Goal: Task Accomplishment & Management: Manage account settings

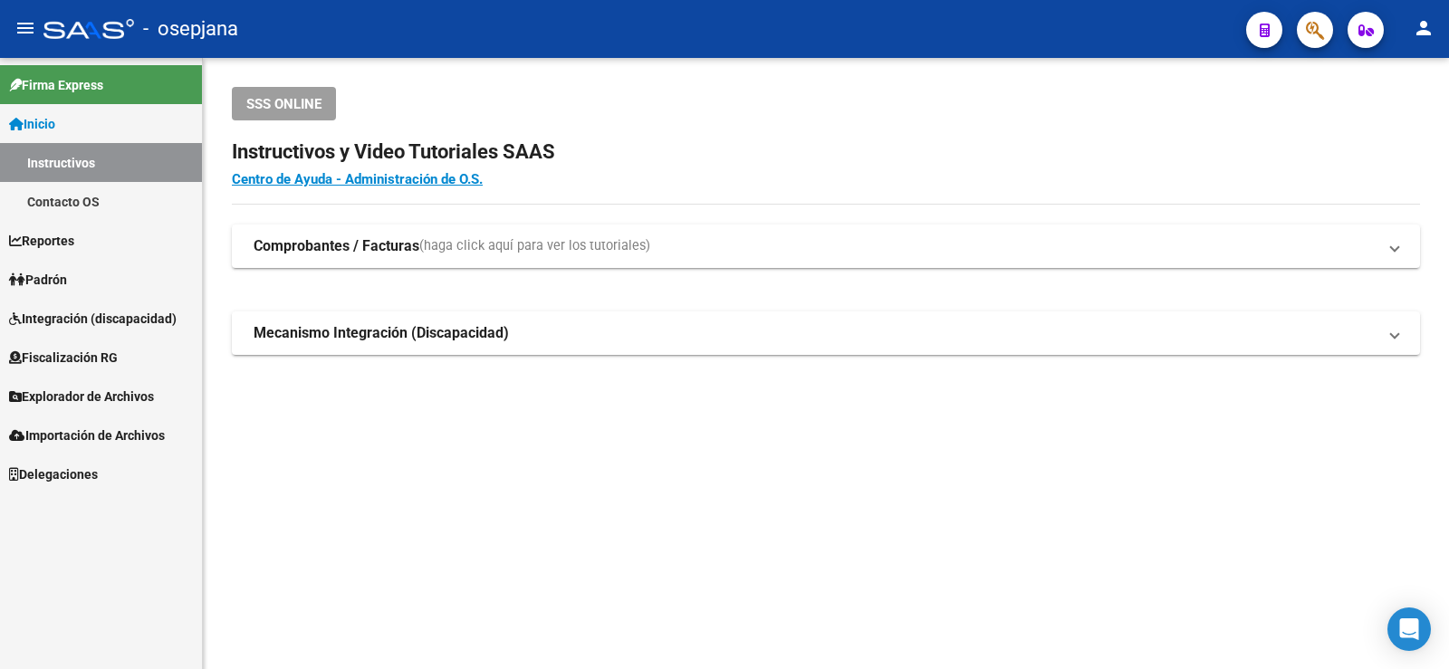
click at [53, 290] on link "Padrón" at bounding box center [101, 279] width 202 height 39
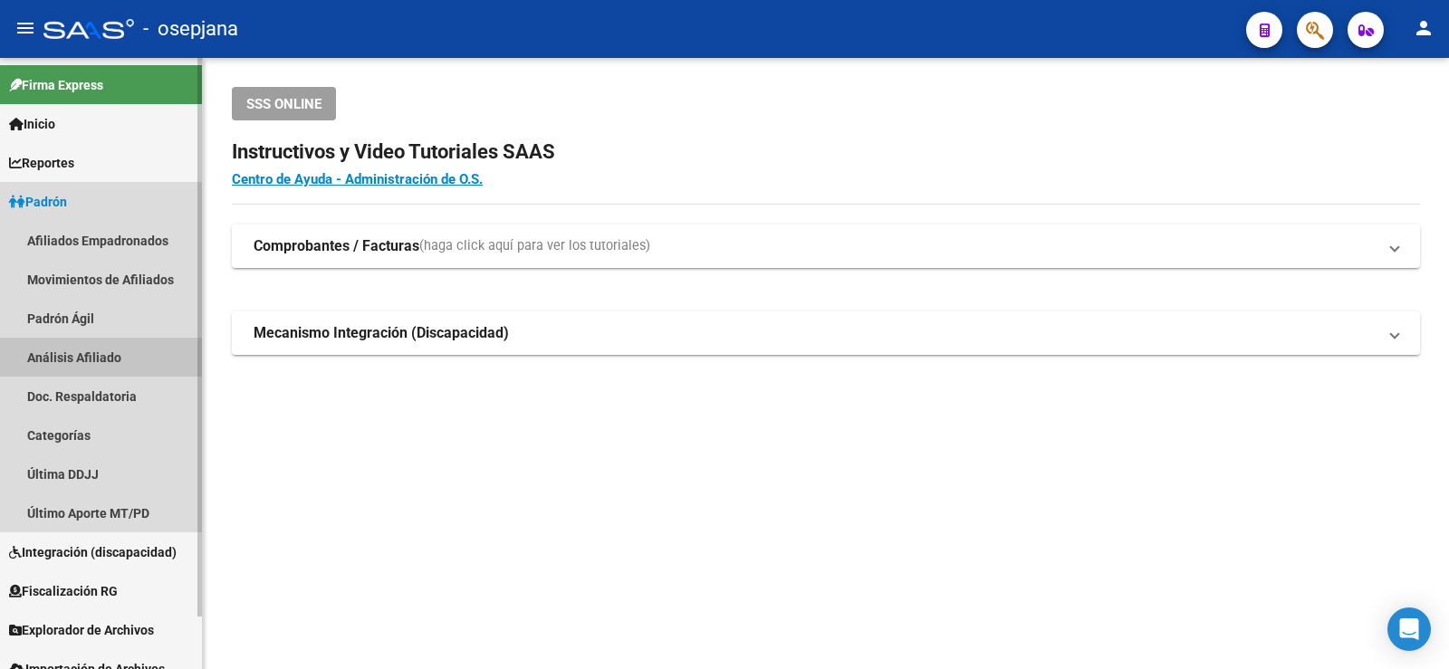
click at [84, 366] on link "Análisis Afiliado" at bounding box center [101, 357] width 202 height 39
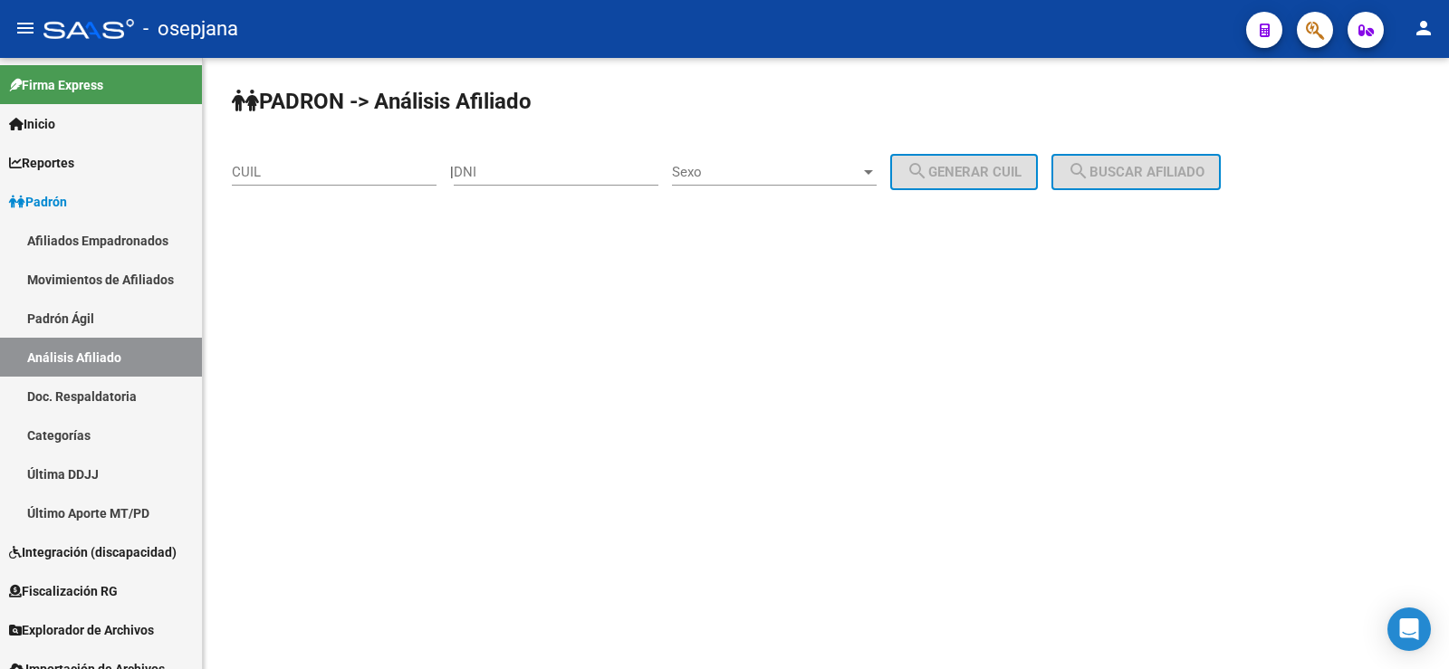
click at [293, 182] on div "CUIL" at bounding box center [334, 166] width 205 height 39
paste input "27-26141551-3"
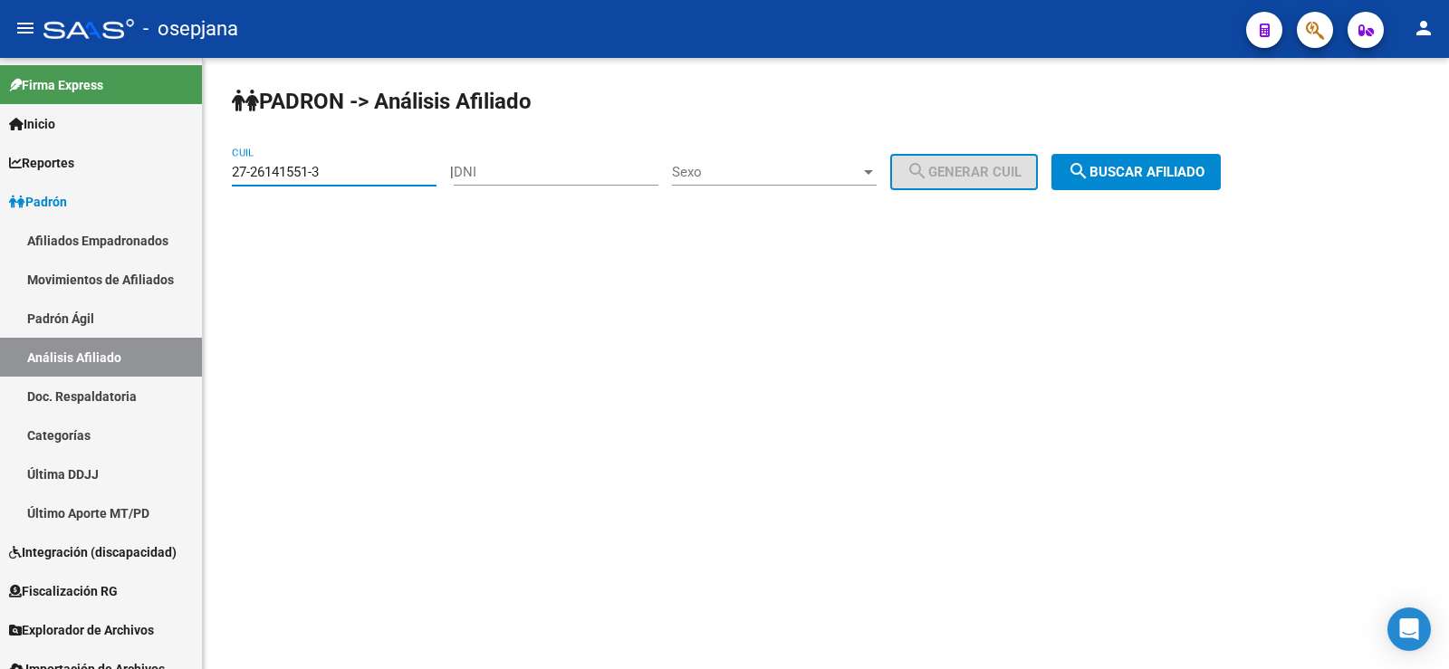
type input "27-26141551-3"
click at [1205, 176] on span "search Buscar afiliado" at bounding box center [1136, 172] width 137 height 16
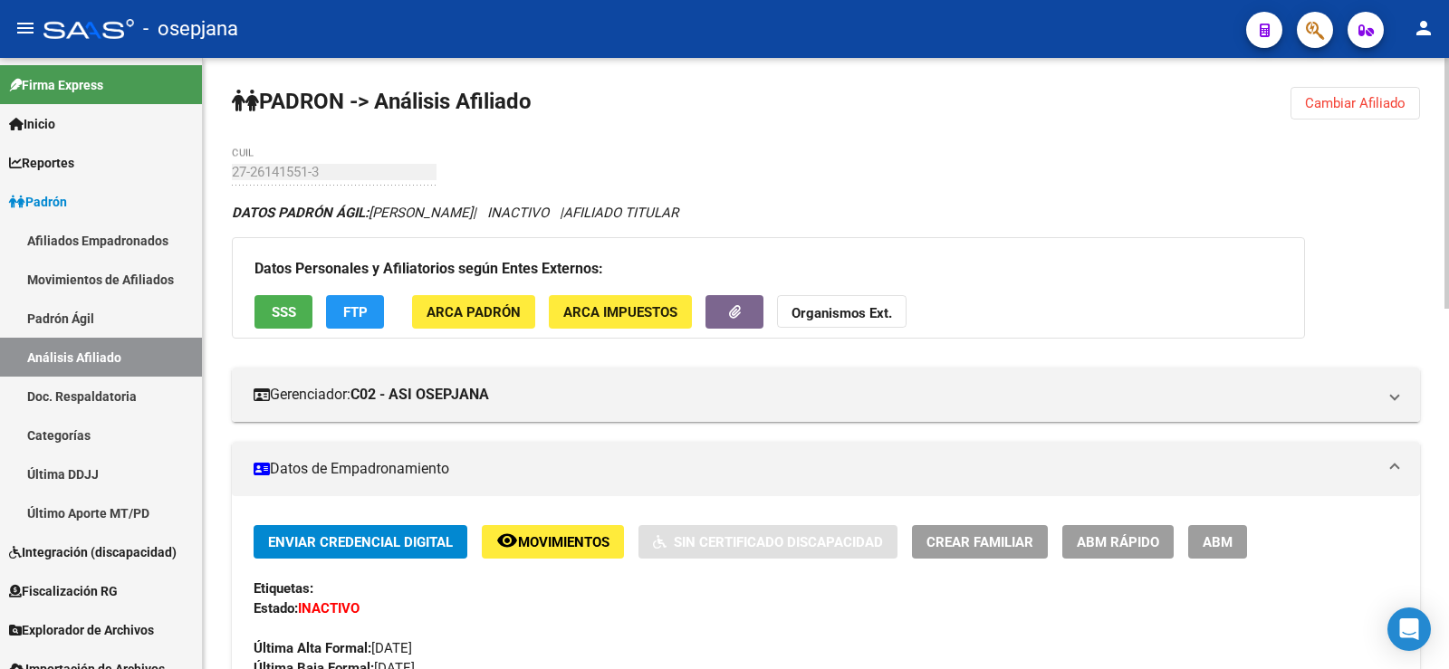
click at [360, 316] on span "FTP" at bounding box center [355, 312] width 24 height 16
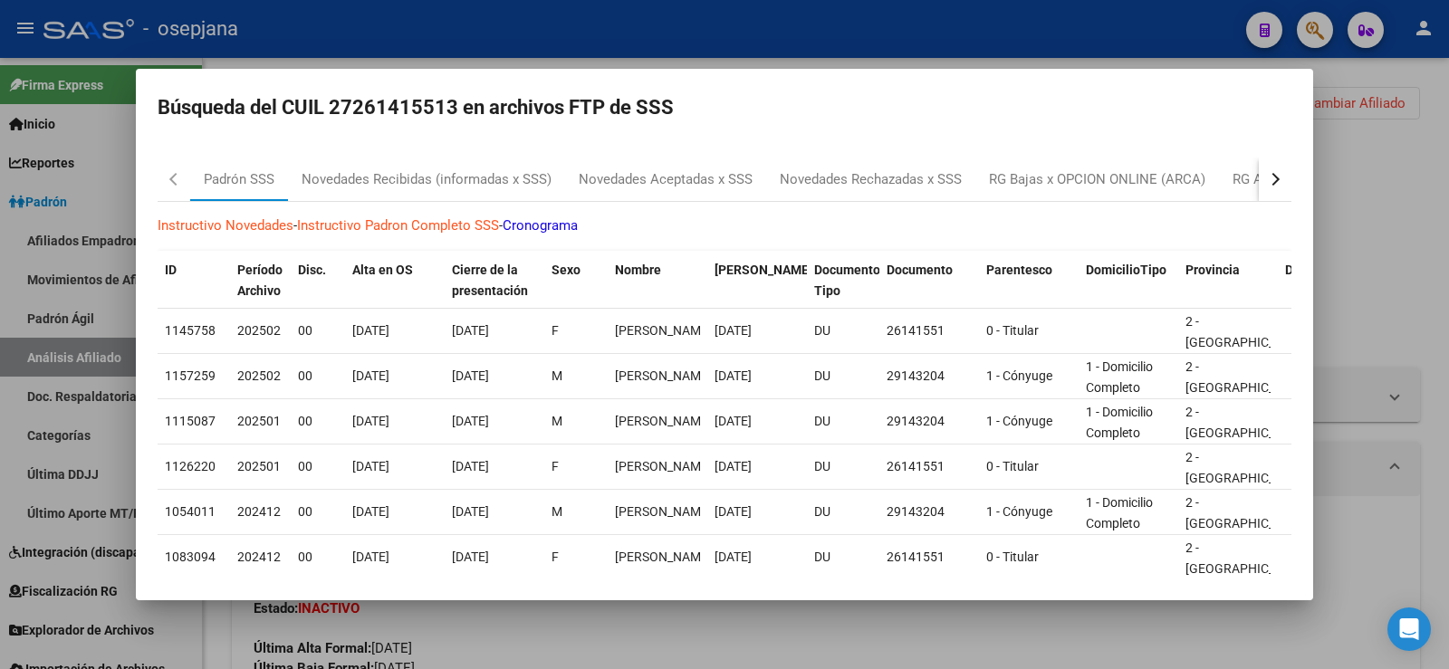
click at [1265, 169] on button "button" at bounding box center [1275, 179] width 33 height 43
click at [1267, 176] on div "button" at bounding box center [1273, 179] width 13 height 13
click at [1058, 188] on div "Expedientes" at bounding box center [1068, 179] width 73 height 21
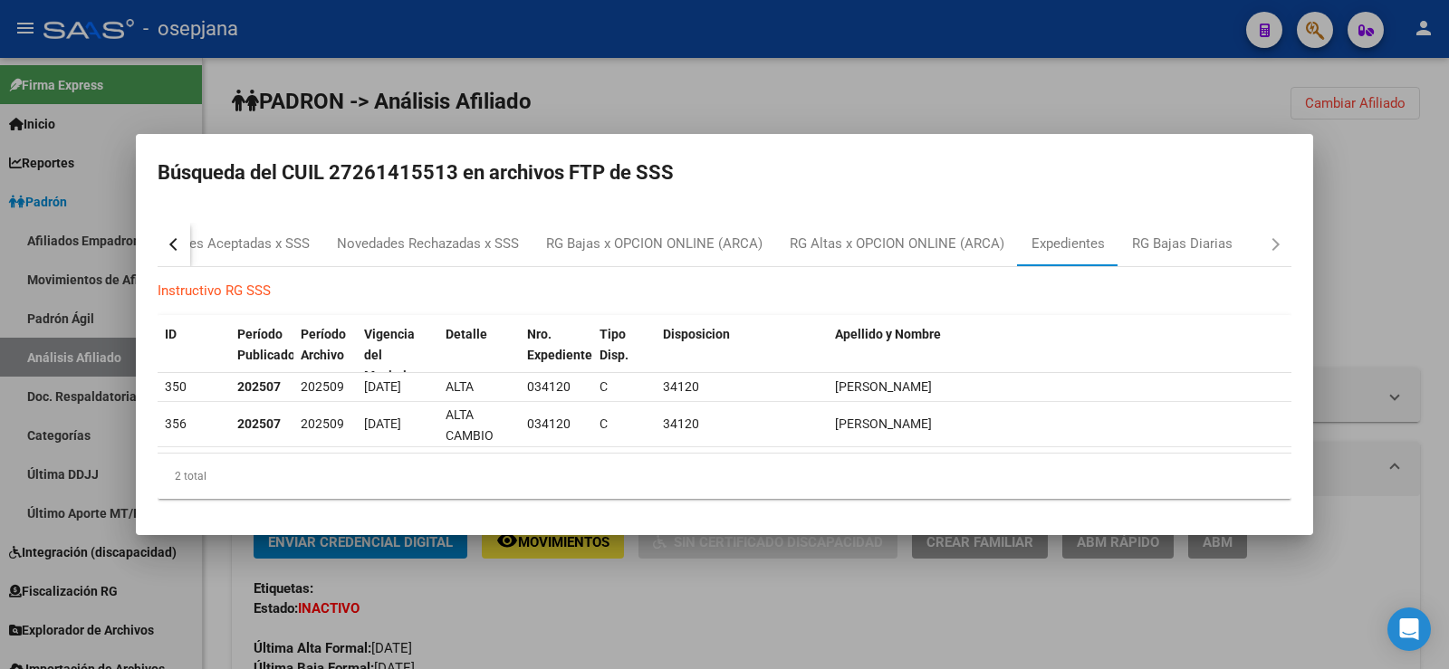
click at [1342, 256] on div at bounding box center [724, 334] width 1449 height 669
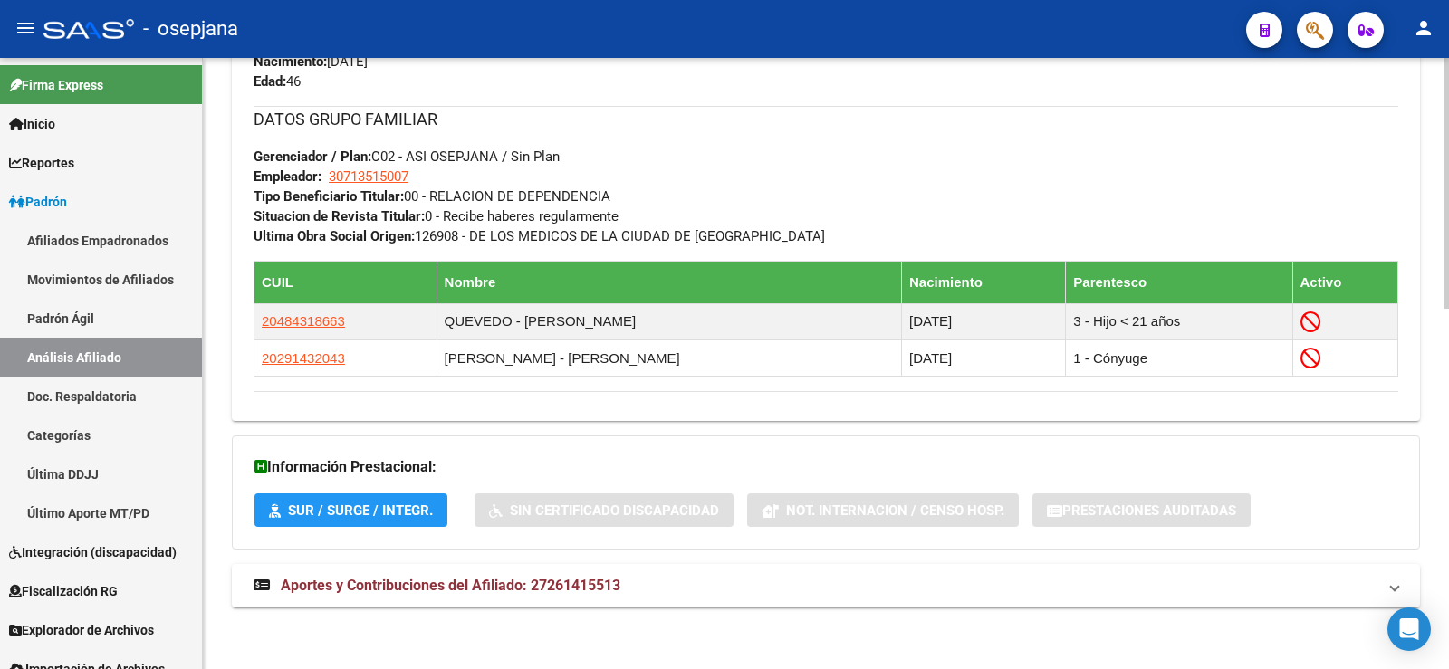
scroll to position [878, 0]
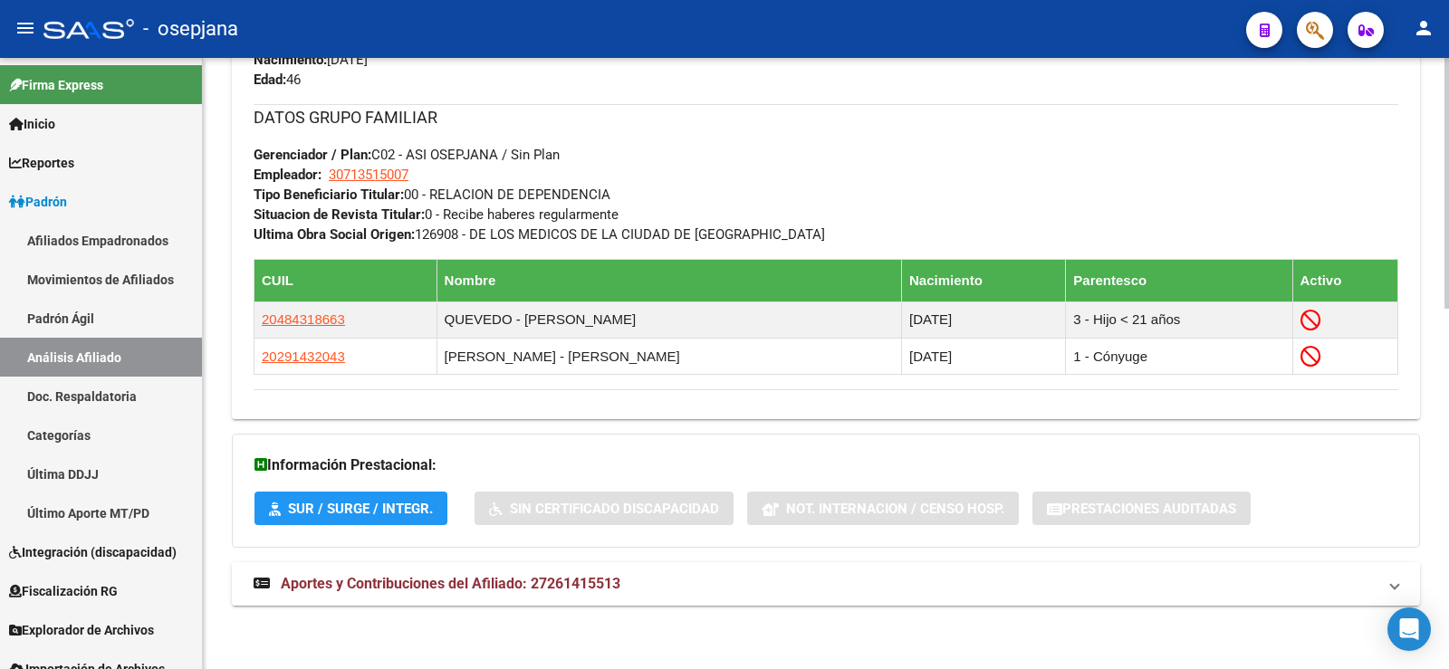
click at [524, 580] on span "Aportes y Contribuciones del Afiliado: 27261415513" at bounding box center [451, 583] width 340 height 17
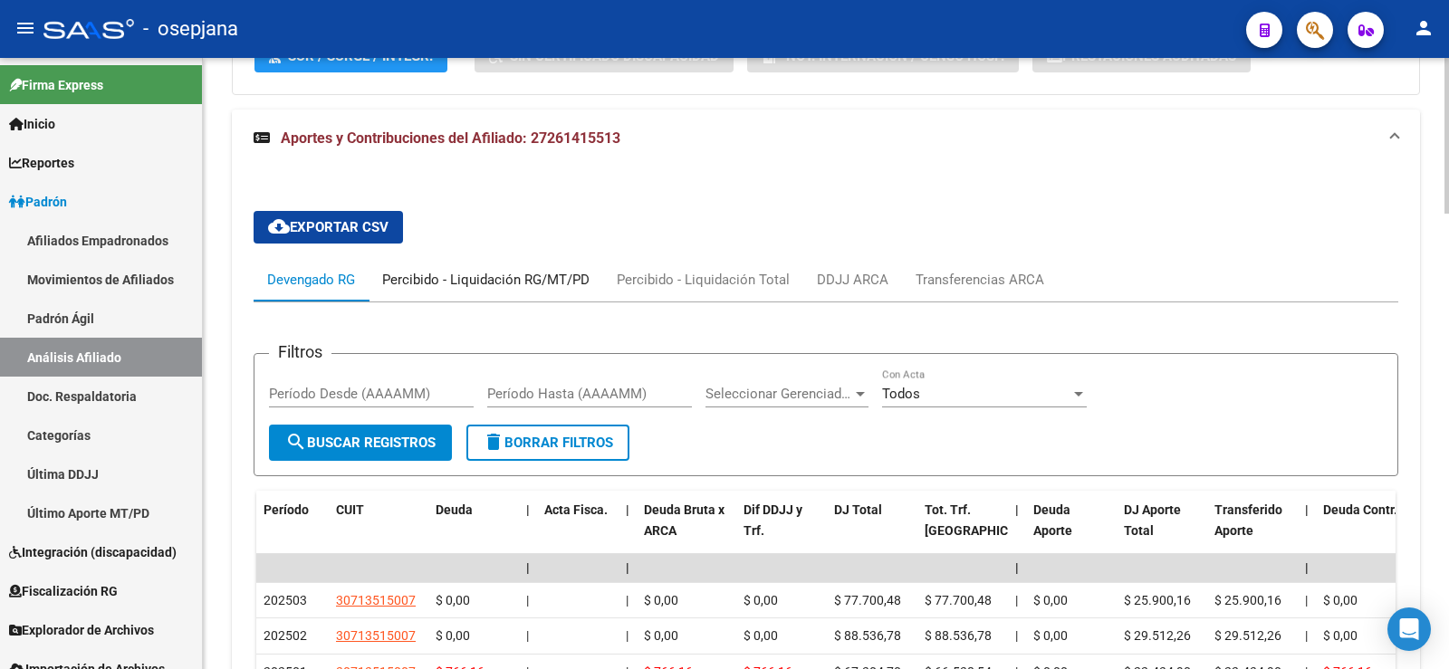
click at [516, 278] on div "Percibido - Liquidación RG/MT/PD" at bounding box center [485, 280] width 207 height 20
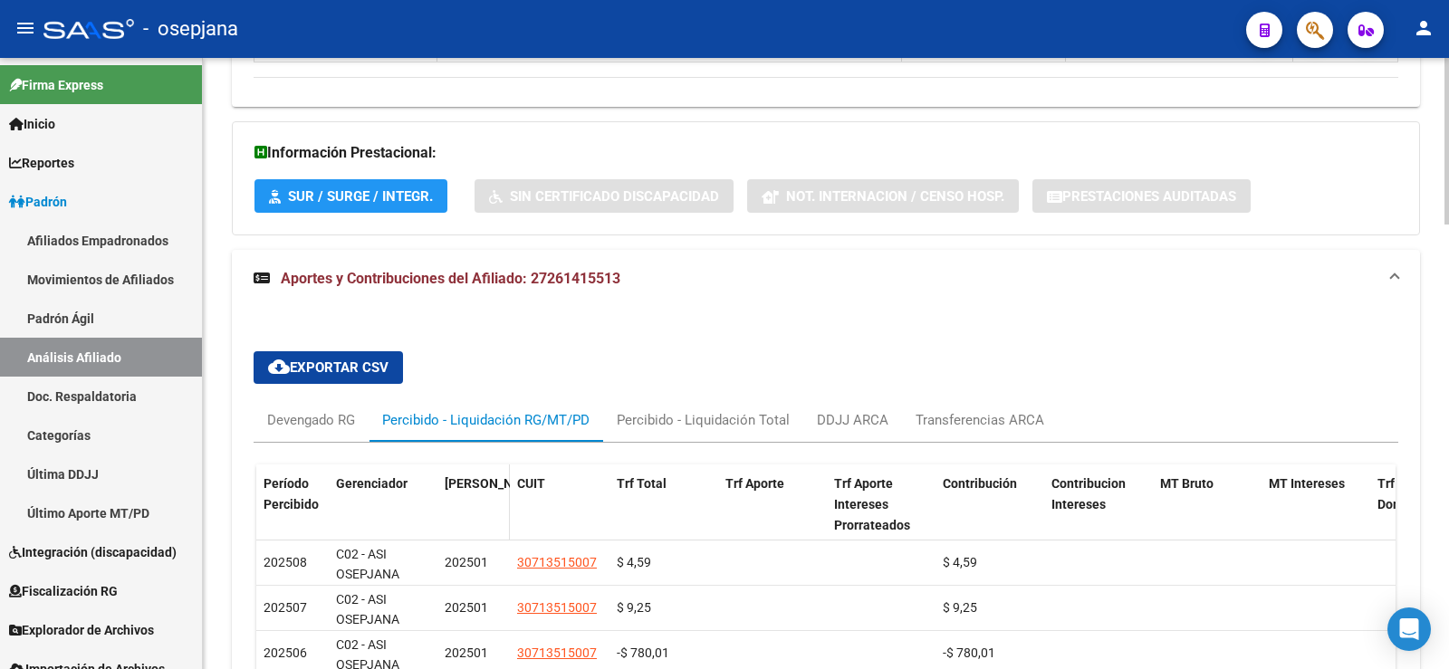
scroll to position [1331, 0]
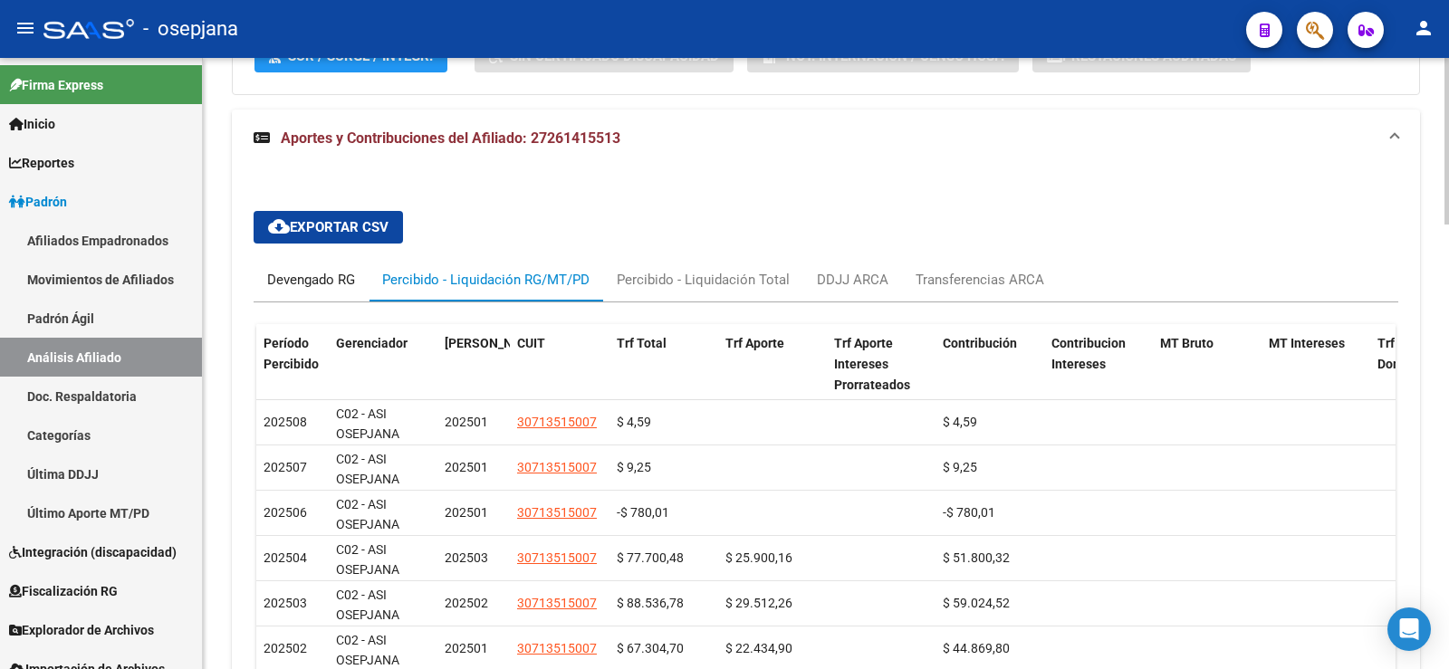
click at [321, 277] on div "Devengado RG" at bounding box center [311, 280] width 88 height 20
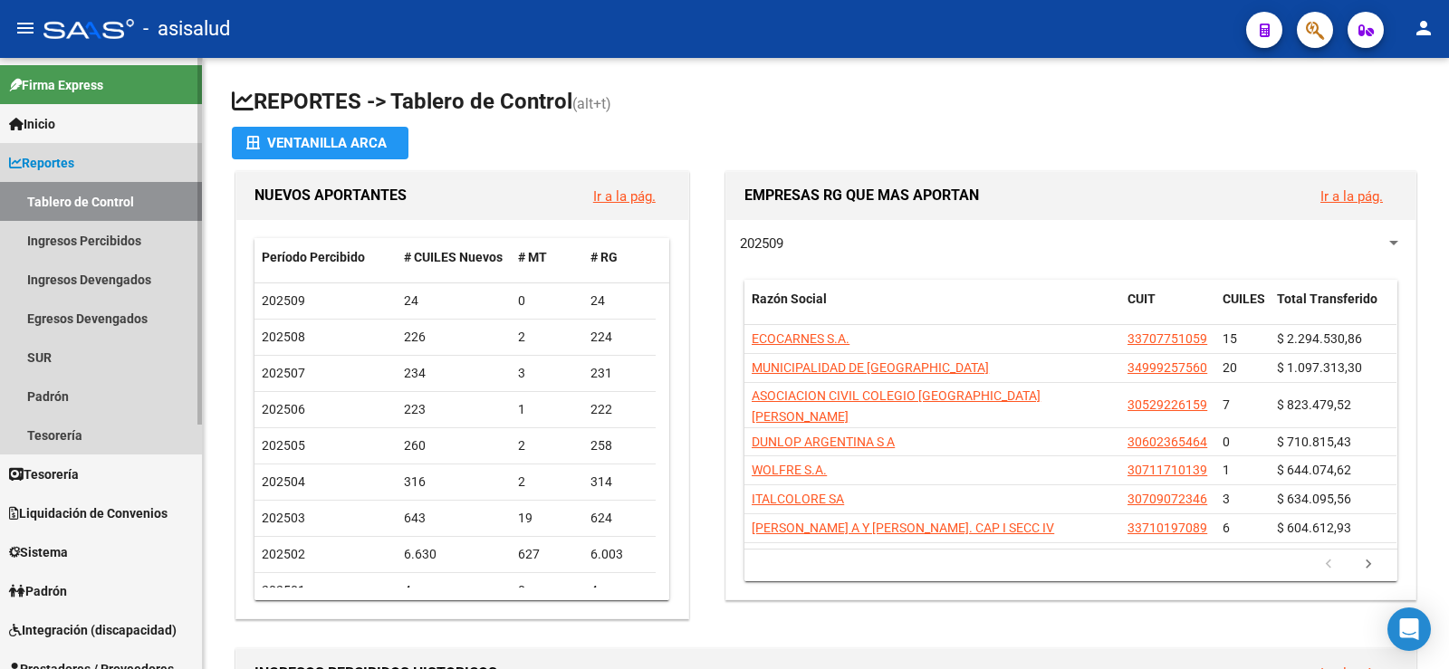
click at [37, 163] on span "Reportes" at bounding box center [41, 163] width 65 height 20
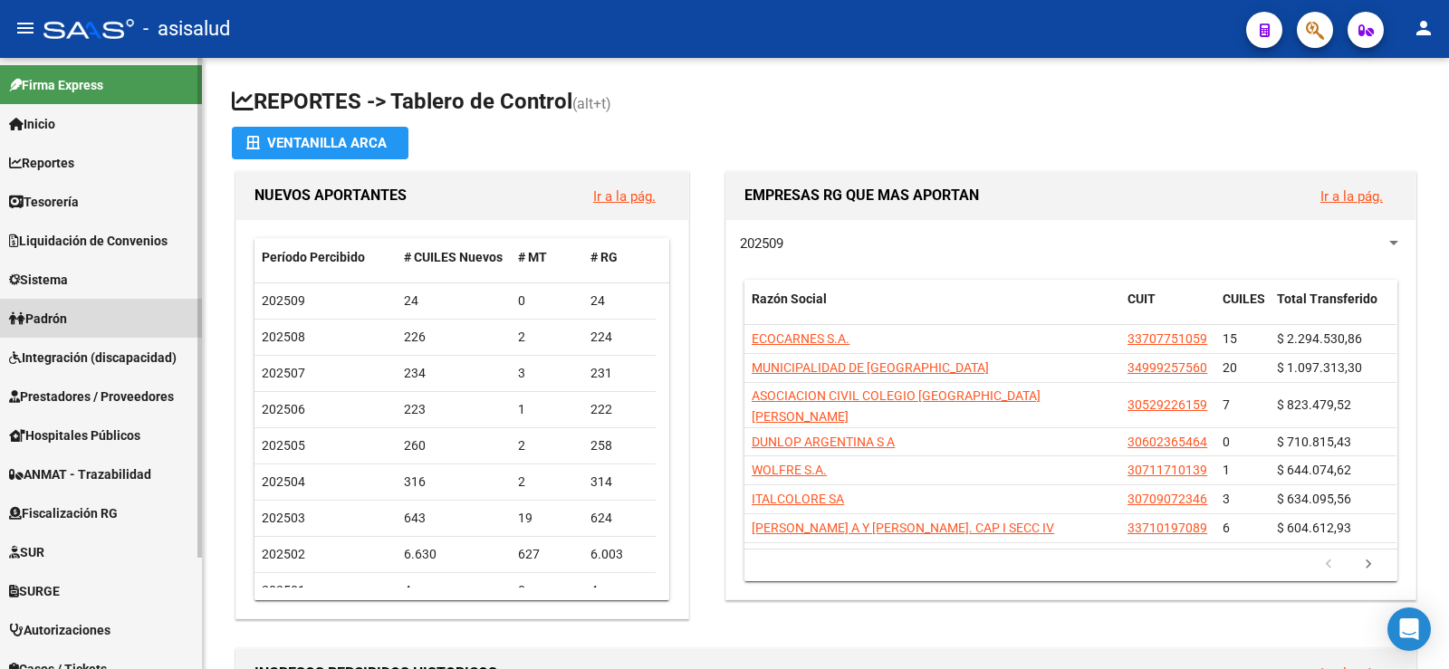
click at [48, 322] on span "Padrón" at bounding box center [38, 319] width 58 height 20
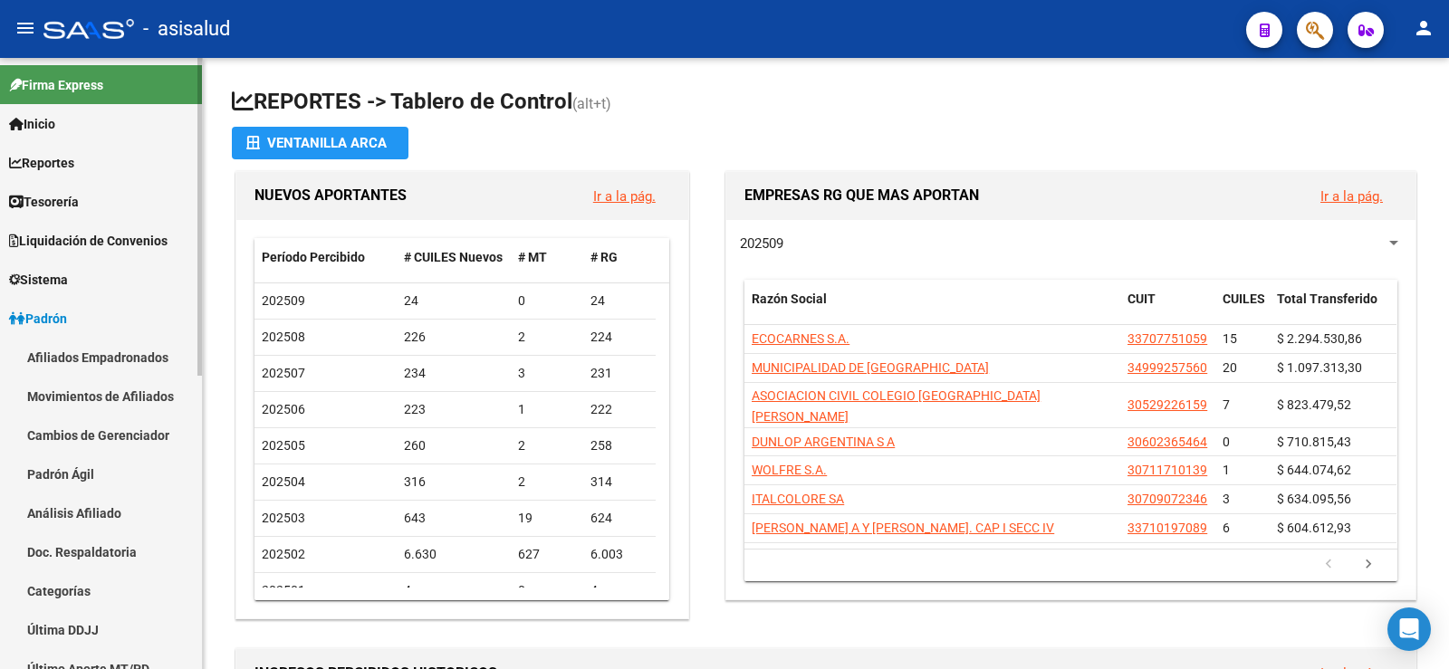
click at [86, 517] on link "Análisis Afiliado" at bounding box center [101, 513] width 202 height 39
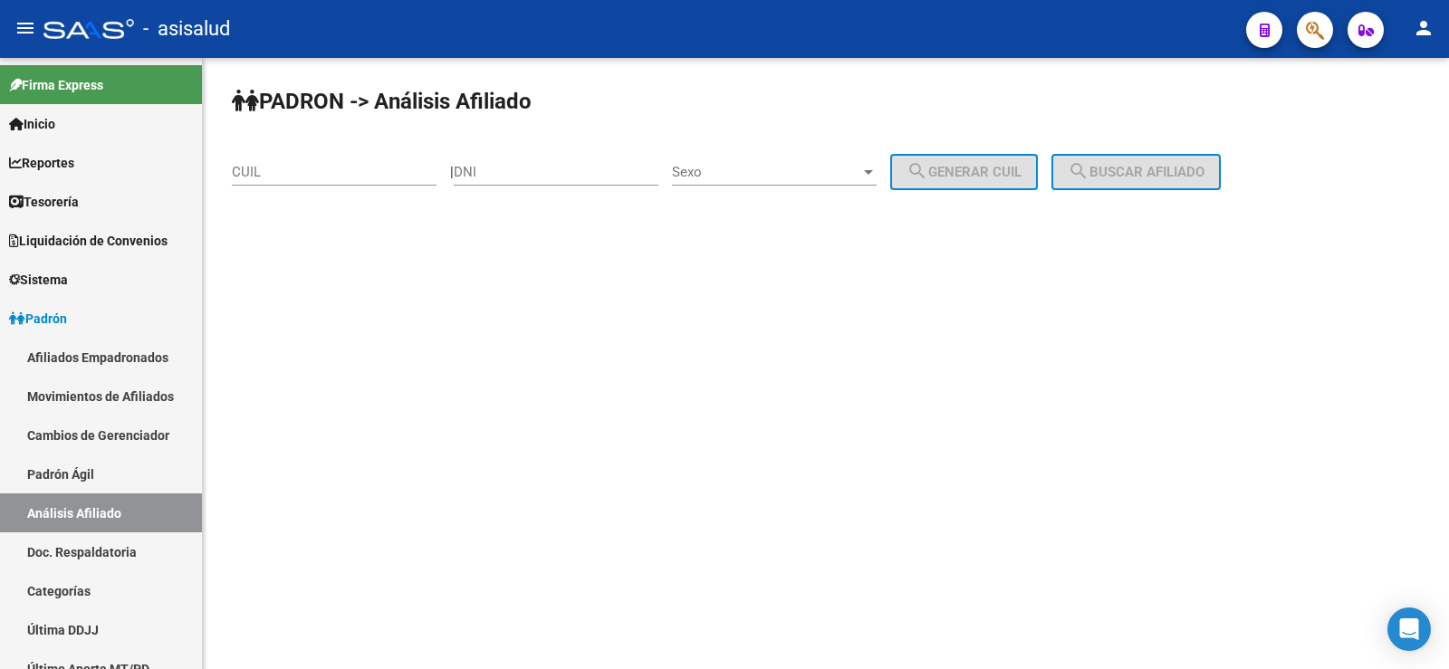
click at [292, 189] on div "CUIL" at bounding box center [334, 175] width 205 height 56
click at [293, 175] on input "CUIL" at bounding box center [334, 172] width 205 height 16
paste input "20-16953498-6"
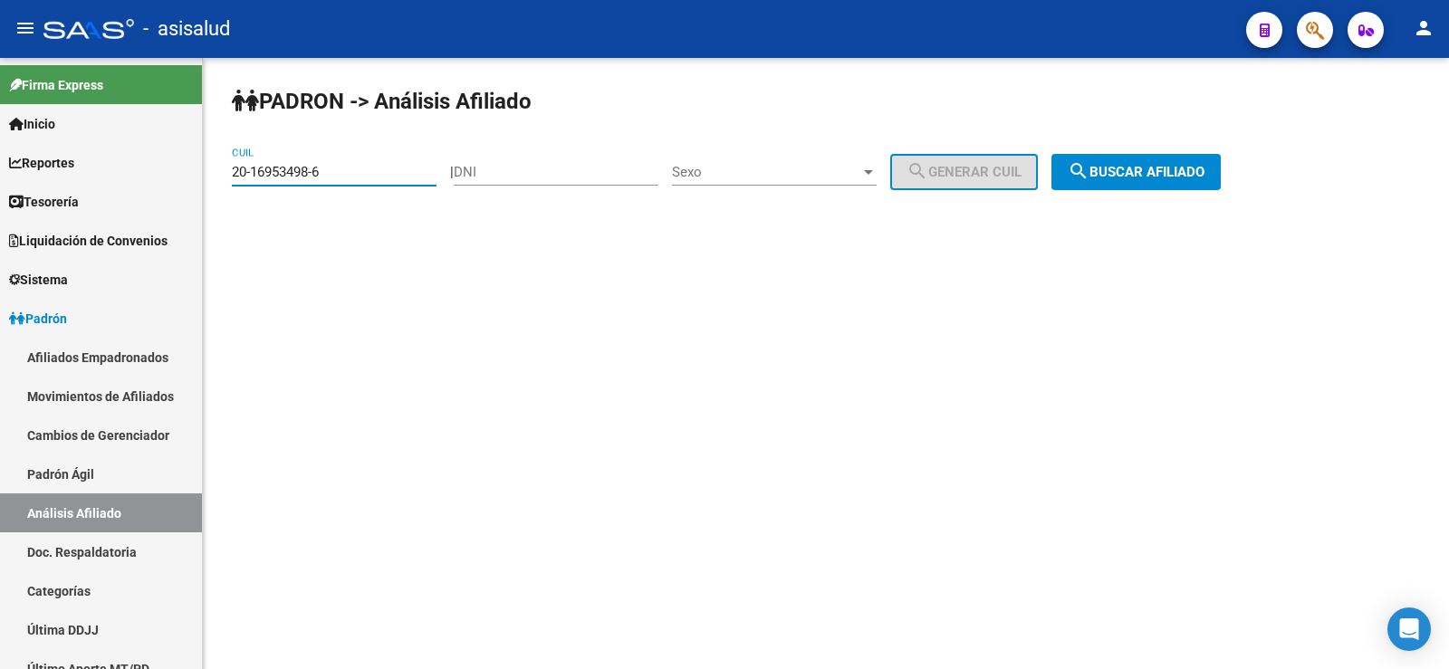
type input "20-16953498-6"
click at [1205, 172] on span "search Buscar afiliado" at bounding box center [1136, 172] width 137 height 16
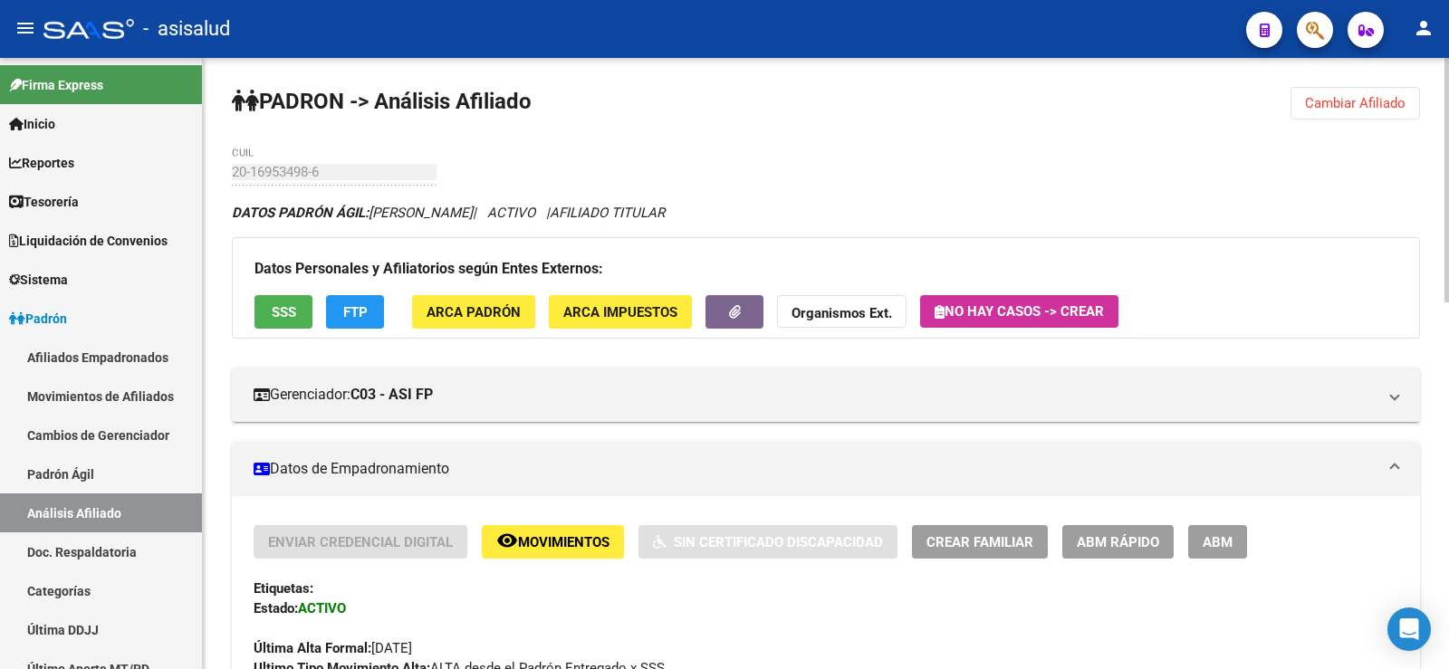
click at [353, 306] on span "FTP" at bounding box center [355, 312] width 24 height 16
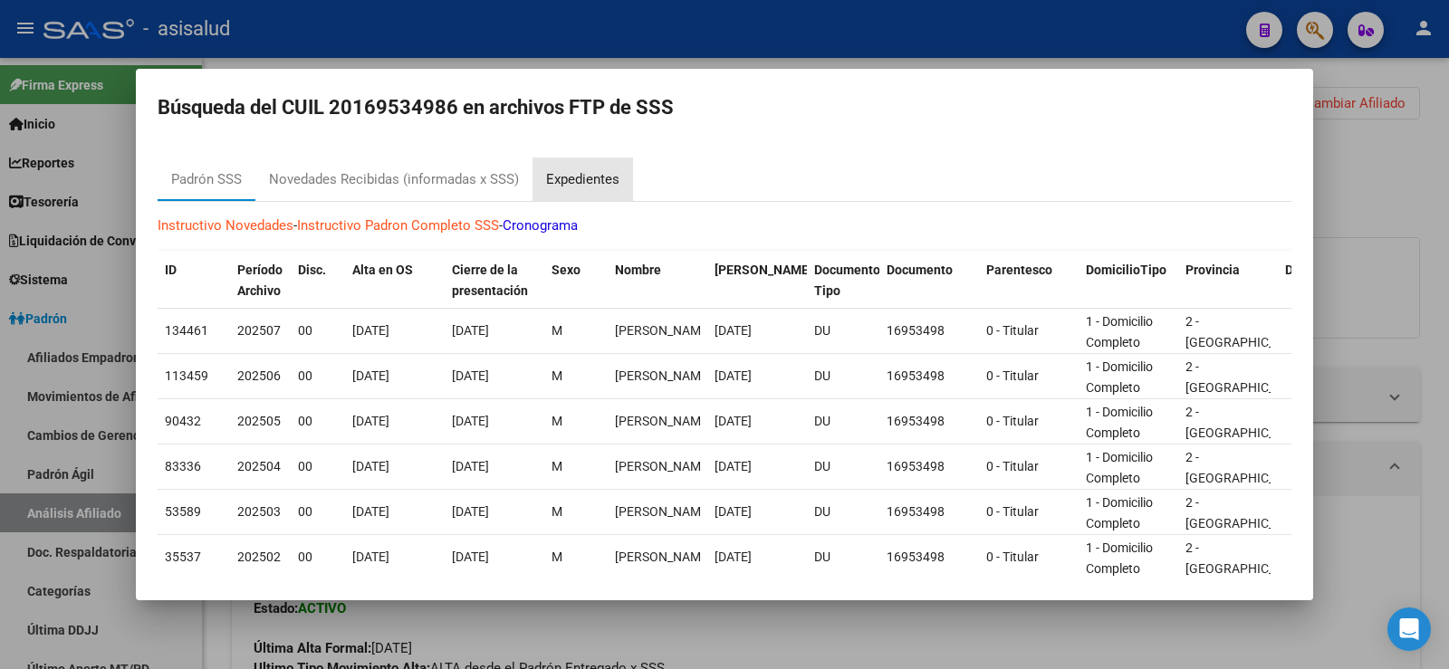
click at [603, 181] on div "Expedientes" at bounding box center [582, 179] width 73 height 21
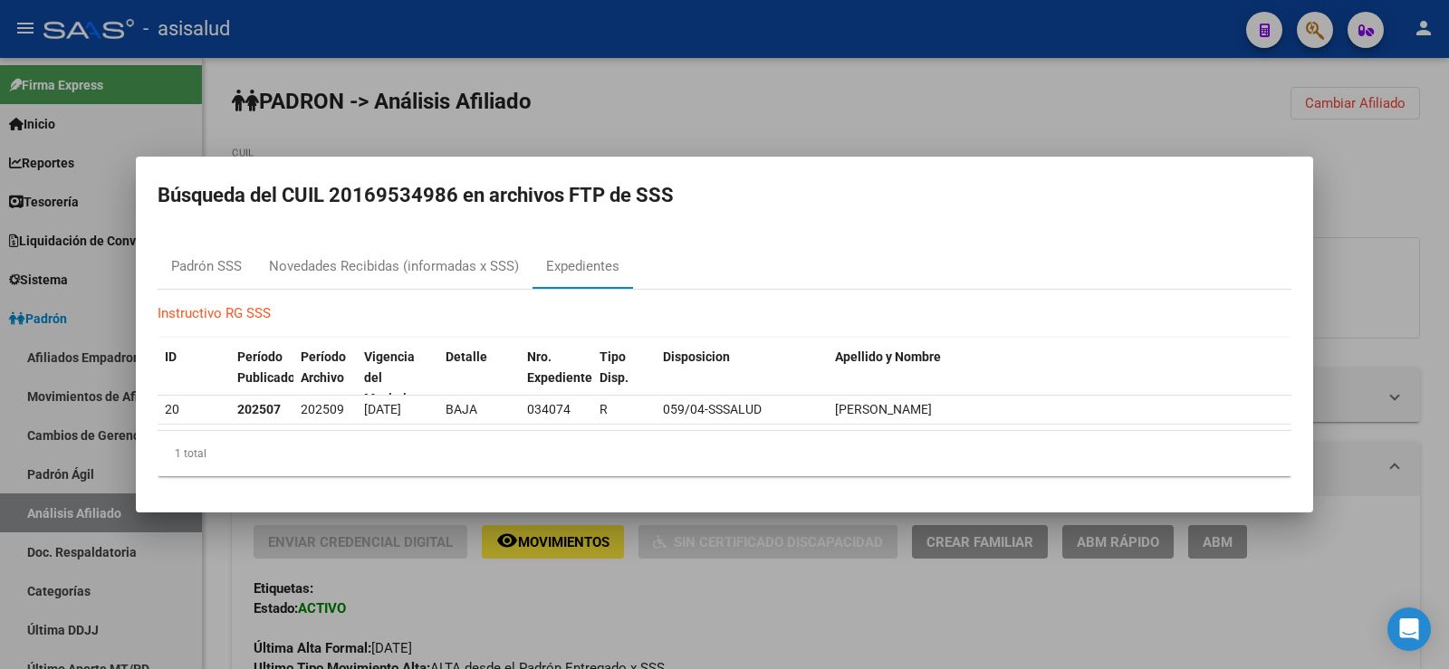
click at [761, 117] on div at bounding box center [724, 334] width 1449 height 669
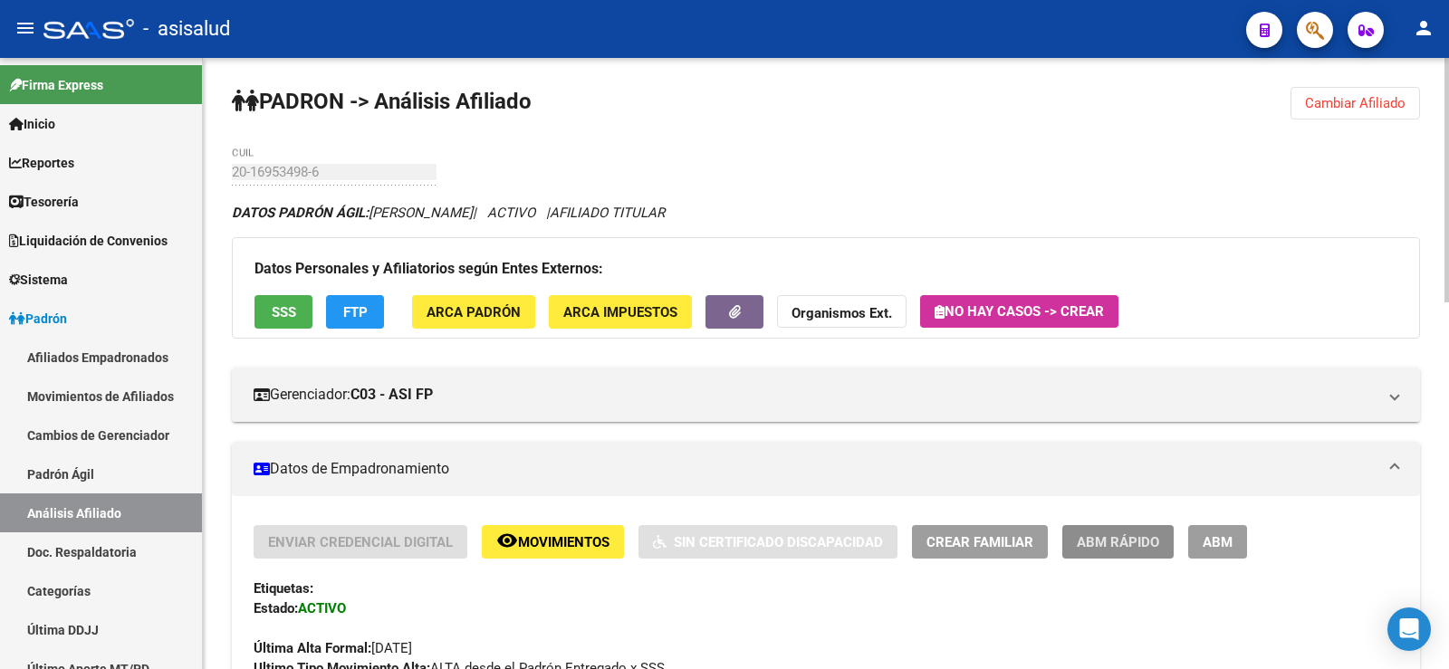
click at [1109, 537] on span "ABM Rápido" at bounding box center [1118, 542] width 82 height 16
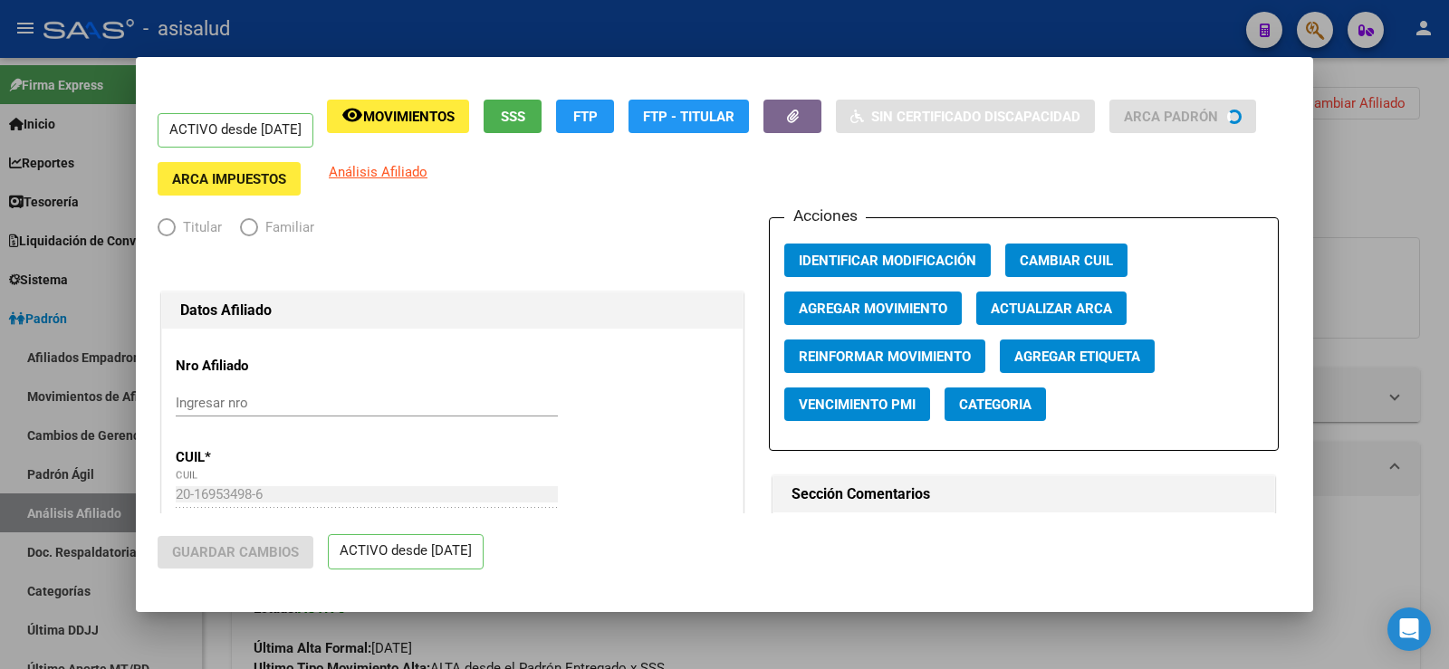
radio input "true"
type input "30-70732038-5"
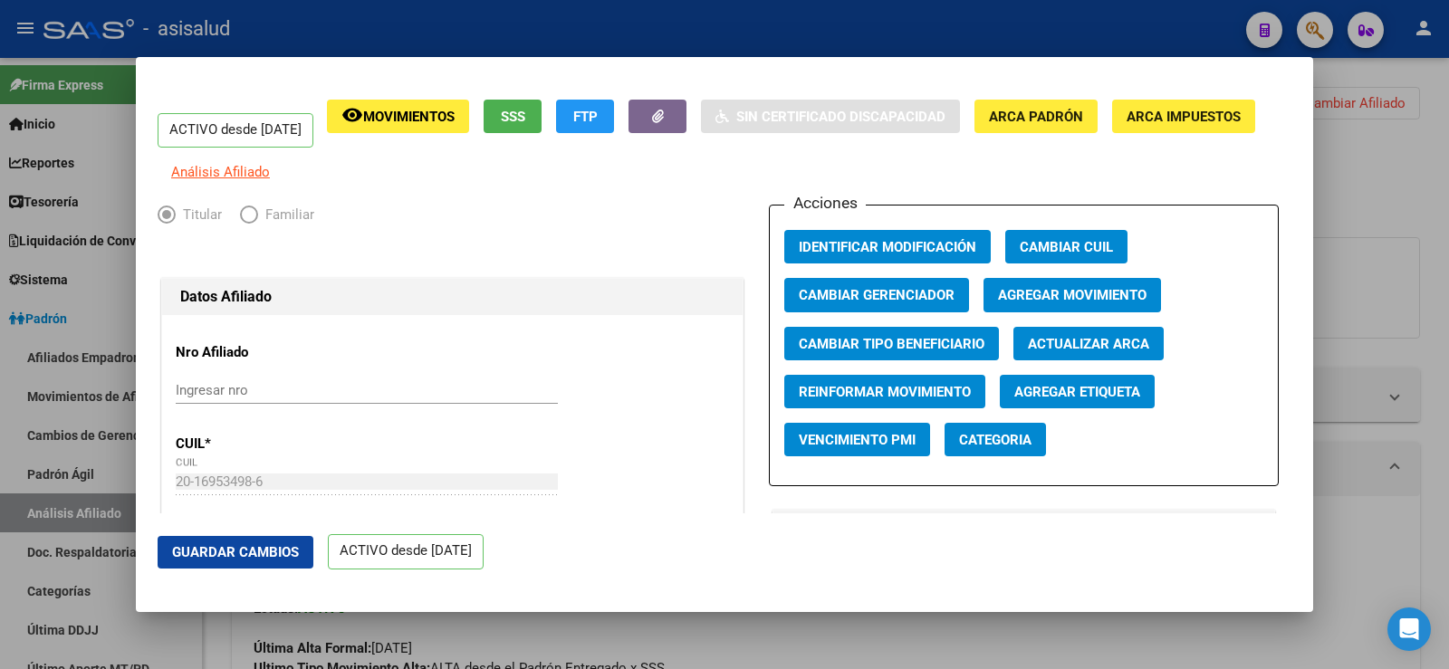
click at [1048, 304] on span "Agregar Movimiento" at bounding box center [1072, 296] width 149 height 16
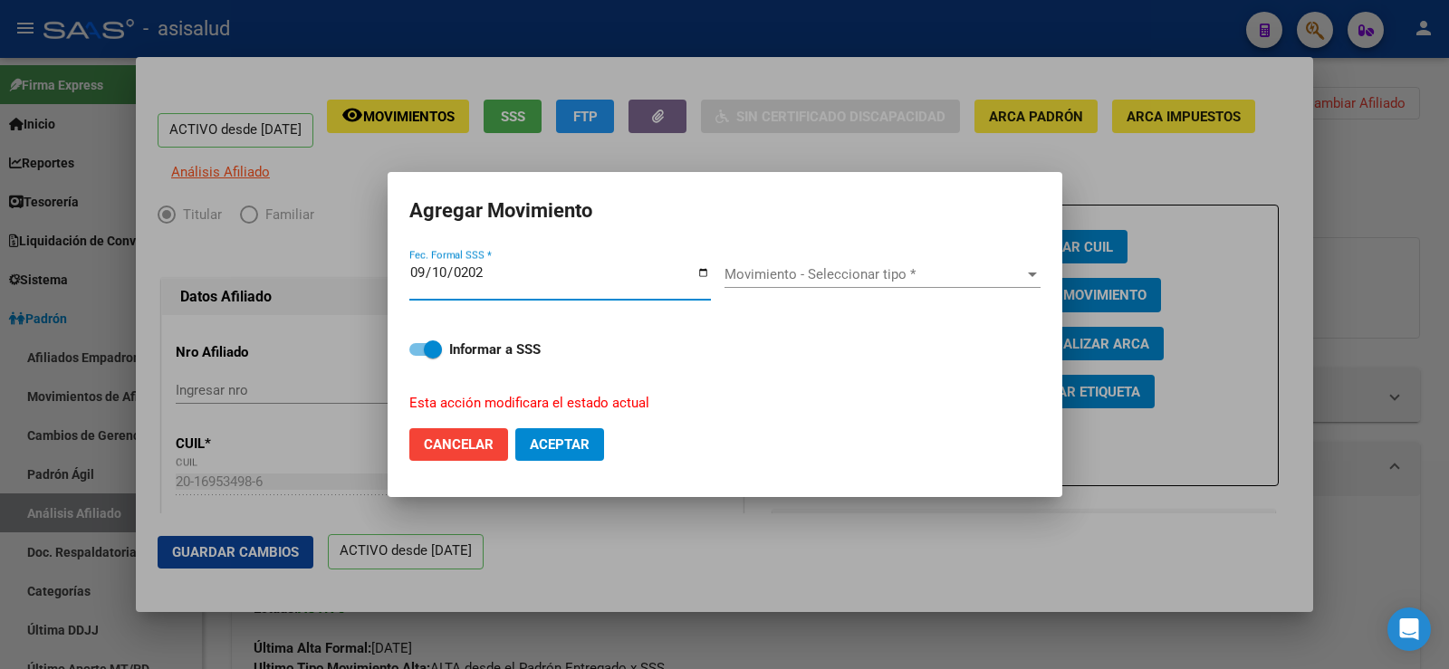
type input "[DATE]"
click at [884, 268] on span "Movimiento - Seleccionar tipo *" at bounding box center [875, 274] width 300 height 16
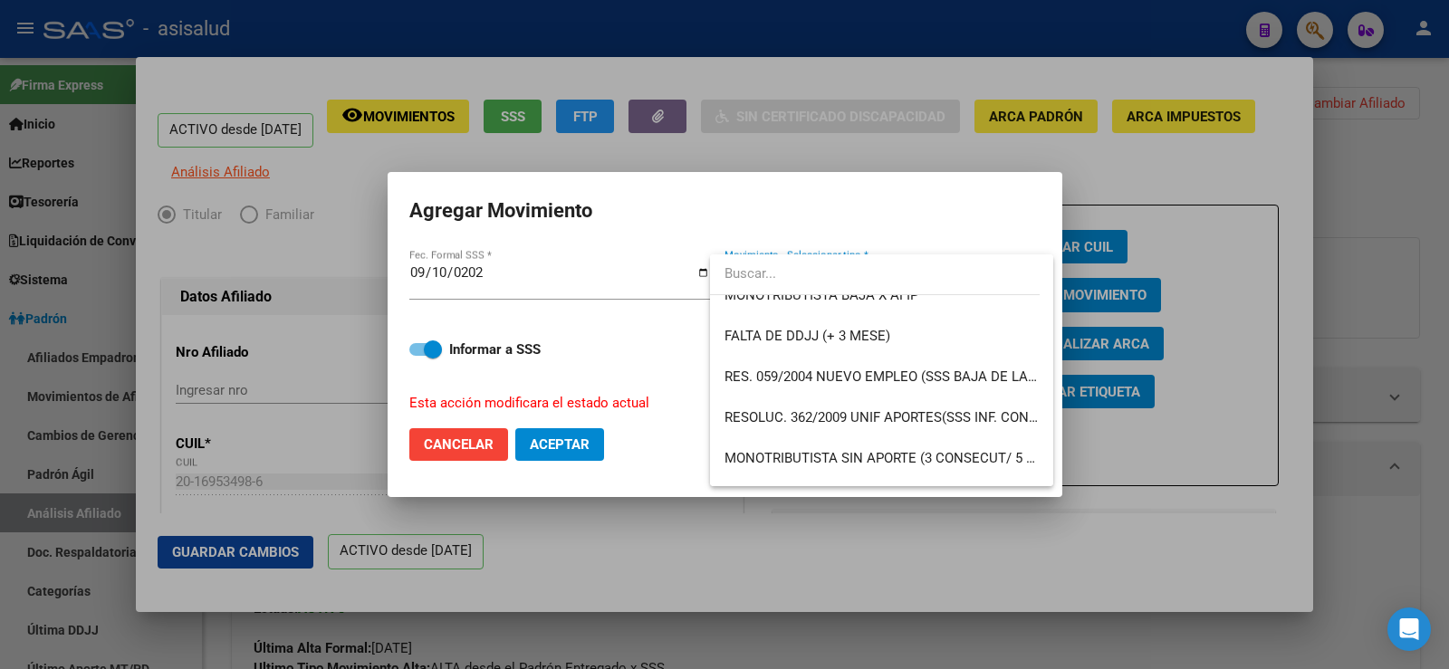
scroll to position [543, 0]
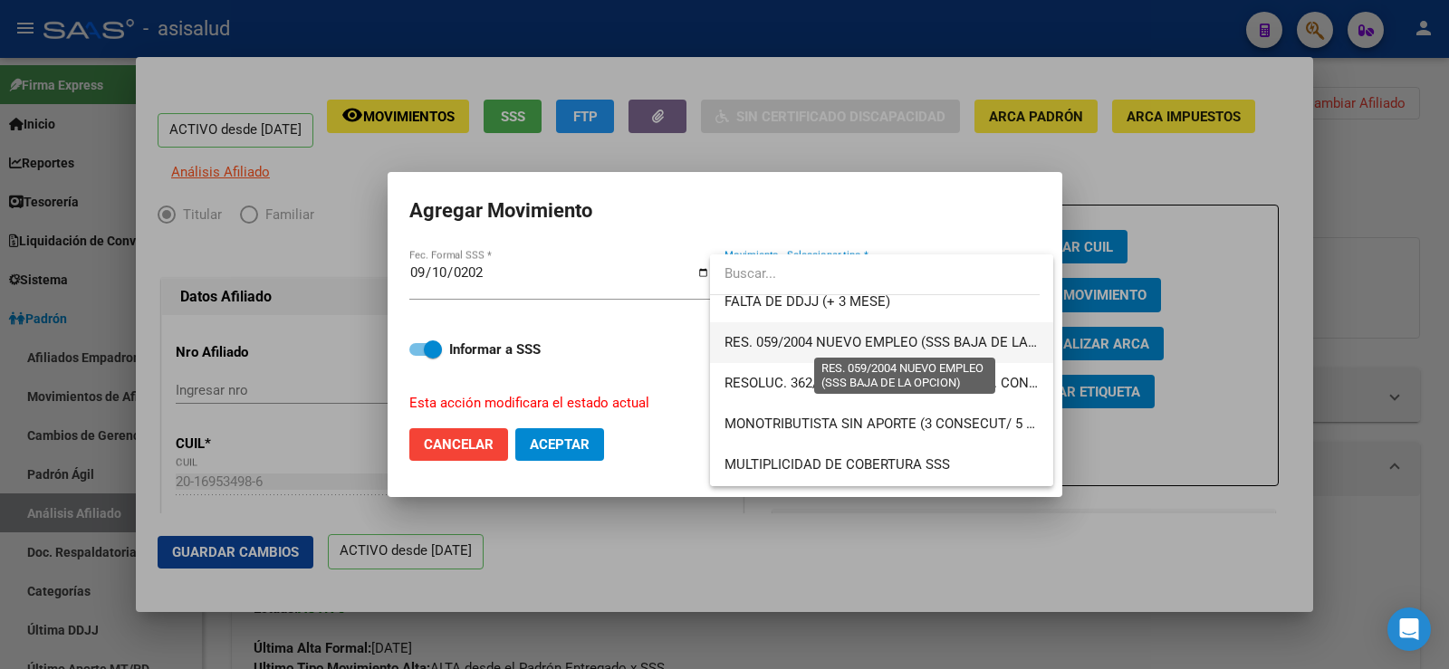
click at [888, 349] on span "RES. 059/2004 NUEVO EMPLEO (SSS BAJA DE LA OPCION)" at bounding box center [905, 342] width 360 height 16
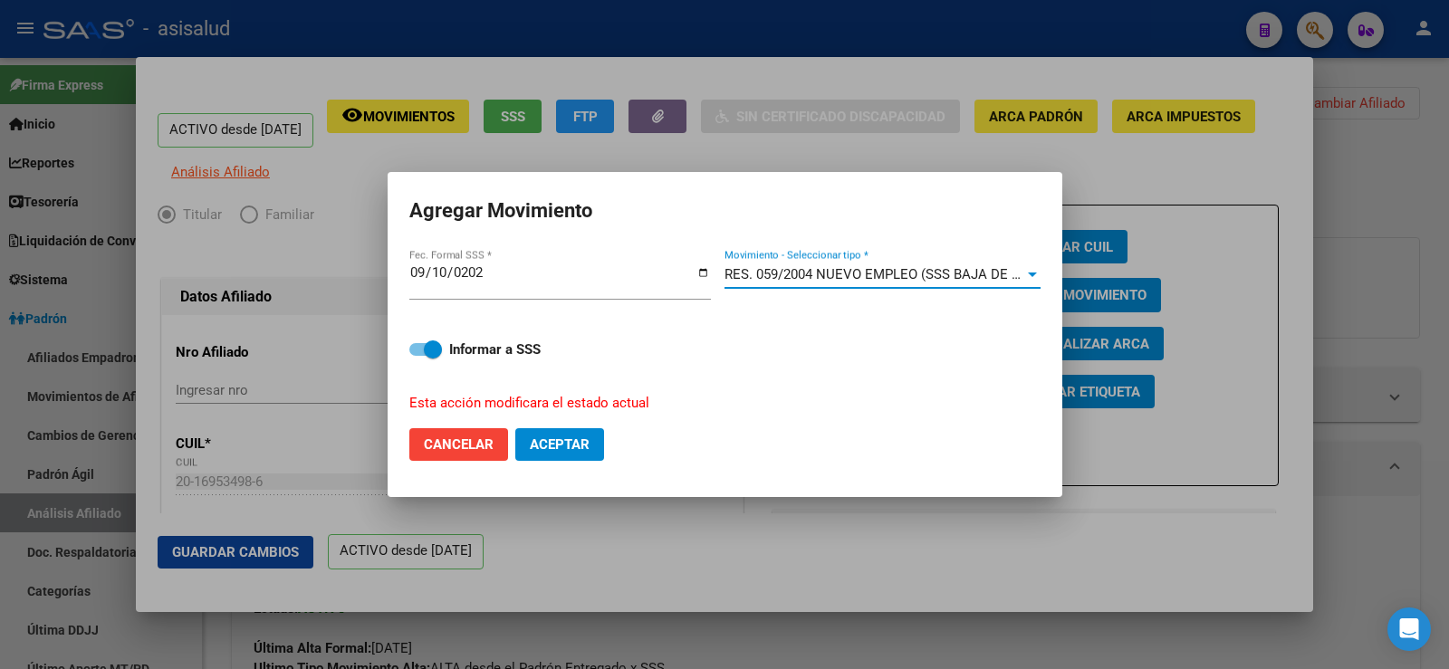
click at [580, 452] on span "Aceptar" at bounding box center [560, 445] width 60 height 16
checkbox input "false"
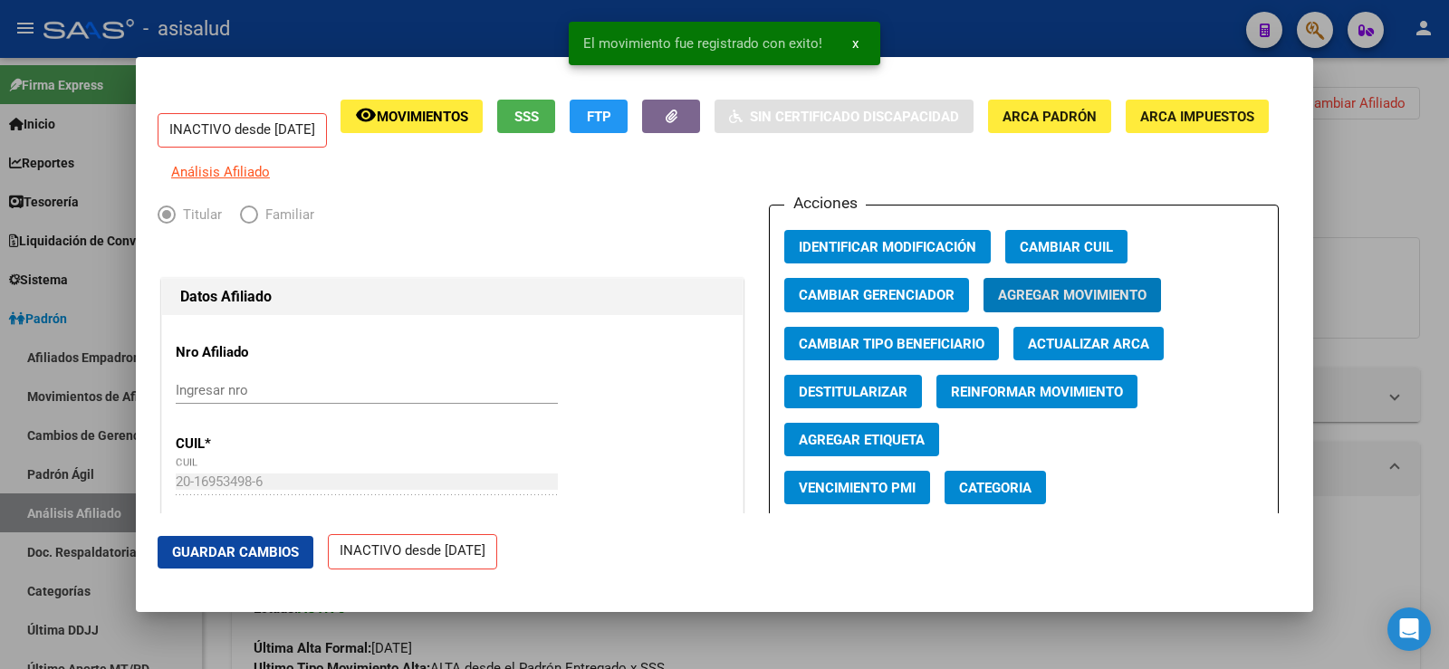
click at [262, 553] on span "Guardar Cambios" at bounding box center [235, 552] width 127 height 16
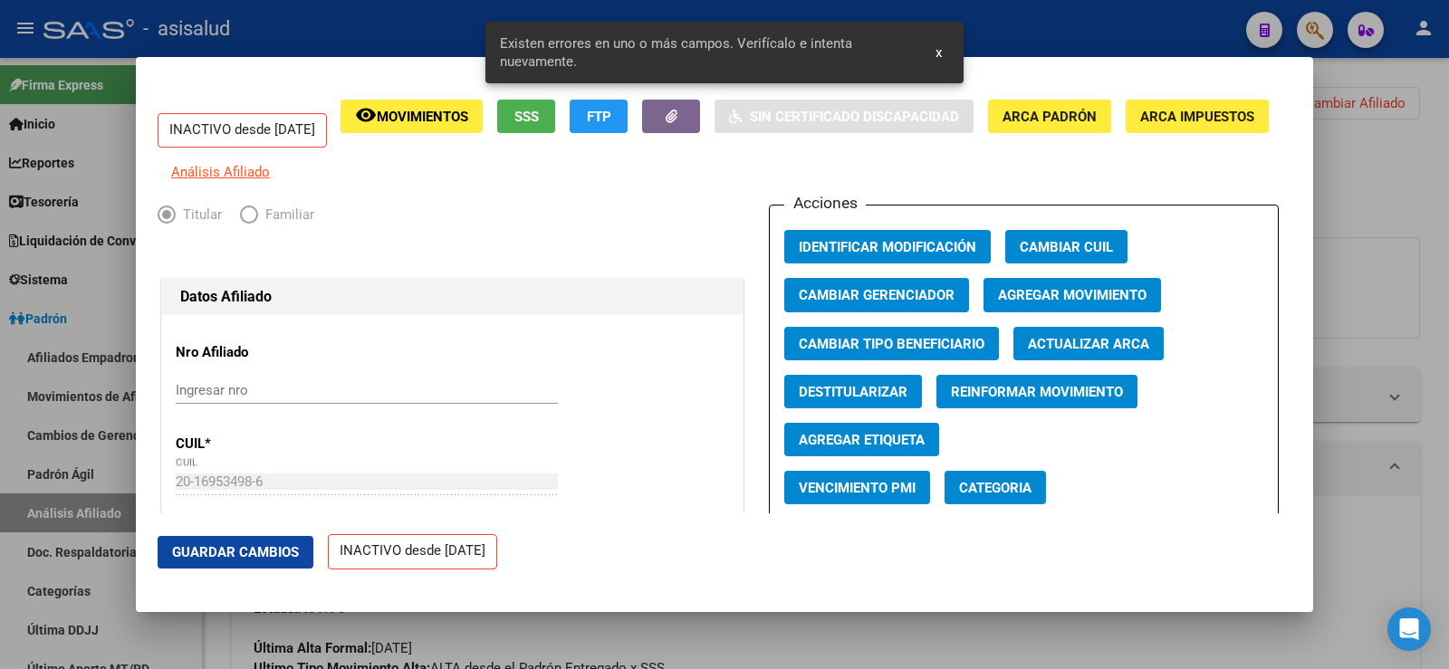
click at [1129, 350] on span "Actualizar ARCA" at bounding box center [1088, 344] width 121 height 16
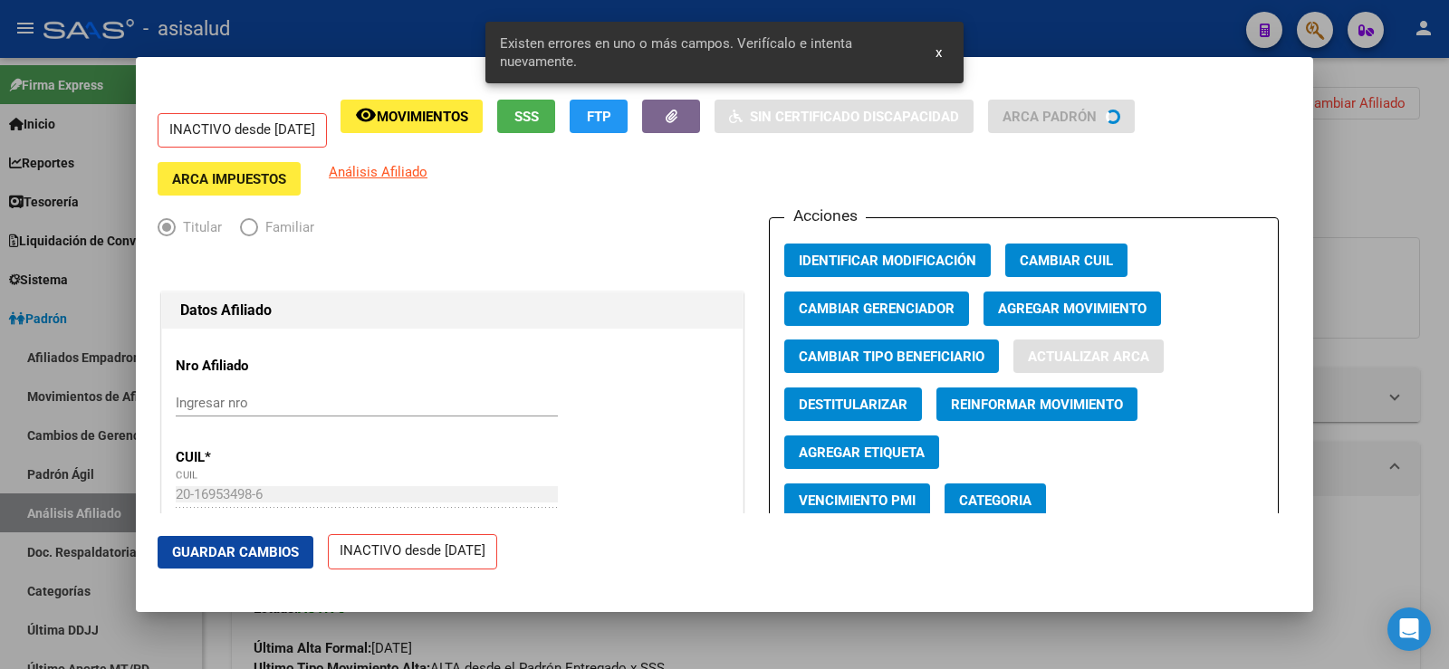
type input "RIVERO CARLOS ALBERTO"
type input "[PERSON_NAME]"
type input "CARAFFA"
type input "7161"
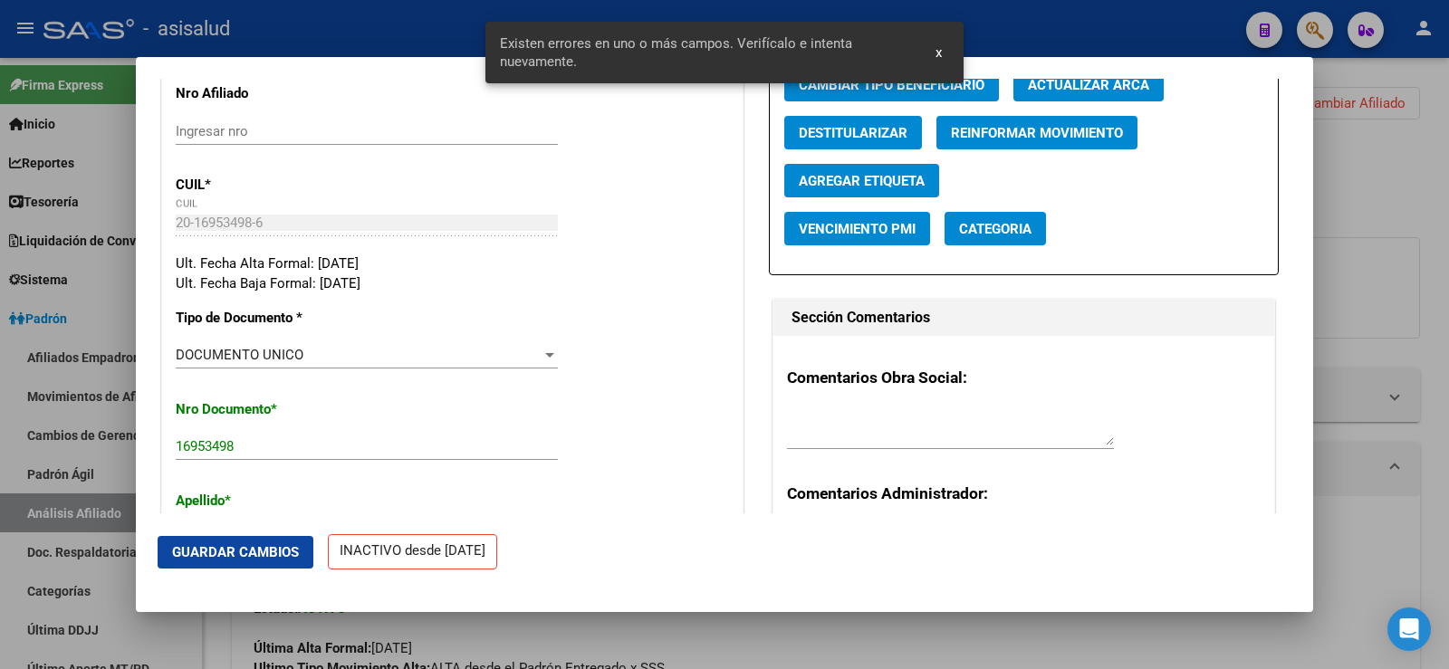
scroll to position [272, 0]
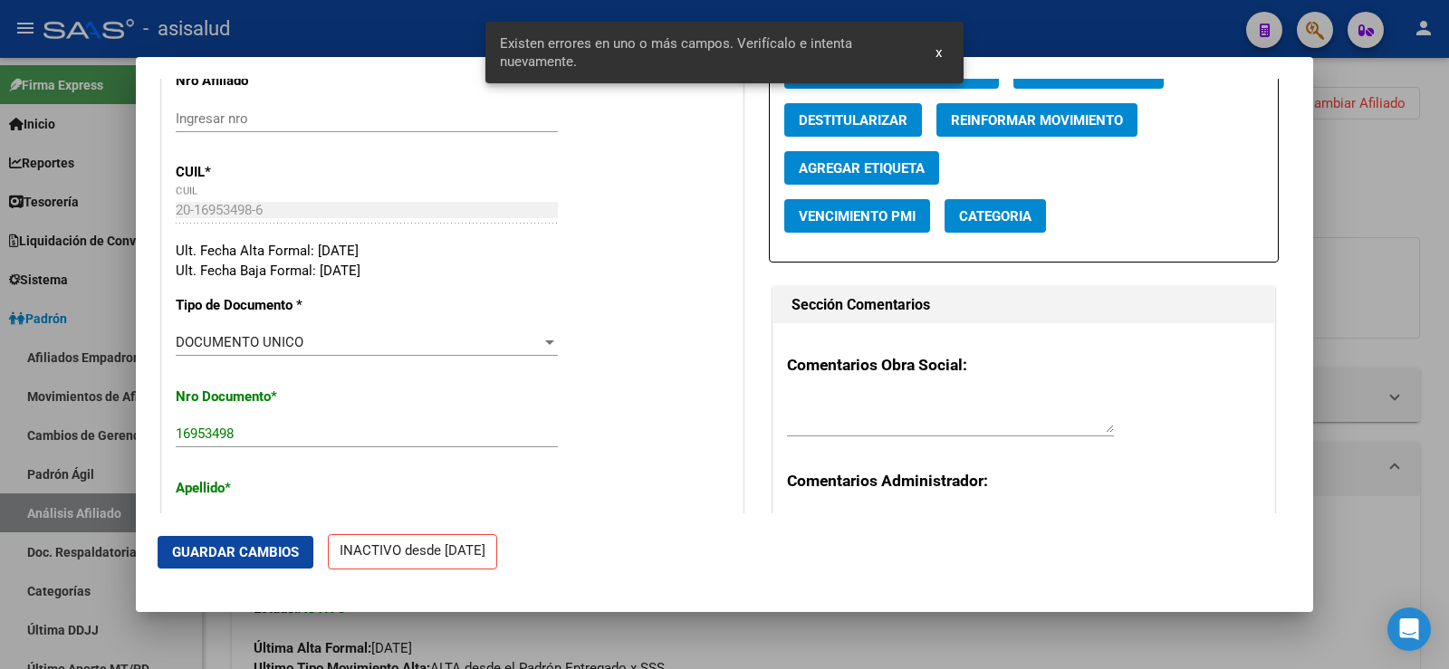
click at [249, 545] on span "Guardar Cambios" at bounding box center [235, 552] width 127 height 16
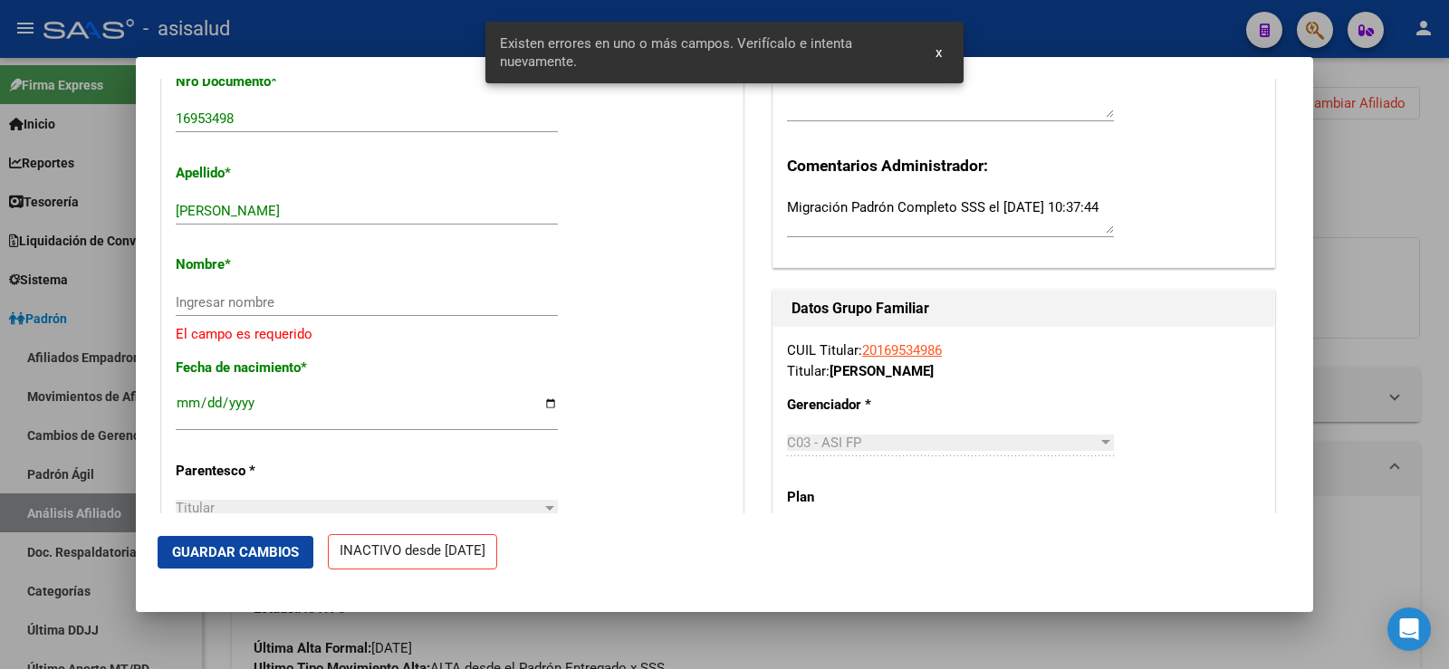
scroll to position [634, 0]
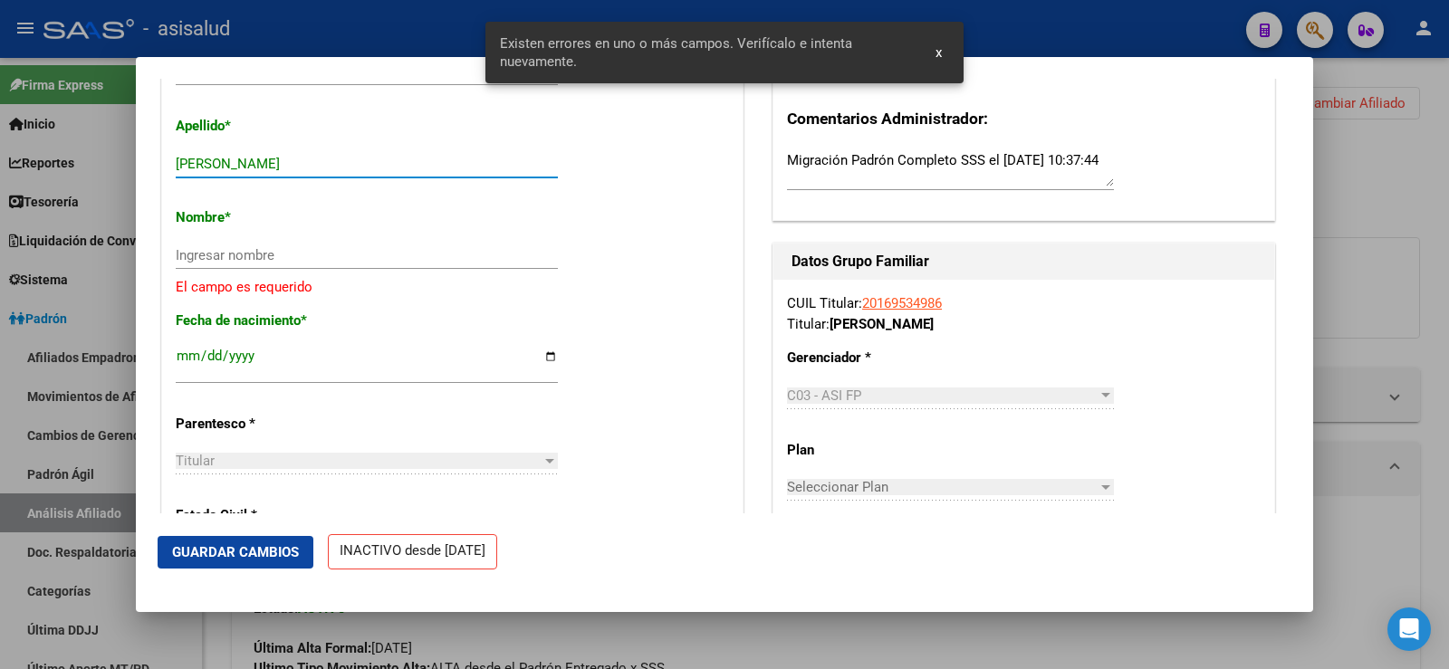
drag, startPoint x: 223, startPoint y: 178, endPoint x: 344, endPoint y: 175, distance: 121.4
click at [344, 172] on input "RIVERO CARLOS ALBERTO" at bounding box center [367, 164] width 382 height 16
type input "RIVERO"
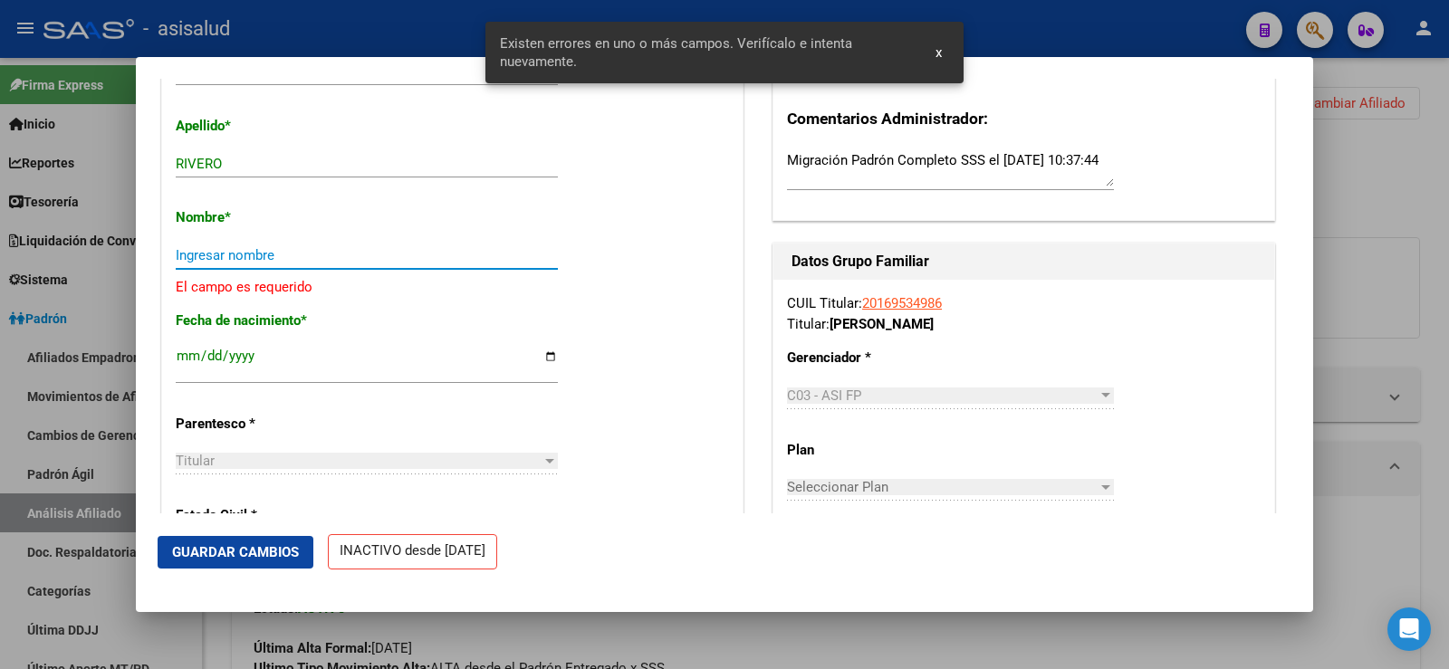
click at [239, 264] on input "Ingresar nombre" at bounding box center [367, 255] width 382 height 16
paste input "CARLOS ALBERTO"
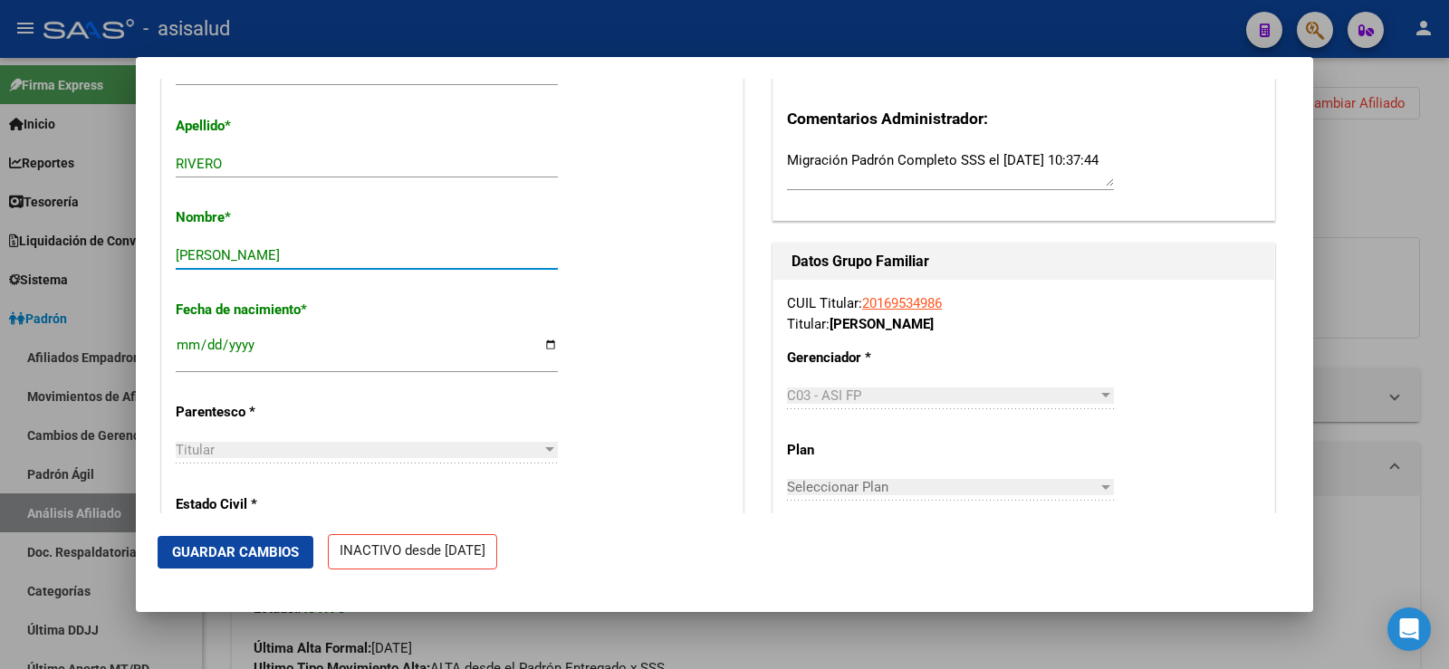
drag, startPoint x: 180, startPoint y: 268, endPoint x: 226, endPoint y: 324, distance: 72.7
click at [181, 264] on input "CARLOS ALBERTO" at bounding box center [367, 255] width 382 height 16
type input "CARLOS ALBERTO"
click at [245, 545] on span "Guardar Cambios" at bounding box center [235, 552] width 127 height 16
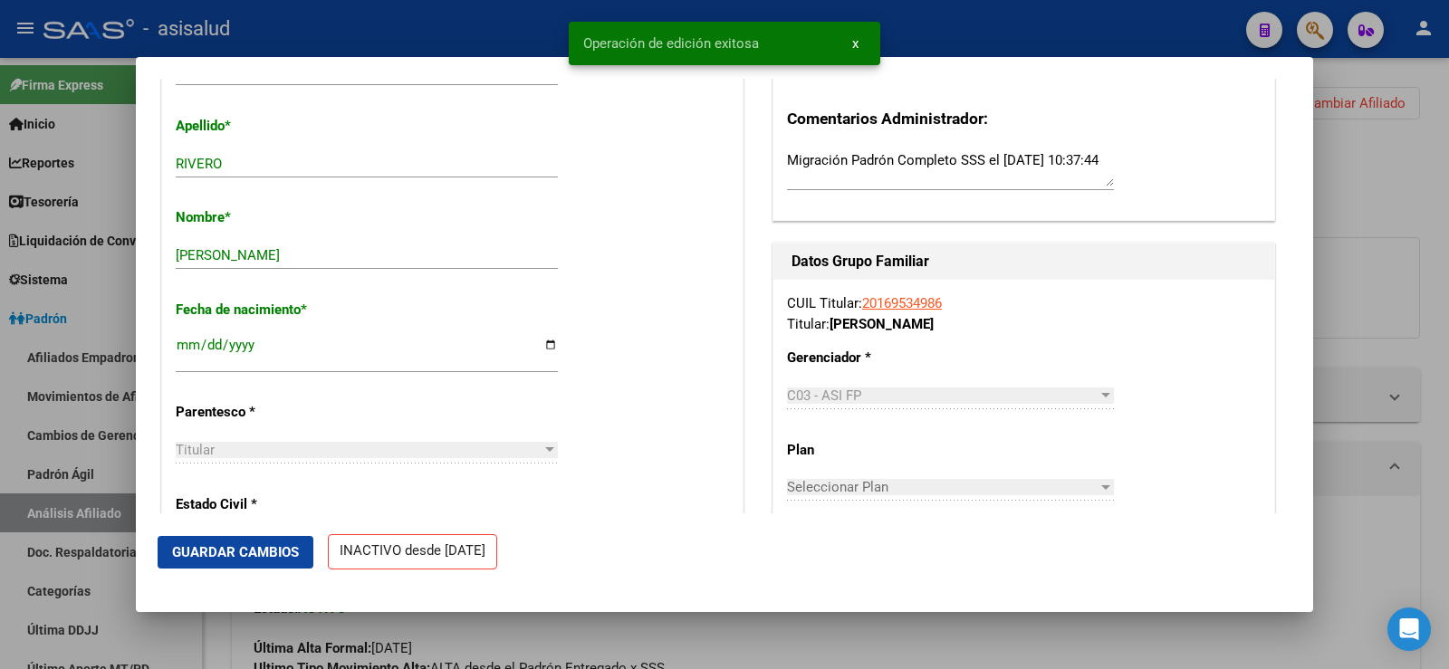
click at [1425, 201] on div at bounding box center [724, 334] width 1449 height 669
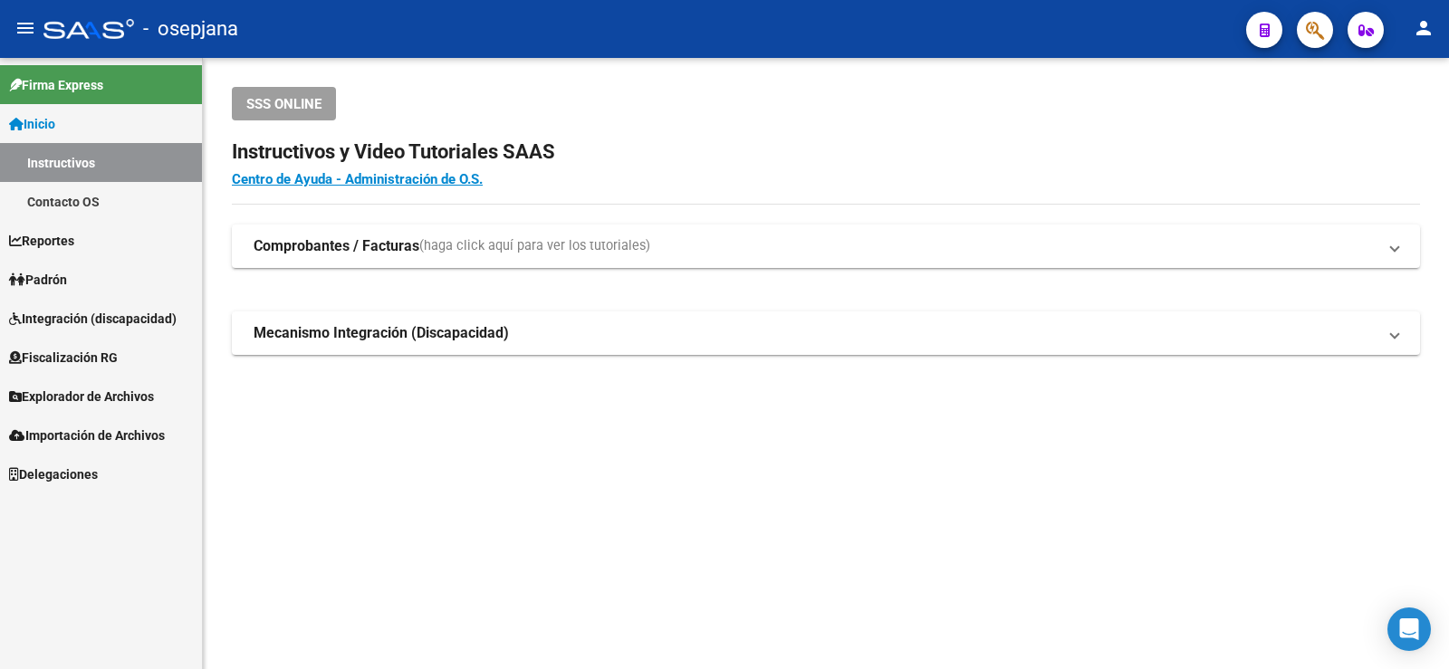
click at [75, 293] on link "Padrón" at bounding box center [101, 279] width 202 height 39
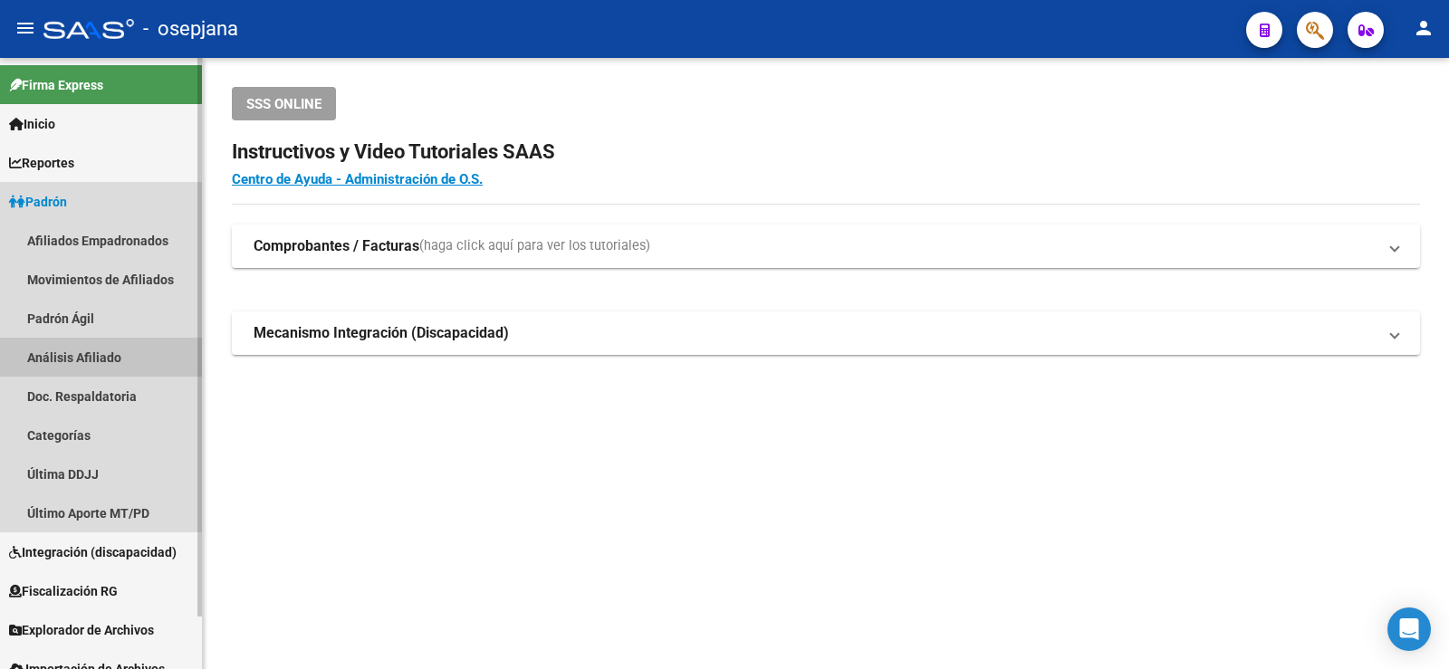
click at [87, 358] on link "Análisis Afiliado" at bounding box center [101, 357] width 202 height 39
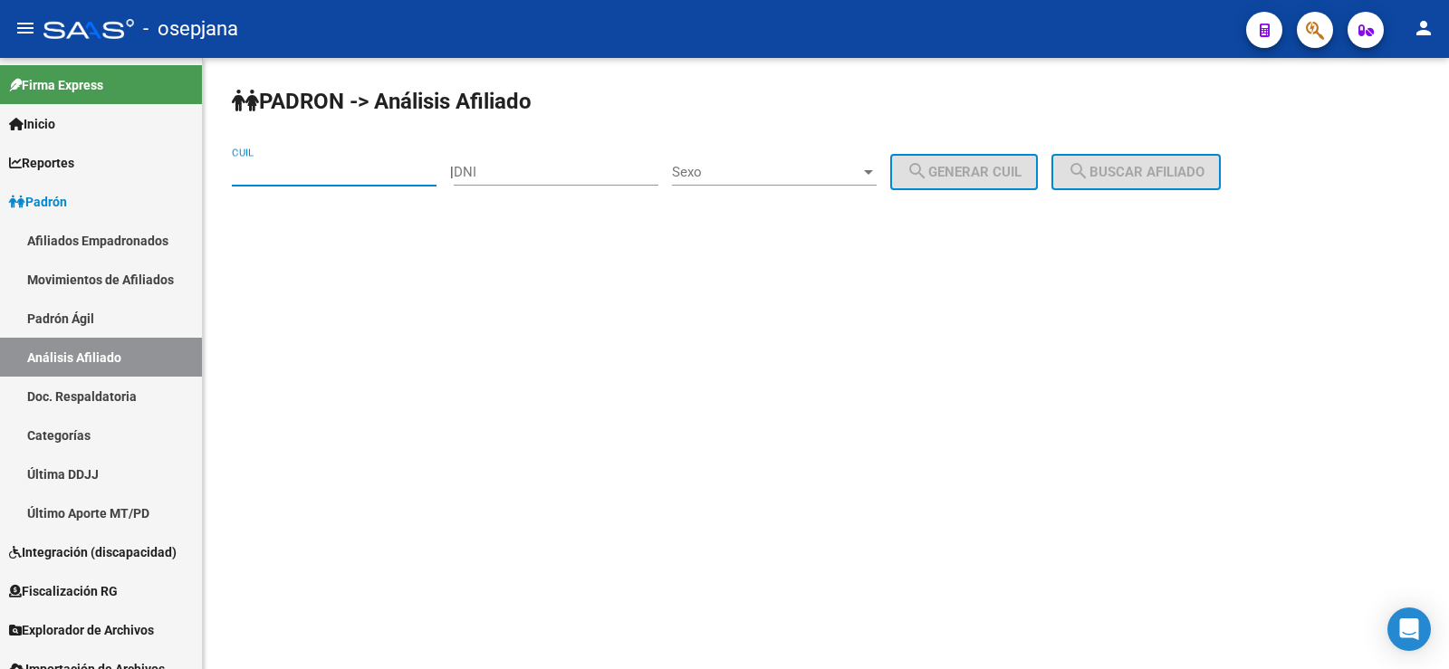
click at [285, 177] on input "CUIL" at bounding box center [334, 172] width 205 height 16
paste input "20-94045853-7"
type input "20-94045853-7"
click at [1133, 168] on span "search Buscar afiliado" at bounding box center [1136, 172] width 137 height 16
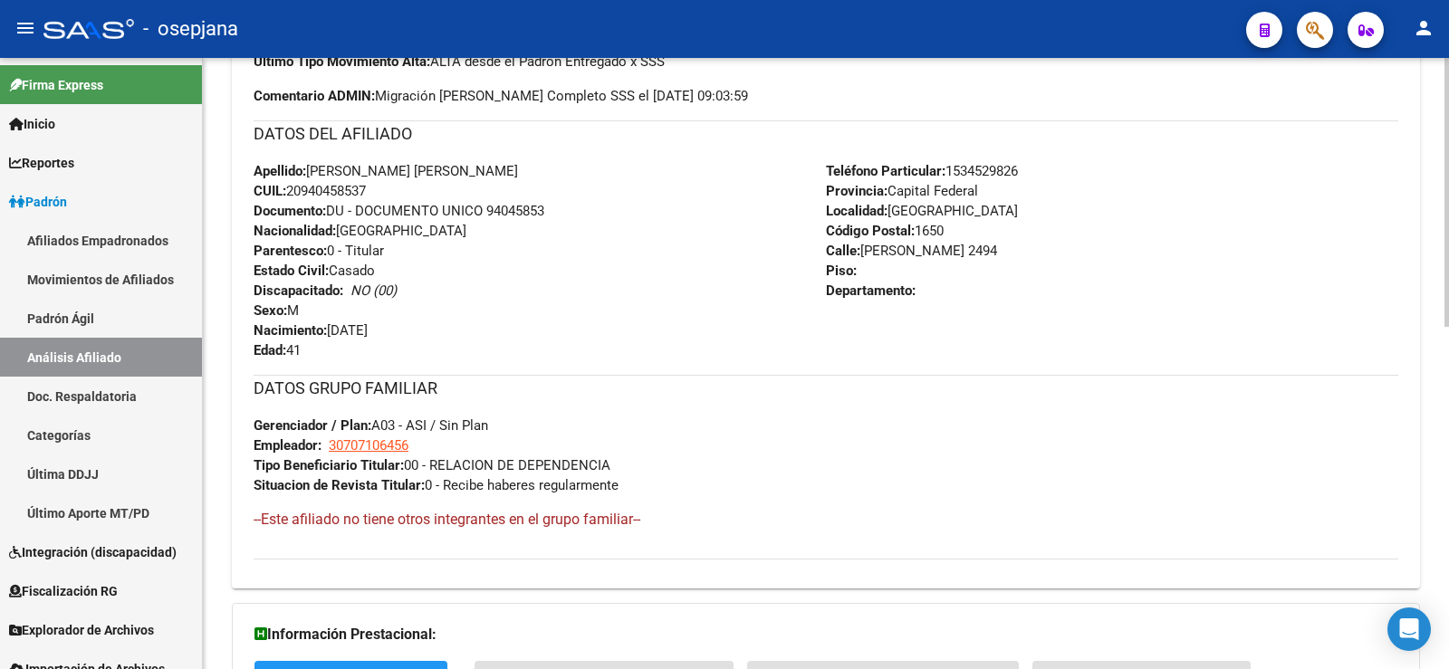
scroll to position [776, 0]
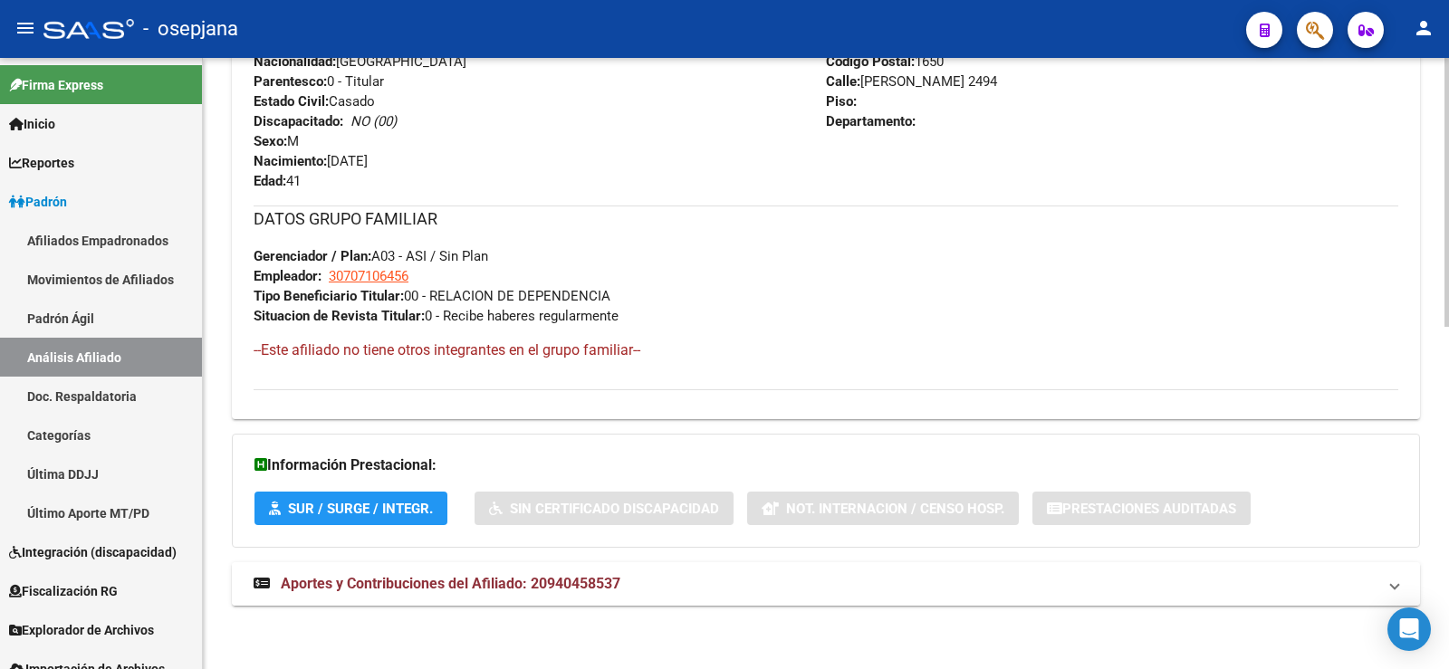
click at [561, 594] on mat-expansion-panel-header "Aportes y Contribuciones del Afiliado: 20940458537" at bounding box center [826, 583] width 1188 height 43
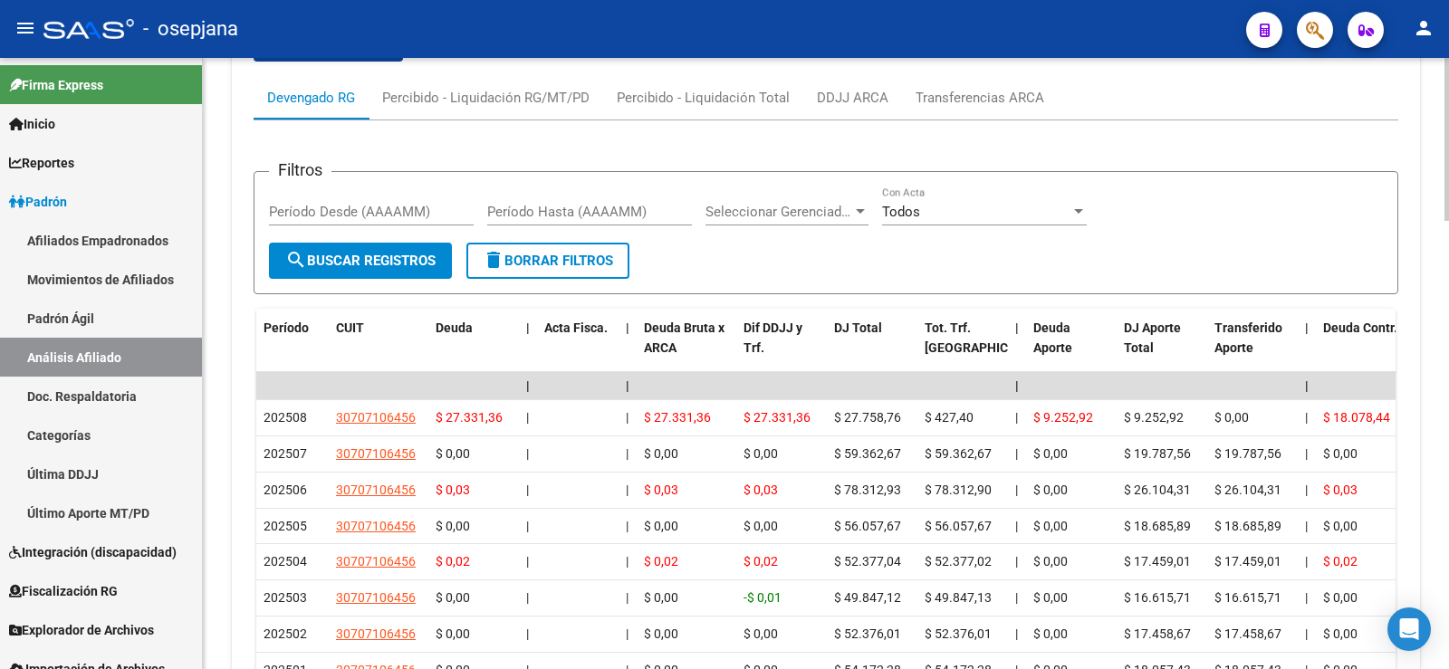
scroll to position [1424, 0]
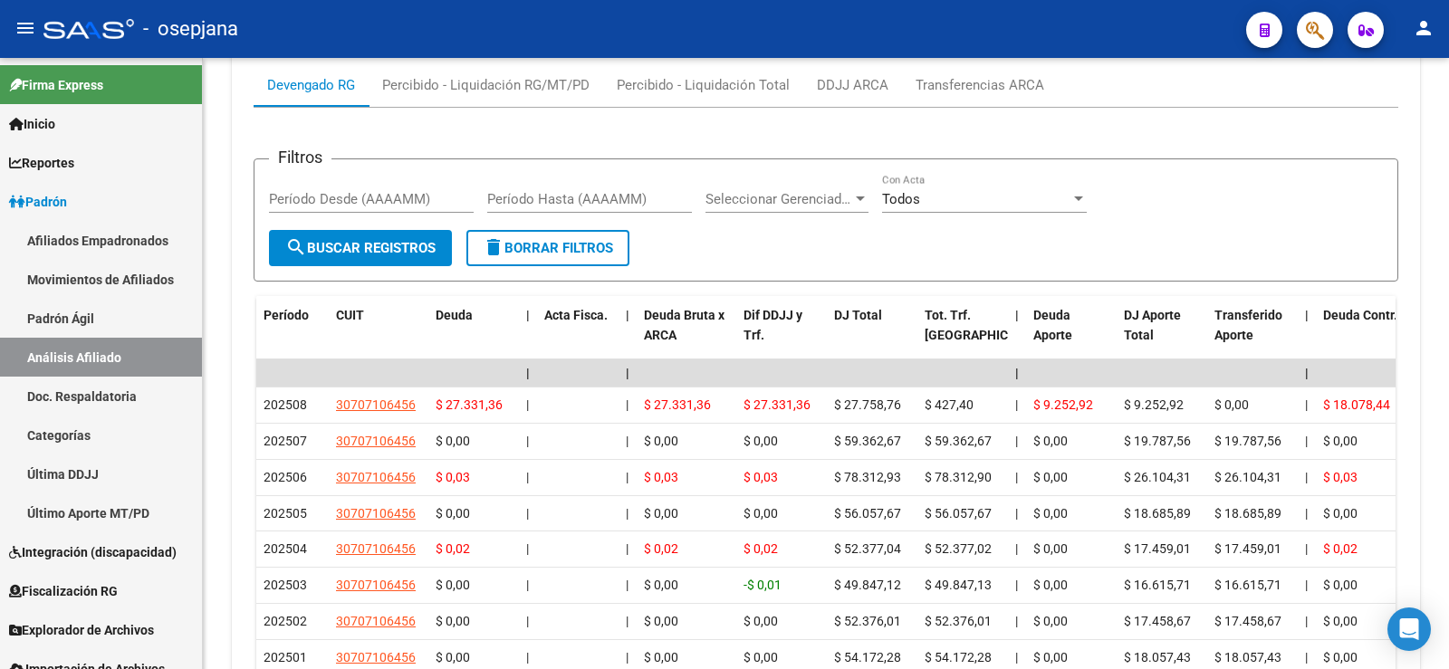
click at [1314, 35] on icon "button" at bounding box center [1315, 30] width 18 height 21
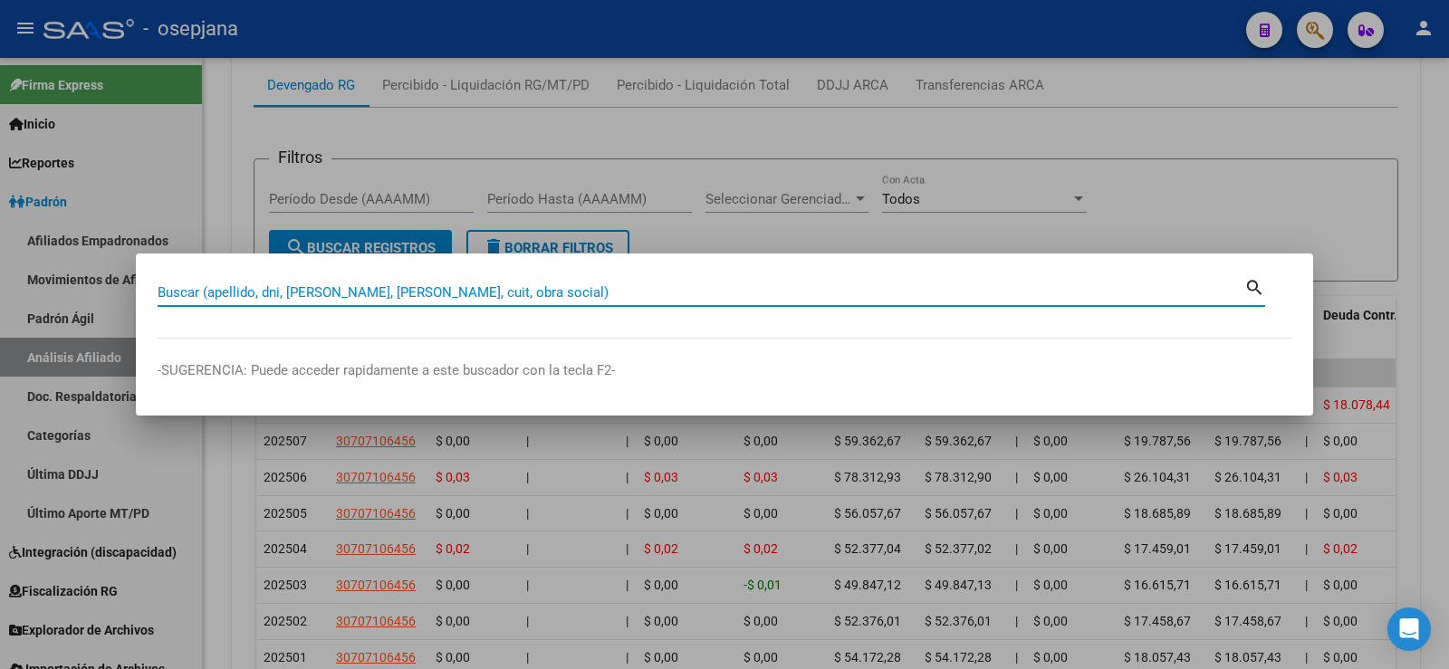
paste input "20424977196"
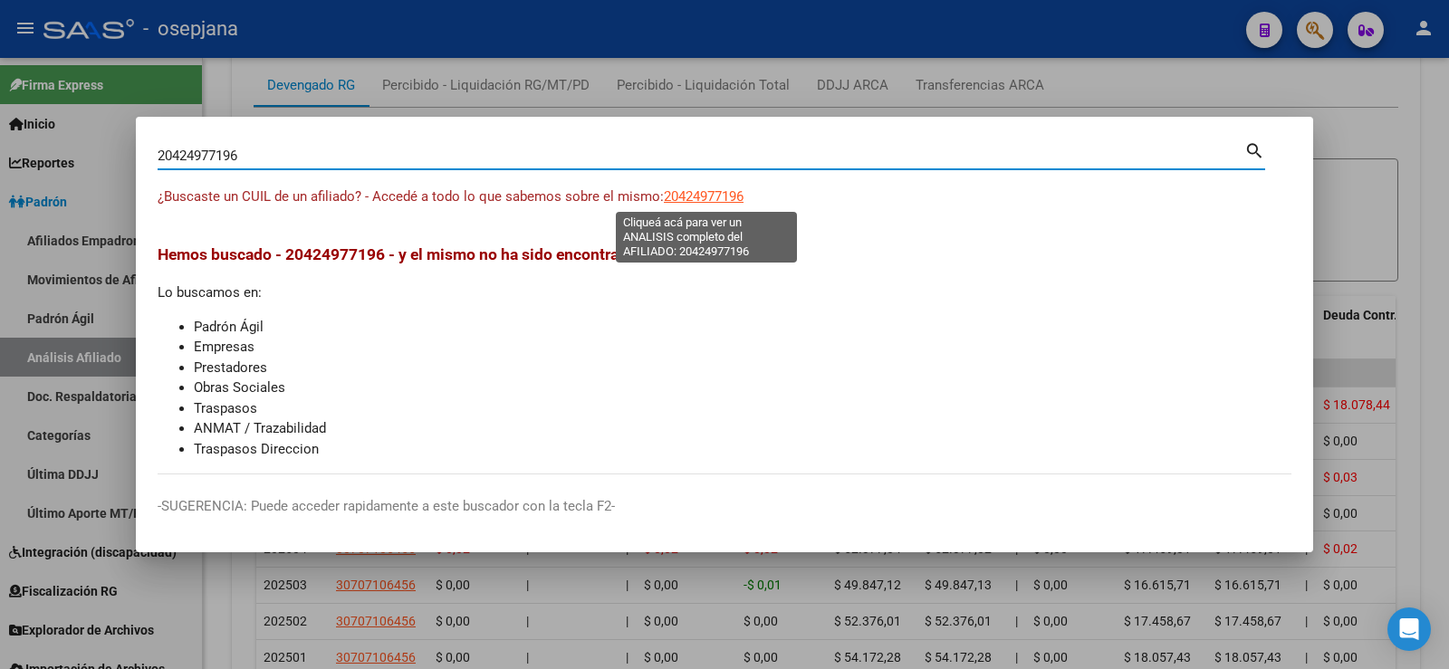
click at [699, 197] on span "20424977196" at bounding box center [704, 196] width 80 height 16
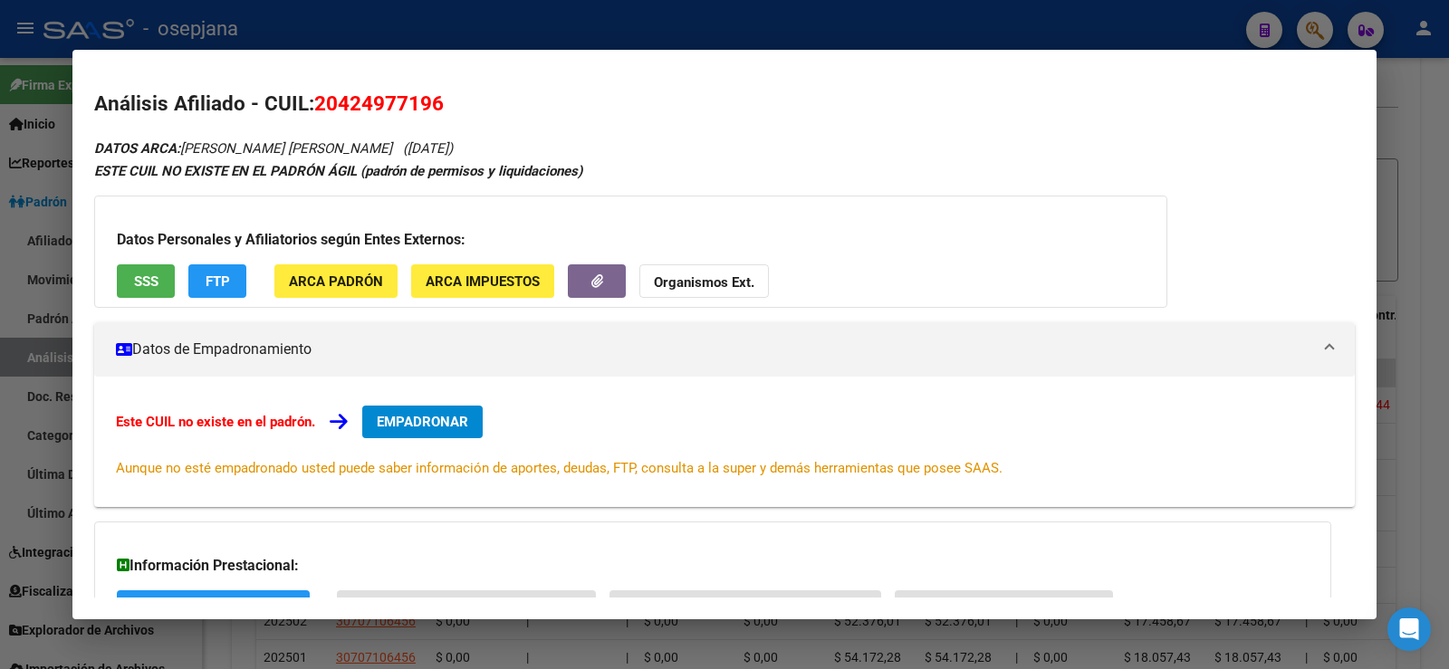
drag, startPoint x: 370, startPoint y: 144, endPoint x: 441, endPoint y: 147, distance: 70.7
click at [441, 147] on span "(11/04/2000)" at bounding box center [428, 148] width 50 height 16
copy span "11/04/2000"
click at [1437, 148] on div at bounding box center [724, 334] width 1449 height 669
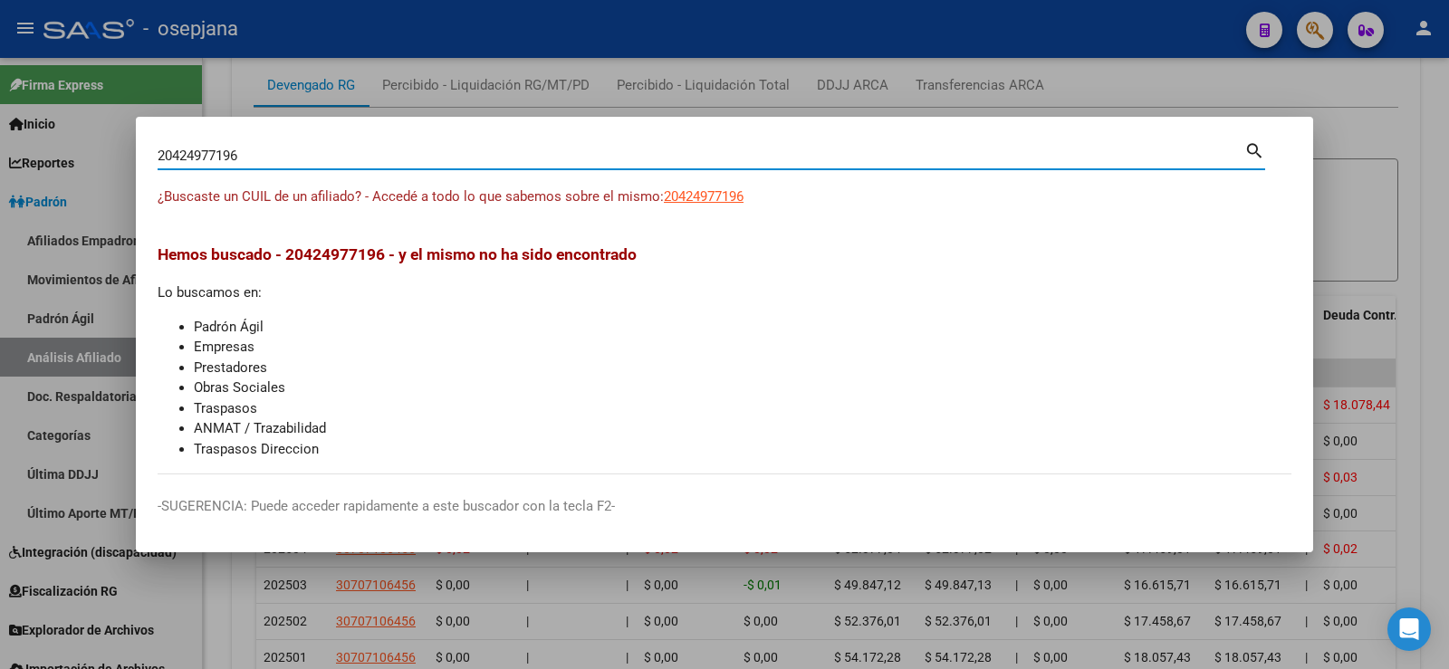
drag, startPoint x: 297, startPoint y: 154, endPoint x: 136, endPoint y: 158, distance: 161.3
click at [136, 158] on mat-dialog-content "20424977196 Buscar (apellido, dni, cuil, nro traspaso, cuit, obra social) searc…" at bounding box center [724, 307] width 1177 height 336
paste input "7410517944"
type input "27410517944"
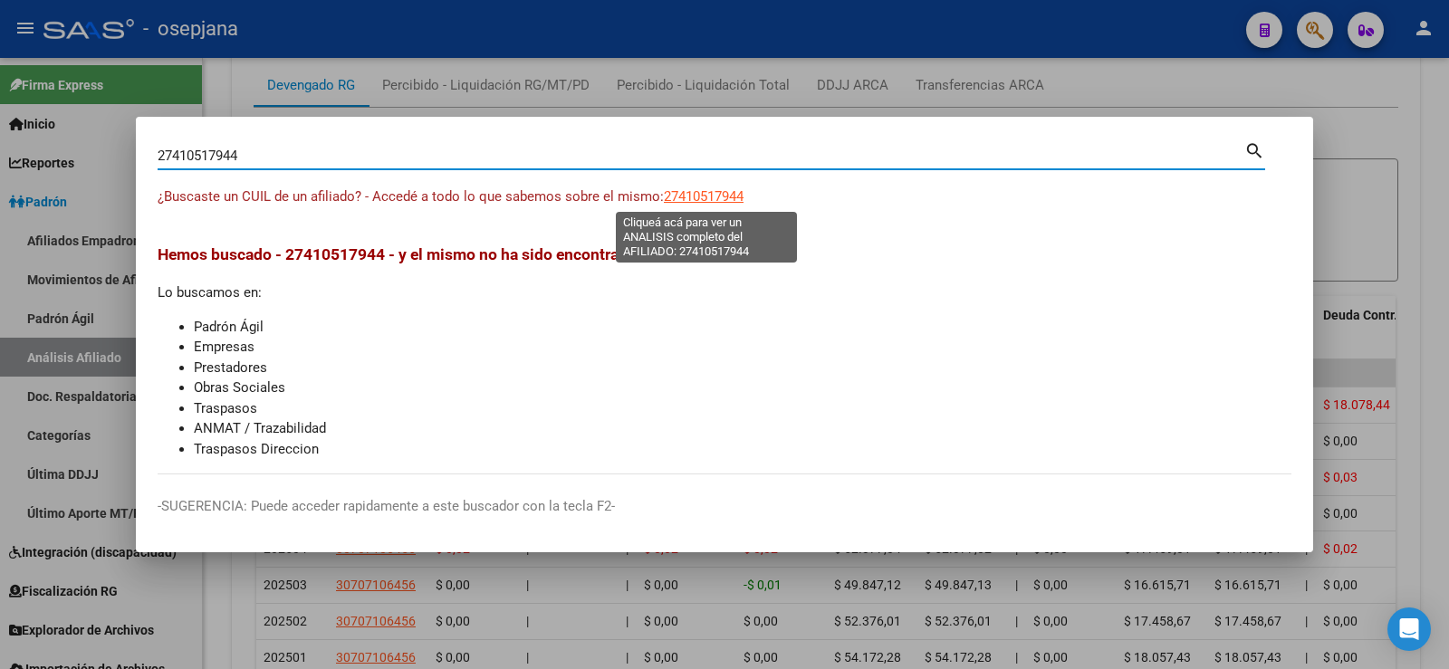
click at [727, 197] on span "27410517944" at bounding box center [704, 196] width 80 height 16
type textarea "27410517944"
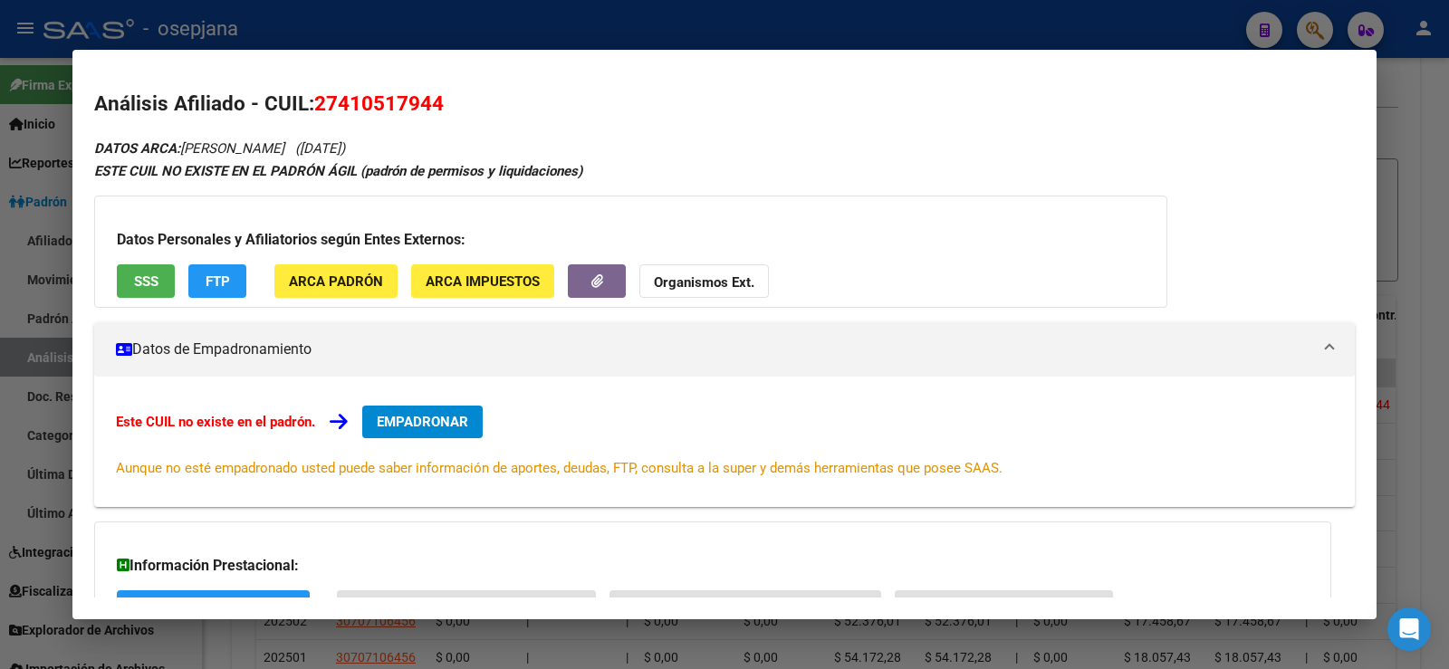
click at [610, 30] on div at bounding box center [724, 334] width 1449 height 669
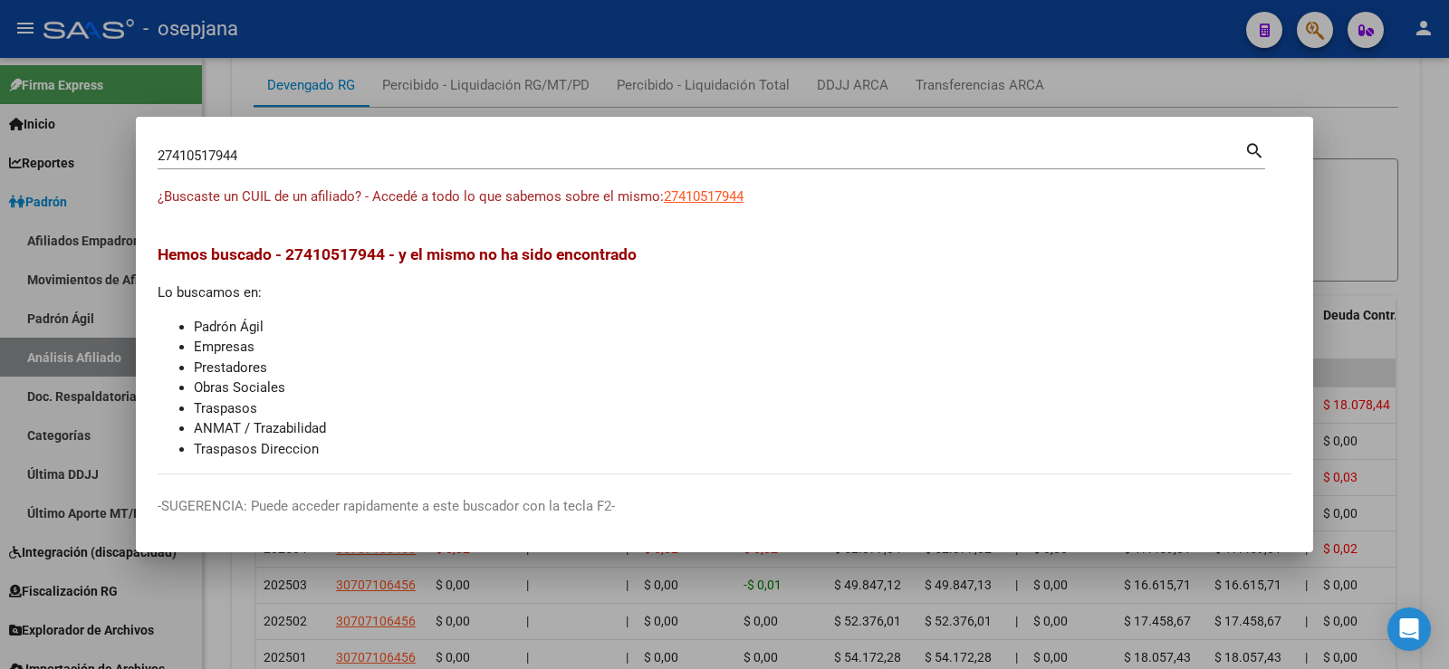
click at [1100, 70] on div at bounding box center [724, 334] width 1449 height 669
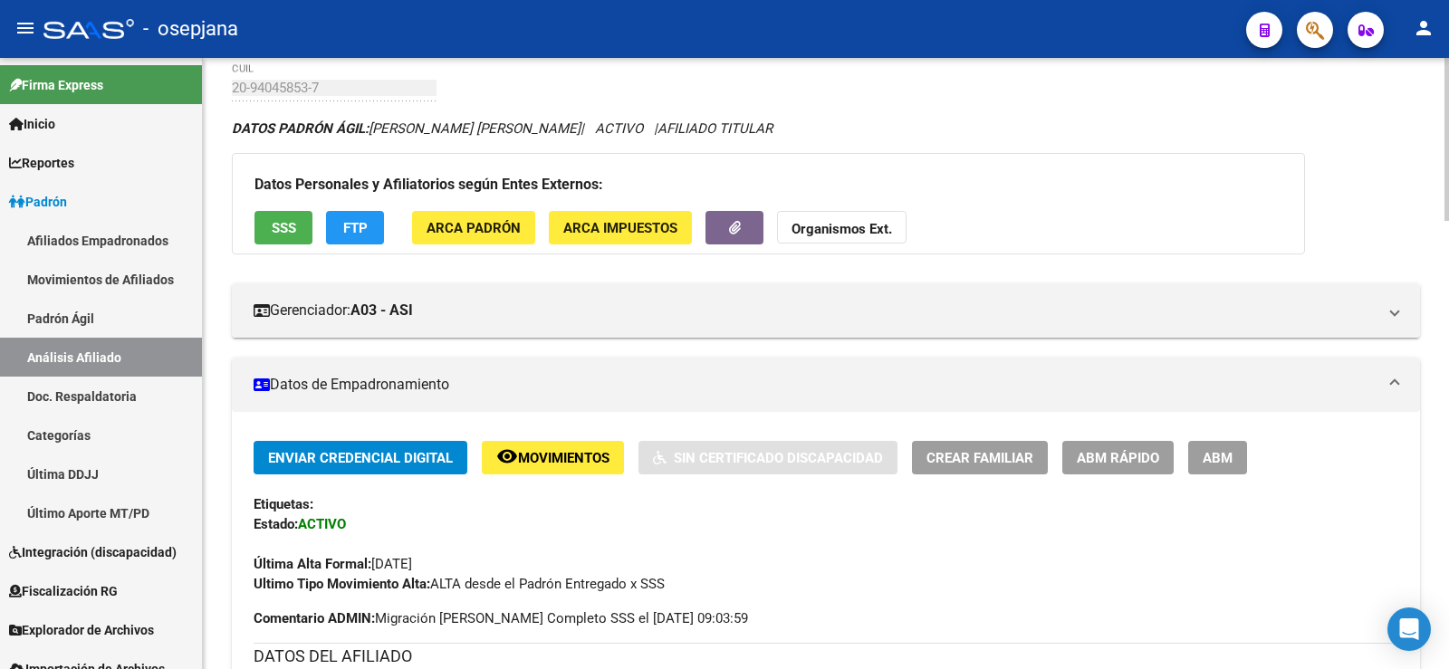
scroll to position [0, 0]
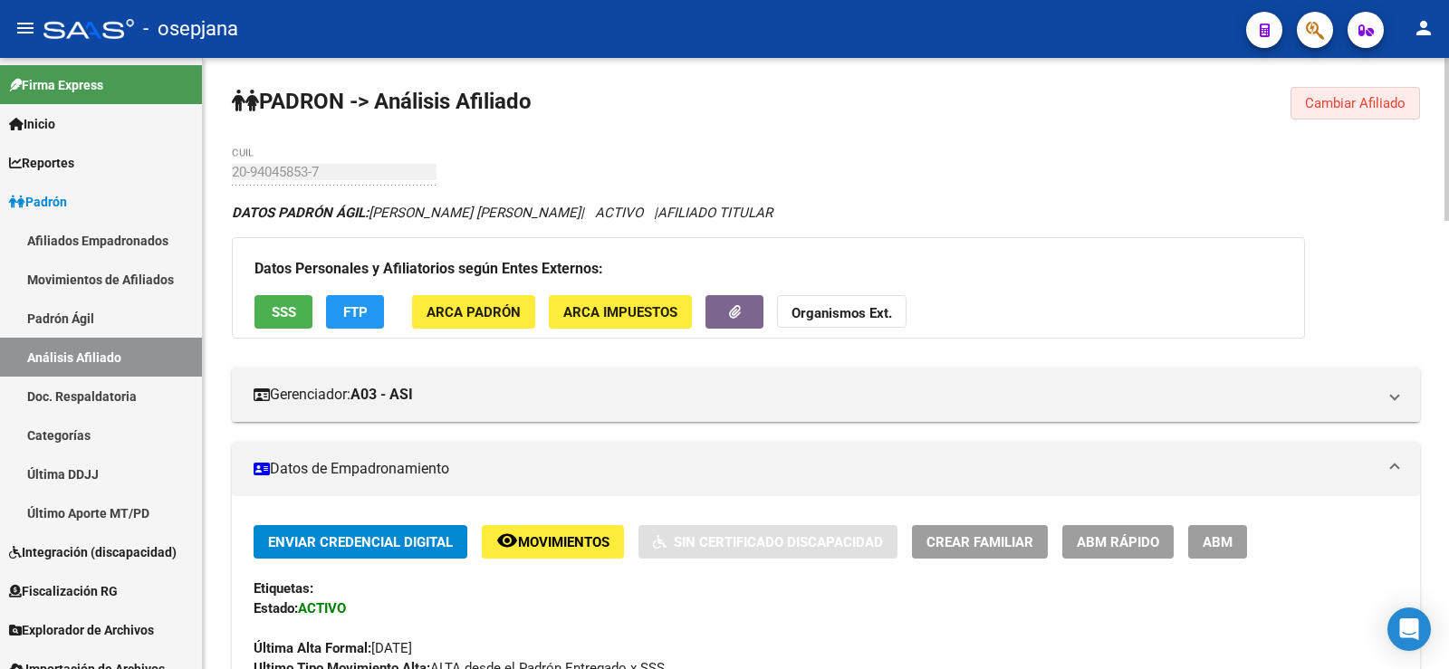
click at [1340, 108] on span "Cambiar Afiliado" at bounding box center [1355, 103] width 101 height 16
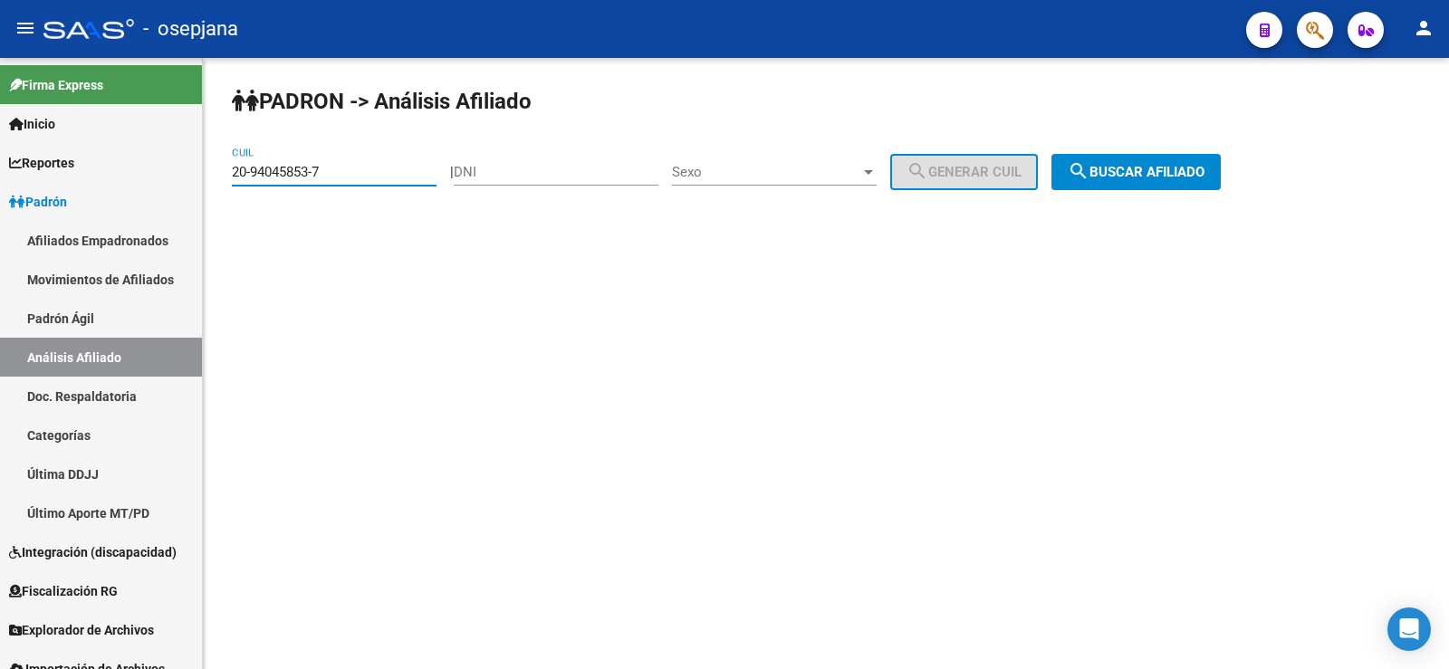
paste input "7-37695699-2"
drag, startPoint x: 361, startPoint y: 170, endPoint x: 207, endPoint y: 171, distance: 154.9
click at [207, 171] on div "PADRON -> Análisis Afiliado 20-94045853-7 CUIL | DNI Sexo Sexo search Generar C…" at bounding box center [826, 153] width 1246 height 190
type input "27-37695699-2"
click at [1125, 171] on span "search Buscar afiliado" at bounding box center [1136, 172] width 137 height 16
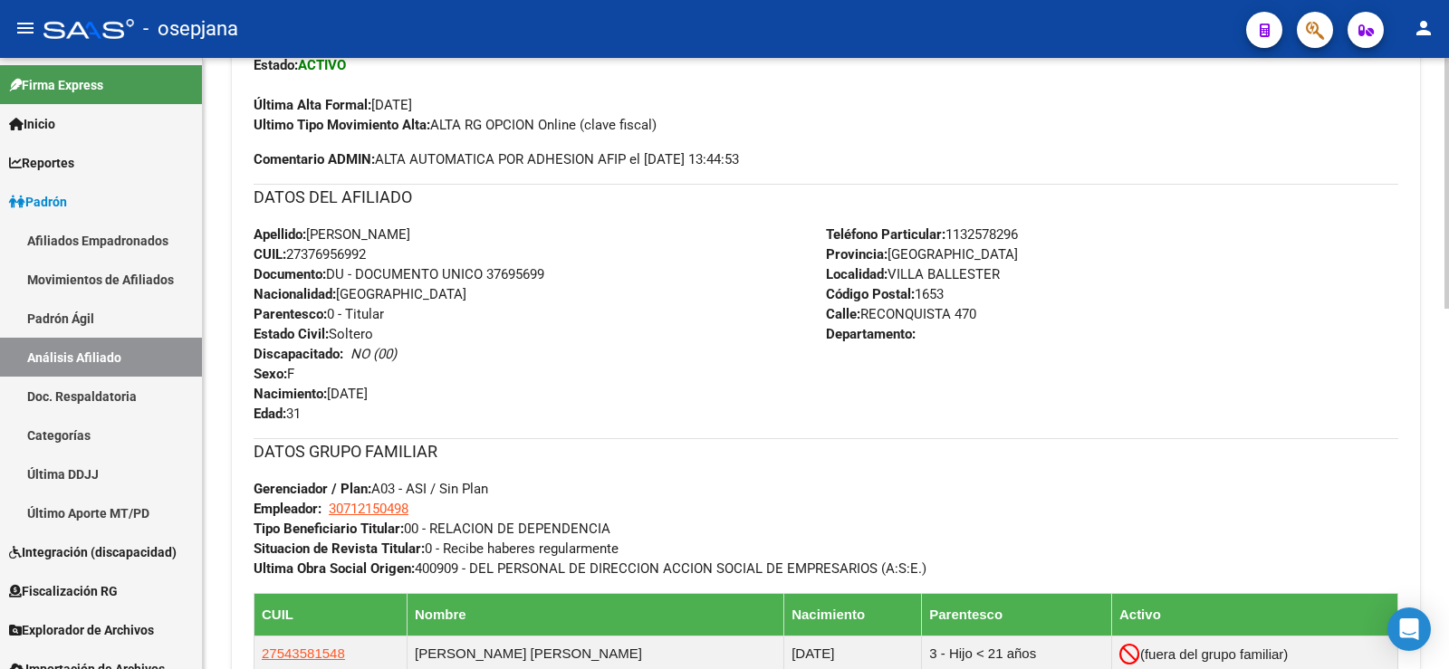
scroll to position [878, 0]
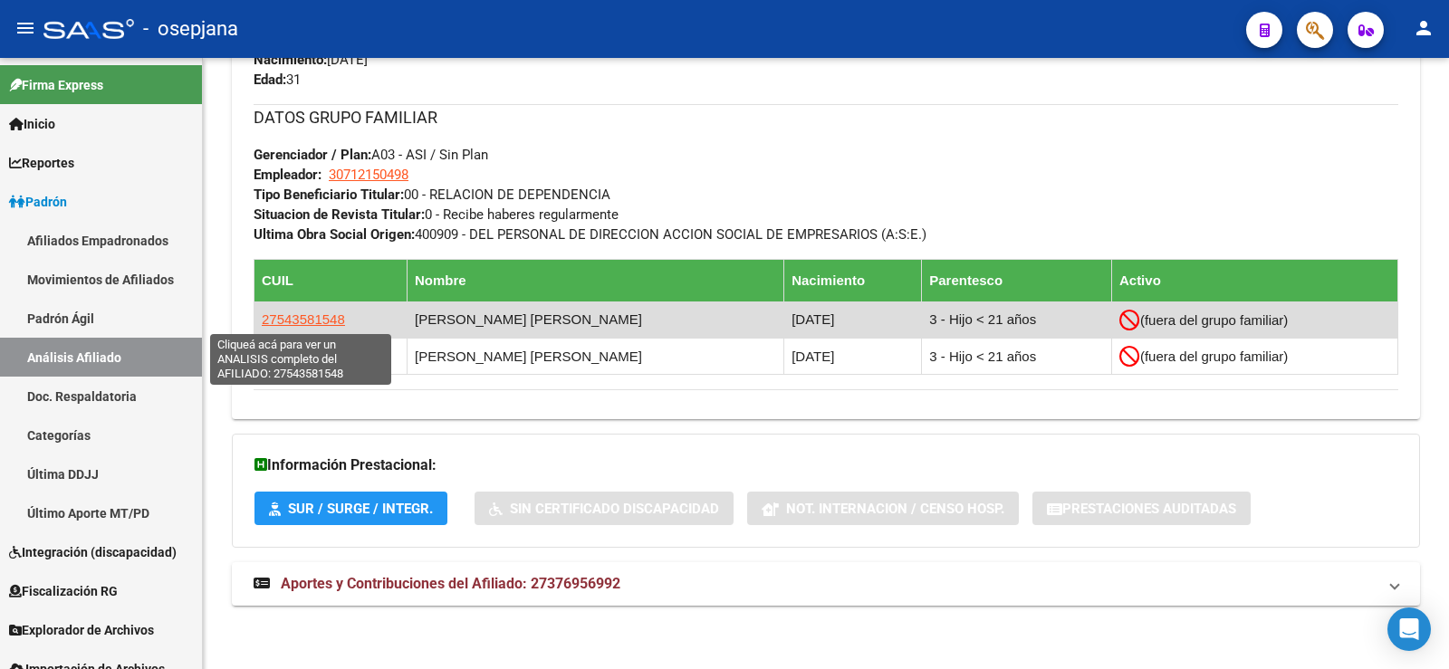
click at [295, 319] on span "27543581548" at bounding box center [303, 319] width 83 height 15
type textarea "27543581548"
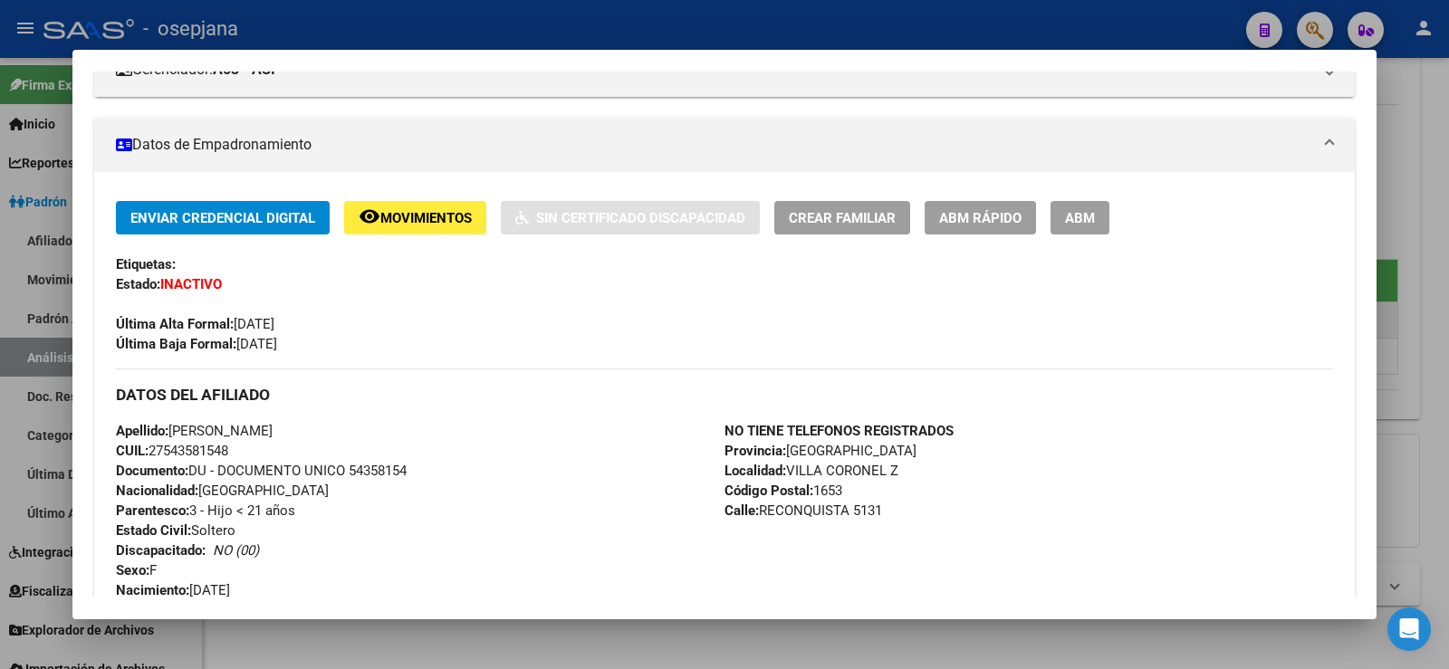
scroll to position [272, 0]
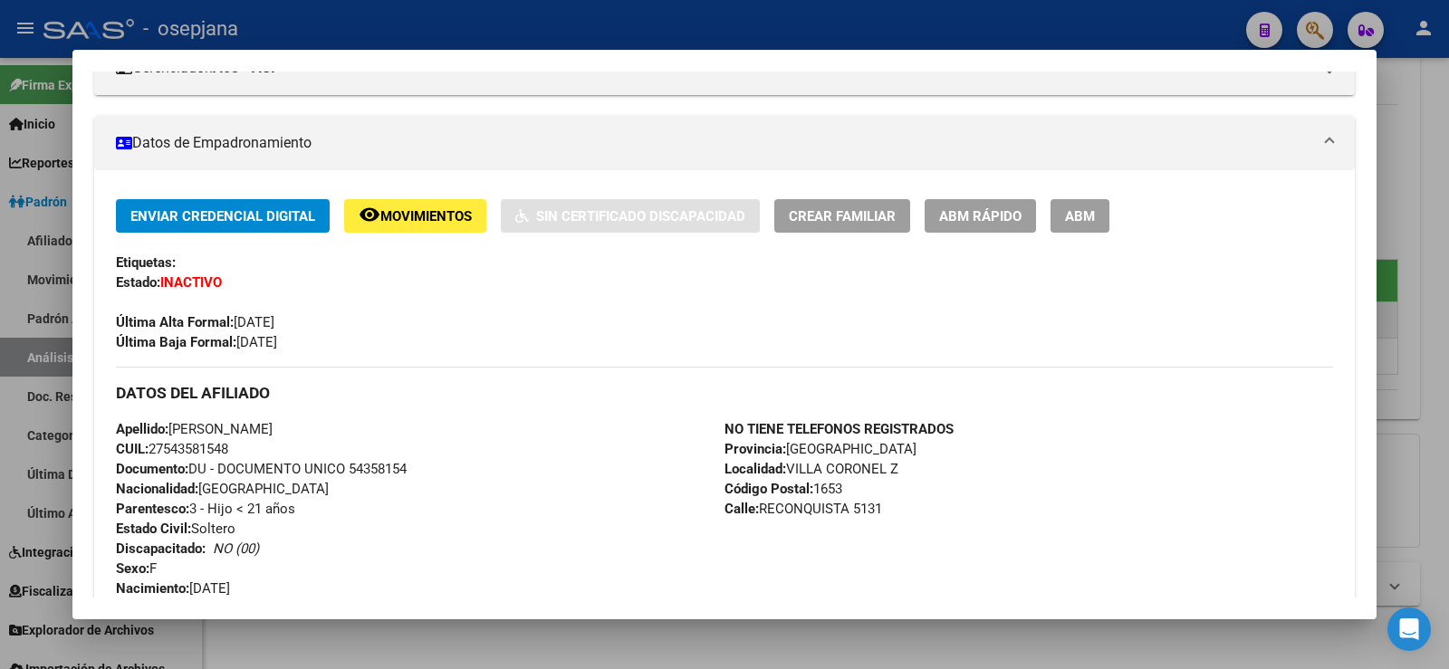
click at [404, 228] on button "remove_red_eye Movimientos" at bounding box center [415, 216] width 142 height 34
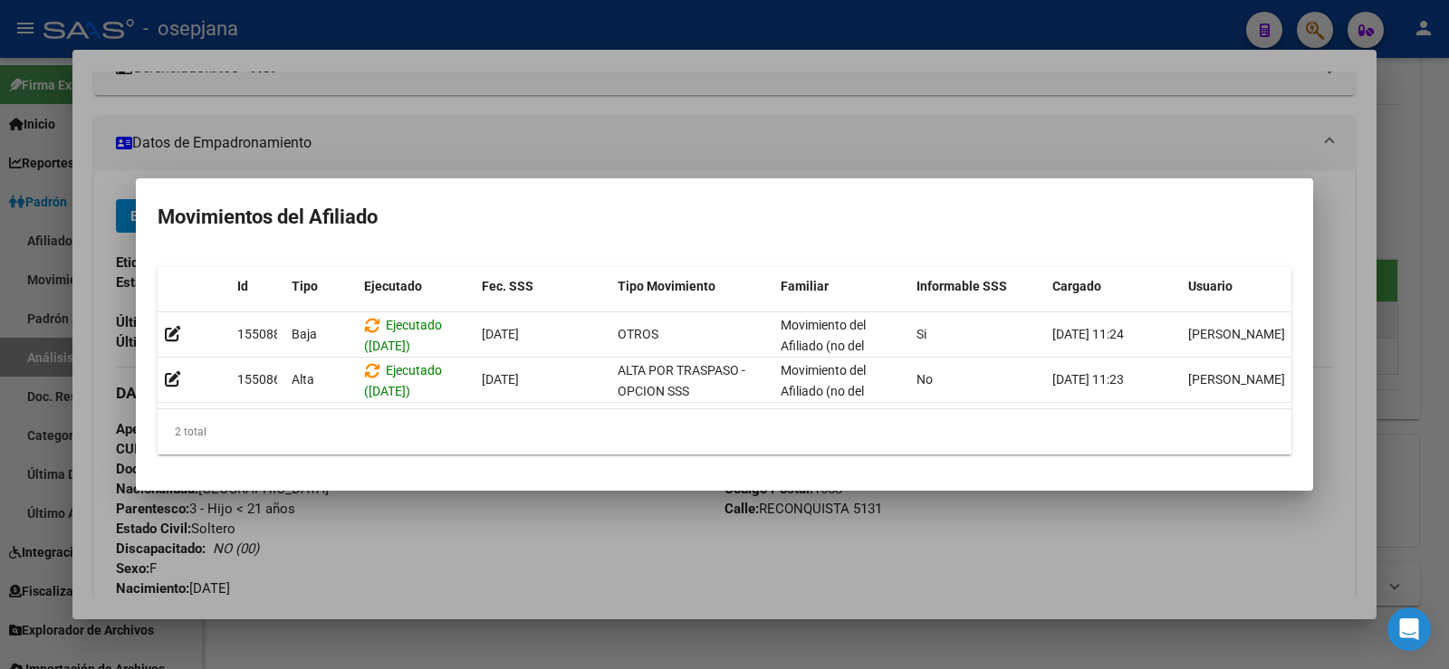
click at [750, 45] on div at bounding box center [724, 334] width 1449 height 669
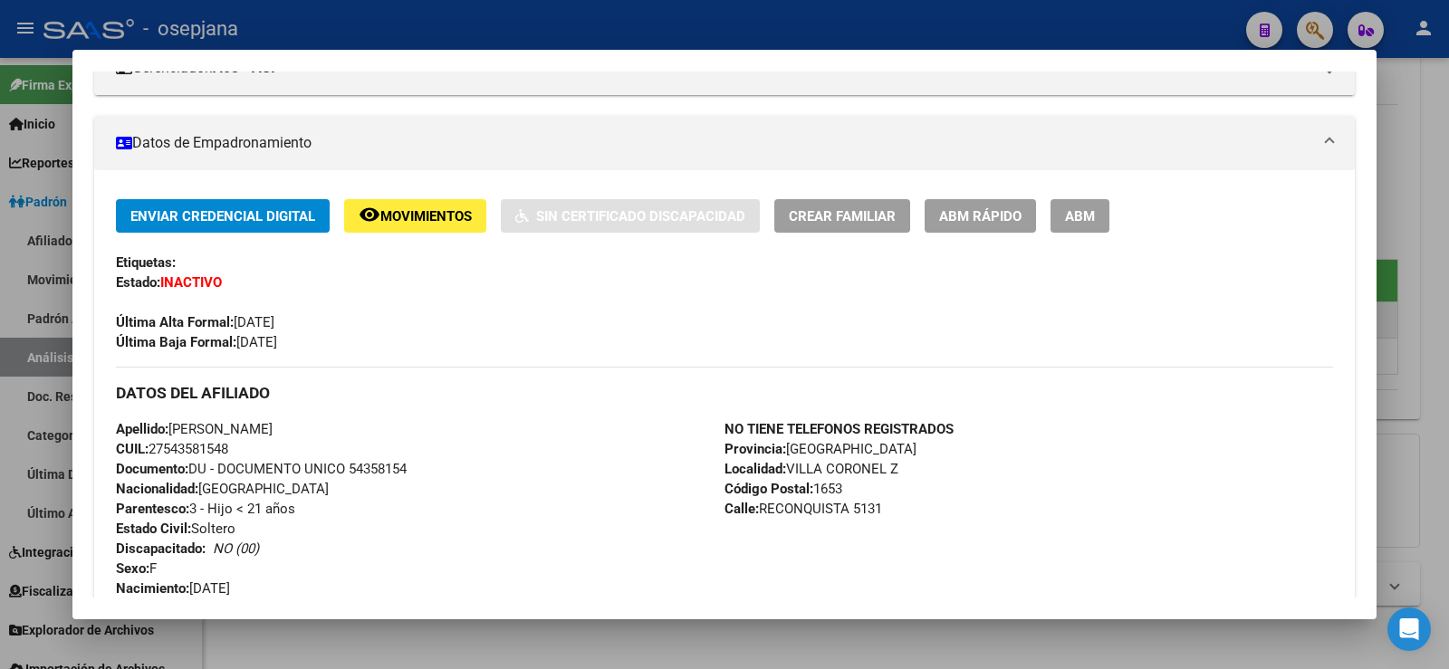
click at [735, 43] on div at bounding box center [724, 334] width 1449 height 669
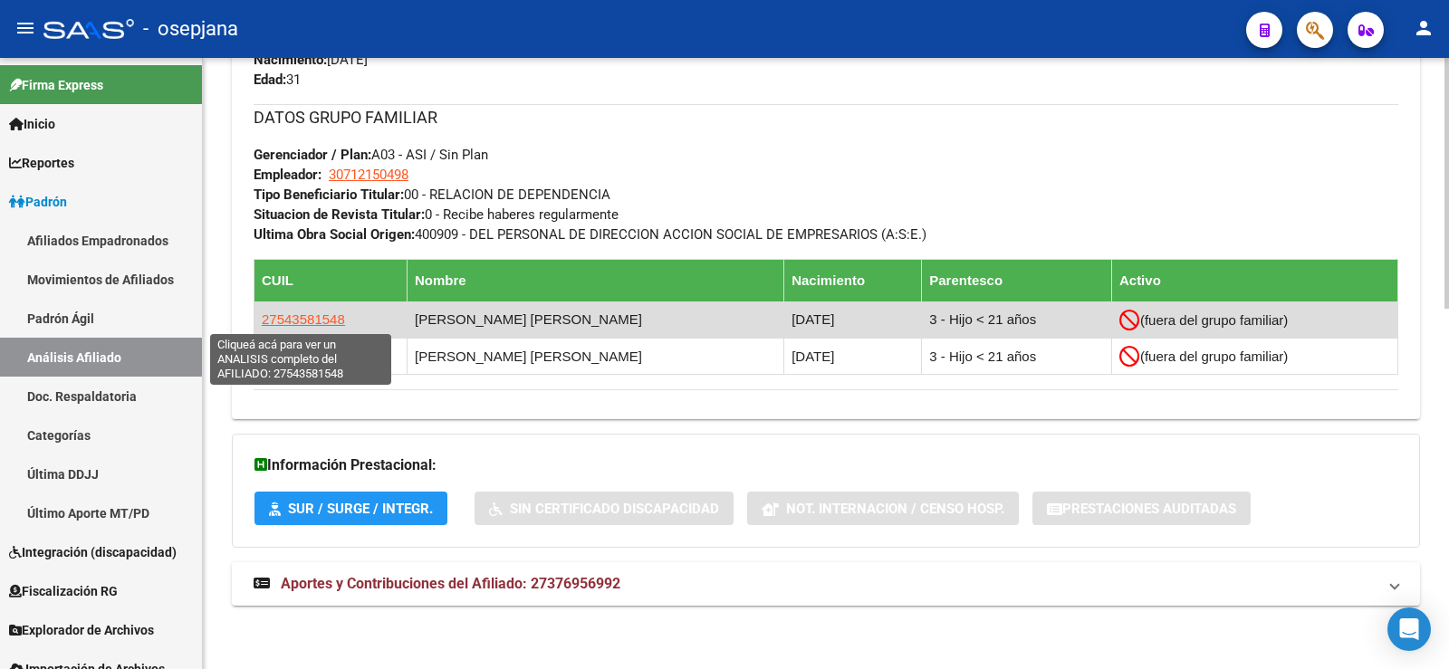
drag, startPoint x: 276, startPoint y: 319, endPoint x: 330, endPoint y: 323, distance: 53.6
click at [330, 323] on span "27543581548" at bounding box center [303, 319] width 83 height 15
copy span "54358154"
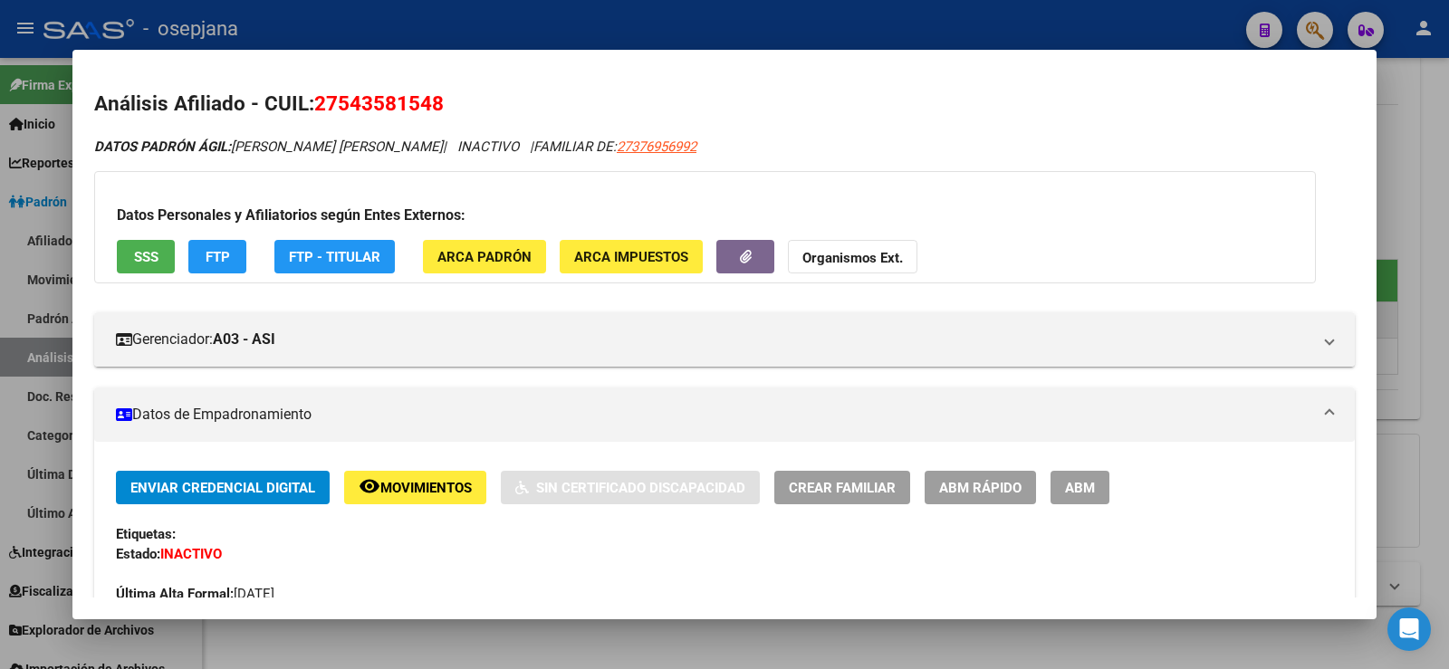
click at [217, 258] on span "FTP" at bounding box center [218, 257] width 24 height 16
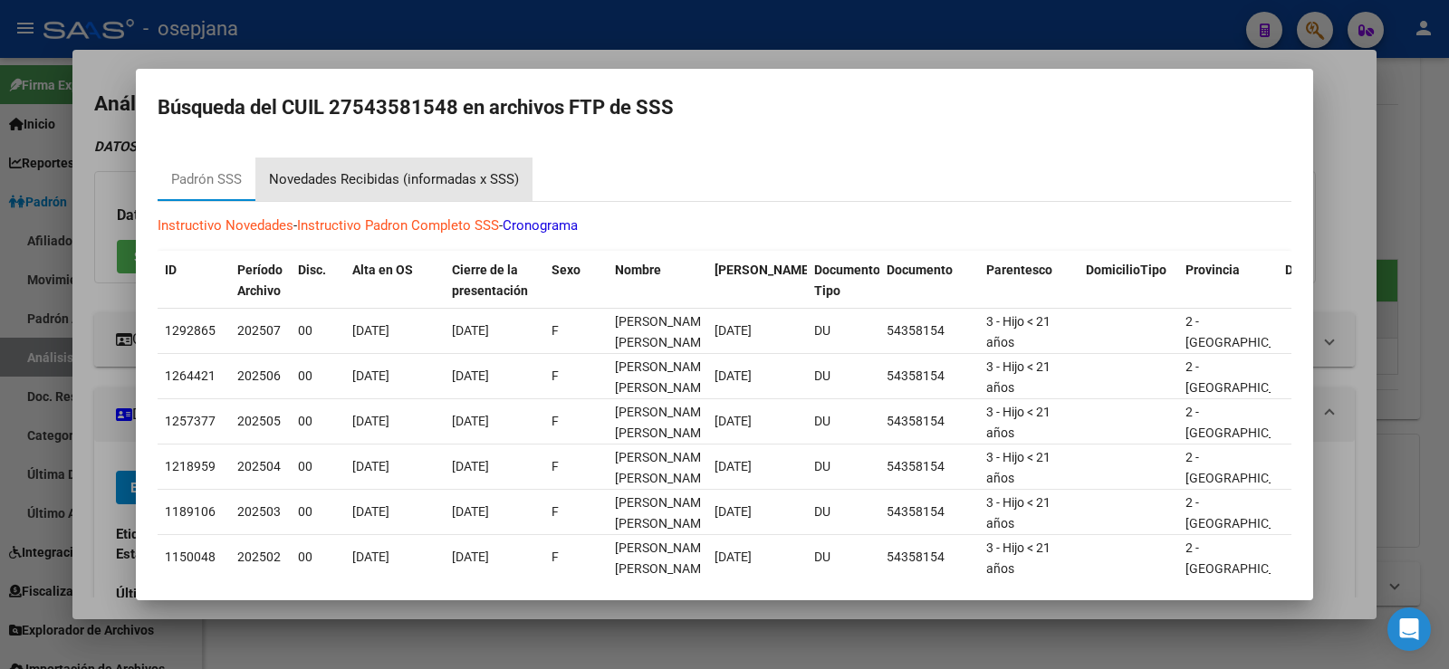
click at [388, 194] on div "Novedades Recibidas (informadas x SSS)" at bounding box center [393, 179] width 277 height 43
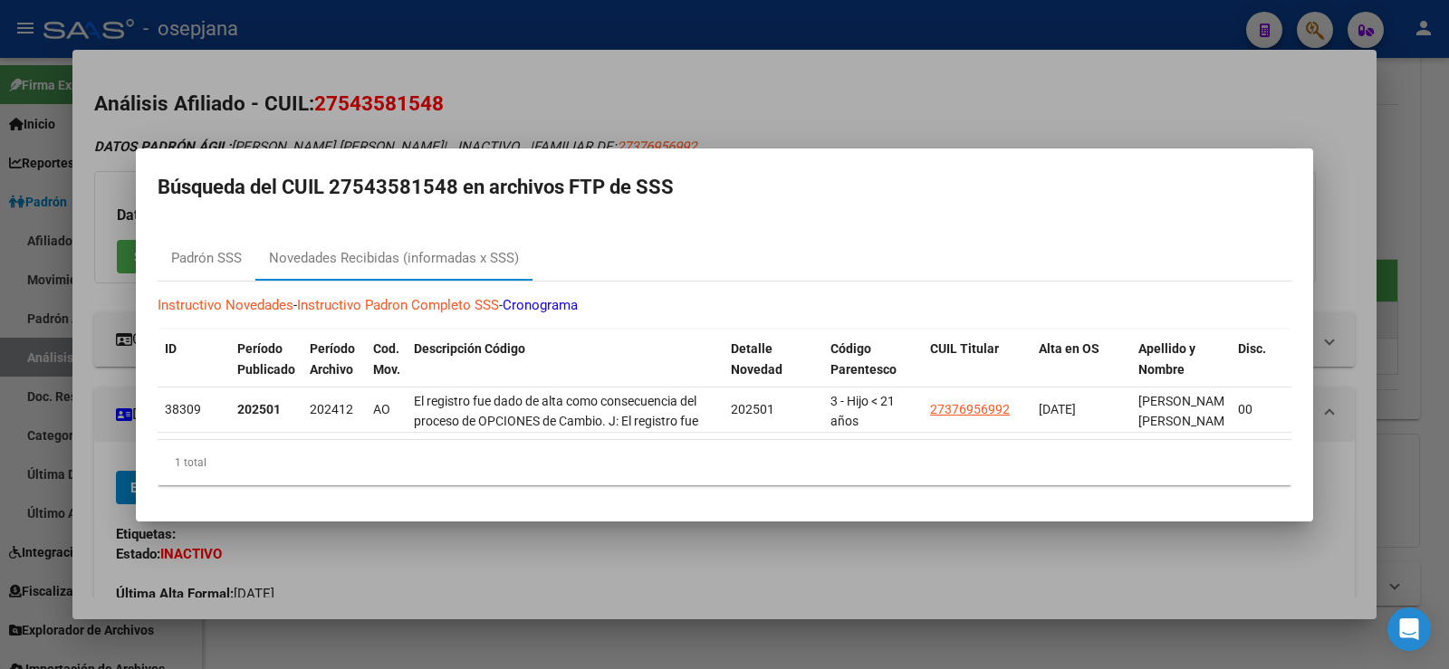
click at [561, 90] on div at bounding box center [724, 334] width 1449 height 669
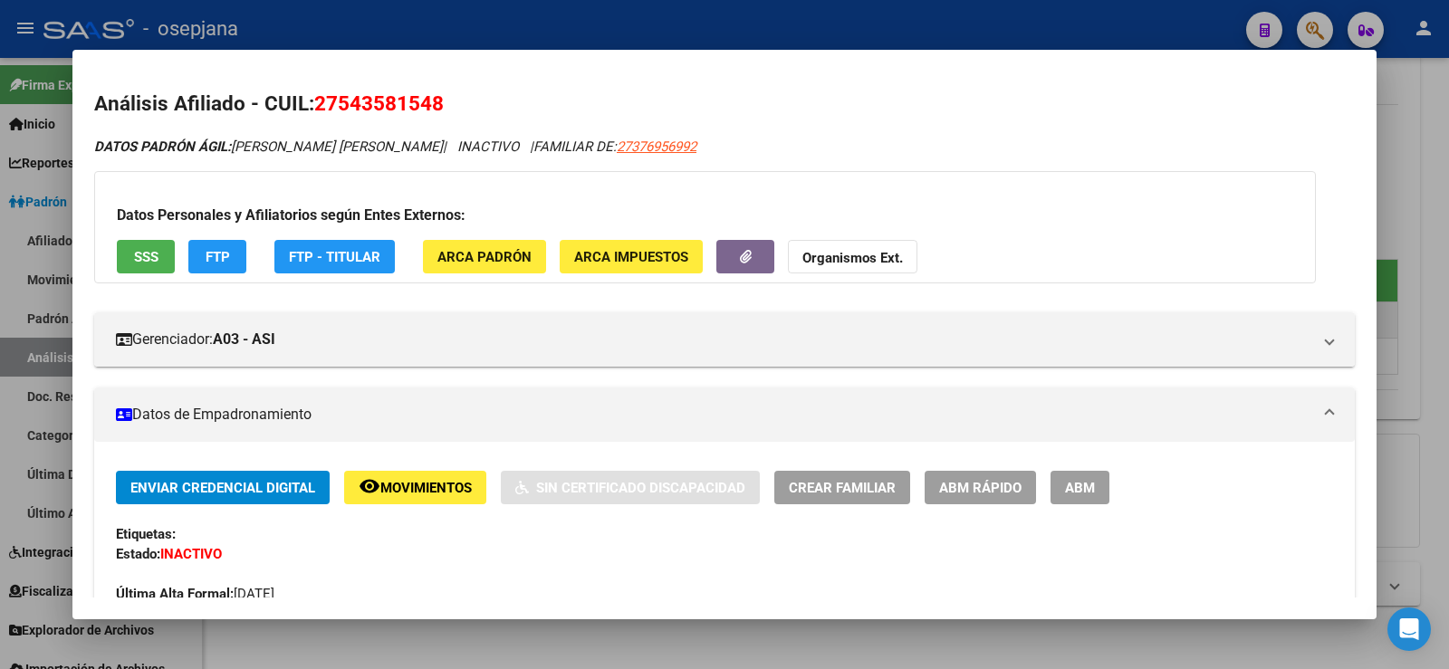
click at [567, 40] on div at bounding box center [724, 334] width 1449 height 669
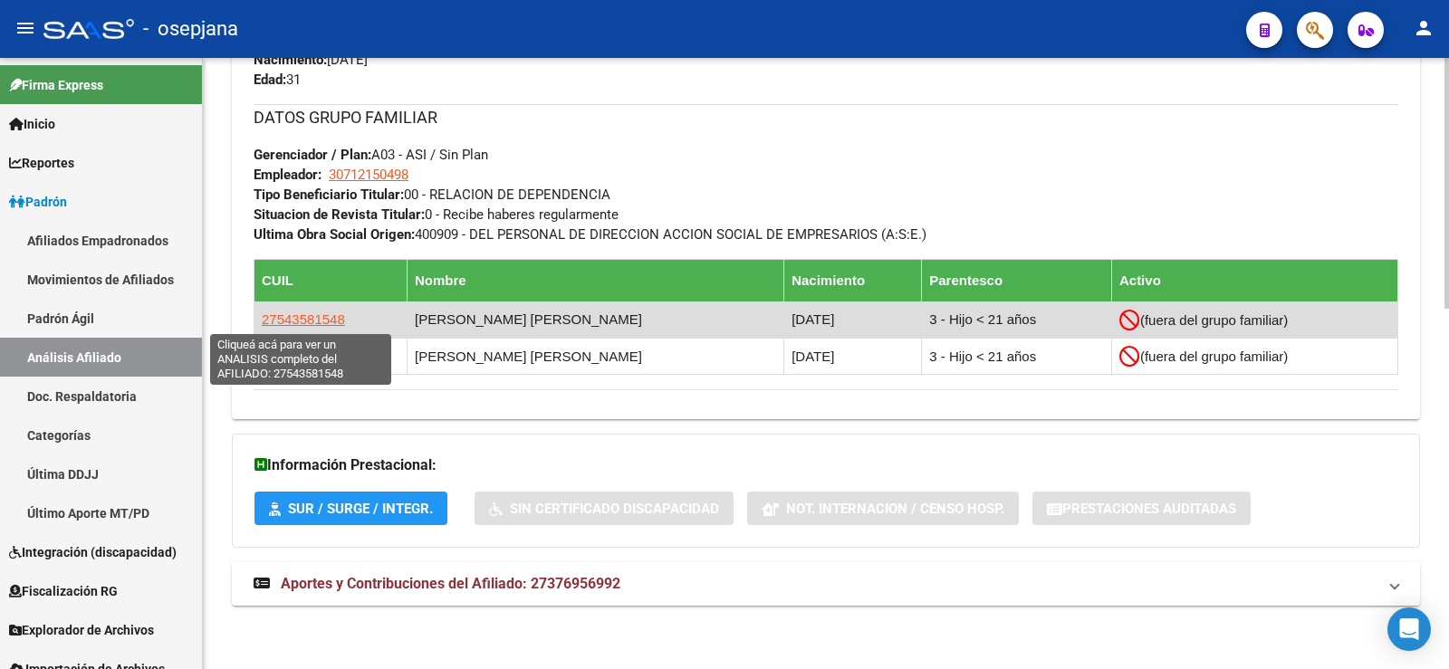
click at [305, 322] on span "27543581548" at bounding box center [303, 319] width 83 height 15
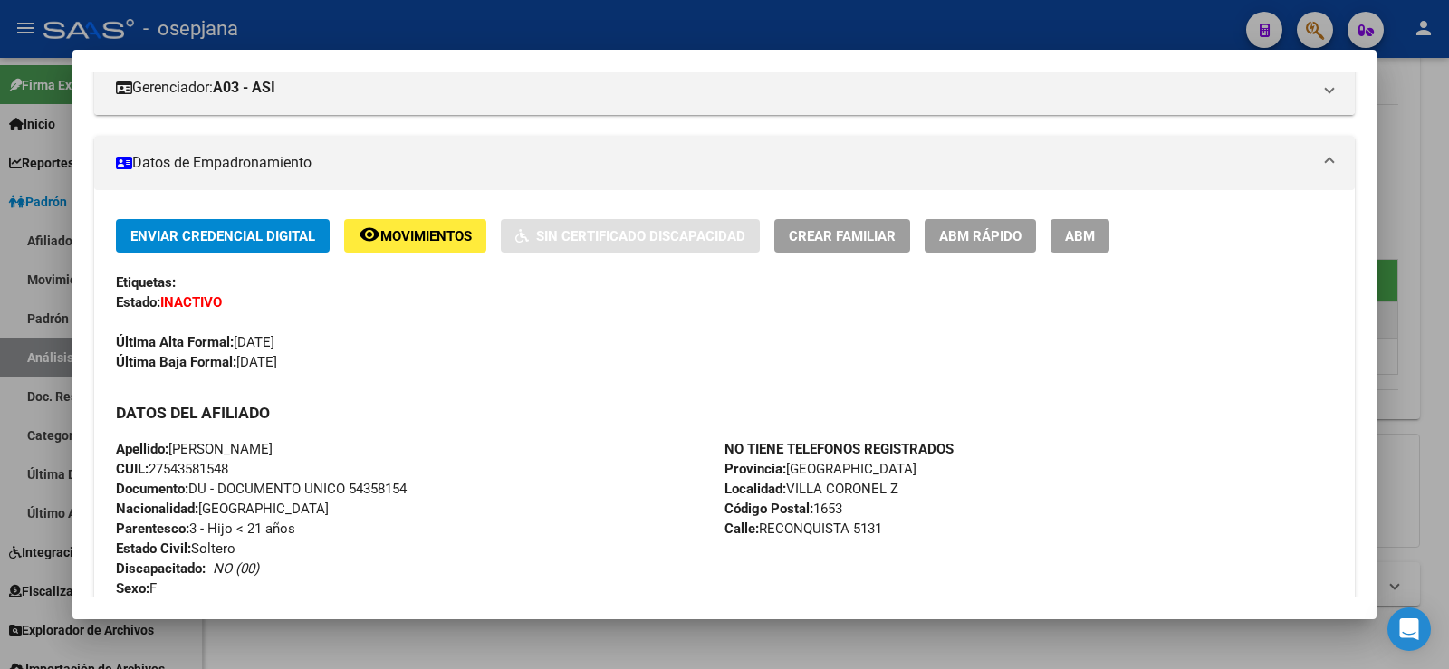
scroll to position [362, 0]
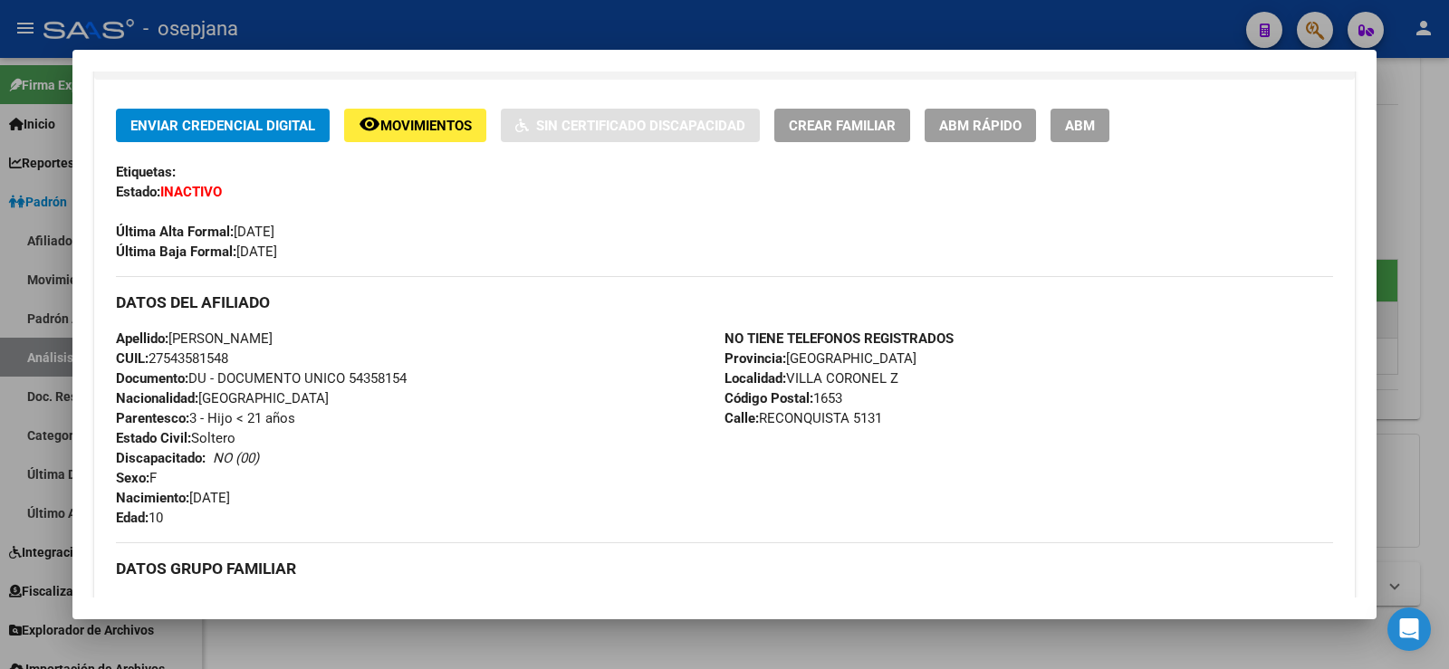
click at [413, 129] on span "Movimientos" at bounding box center [425, 126] width 91 height 16
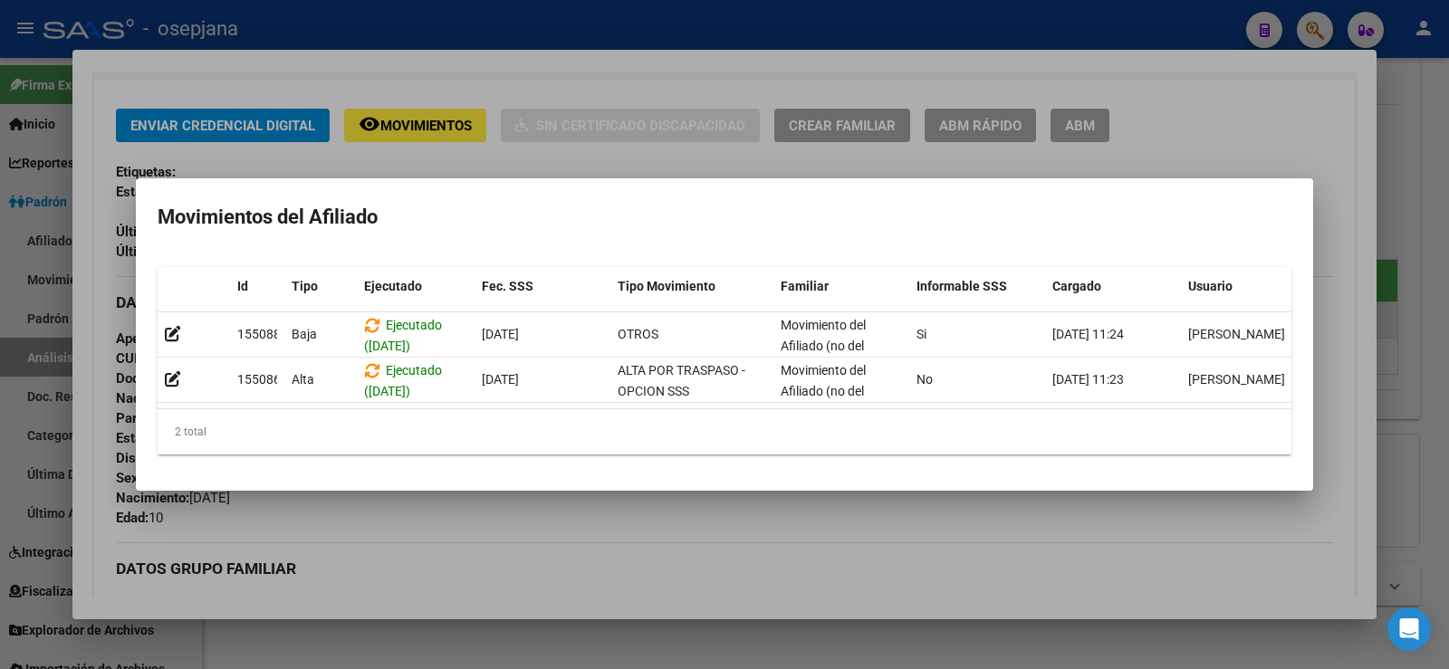
click at [562, 572] on div at bounding box center [724, 334] width 1449 height 669
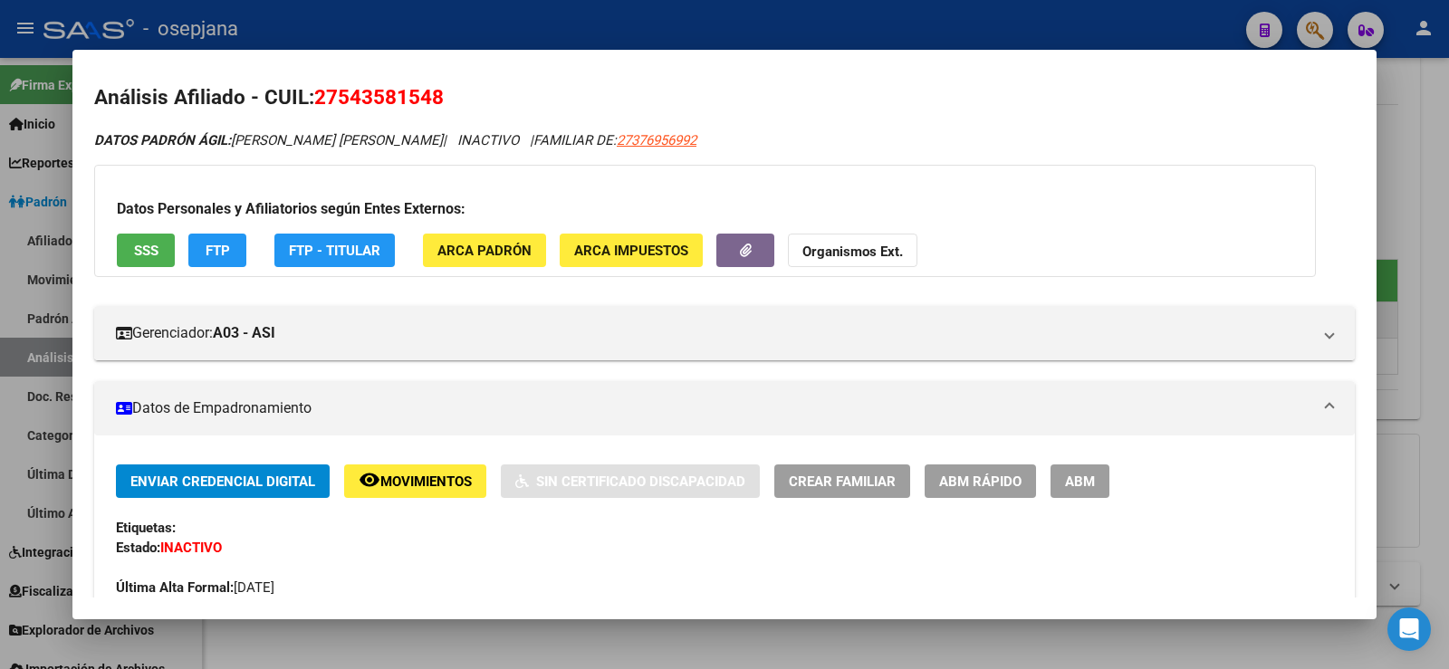
scroll to position [0, 0]
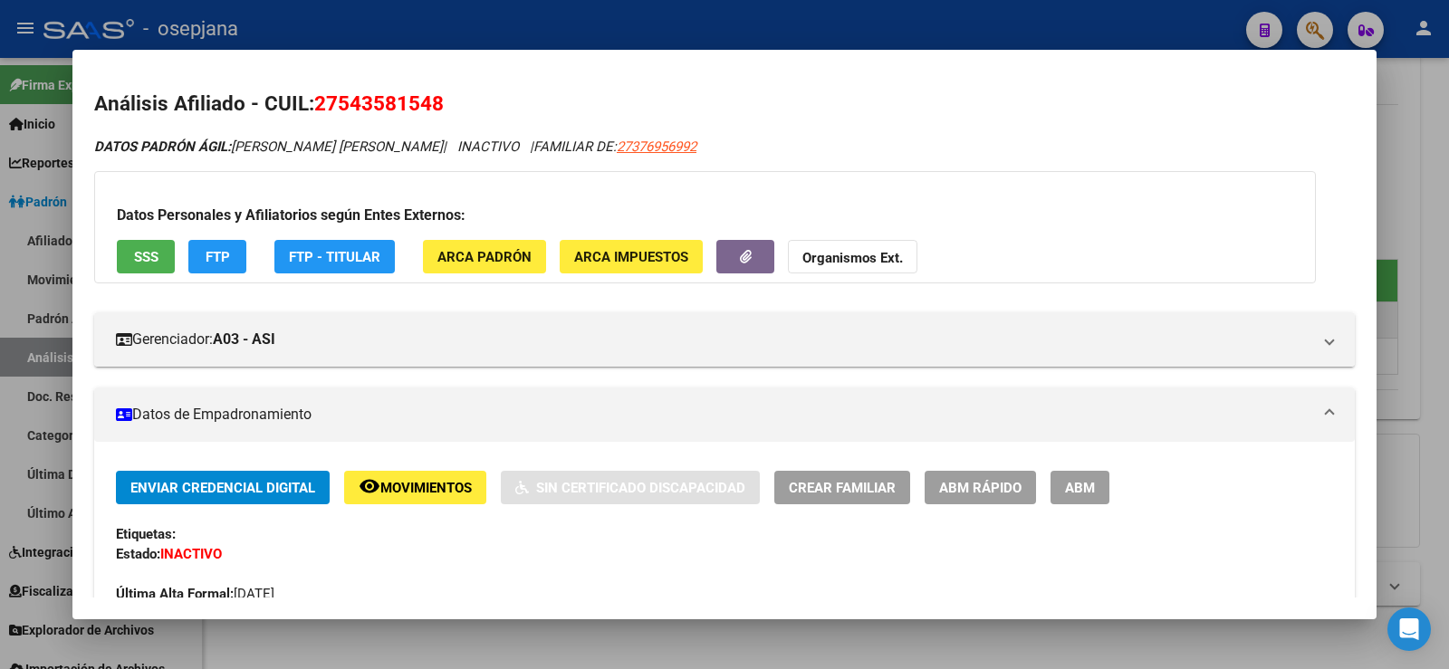
click at [235, 258] on button "FTP" at bounding box center [217, 257] width 58 height 34
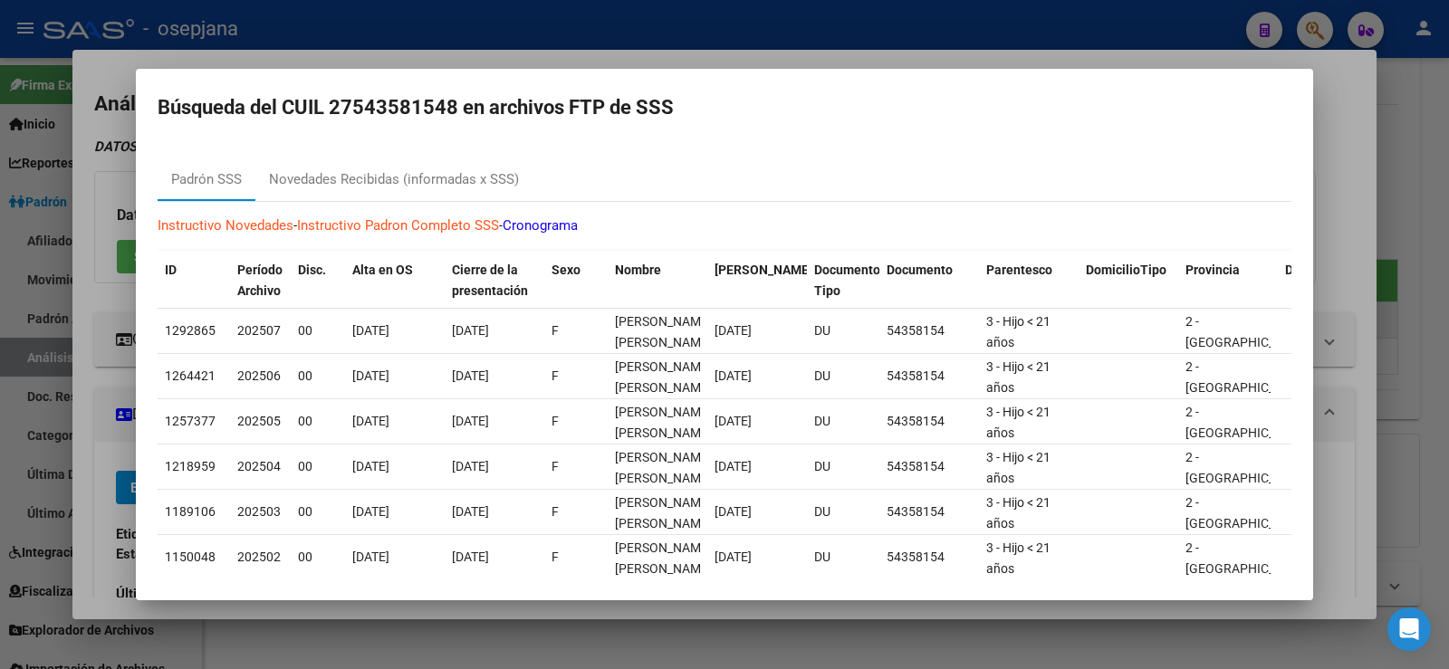
click at [1341, 148] on div at bounding box center [724, 334] width 1449 height 669
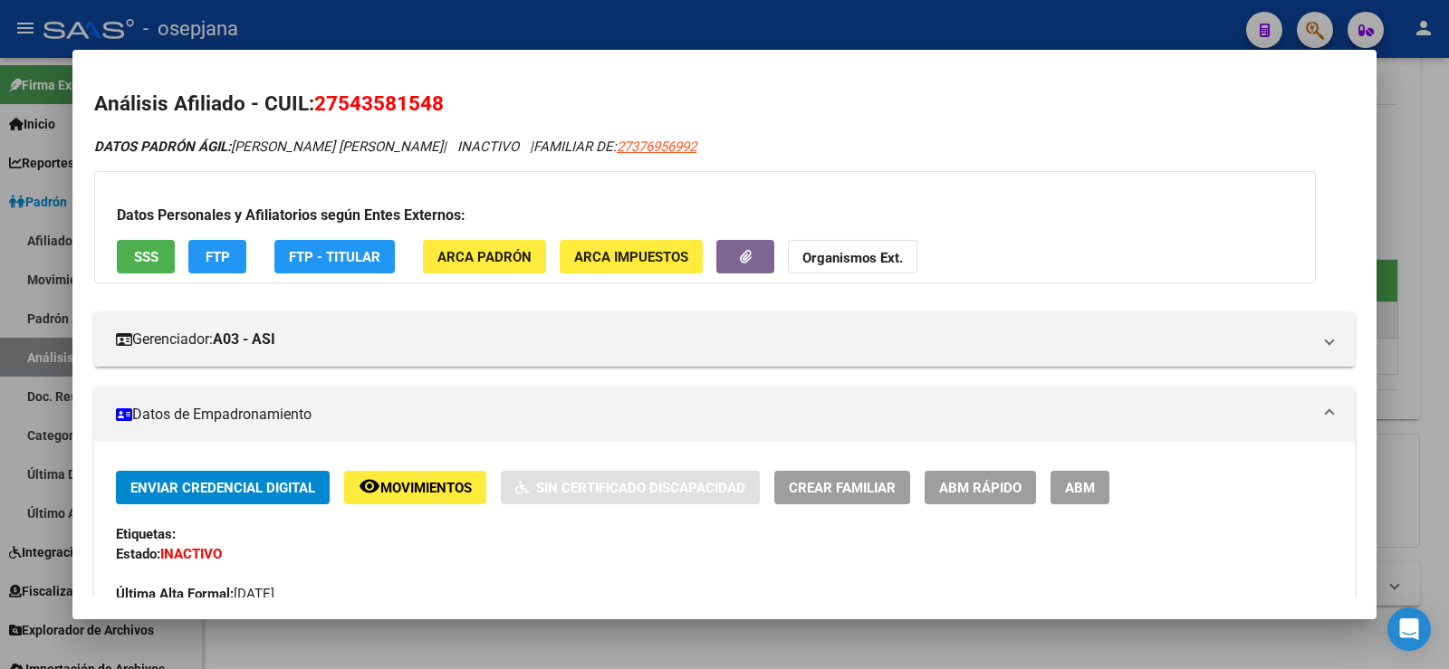
click at [1417, 159] on div at bounding box center [724, 334] width 1449 height 669
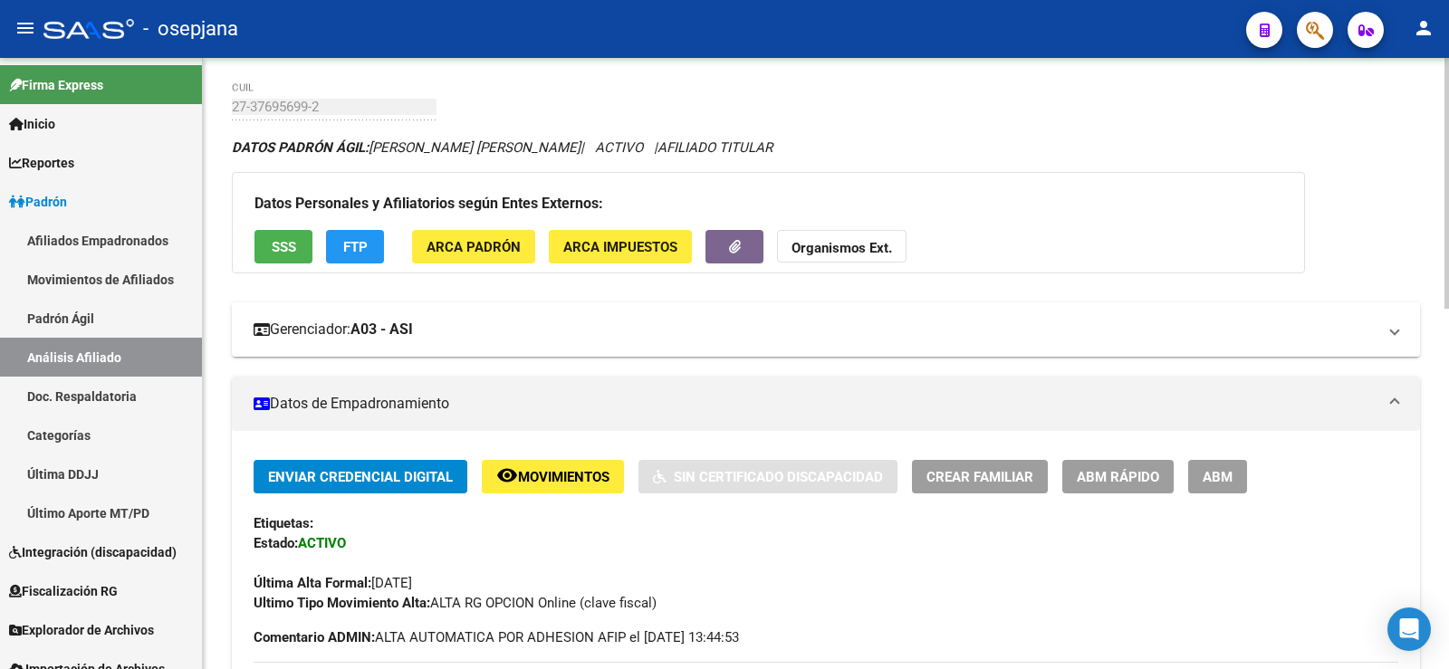
scroll to position [62, 0]
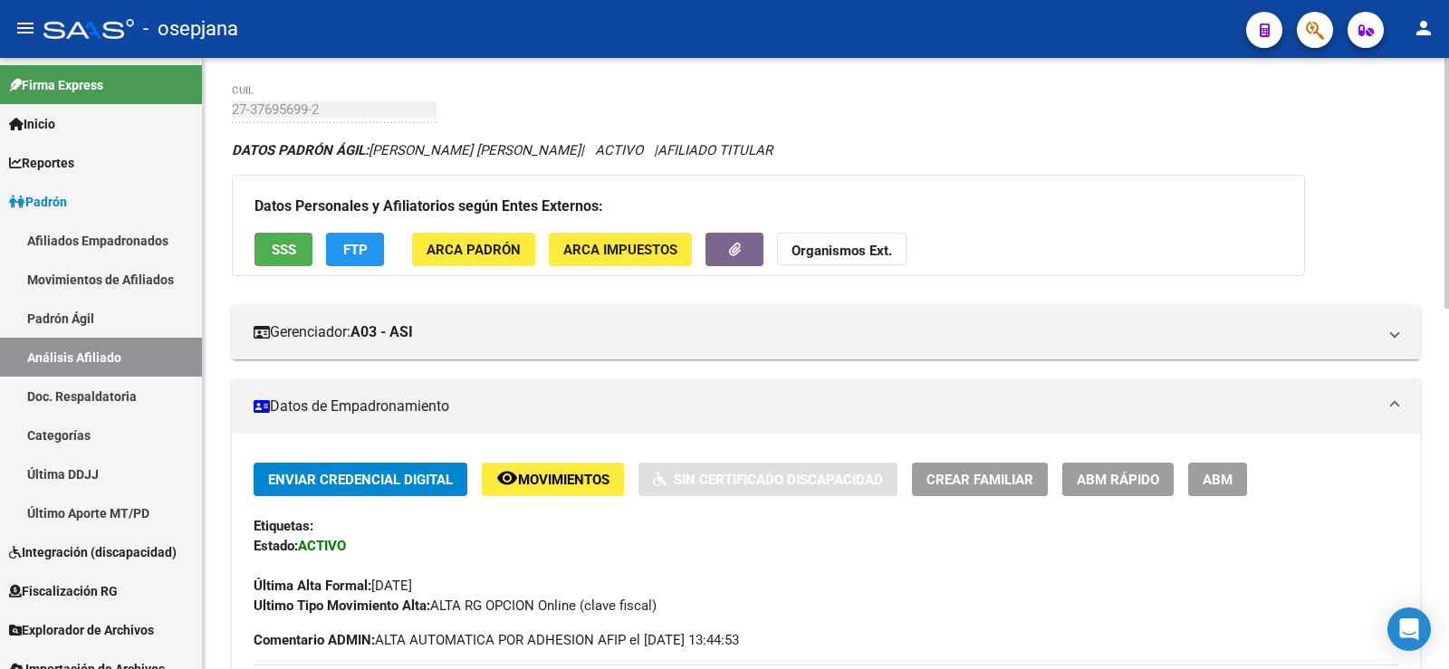
click at [363, 254] on span "FTP" at bounding box center [355, 250] width 24 height 16
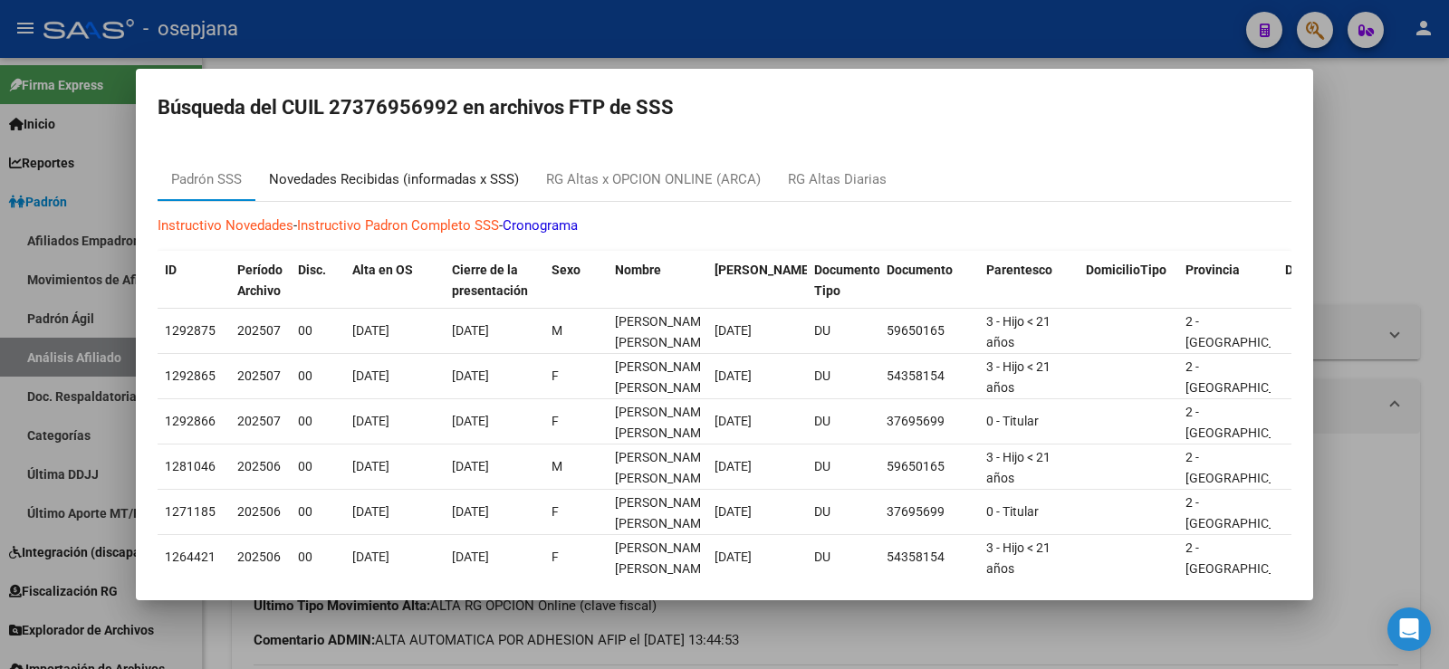
click at [447, 180] on div "Novedades Recibidas (informadas x SSS)" at bounding box center [394, 179] width 250 height 21
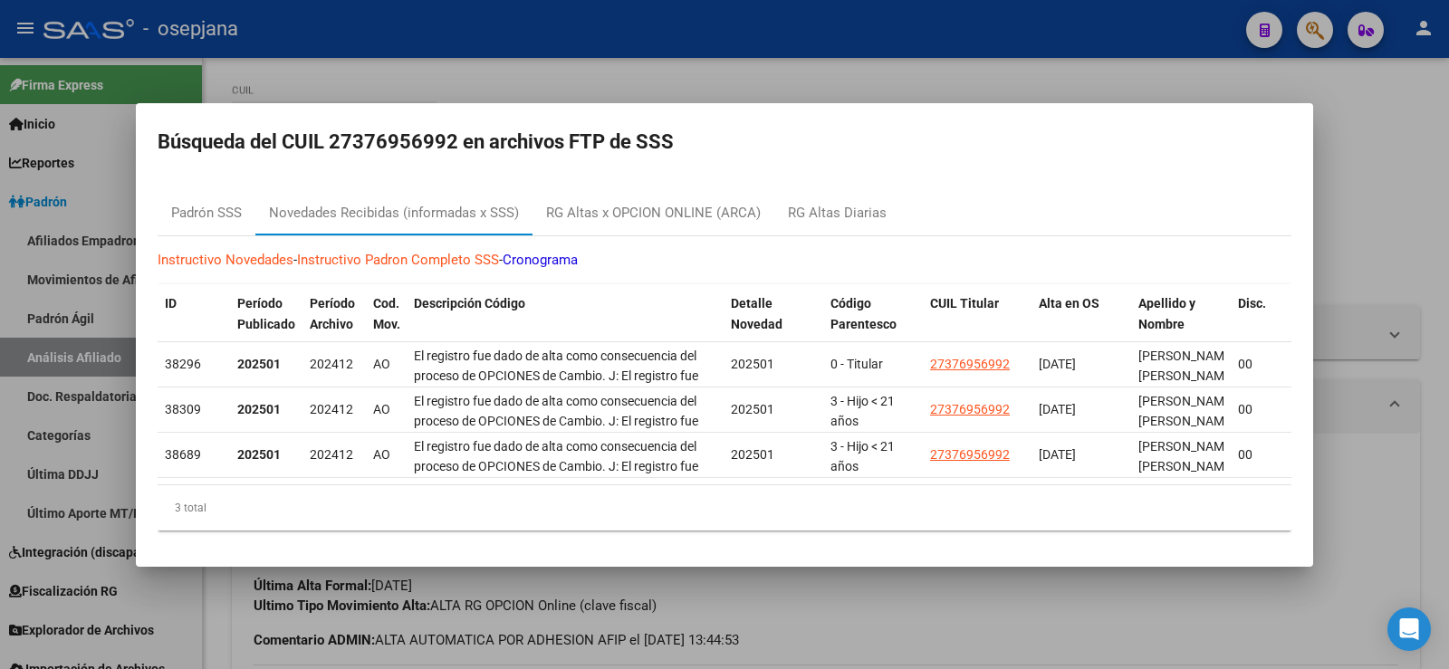
click at [1426, 170] on div at bounding box center [724, 334] width 1449 height 669
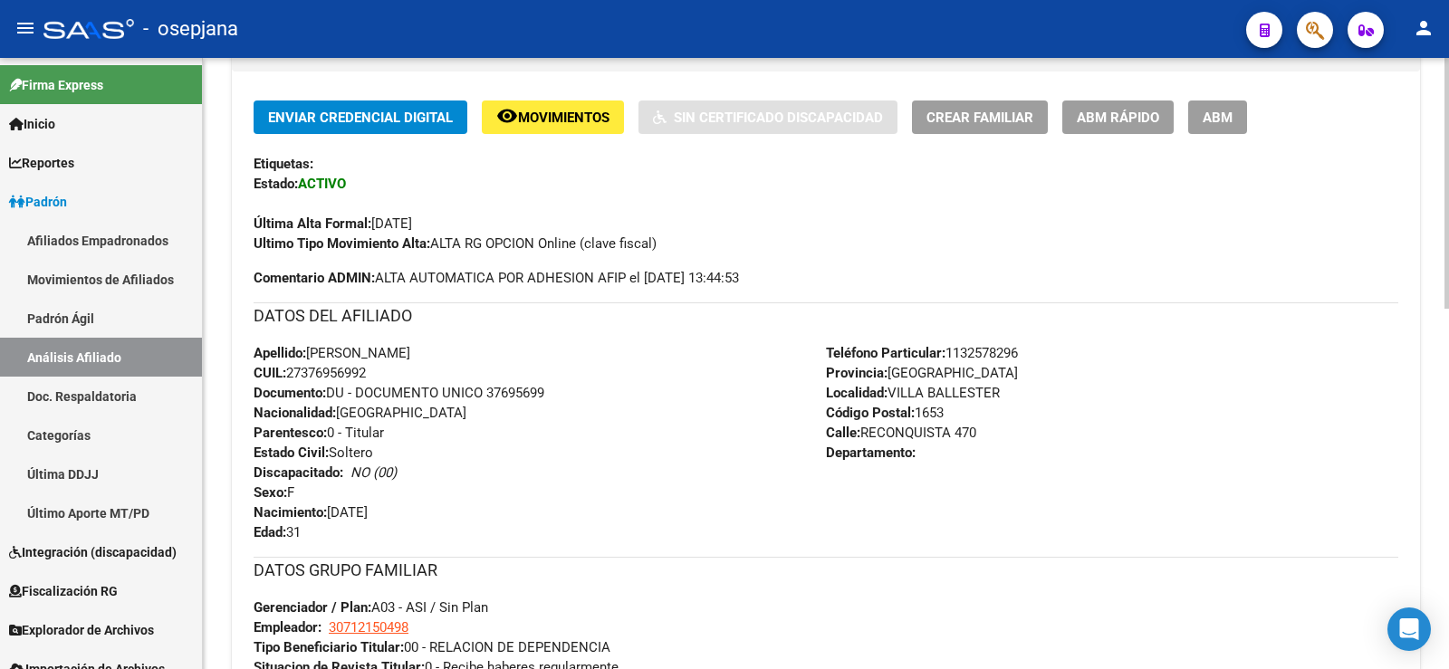
scroll to position [787, 0]
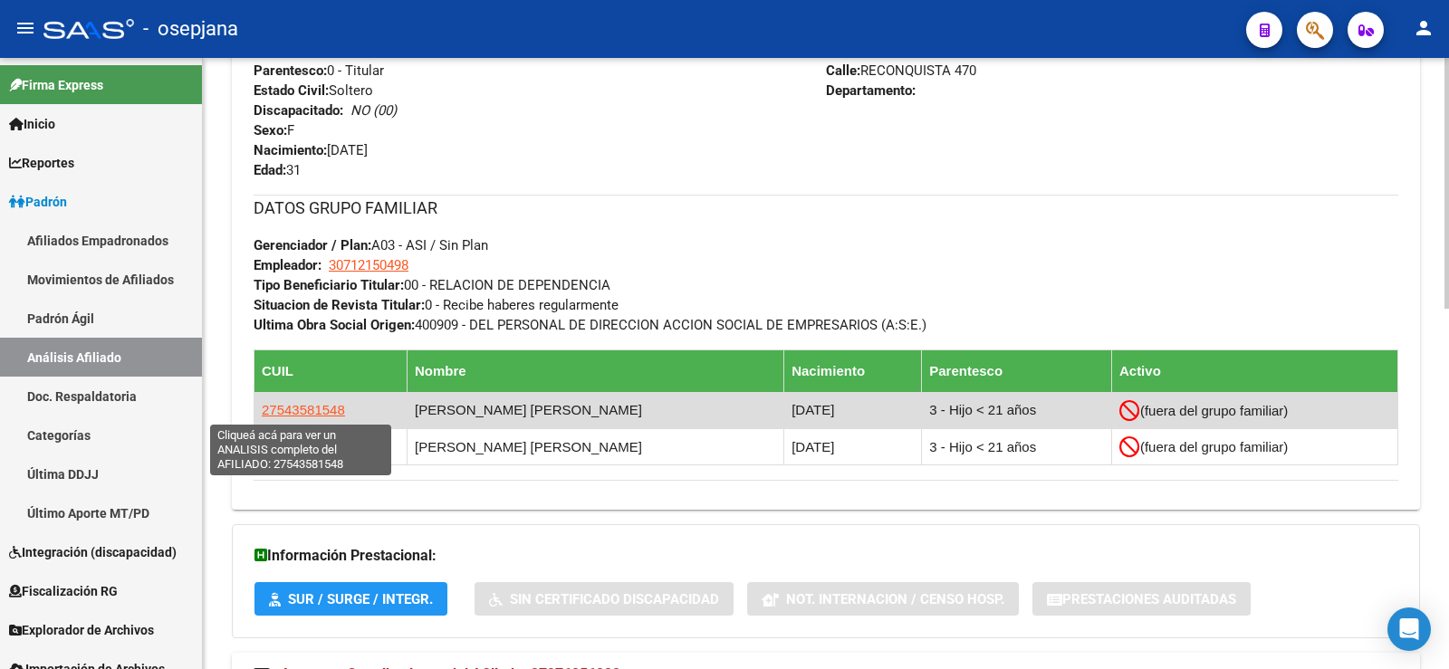
click at [319, 410] on span "27543581548" at bounding box center [303, 409] width 83 height 15
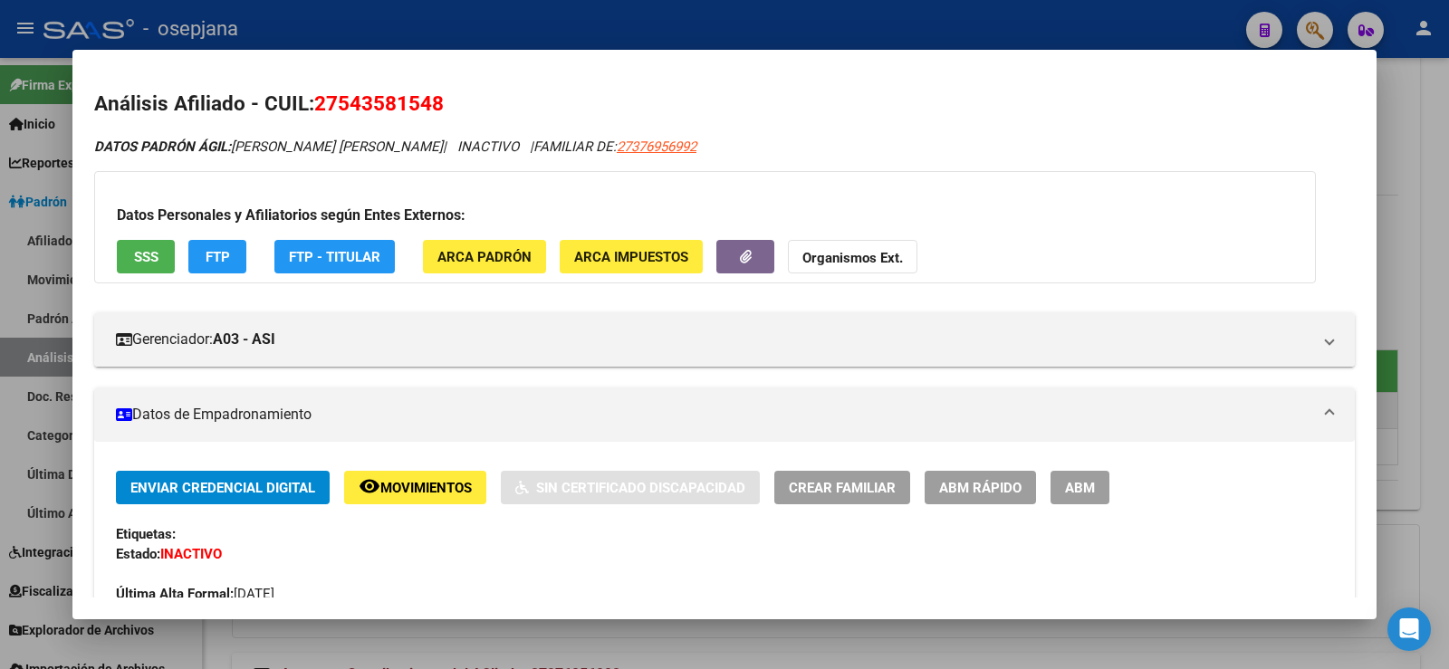
click at [463, 492] on span "Movimientos" at bounding box center [425, 488] width 91 height 16
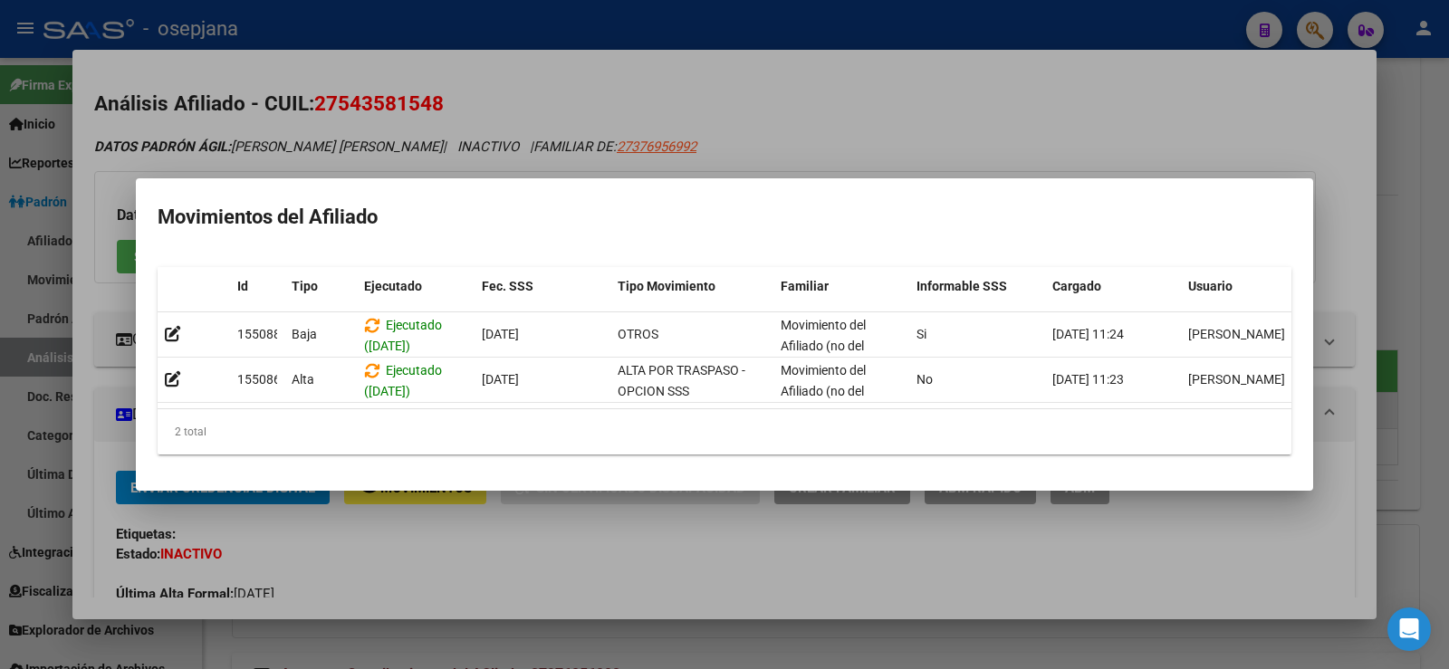
click at [671, 554] on div at bounding box center [724, 334] width 1449 height 669
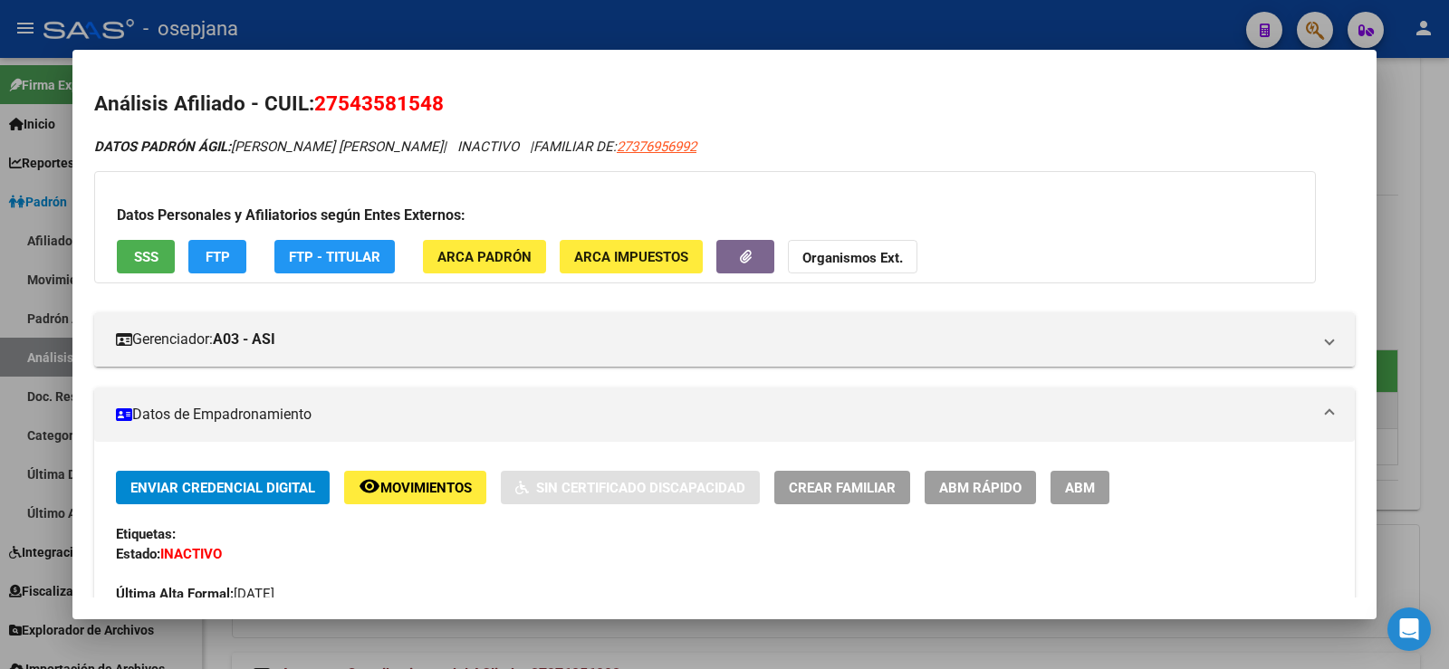
click at [208, 261] on span "FTP" at bounding box center [218, 257] width 24 height 16
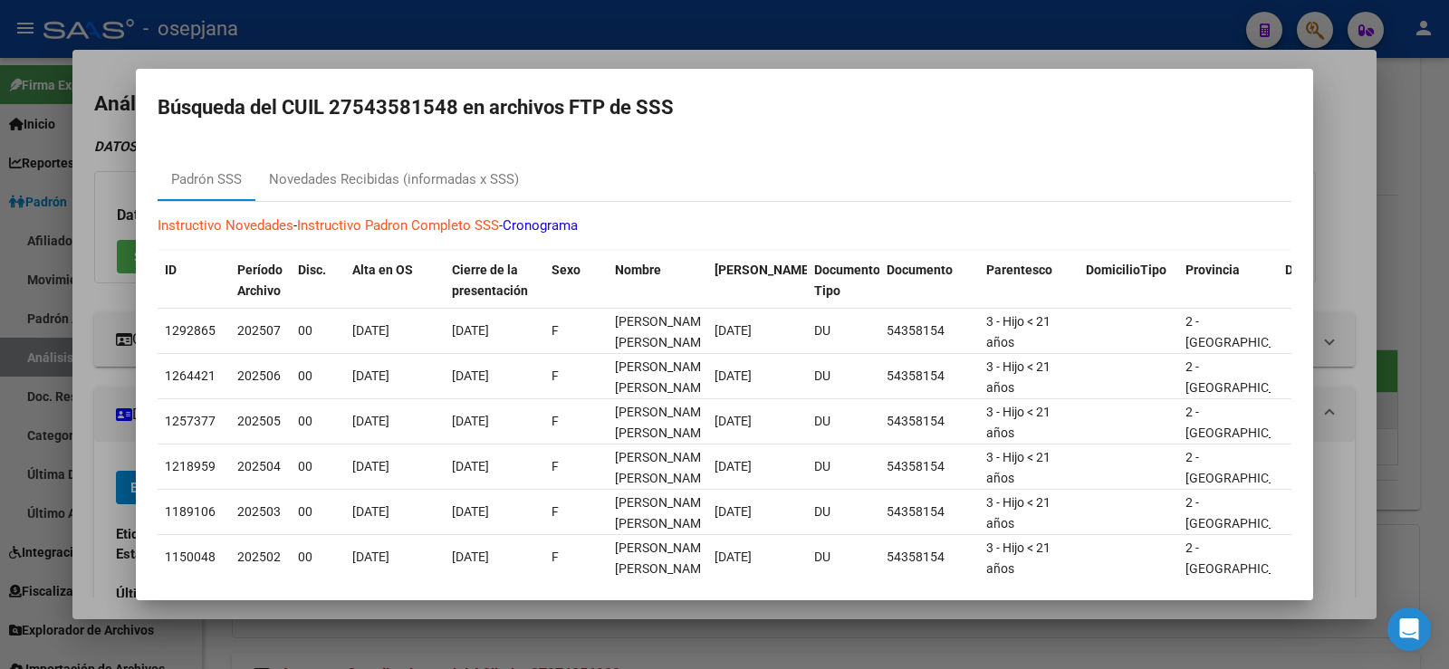
click at [1439, 124] on div at bounding box center [724, 334] width 1449 height 669
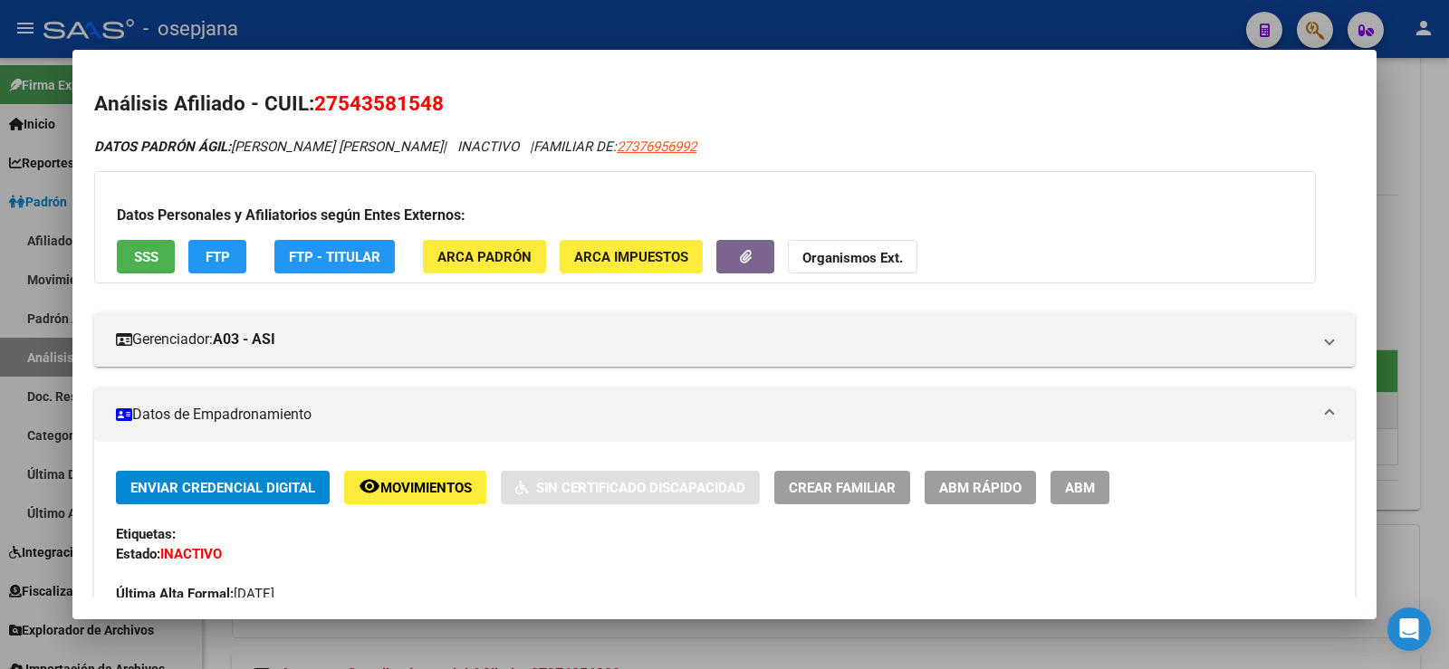
click at [1433, 132] on div at bounding box center [724, 334] width 1449 height 669
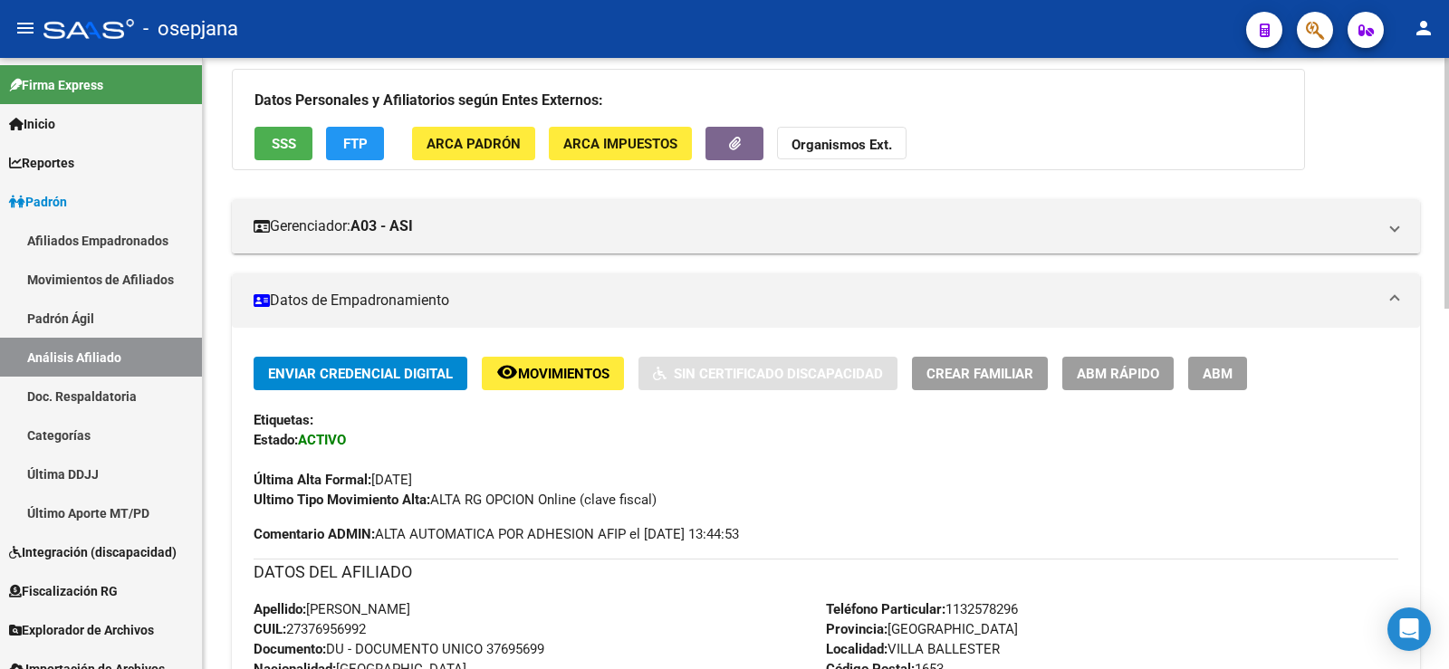
scroll to position [181, 0]
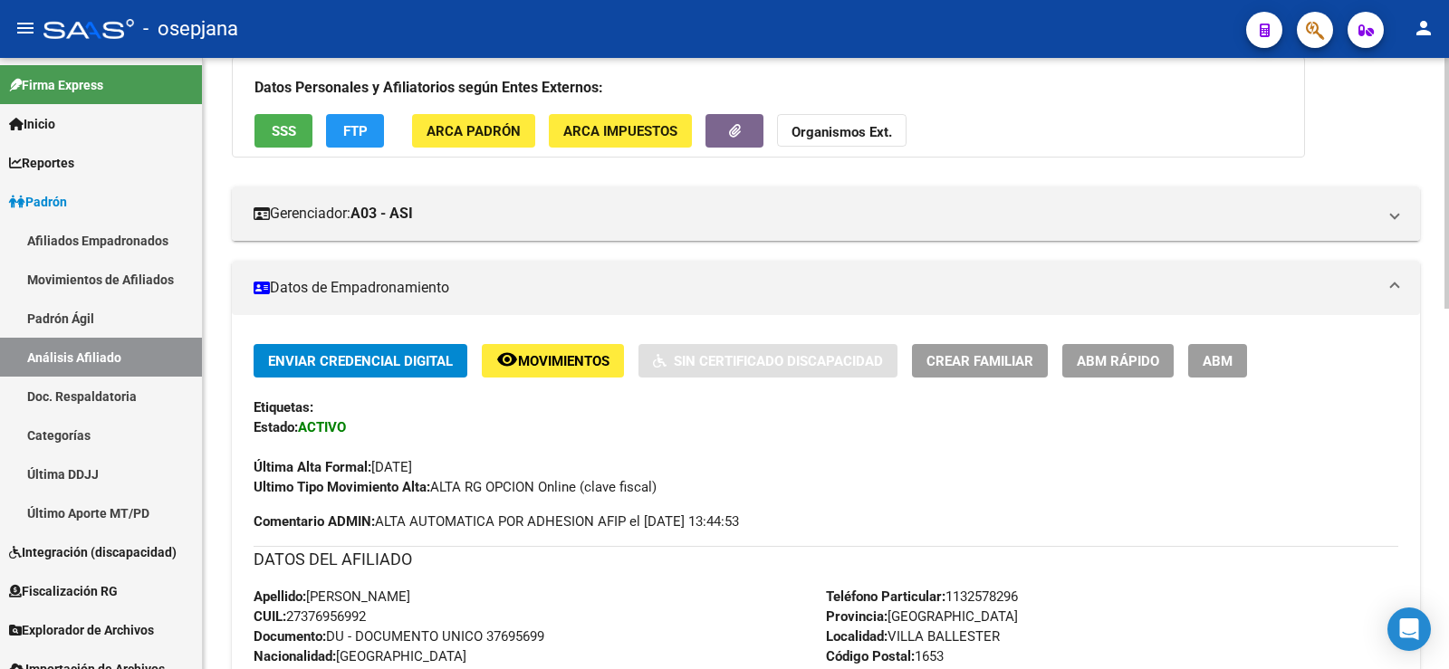
click at [955, 466] on div "Última Alta Formal: 01/01/2025" at bounding box center [826, 457] width 1145 height 40
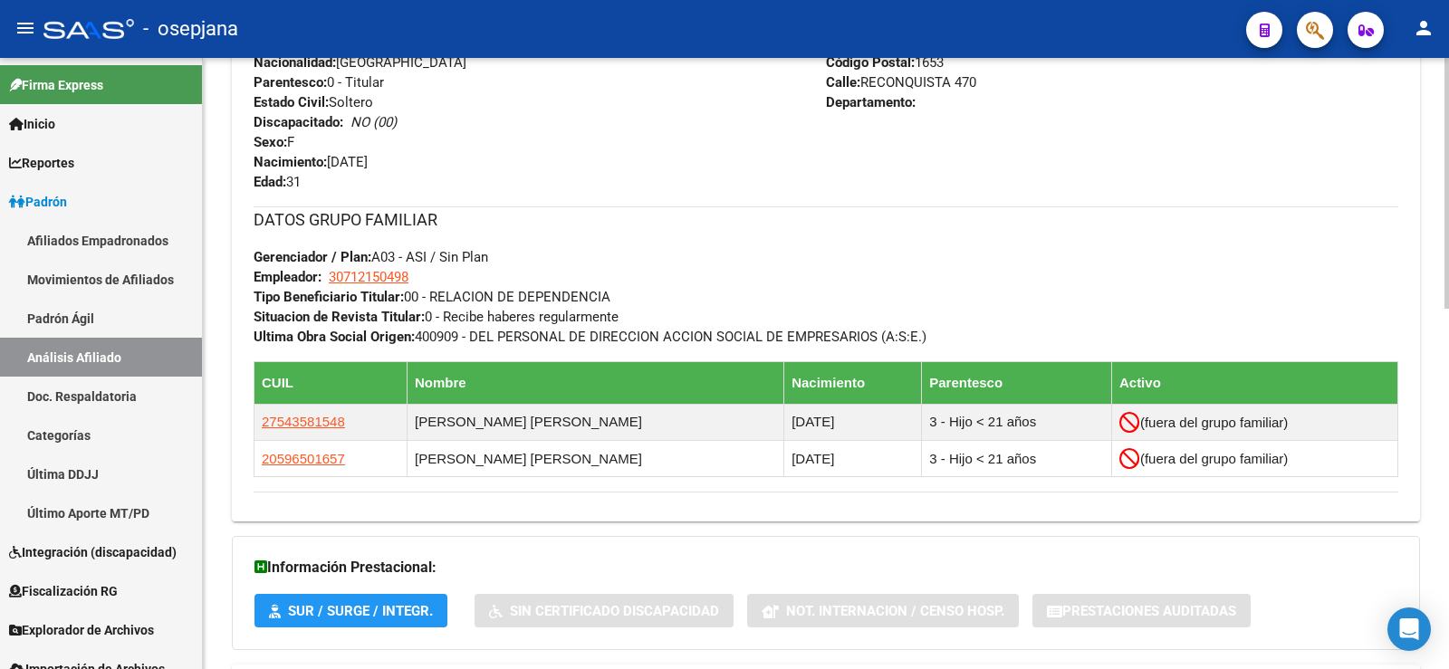
scroll to position [815, 0]
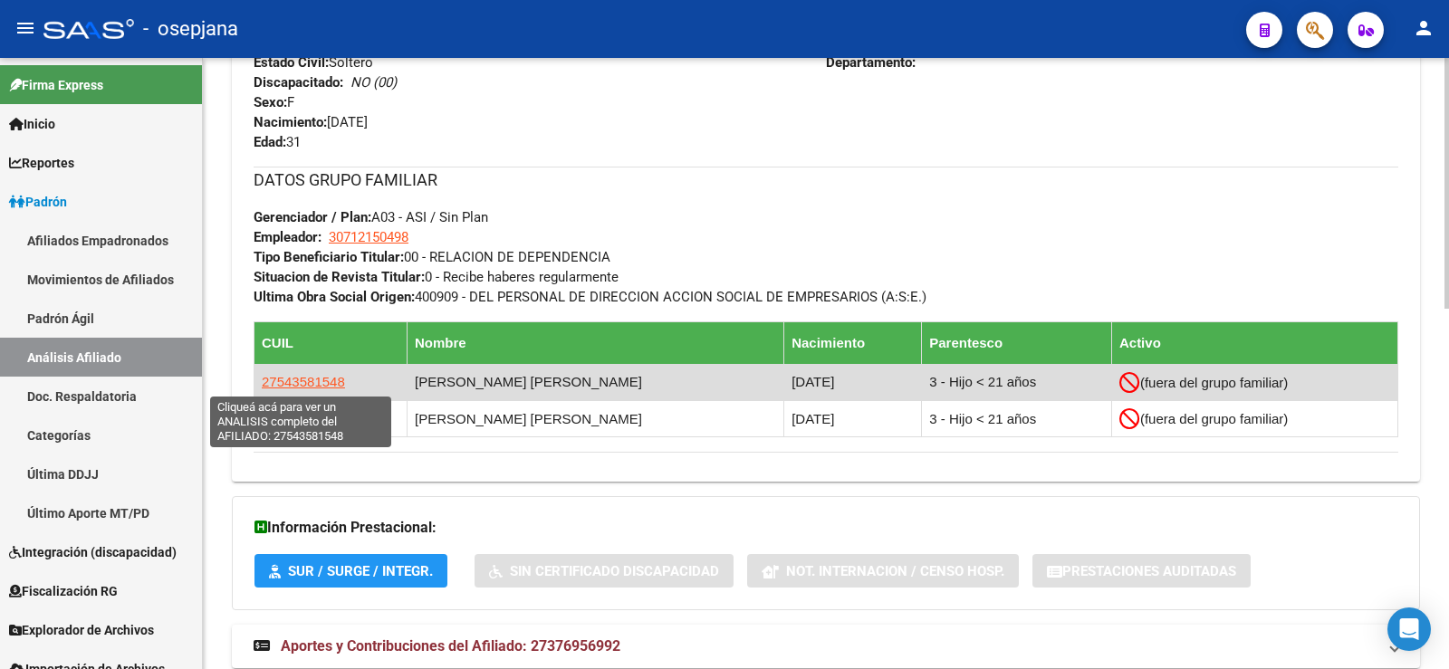
click at [313, 381] on span "27543581548" at bounding box center [303, 381] width 83 height 15
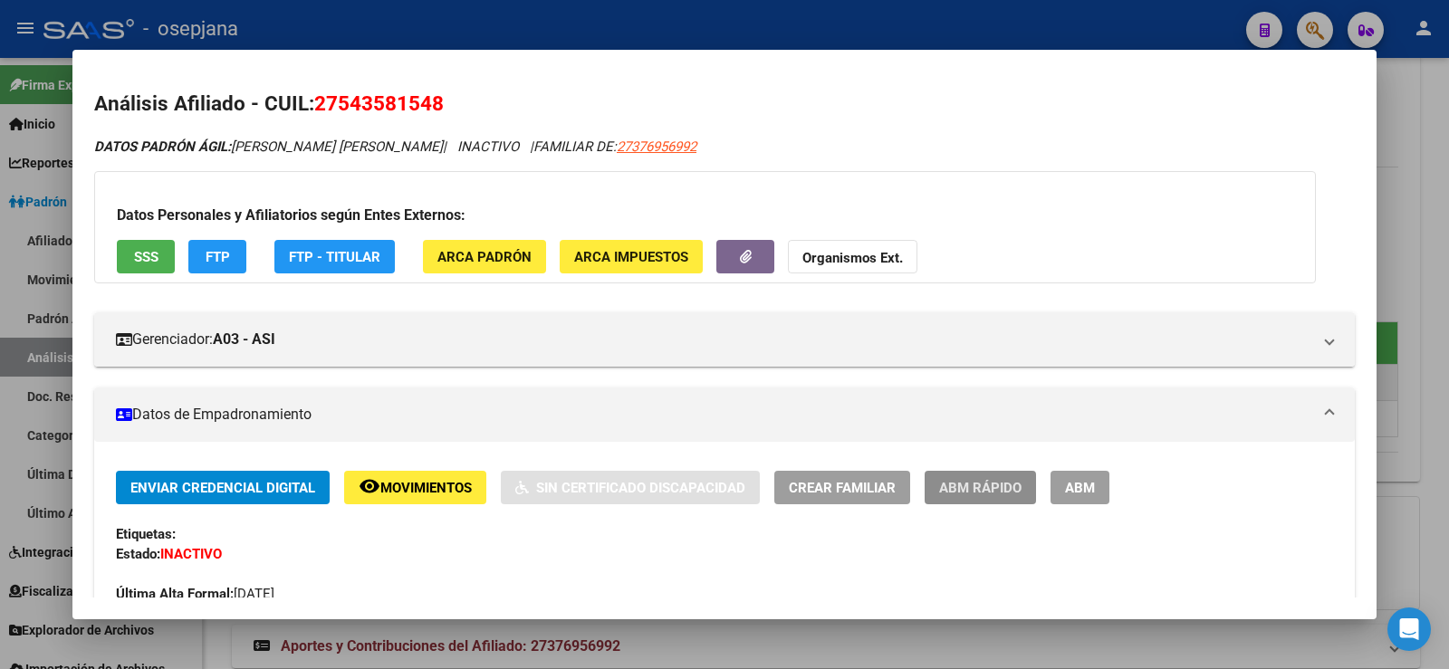
click at [966, 491] on span "ABM Rápido" at bounding box center [980, 488] width 82 height 16
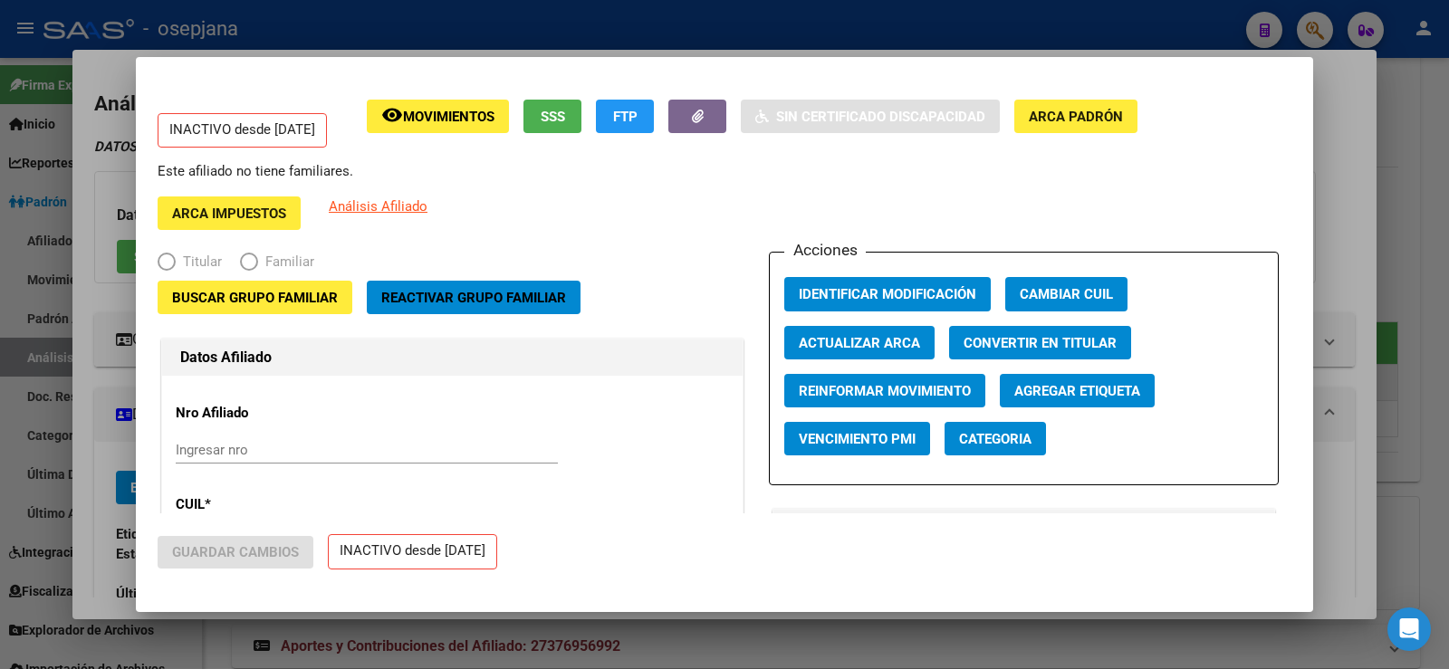
radio input "true"
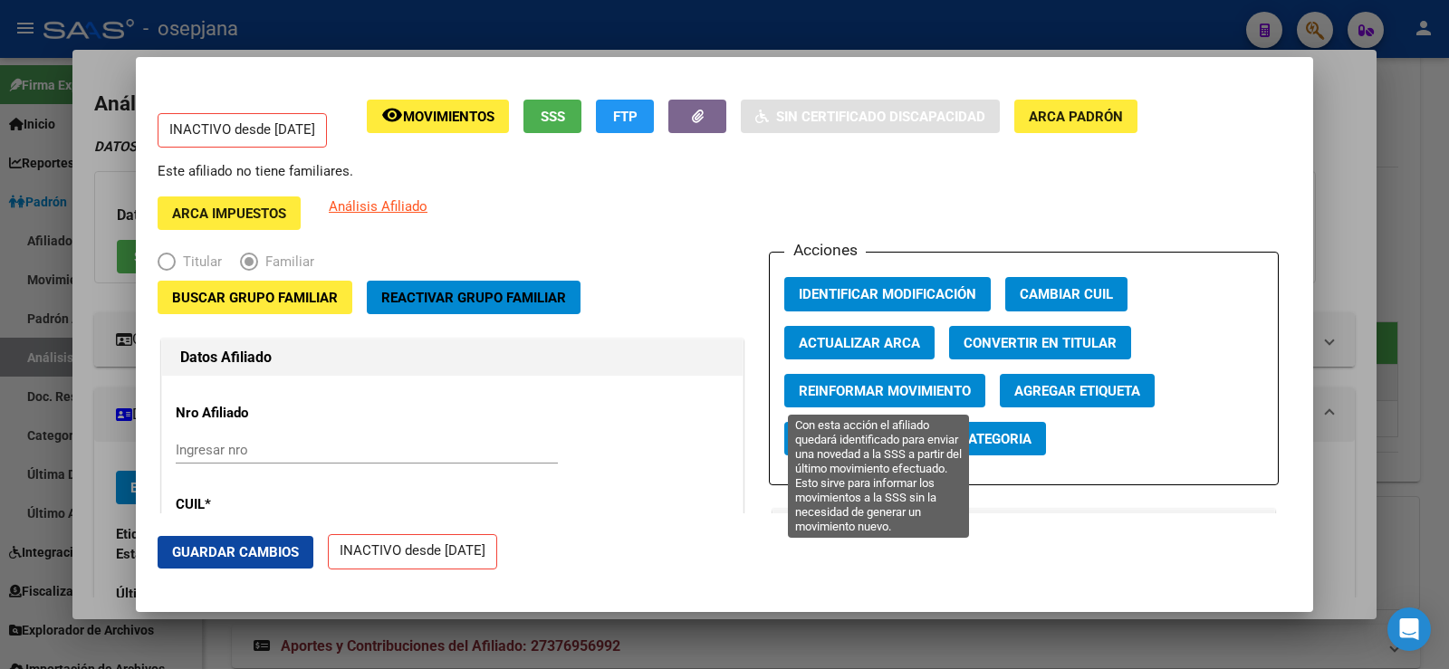
click at [839, 397] on span "Reinformar Movimiento" at bounding box center [885, 391] width 172 height 16
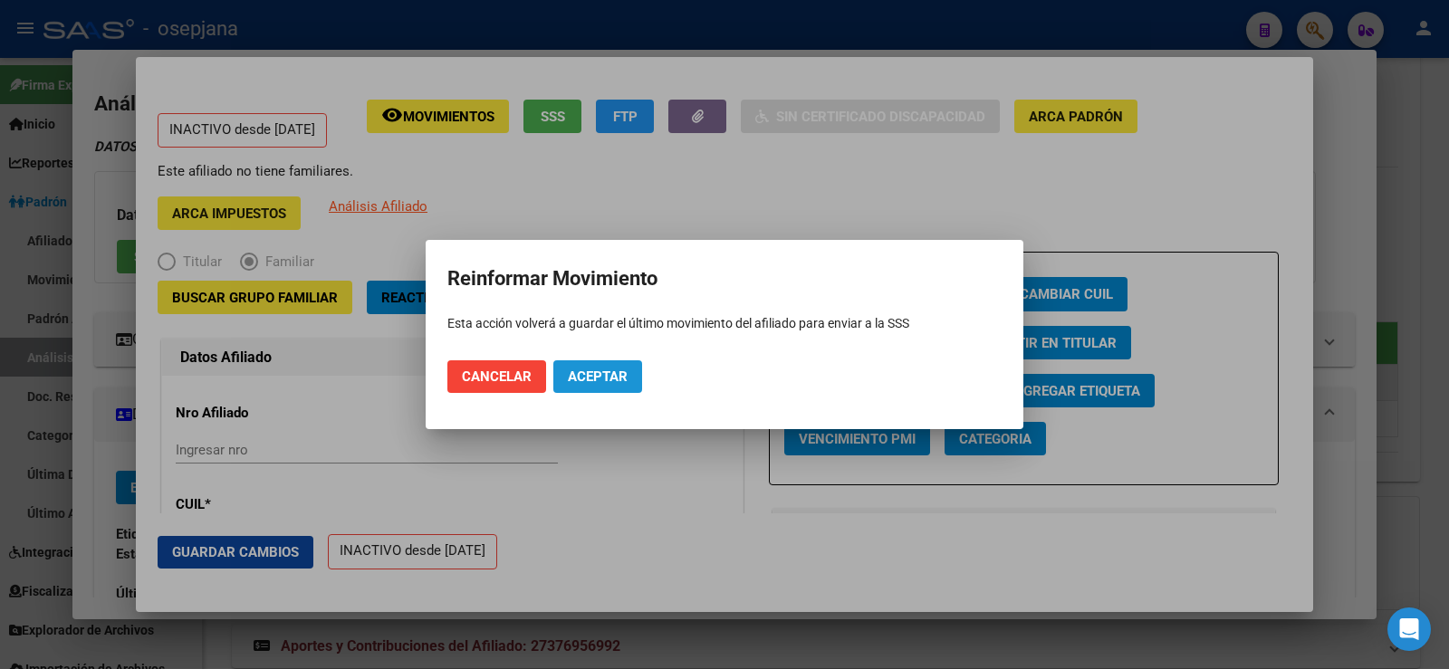
click at [629, 369] on button "Aceptar" at bounding box center [597, 376] width 89 height 33
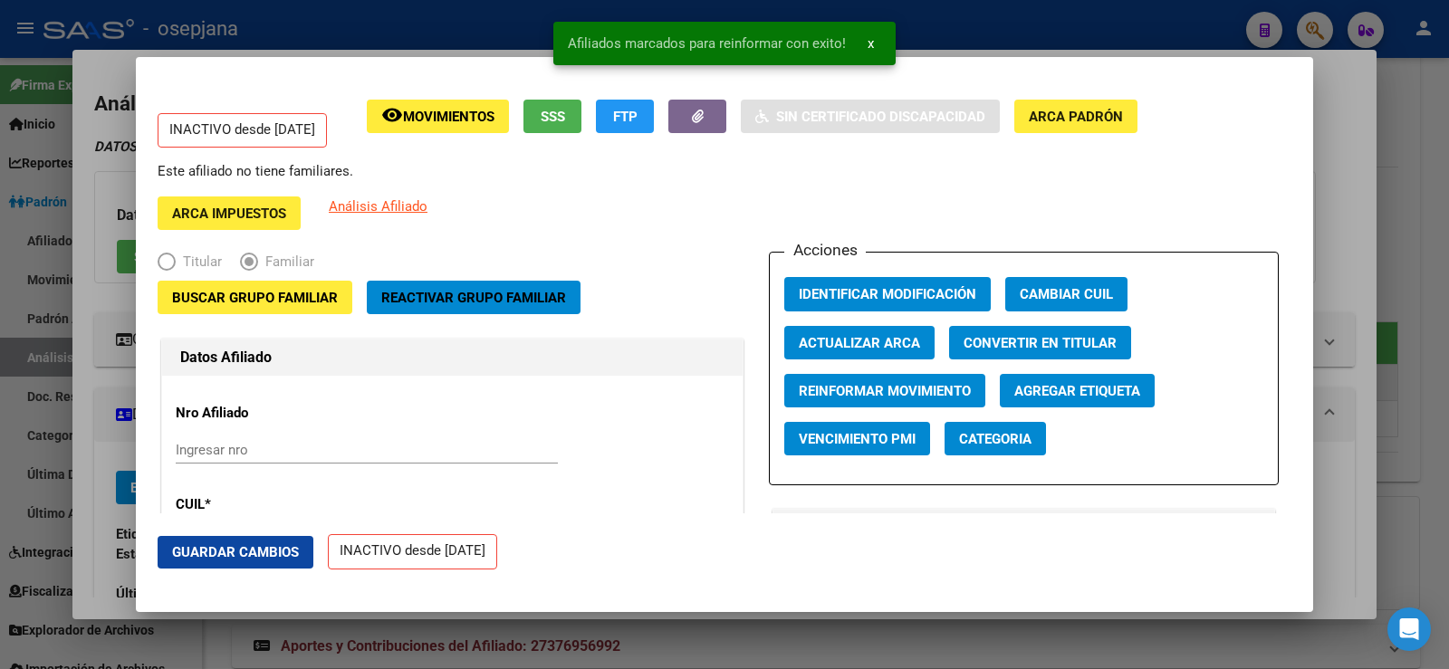
click at [1345, 205] on div at bounding box center [724, 334] width 1449 height 669
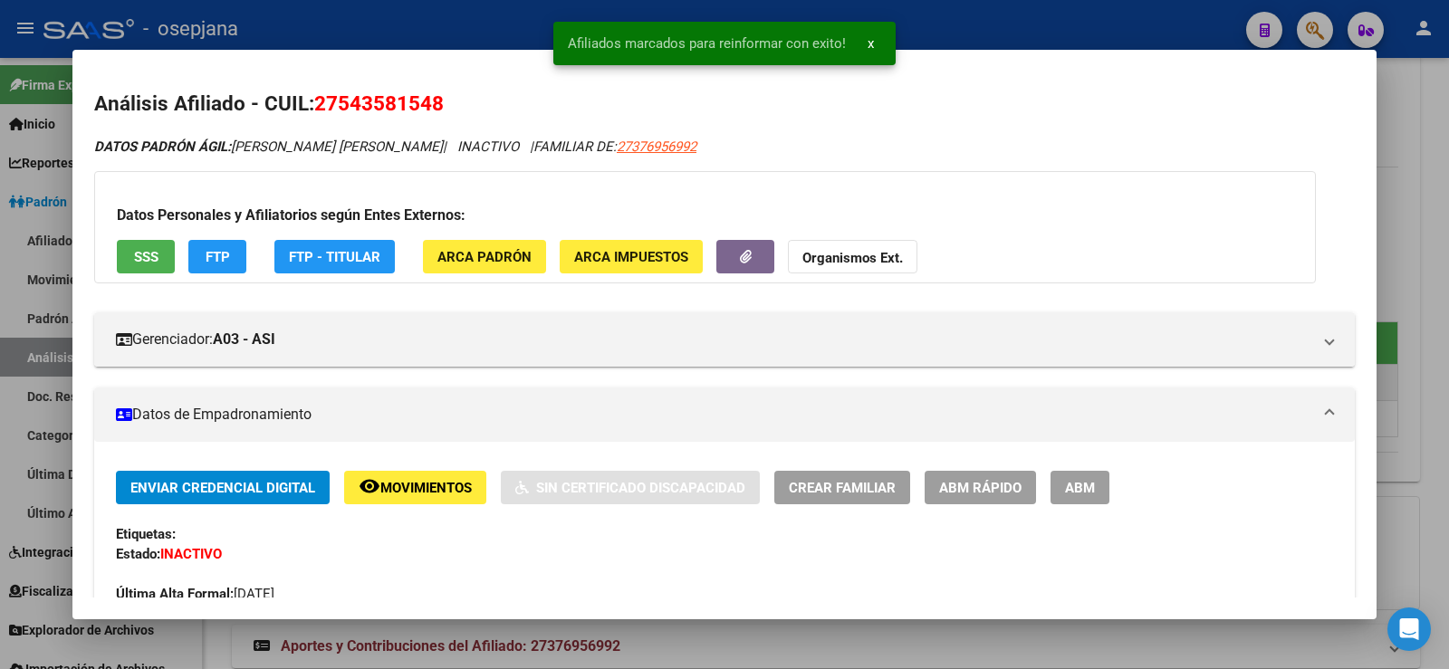
click at [1448, 213] on div at bounding box center [724, 334] width 1449 height 669
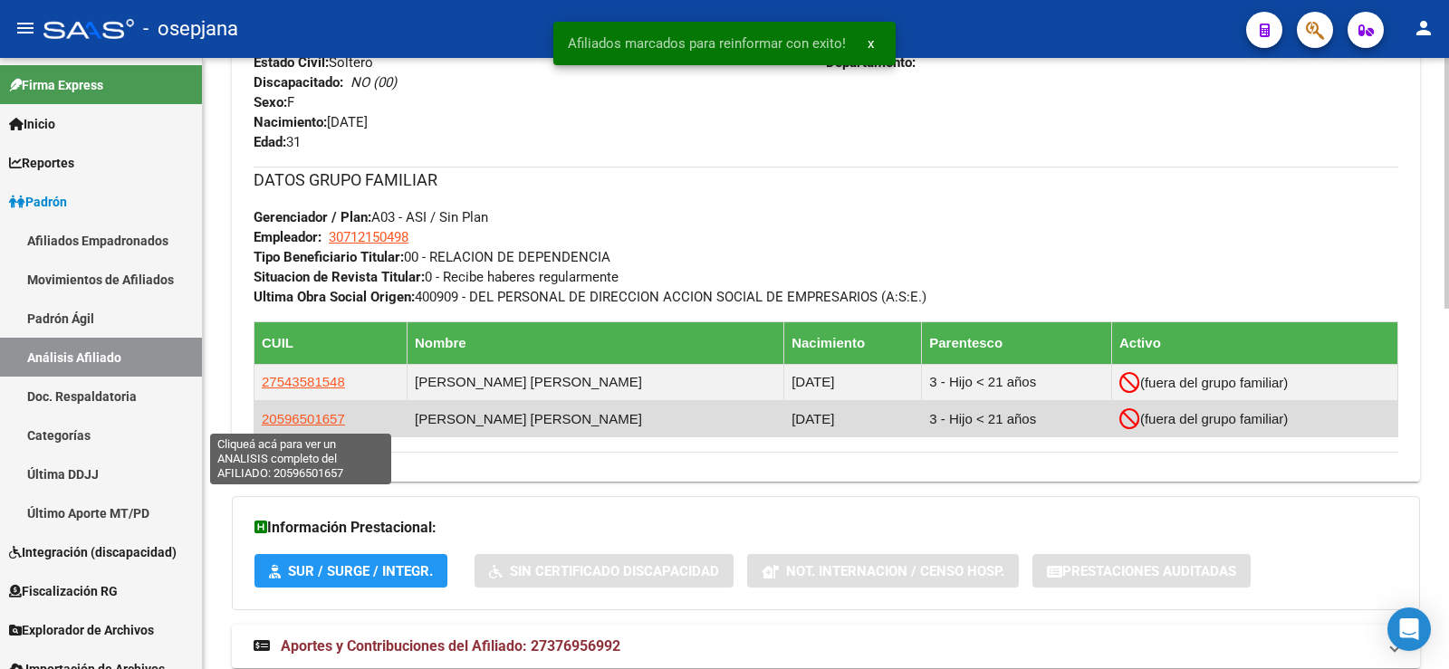
click at [317, 418] on span "20596501657" at bounding box center [303, 418] width 83 height 15
type textarea "20596501657"
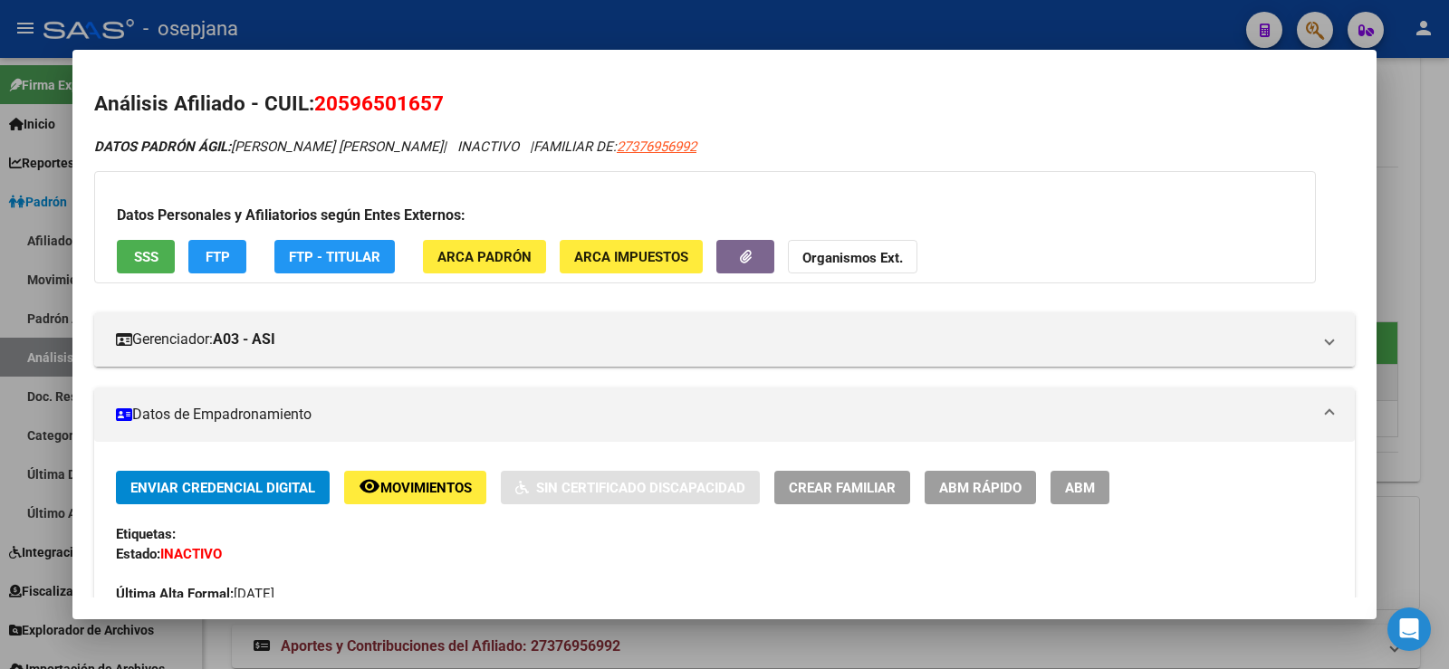
scroll to position [91, 0]
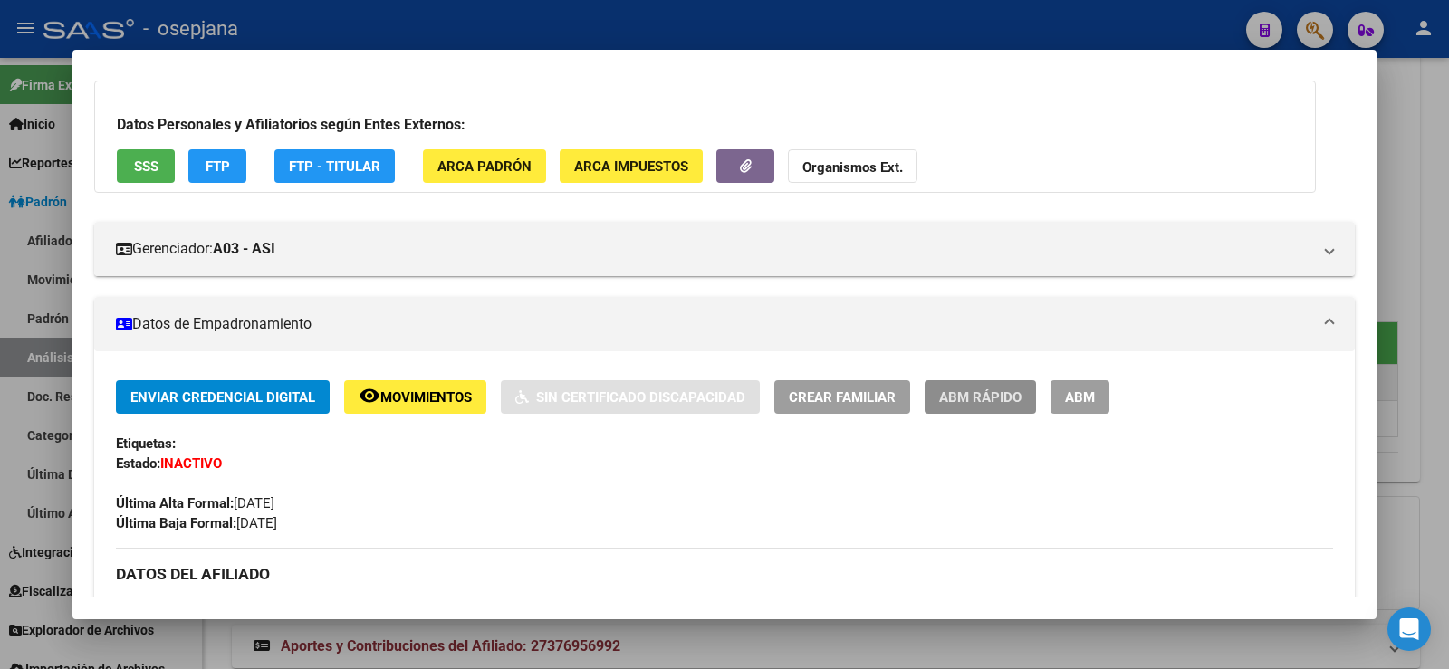
click at [965, 402] on span "ABM Rápido" at bounding box center [980, 397] width 82 height 16
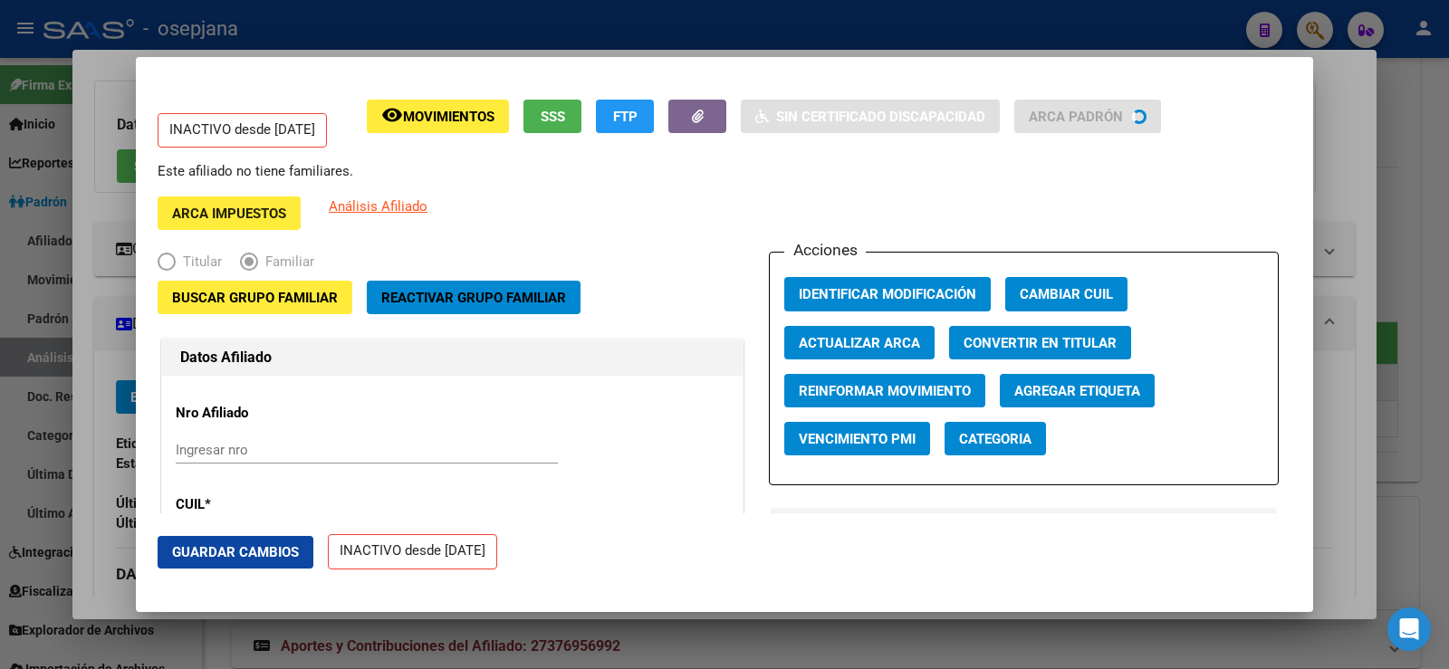
radio input "true"
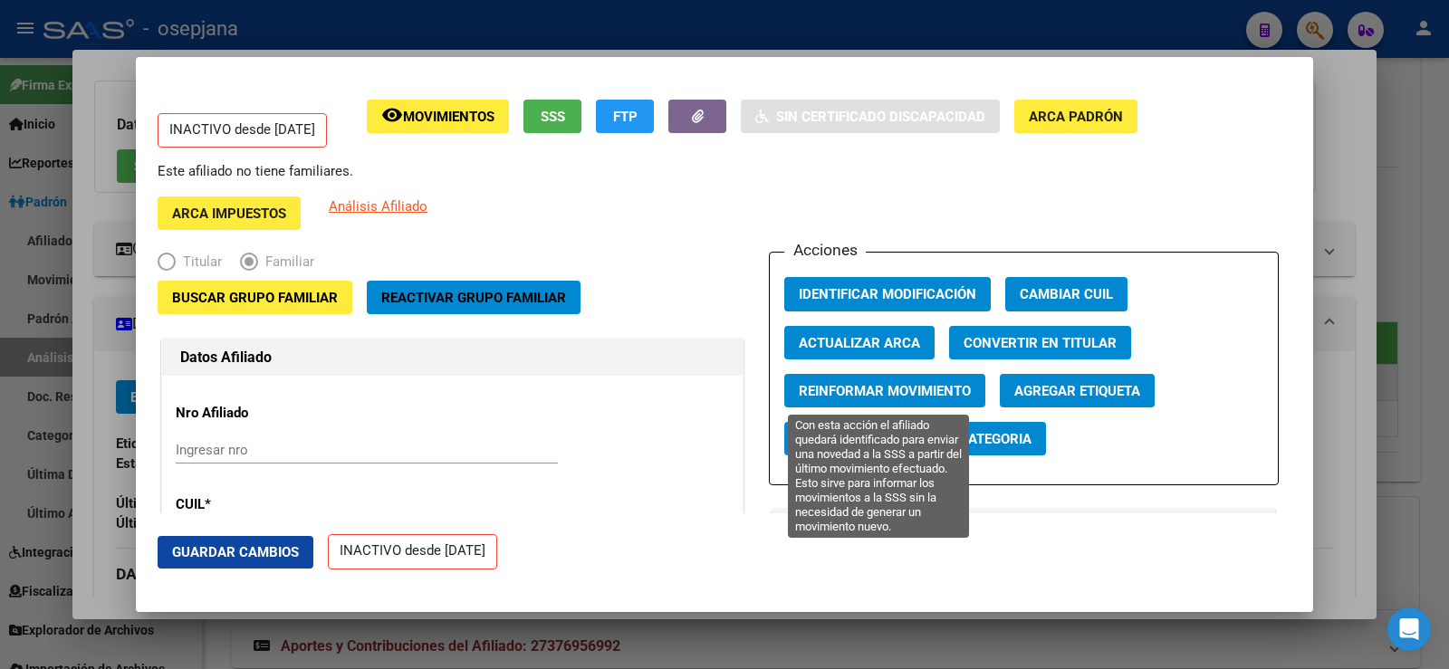
click at [855, 394] on span "Reinformar Movimiento" at bounding box center [885, 391] width 172 height 16
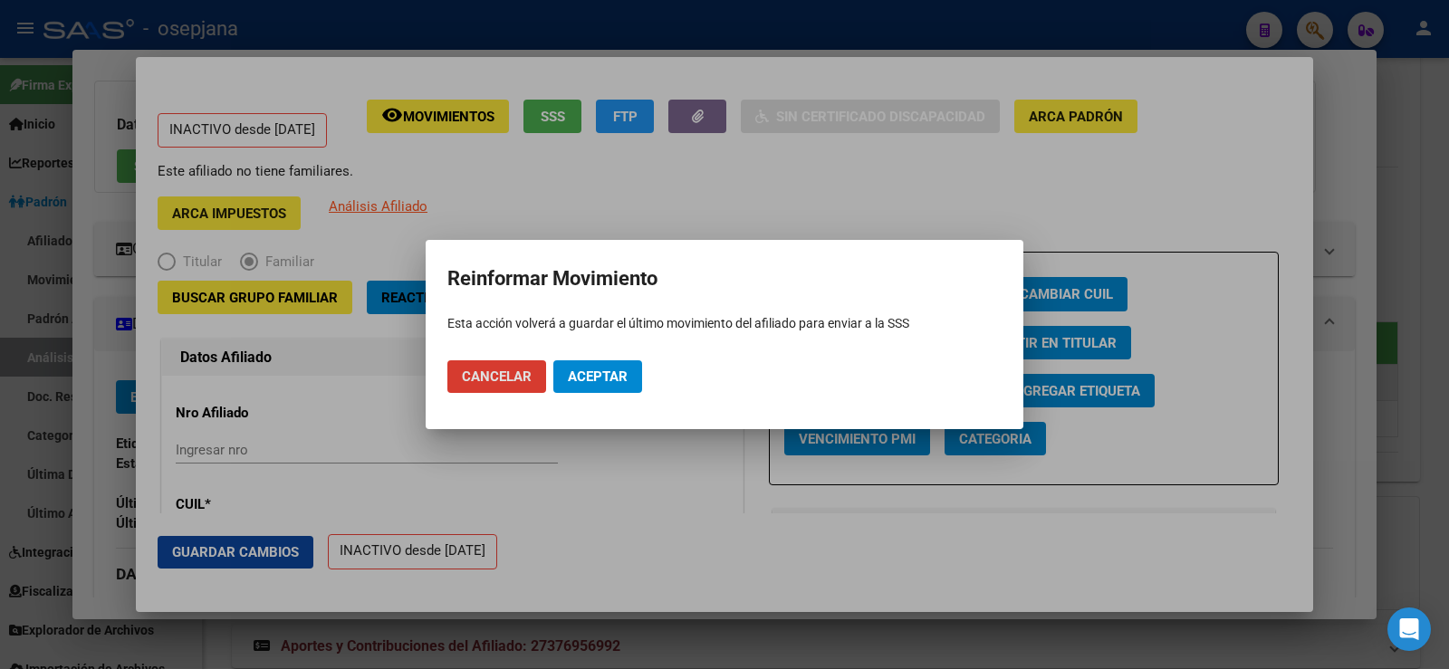
click at [603, 369] on span "Aceptar" at bounding box center [598, 377] width 60 height 16
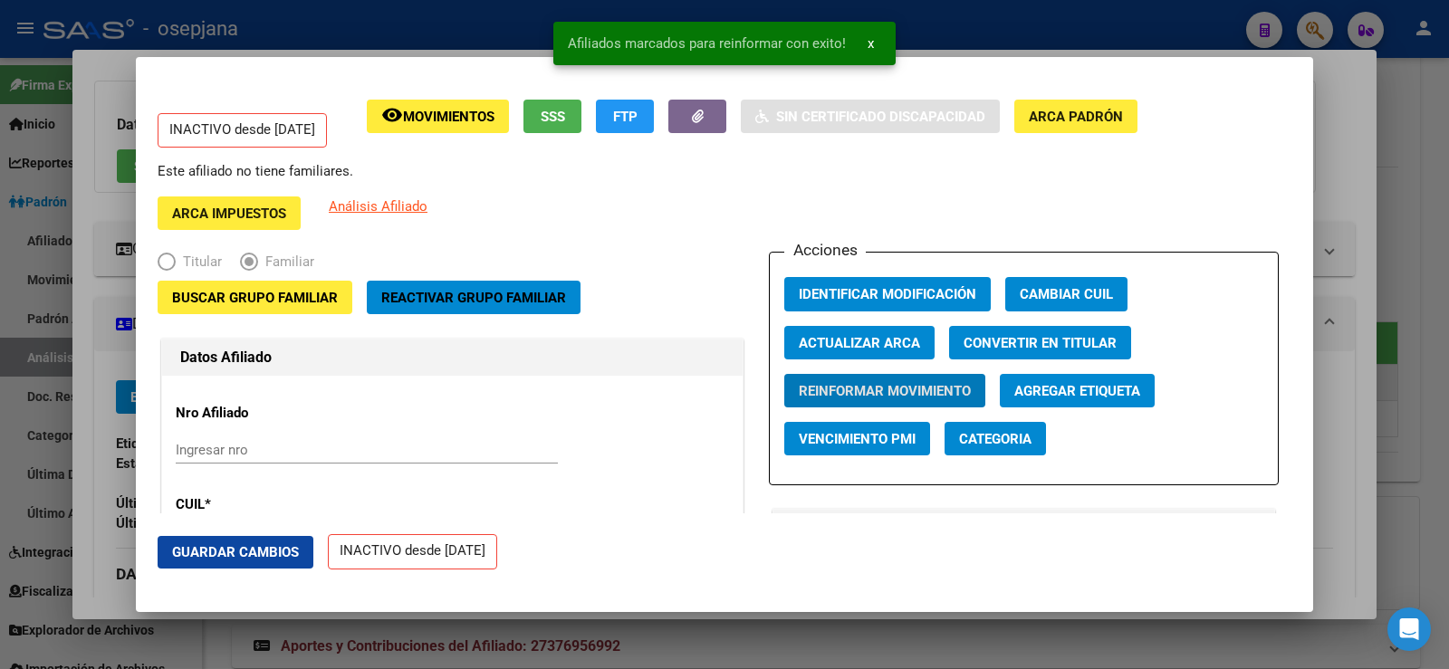
click at [1337, 205] on div at bounding box center [724, 334] width 1449 height 669
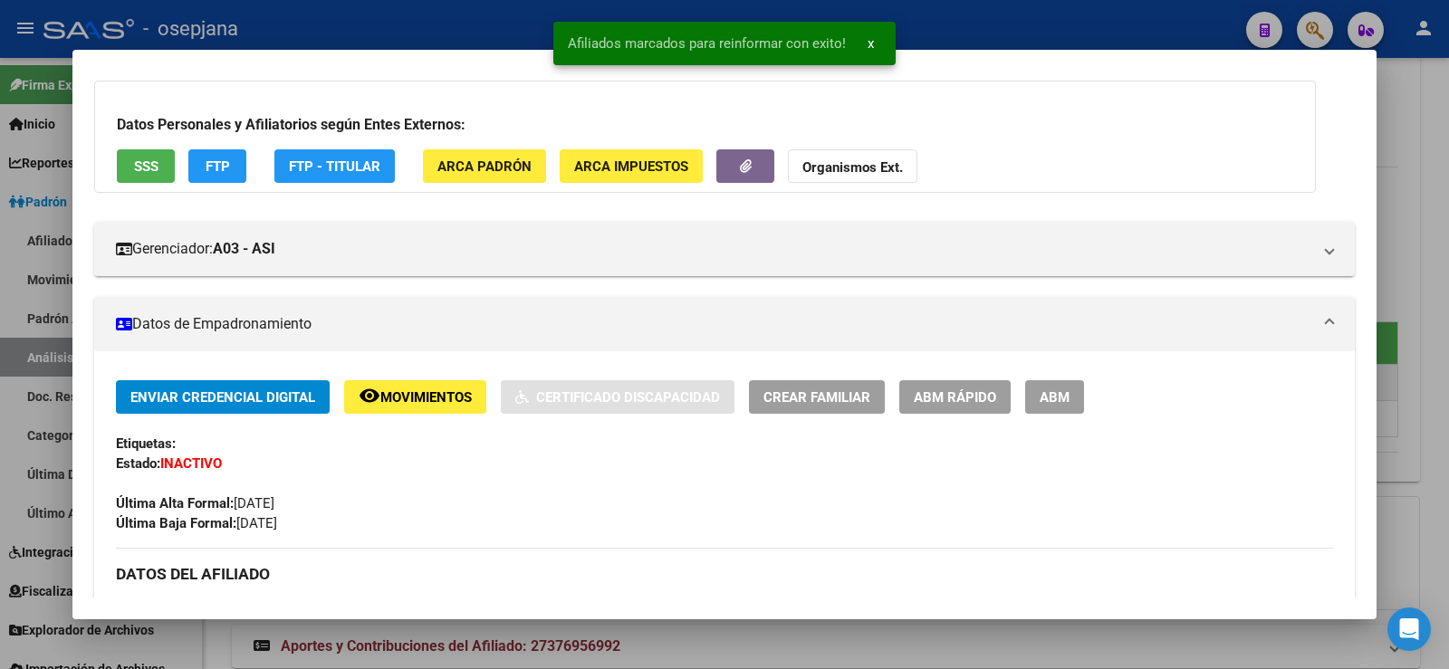
click at [1418, 206] on div at bounding box center [724, 334] width 1449 height 669
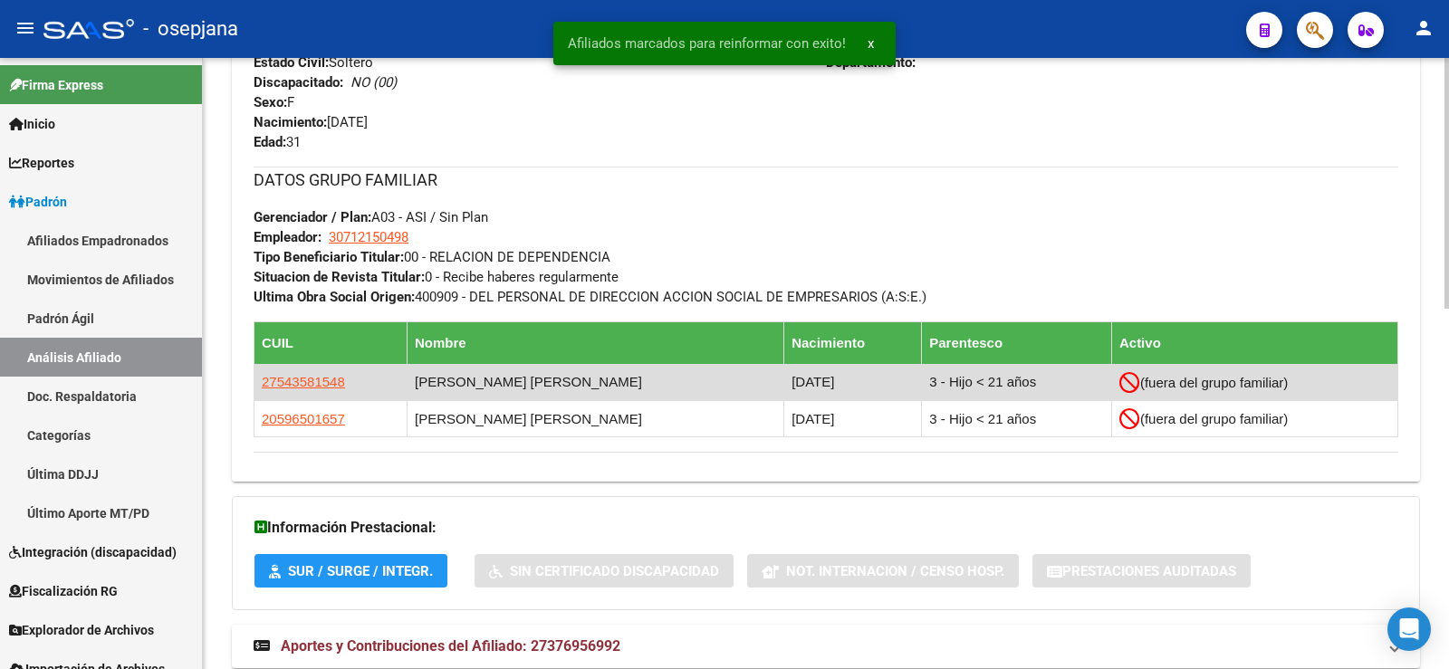
drag, startPoint x: 266, startPoint y: 382, endPoint x: 363, endPoint y: 389, distance: 97.2
click at [363, 389] on td "27543581548" at bounding box center [331, 382] width 153 height 36
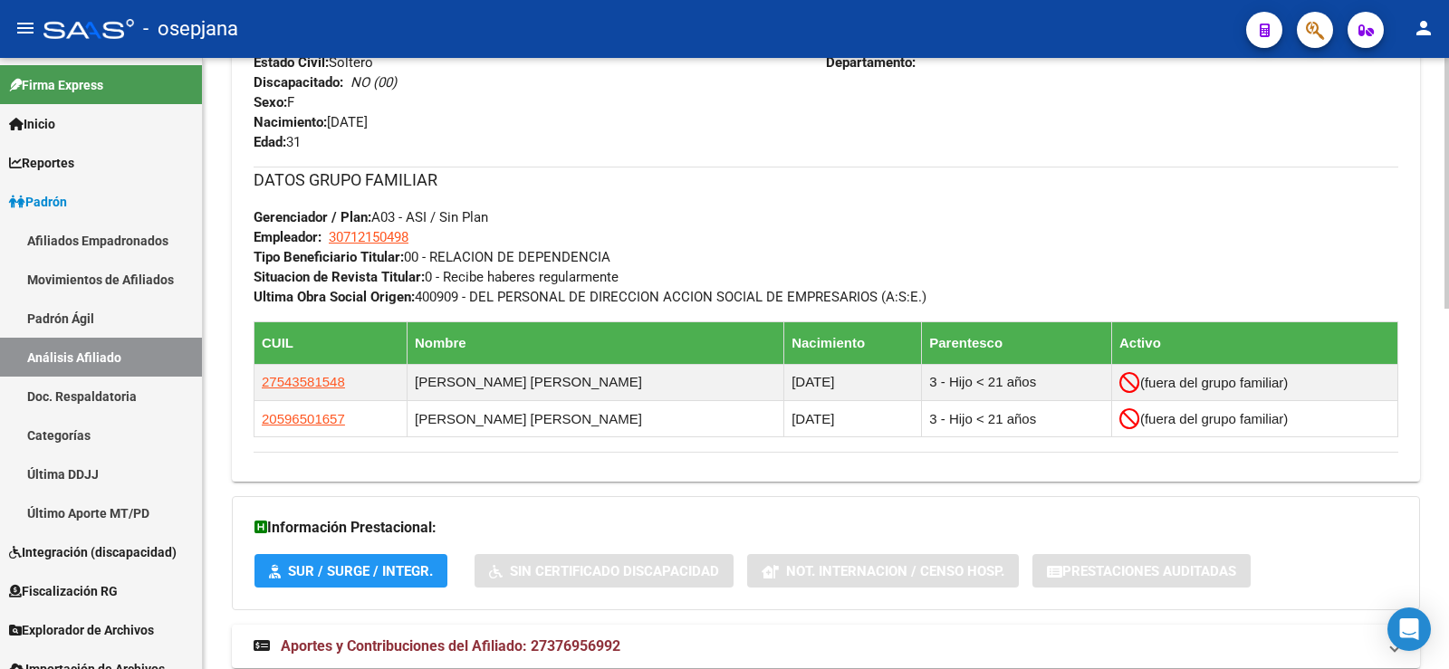
click at [620, 225] on div "DATOS GRUPO FAMILIAR Gerenciador / Plan: A03 - ASI / Sin Plan Empleador: 307121…" at bounding box center [826, 237] width 1145 height 140
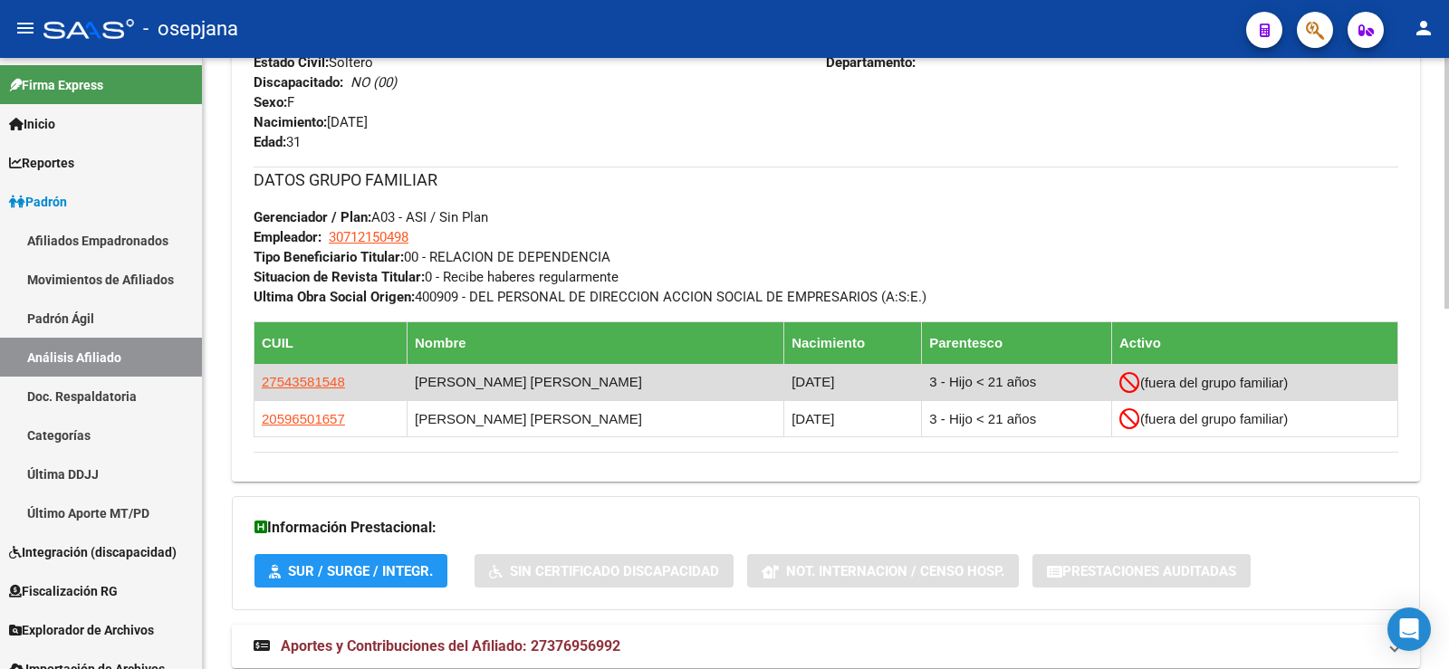
drag, startPoint x: 262, startPoint y: 380, endPoint x: 351, endPoint y: 389, distance: 89.1
click at [351, 389] on td "27543581548" at bounding box center [331, 382] width 153 height 36
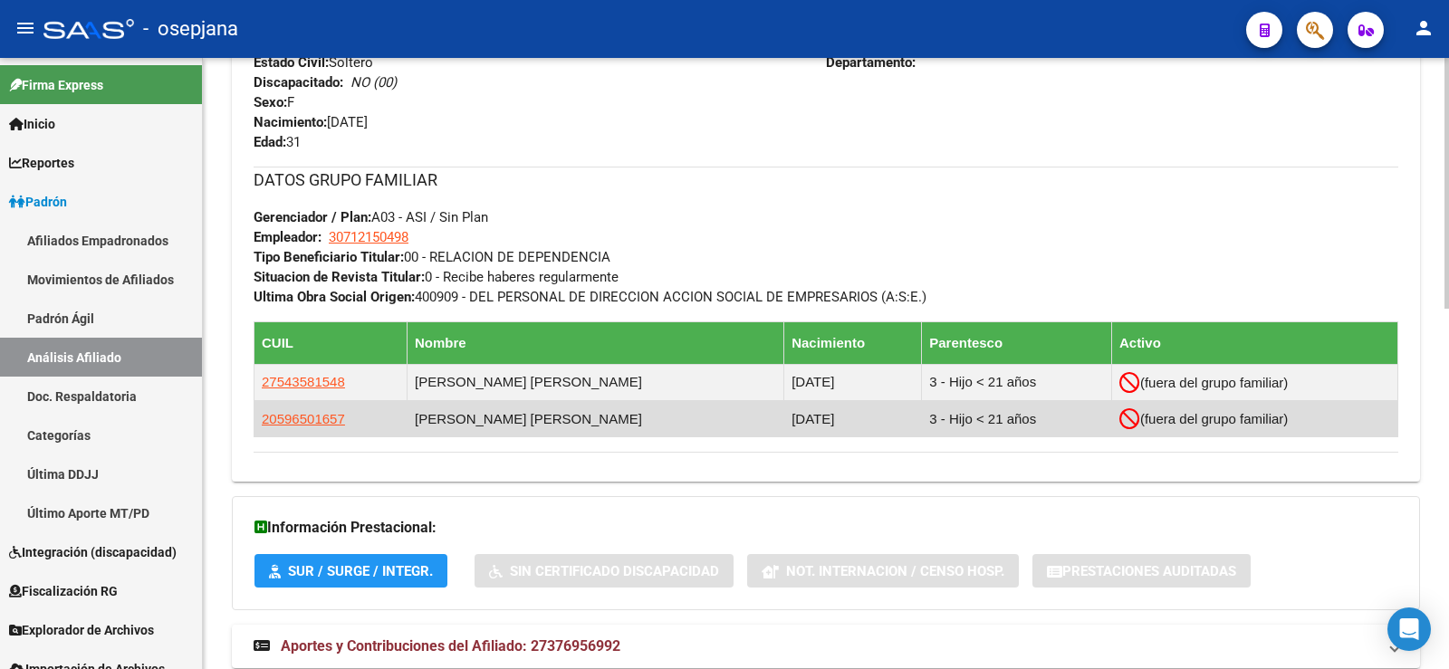
copy span "27543581548"
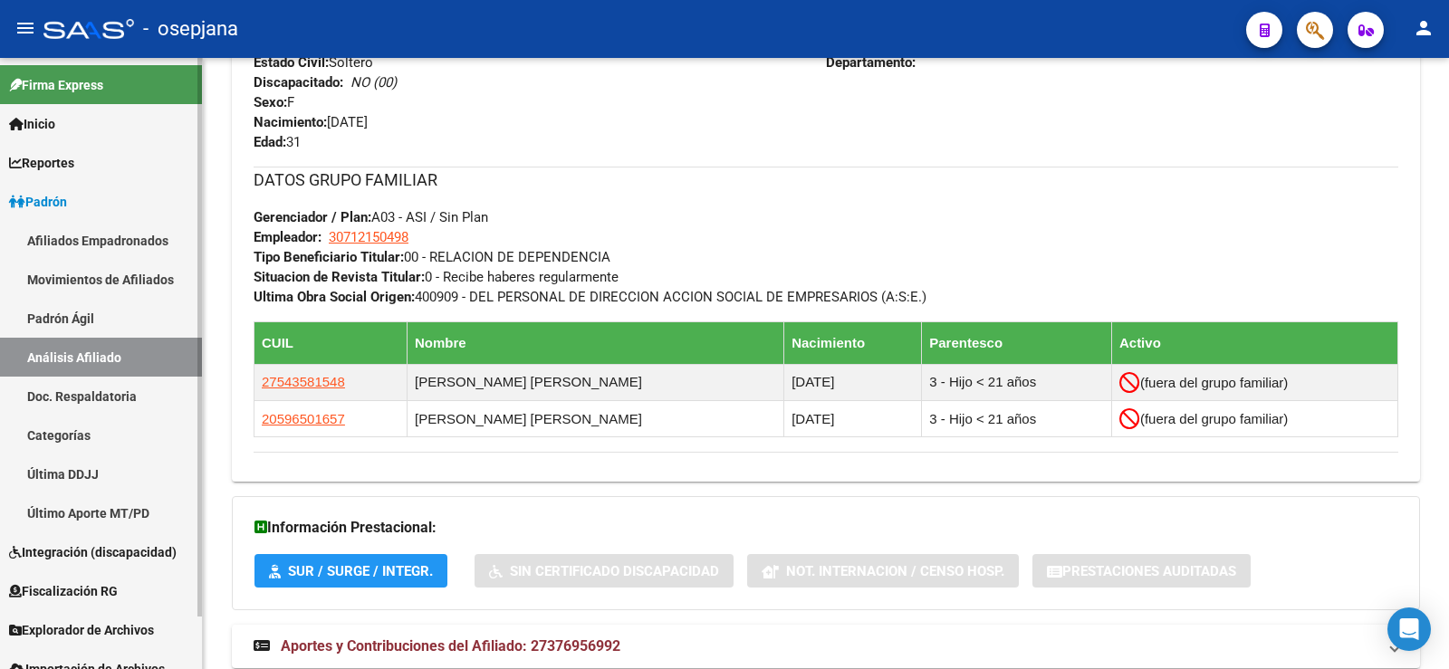
click at [111, 275] on link "Movimientos de Afiliados" at bounding box center [101, 279] width 202 height 39
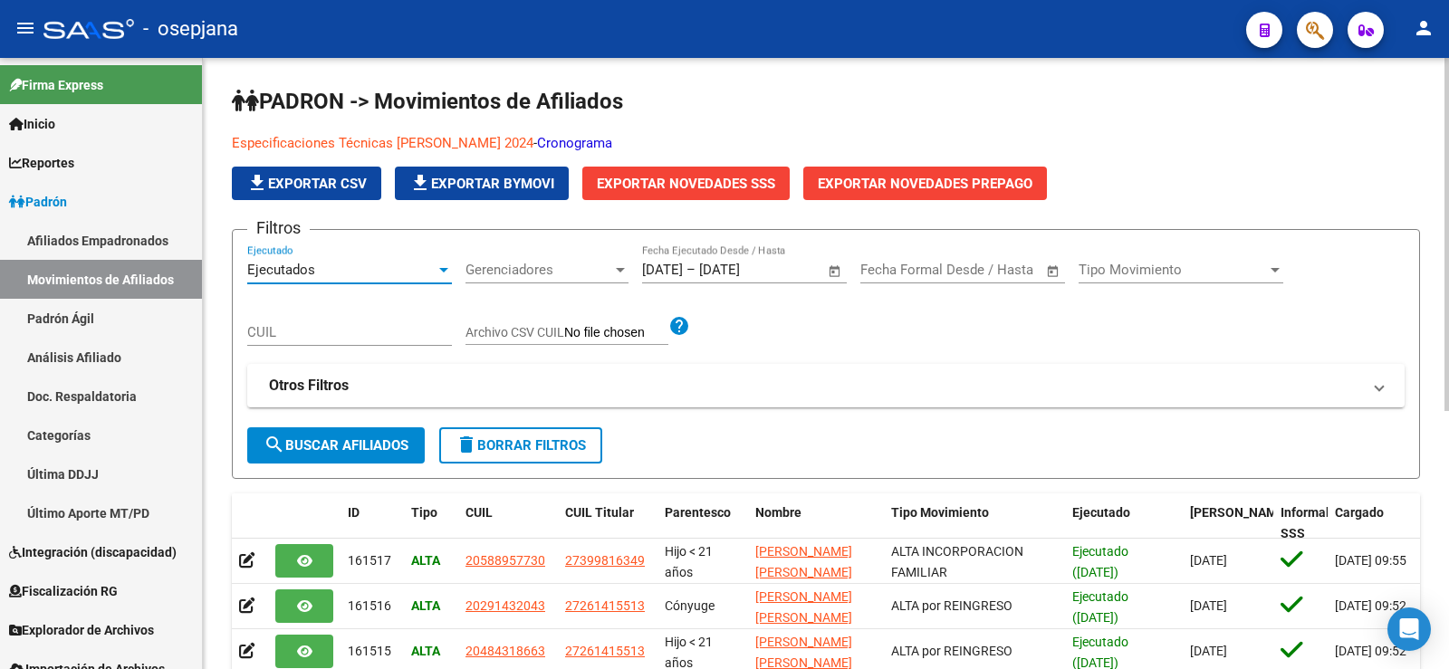
click at [437, 268] on div at bounding box center [444, 270] width 16 height 14
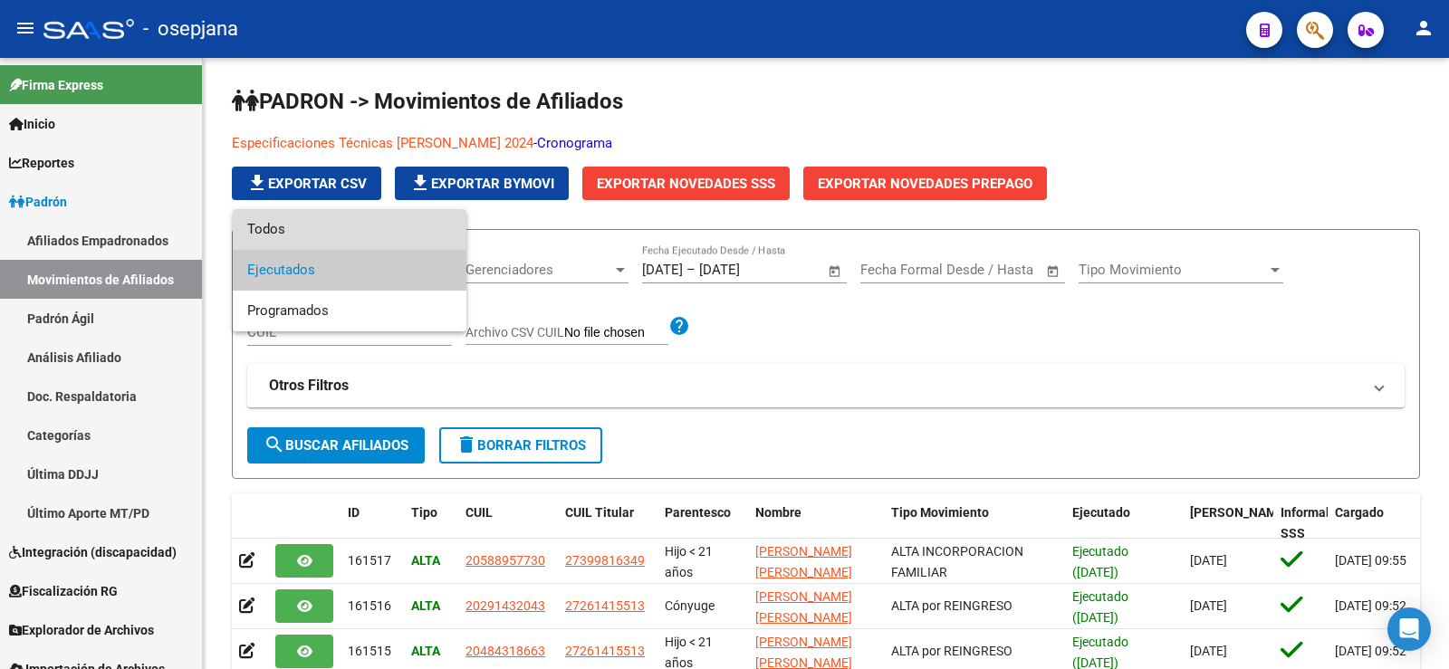
click at [319, 234] on span "Todos" at bounding box center [349, 229] width 205 height 41
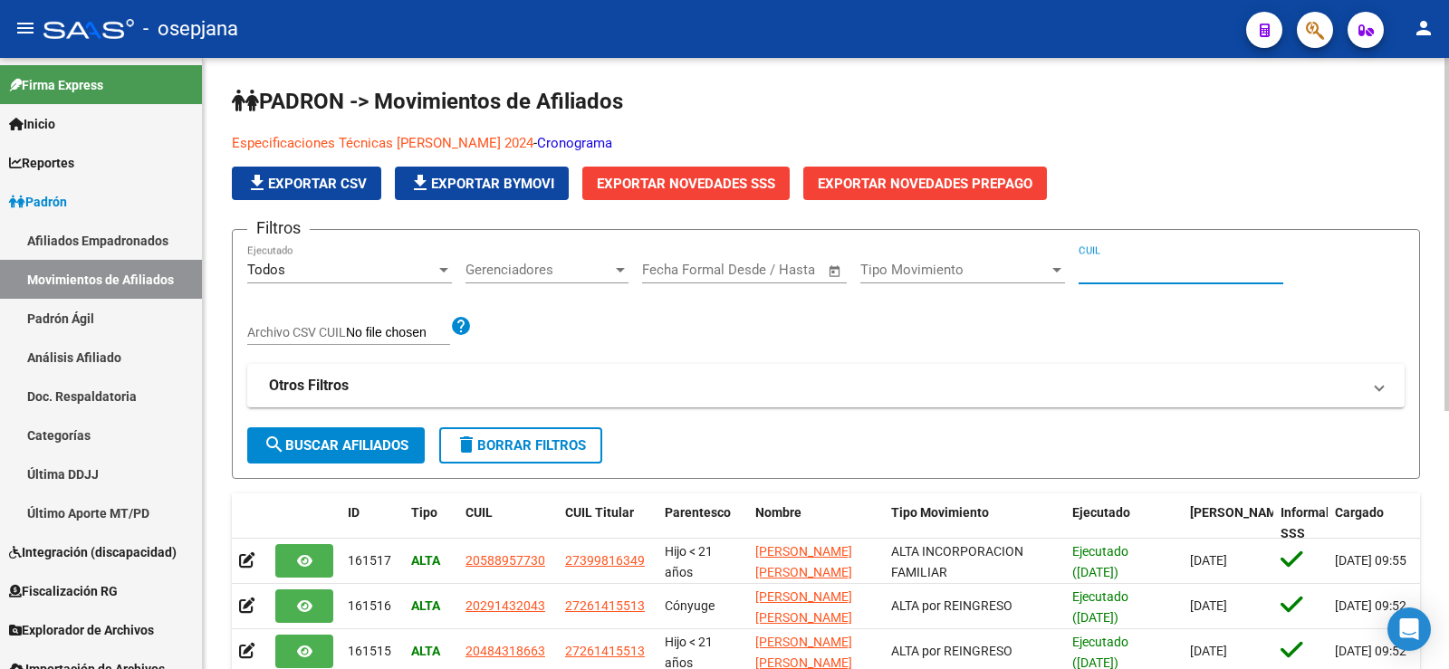
click at [1120, 275] on input "CUIL" at bounding box center [1181, 270] width 205 height 16
paste input "27543581548"
type input "27543581548"
click at [375, 447] on span "search Buscar Afiliados" at bounding box center [336, 445] width 145 height 16
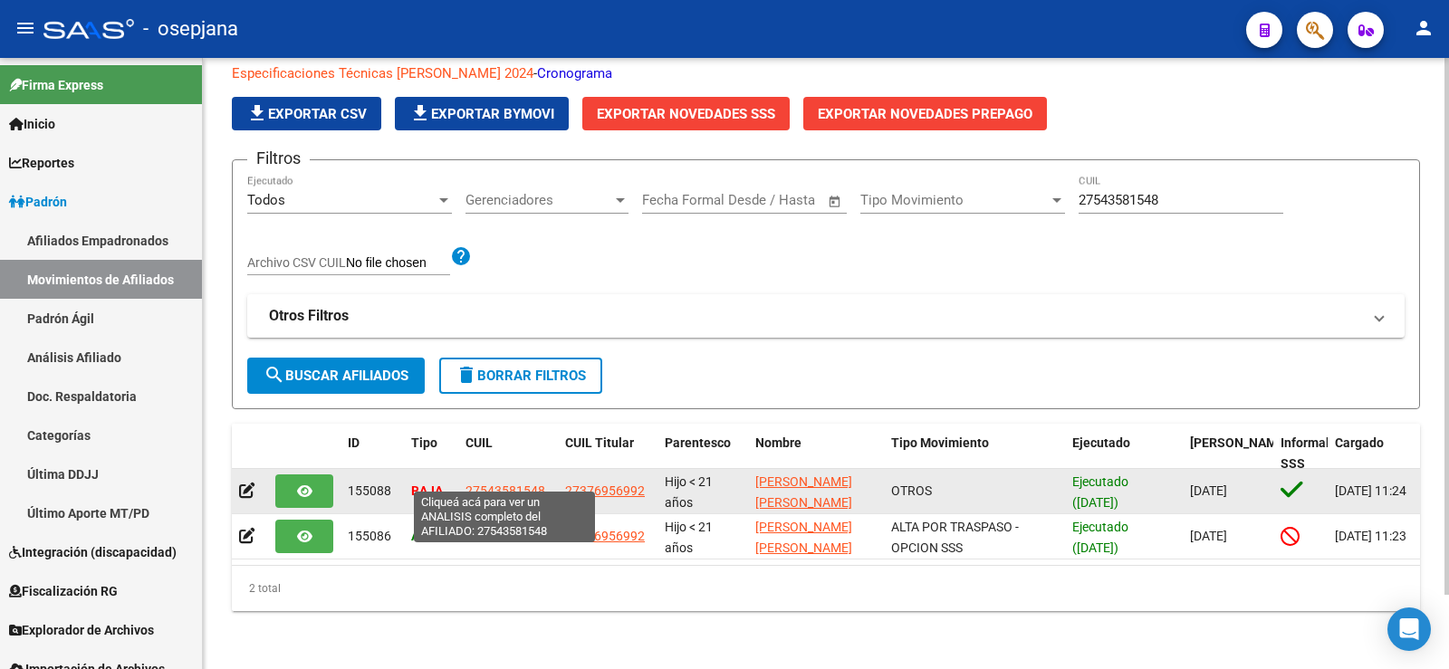
click at [510, 484] on span "27543581548" at bounding box center [506, 491] width 80 height 14
type textarea "27543581548"
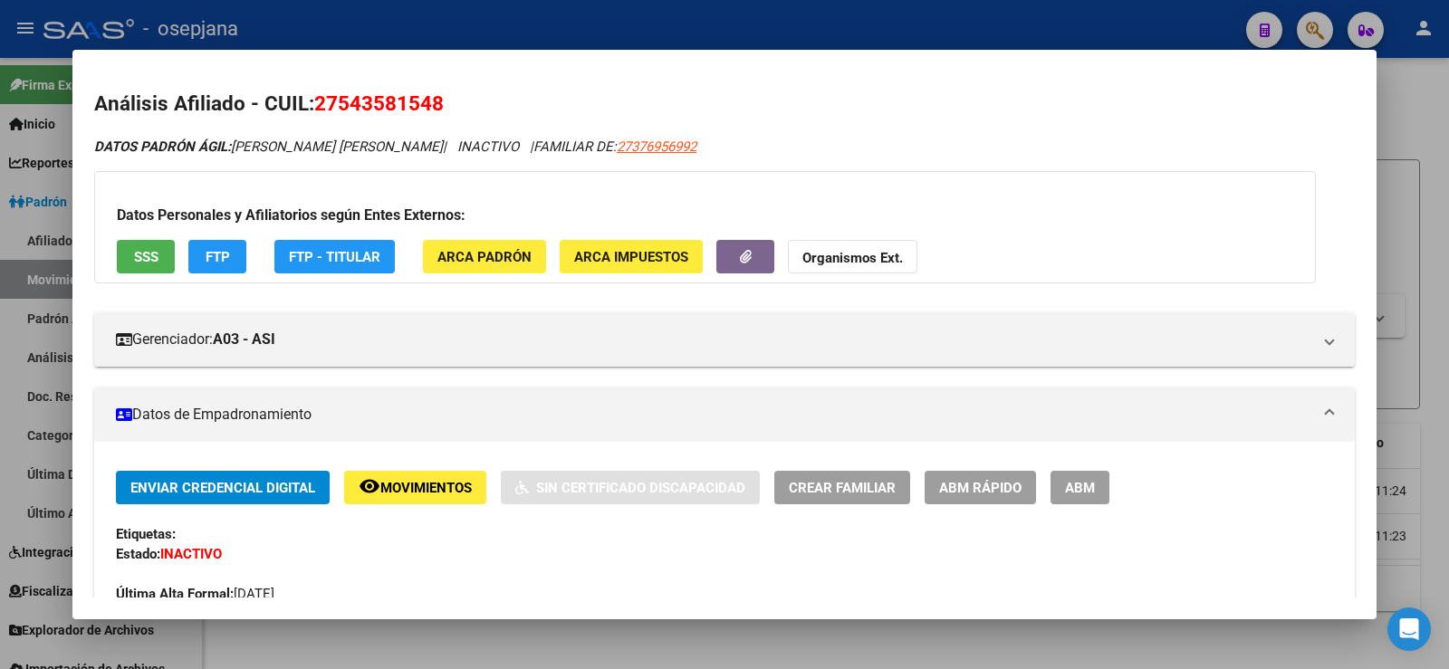
click at [430, 493] on span "Movimientos" at bounding box center [425, 488] width 91 height 16
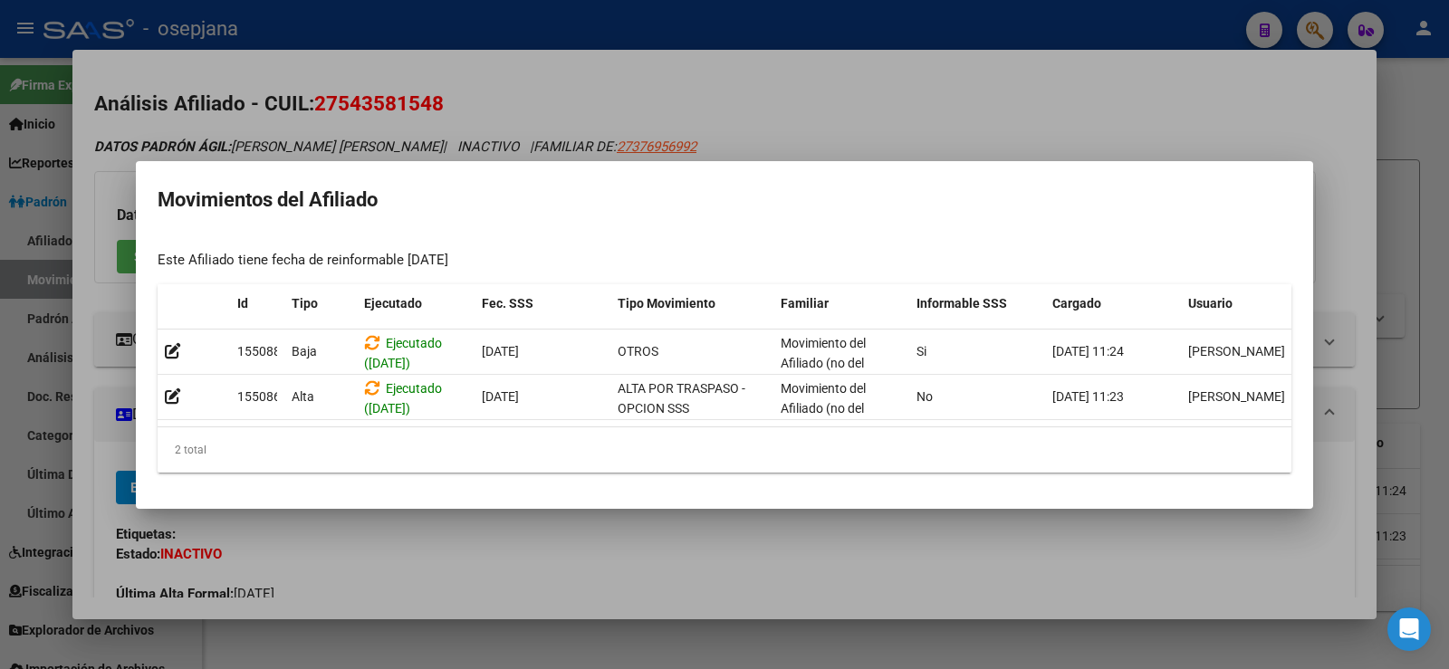
click at [806, 124] on div at bounding box center [724, 334] width 1449 height 669
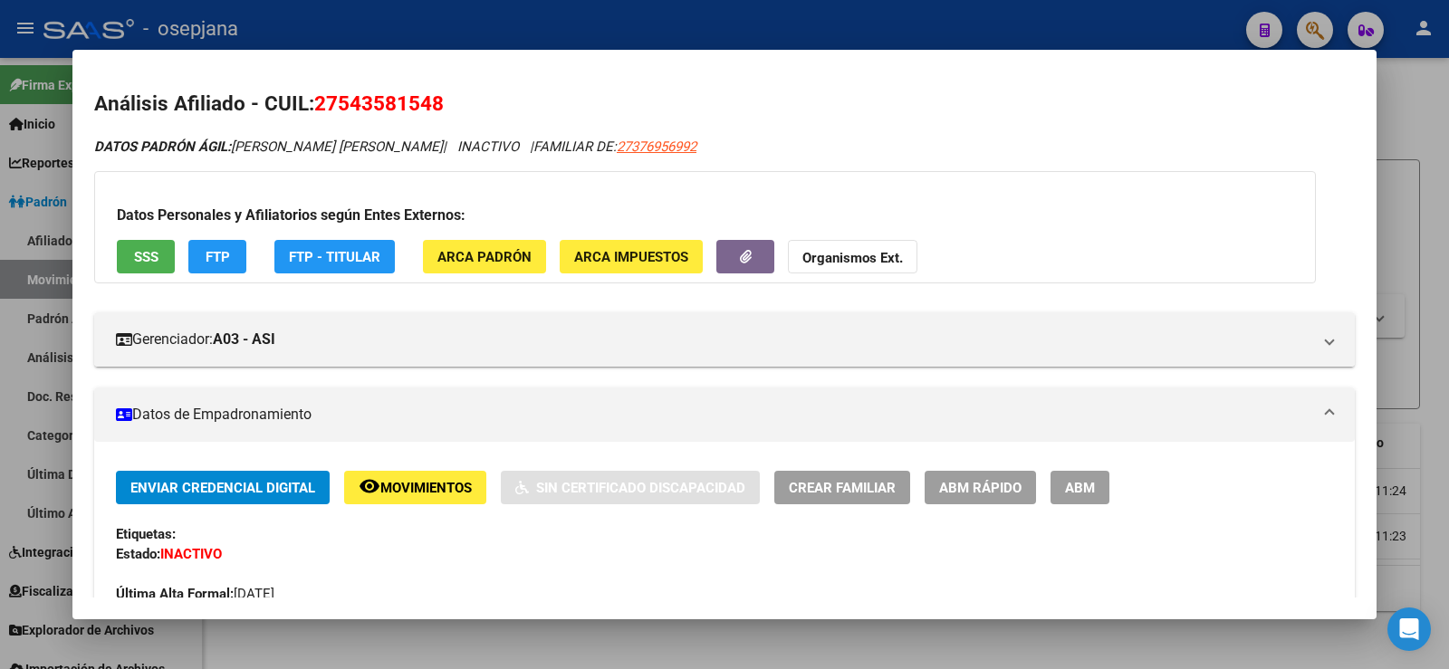
click at [1439, 111] on div at bounding box center [724, 334] width 1449 height 669
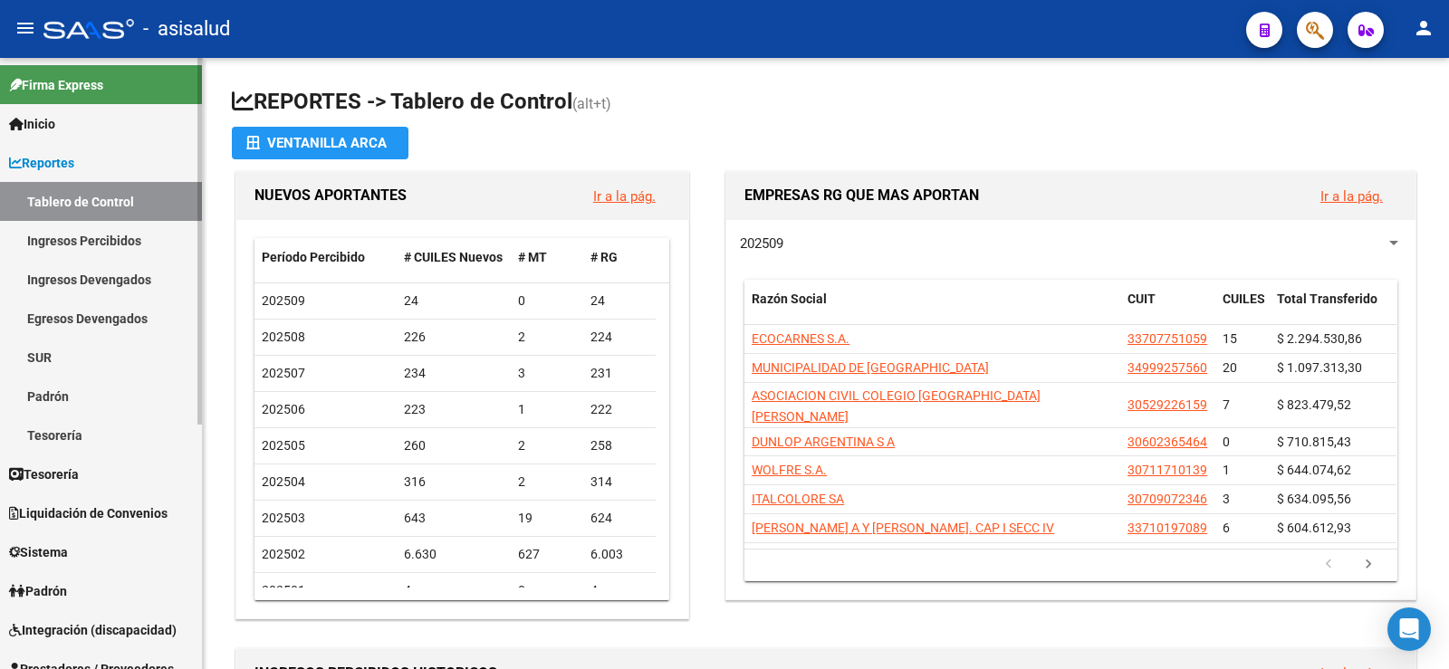
click at [50, 159] on span "Reportes" at bounding box center [41, 163] width 65 height 20
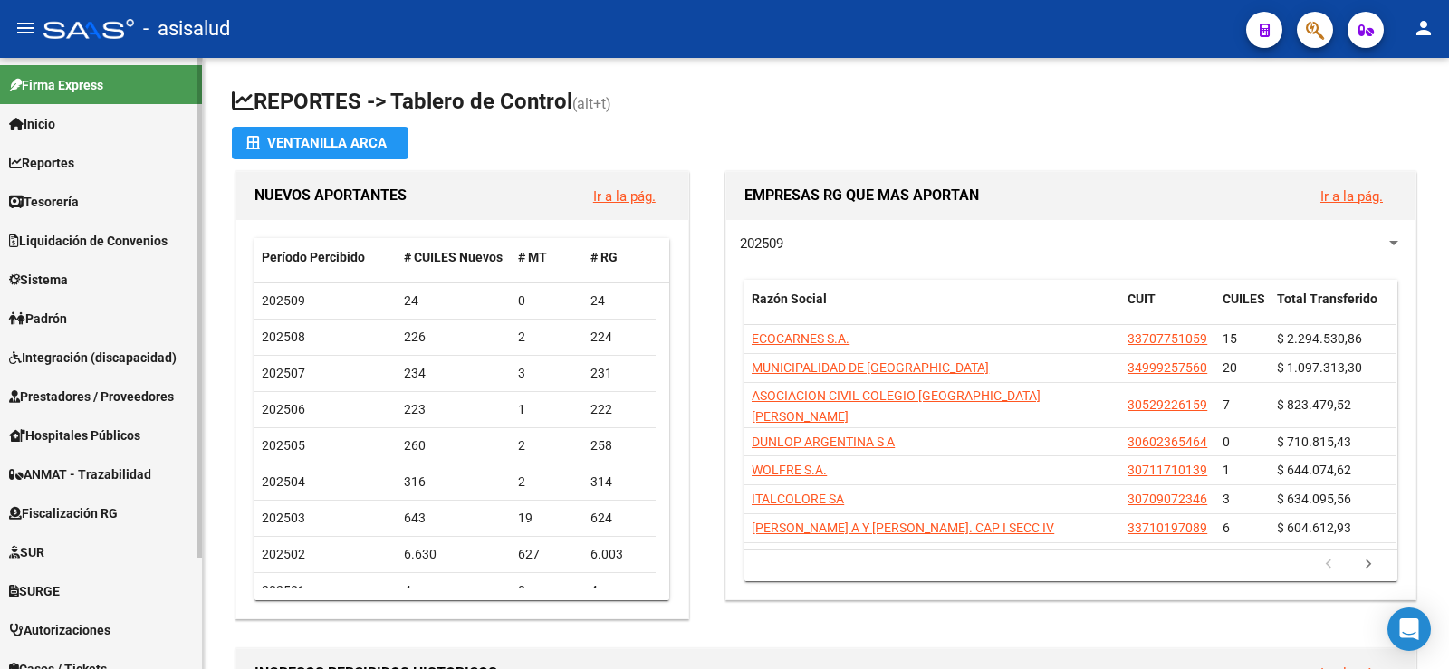
click at [61, 320] on span "Padrón" at bounding box center [38, 319] width 58 height 20
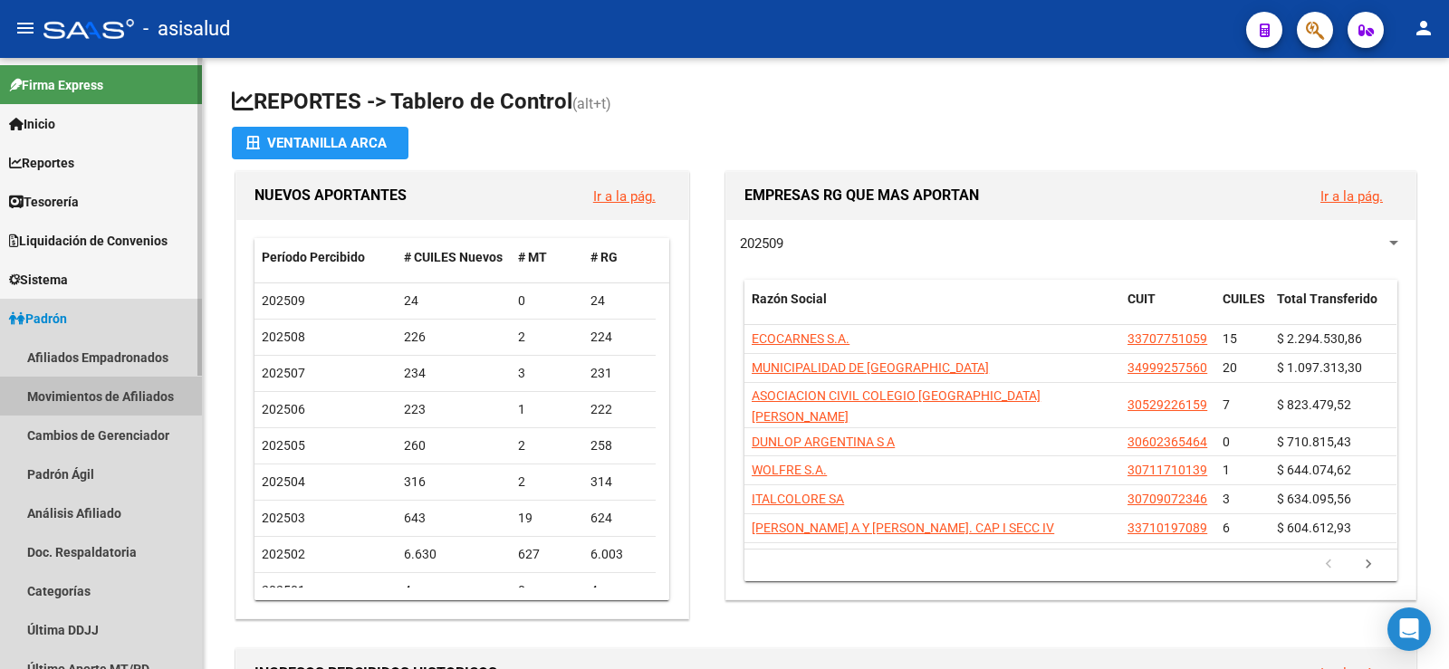
click at [86, 395] on link "Movimientos de Afiliados" at bounding box center [101, 396] width 202 height 39
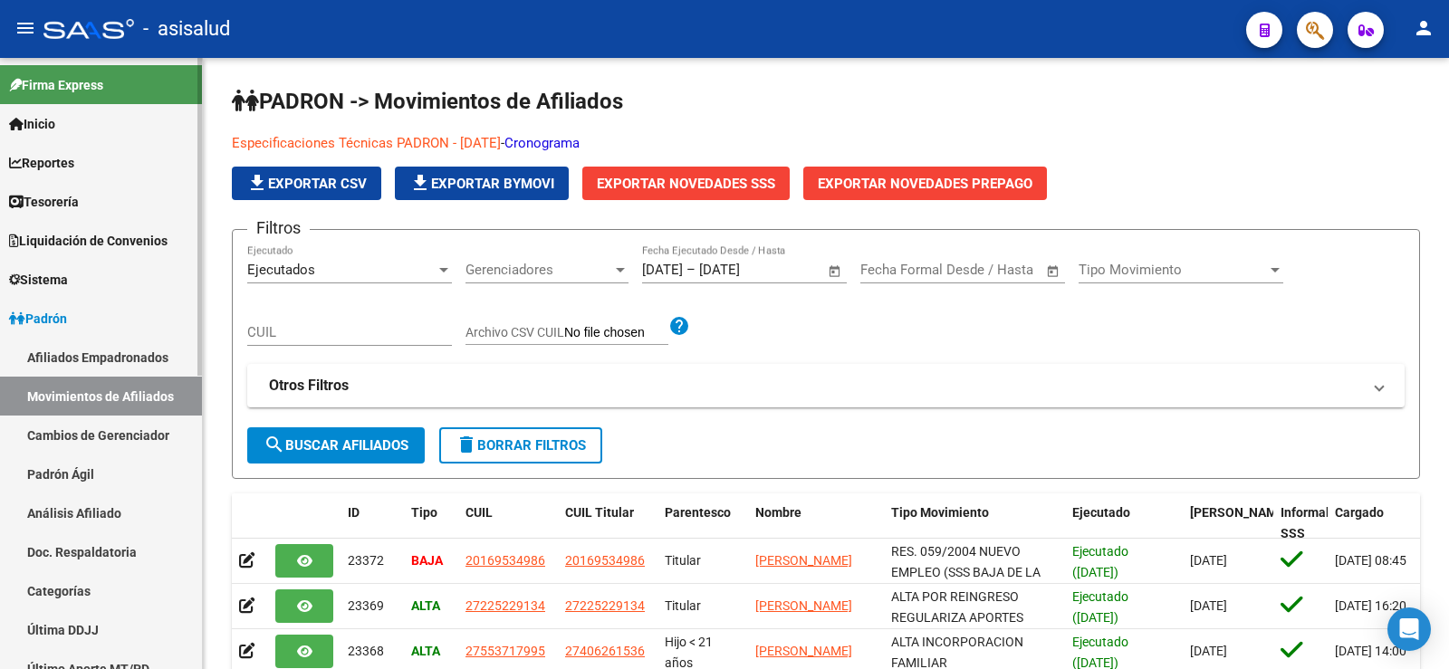
click at [104, 355] on link "Afiliados Empadronados" at bounding box center [101, 357] width 202 height 39
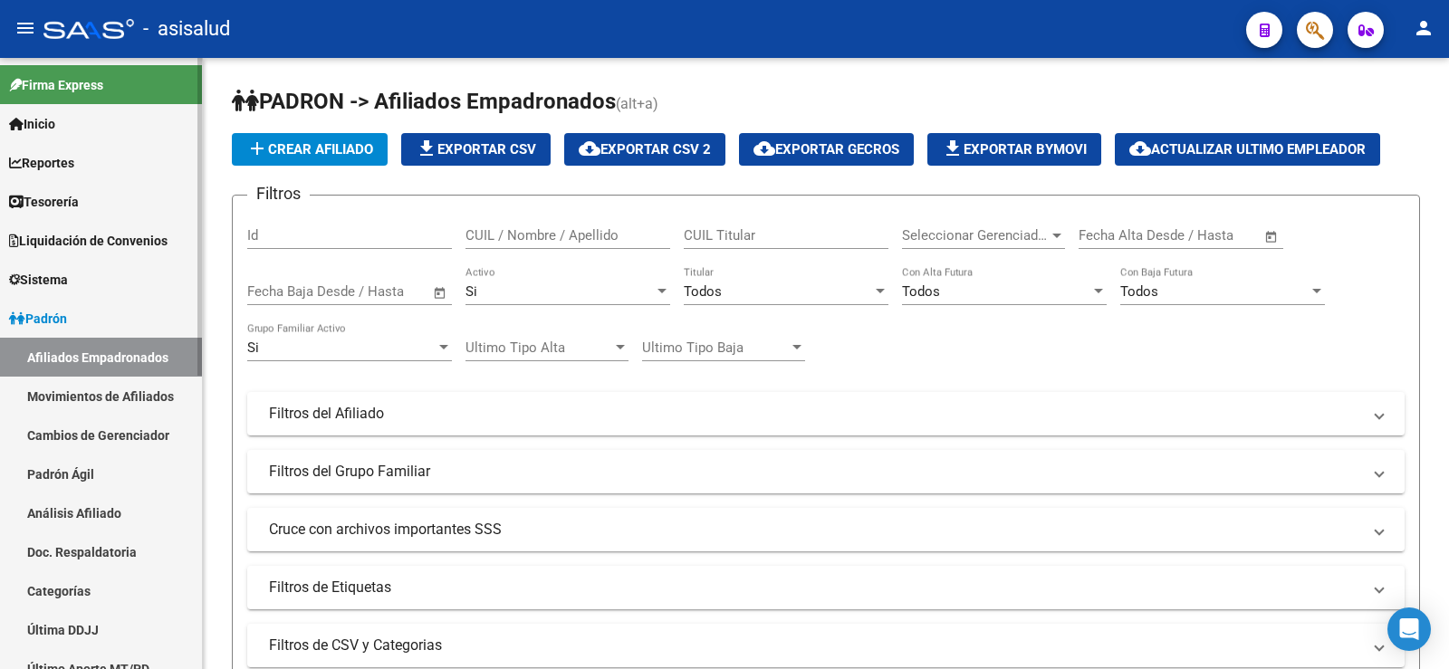
click at [83, 467] on link "Padrón Ágil" at bounding box center [101, 474] width 202 height 39
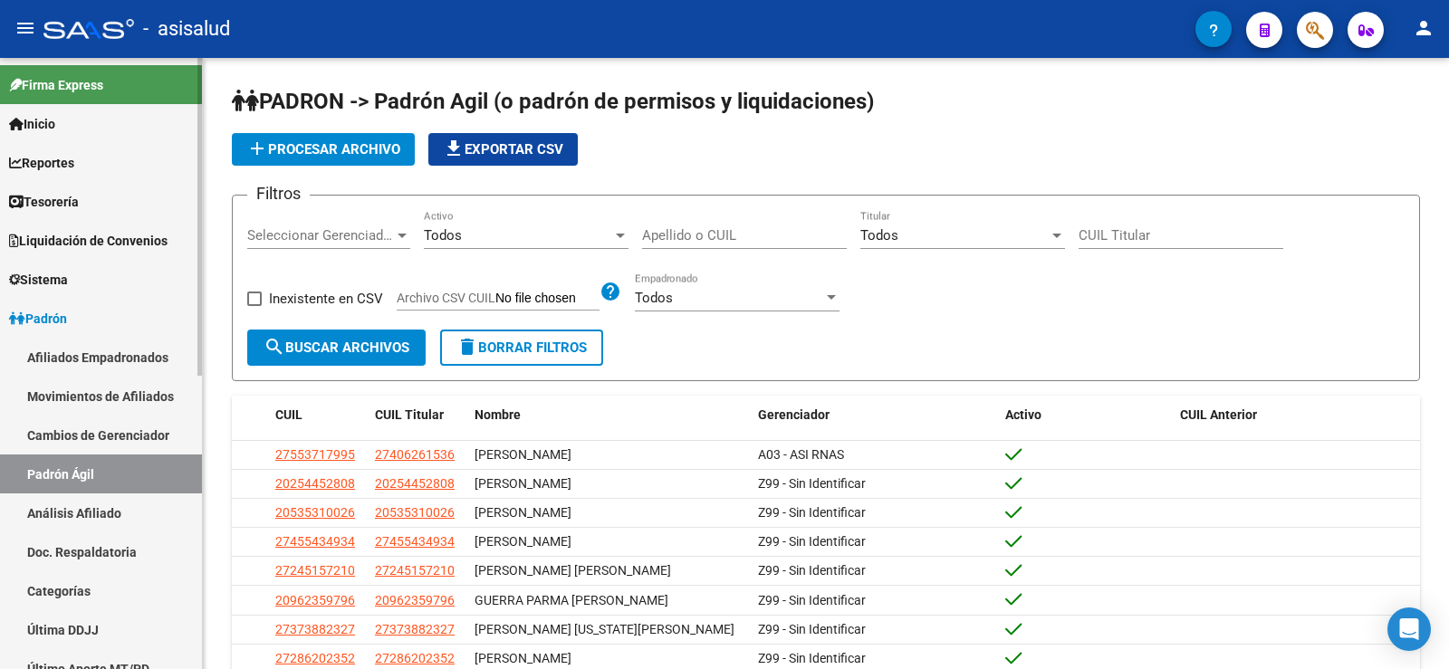
click at [91, 354] on link "Afiliados Empadronados" at bounding box center [101, 357] width 202 height 39
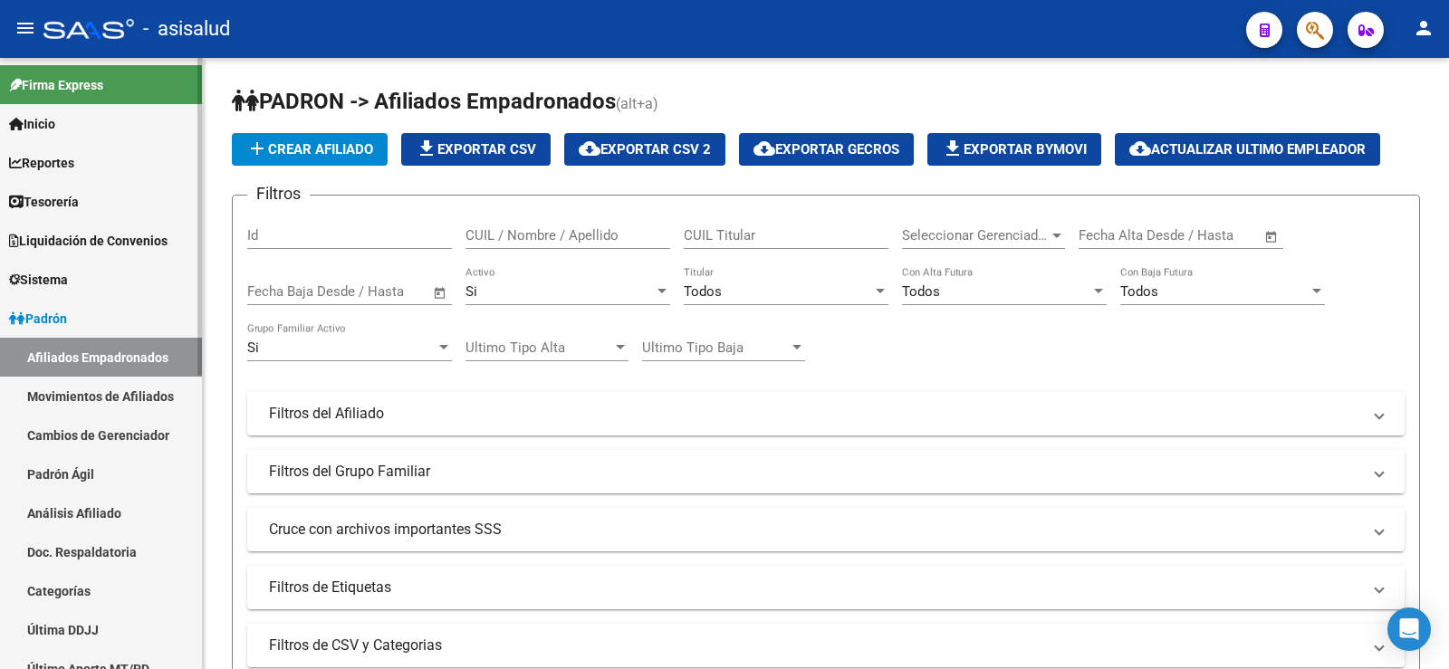
click at [91, 402] on link "Movimientos de Afiliados" at bounding box center [101, 396] width 202 height 39
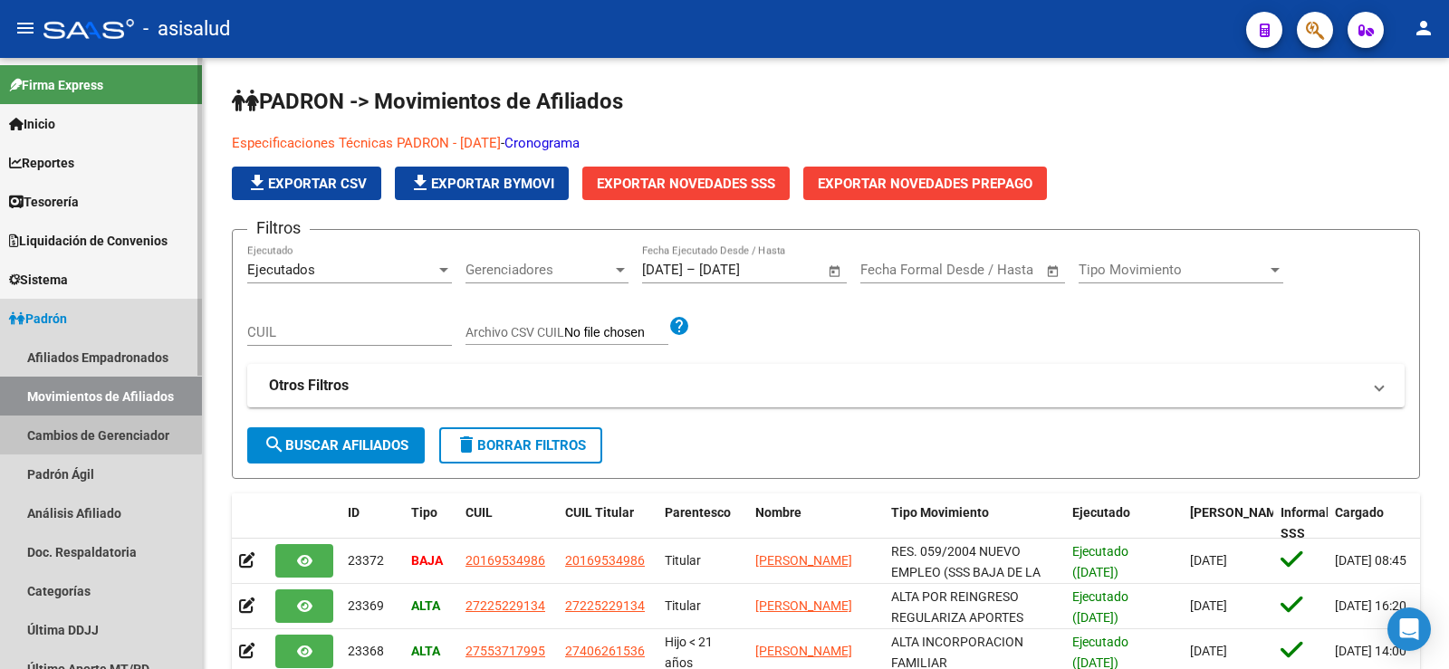
click at [94, 429] on link "Cambios de Gerenciador" at bounding box center [101, 435] width 202 height 39
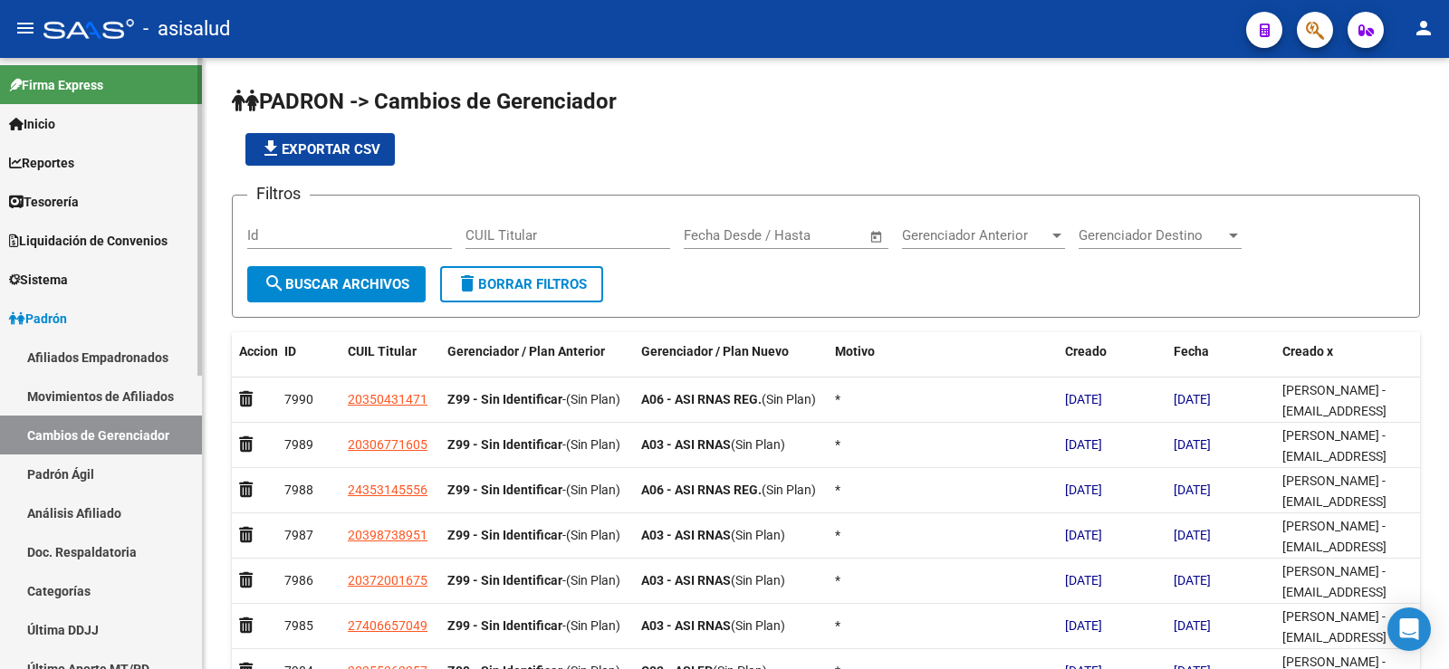
scroll to position [91, 0]
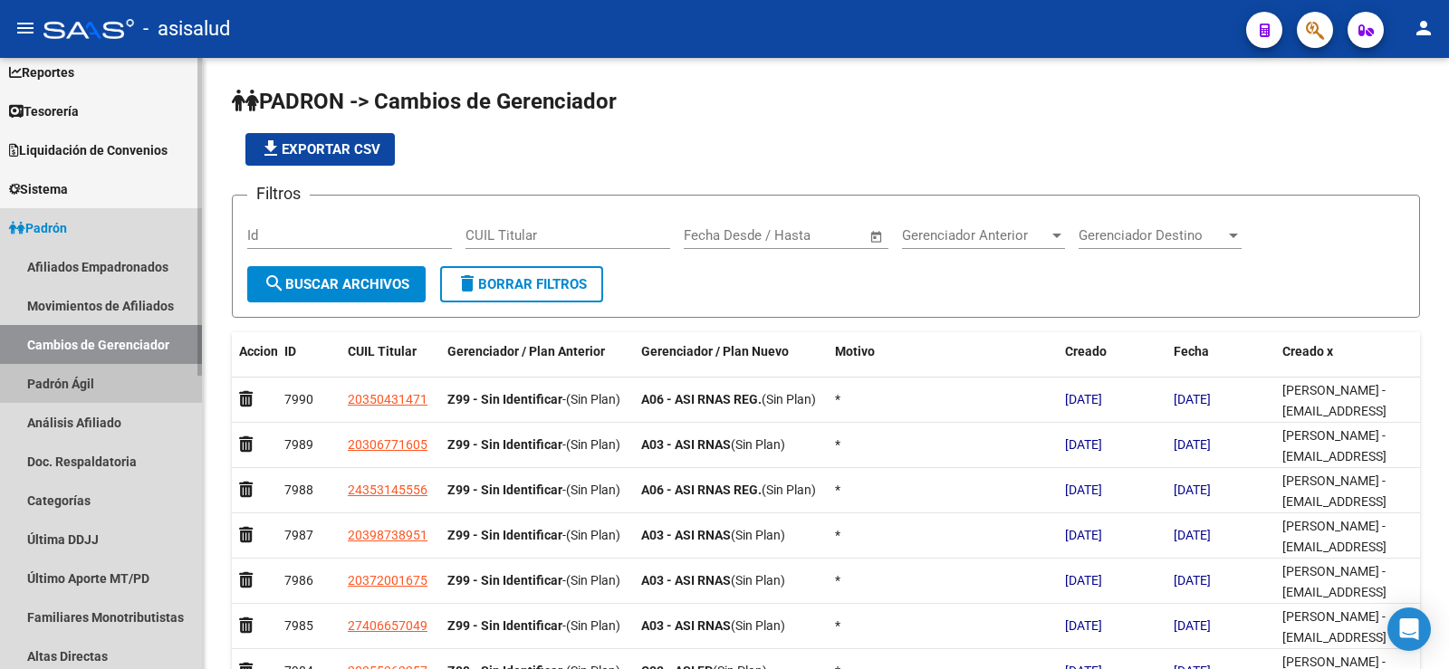
click at [98, 391] on link "Padrón Ágil" at bounding box center [101, 383] width 202 height 39
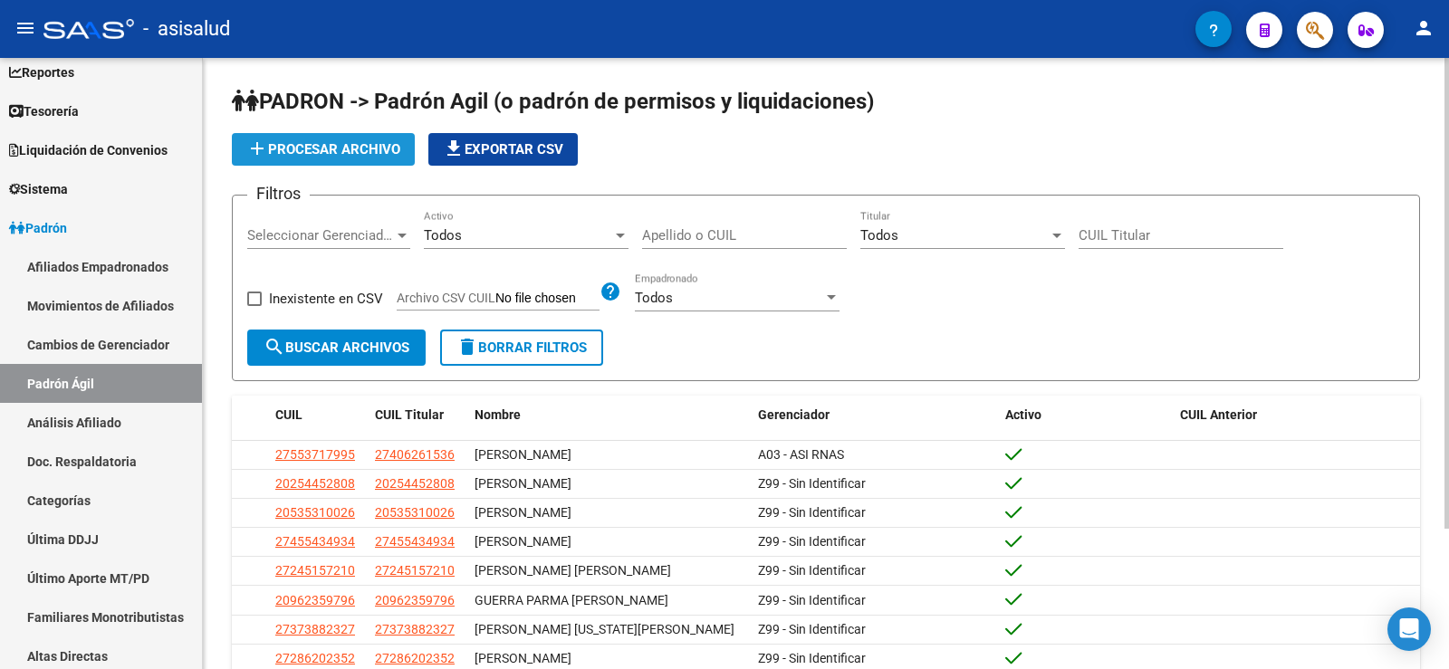
click at [325, 146] on span "add Procesar archivo" at bounding box center [323, 149] width 154 height 16
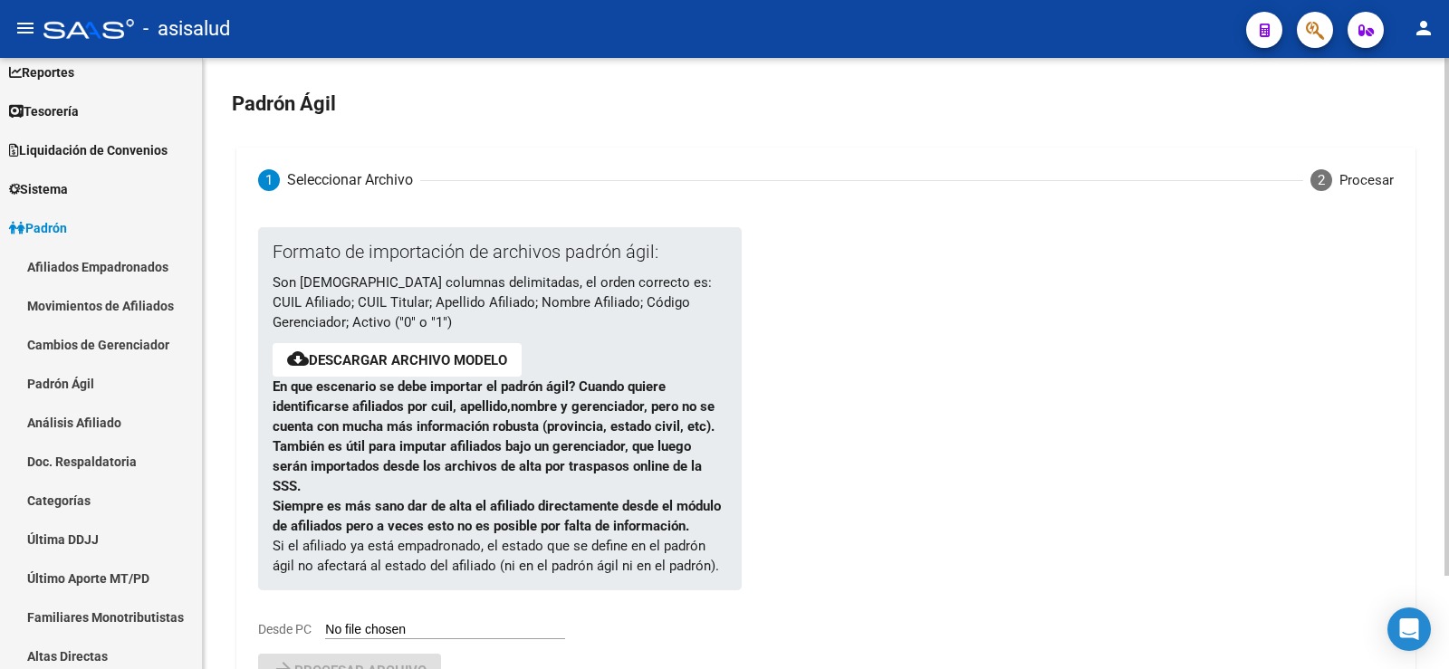
click at [402, 363] on link "Descargar archivo modelo" at bounding box center [408, 360] width 198 height 16
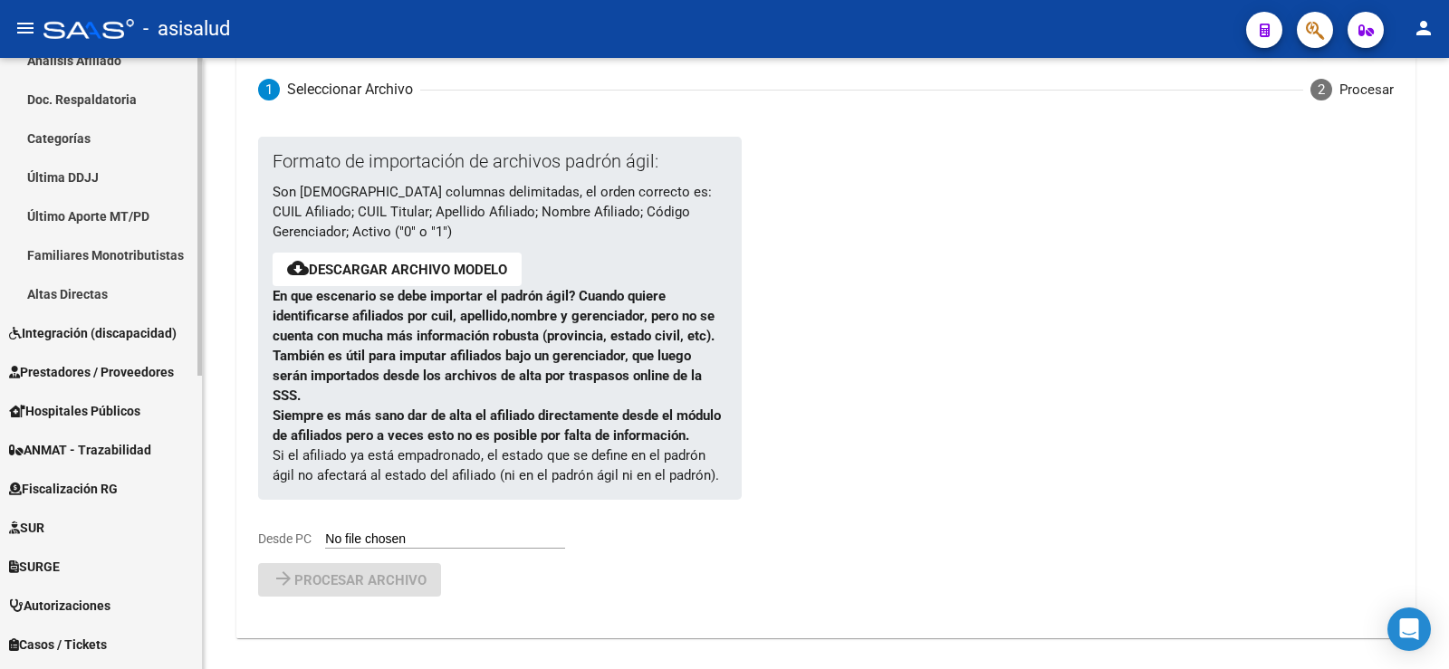
scroll to position [564, 0]
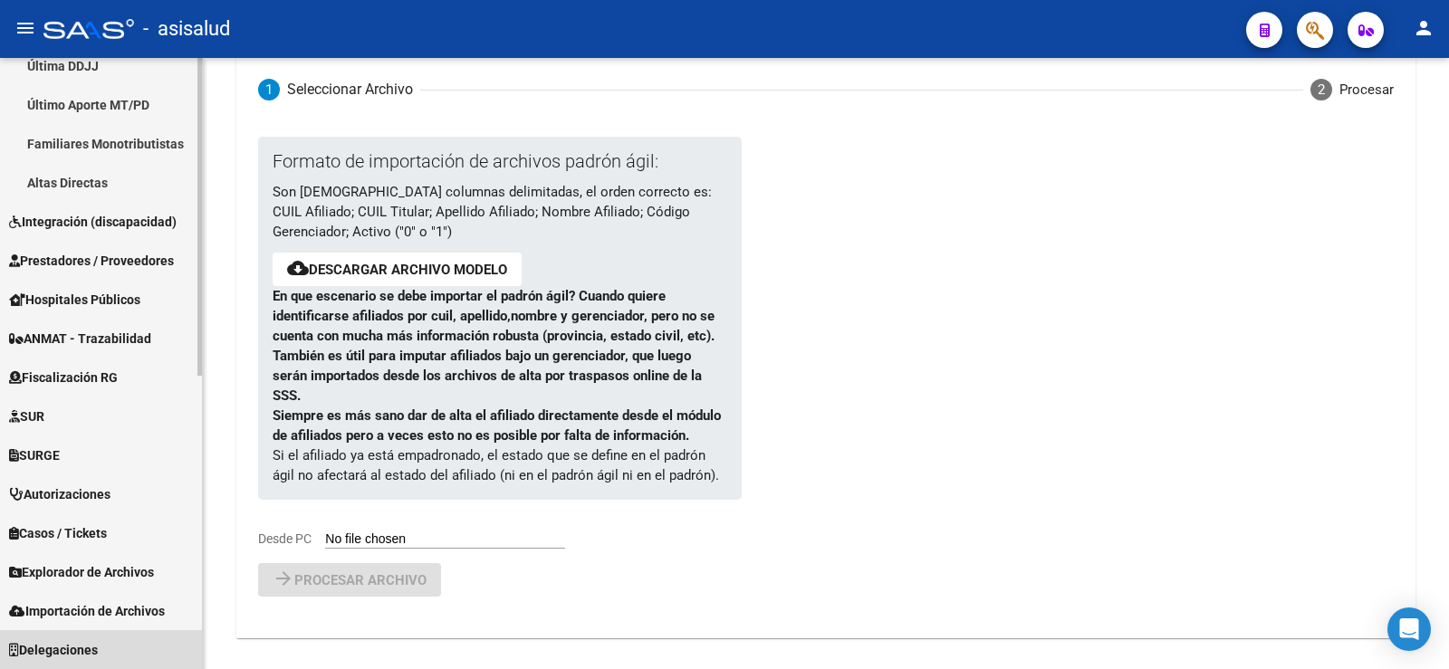
click at [72, 642] on span "Delegaciones" at bounding box center [53, 650] width 89 height 20
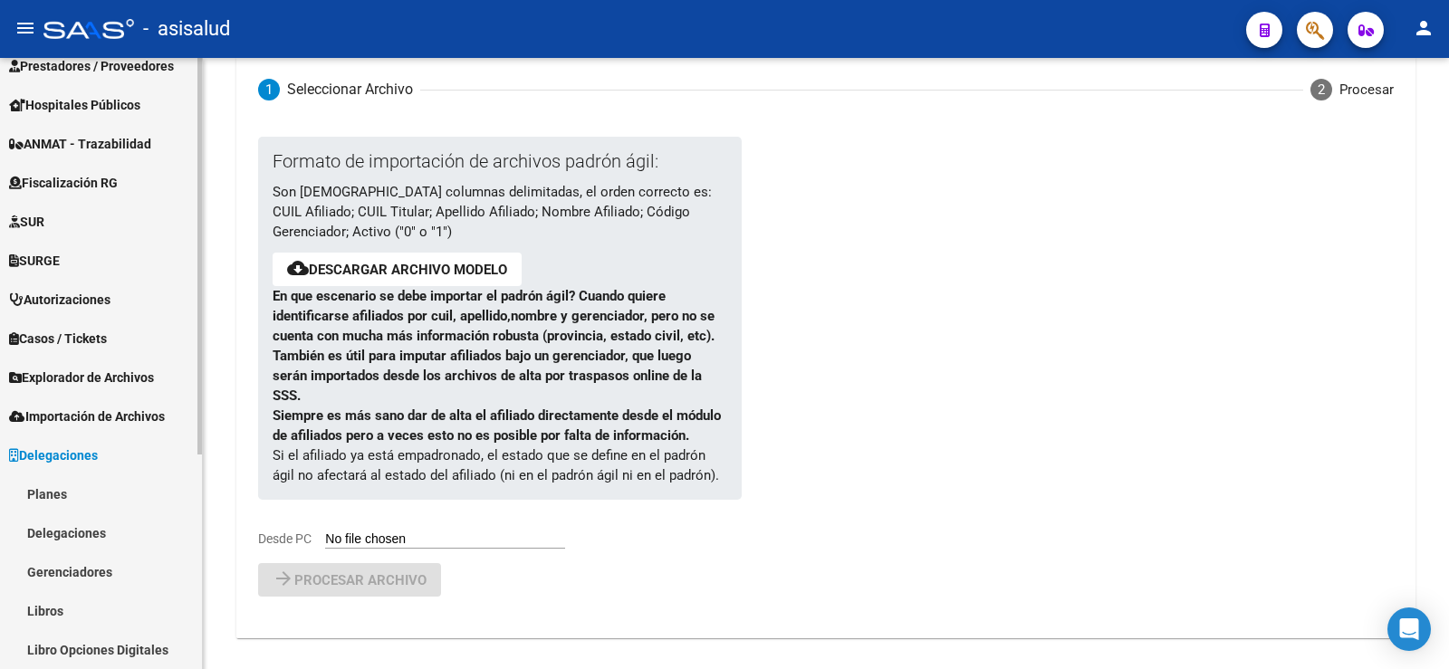
scroll to position [331, 0]
click at [380, 540] on input "Desde PC" at bounding box center [445, 540] width 240 height 17
type input "C:\fakepath\PadronAgil (2).csv"
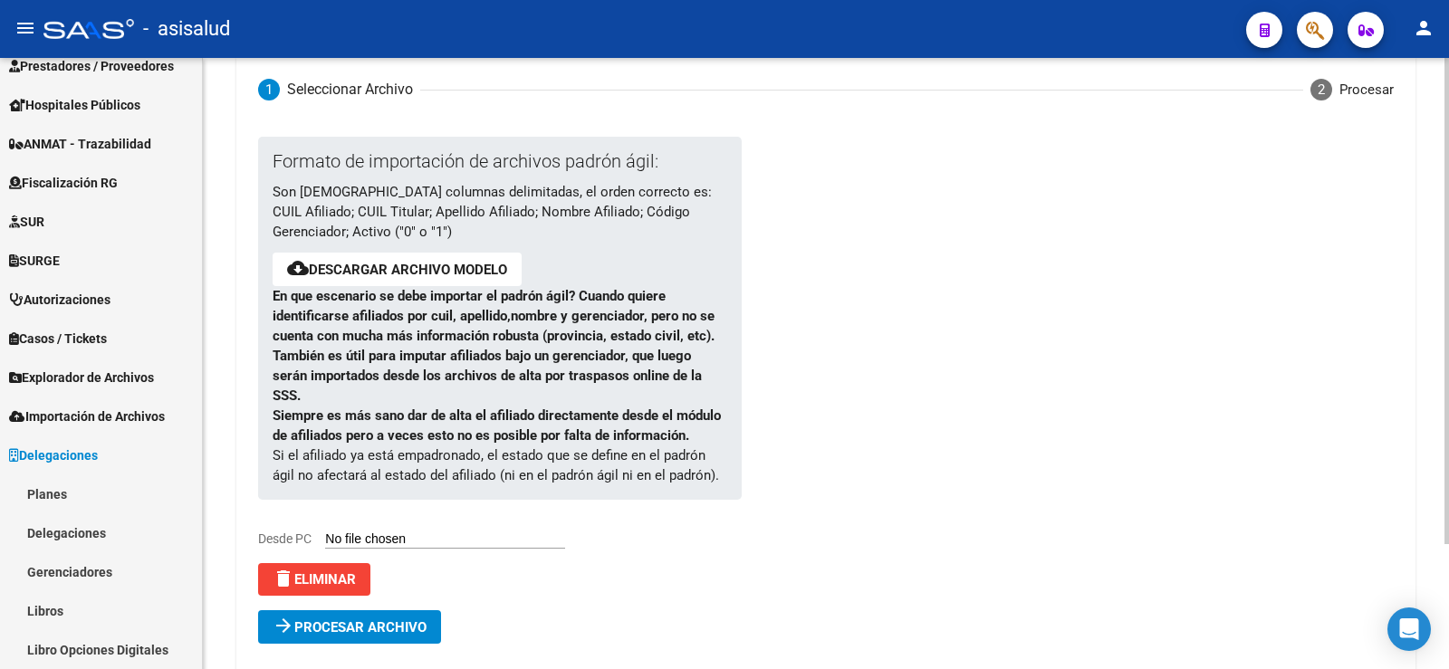
scroll to position [157, 0]
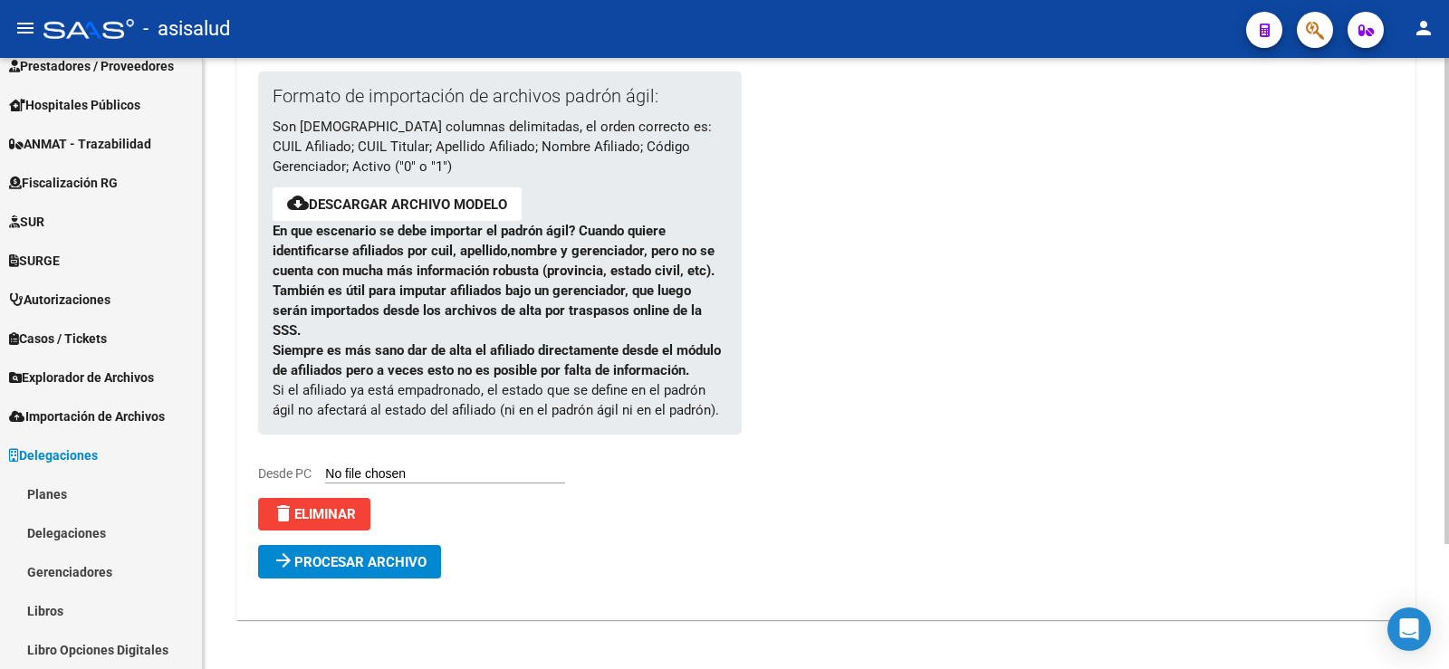
click at [426, 564] on span "Procesar archivo" at bounding box center [360, 562] width 132 height 16
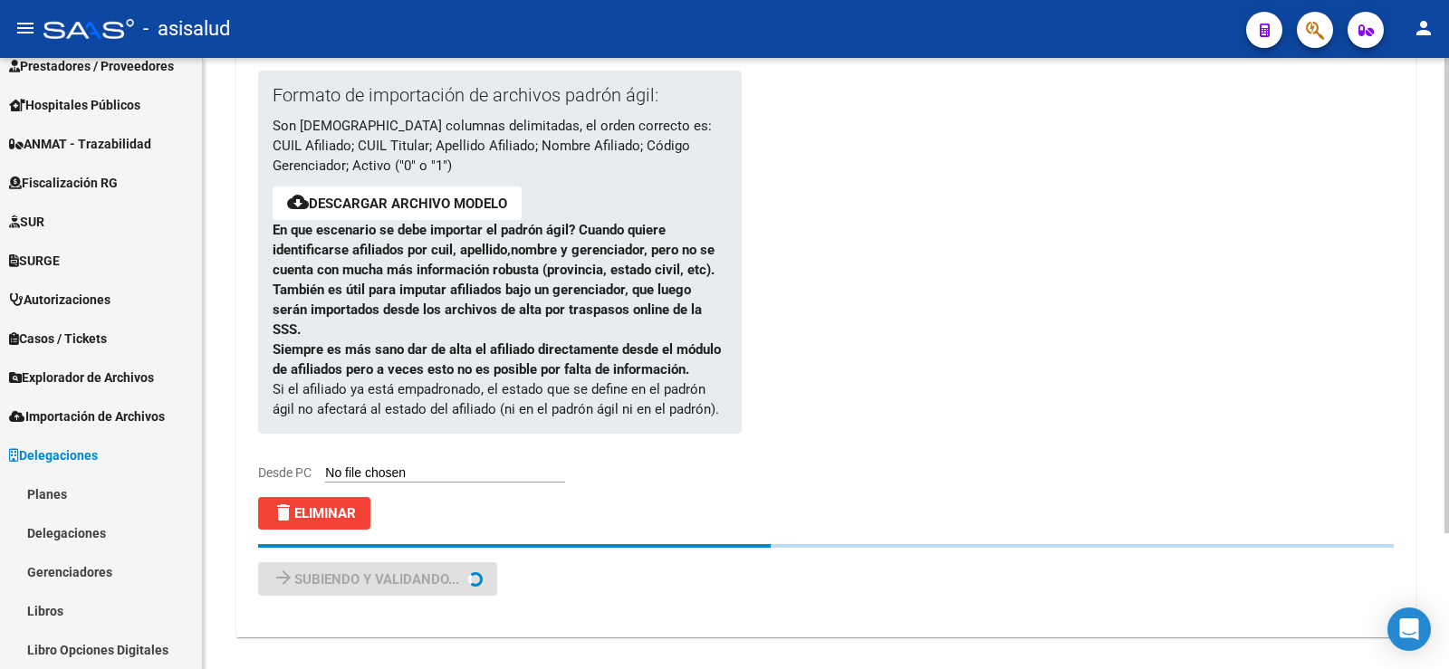
scroll to position [0, 0]
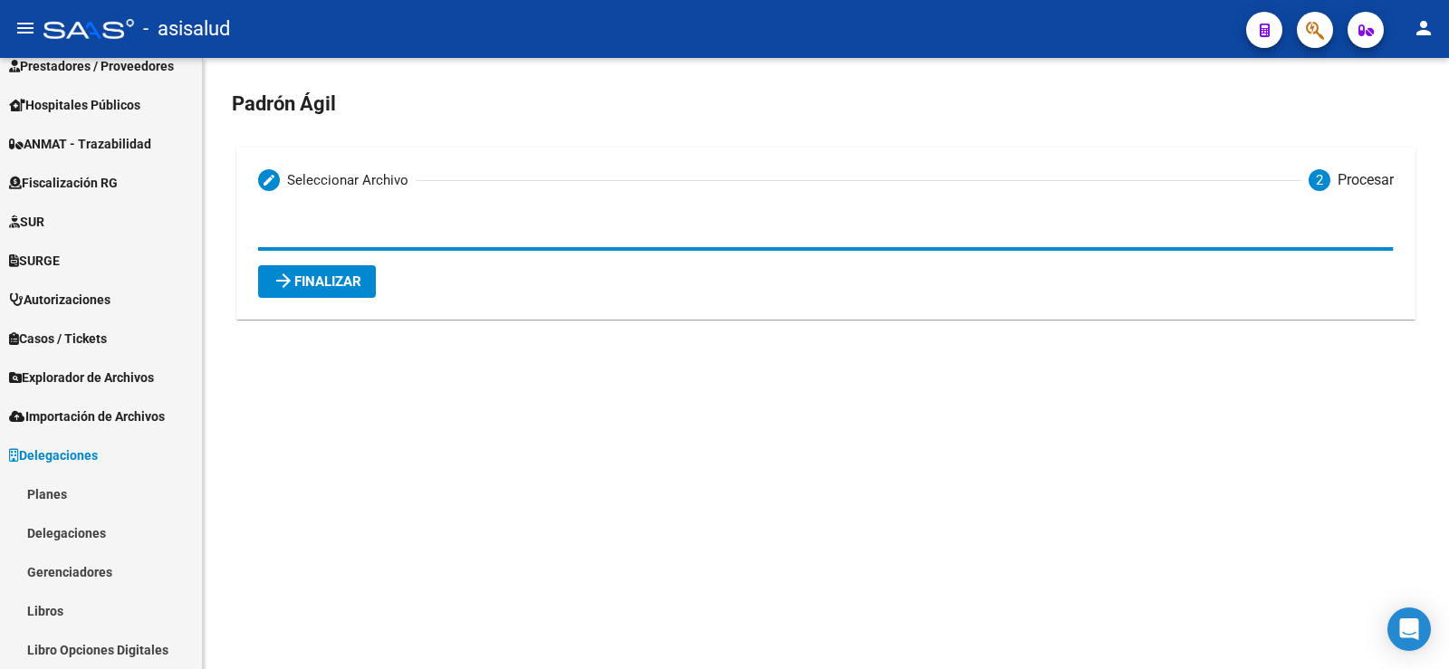
click at [338, 283] on span "arrow_forward Finalizar" at bounding box center [317, 282] width 89 height 16
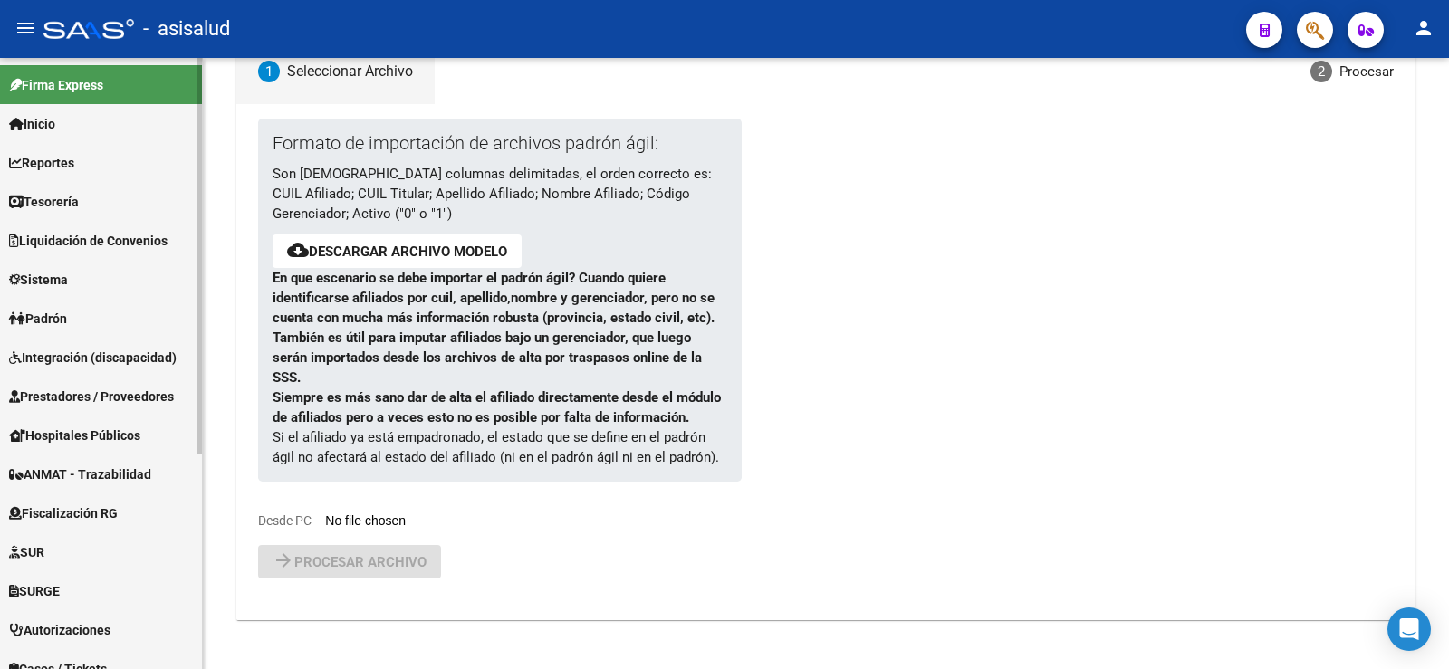
click at [63, 309] on span "Padrón" at bounding box center [38, 319] width 58 height 20
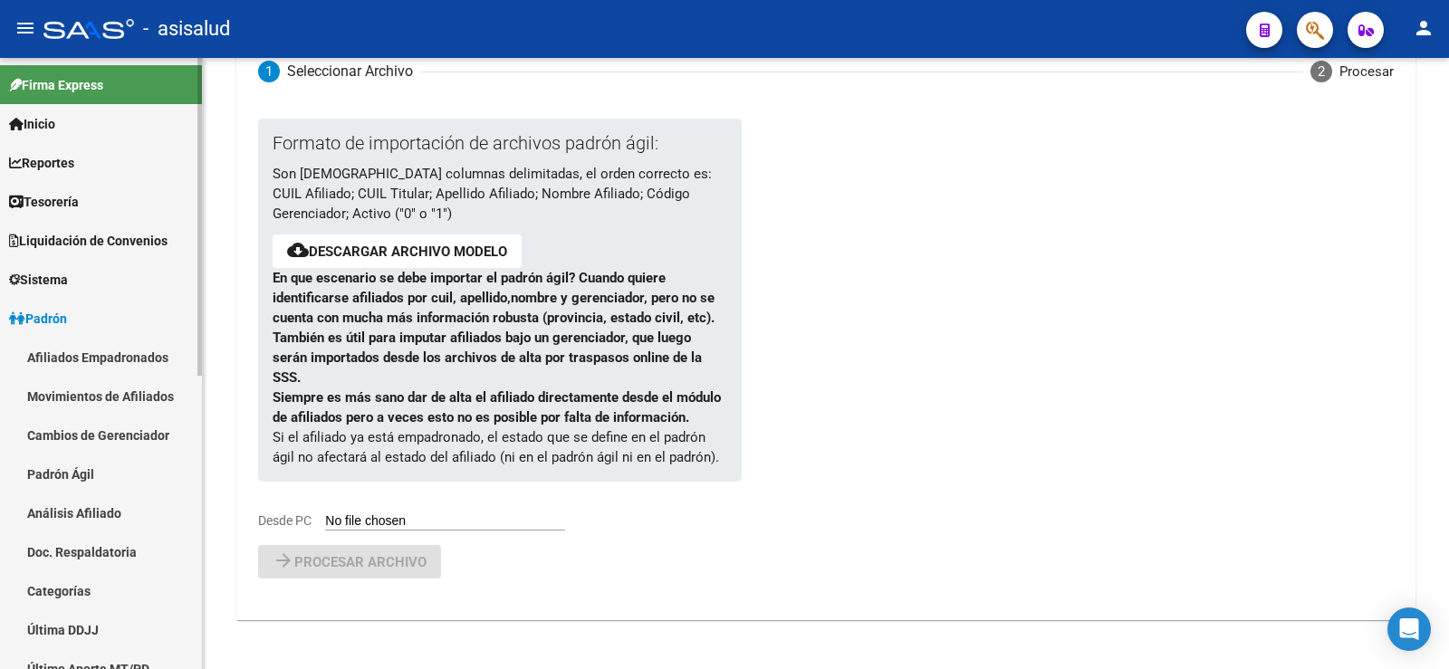
click at [110, 400] on link "Movimientos de Afiliados" at bounding box center [101, 396] width 202 height 39
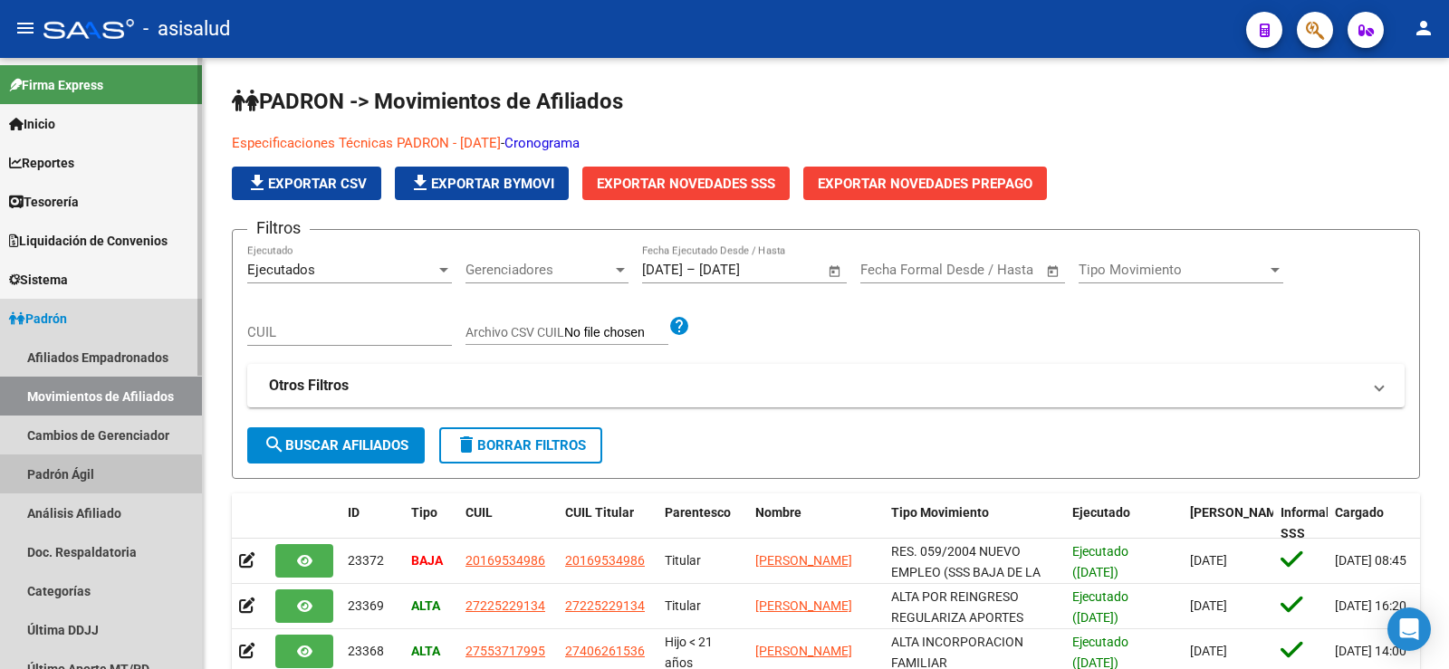
click at [91, 476] on link "Padrón Ágil" at bounding box center [101, 474] width 202 height 39
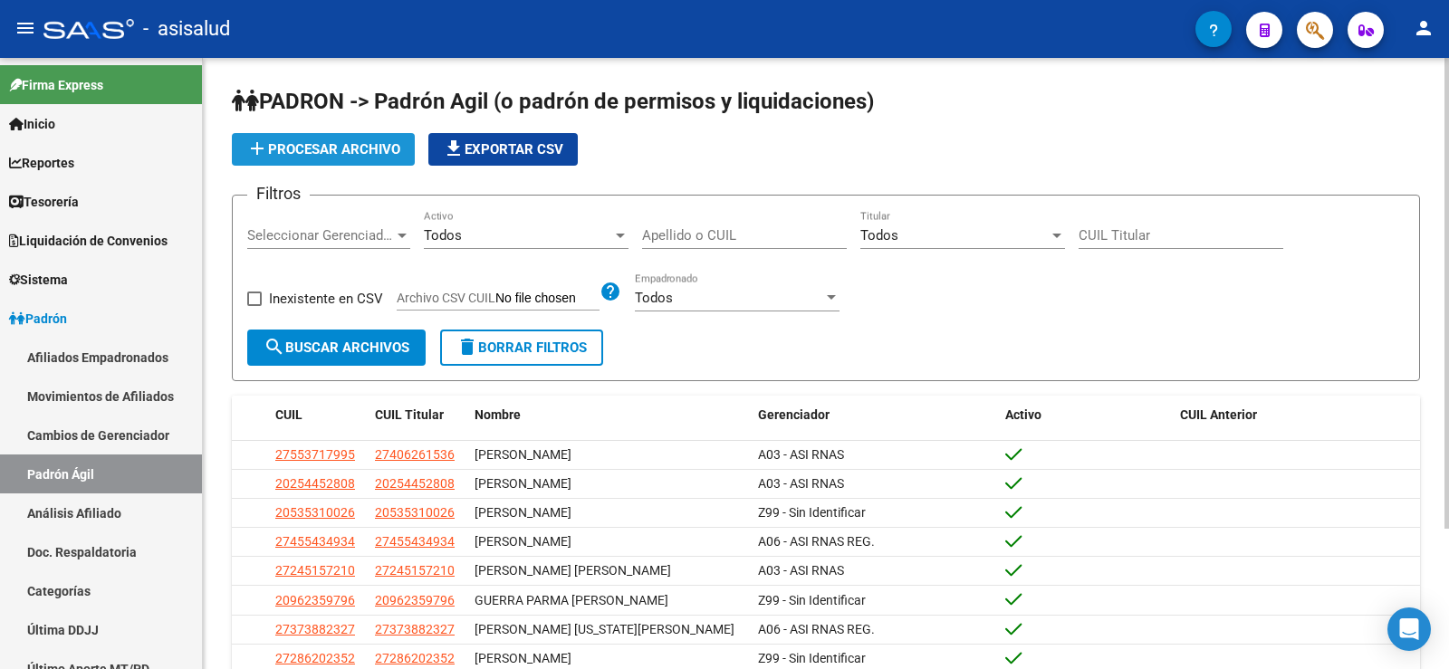
click at [373, 159] on button "add Procesar archivo" at bounding box center [323, 149] width 183 height 33
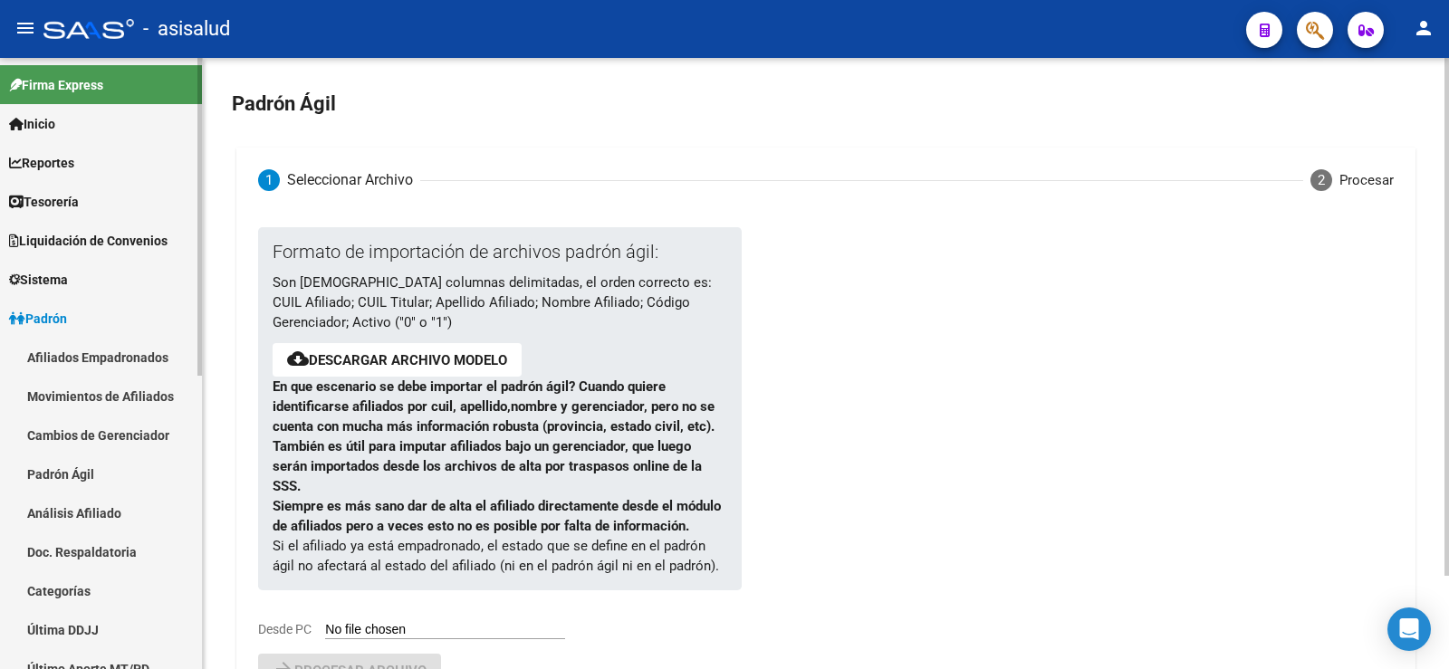
click at [101, 356] on link "Afiliados Empadronados" at bounding box center [101, 357] width 202 height 39
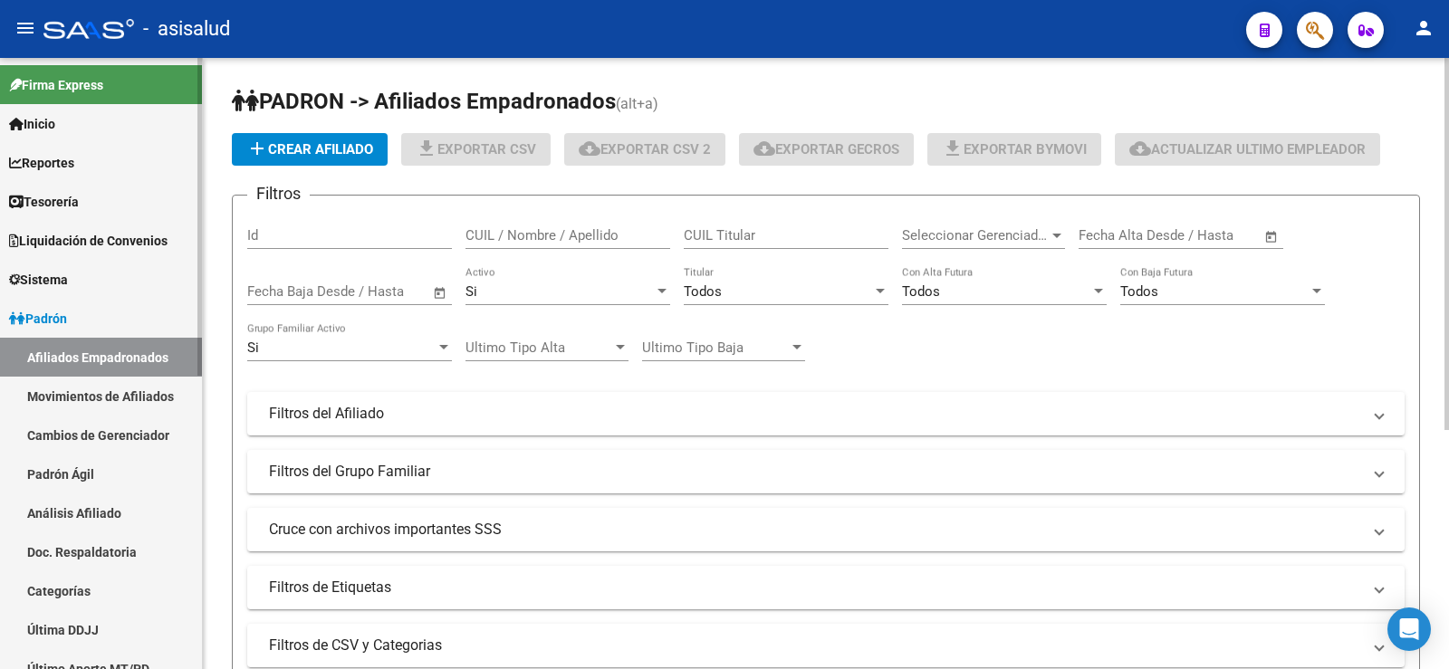
click at [98, 389] on link "Movimientos de Afiliados" at bounding box center [101, 396] width 202 height 39
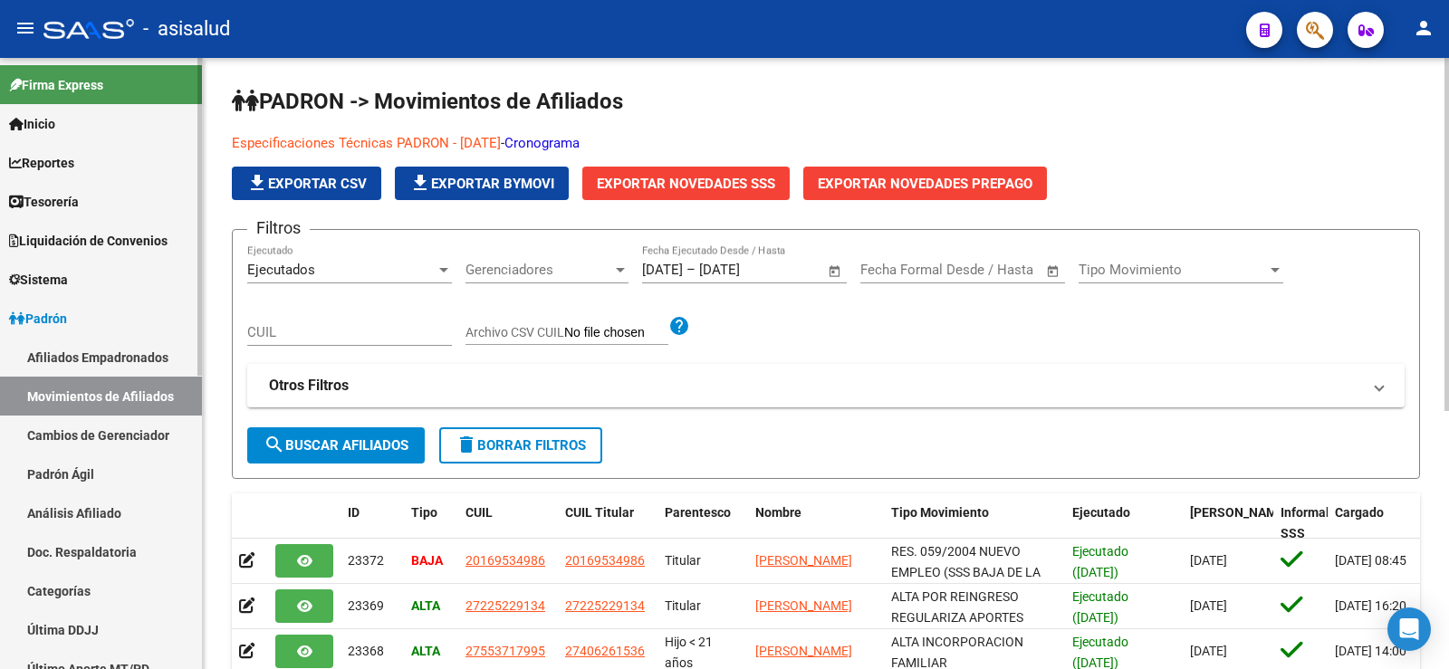
click at [105, 428] on link "Cambios de Gerenciador" at bounding box center [101, 435] width 202 height 39
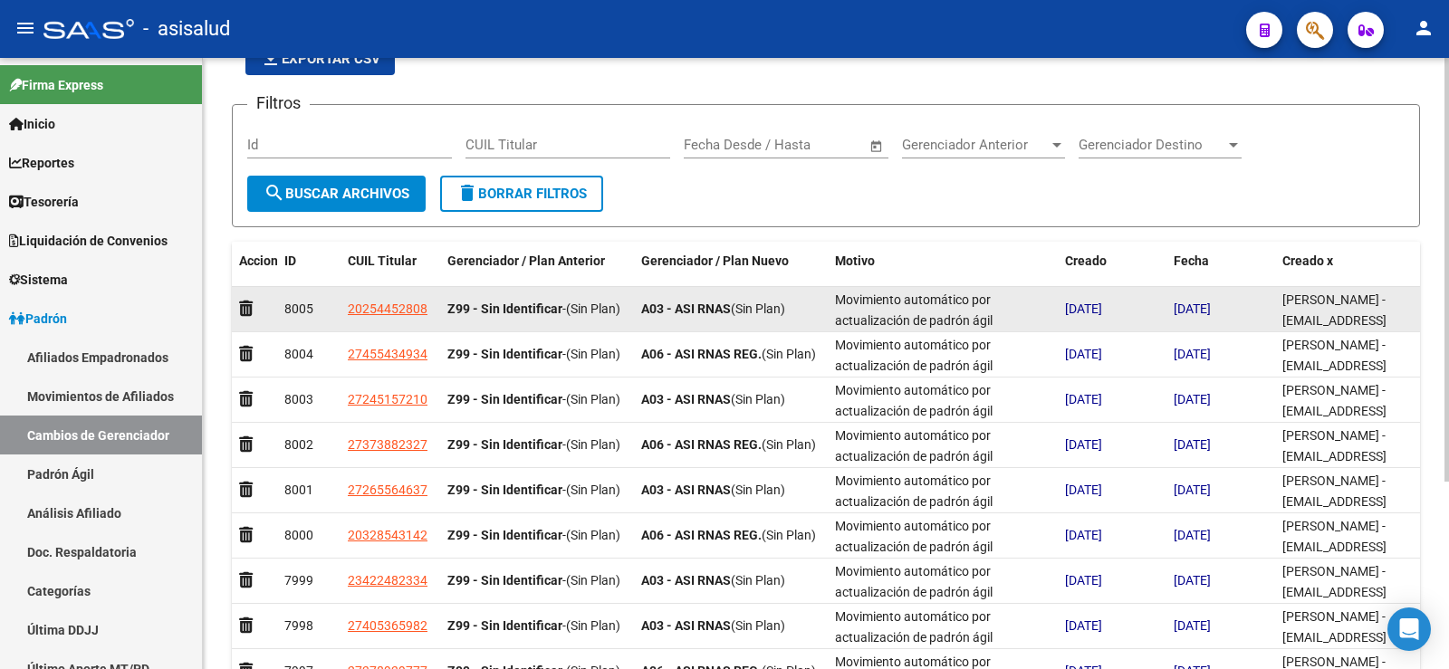
scroll to position [181, 0]
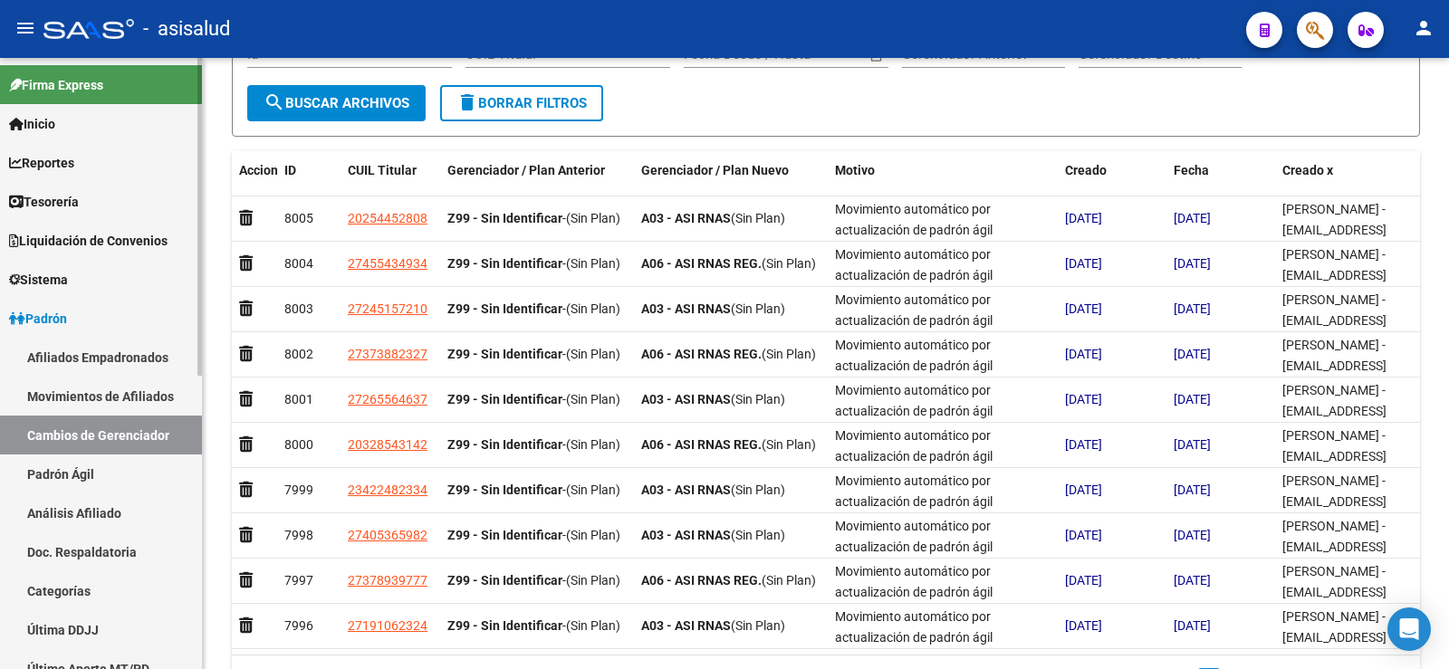
click at [79, 479] on link "Padrón Ágil" at bounding box center [101, 474] width 202 height 39
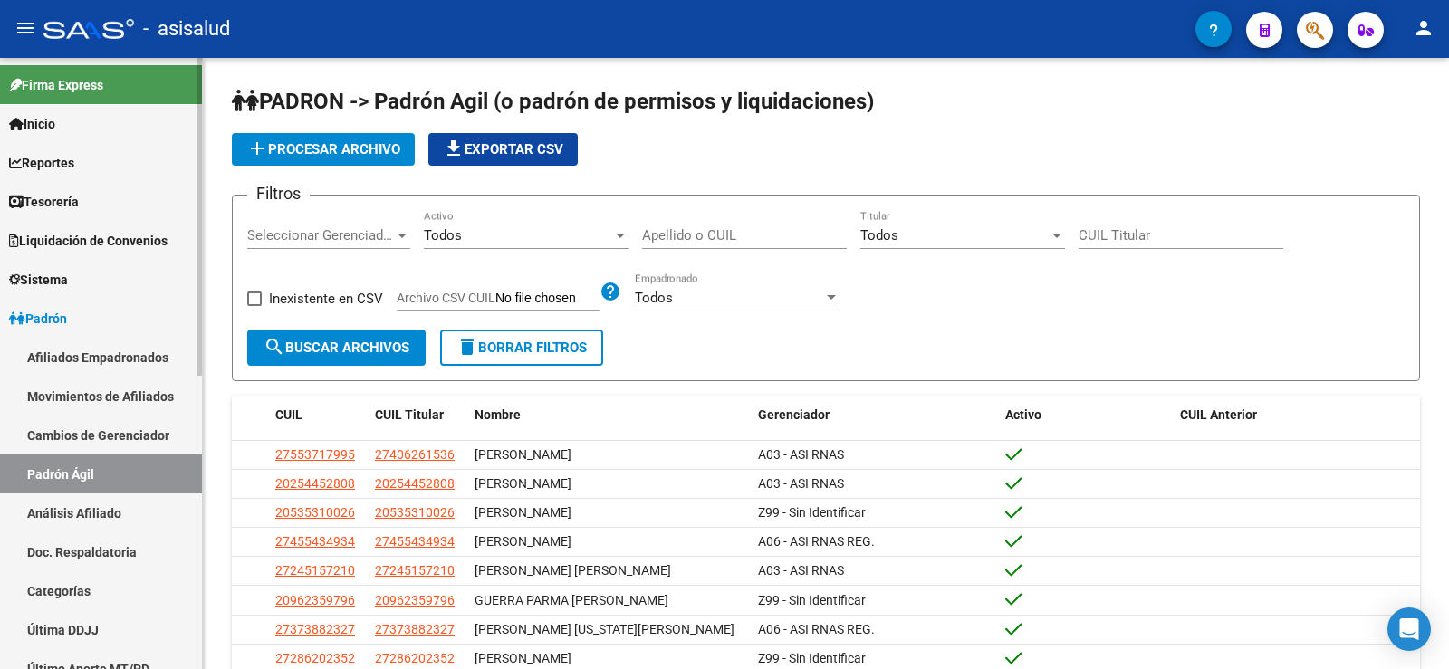
click at [91, 388] on link "Movimientos de Afiliados" at bounding box center [101, 396] width 202 height 39
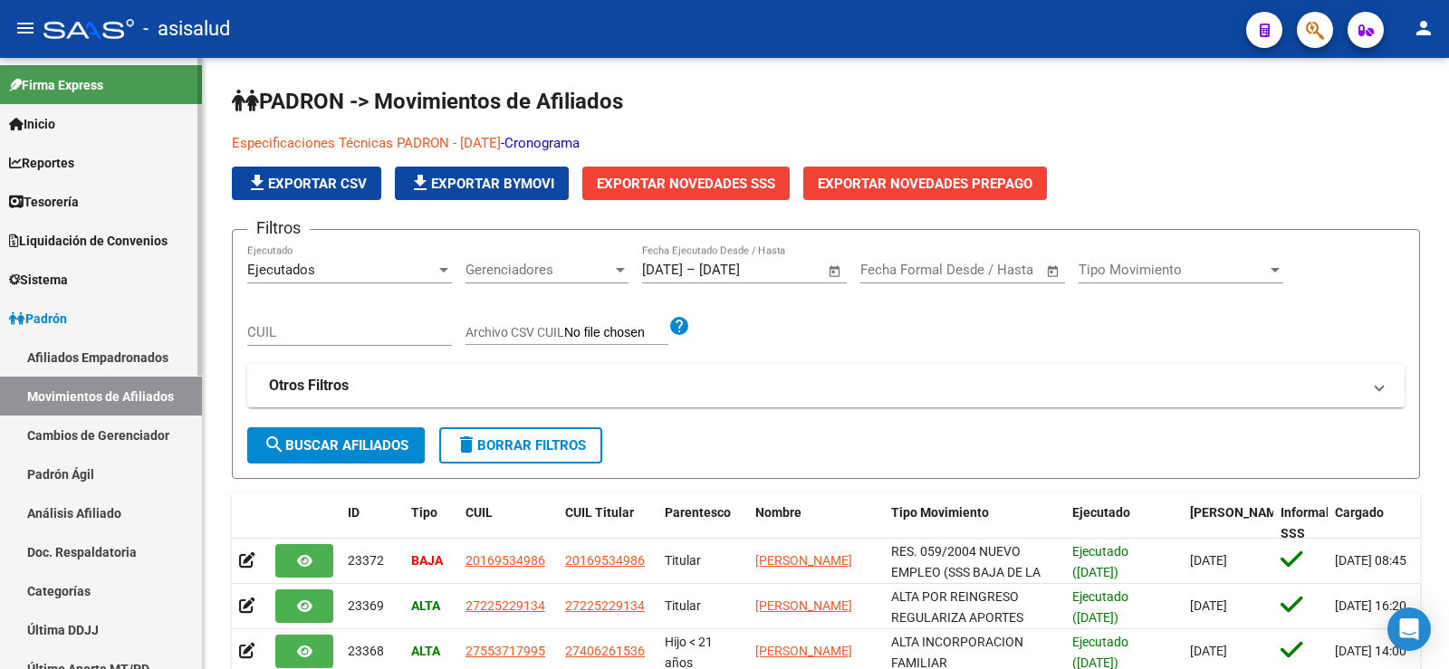
click at [90, 359] on link "Afiliados Empadronados" at bounding box center [101, 357] width 202 height 39
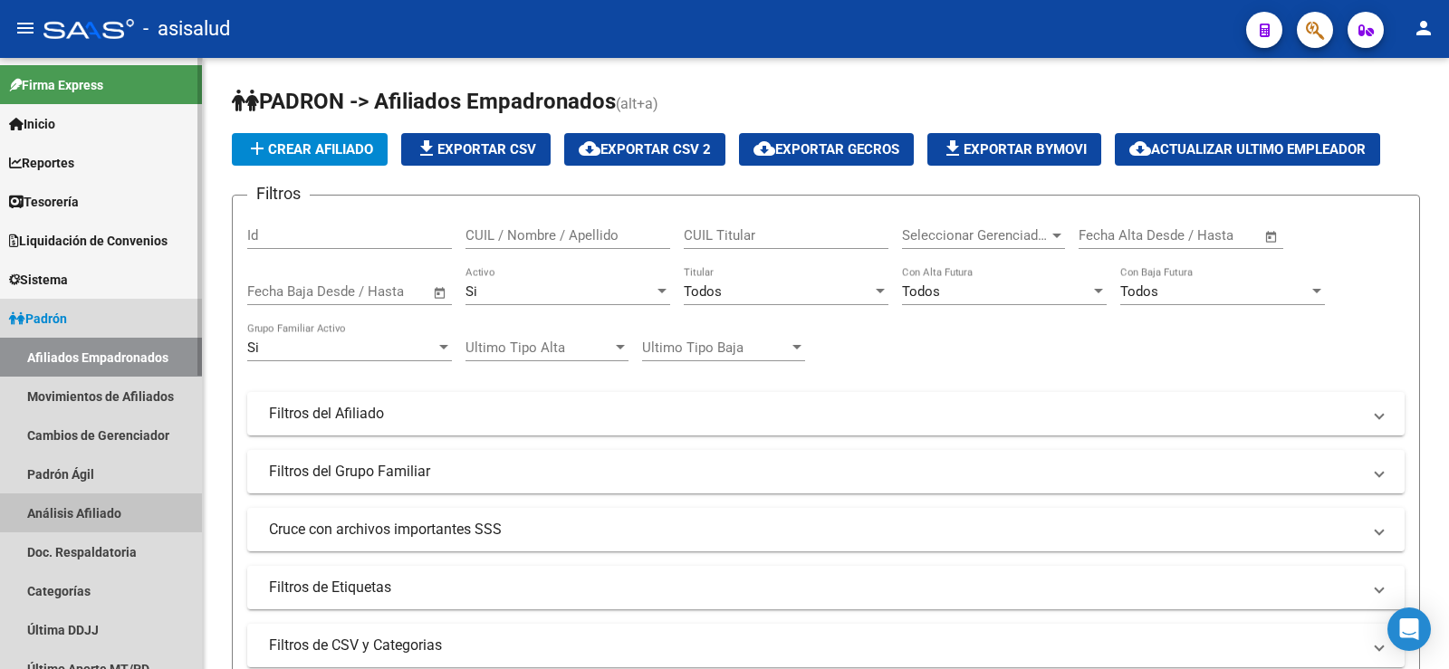
click at [76, 513] on link "Análisis Afiliado" at bounding box center [101, 513] width 202 height 39
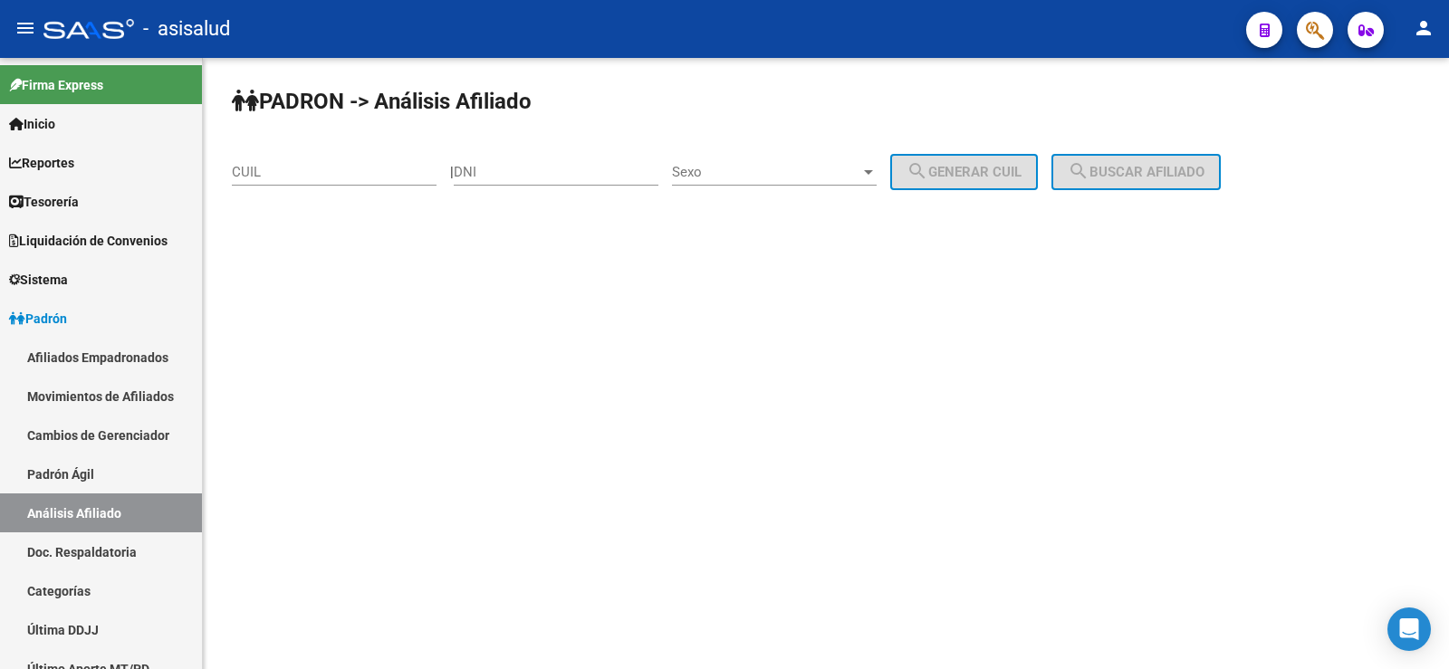
click at [389, 185] on div "CUIL" at bounding box center [334, 166] width 205 height 39
paste input "27-96188076-4"
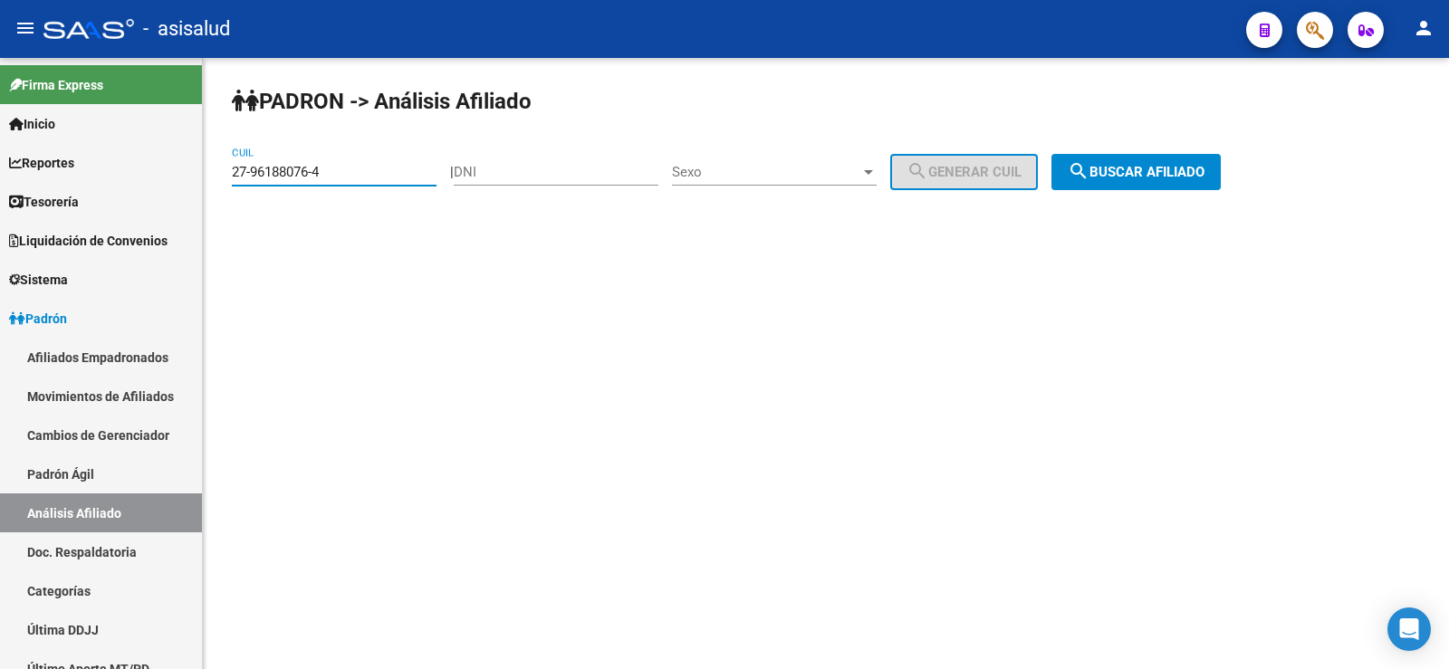
type input "27-96188076-4"
click at [1132, 180] on button "search Buscar afiliado" at bounding box center [1136, 172] width 169 height 36
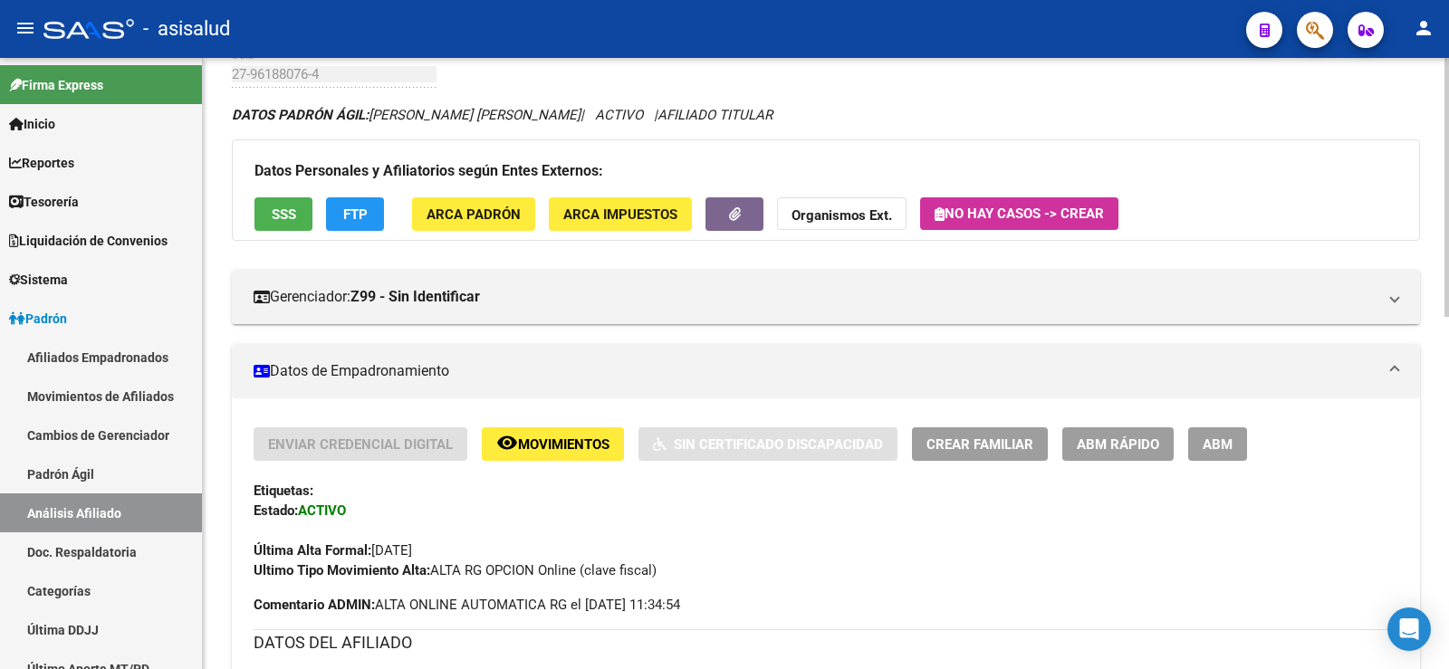
scroll to position [91, 0]
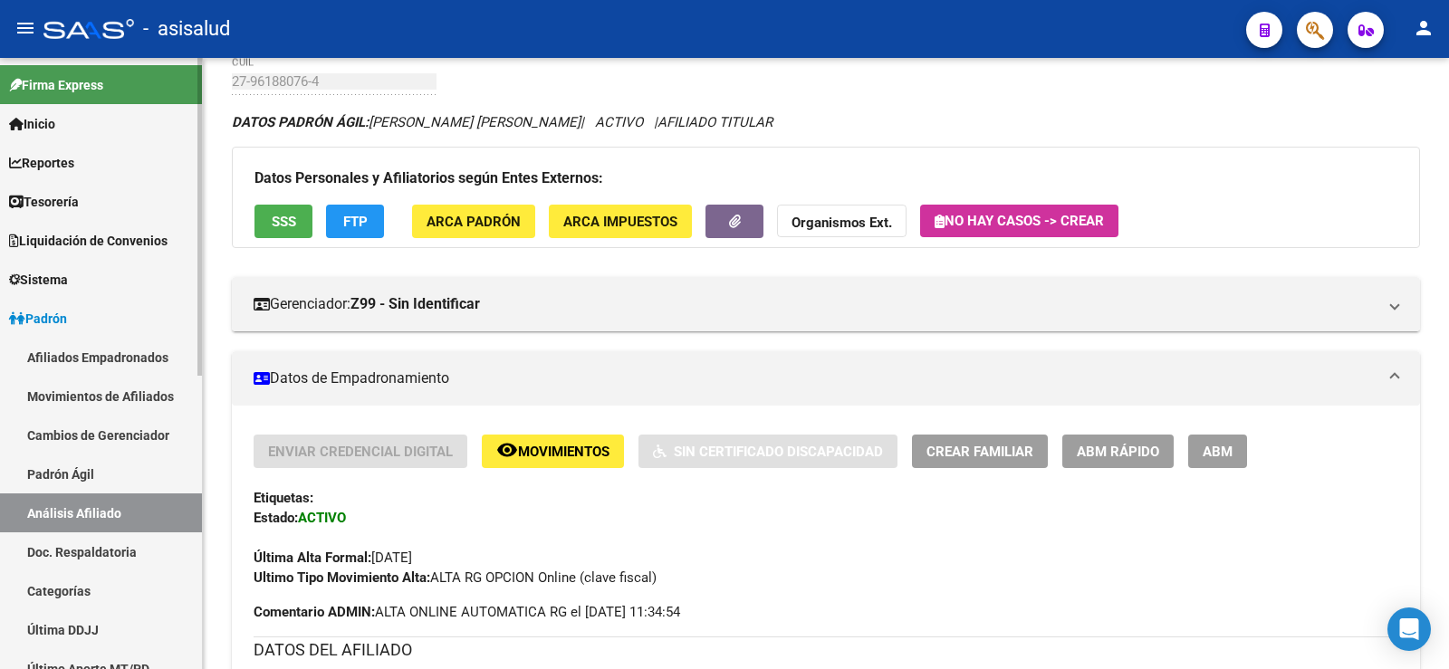
click at [104, 348] on link "Afiliados Empadronados" at bounding box center [101, 357] width 202 height 39
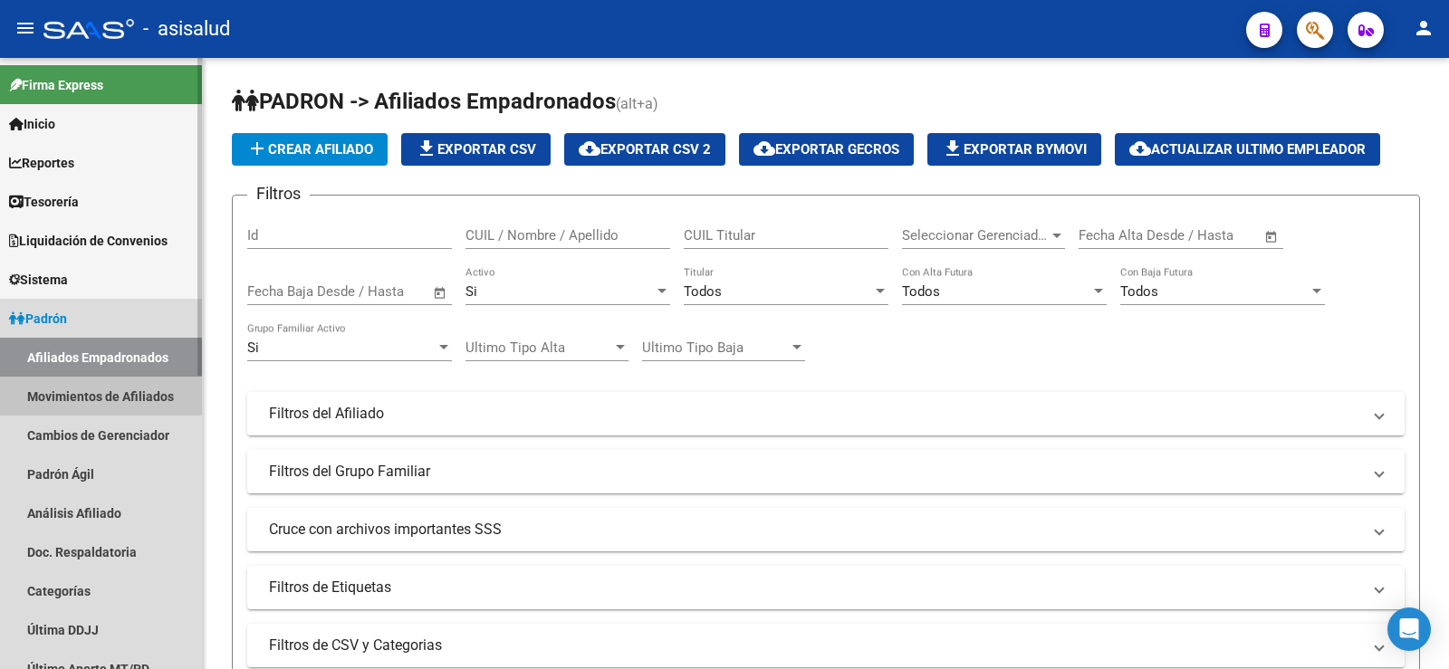
click at [161, 400] on link "Movimientos de Afiliados" at bounding box center [101, 396] width 202 height 39
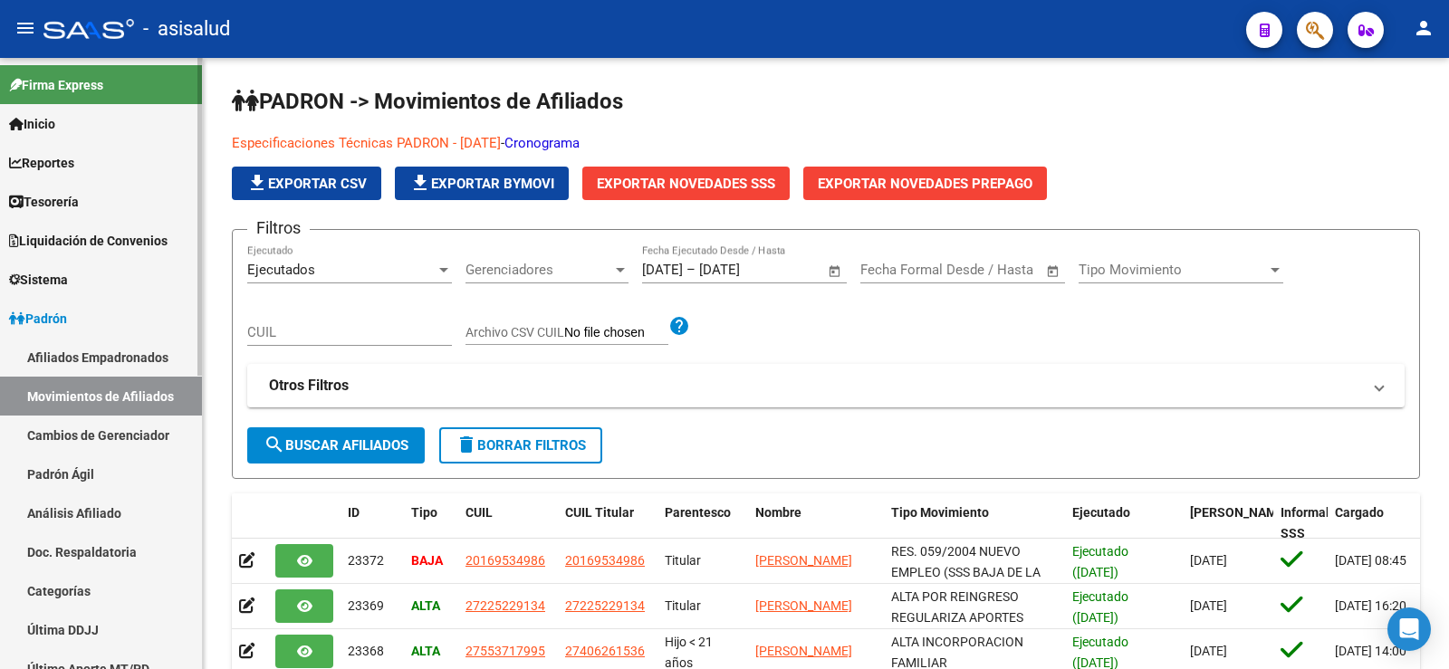
click at [85, 509] on link "Análisis Afiliado" at bounding box center [101, 513] width 202 height 39
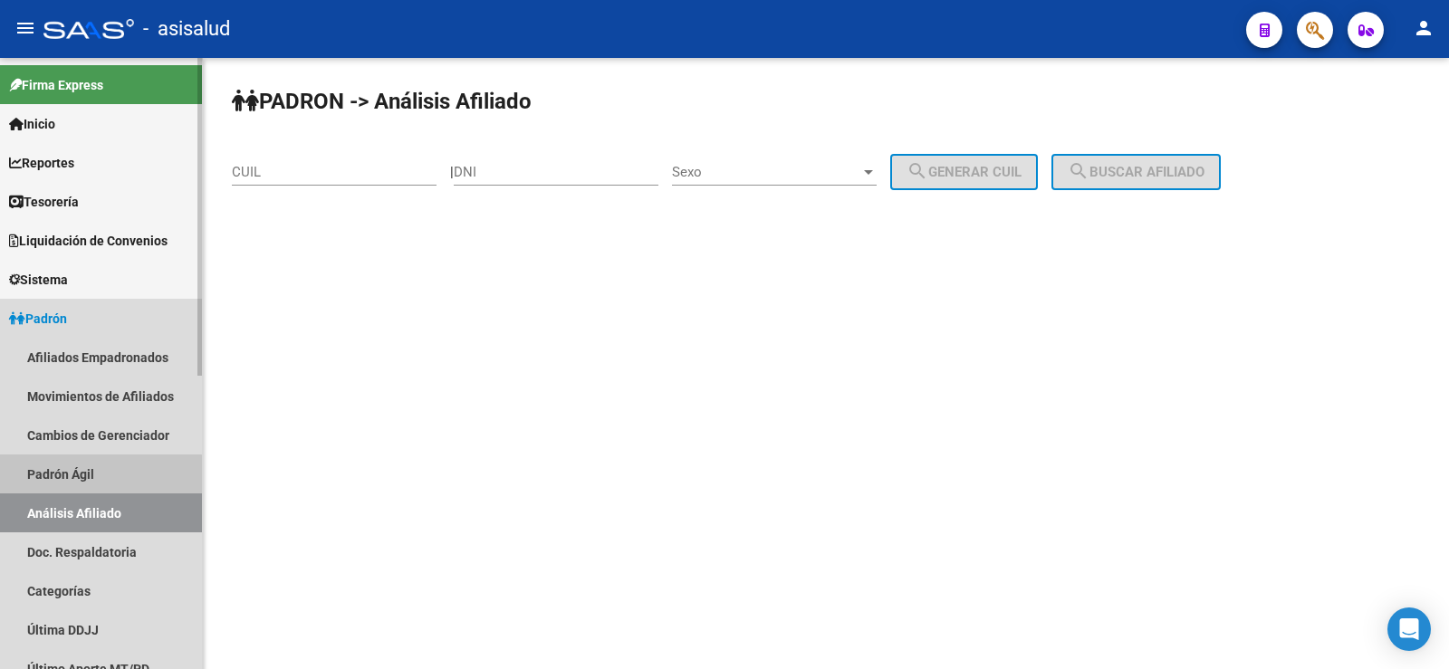
click at [82, 481] on link "Padrón Ágil" at bounding box center [101, 474] width 202 height 39
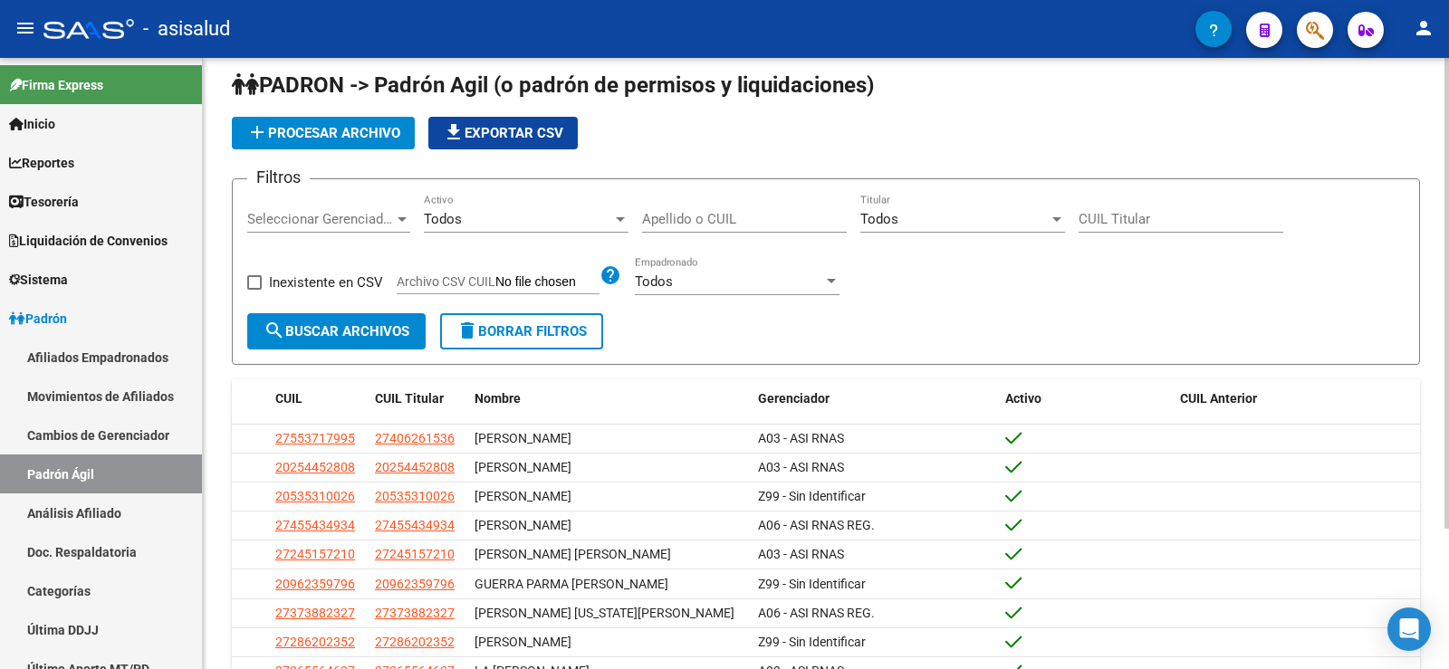
scroll to position [1, 0]
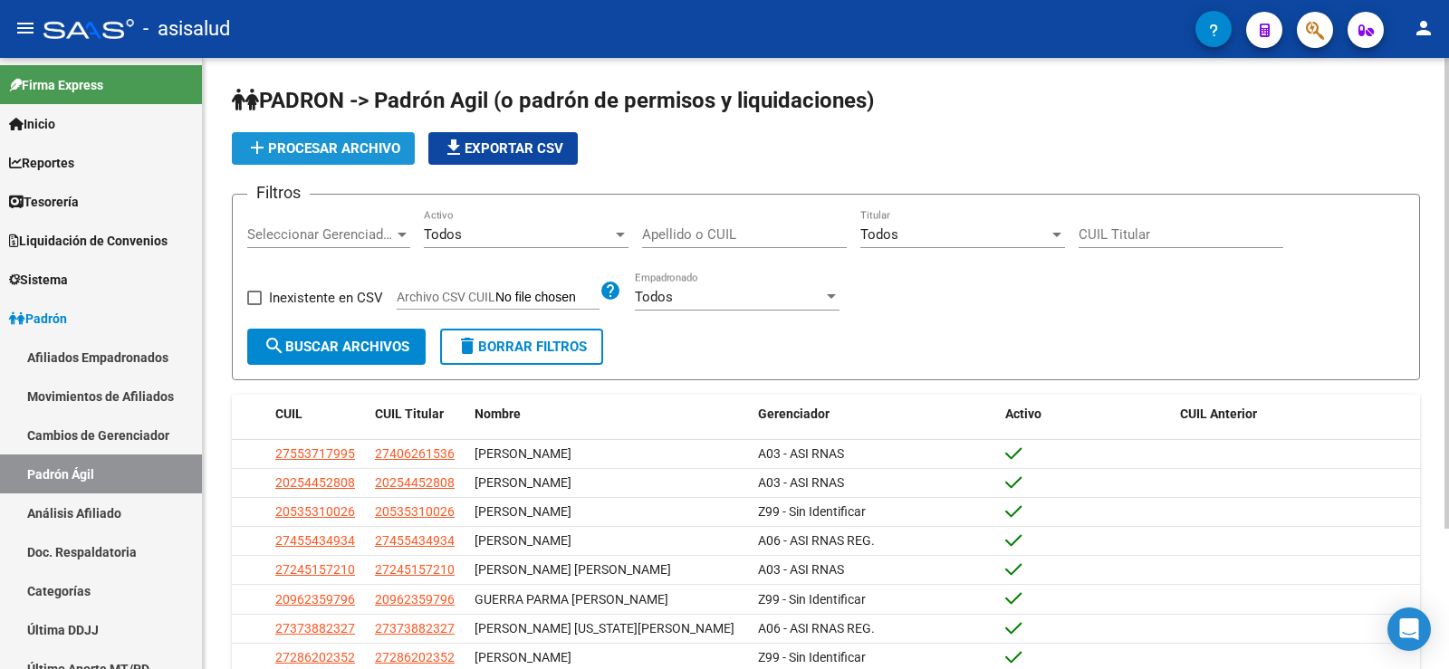
click at [370, 151] on span "add Procesar archivo" at bounding box center [323, 148] width 154 height 16
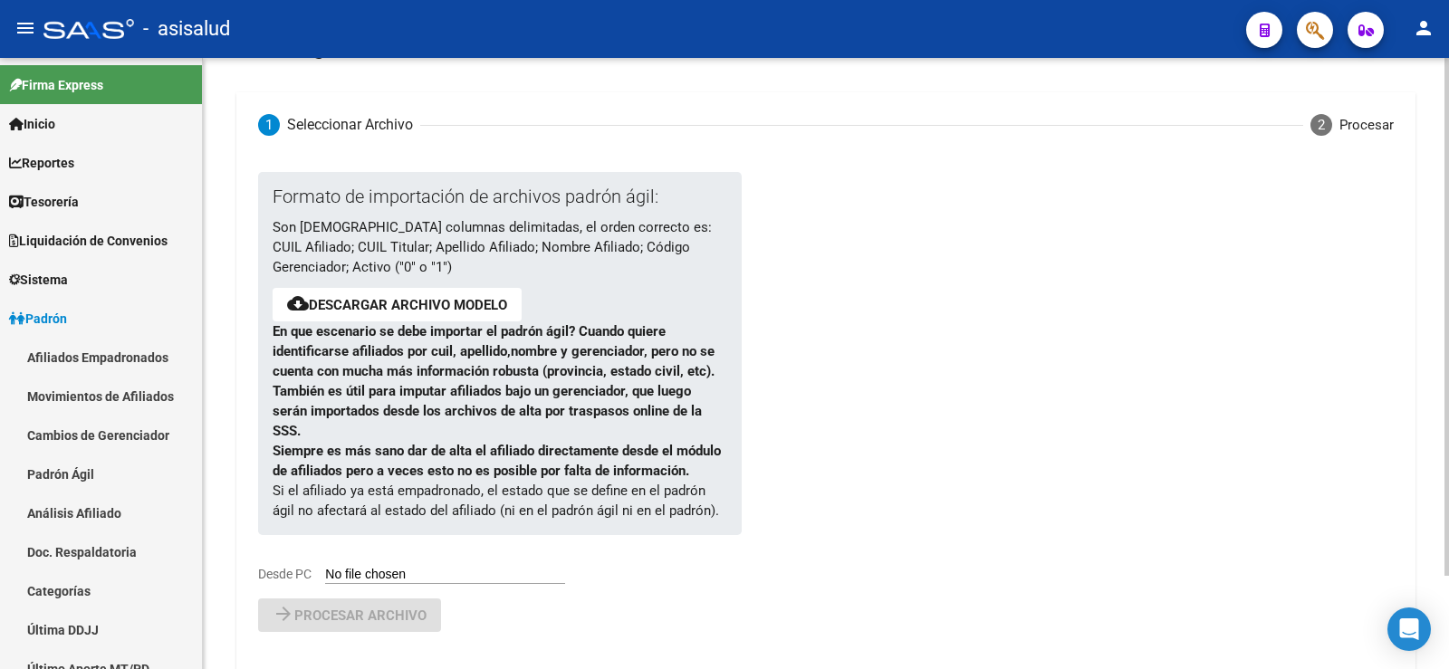
scroll to position [110, 0]
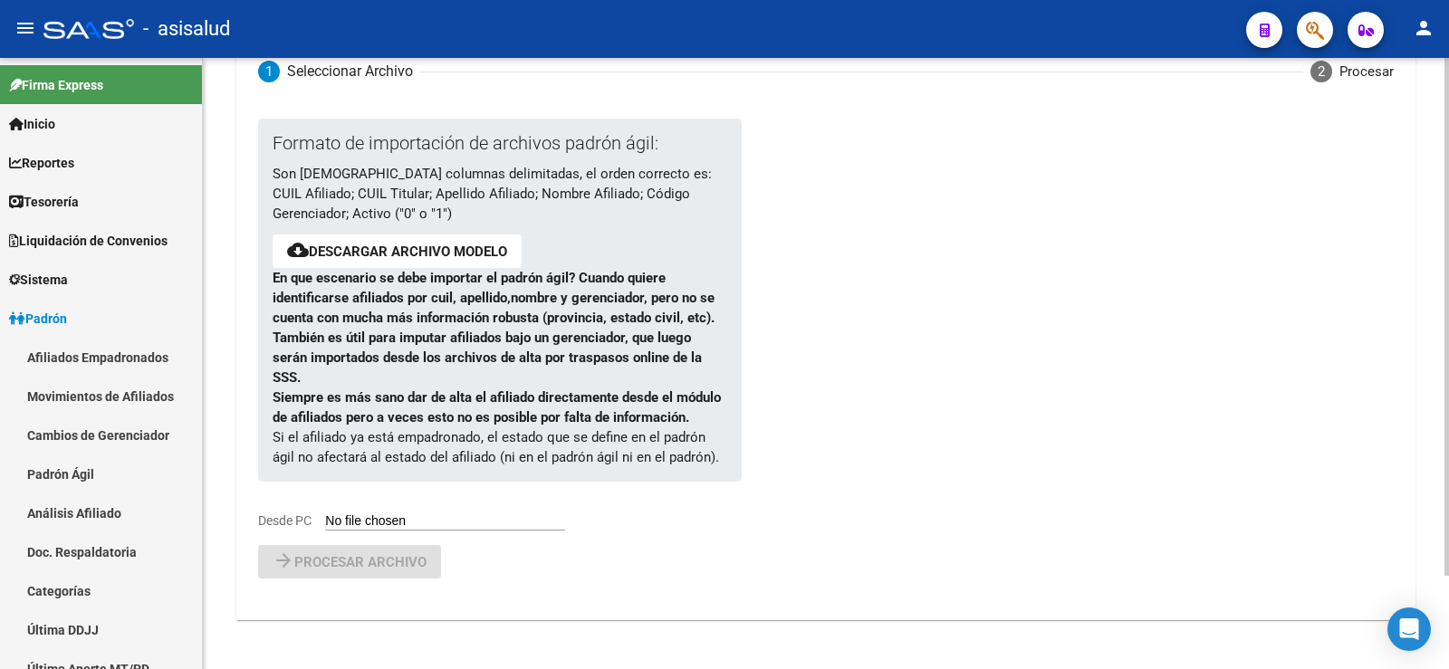
click at [386, 517] on input "Desde PC" at bounding box center [445, 522] width 240 height 17
type input "C:\fakepath\PadronAgil (2).csv"
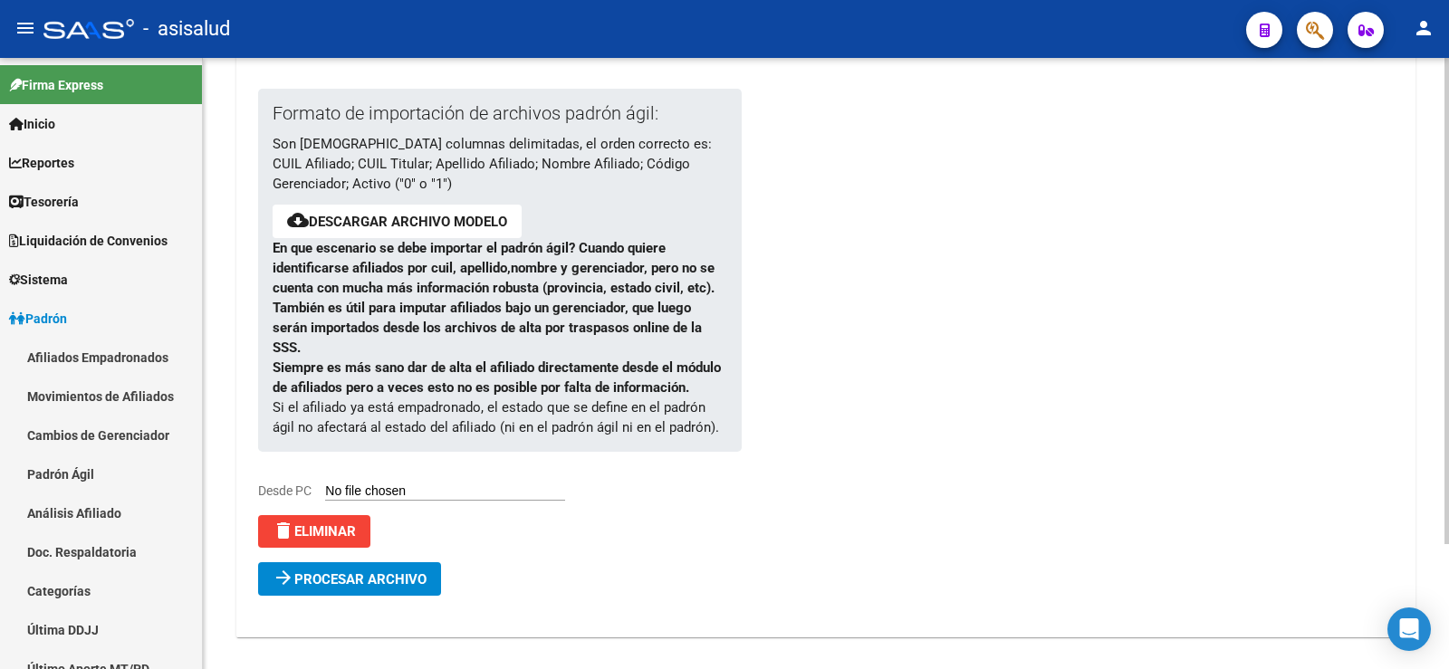
scroll to position [157, 0]
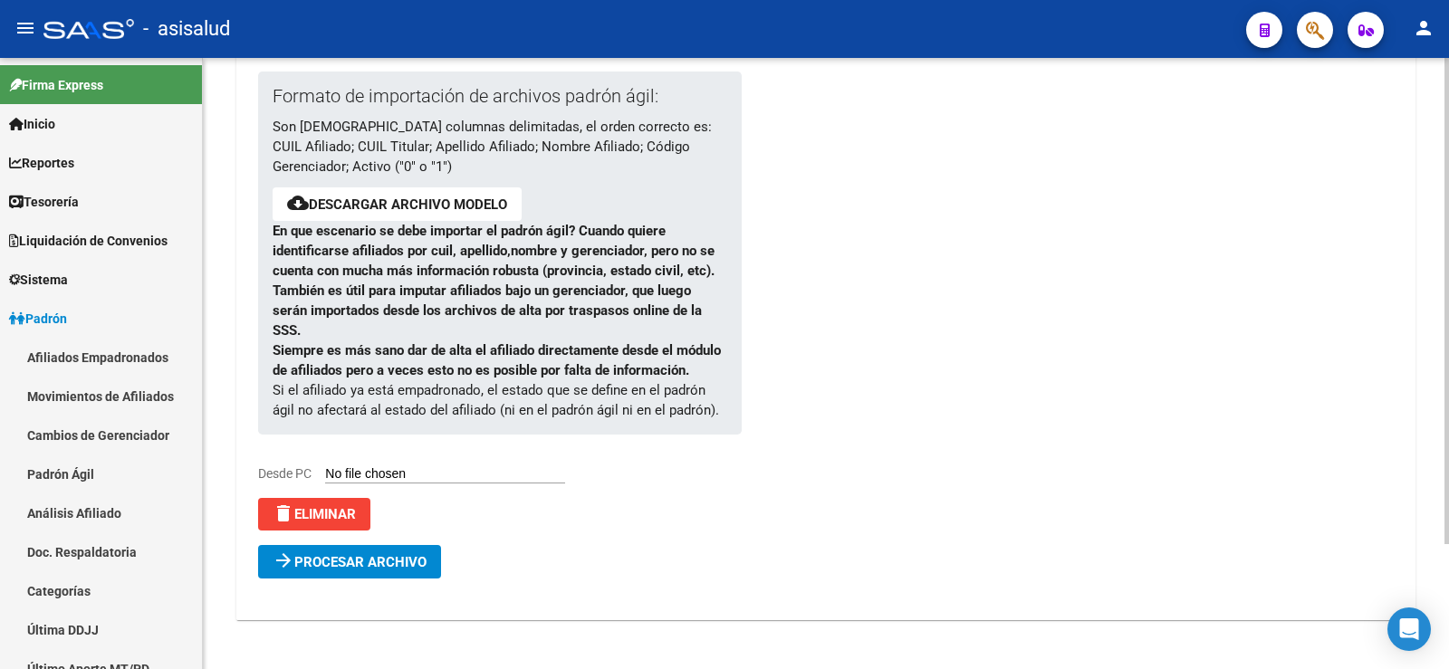
click at [387, 566] on span "Procesar archivo" at bounding box center [360, 562] width 132 height 16
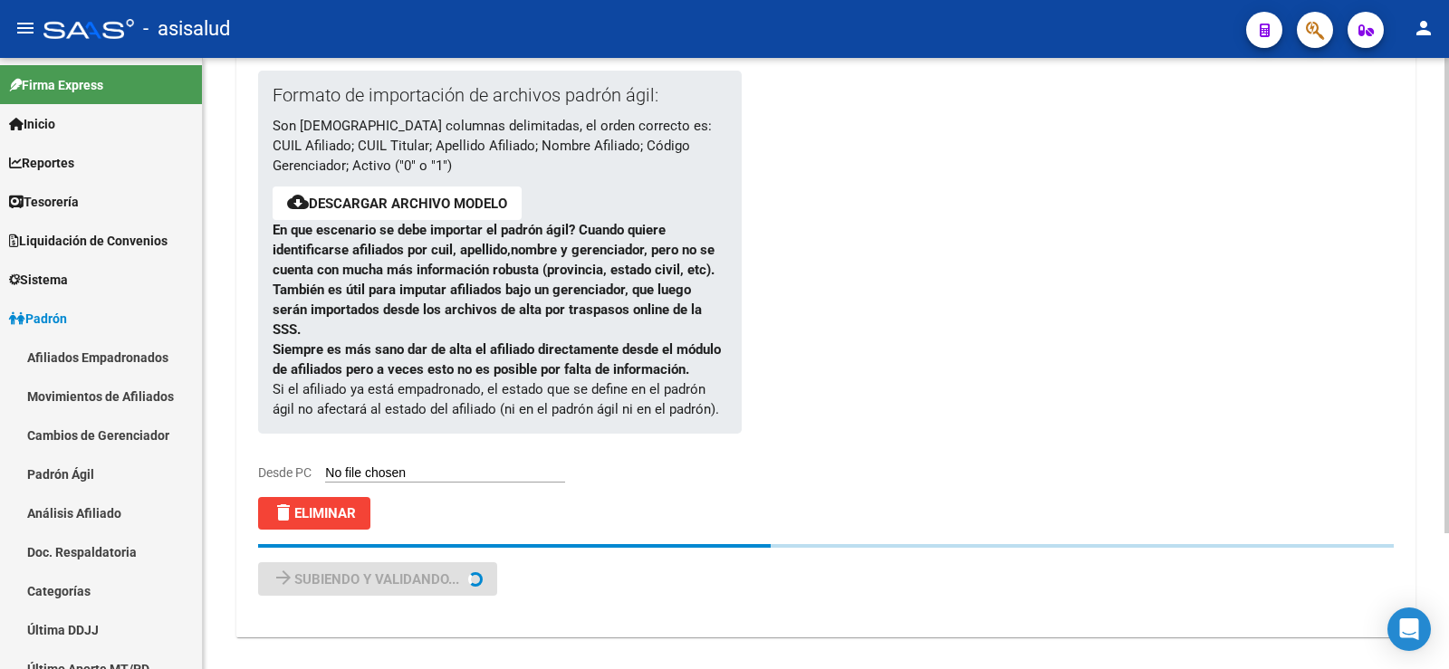
scroll to position [0, 0]
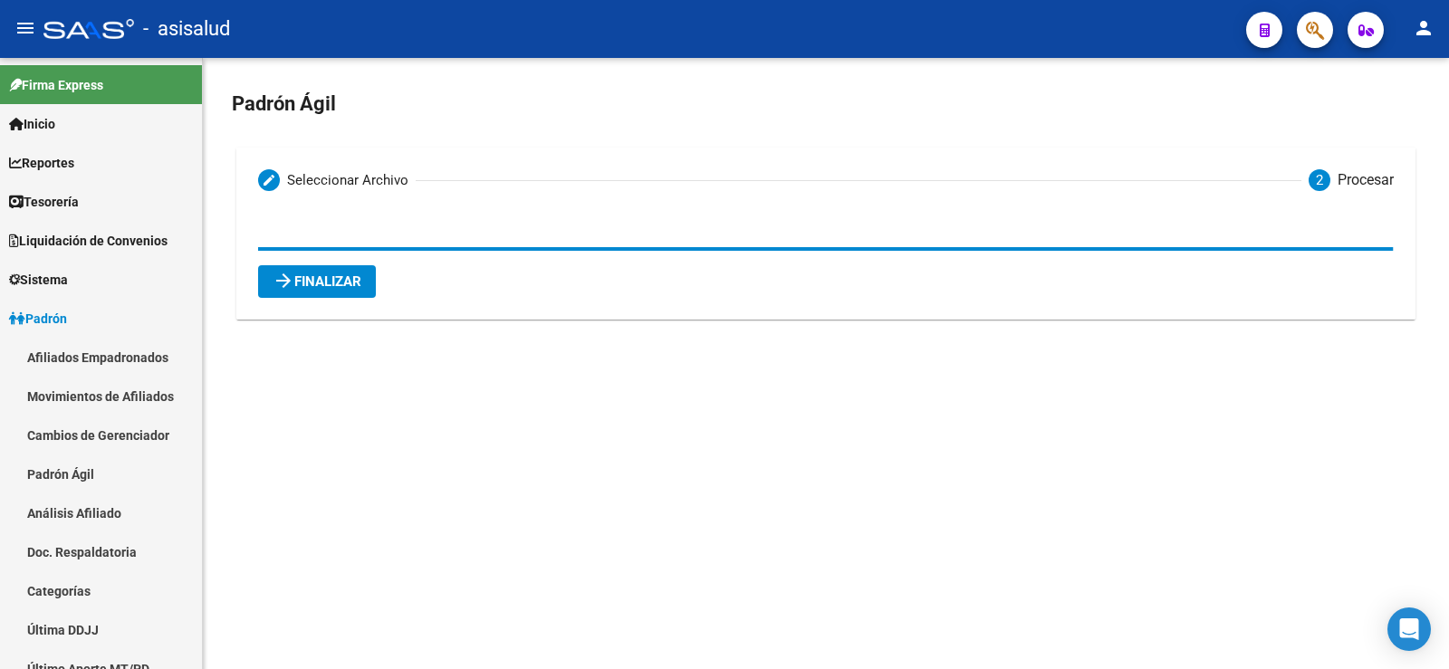
click at [352, 286] on span "arrow_forward Finalizar" at bounding box center [317, 282] width 89 height 16
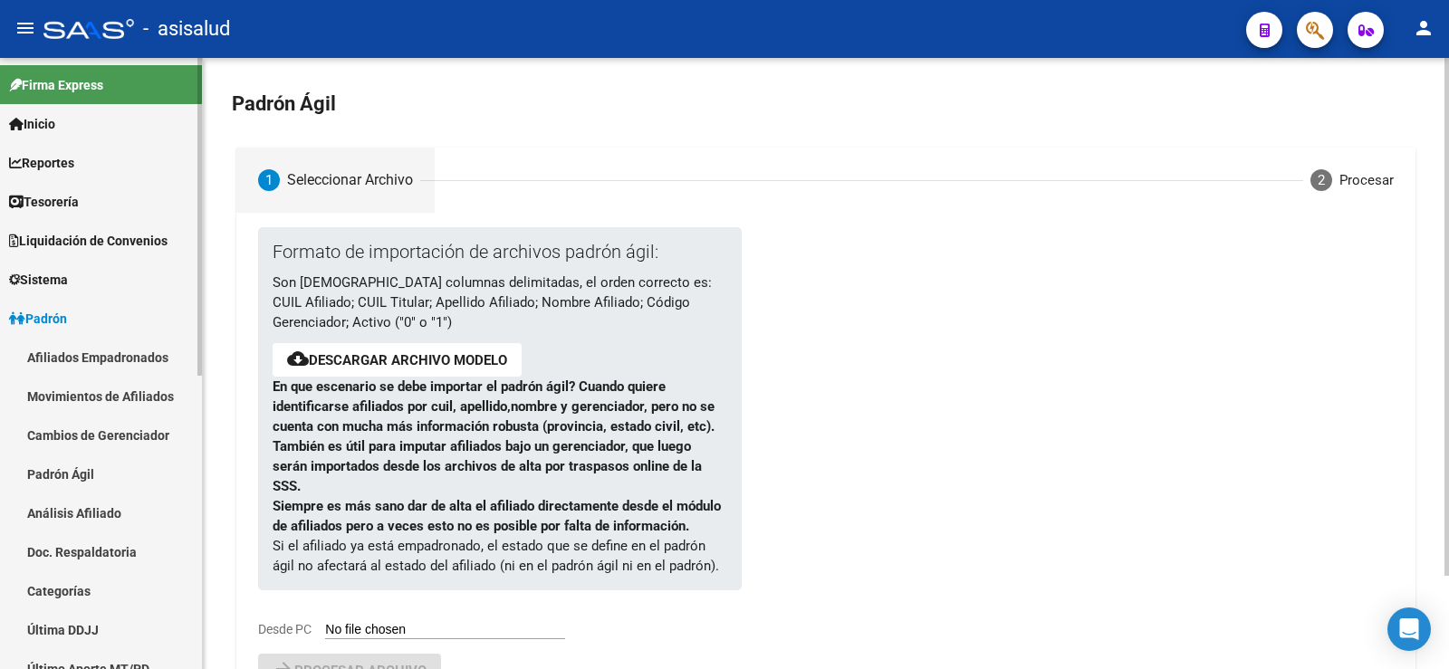
click at [87, 515] on link "Análisis Afiliado" at bounding box center [101, 513] width 202 height 39
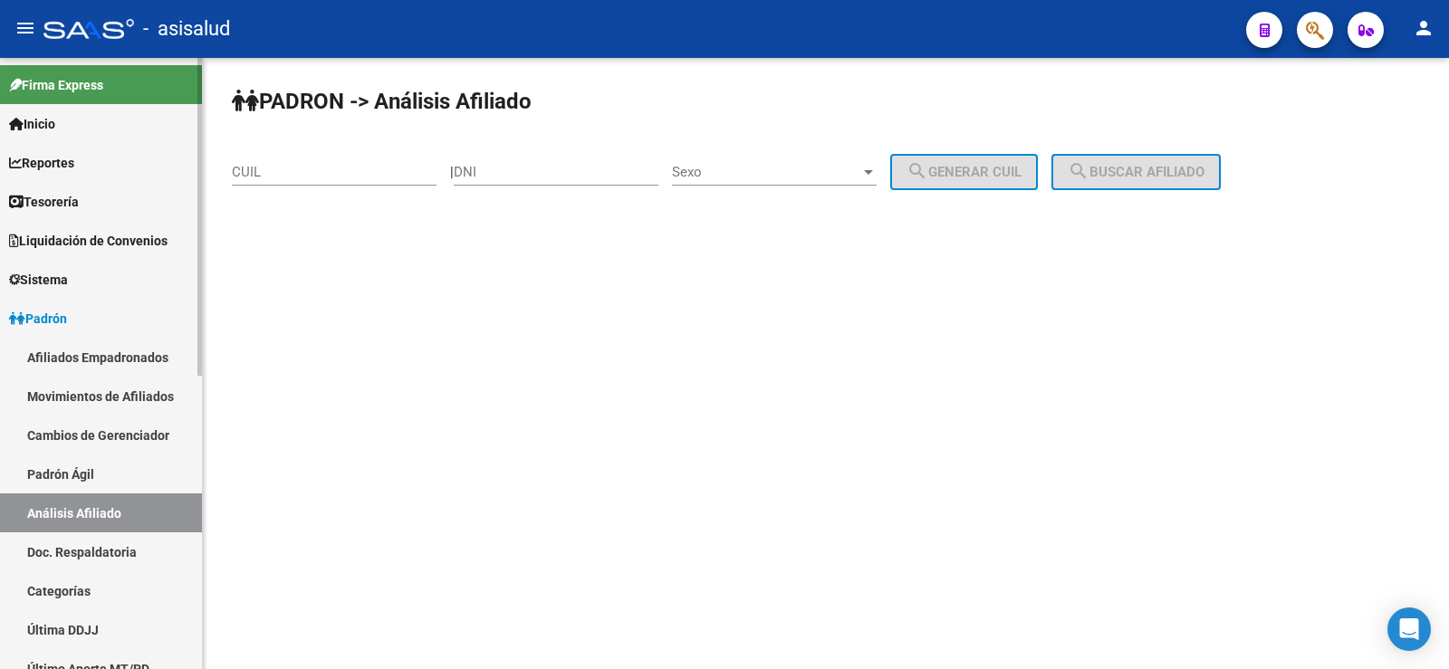
click at [91, 570] on link "Doc. Respaldatoria" at bounding box center [101, 552] width 202 height 39
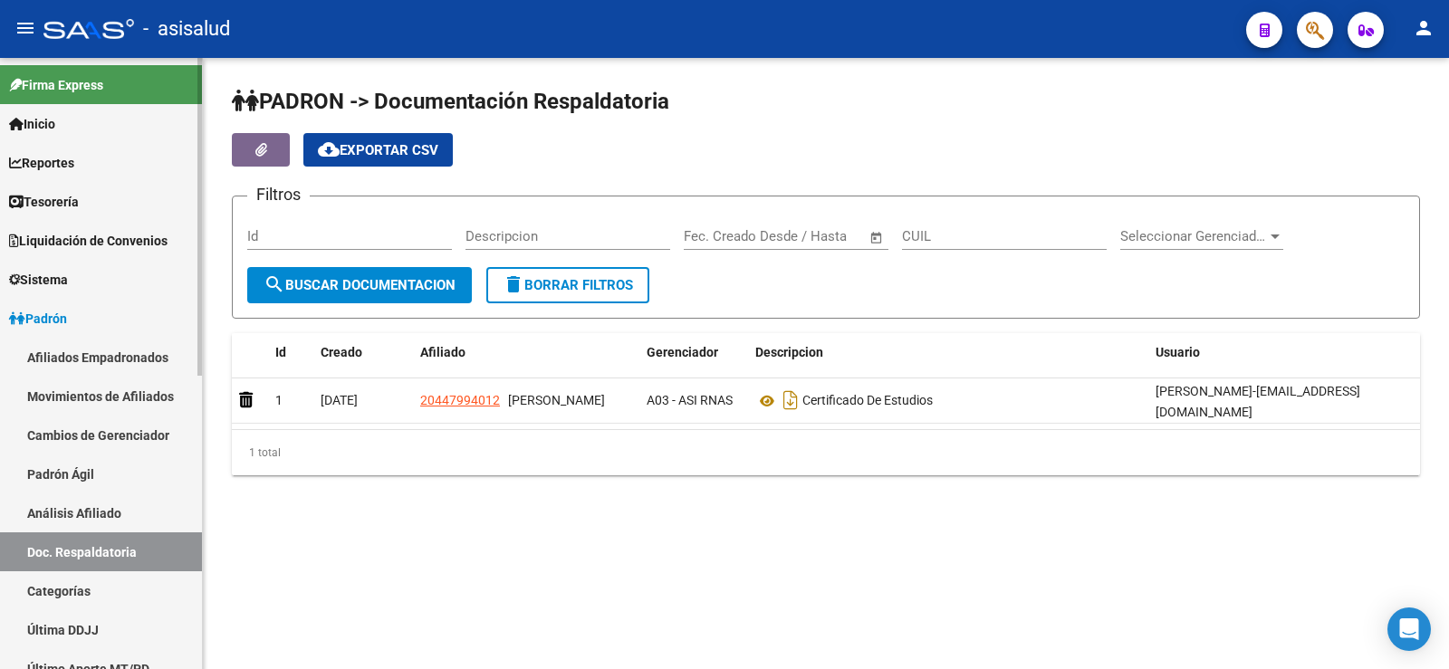
drag, startPoint x: 84, startPoint y: 589, endPoint x: 192, endPoint y: 590, distance: 107.8
click at [84, 590] on link "Categorías" at bounding box center [101, 591] width 202 height 39
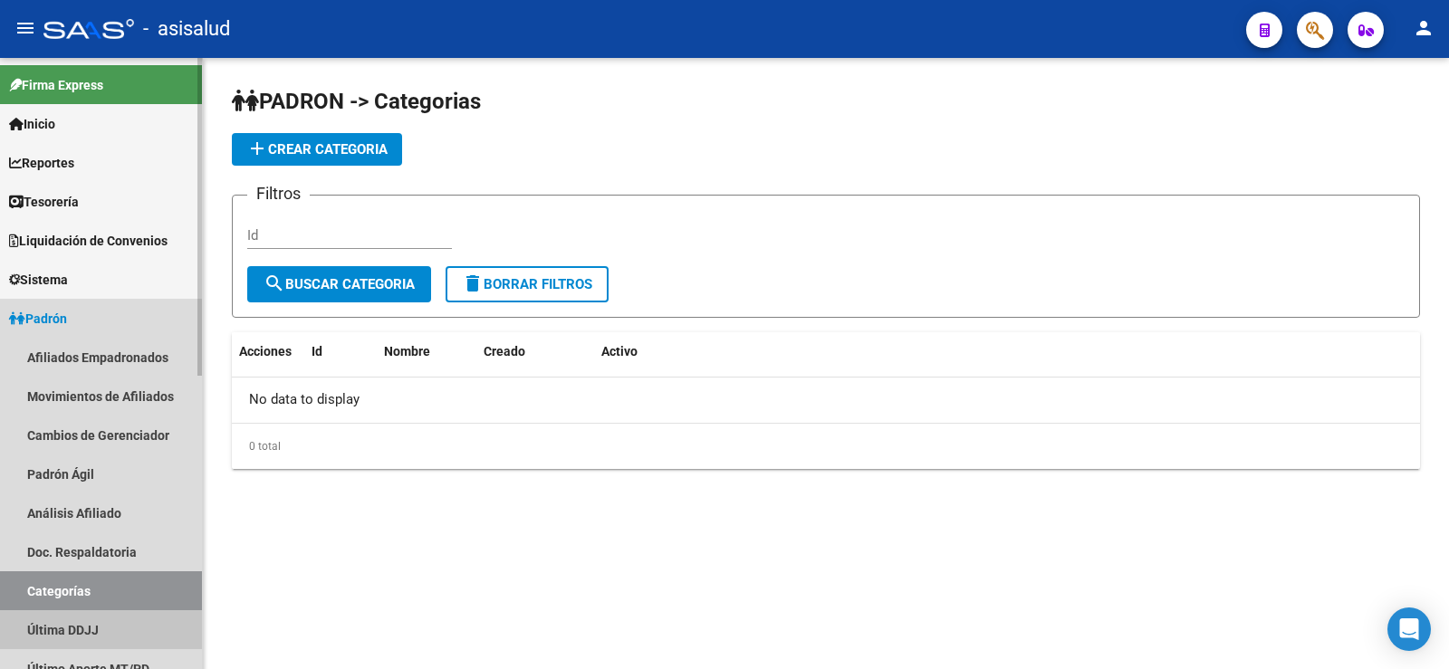
click at [72, 620] on link "Última DDJJ" at bounding box center [101, 629] width 202 height 39
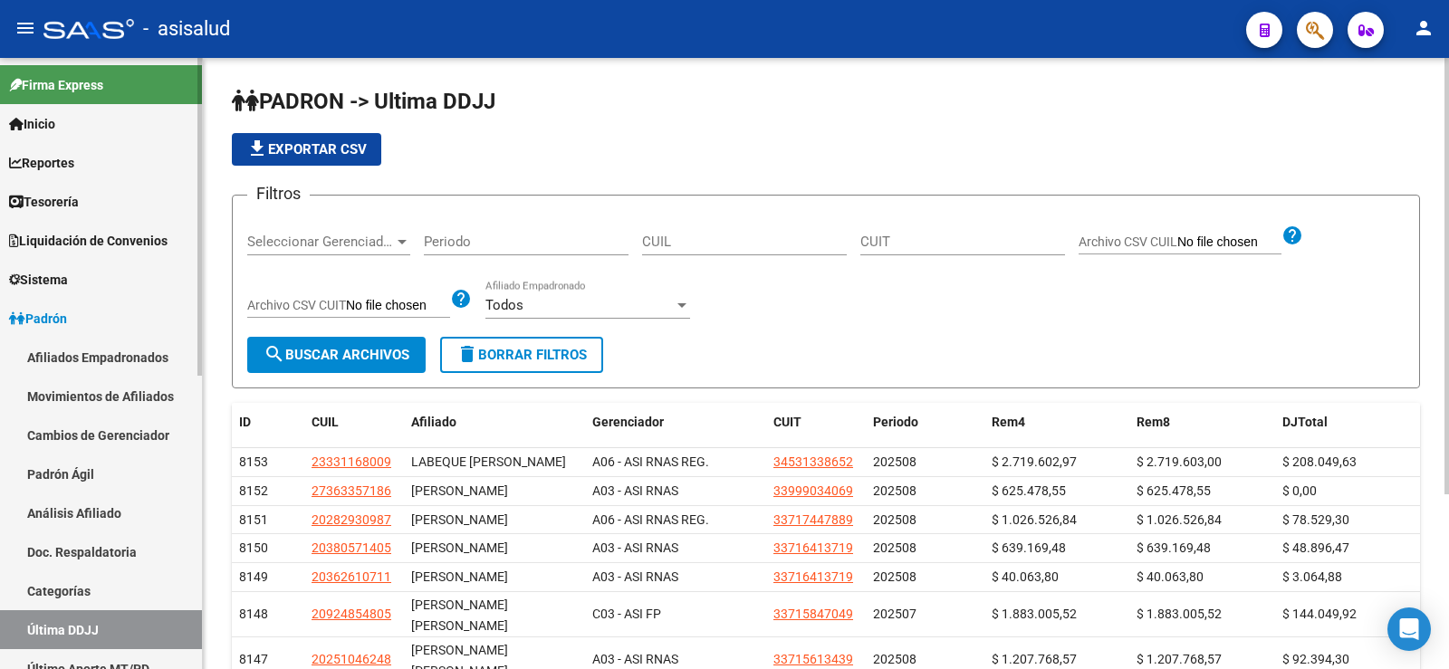
click at [44, 321] on span "Padrón" at bounding box center [38, 319] width 58 height 20
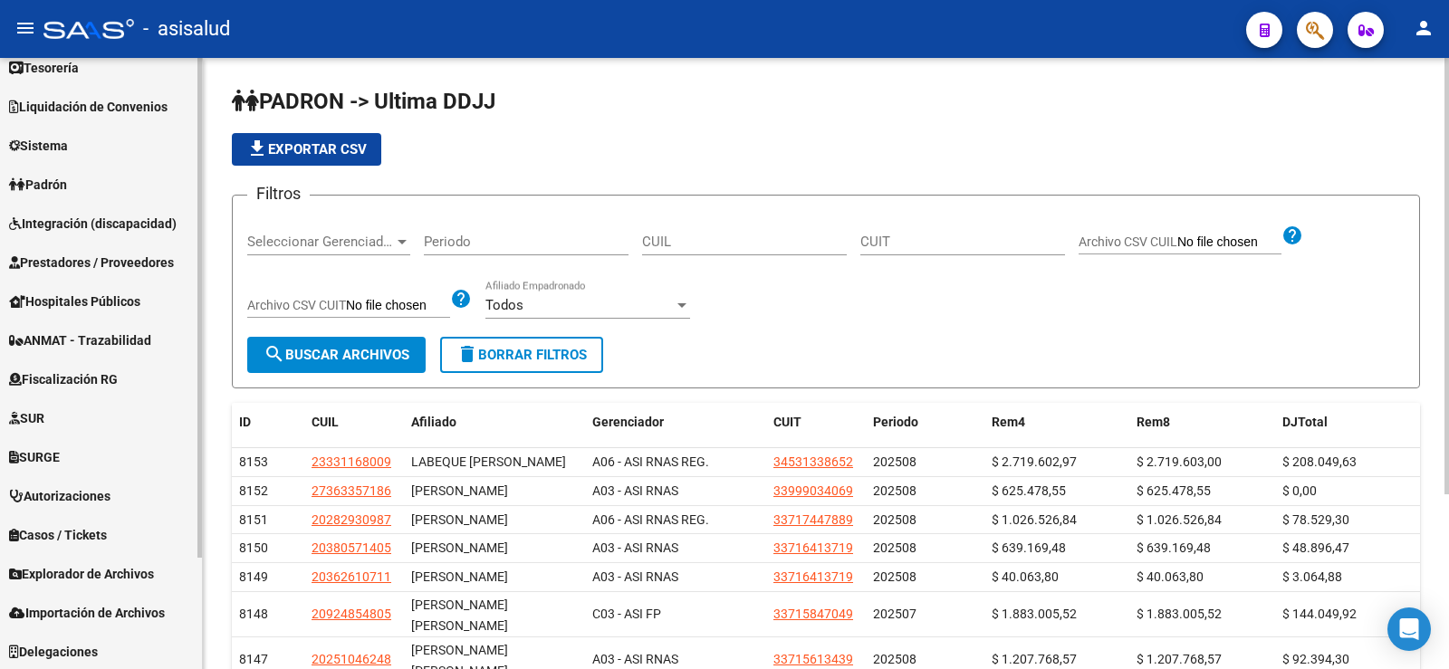
scroll to position [136, 0]
click at [91, 578] on span "Explorador de Archivos" at bounding box center [81, 572] width 145 height 20
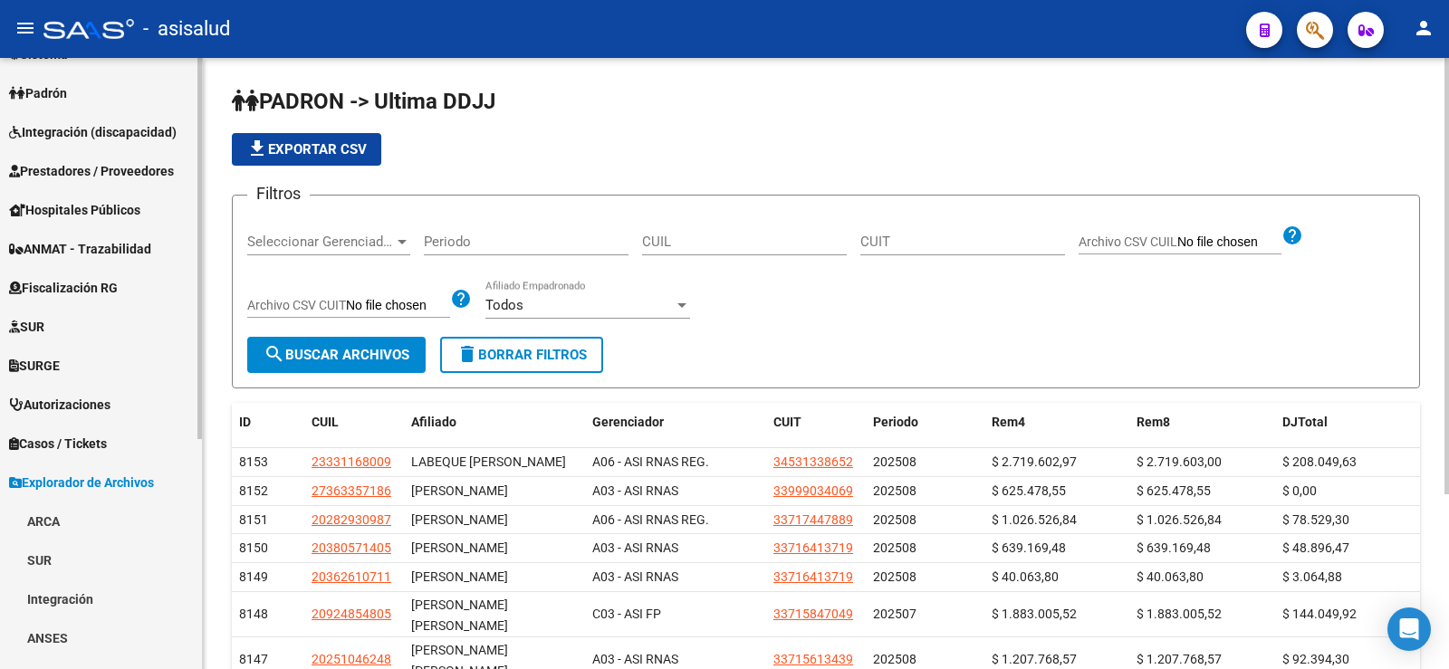
scroll to position [370, 0]
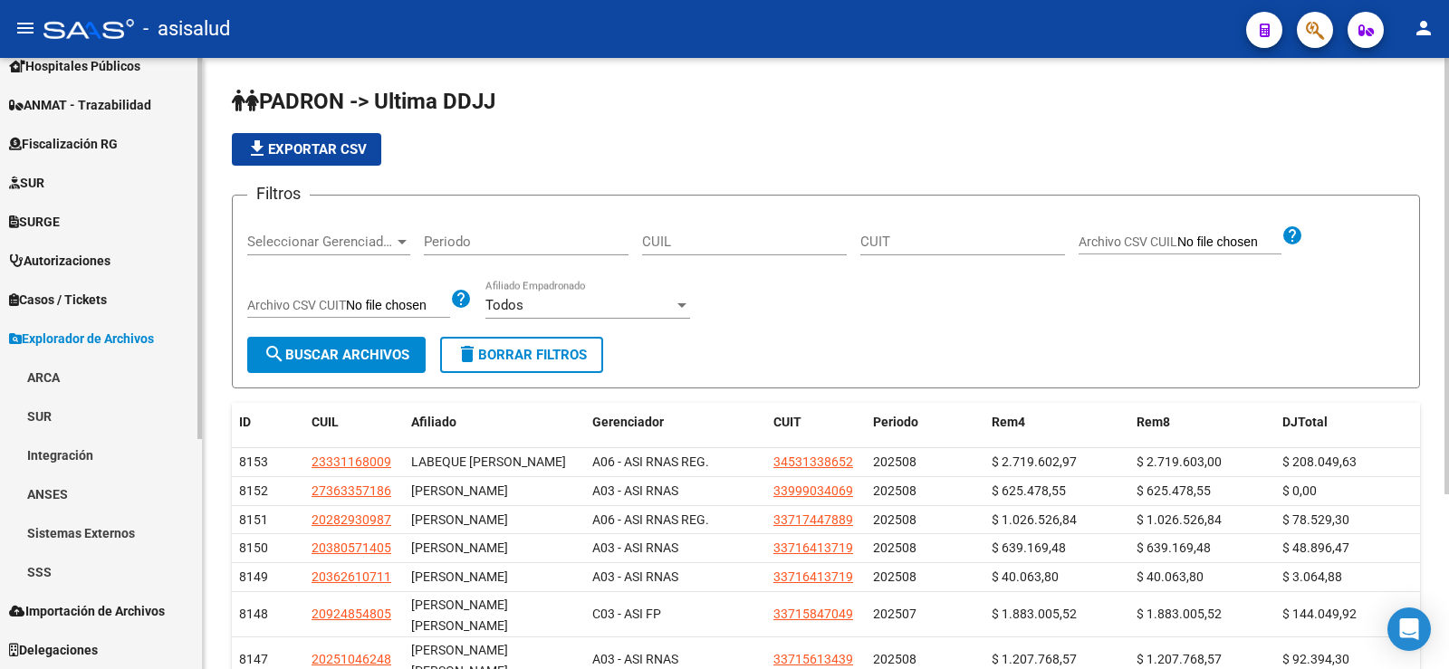
click at [75, 342] on span "Explorador de Archivos" at bounding box center [81, 339] width 145 height 20
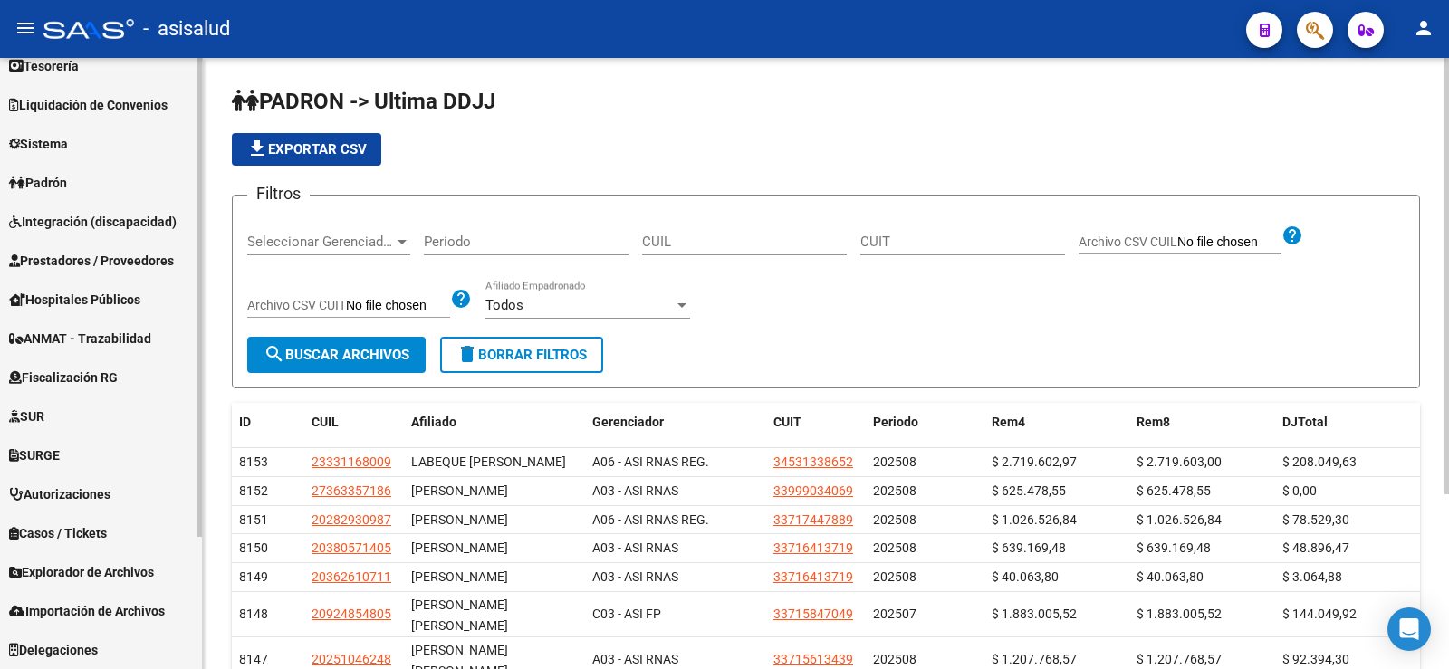
scroll to position [136, 0]
click at [82, 618] on span "Importación de Archivos" at bounding box center [87, 611] width 156 height 20
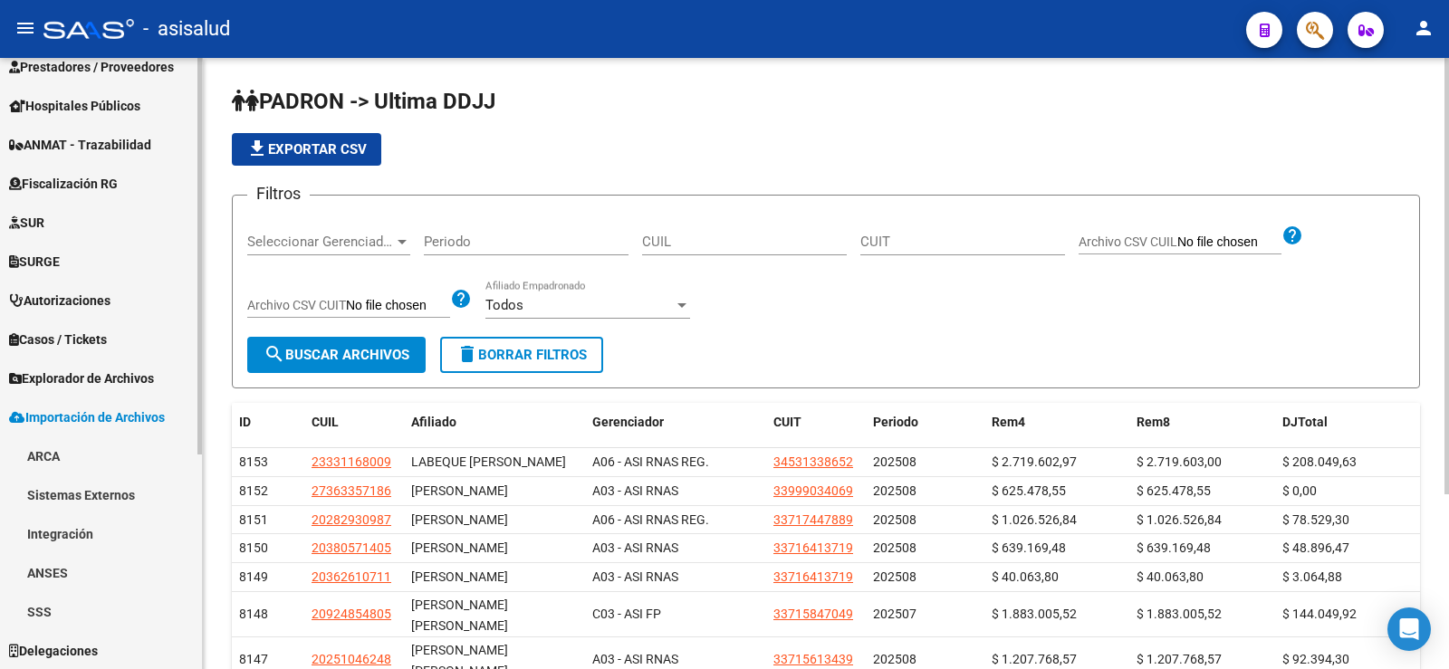
scroll to position [331, 0]
drag, startPoint x: 50, startPoint y: 610, endPoint x: 89, endPoint y: 602, distance: 39.8
click at [49, 610] on link "SSS" at bounding box center [101, 610] width 202 height 39
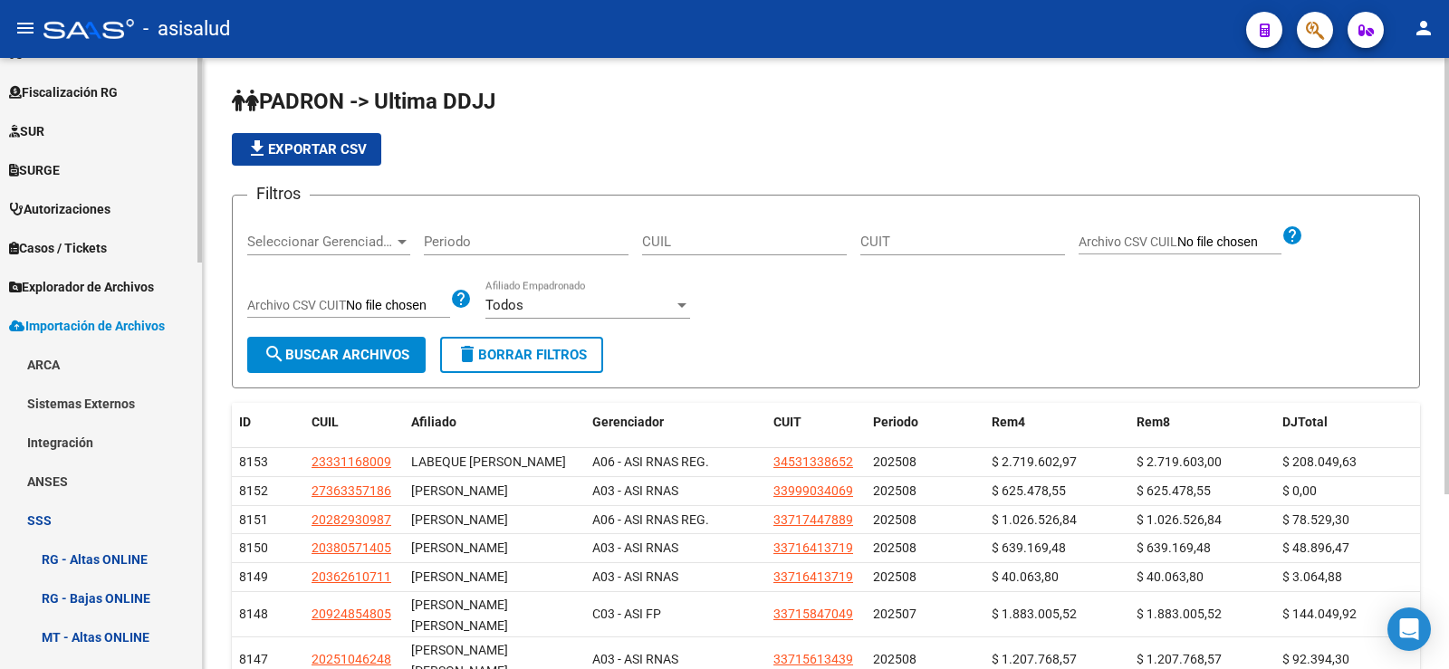
scroll to position [149, 0]
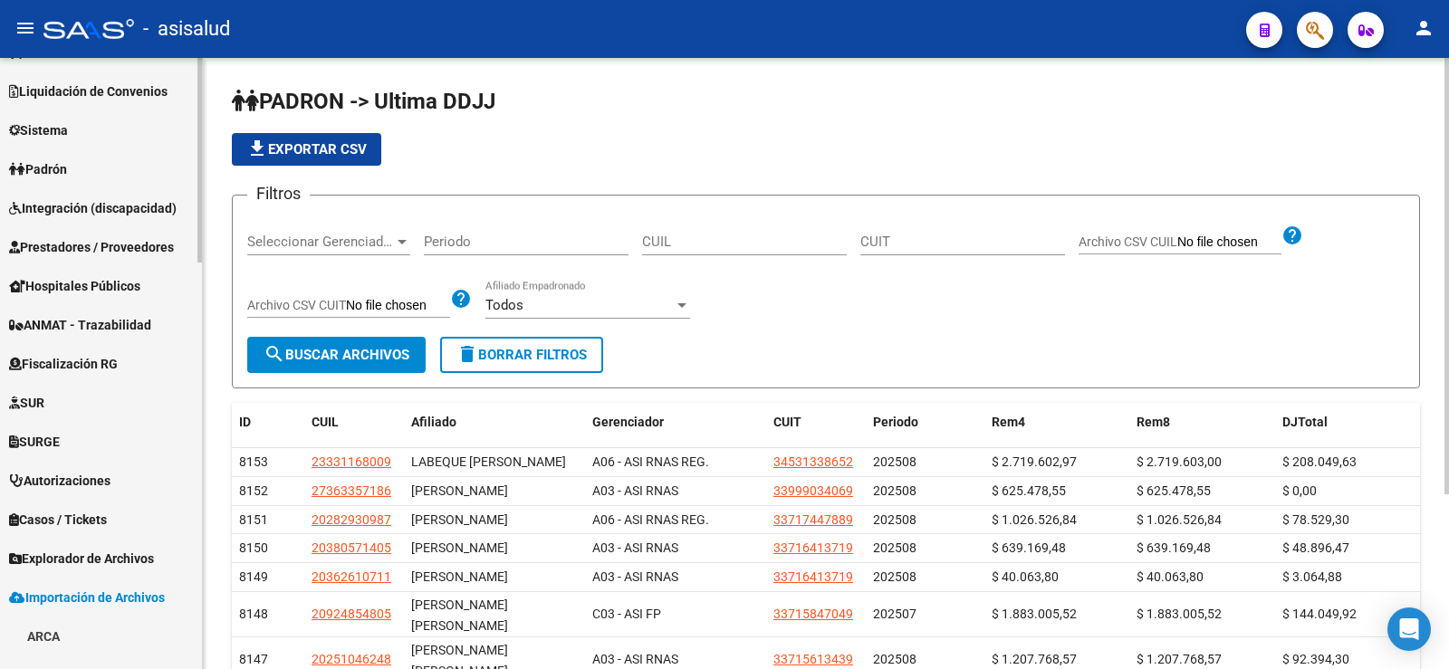
click at [76, 599] on span "Importación de Archivos" at bounding box center [87, 598] width 156 height 20
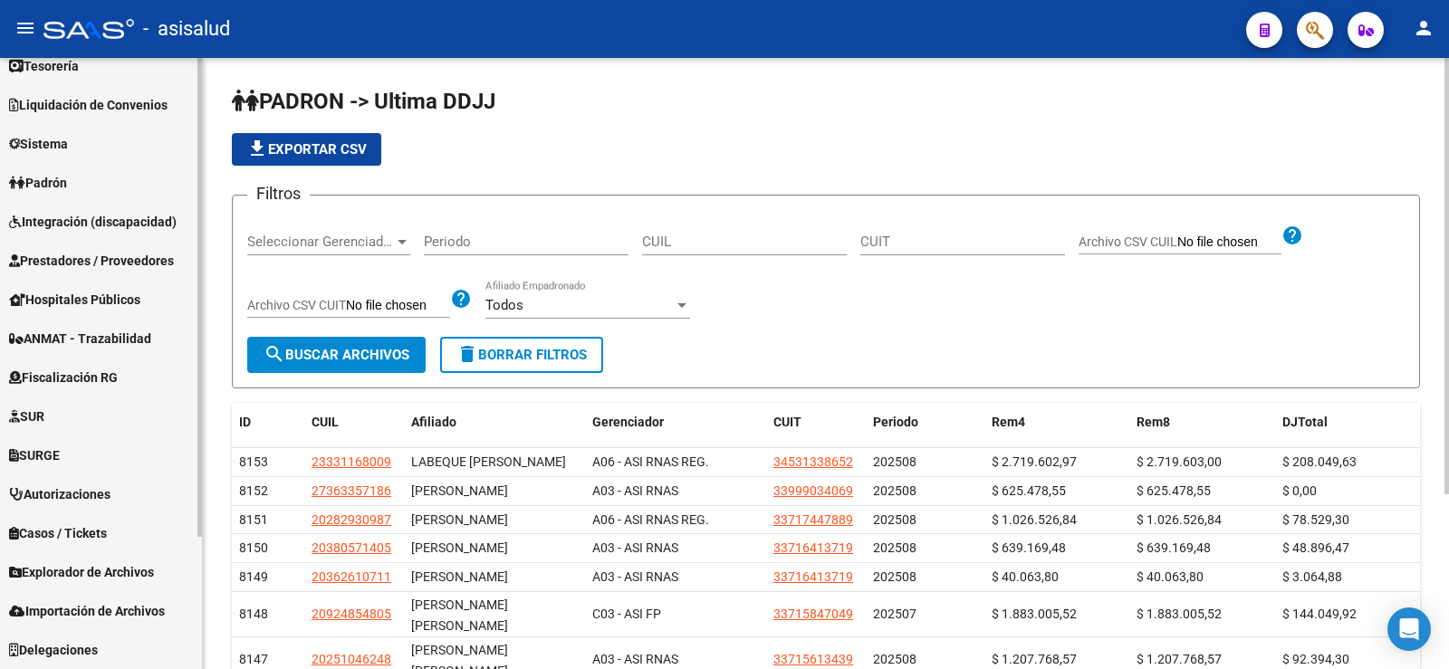
scroll to position [136, 0]
click at [57, 187] on span "Padrón" at bounding box center [38, 183] width 58 height 20
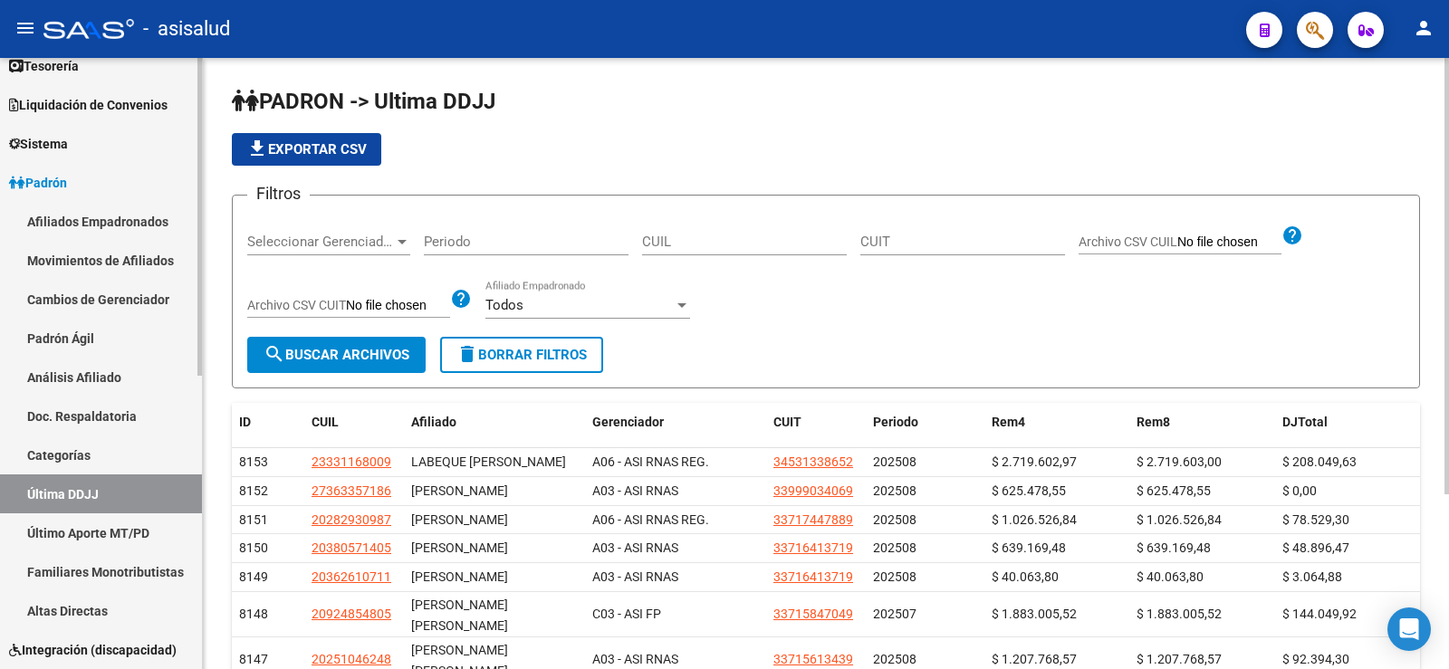
click at [100, 219] on link "Afiliados Empadronados" at bounding box center [101, 221] width 202 height 39
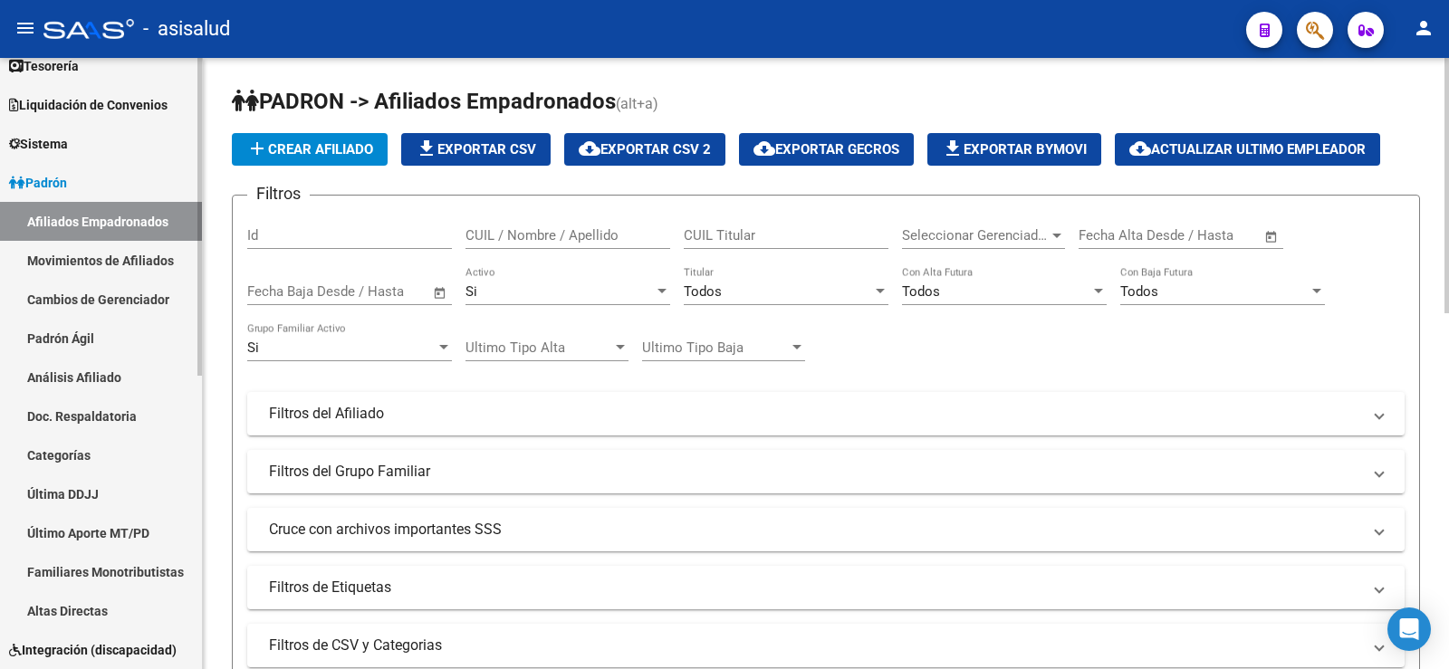
click at [120, 264] on link "Movimientos de Afiliados" at bounding box center [101, 260] width 202 height 39
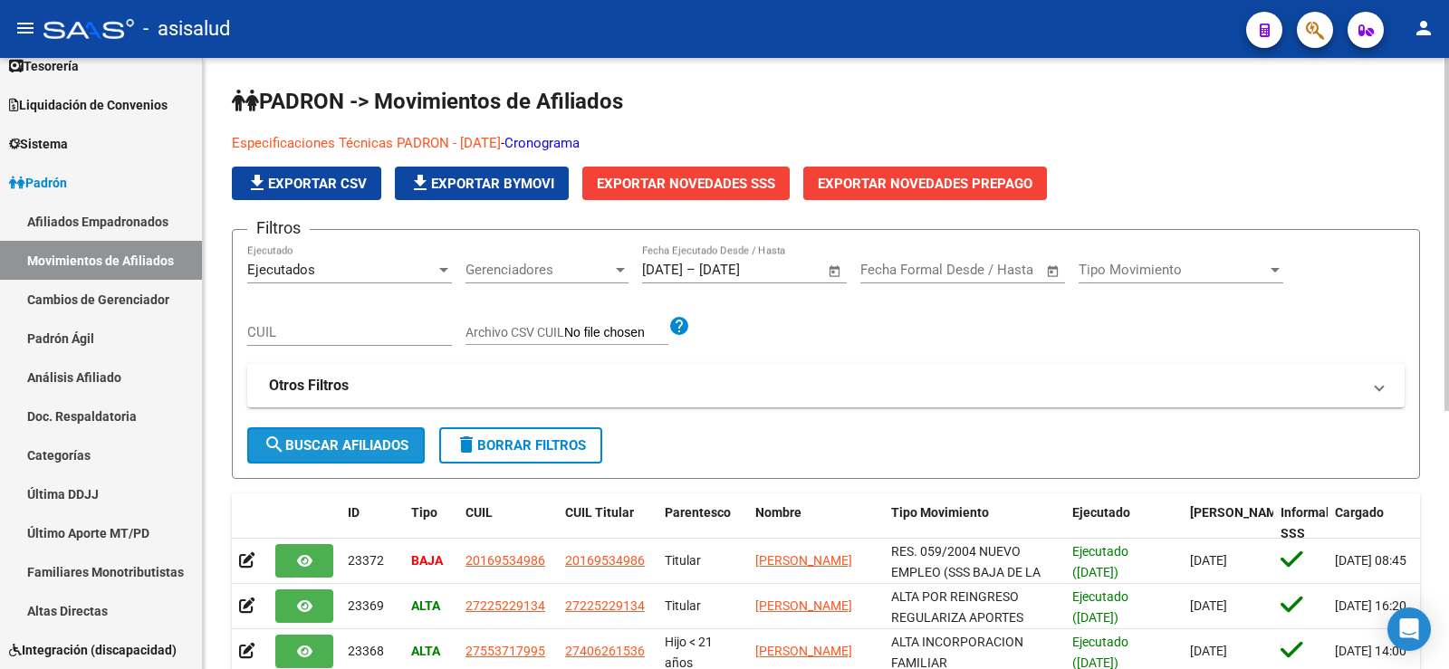
click at [374, 445] on span "search Buscar Afiliados" at bounding box center [336, 445] width 145 height 16
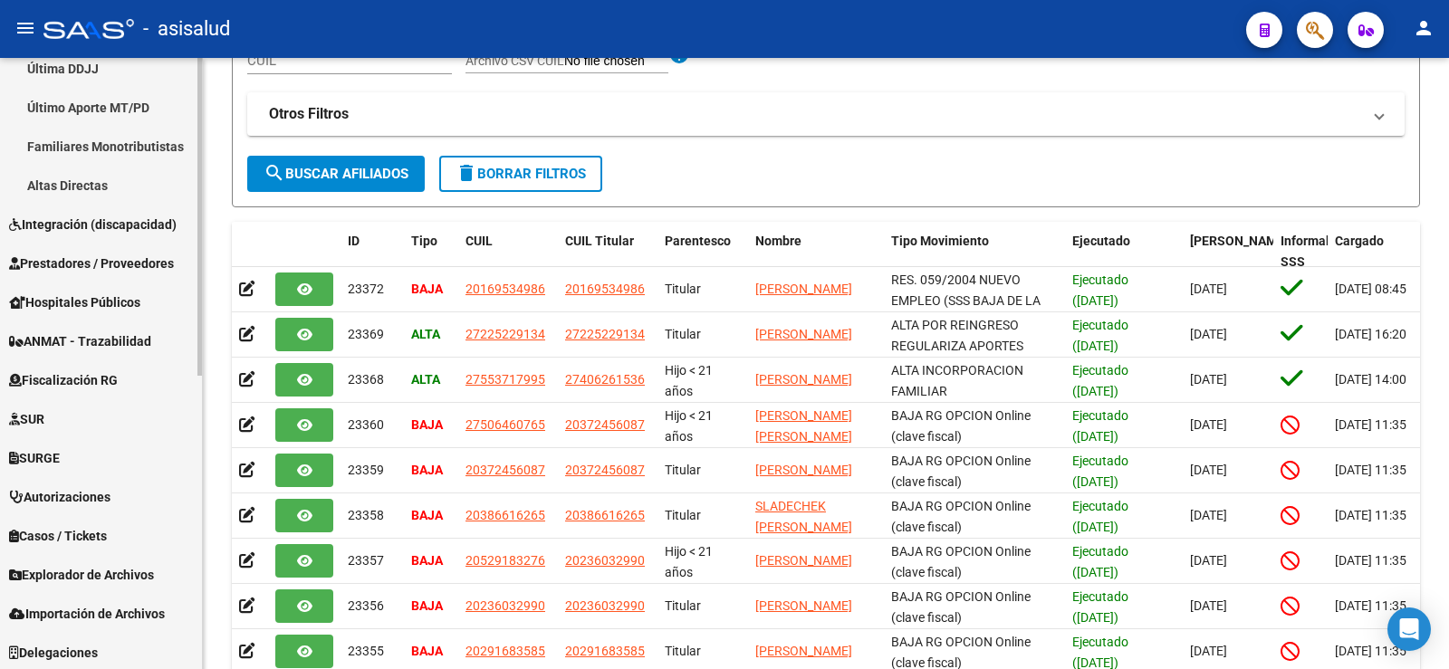
scroll to position [564, 0]
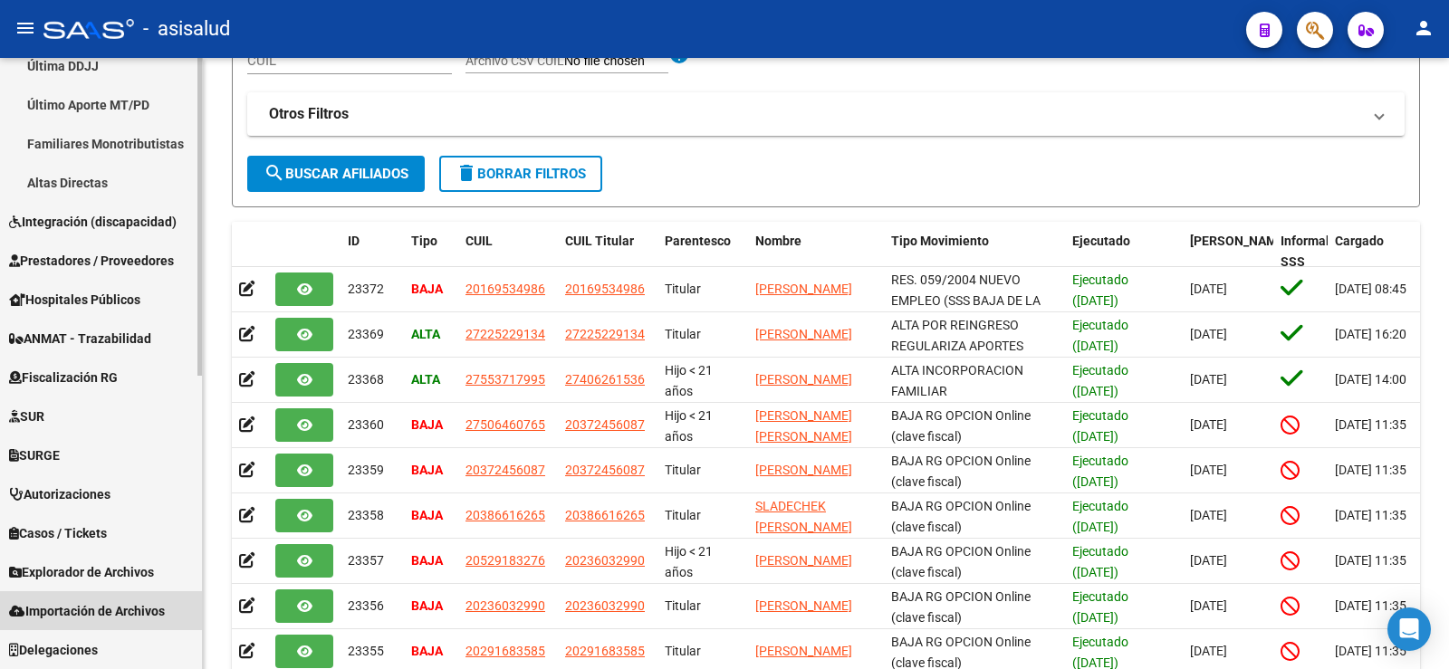
click at [81, 605] on span "Importación de Archivos" at bounding box center [87, 611] width 156 height 20
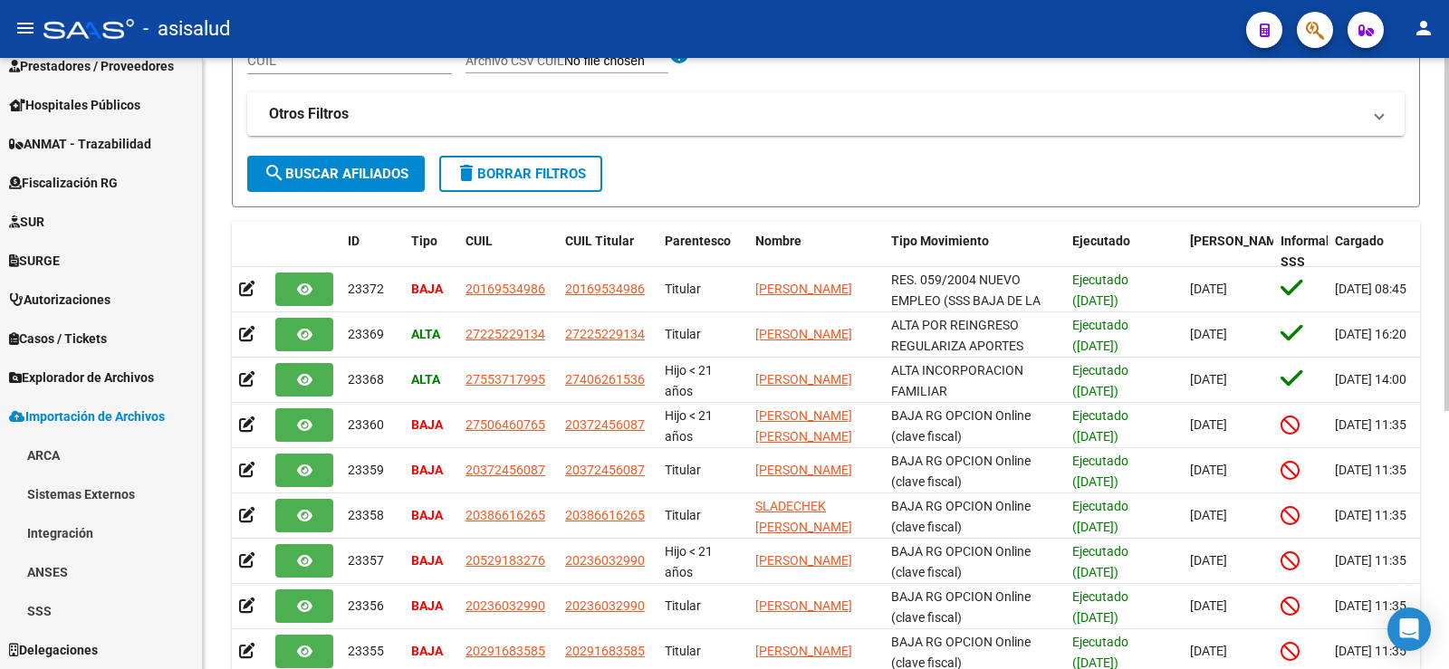
scroll to position [331, 0]
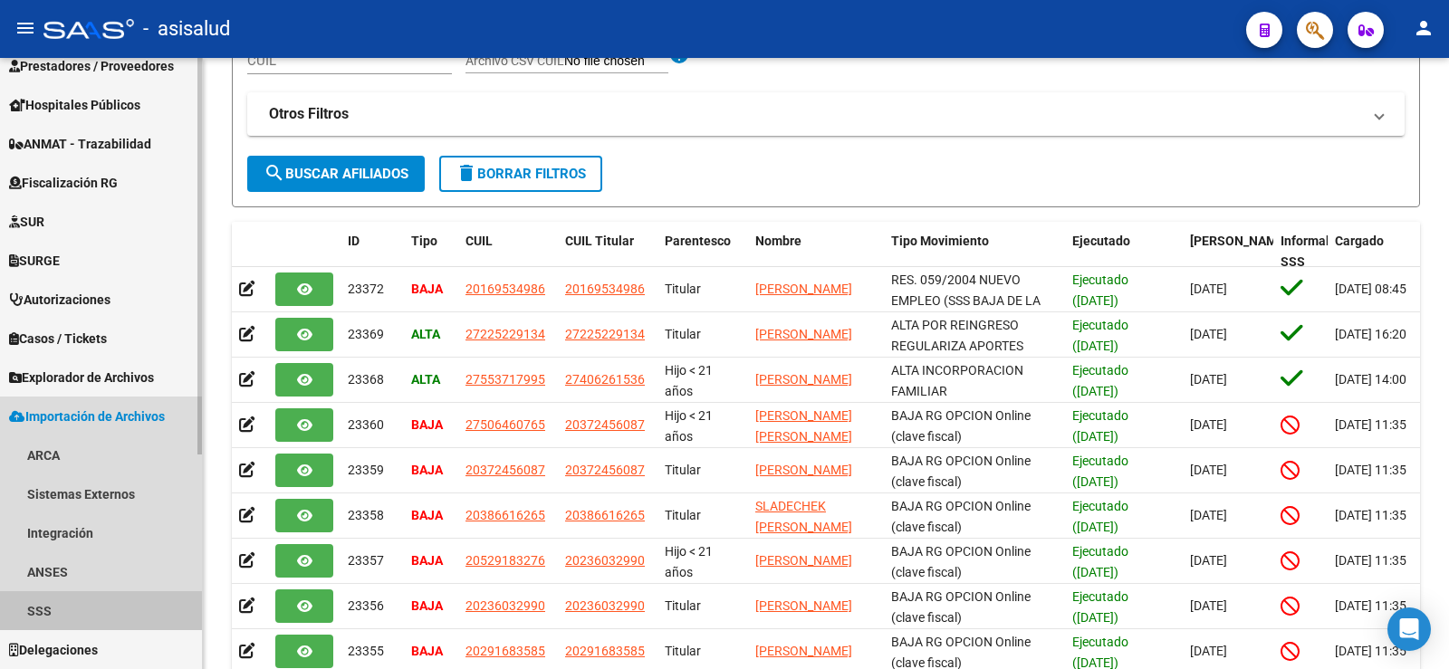
click at [32, 613] on link "SSS" at bounding box center [101, 610] width 202 height 39
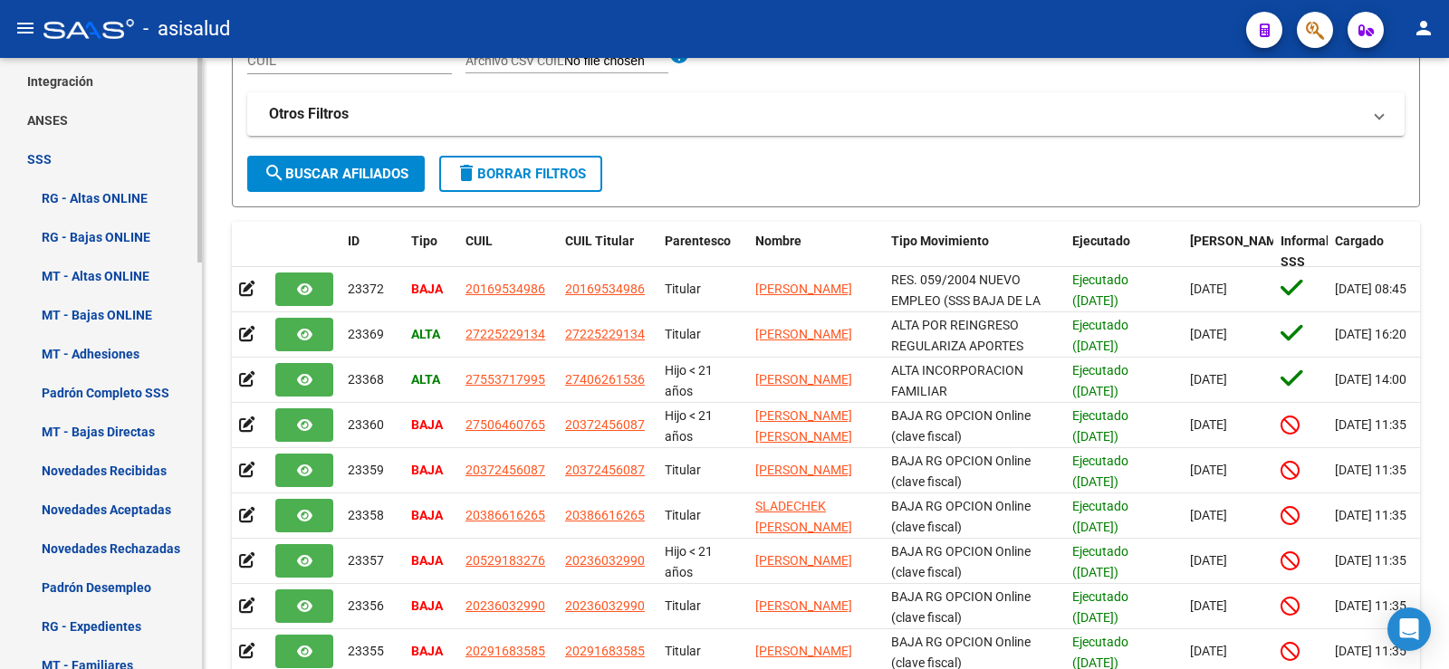
scroll to position [783, 0]
click at [130, 381] on link "Padrón Completo SSS" at bounding box center [101, 391] width 202 height 39
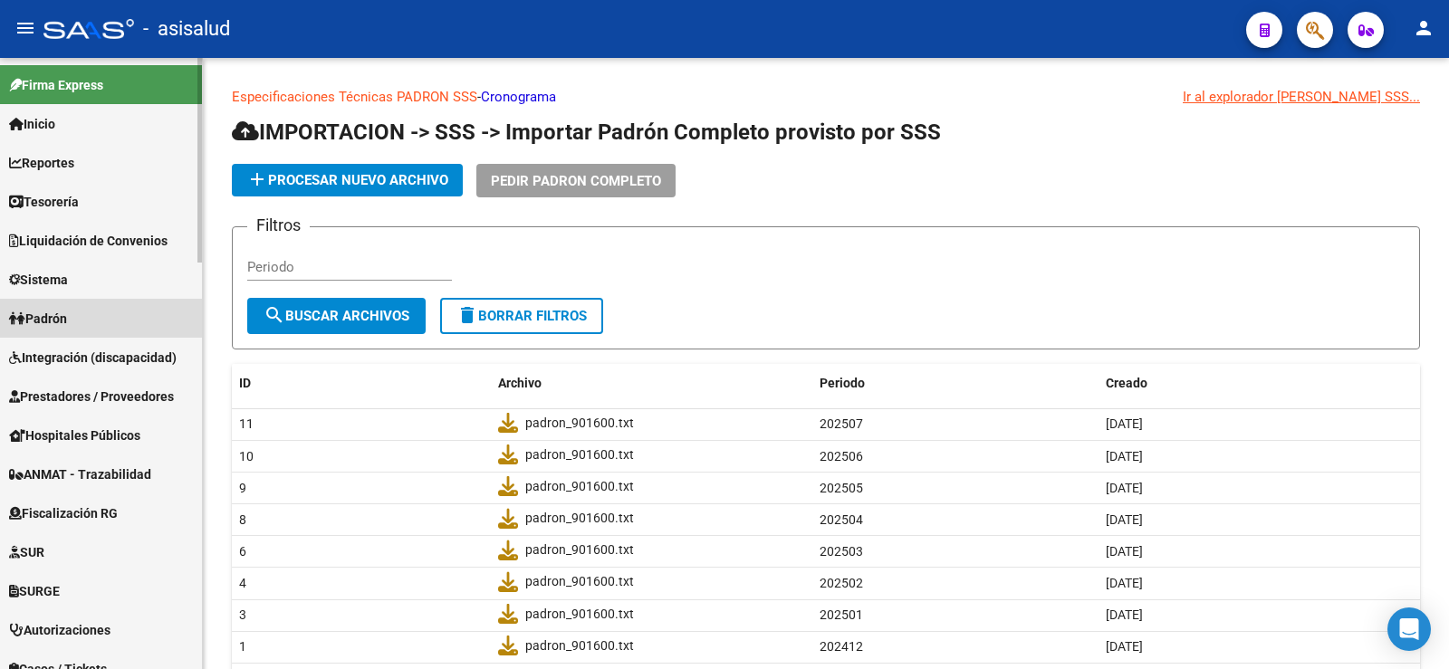
click at [75, 316] on link "Padrón" at bounding box center [101, 318] width 202 height 39
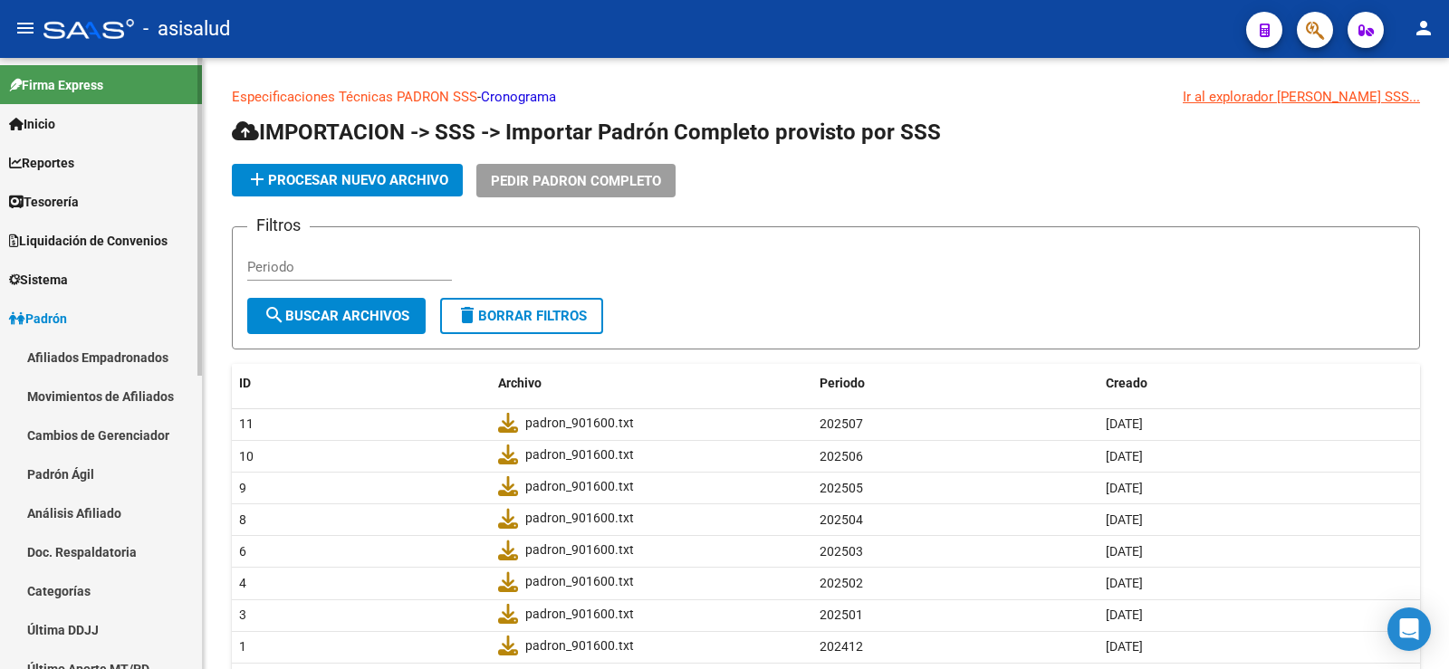
click at [118, 401] on link "Movimientos de Afiliados" at bounding box center [101, 396] width 202 height 39
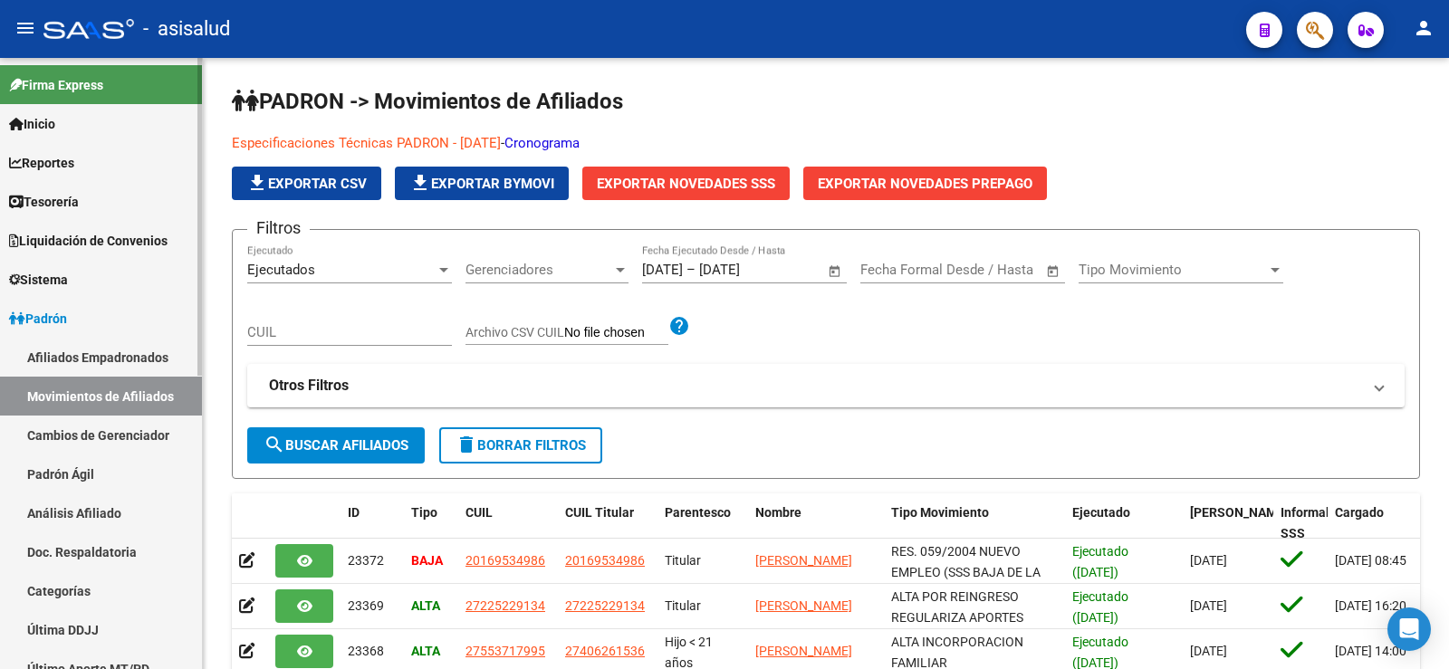
click at [117, 434] on link "Cambios de Gerenciador" at bounding box center [101, 435] width 202 height 39
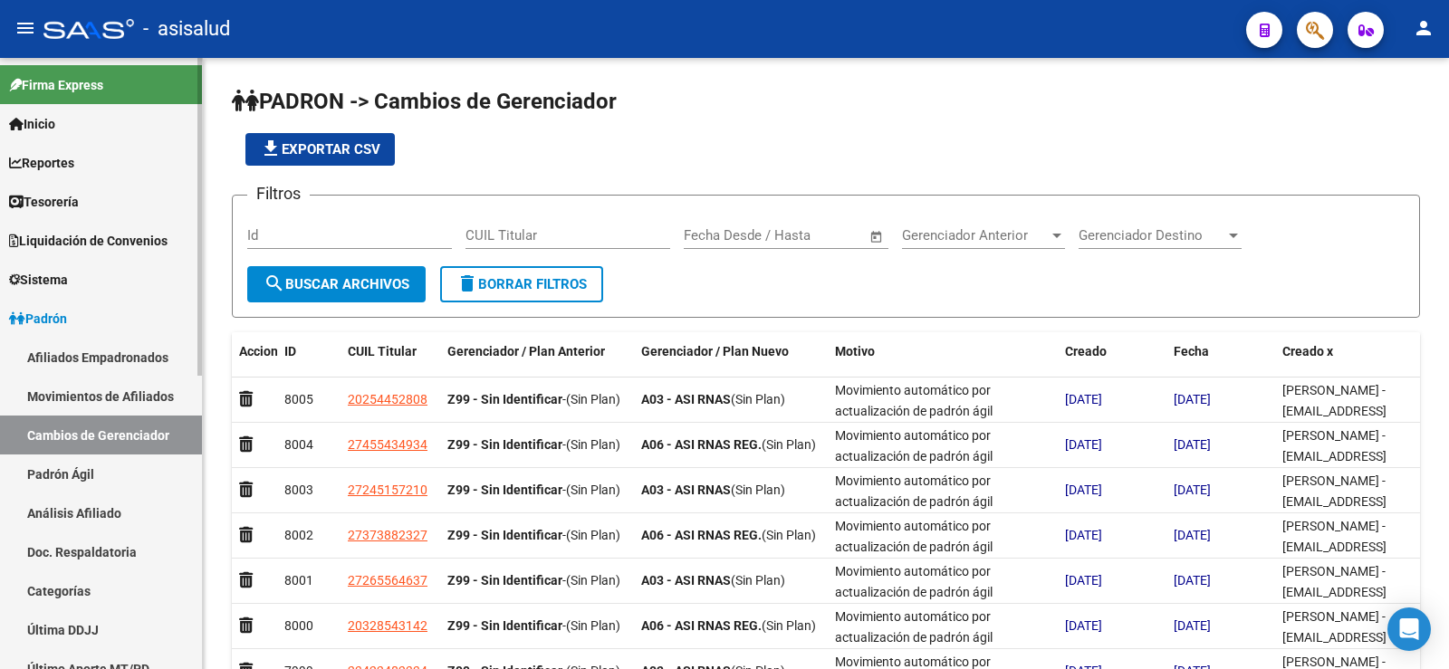
click at [82, 479] on link "Padrón Ágil" at bounding box center [101, 474] width 202 height 39
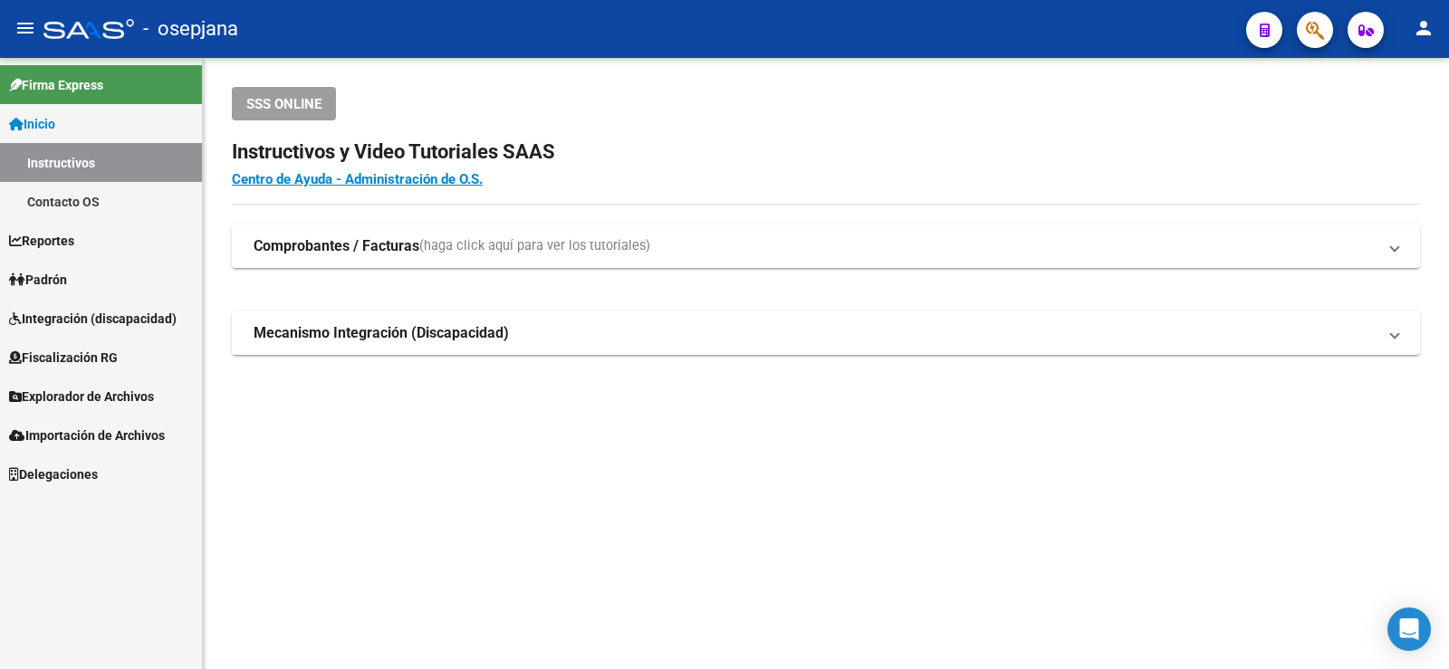
click at [67, 282] on span "Padrón" at bounding box center [38, 280] width 58 height 20
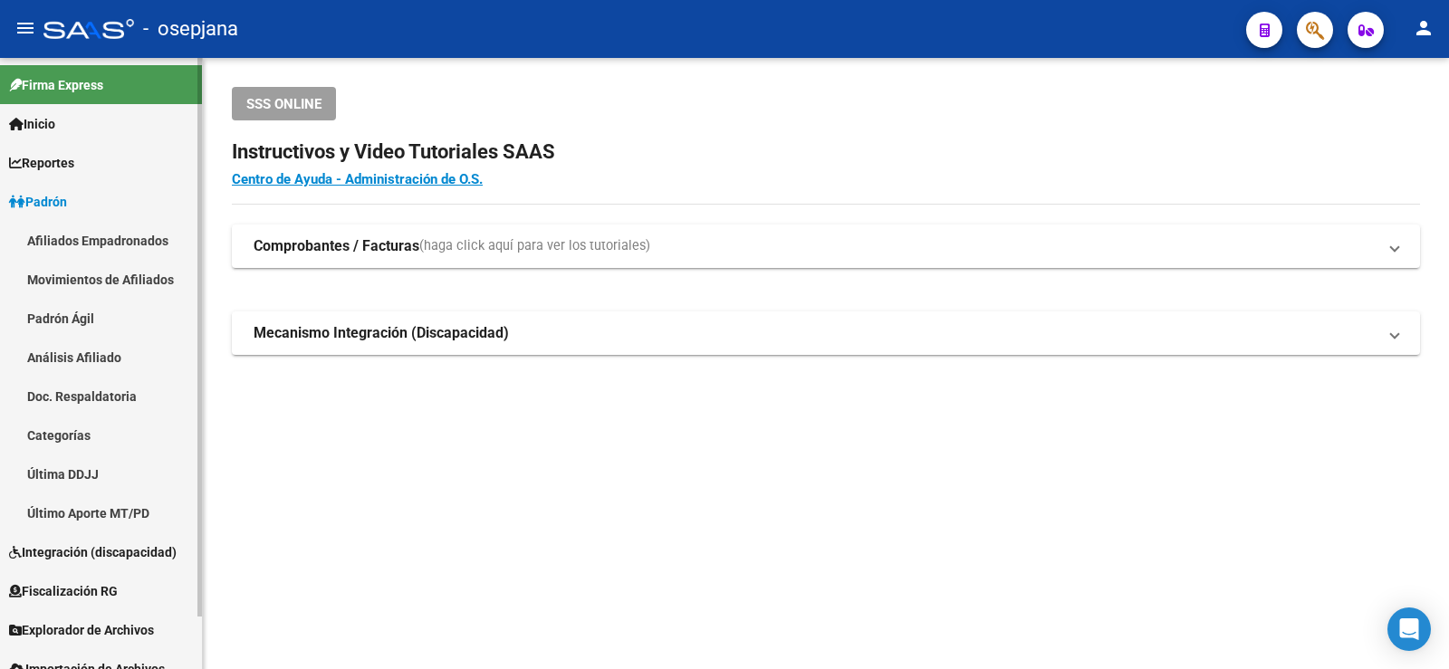
click at [95, 359] on link "Análisis Afiliado" at bounding box center [101, 357] width 202 height 39
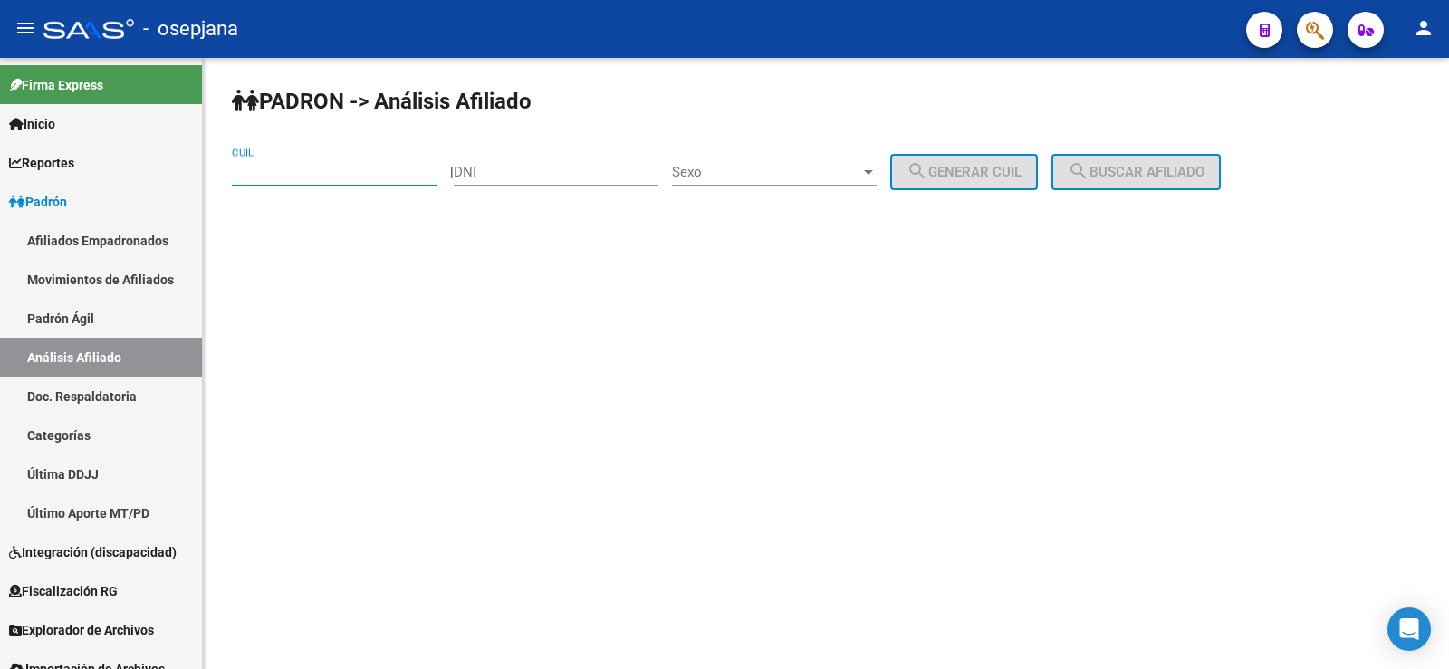
click at [264, 176] on input "CUIL" at bounding box center [334, 172] width 205 height 16
paste input "27-42674400-2"
type input "27-42674400-2"
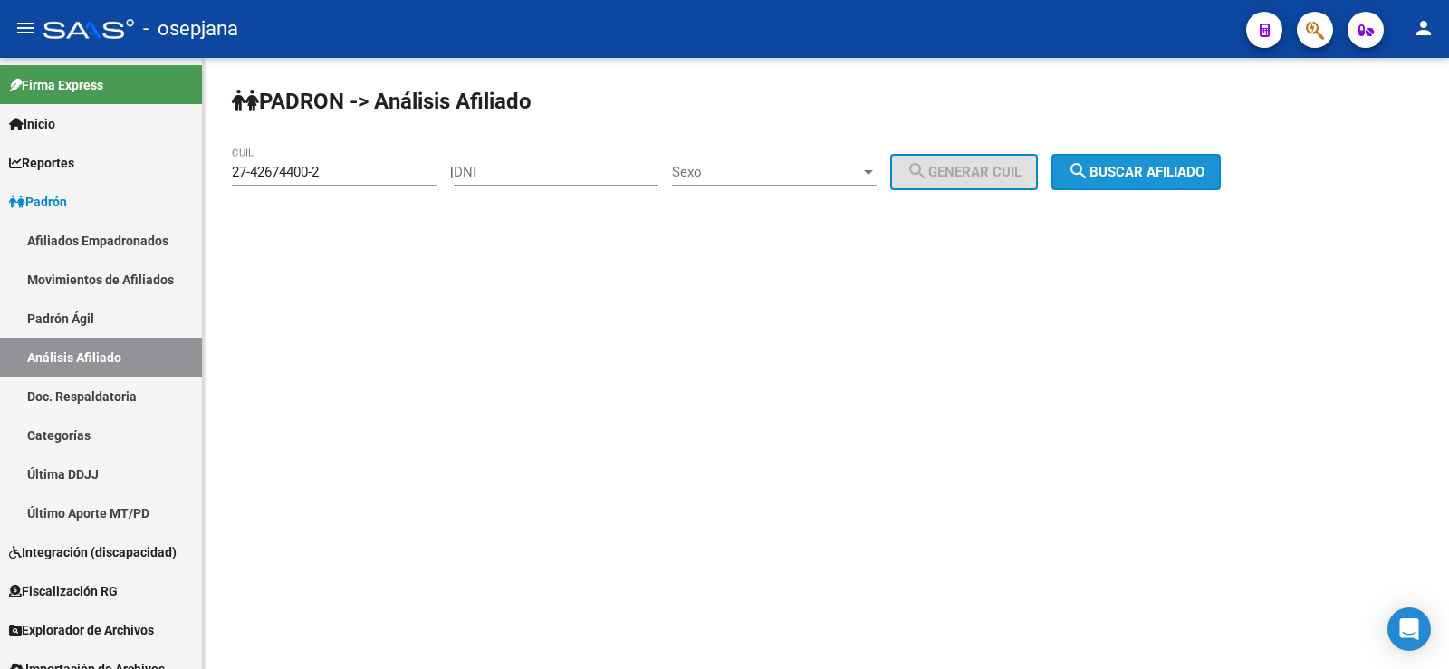
click at [1139, 177] on span "search Buscar afiliado" at bounding box center [1136, 172] width 137 height 16
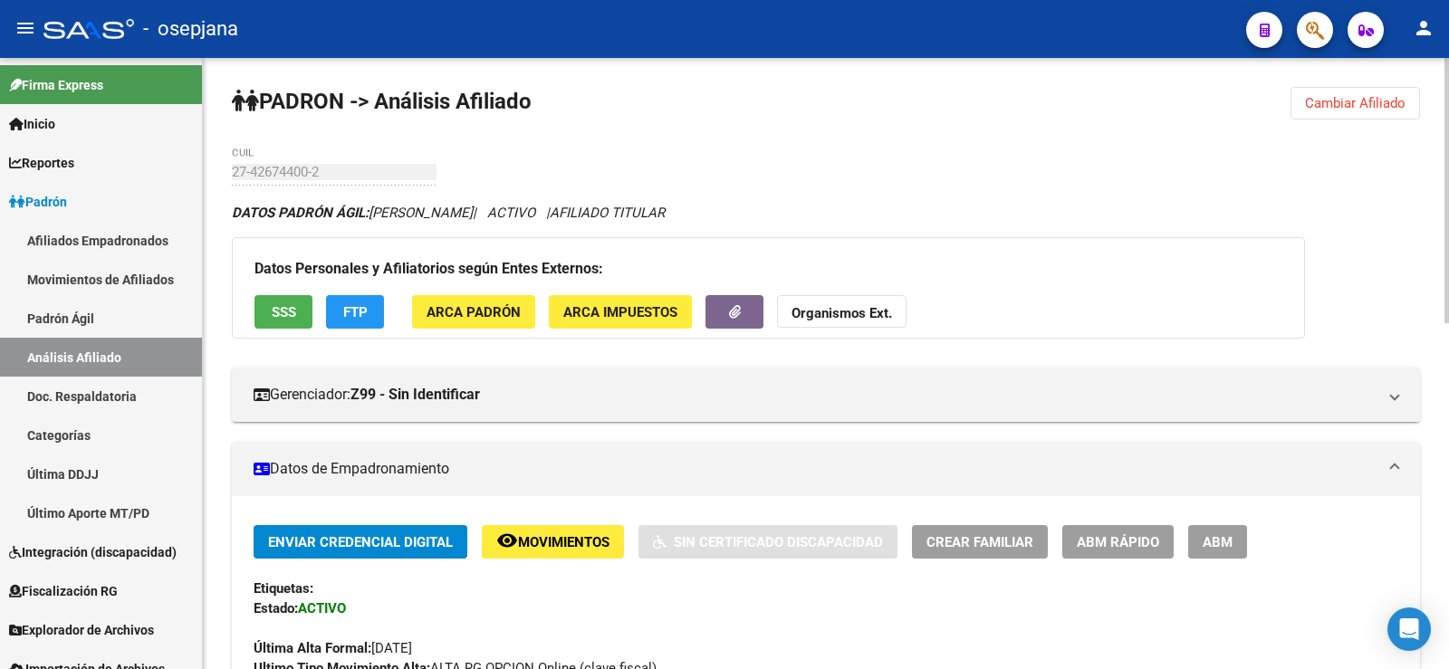
click at [571, 548] on span "Movimientos" at bounding box center [563, 542] width 91 height 16
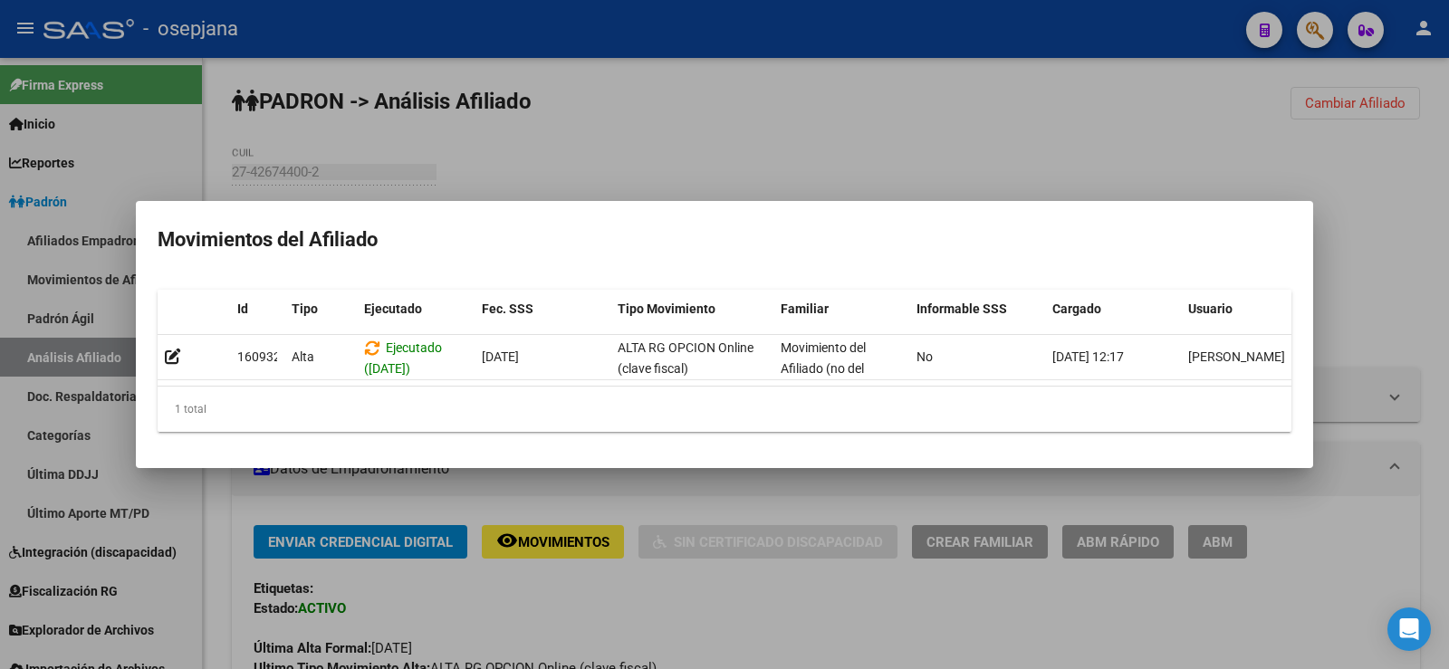
click at [600, 591] on div at bounding box center [724, 334] width 1449 height 669
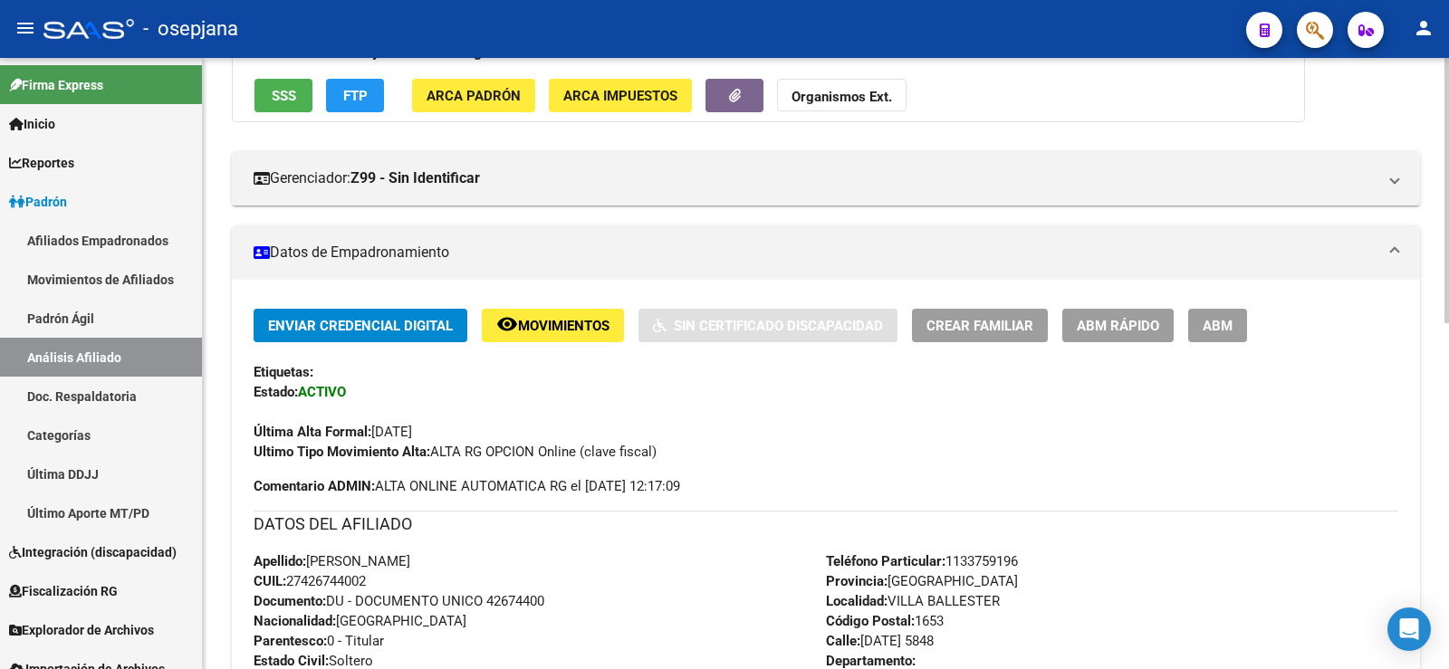
scroll to position [162, 0]
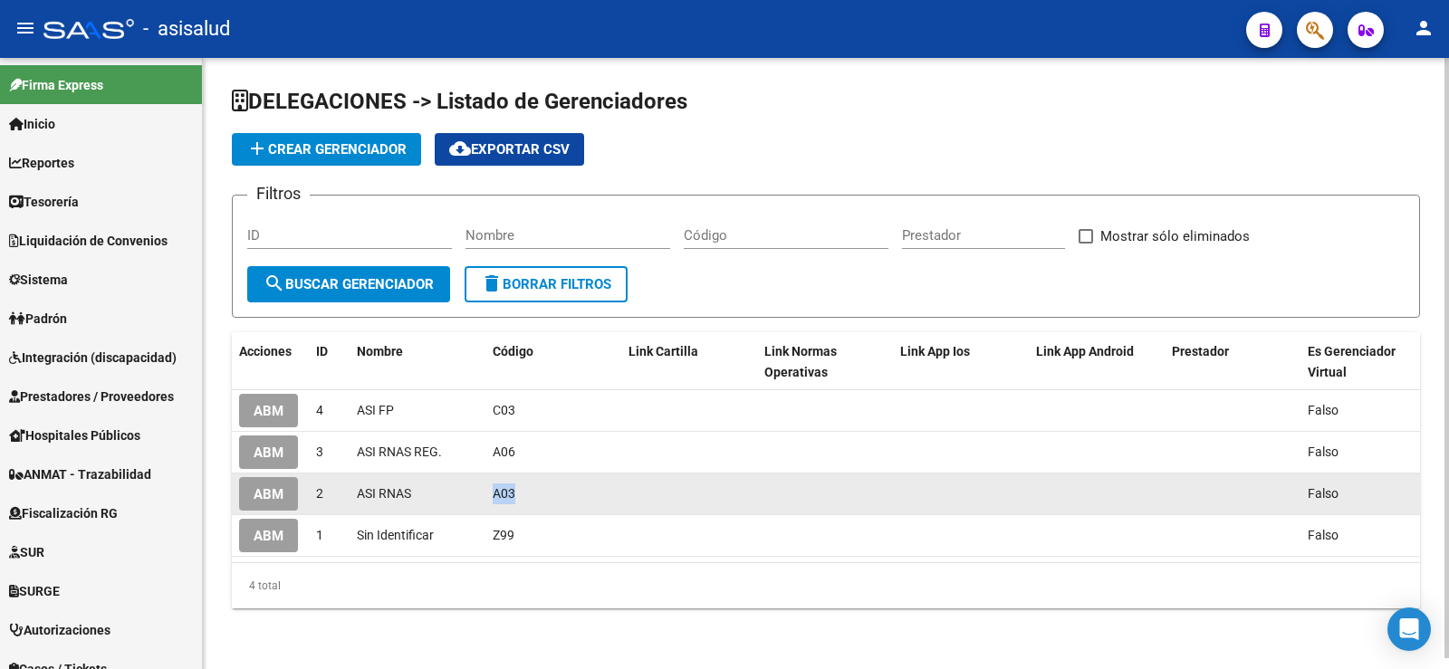
drag, startPoint x: 491, startPoint y: 490, endPoint x: 517, endPoint y: 491, distance: 26.3
click at [517, 491] on datatable-body-cell "A03" at bounding box center [553, 494] width 136 height 41
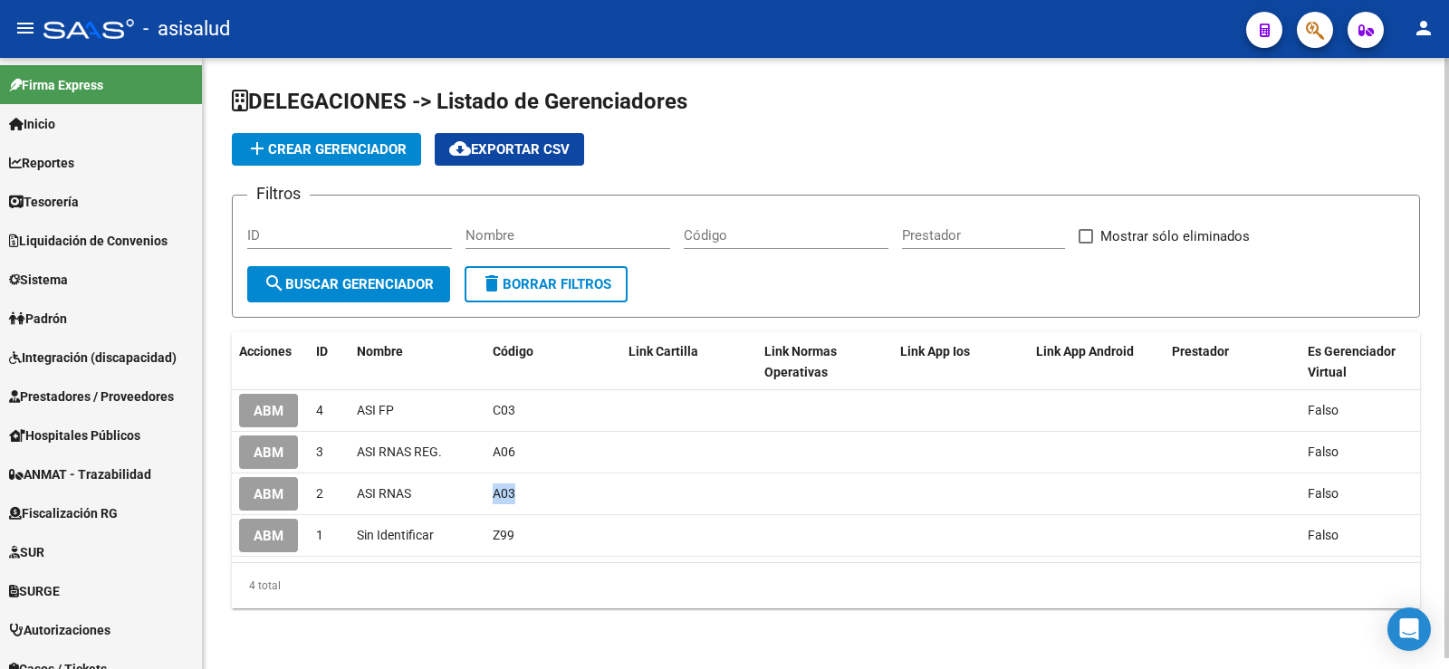
copy span "A03"
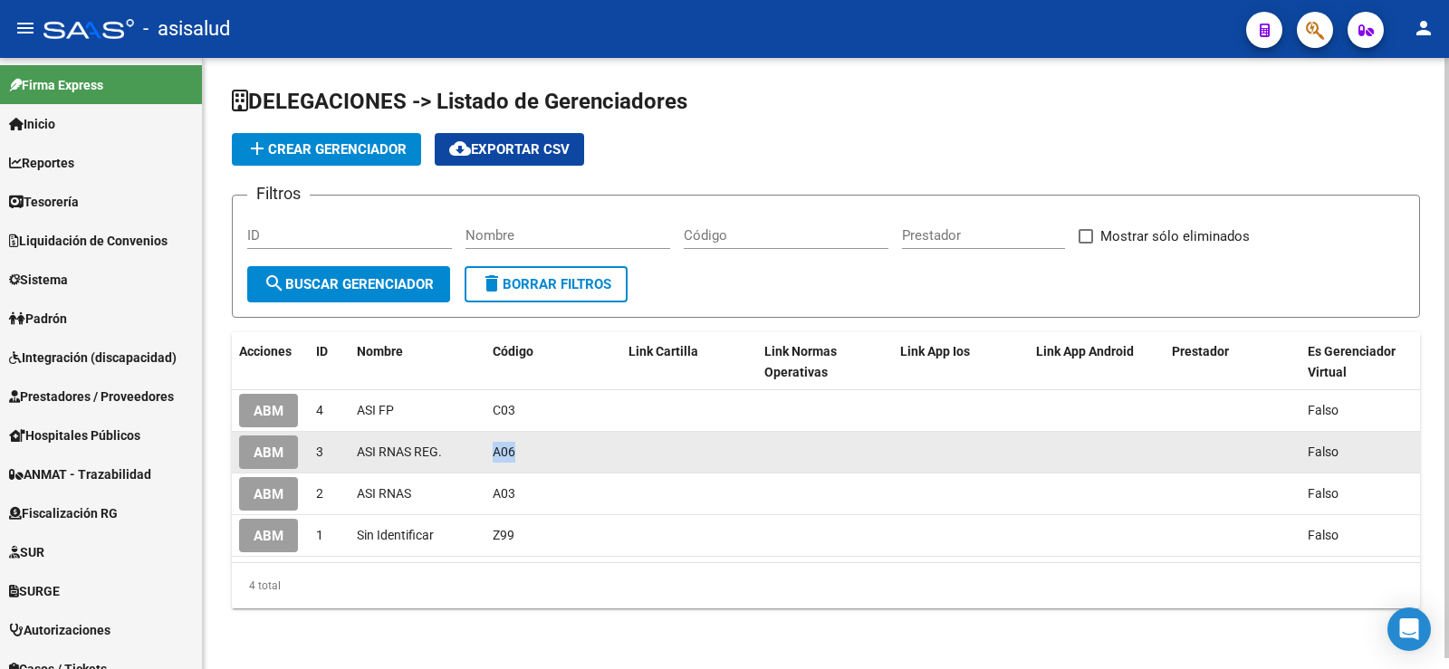
drag, startPoint x: 492, startPoint y: 449, endPoint x: 514, endPoint y: 453, distance: 22.9
click at [514, 453] on datatable-body-cell "A06" at bounding box center [553, 452] width 136 height 41
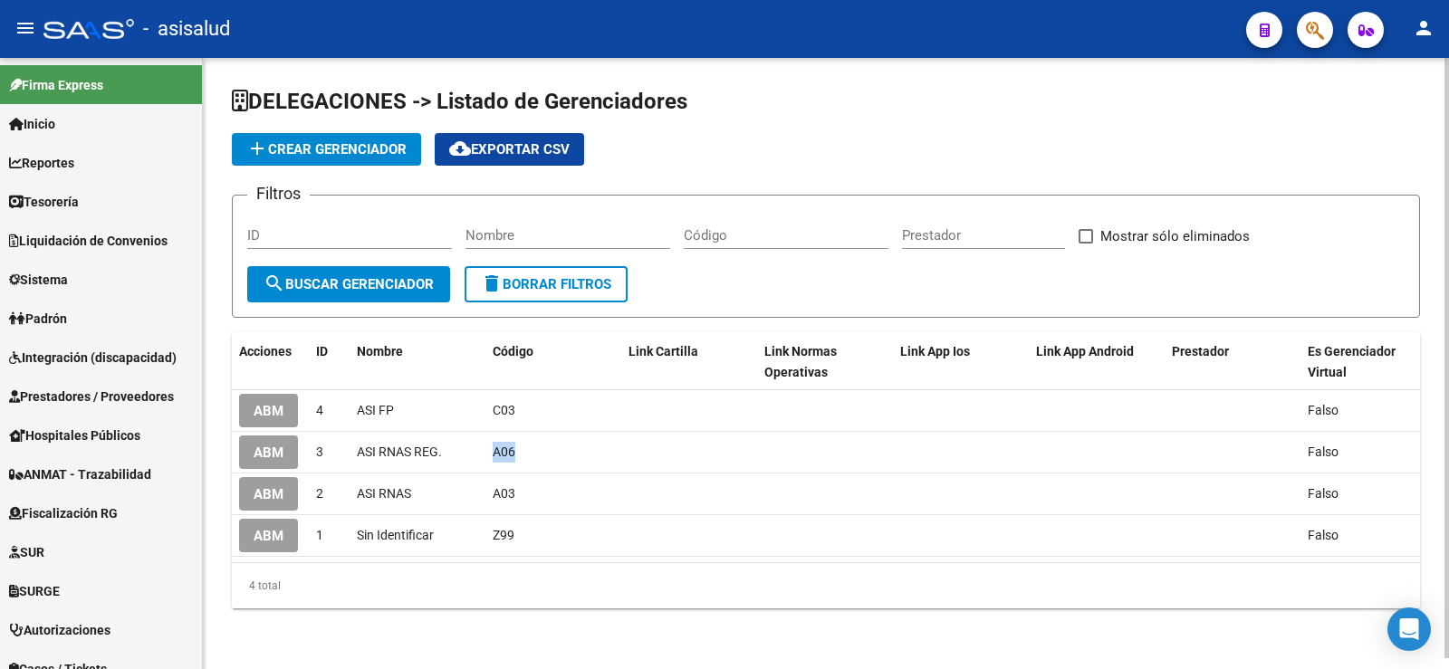
copy span "A06"
click at [65, 321] on span "Padrón" at bounding box center [38, 319] width 58 height 20
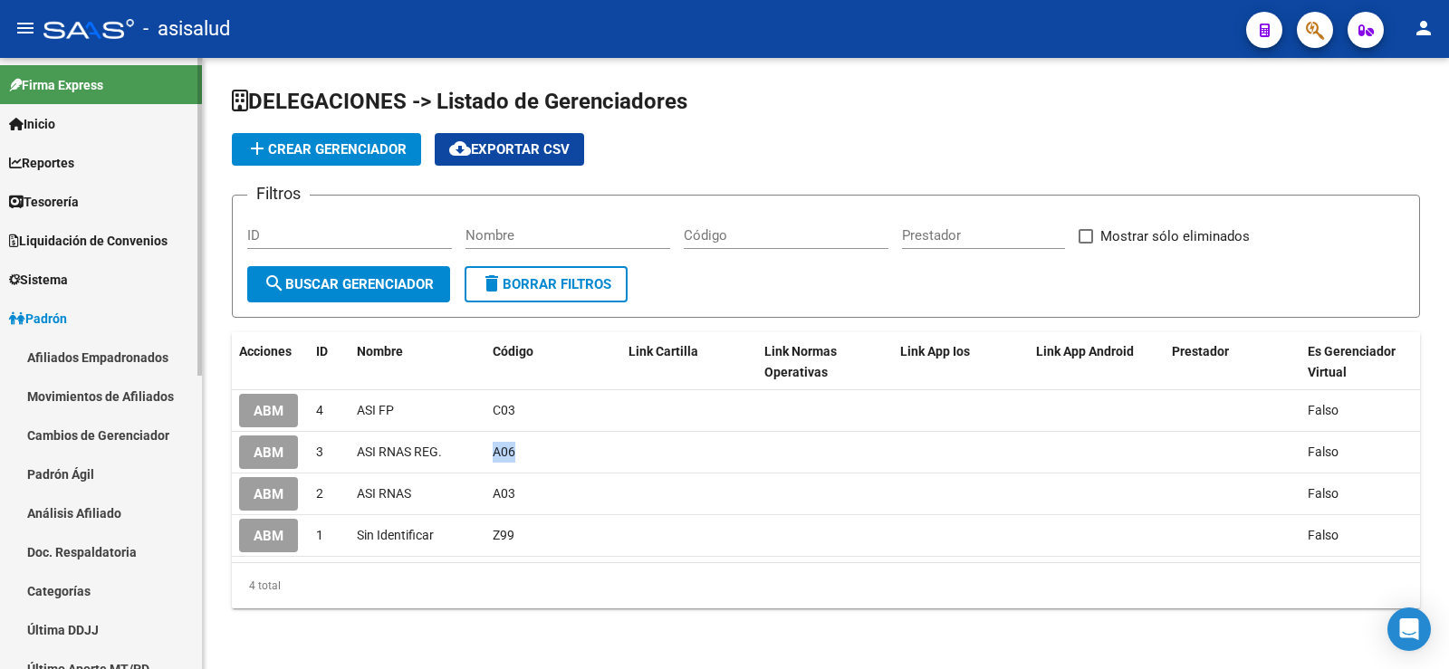
click at [88, 353] on link "Afiliados Empadronados" at bounding box center [101, 357] width 202 height 39
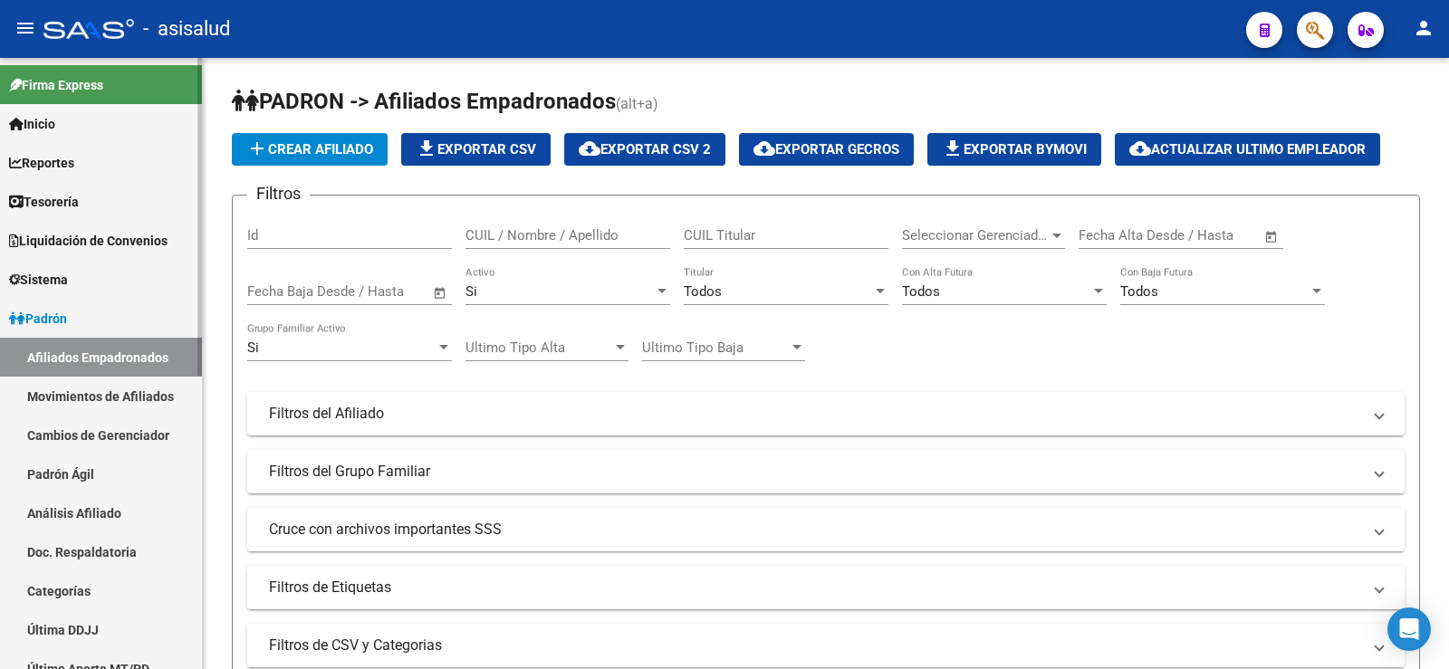
click at [130, 403] on link "Movimientos de Afiliados" at bounding box center [101, 396] width 202 height 39
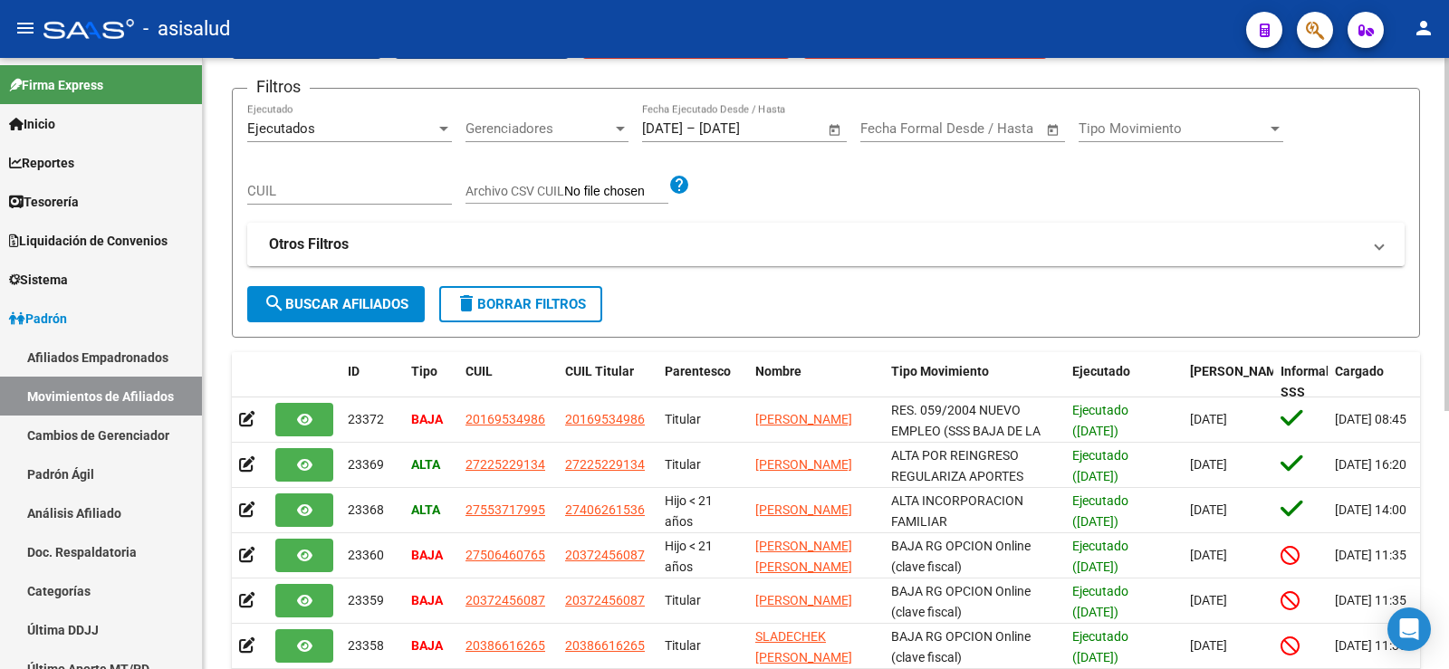
scroll to position [181, 0]
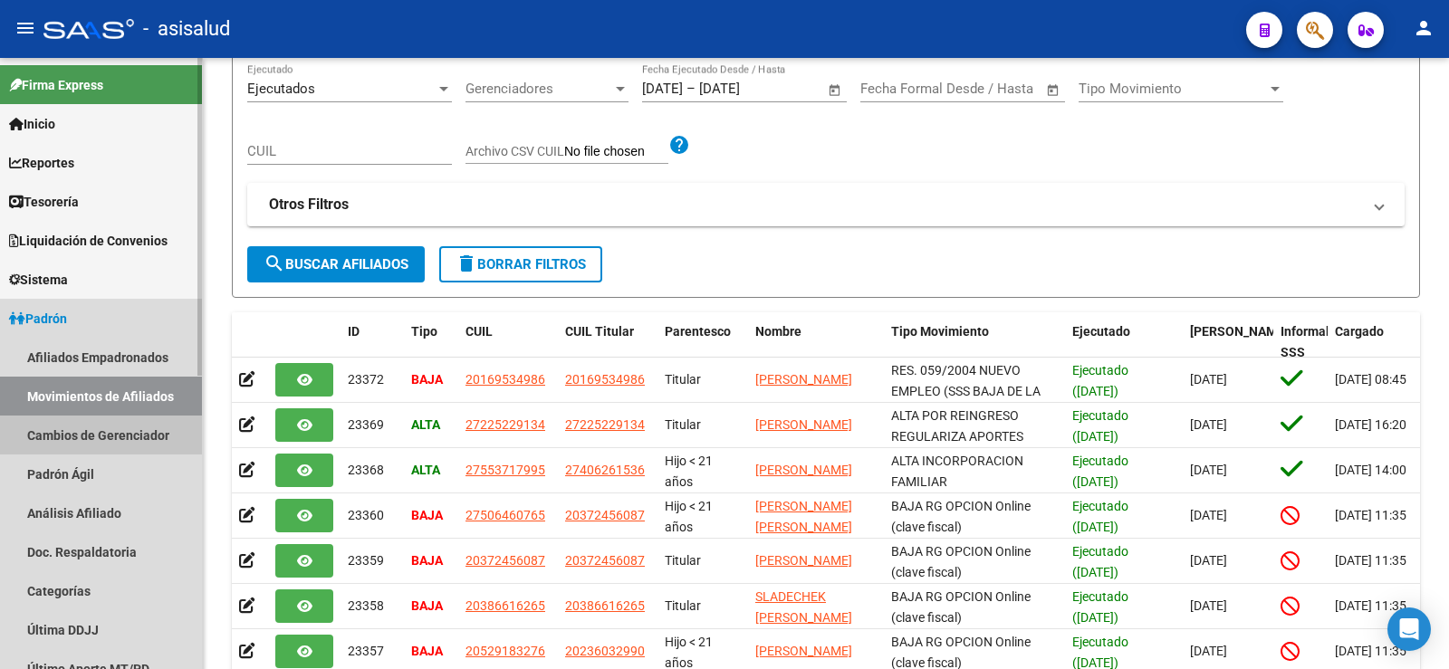
click at [73, 437] on link "Cambios de Gerenciador" at bounding box center [101, 435] width 202 height 39
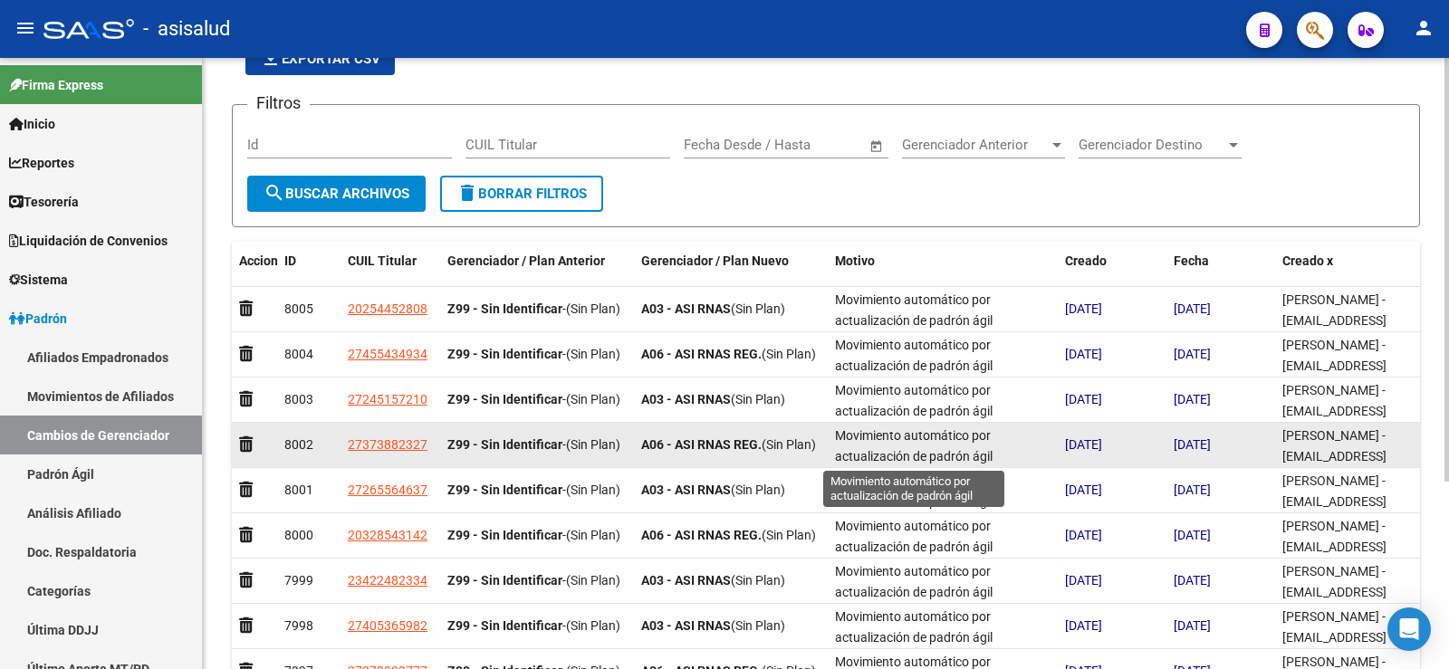
scroll to position [4, 0]
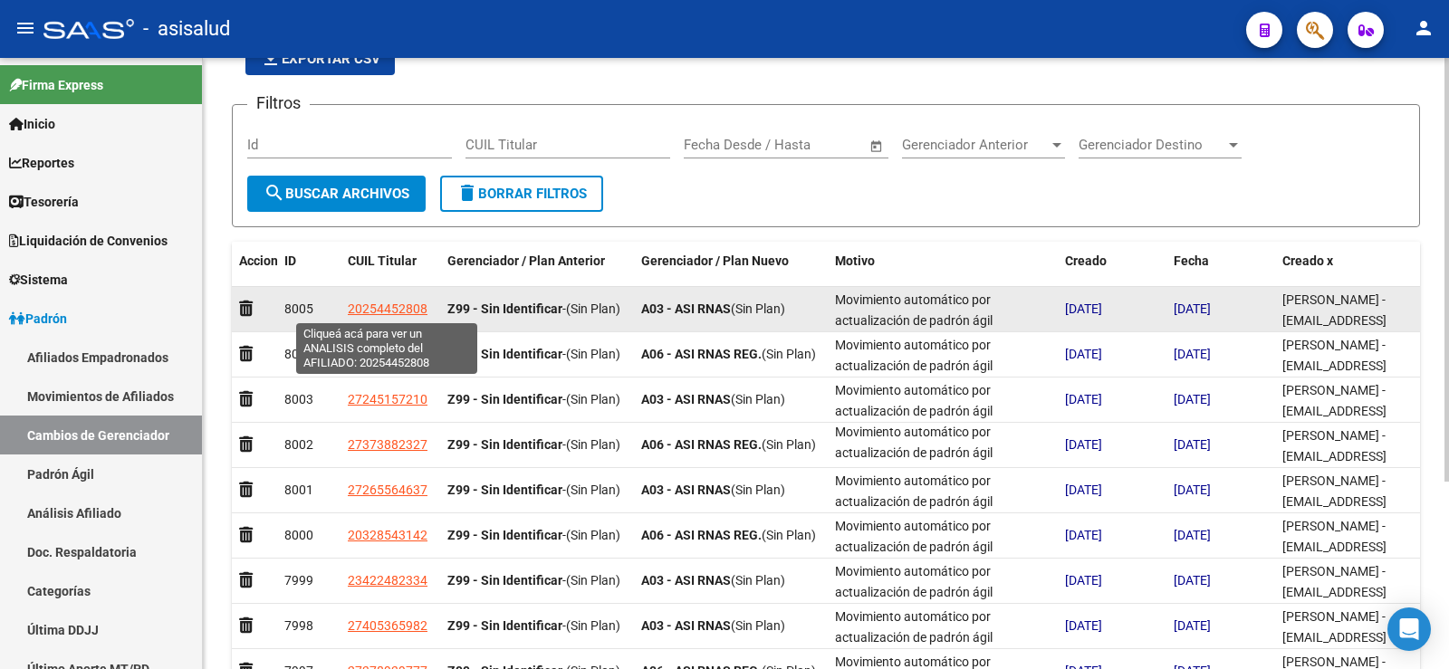
click at [406, 310] on span "20254452808" at bounding box center [388, 309] width 80 height 14
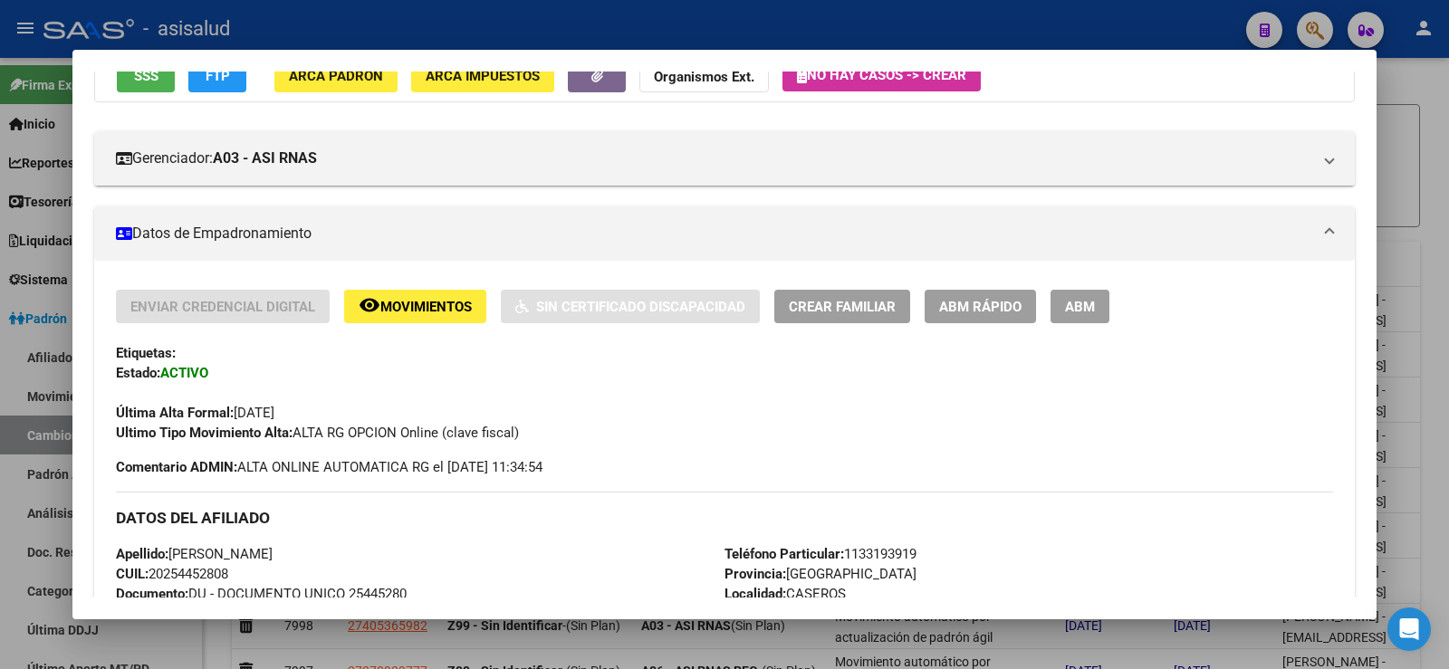
scroll to position [0, 0]
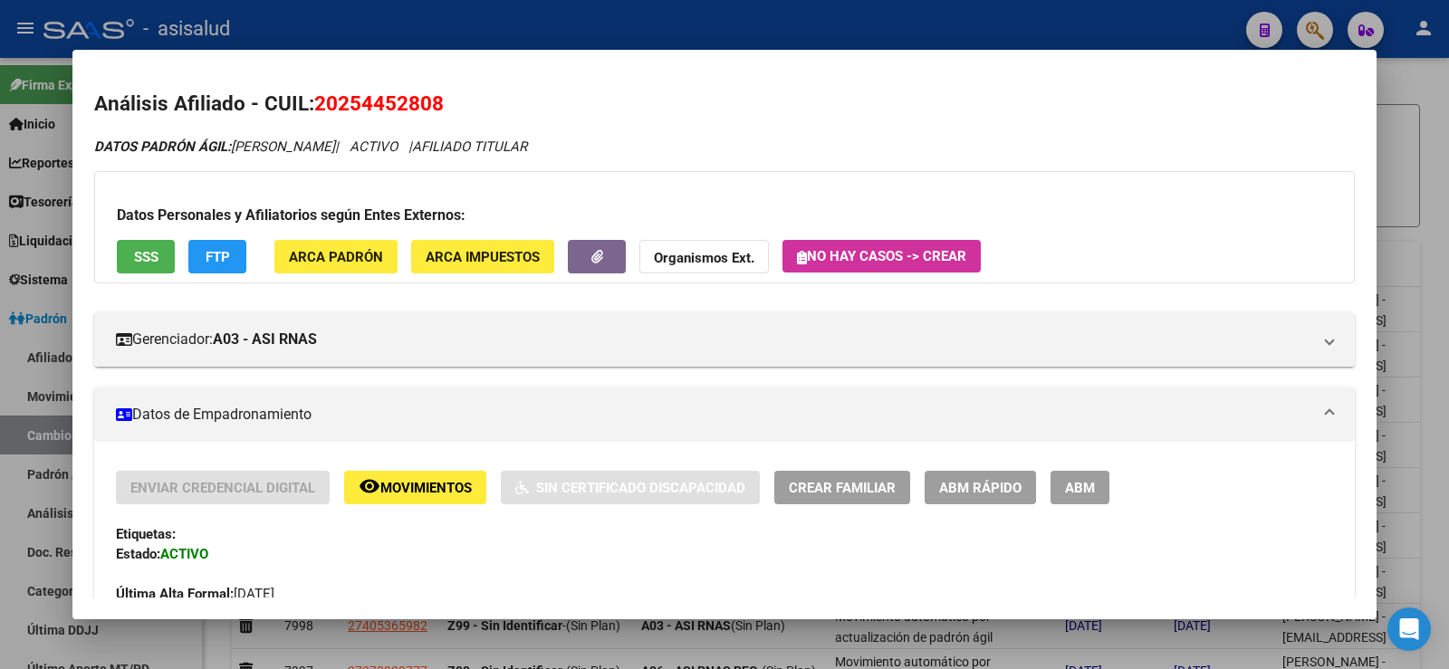
click at [1437, 144] on div at bounding box center [724, 334] width 1449 height 669
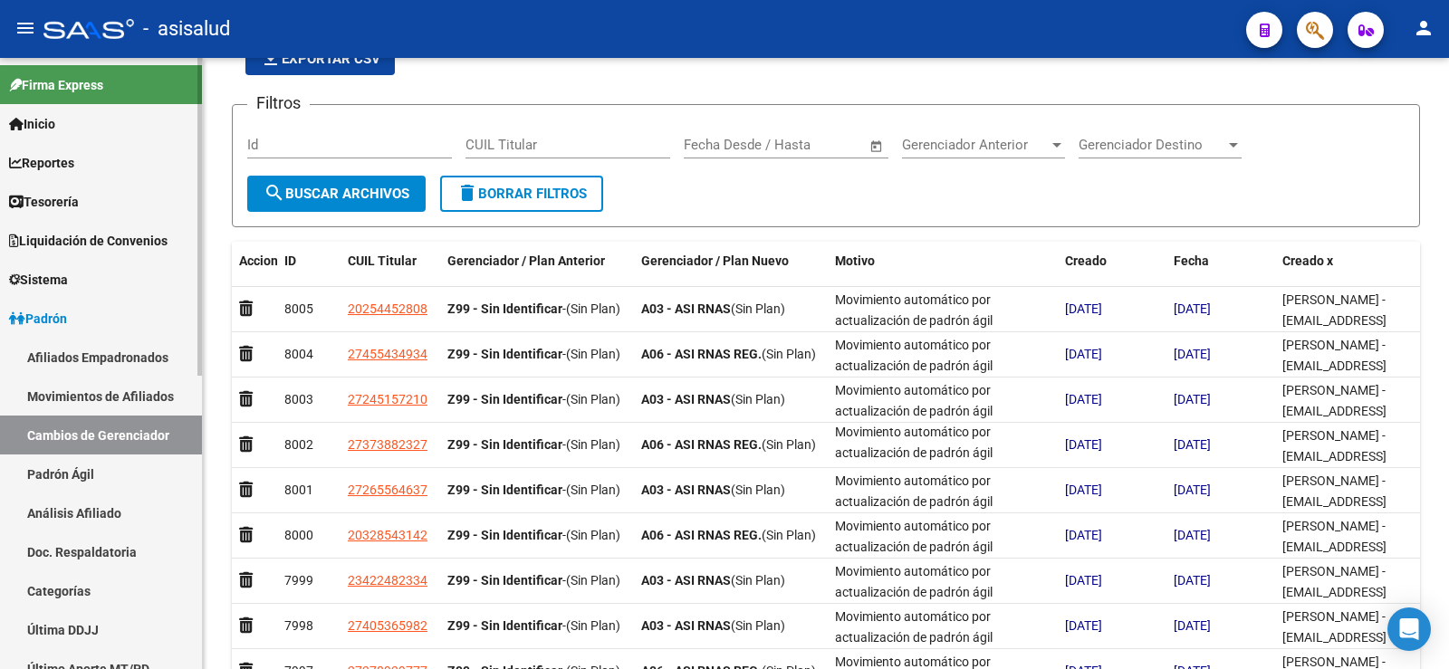
click at [101, 480] on link "Padrón Ágil" at bounding box center [101, 474] width 202 height 39
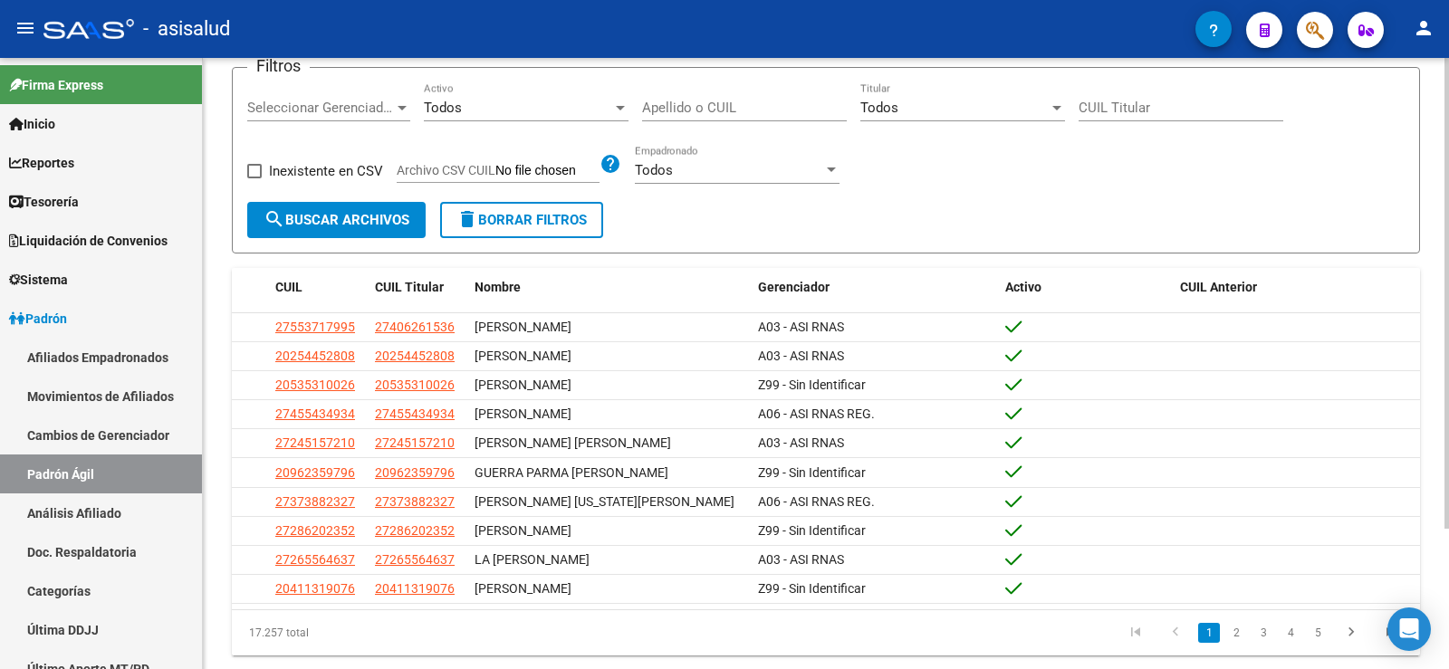
scroll to position [91, 0]
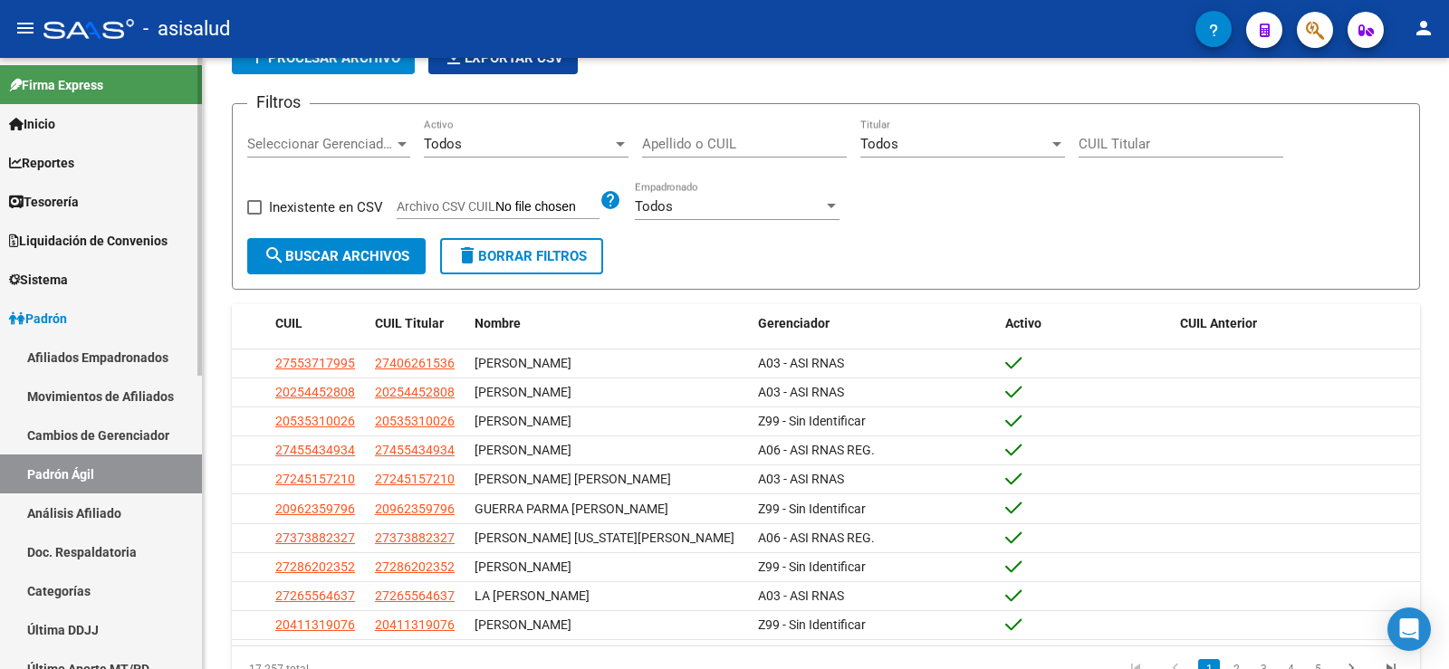
click at [87, 507] on link "Análisis Afiliado" at bounding box center [101, 513] width 202 height 39
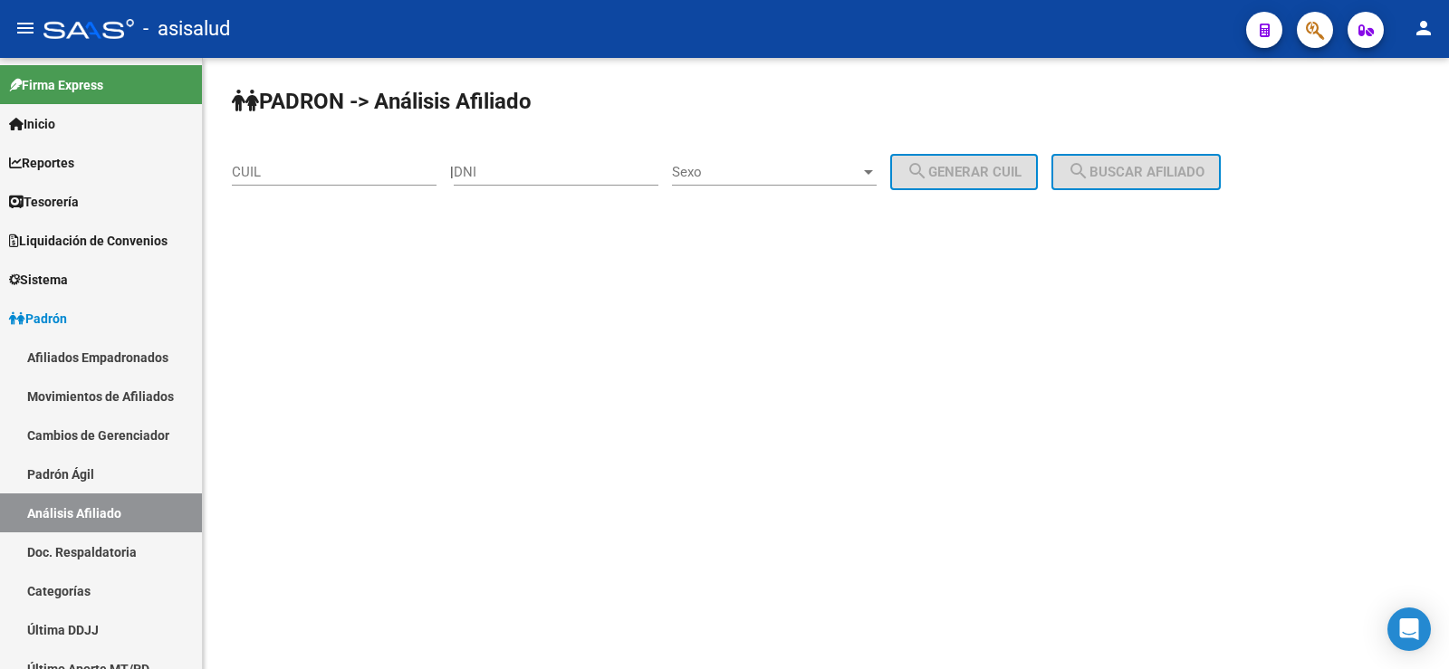
click at [530, 305] on mat-sidenav-content "PADRON -> Análisis Afiliado CUIL | DNI Sexo Sexo search Generar CUIL search Bus…" at bounding box center [826, 363] width 1246 height 611
click at [279, 178] on input "CUIL" at bounding box center [334, 172] width 205 height 16
paste input "27-96418933-7"
click at [1126, 178] on span "search Buscar afiliado" at bounding box center [1136, 172] width 137 height 16
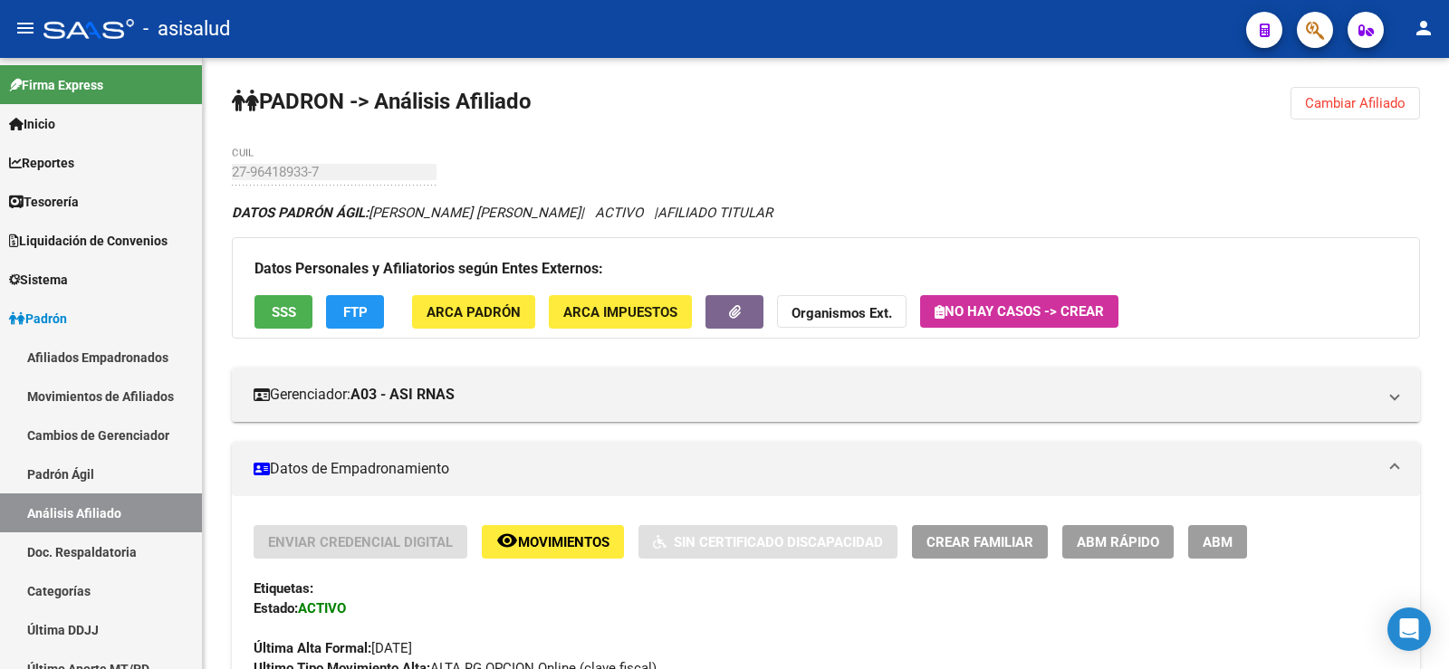
click at [1340, 105] on span "Cambiar Afiliado" at bounding box center [1355, 103] width 101 height 16
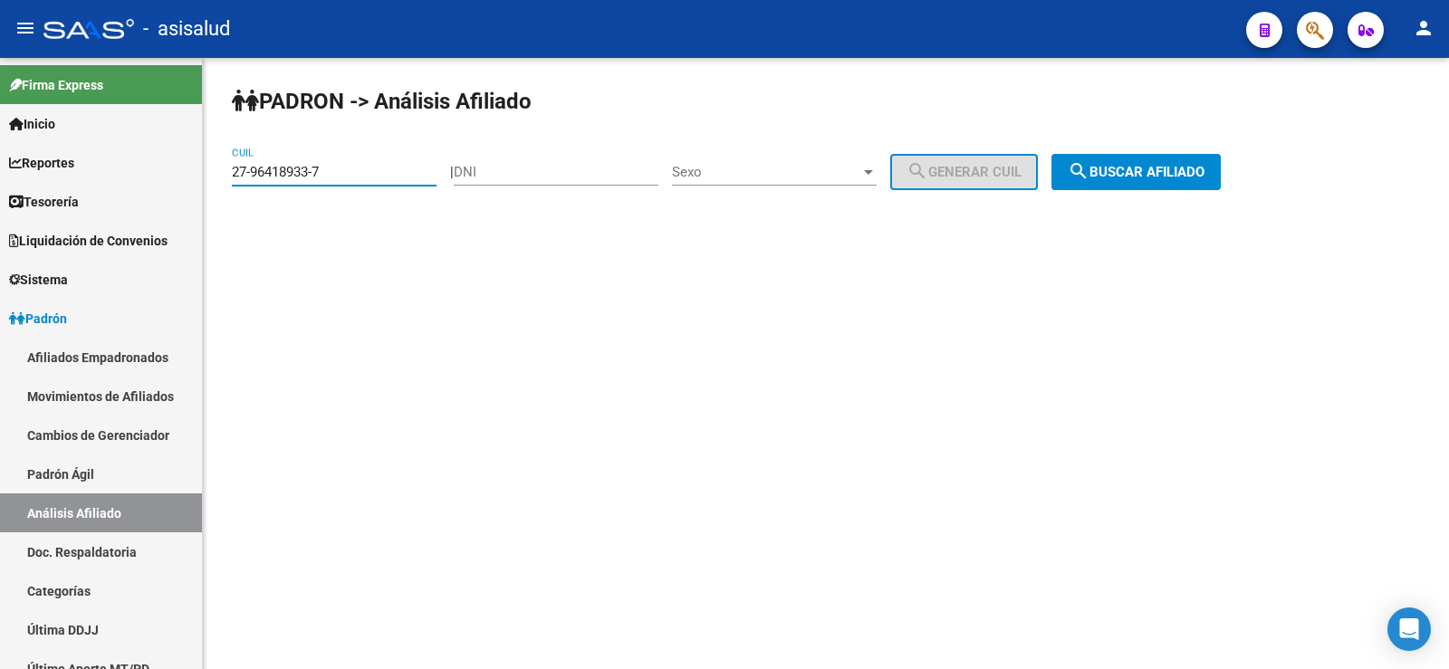
drag, startPoint x: 356, startPoint y: 169, endPoint x: 205, endPoint y: 169, distance: 151.3
click at [205, 169] on div "PADRON -> Análisis Afiliado 27-96418933-7 CUIL | DNI Sexo Sexo search Generar C…" at bounding box center [826, 153] width 1246 height 190
paste input "27536418-0"
type input "27-27536418-0"
click at [1163, 159] on button "search Buscar afiliado" at bounding box center [1136, 172] width 169 height 36
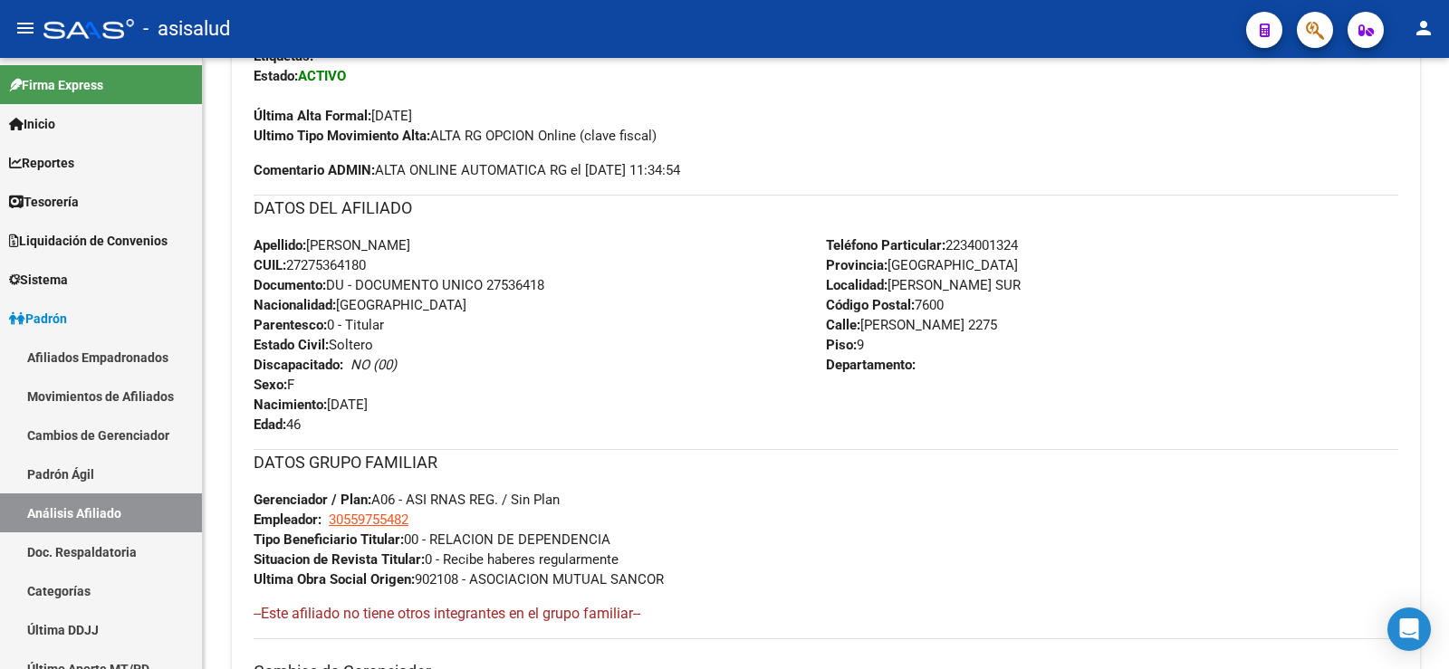
scroll to position [634, 0]
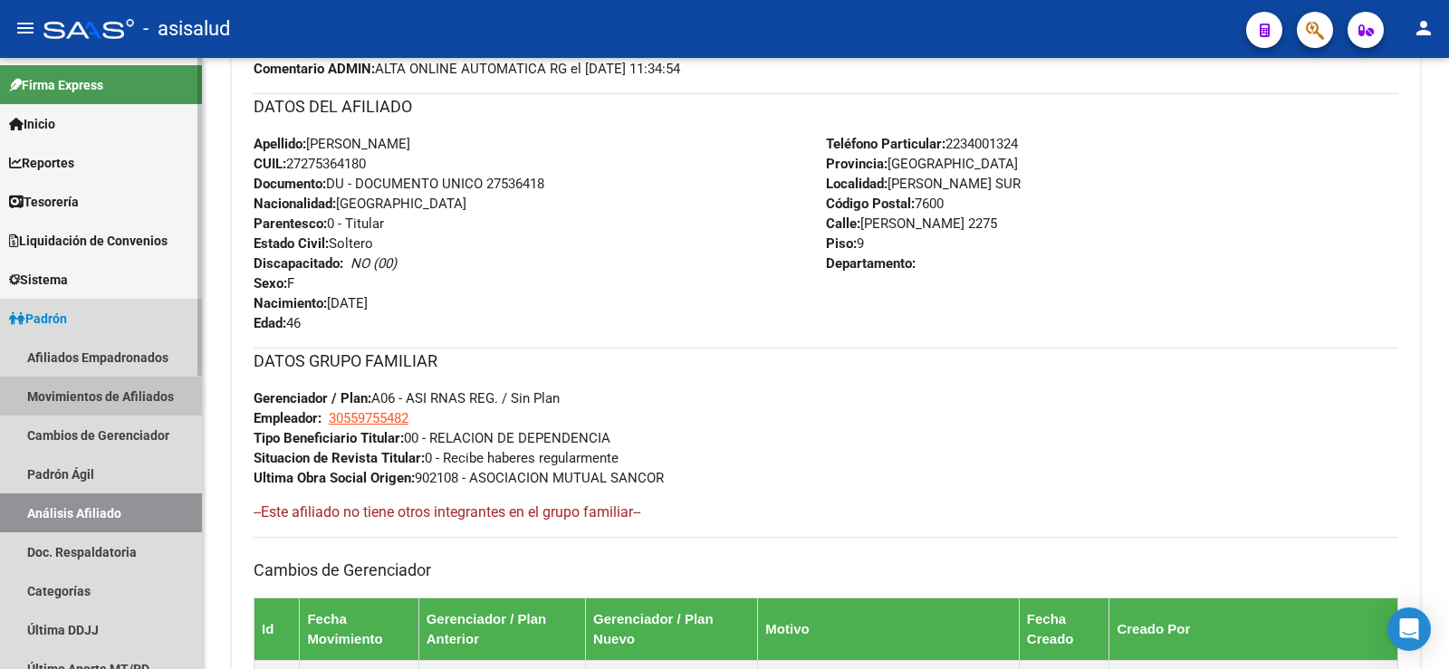
click at [90, 385] on link "Movimientos de Afiliados" at bounding box center [101, 396] width 202 height 39
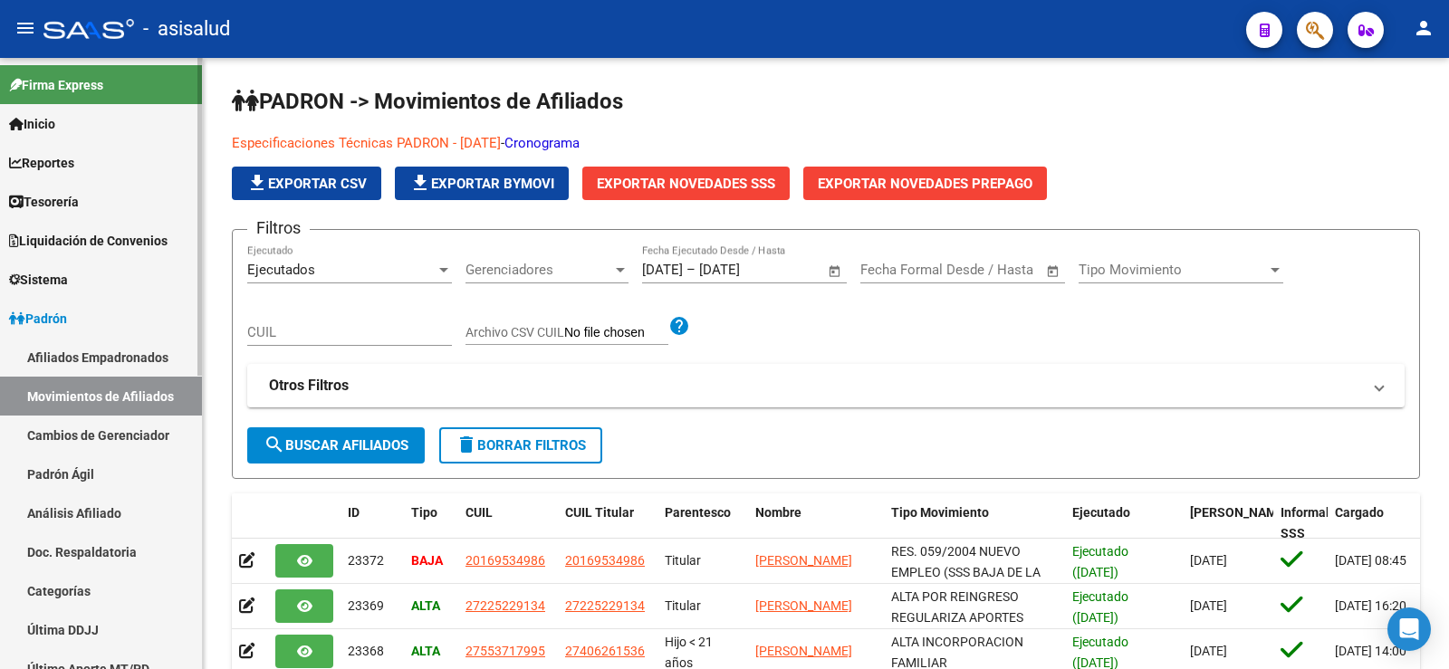
click at [90, 366] on link "Afiliados Empadronados" at bounding box center [101, 357] width 202 height 39
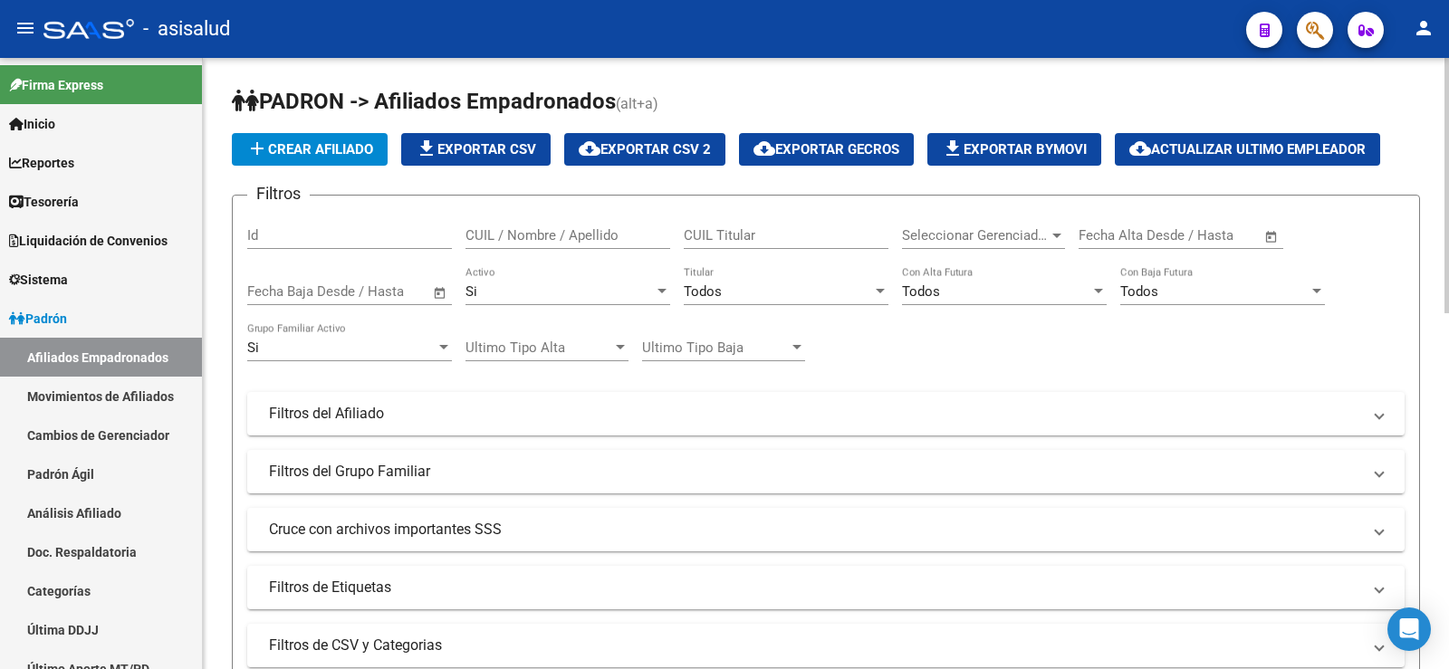
click at [803, 299] on div "Todos" at bounding box center [778, 291] width 188 height 16
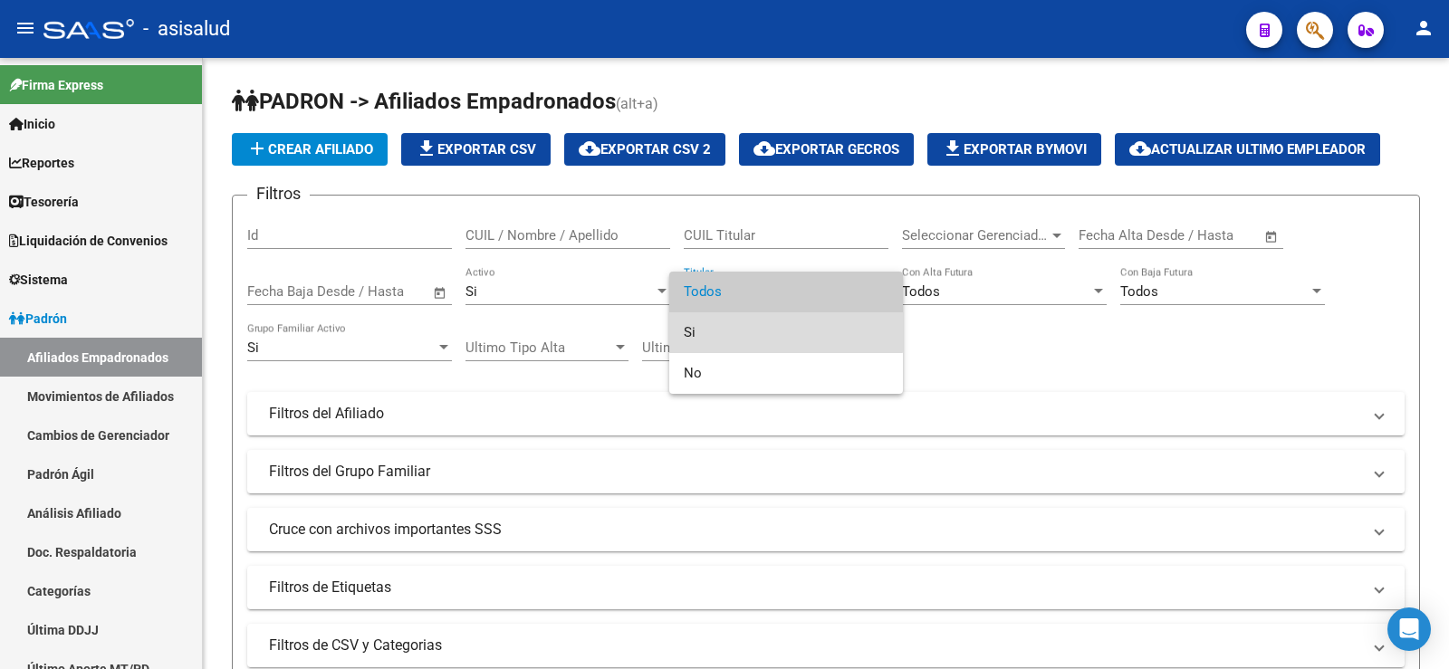
click at [773, 325] on span "Si" at bounding box center [786, 332] width 205 height 41
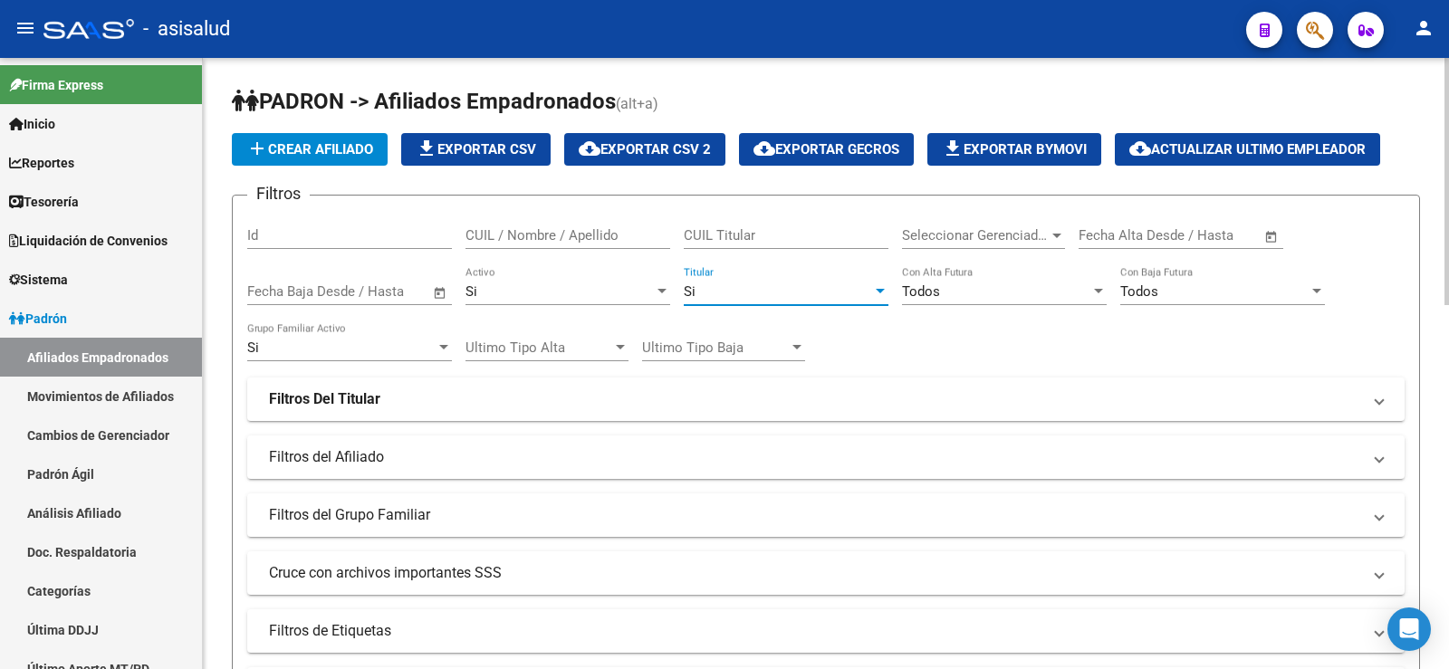
click at [941, 296] on div "Todos" at bounding box center [996, 291] width 188 height 16
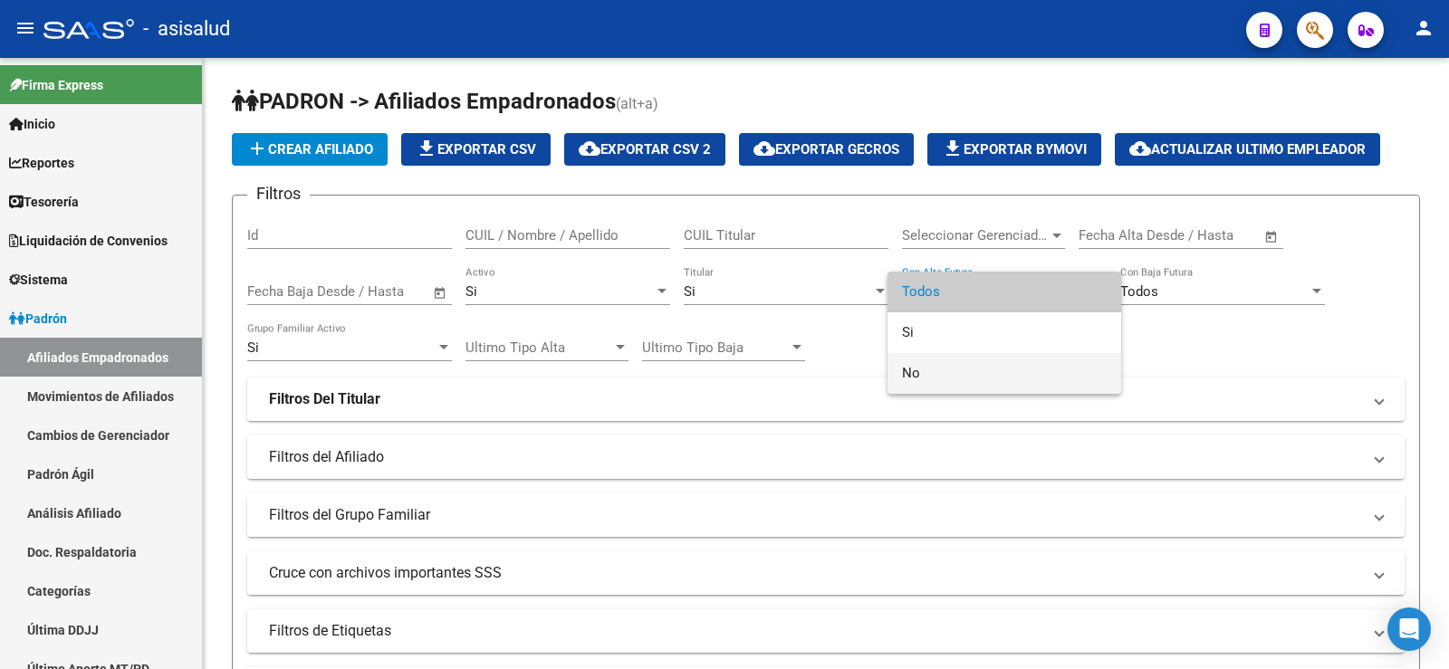
click at [934, 373] on span "No" at bounding box center [1004, 373] width 205 height 41
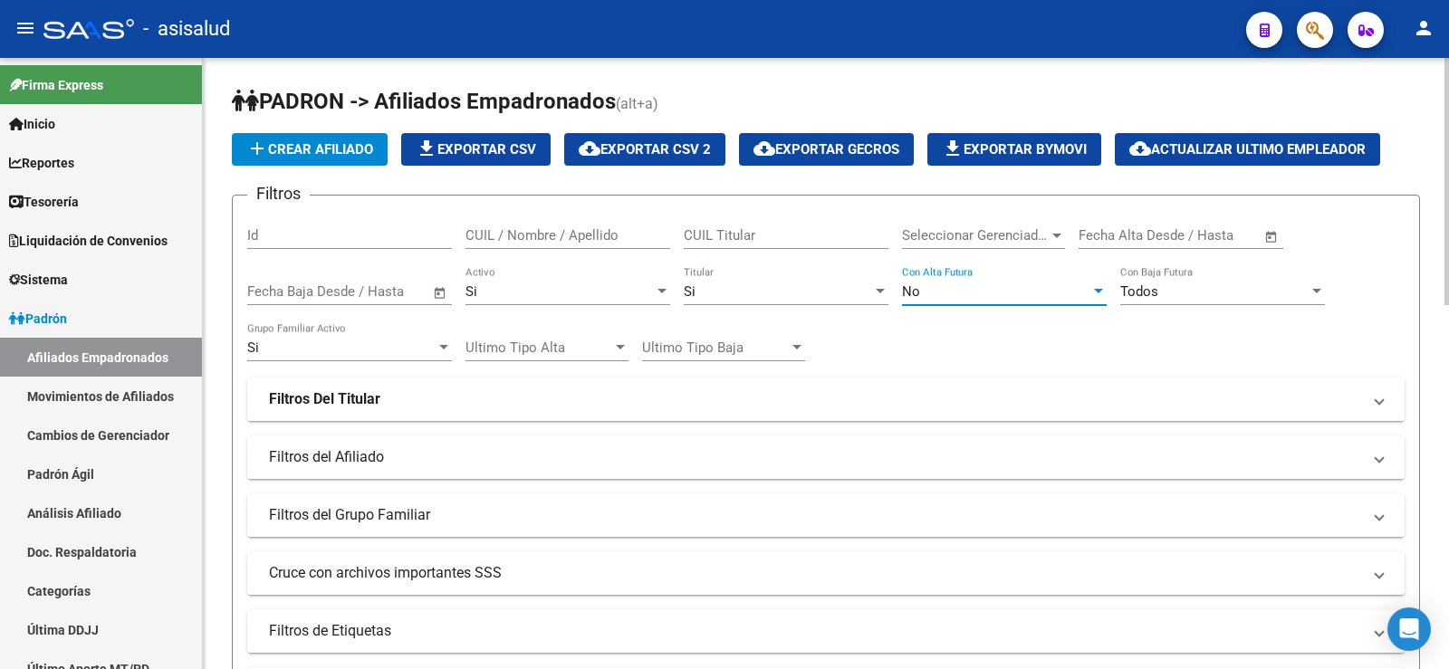
click at [1146, 289] on span "Todos" at bounding box center [1139, 291] width 38 height 16
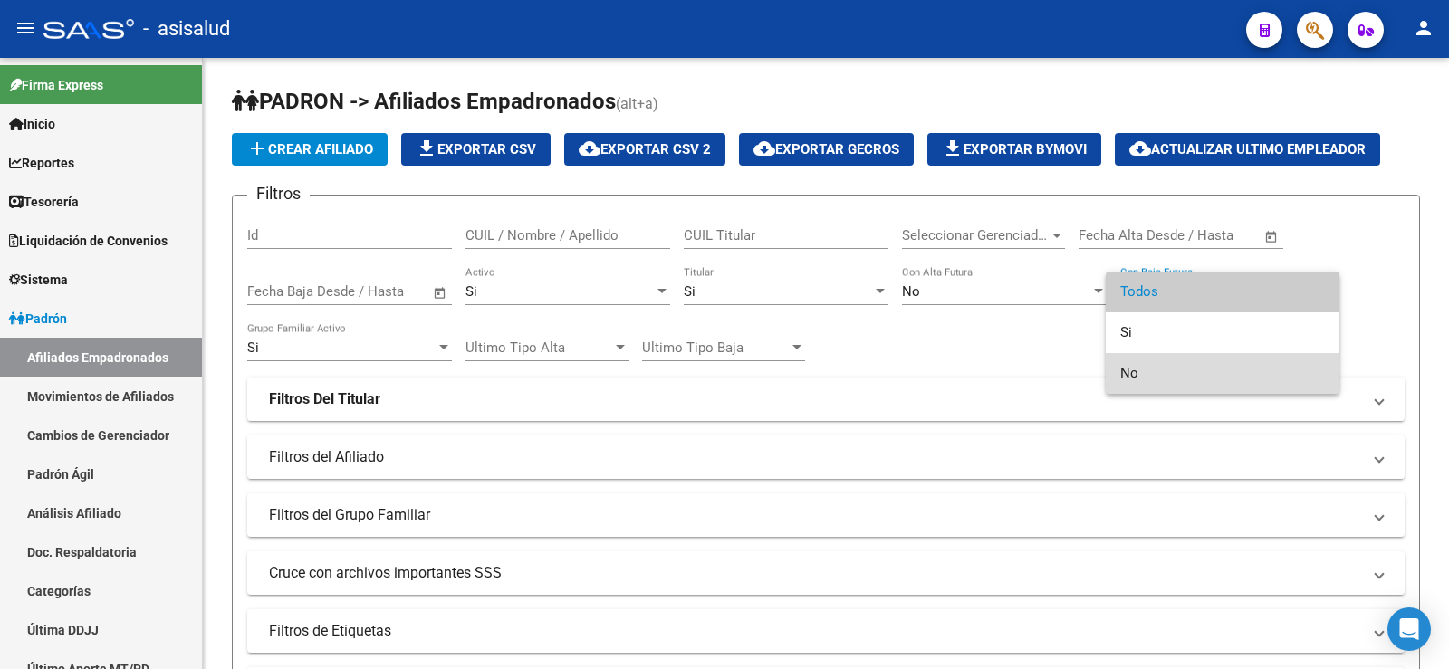
click at [1144, 373] on span "No" at bounding box center [1222, 373] width 205 height 41
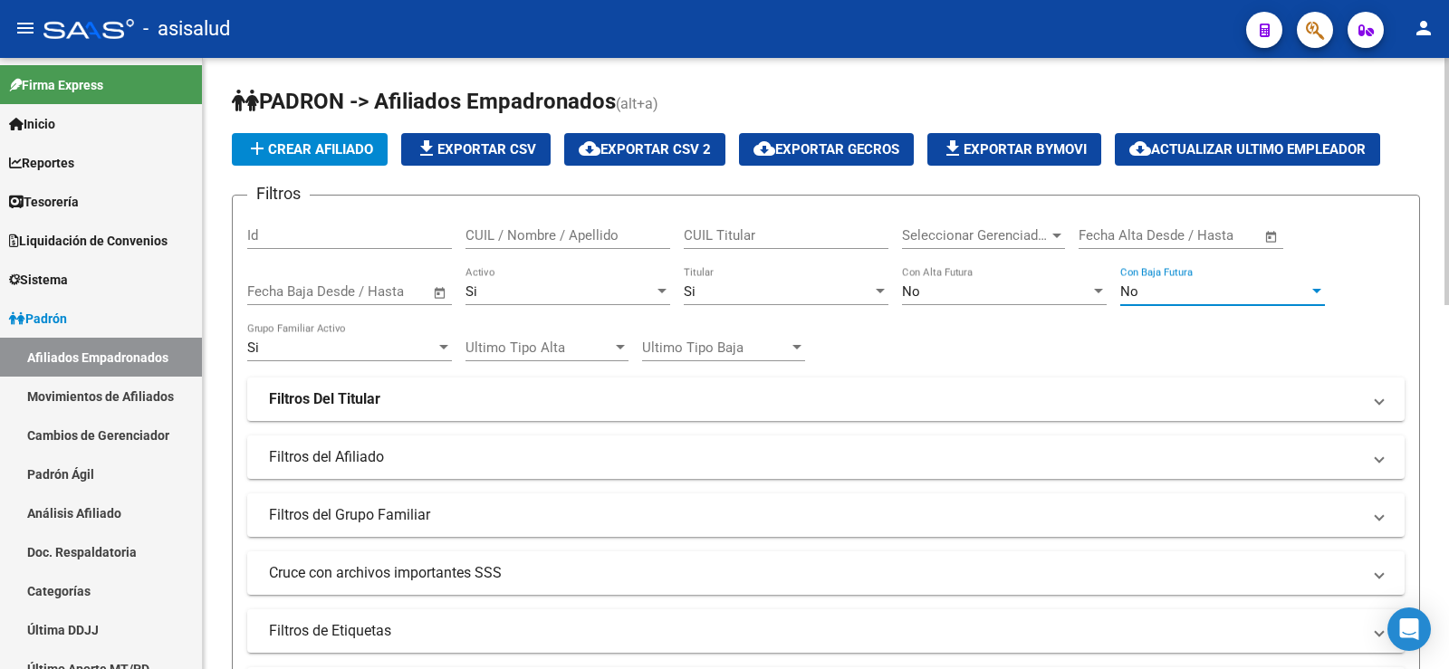
click at [1009, 238] on span "Seleccionar Gerenciador" at bounding box center [975, 235] width 147 height 16
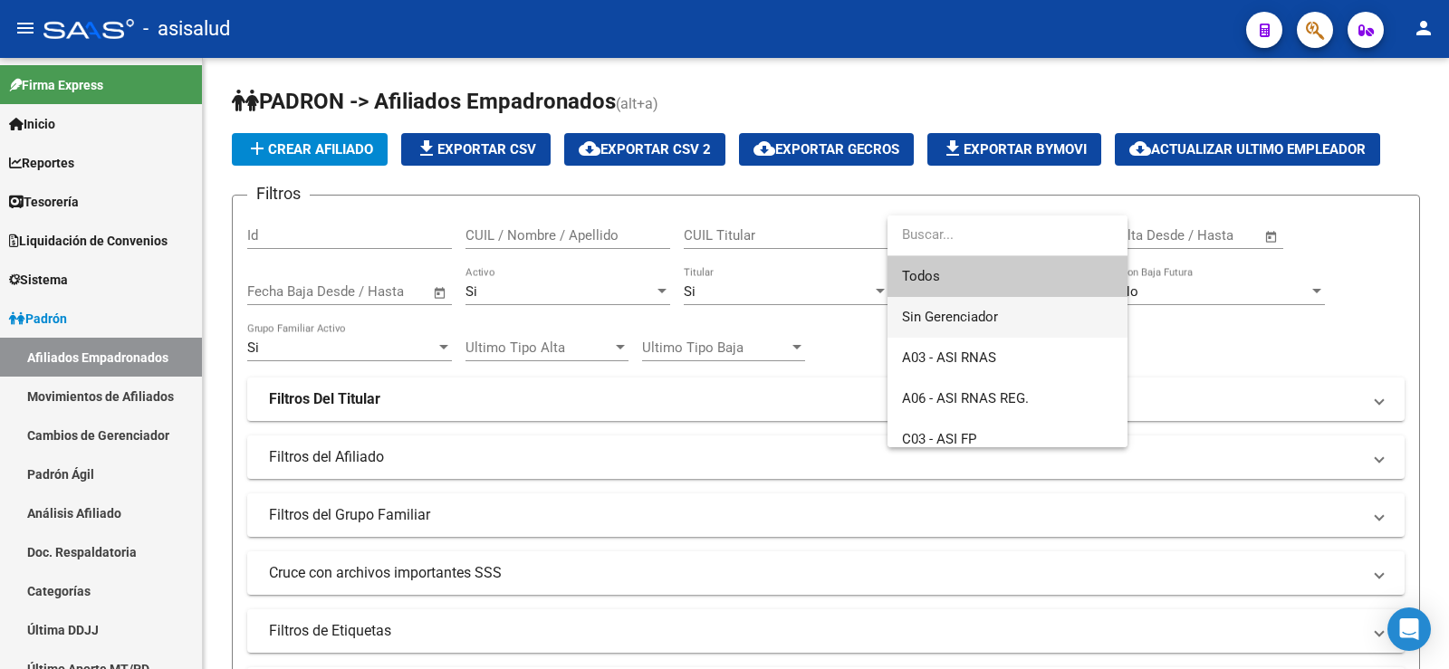
scroll to position [53, 0]
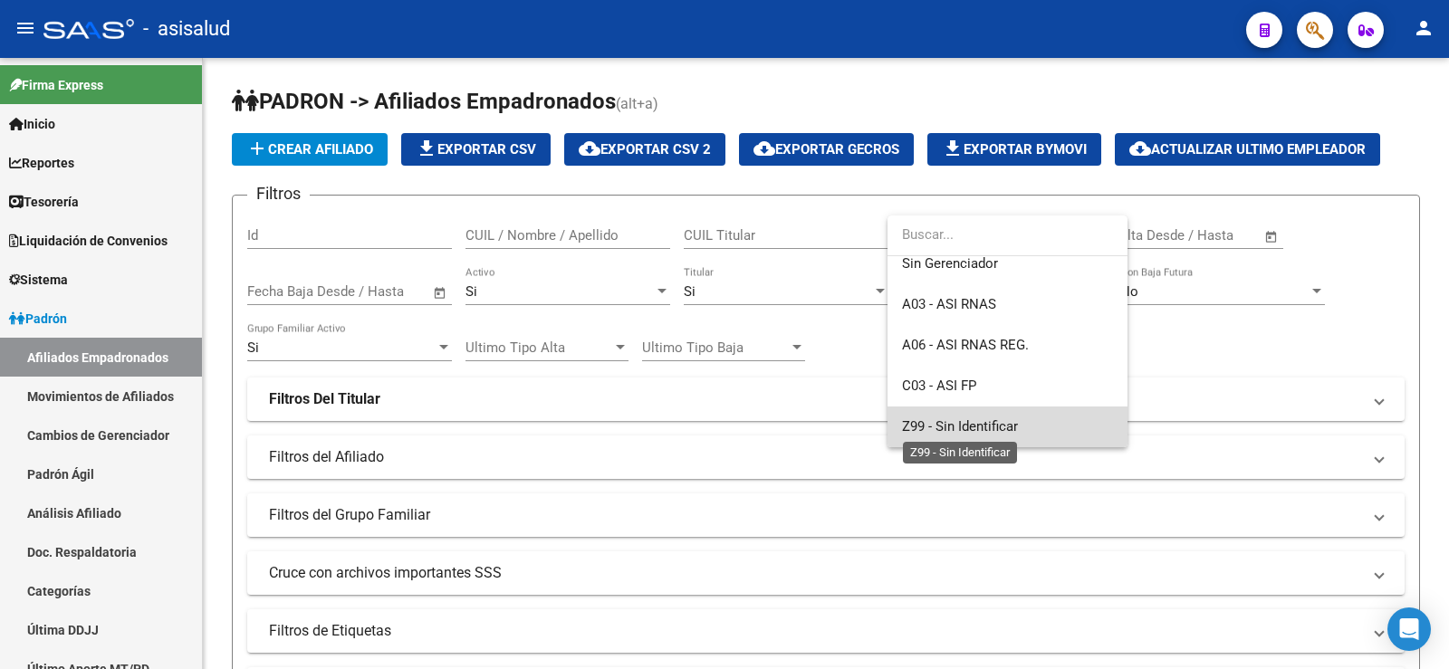
click at [963, 423] on span "Z99 - Sin Identificar" at bounding box center [960, 426] width 116 height 16
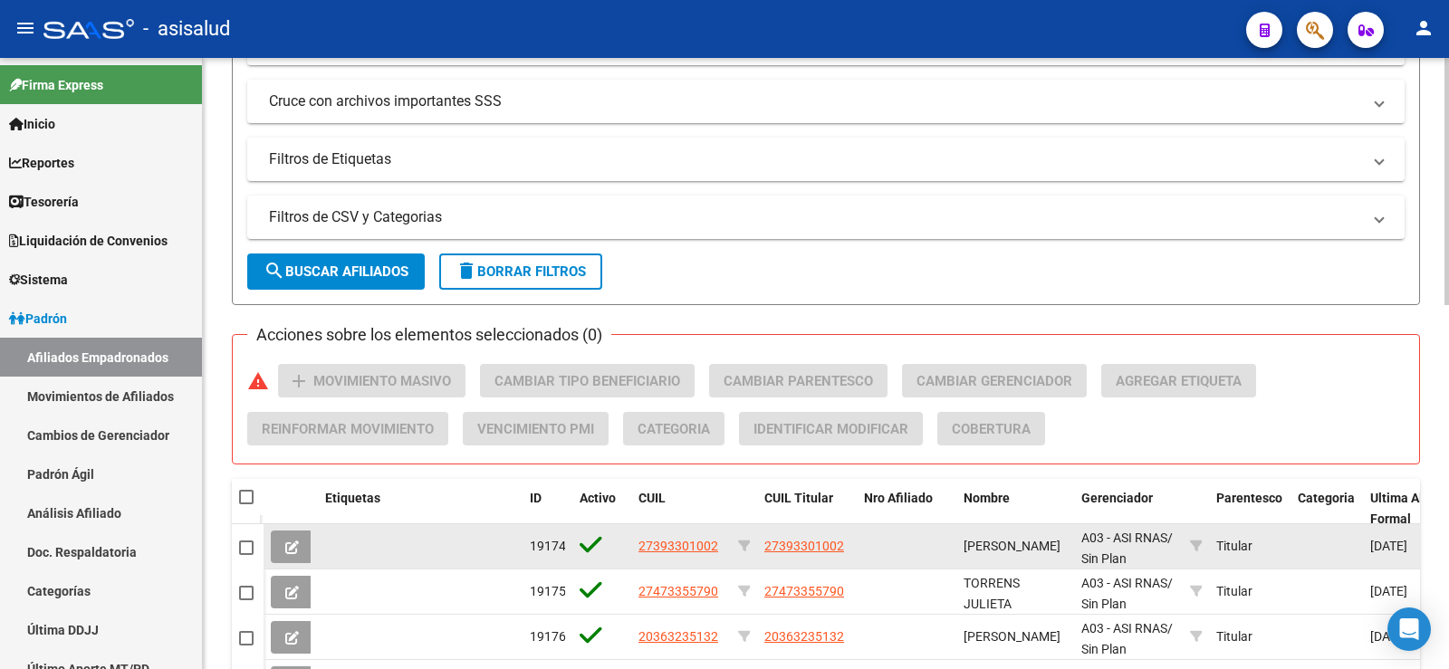
scroll to position [543, 0]
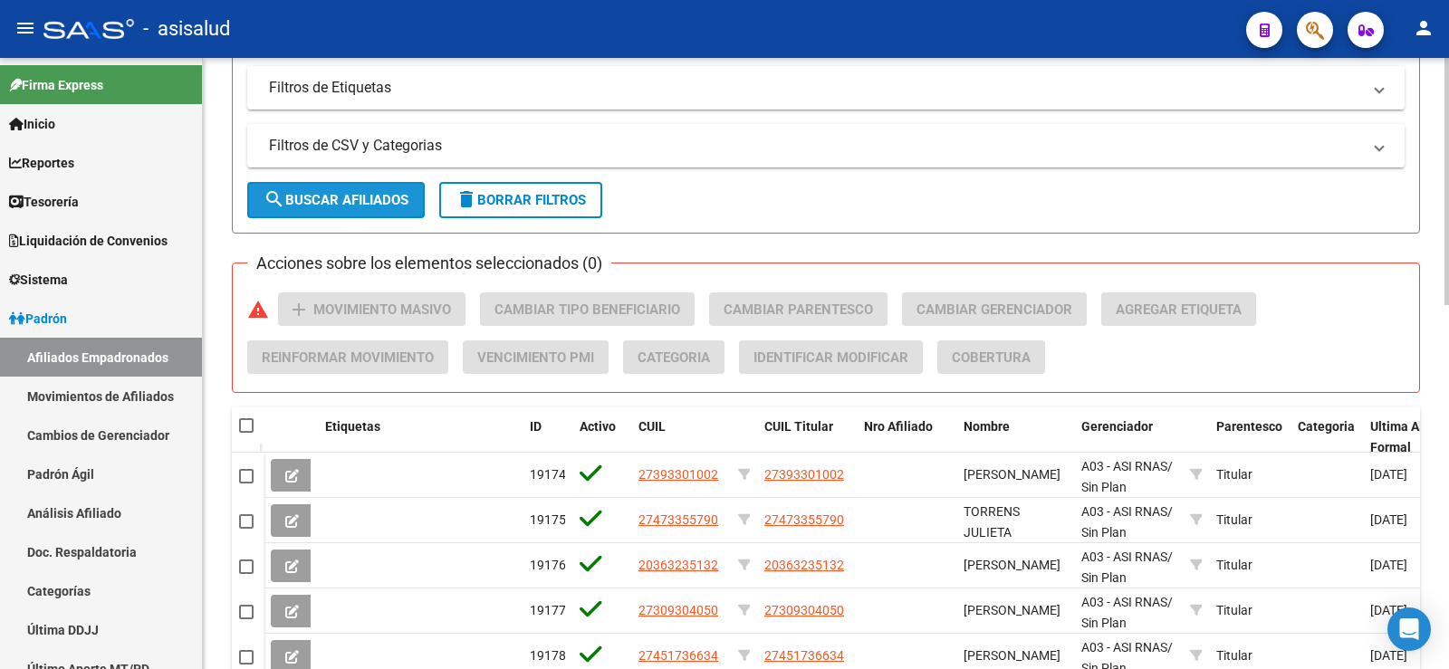
click at [356, 197] on span "search Buscar Afiliados" at bounding box center [336, 200] width 145 height 16
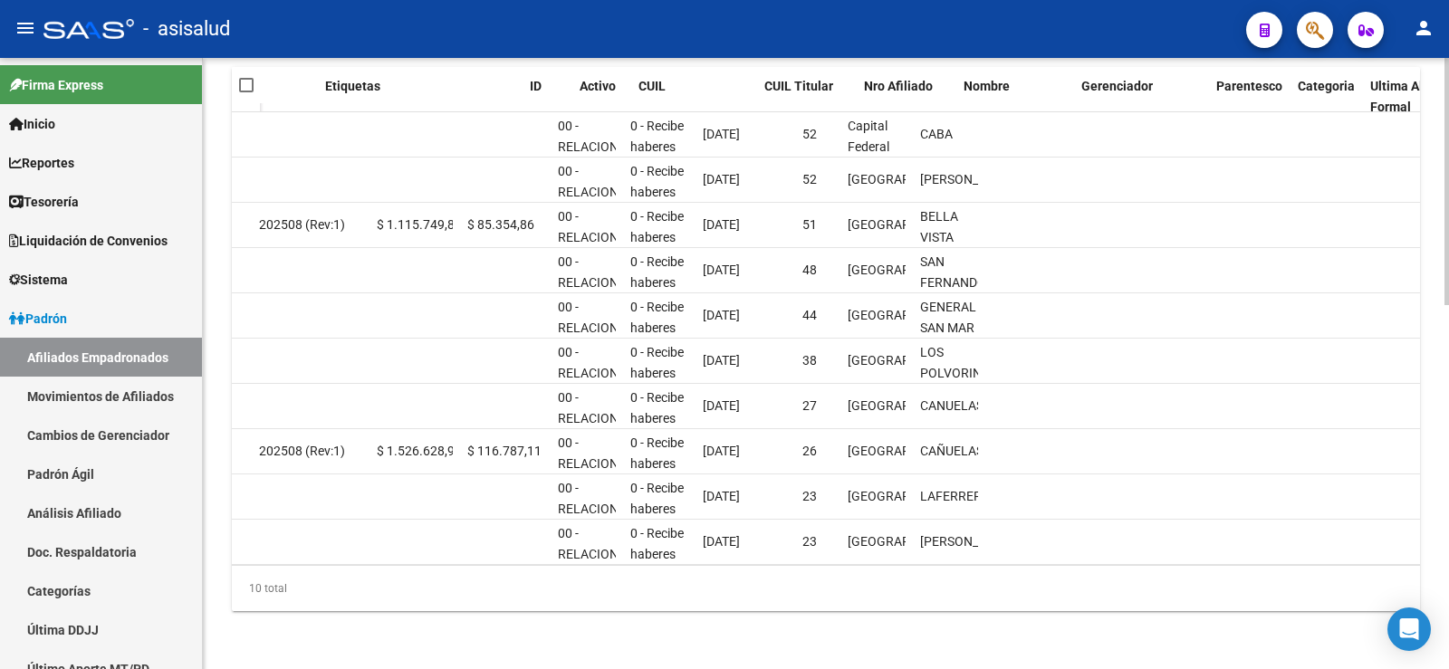
scroll to position [0, 0]
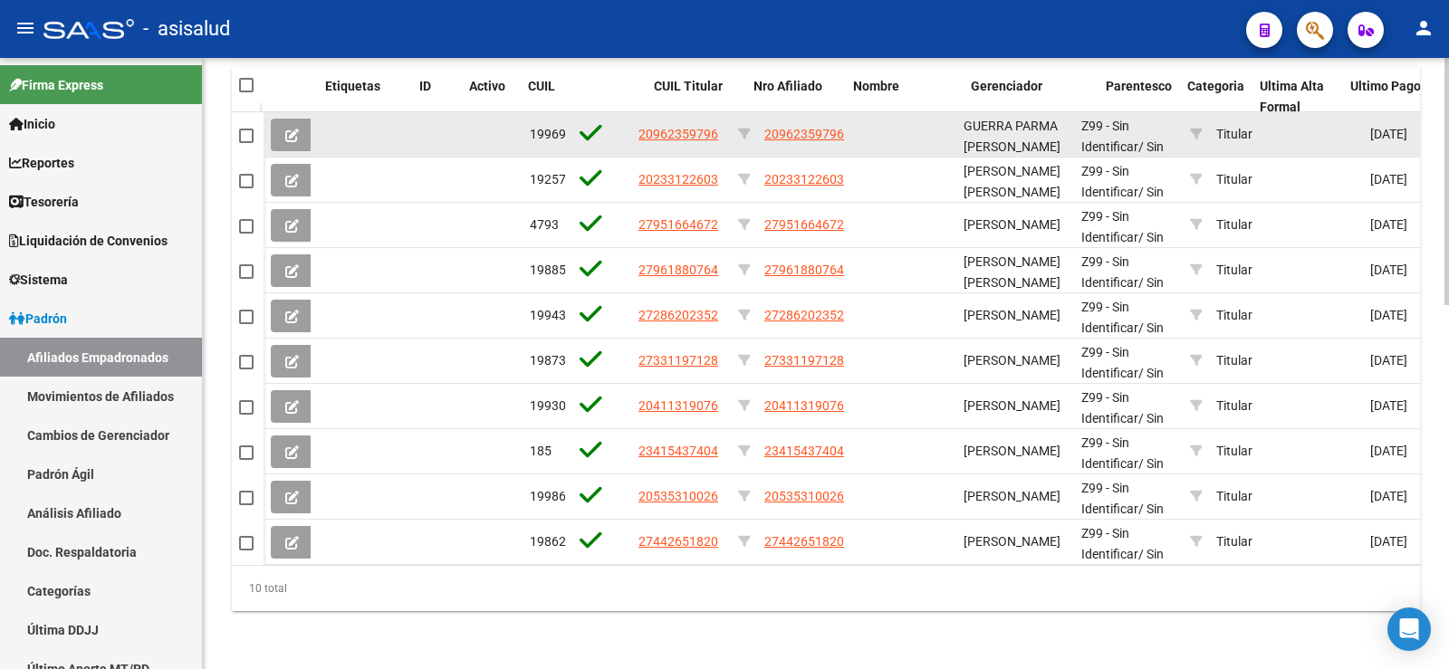
drag, startPoint x: 521, startPoint y: 94, endPoint x: 399, endPoint y: 99, distance: 121.5
click at [399, 99] on div "Etiquetas ID Activo CUIL CUIL Titular Nro Afiliado Nombre Gerenciador Parentesc…" at bounding box center [826, 339] width 1188 height 544
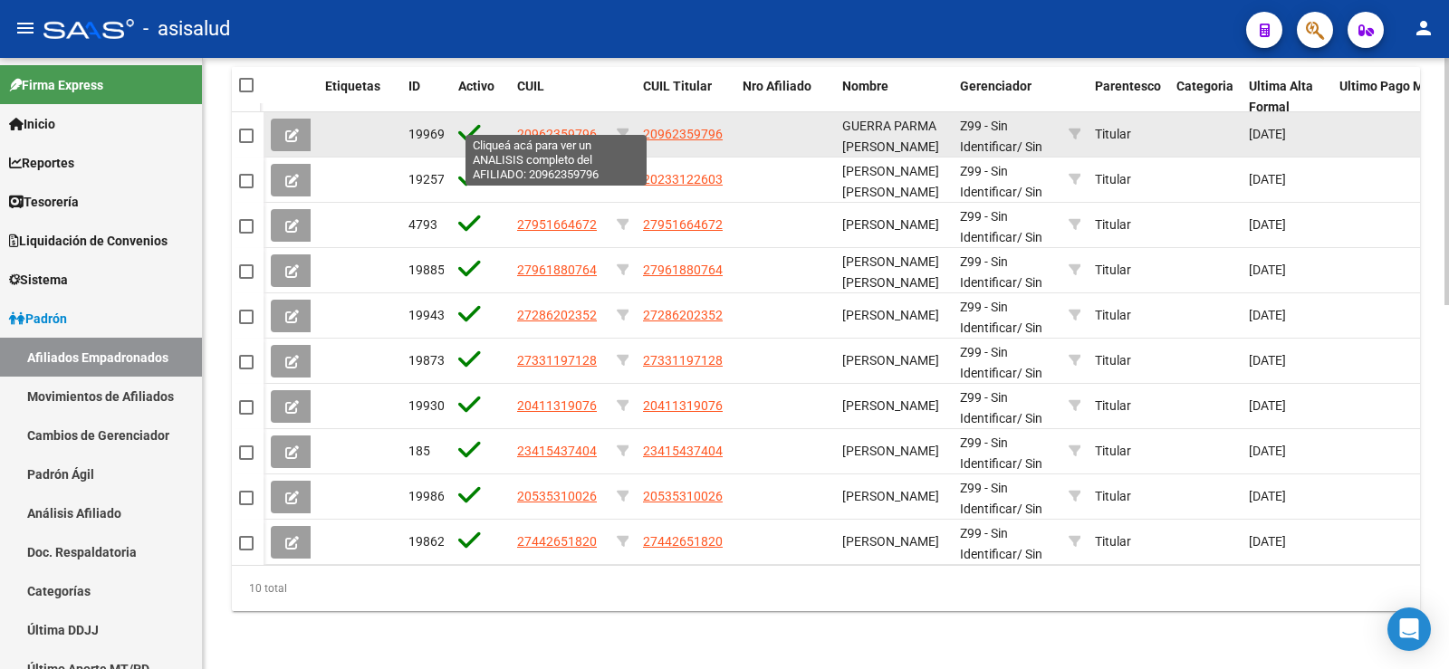
click at [551, 127] on span "20962359796" at bounding box center [557, 134] width 80 height 14
type textarea "20962359796"
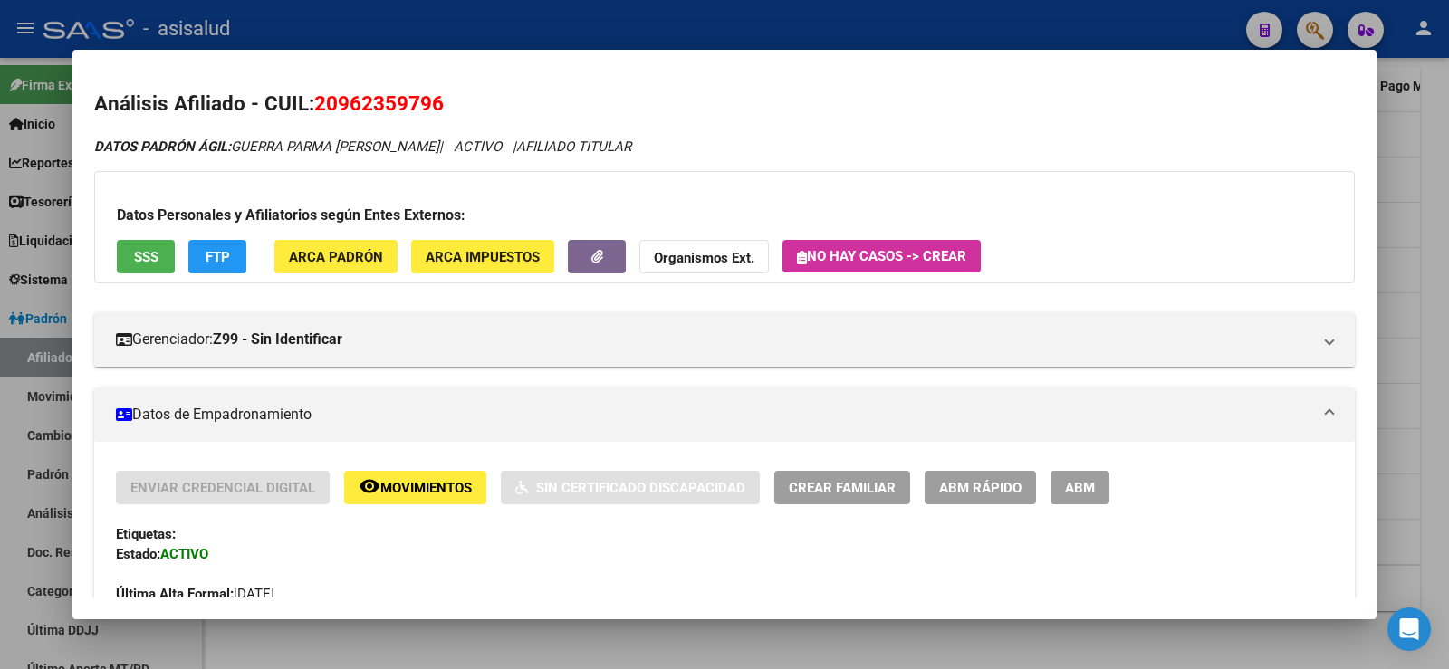
scroll to position [91, 0]
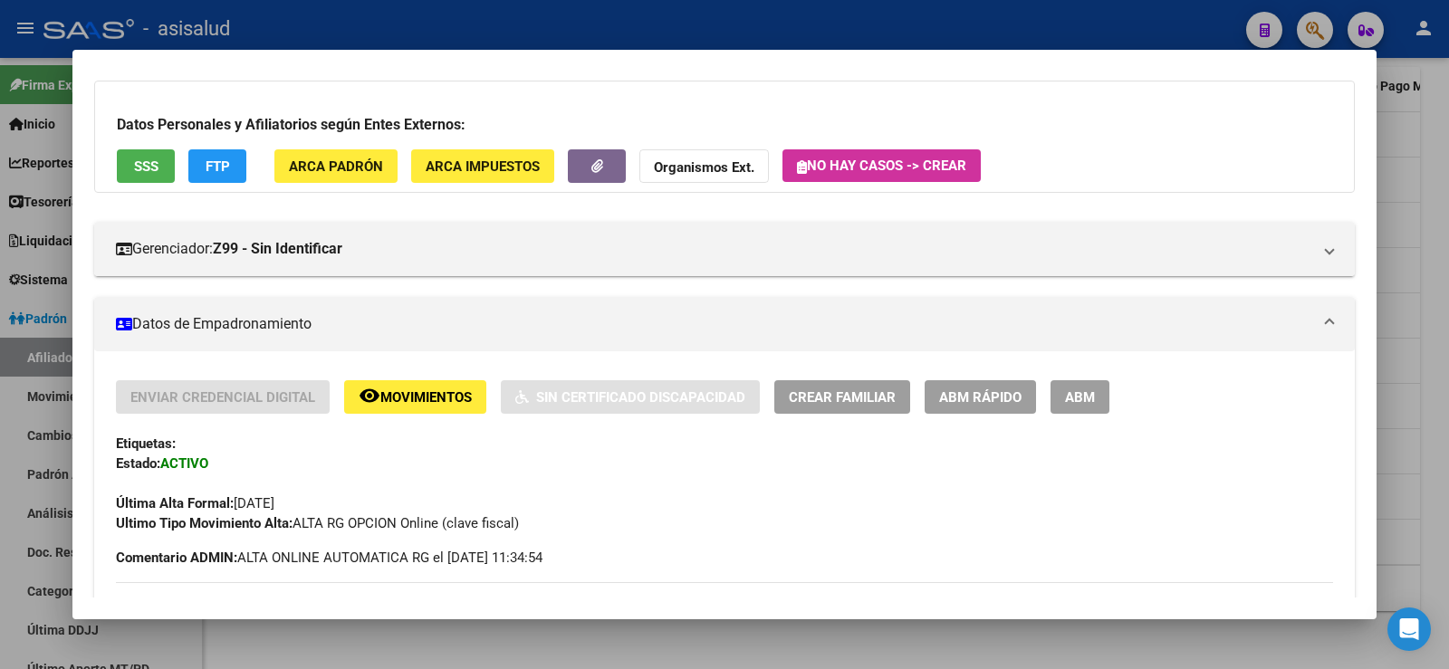
click at [789, 30] on div at bounding box center [724, 334] width 1449 height 669
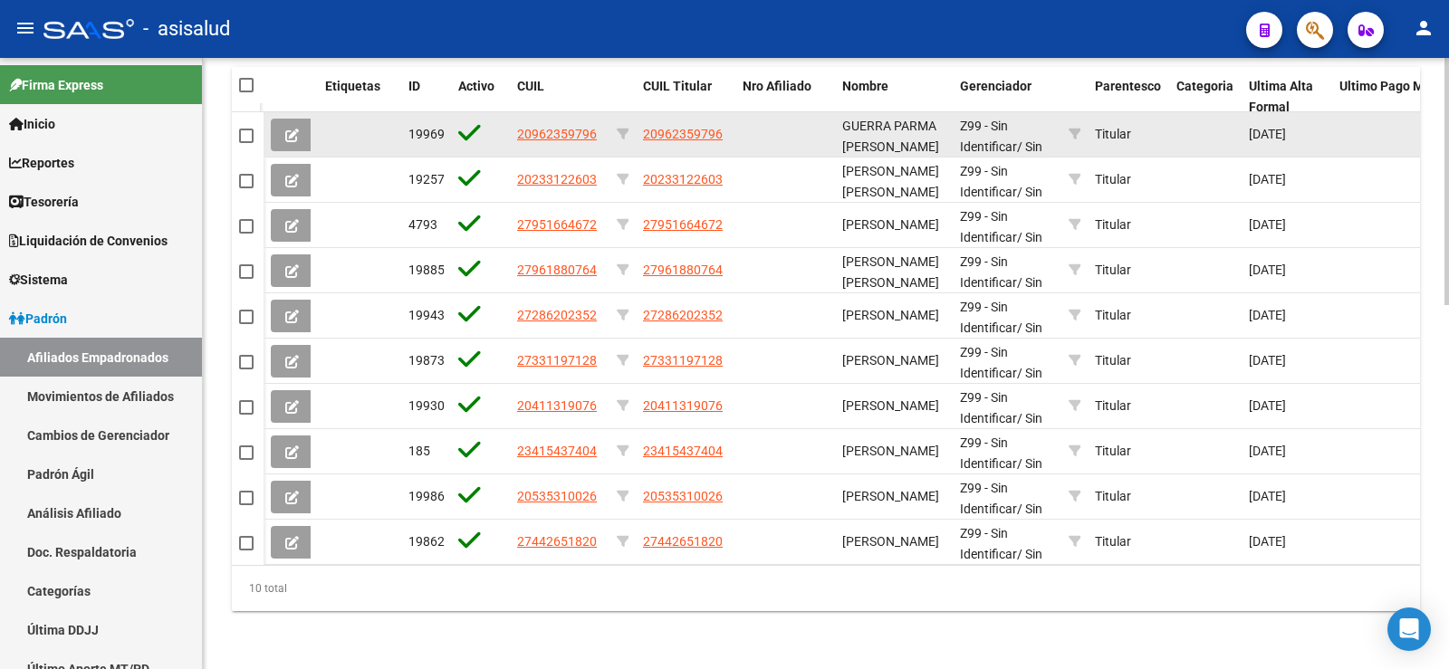
drag, startPoint x: 645, startPoint y: 121, endPoint x: 724, endPoint y: 123, distance: 78.8
click at [724, 124] on div "20962359796" at bounding box center [685, 134] width 85 height 21
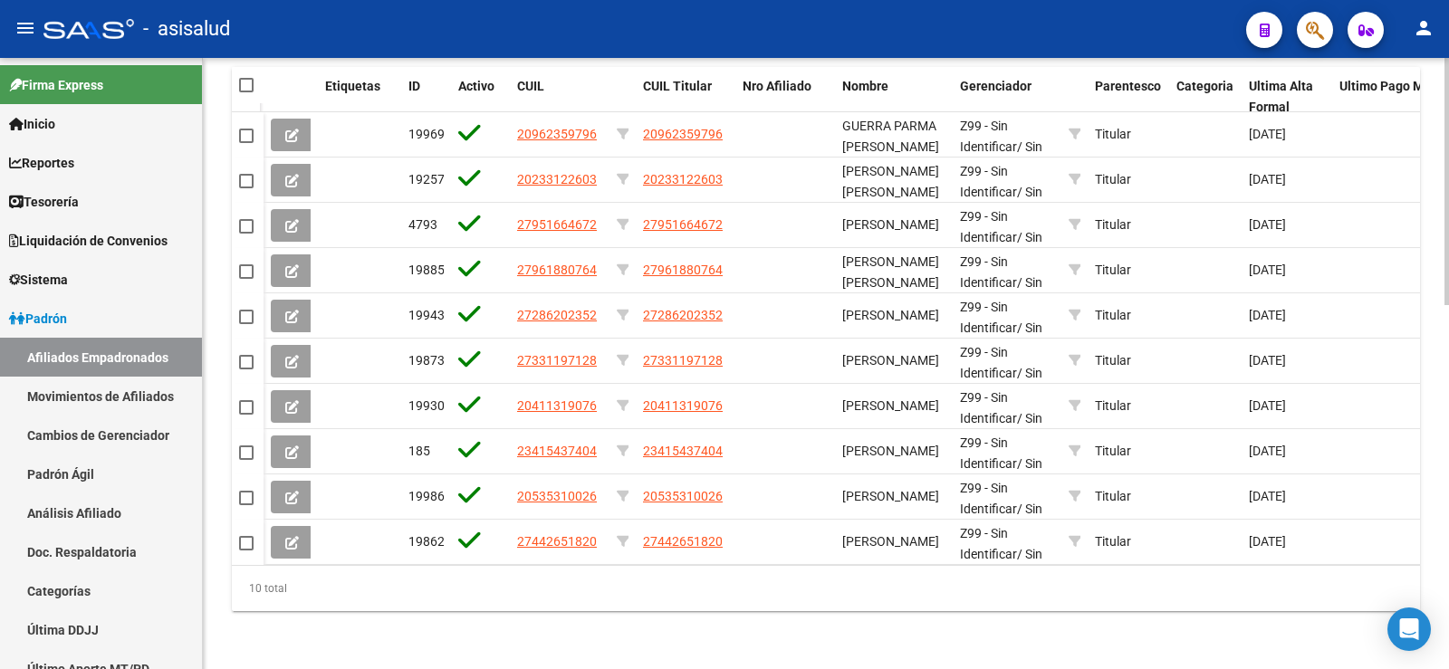
copy span "20962359796"
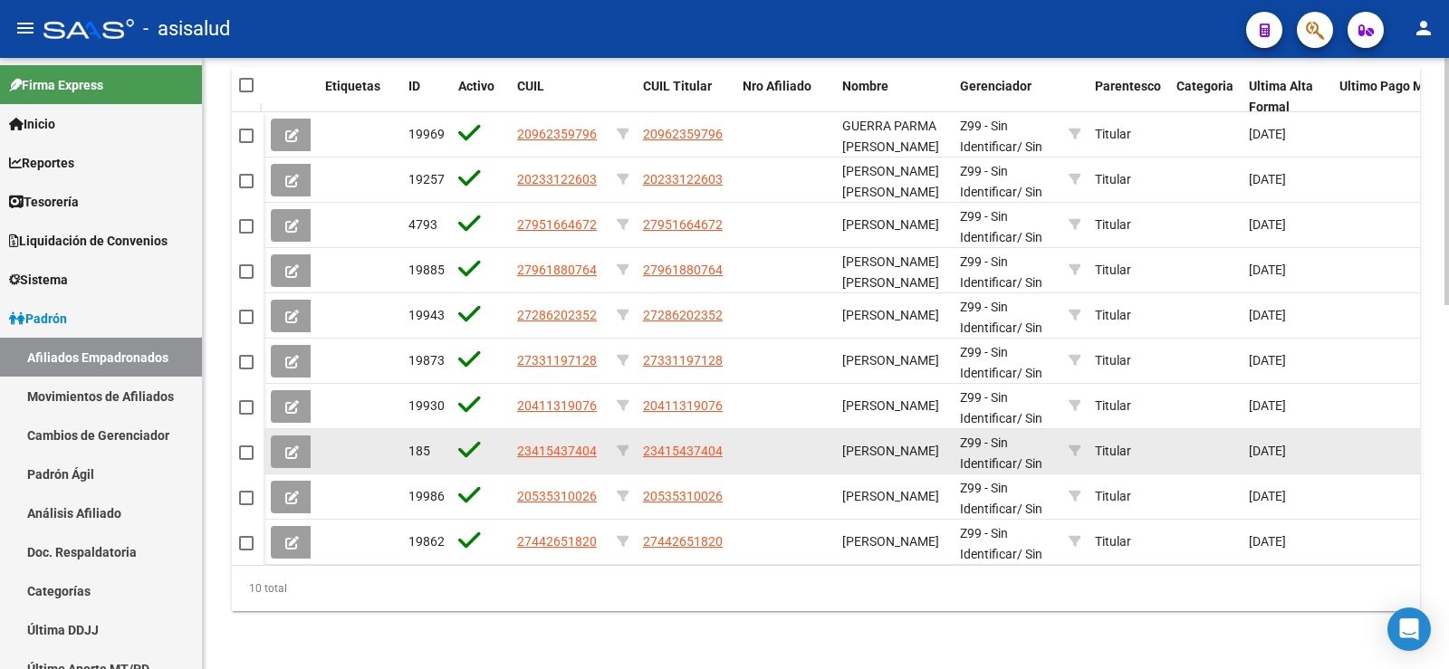
copy span "20962359796"
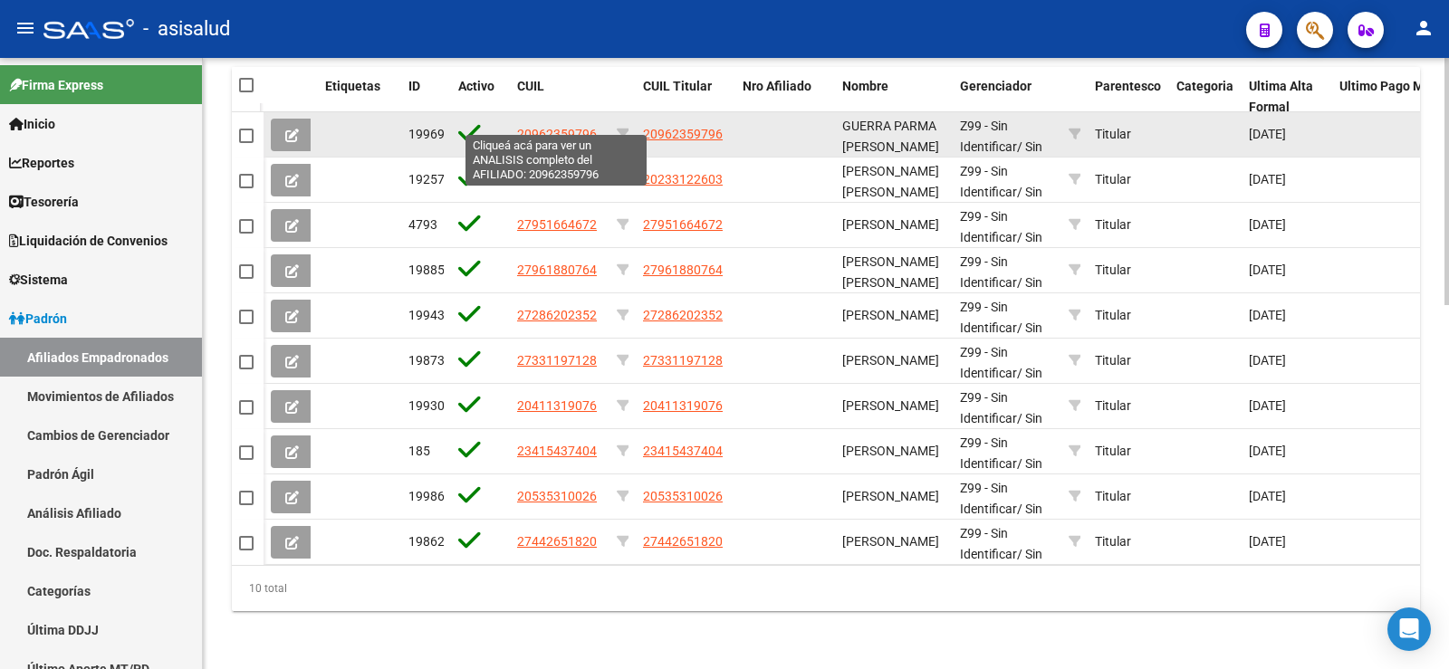
click at [566, 127] on span "20962359796" at bounding box center [557, 134] width 80 height 14
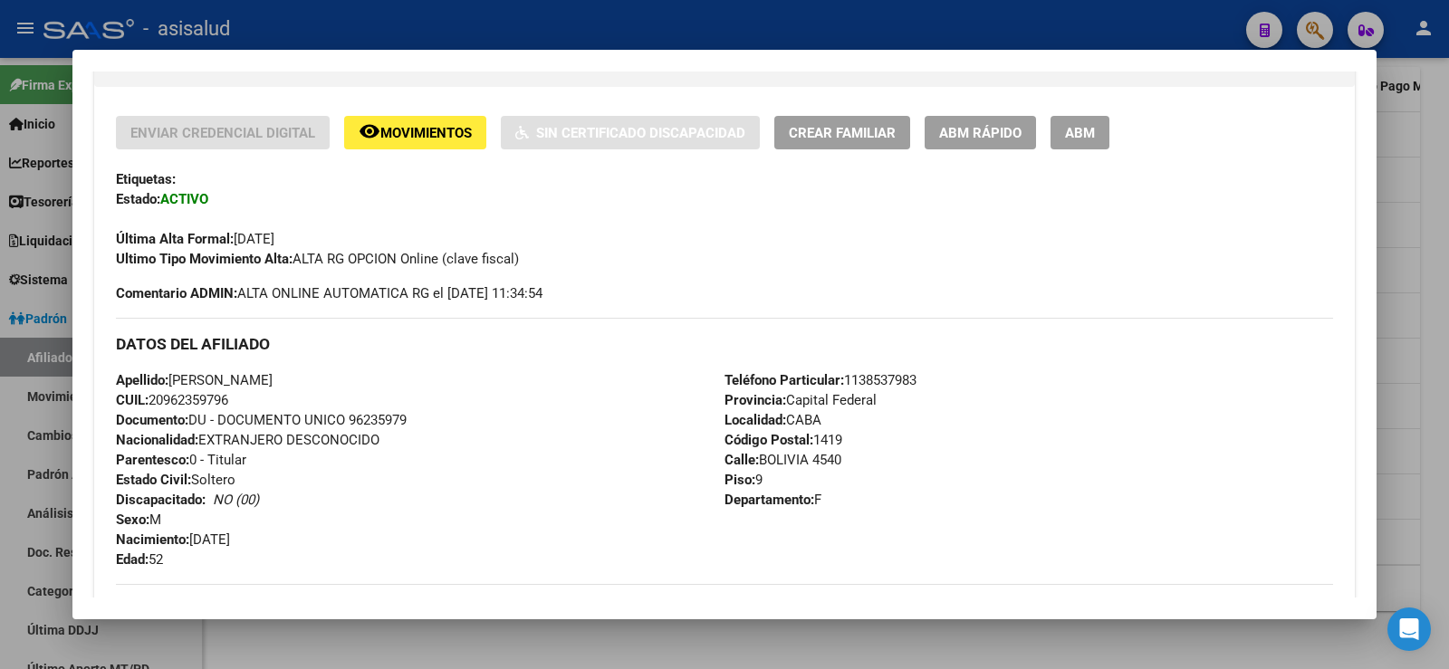
scroll to position [362, 0]
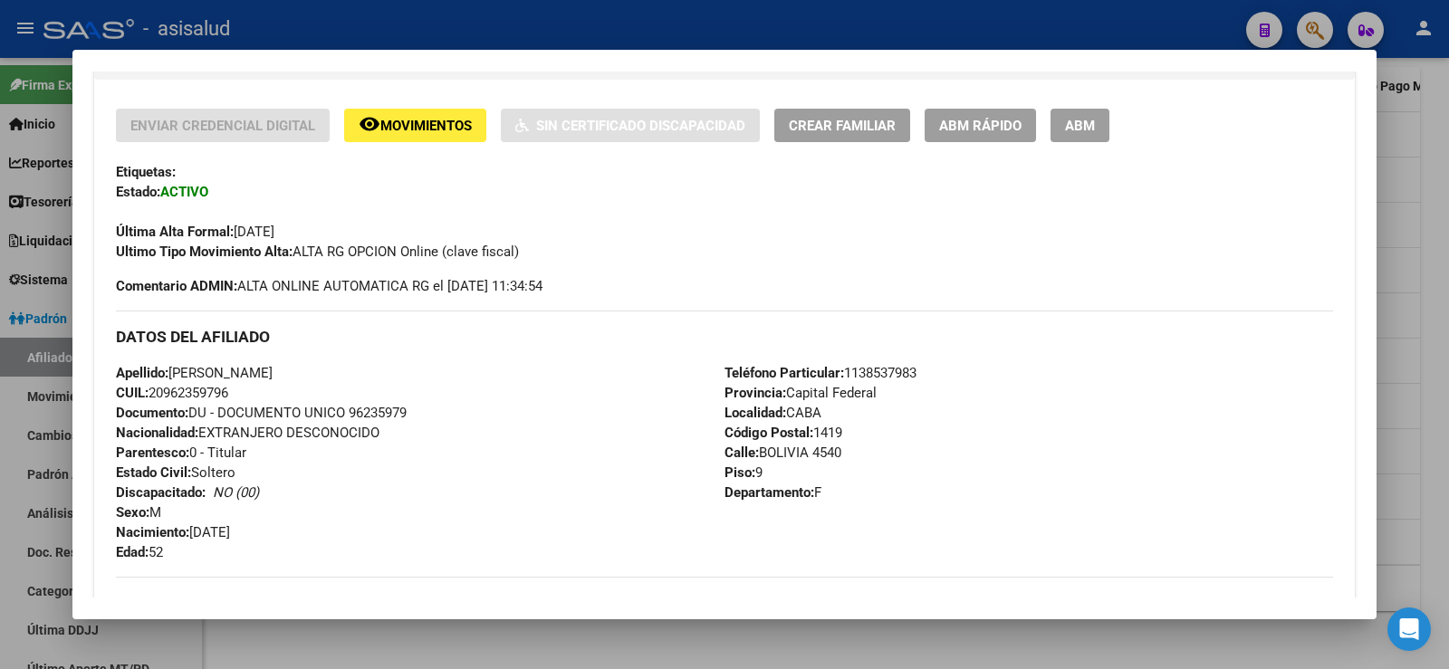
click at [370, 409] on span "Documento: DU - DOCUMENTO UNICO 96235979" at bounding box center [261, 413] width 291 height 16
copy span "96235979"
click at [470, 487] on div "Apellido: YAMELI ANTONIETA GUERRA PARMA CUIL: 20962359796 Documento: DU - DOCUM…" at bounding box center [420, 462] width 609 height 199
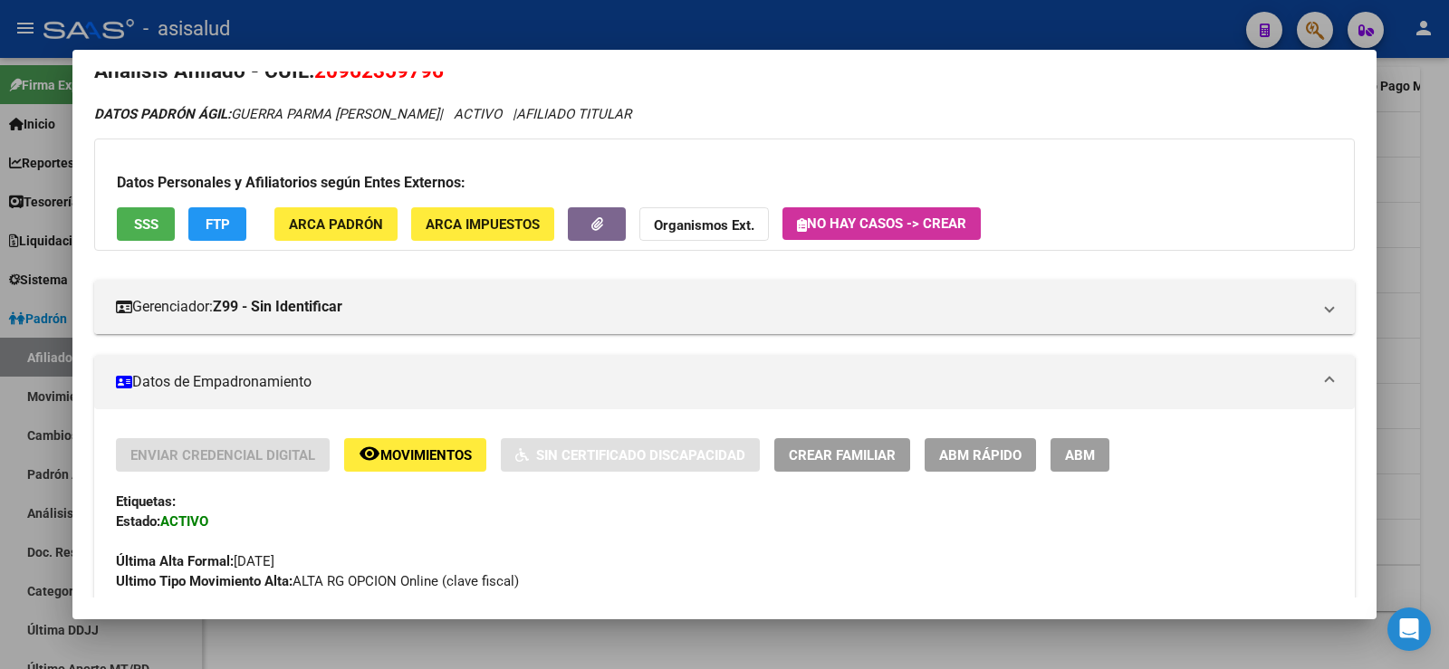
scroll to position [0, 0]
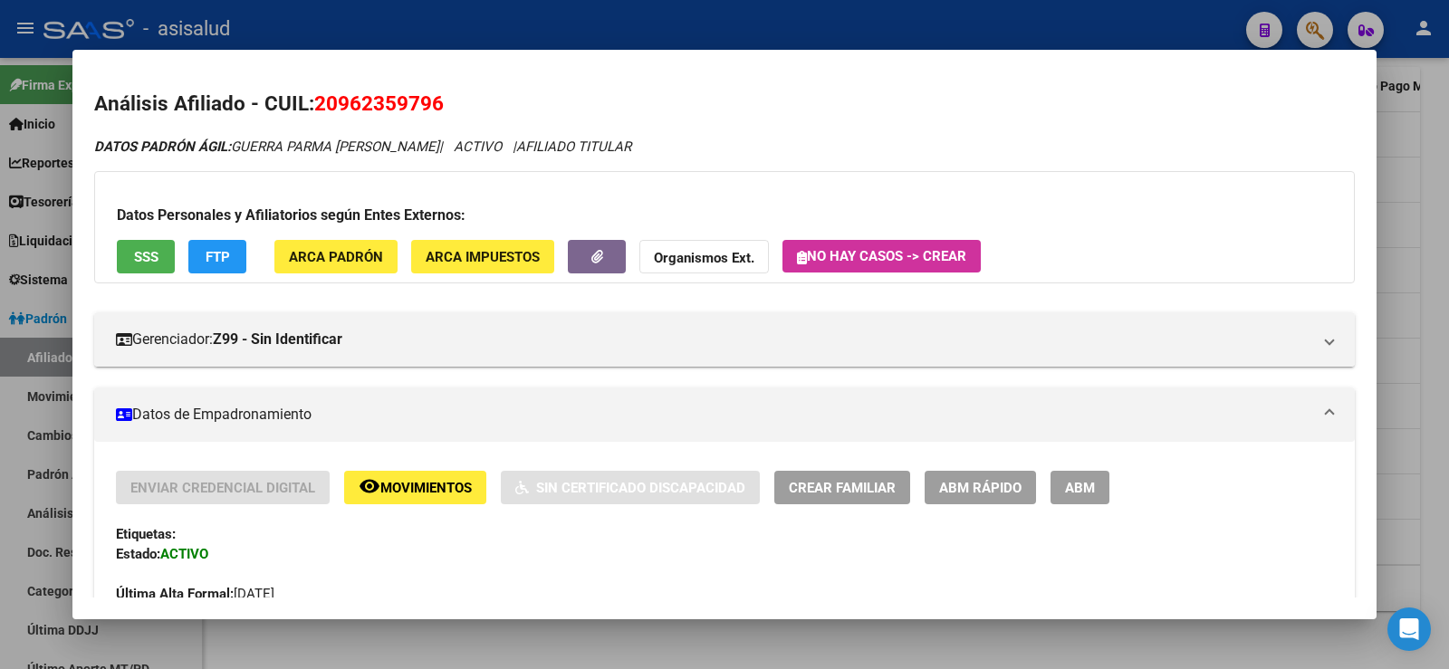
drag, startPoint x: 680, startPoint y: 142, endPoint x: 44, endPoint y: 150, distance: 635.9
click at [44, 150] on div "Análisis Afiliado - CUIL: 20962359796 DATOS PADRÓN ÁGIL: GUERRA PARMA YAMELI AN…" at bounding box center [724, 334] width 1449 height 669
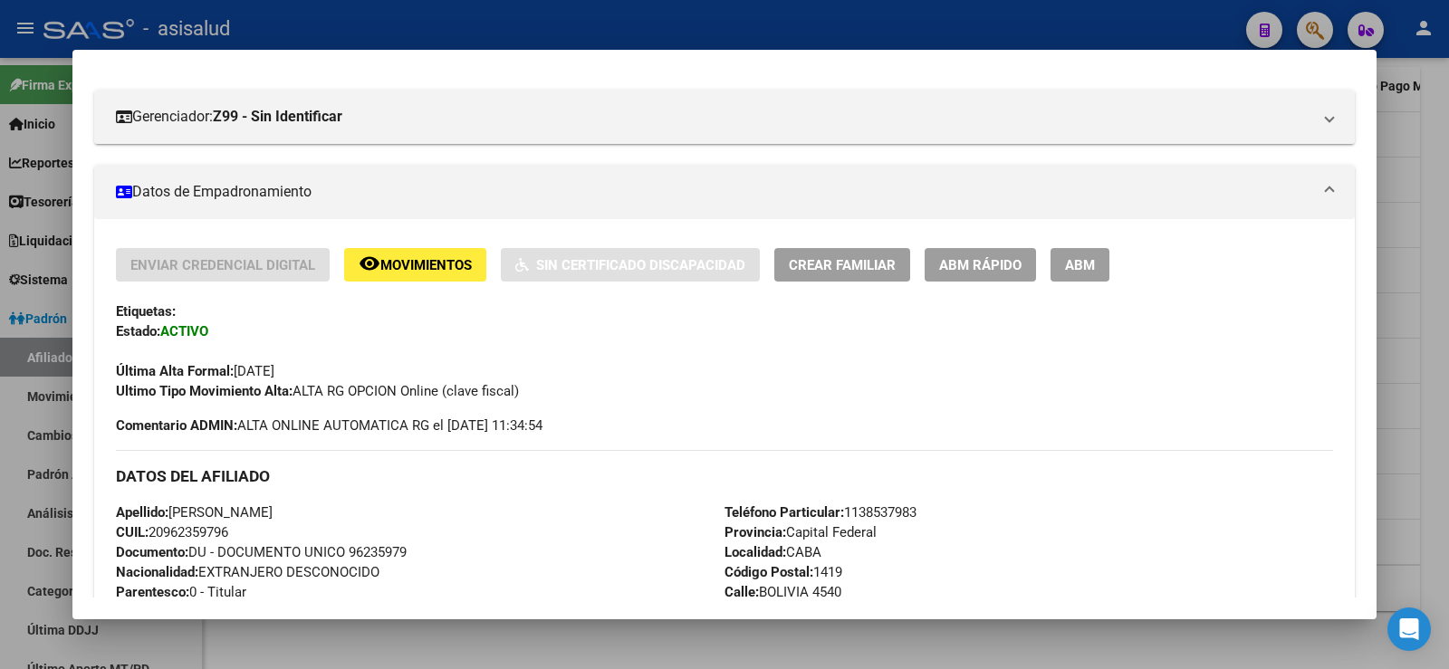
scroll to position [181, 0]
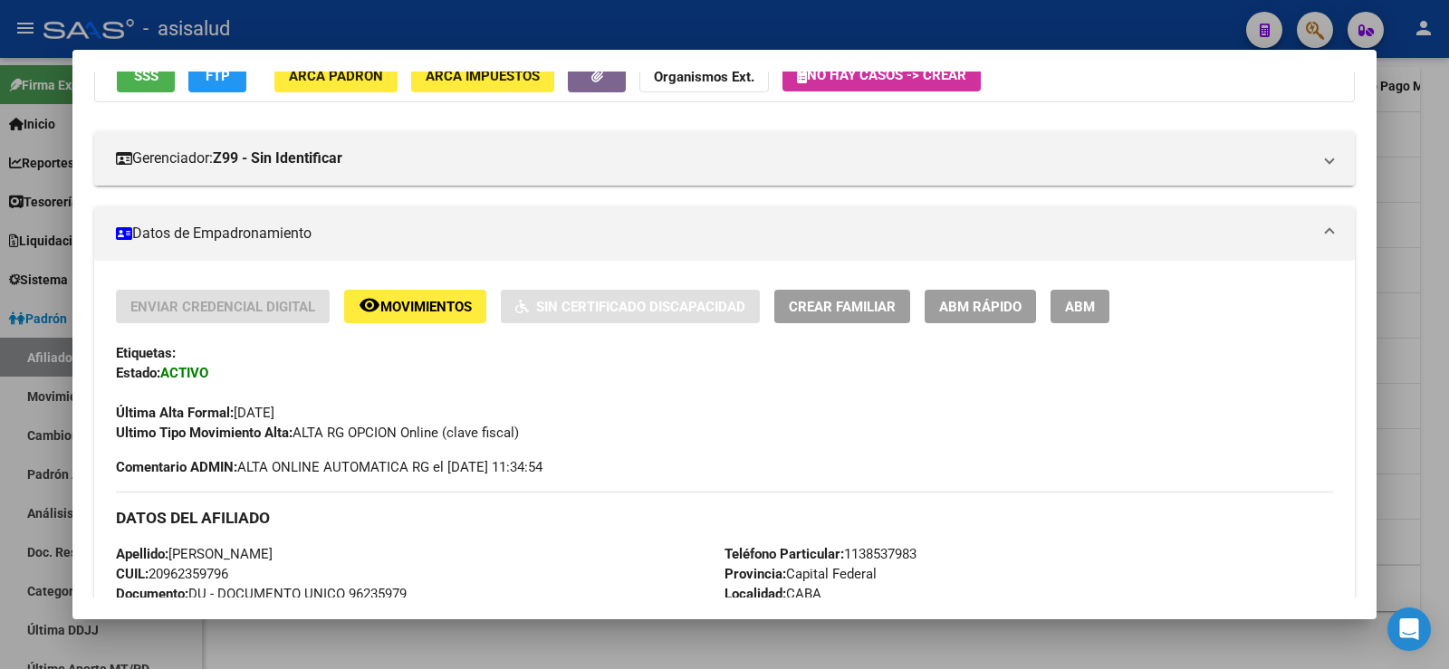
click at [985, 317] on button "ABM Rápido" at bounding box center [980, 307] width 111 height 34
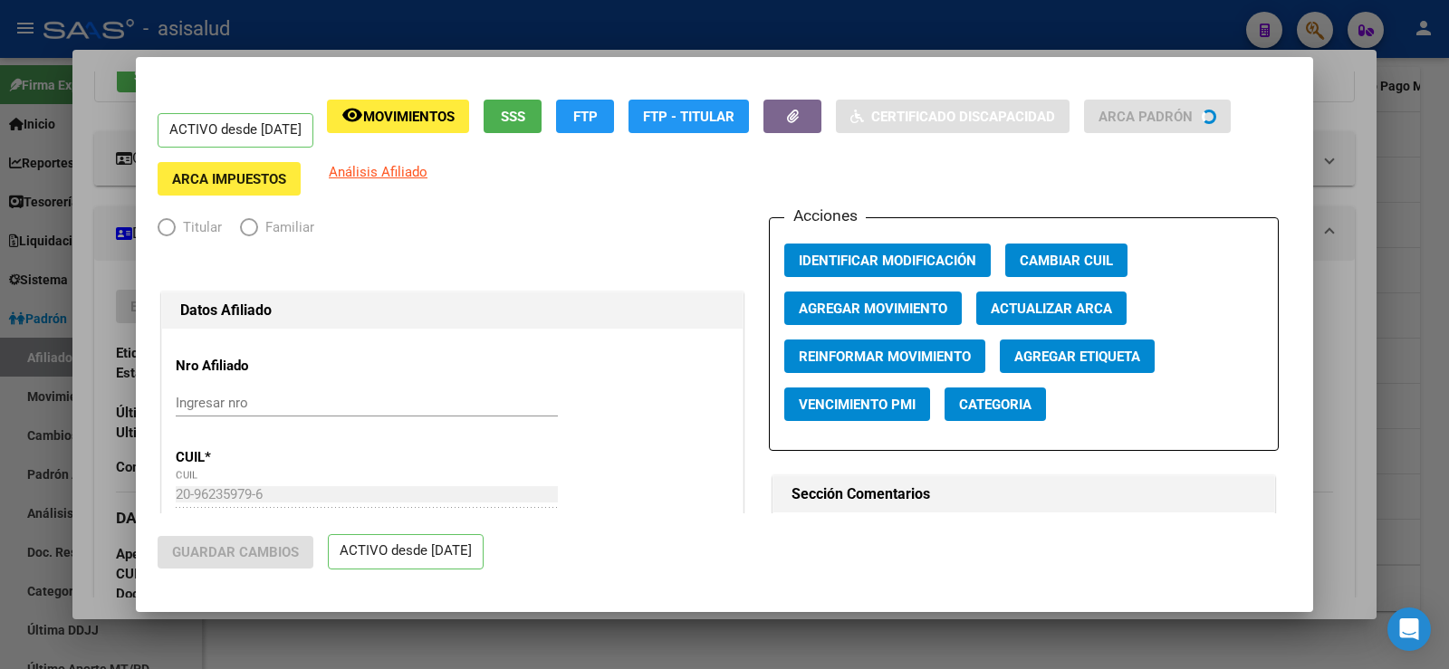
radio input "true"
type input "23-17152887-9"
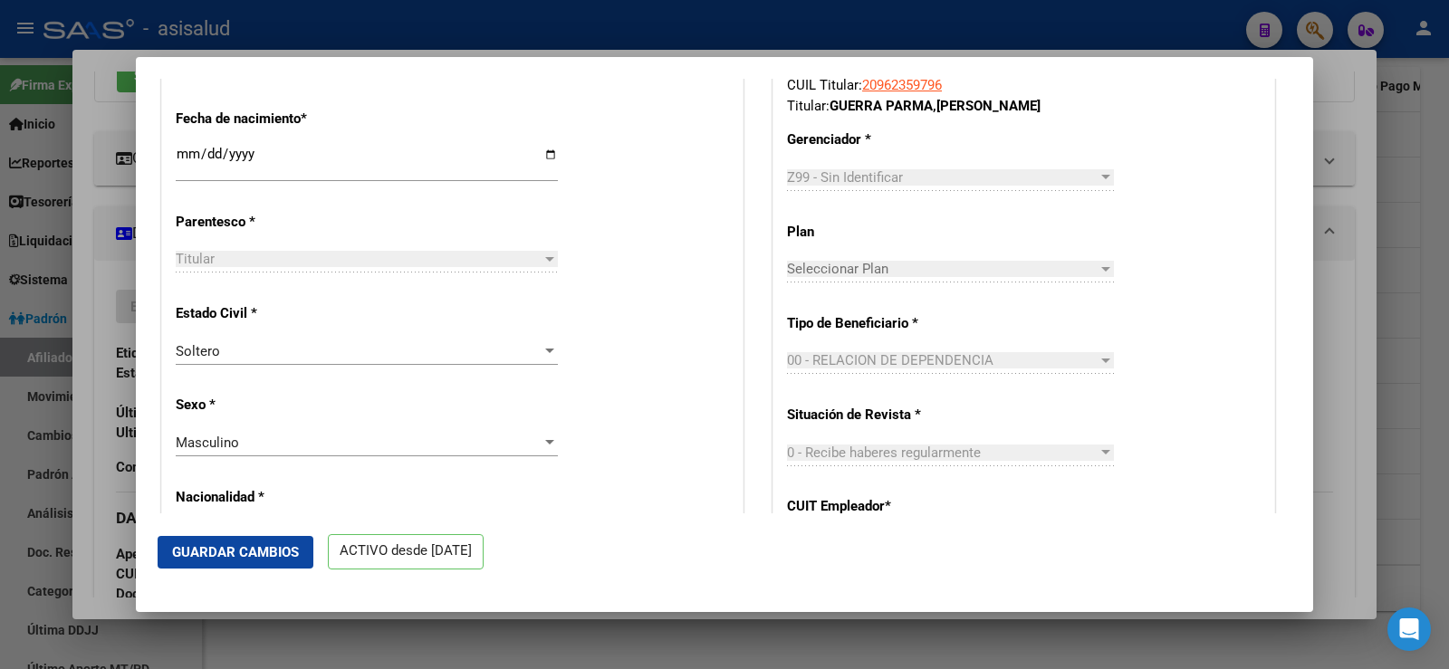
scroll to position [815, 0]
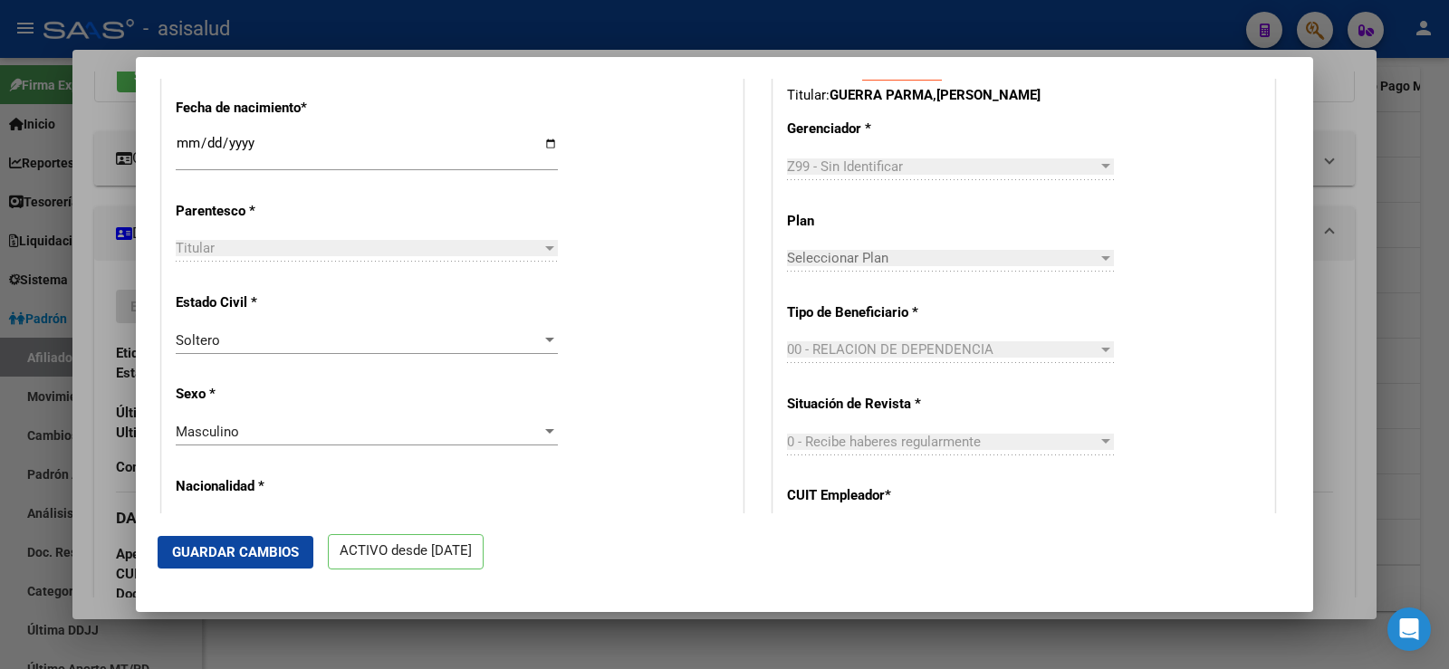
click at [271, 436] on div "Masculino Seleccionar sexo" at bounding box center [367, 431] width 382 height 27
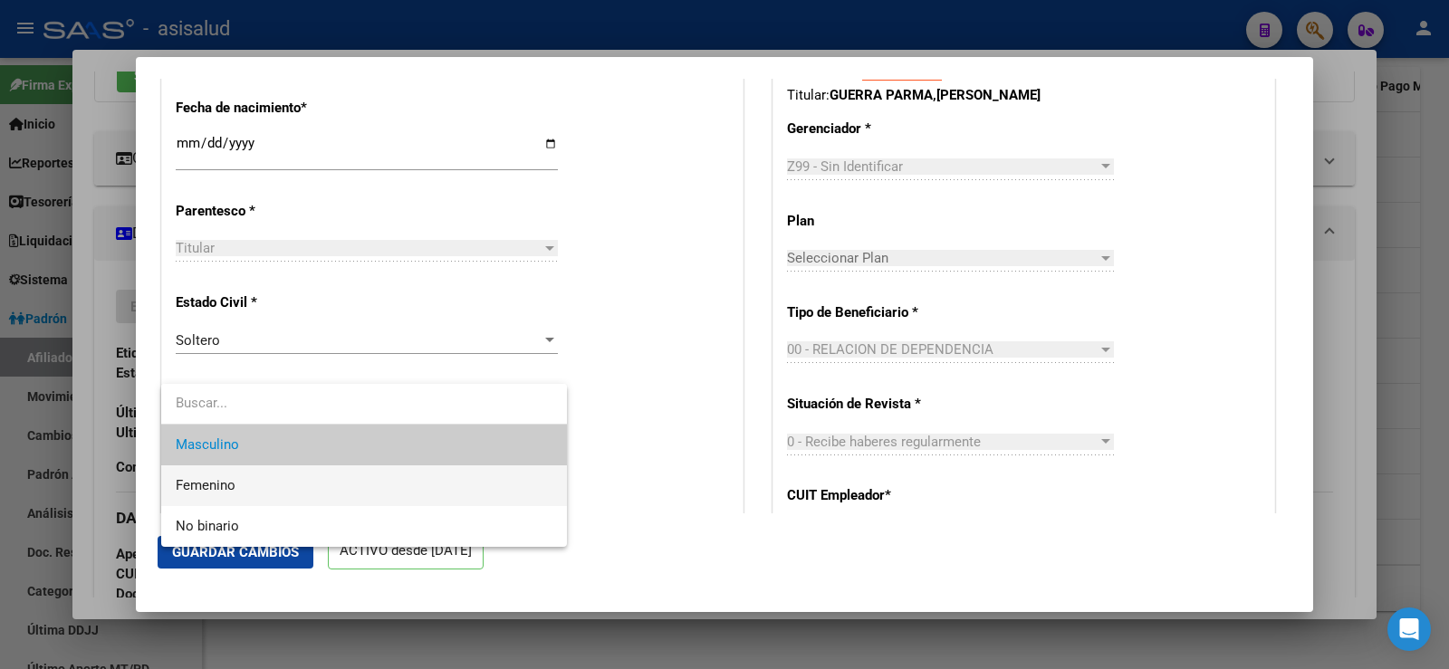
click at [248, 482] on span "Femenino" at bounding box center [364, 486] width 377 height 41
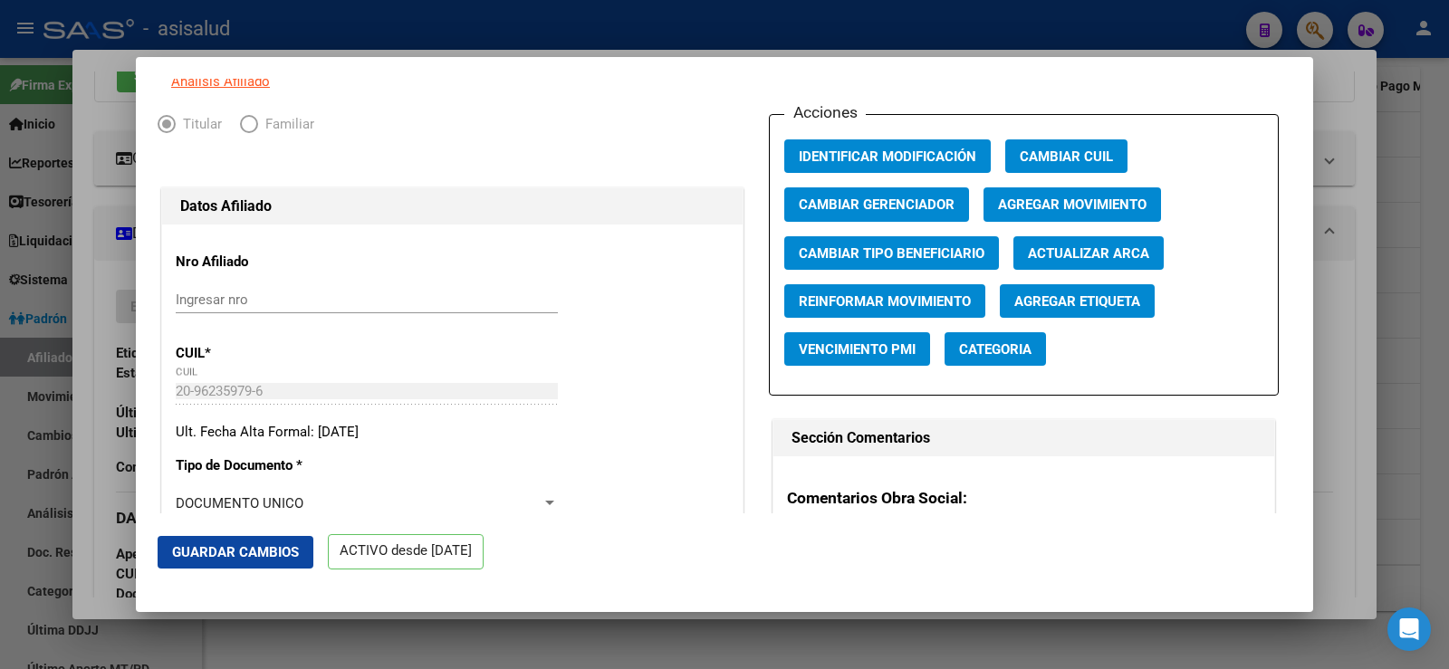
scroll to position [0, 0]
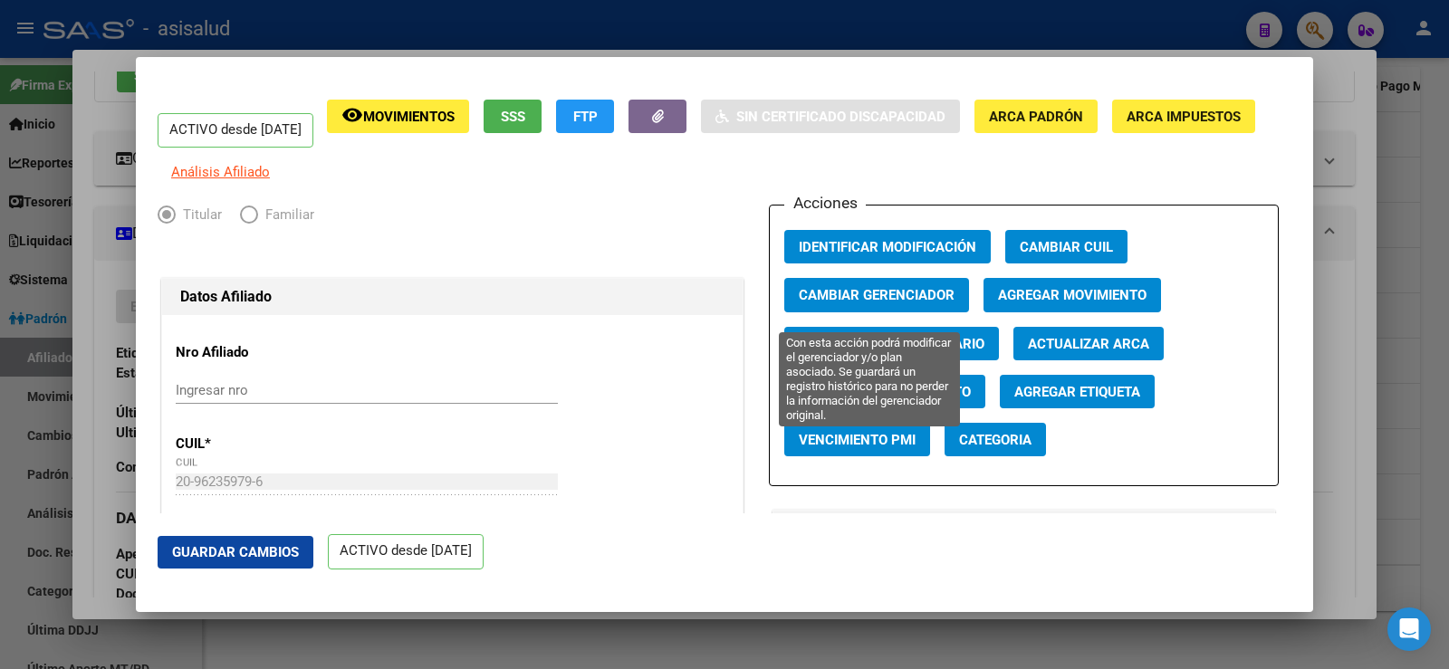
click at [898, 304] on span "Cambiar Gerenciador" at bounding box center [877, 296] width 156 height 16
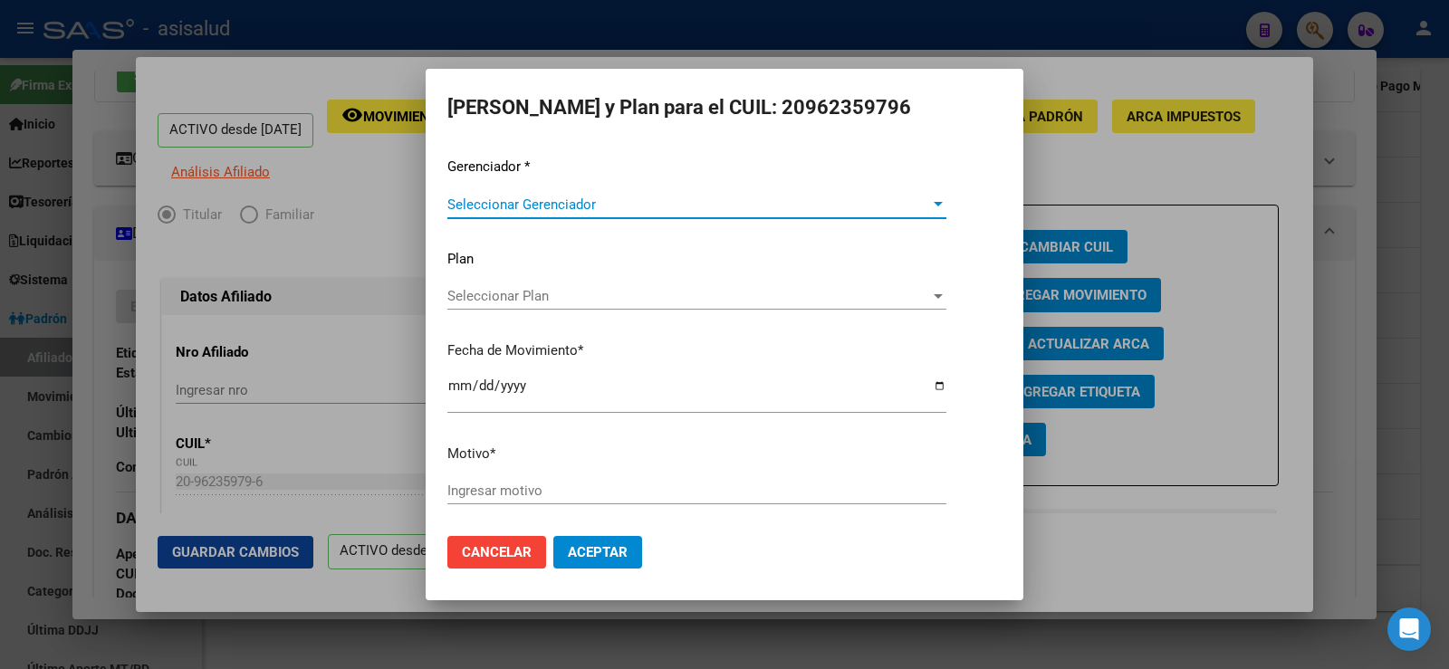
click at [527, 192] on div "Seleccionar Gerenciador Seleccionar Gerenciador" at bounding box center [696, 204] width 499 height 27
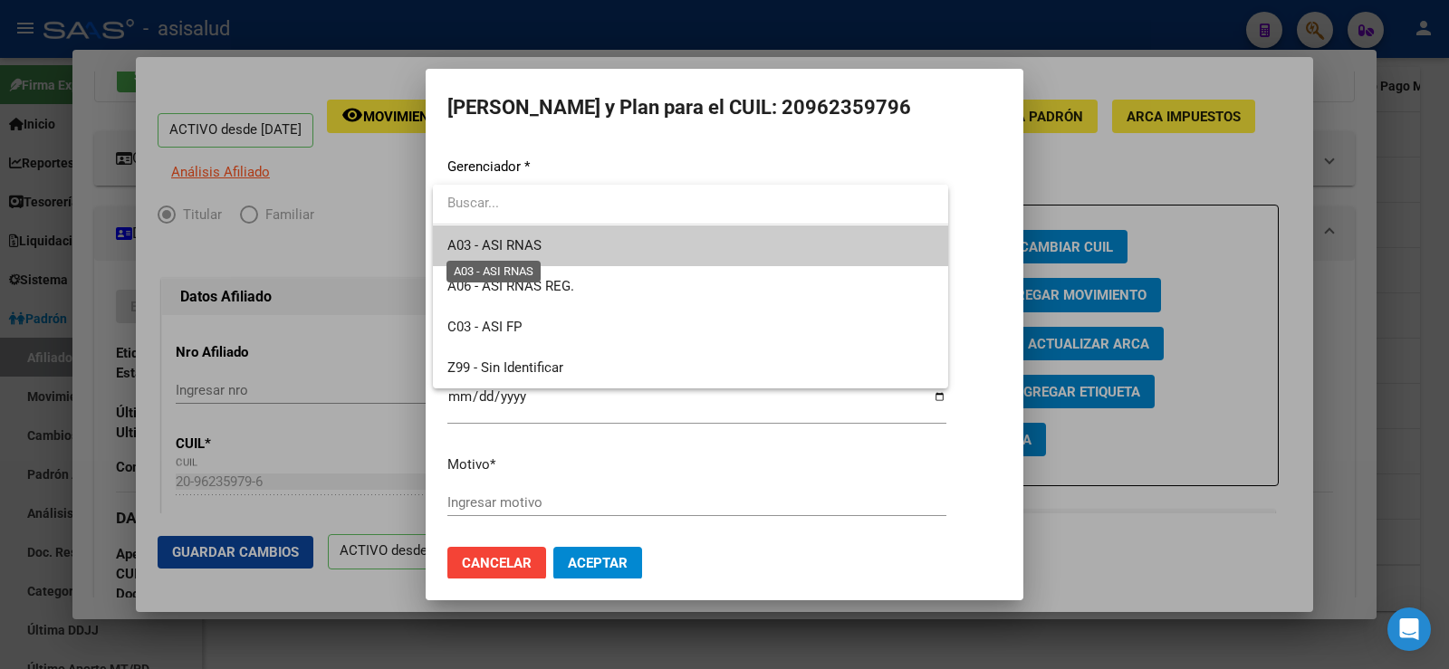
click at [536, 238] on span "A03 - ASI RNAS" at bounding box center [494, 245] width 94 height 16
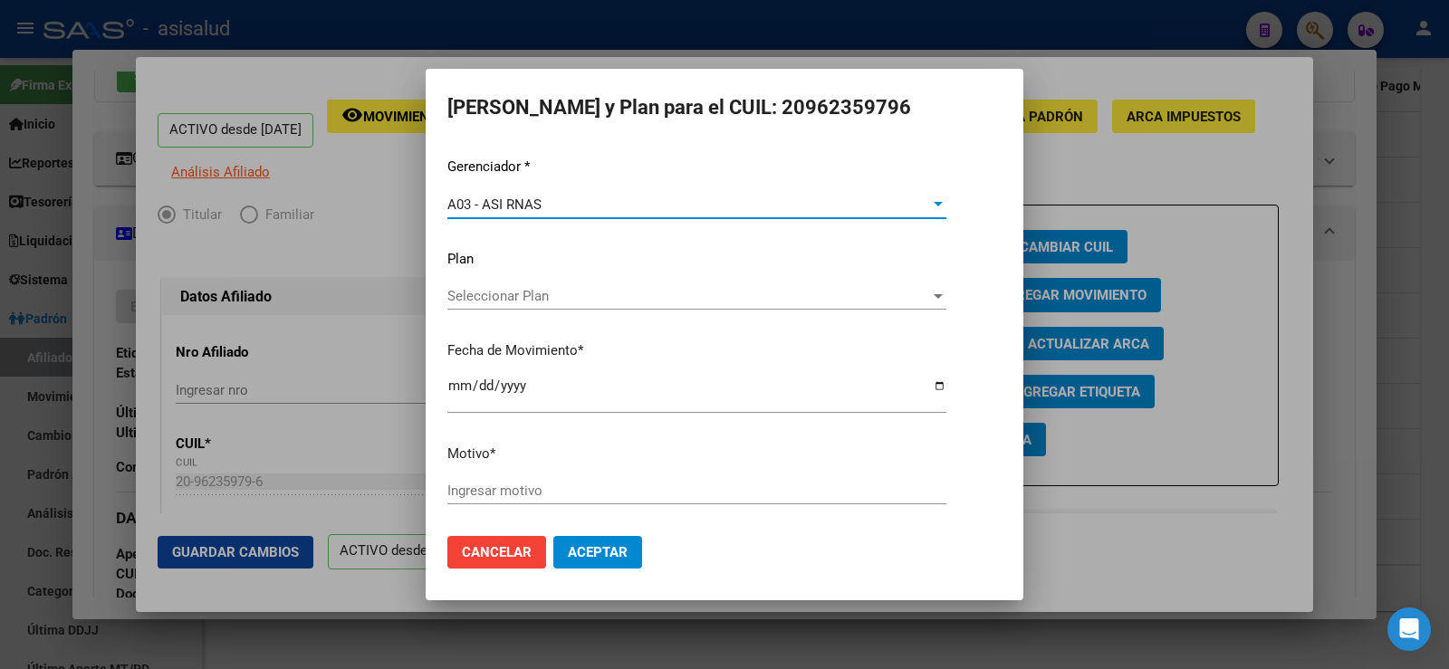
click at [507, 498] on input "Ingresar motivo" at bounding box center [696, 491] width 499 height 16
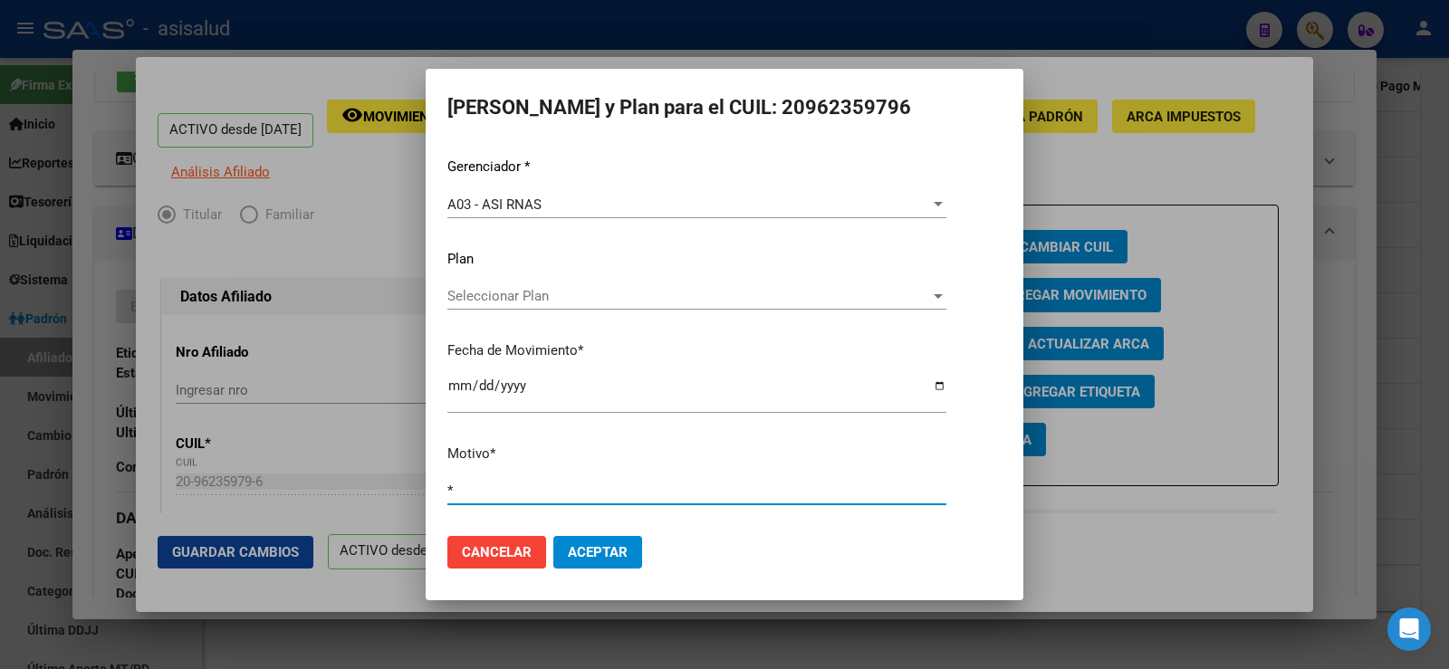
type input "*"
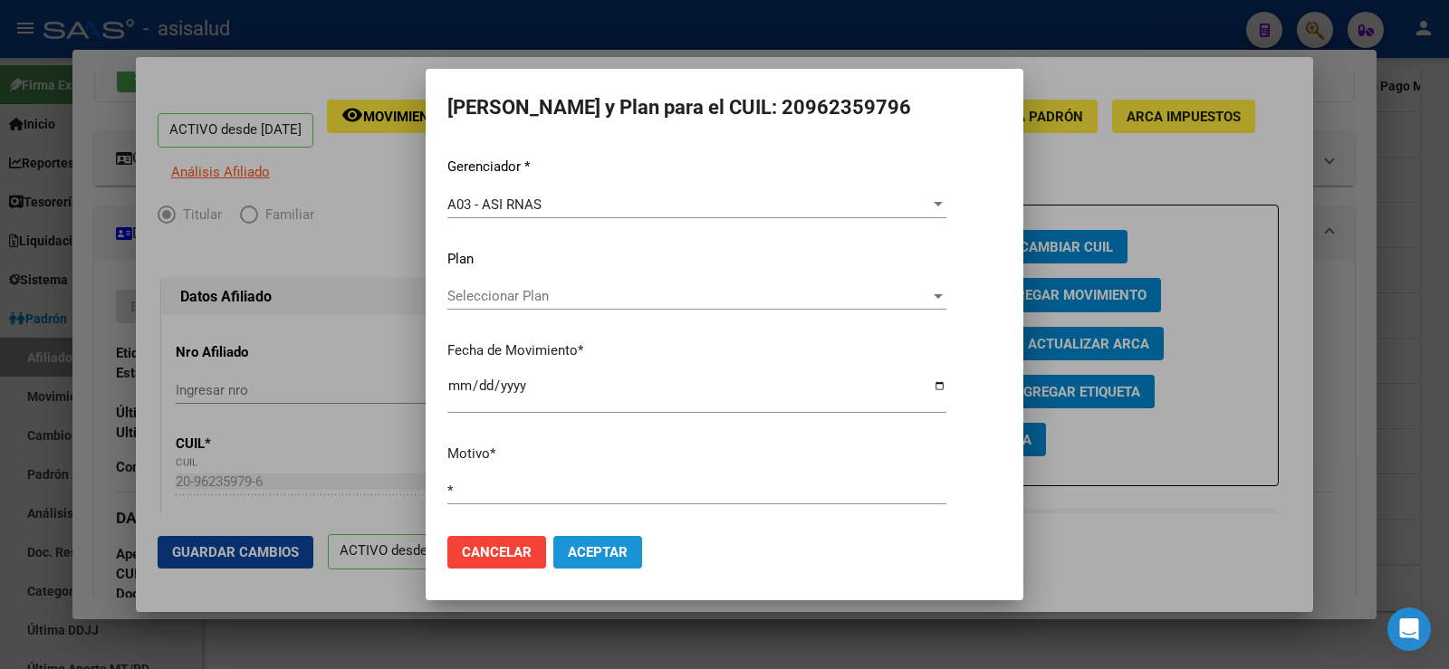
click at [610, 552] on span "Aceptar" at bounding box center [598, 552] width 60 height 16
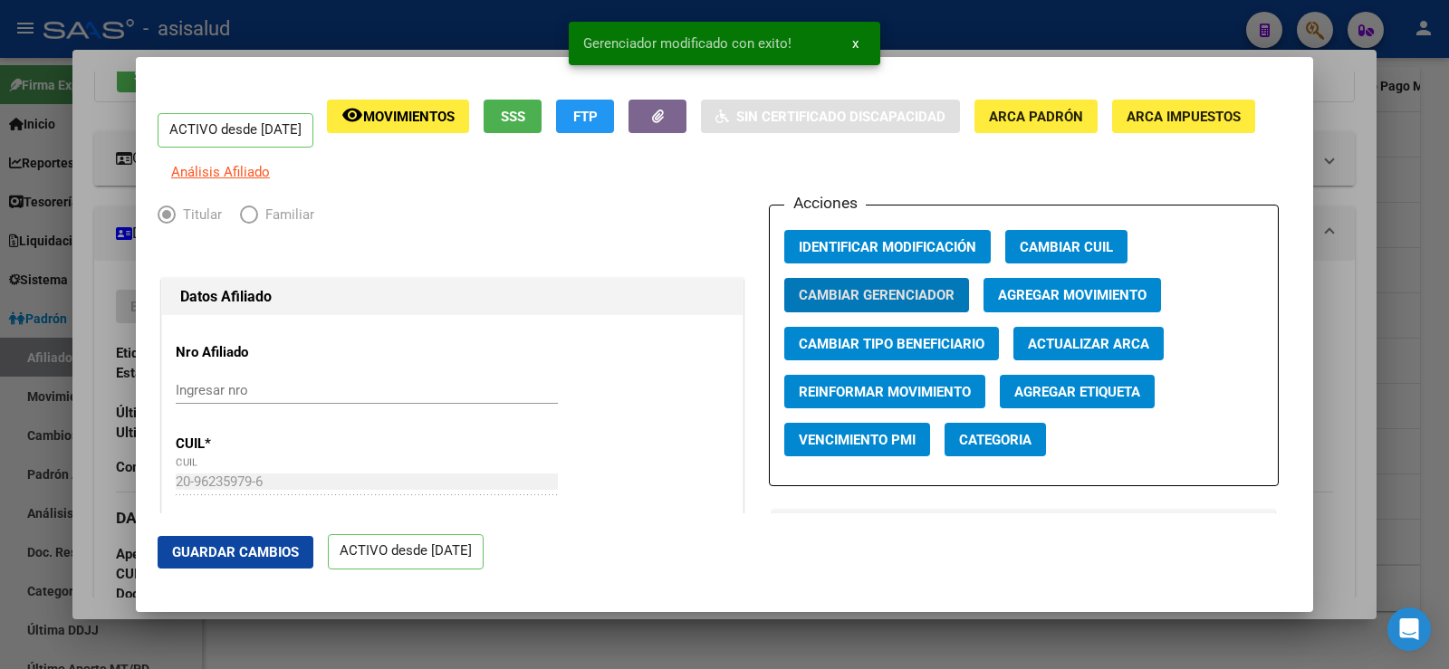
click at [291, 551] on span "Guardar Cambios" at bounding box center [235, 552] width 127 height 16
click at [1358, 110] on div at bounding box center [724, 334] width 1449 height 669
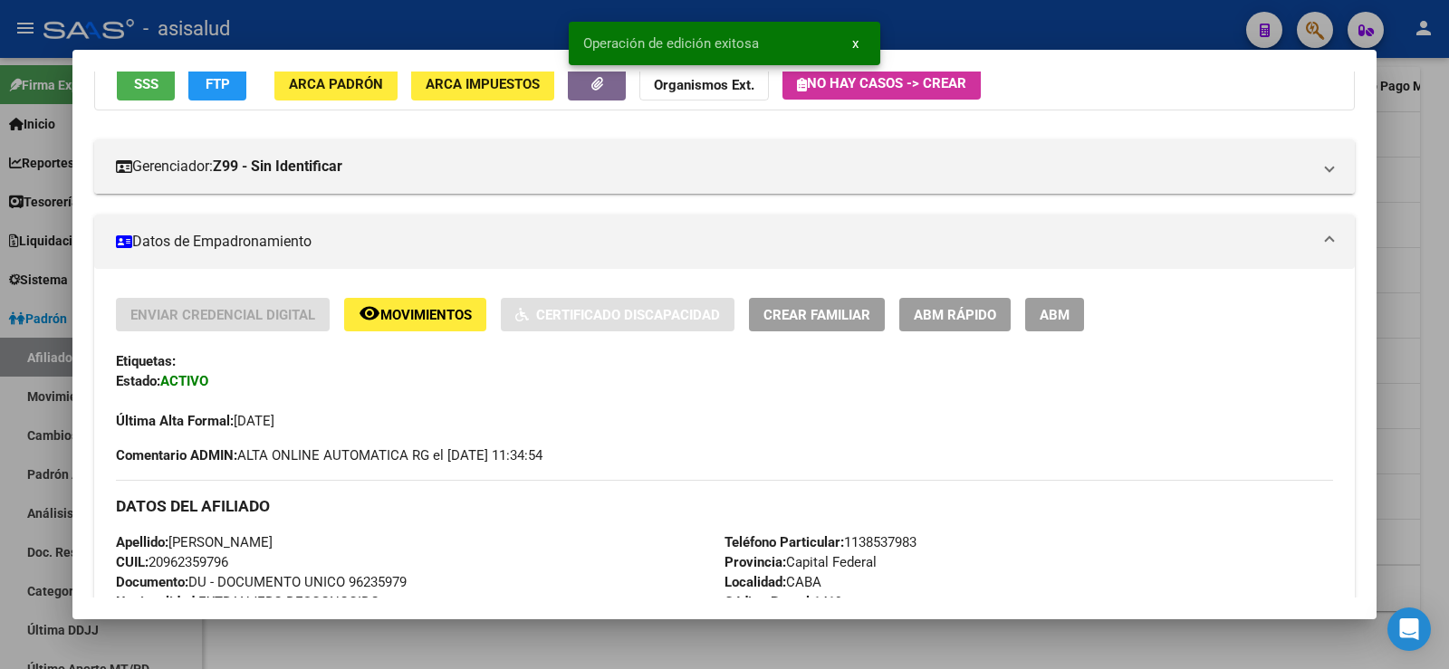
scroll to position [181, 0]
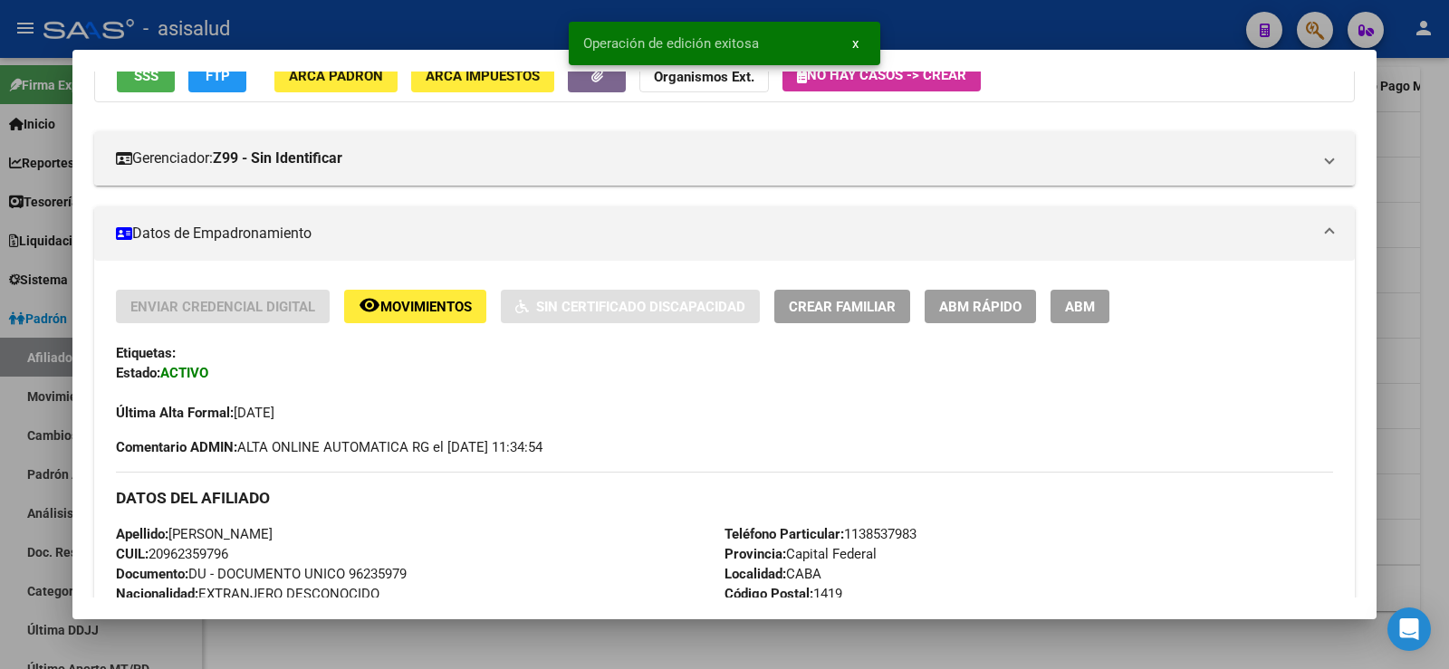
click at [1448, 157] on div at bounding box center [724, 334] width 1449 height 669
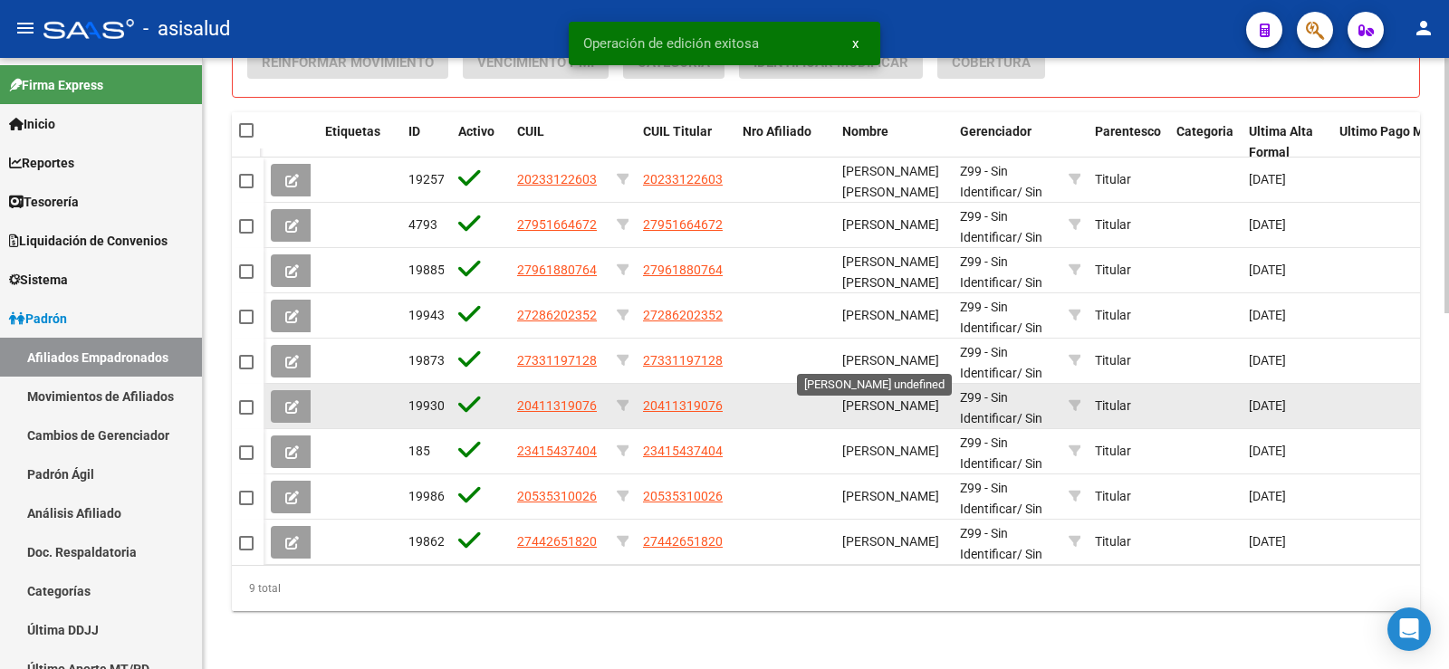
scroll to position [852, 0]
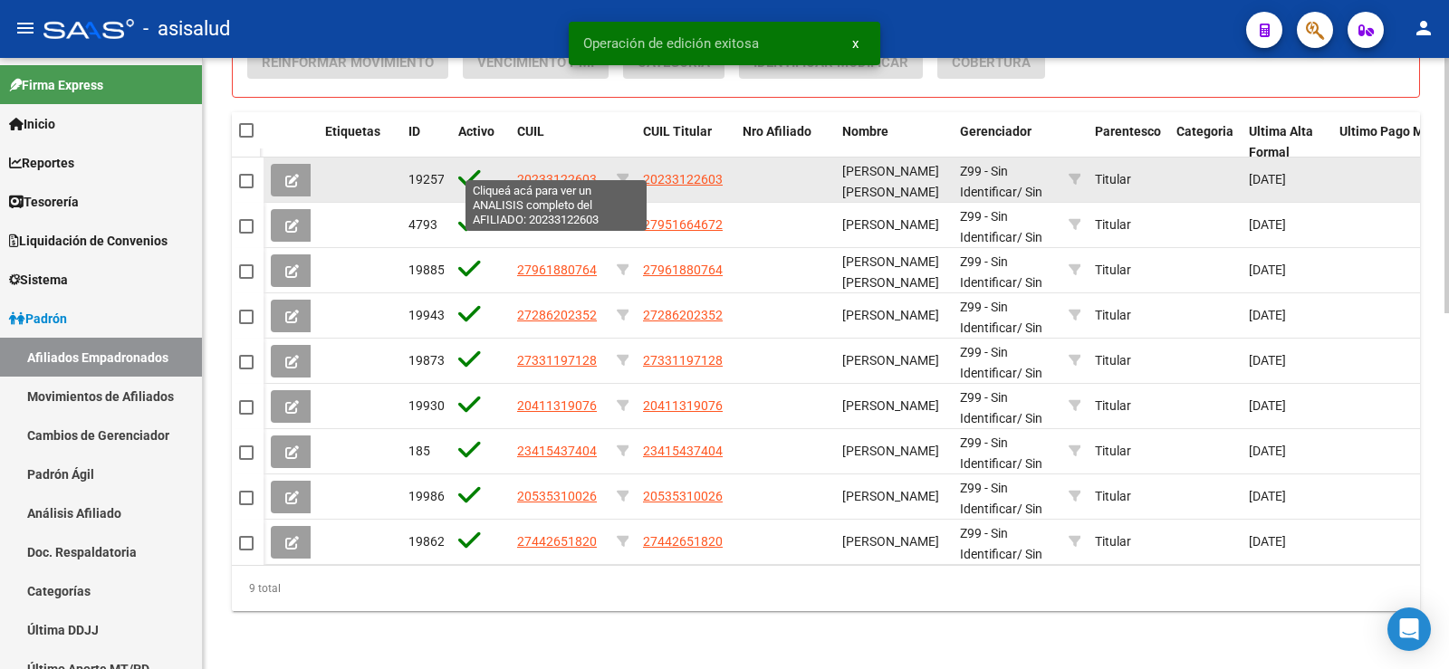
click at [550, 172] on span "20233122603" at bounding box center [557, 179] width 80 height 14
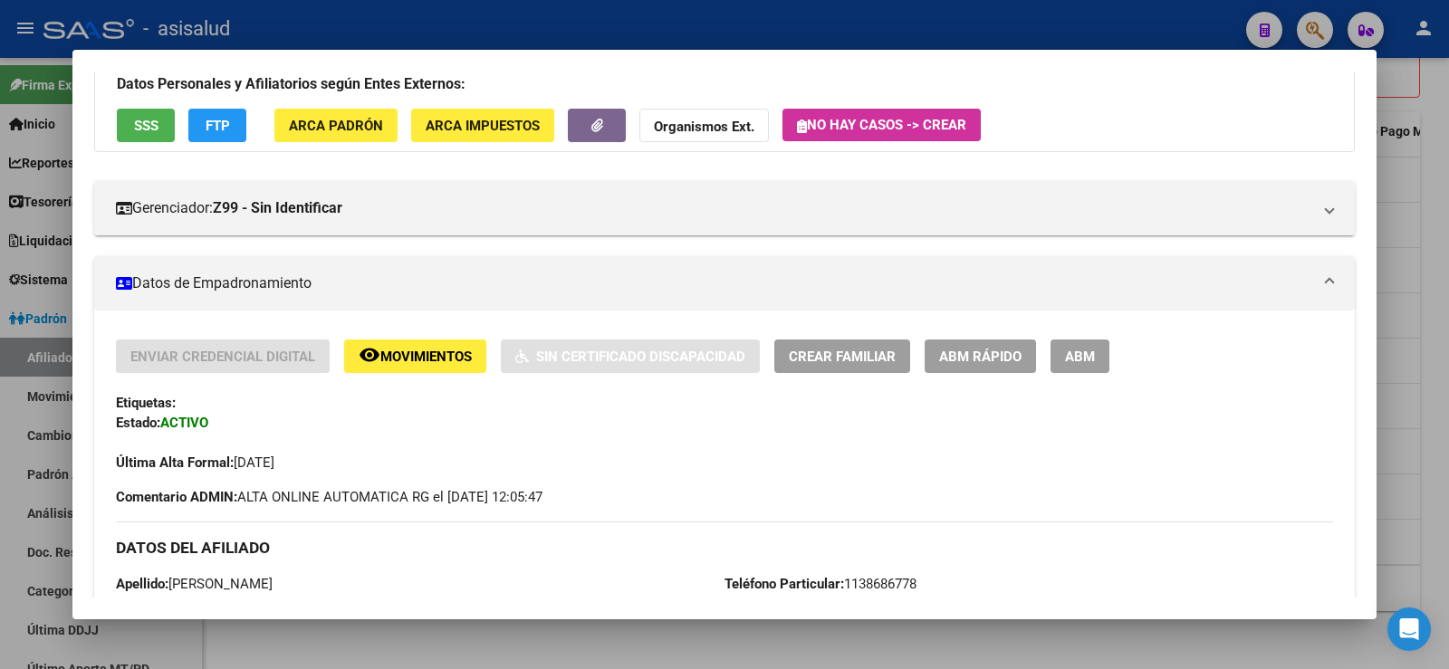
scroll to position [181, 0]
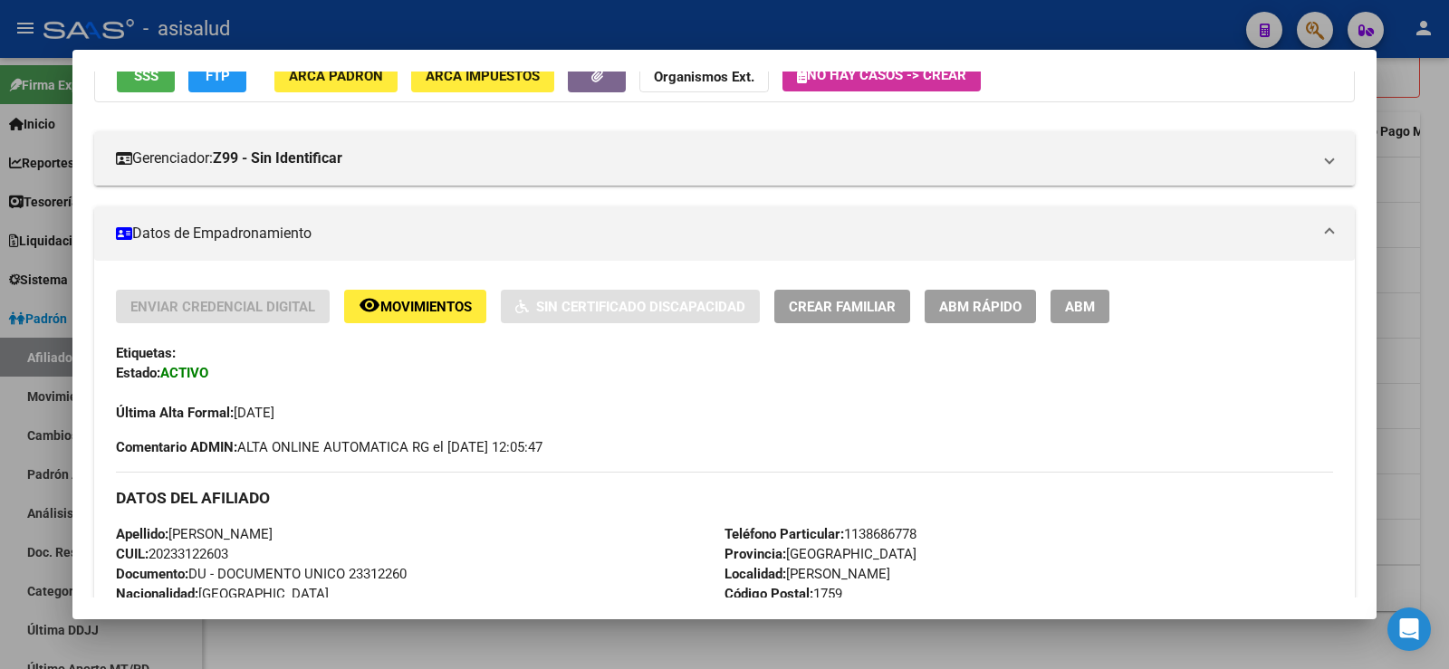
click at [389, 569] on span "Documento: DU - DOCUMENTO UNICO 23312260" at bounding box center [261, 574] width 291 height 16
copy span "23312260"
click at [985, 19] on div at bounding box center [724, 334] width 1449 height 669
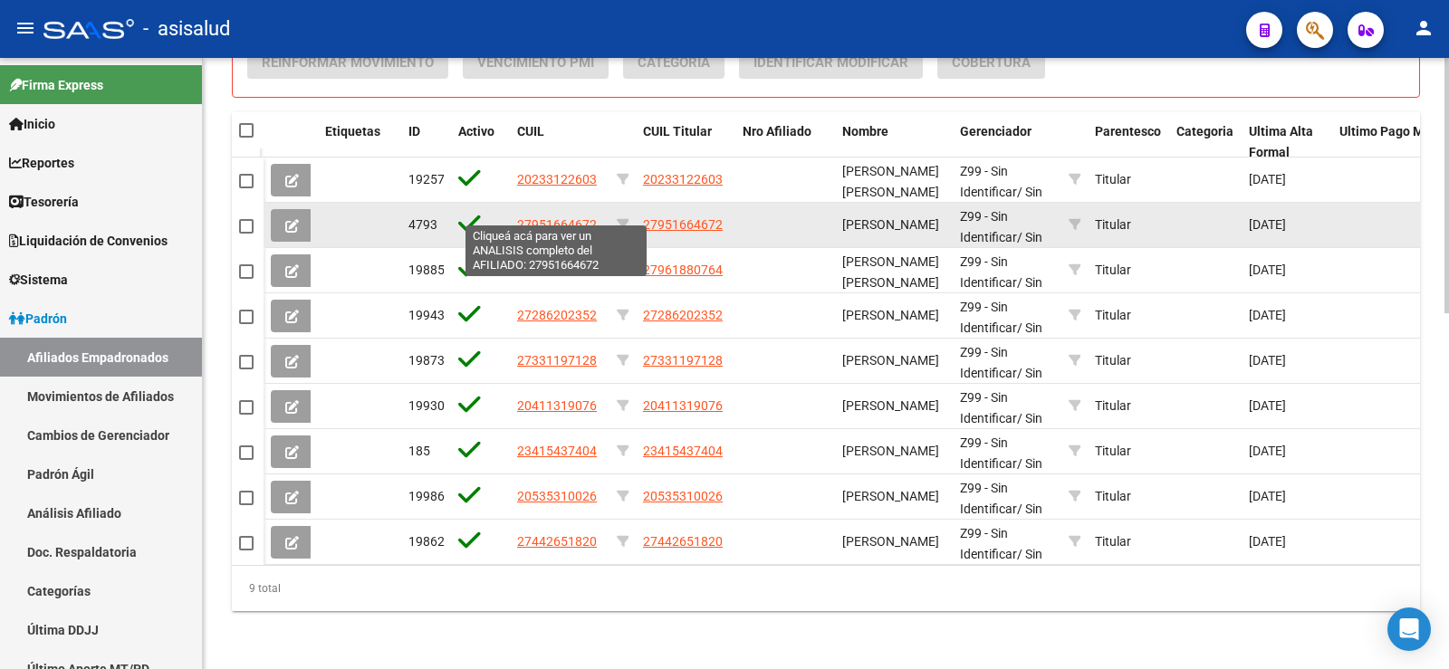
click at [557, 217] on span "27951664672" at bounding box center [557, 224] width 80 height 14
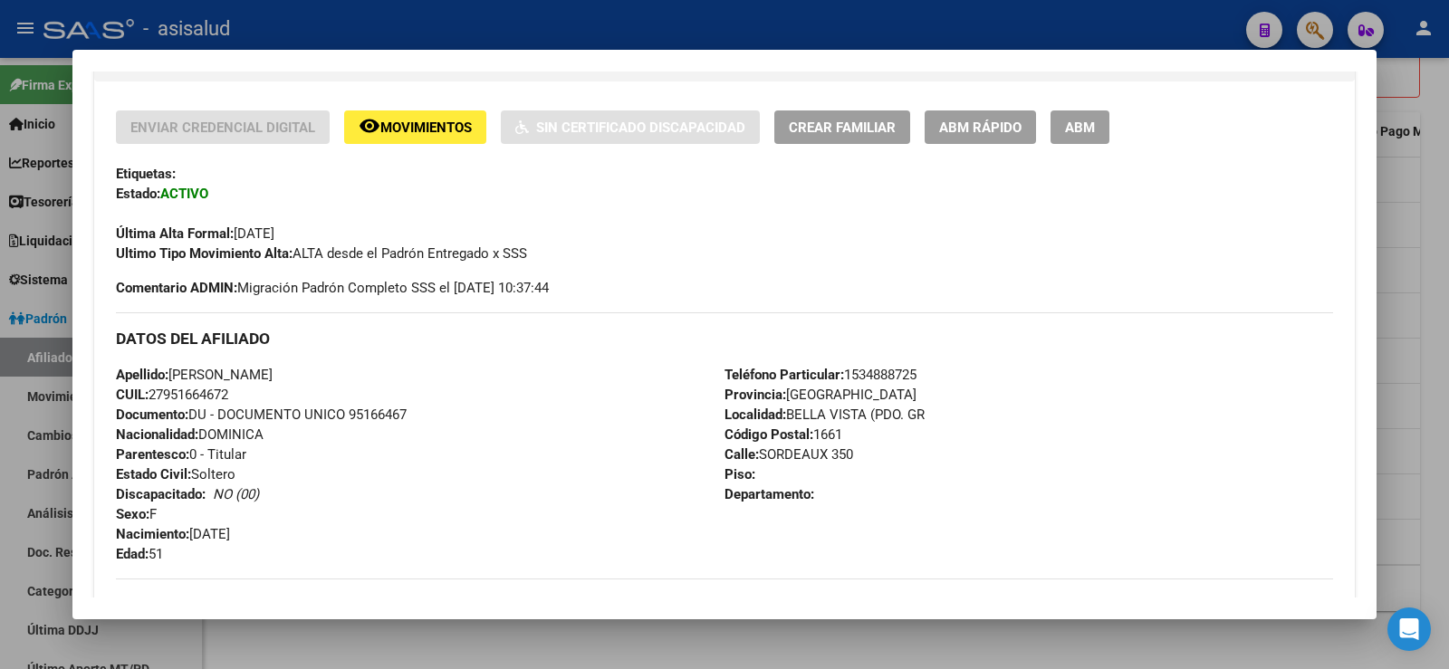
scroll to position [362, 0]
click at [374, 407] on span "Documento: DU - DOCUMENTO UNICO 95166467" at bounding box center [261, 413] width 291 height 16
copy span "95166467"
click at [1448, 181] on div at bounding box center [724, 334] width 1449 height 669
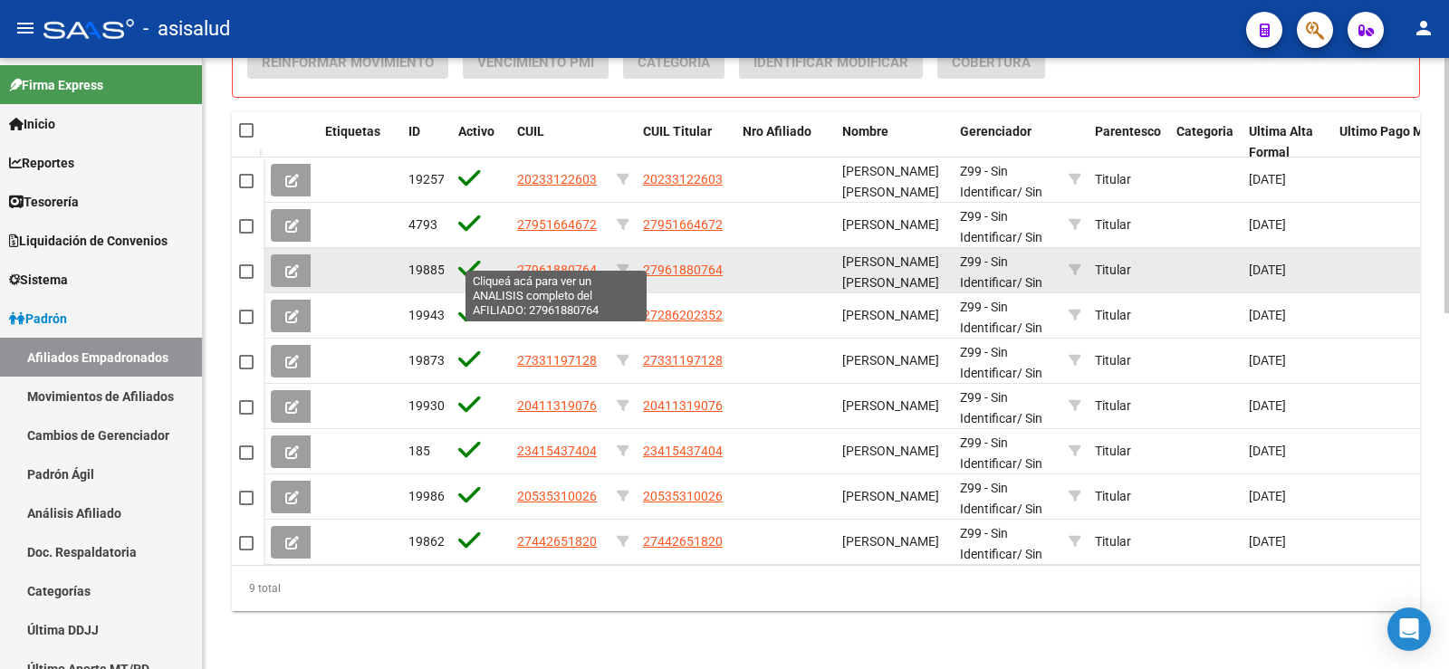
click at [553, 263] on span "27961880764" at bounding box center [557, 270] width 80 height 14
type textarea "27961880764"
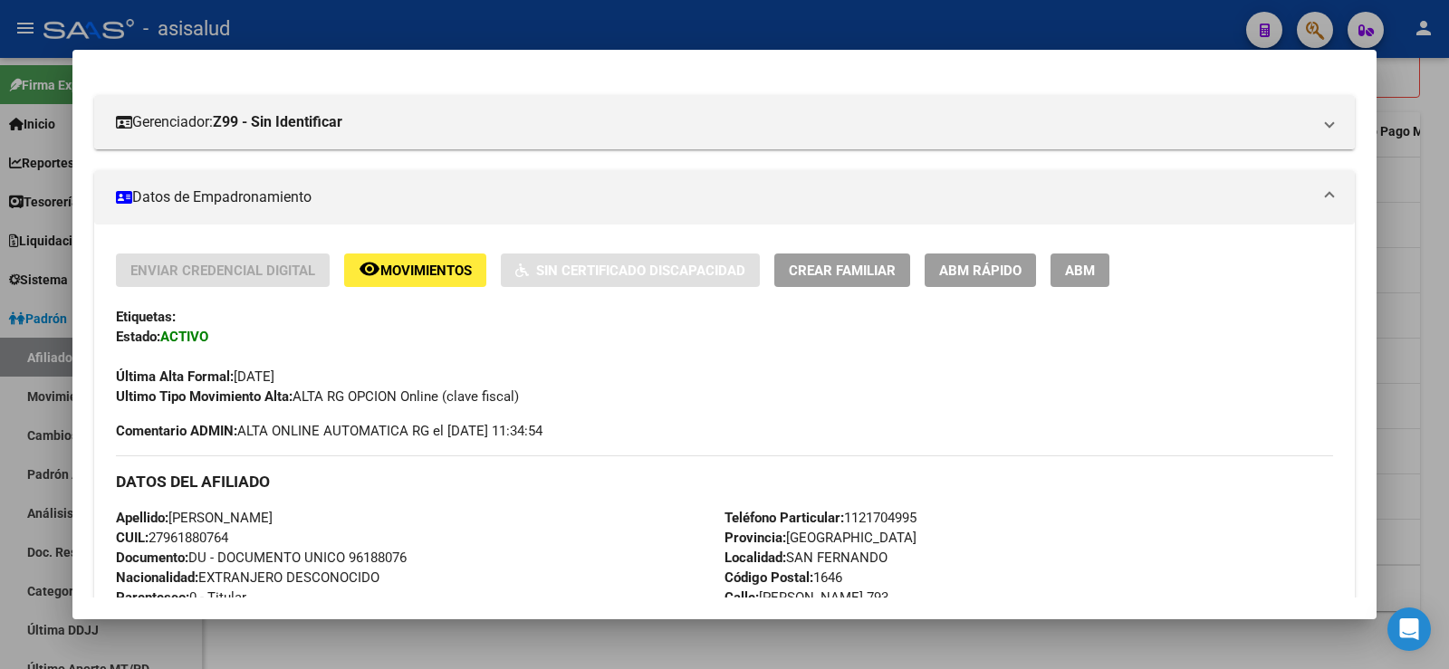
scroll to position [272, 0]
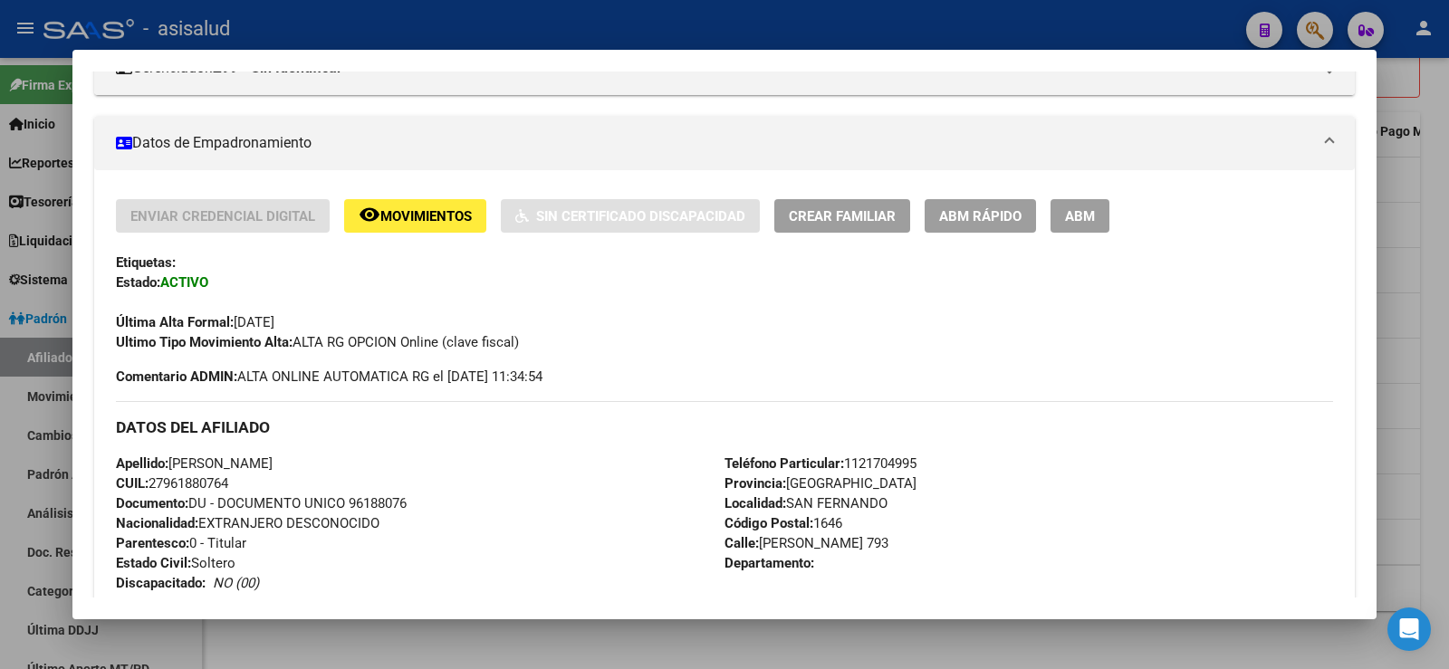
click at [393, 500] on span "Documento: DU - DOCUMENTO UNICO 96188076" at bounding box center [261, 503] width 291 height 16
copy span "96188076"
click at [472, 474] on div "Apellido: LUIS ERNESTO IGUARO GONZALEZ CUIL: 27961880764 Documento: DU - DOCUME…" at bounding box center [420, 553] width 609 height 199
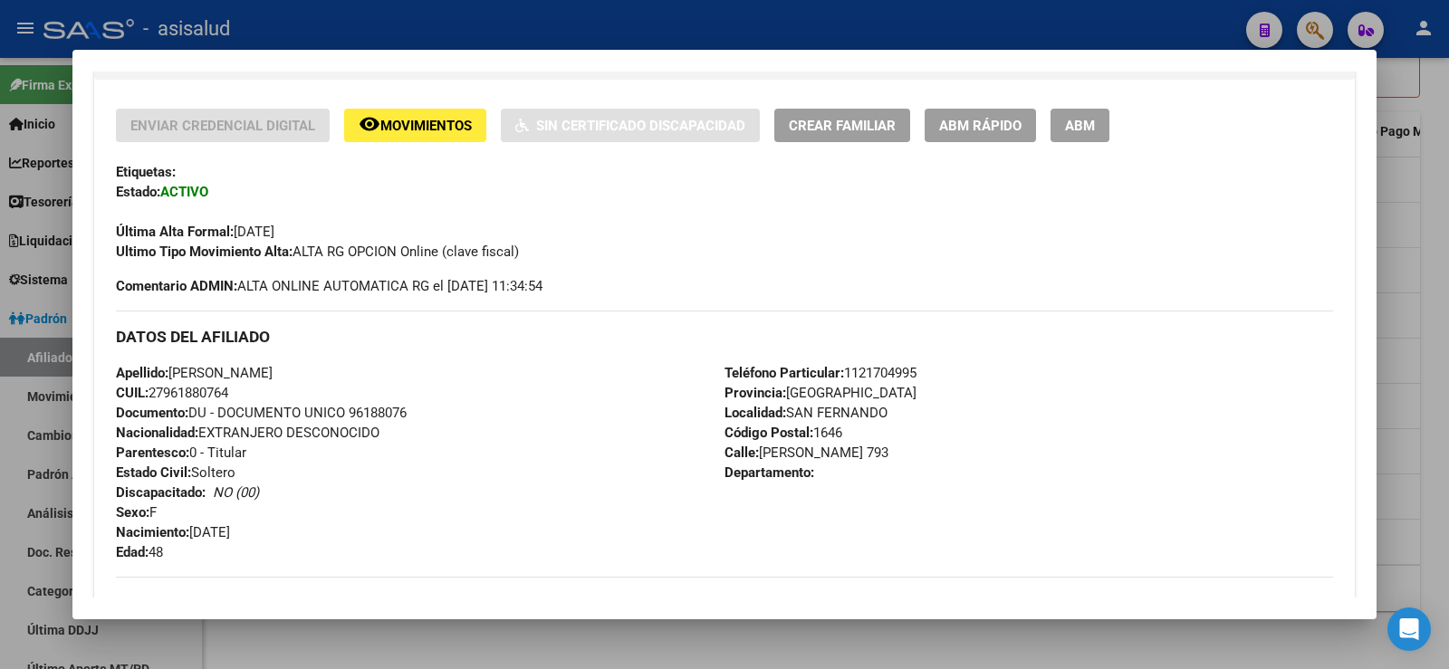
drag, startPoint x: 167, startPoint y: 389, endPoint x: 229, endPoint y: 389, distance: 62.5
click at [228, 389] on span "CUIL: 27961880764" at bounding box center [172, 393] width 112 height 16
click at [962, 139] on button "ABM Rápido" at bounding box center [980, 126] width 111 height 34
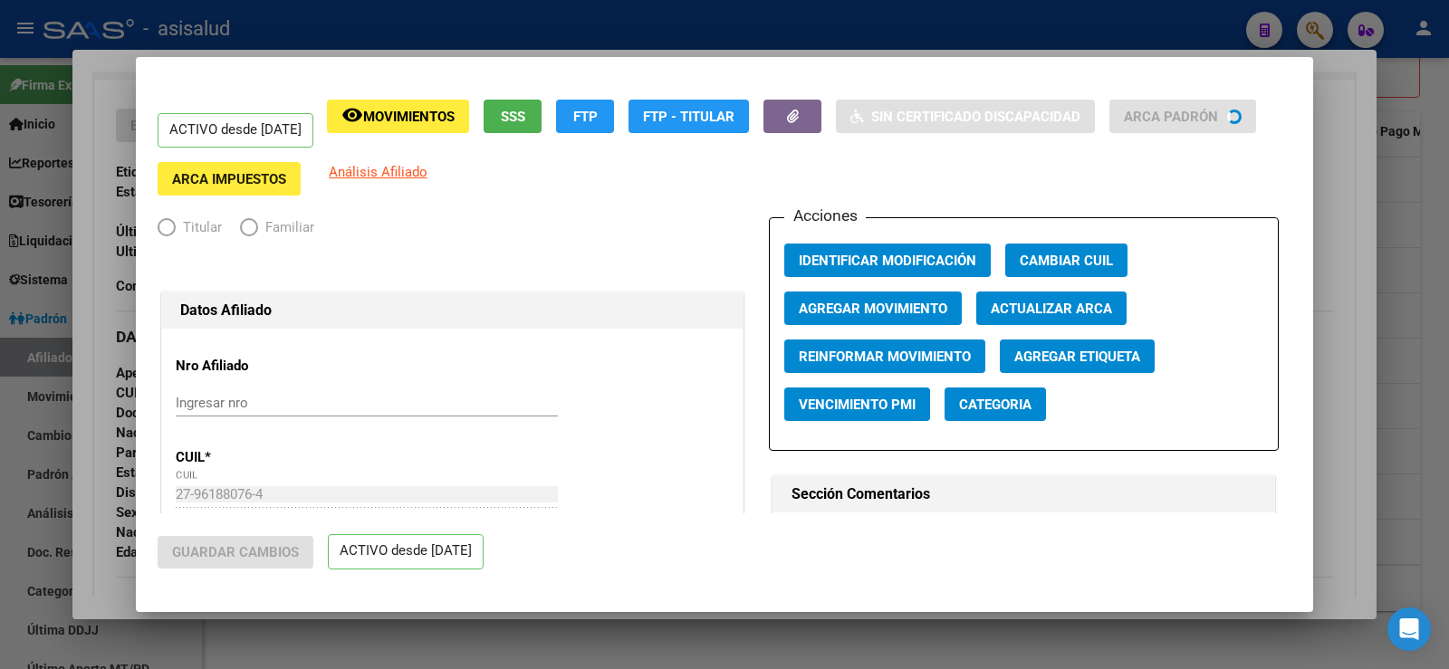
radio input "true"
type input "30-70741571-8"
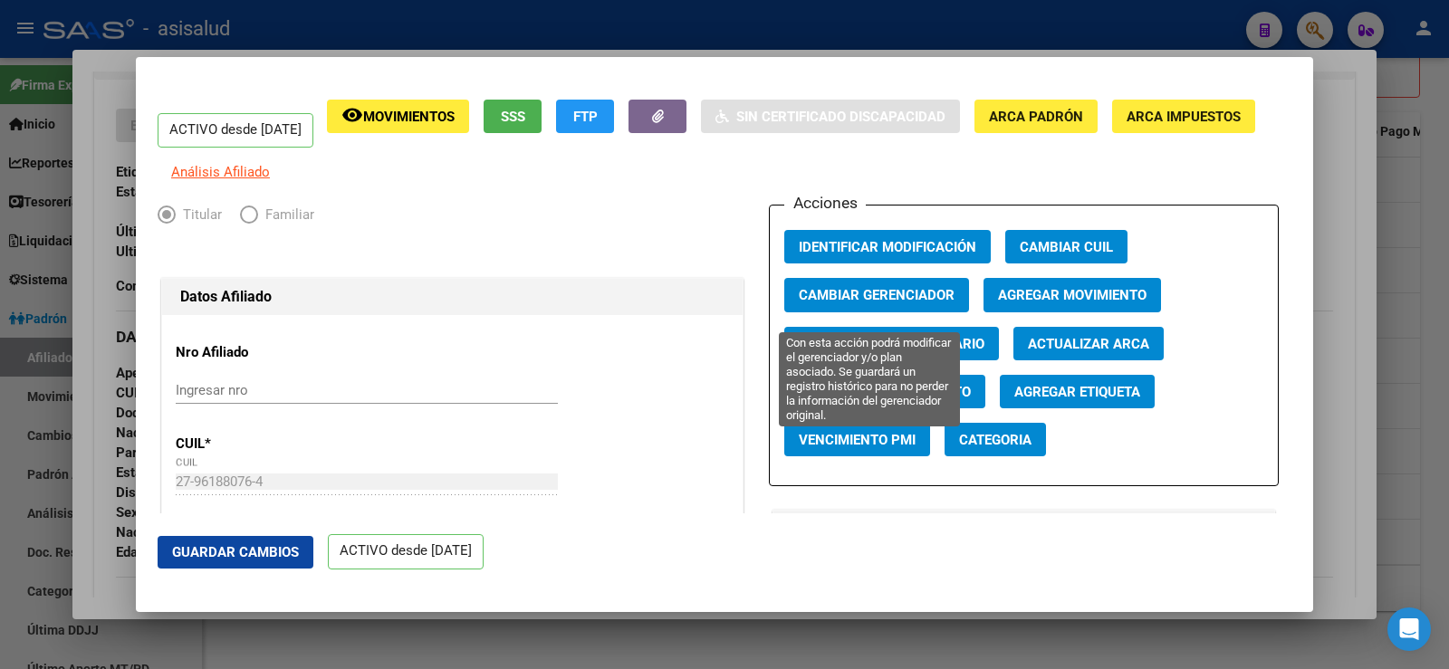
click at [918, 304] on span "Cambiar Gerenciador" at bounding box center [877, 296] width 156 height 16
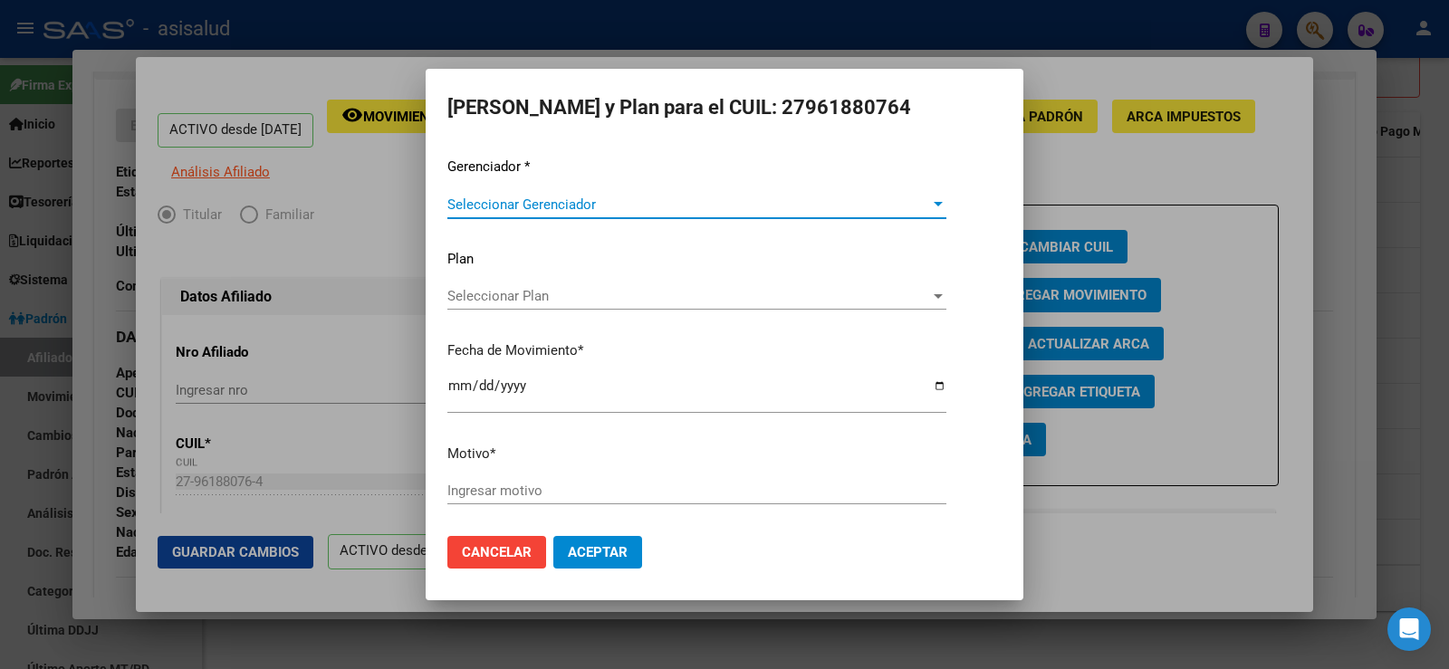
click at [529, 202] on span "Seleccionar Gerenciador" at bounding box center [688, 205] width 483 height 16
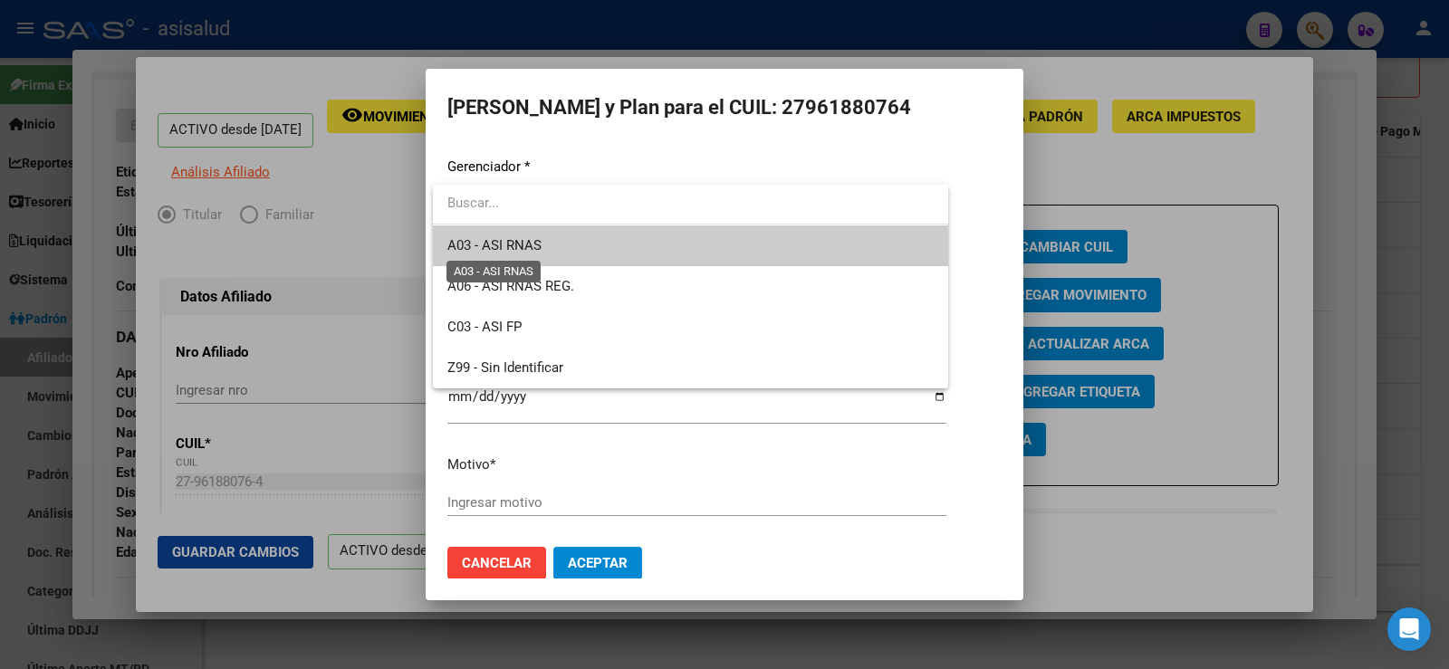
click at [525, 237] on span "A03 - ASI RNAS" at bounding box center [494, 245] width 94 height 16
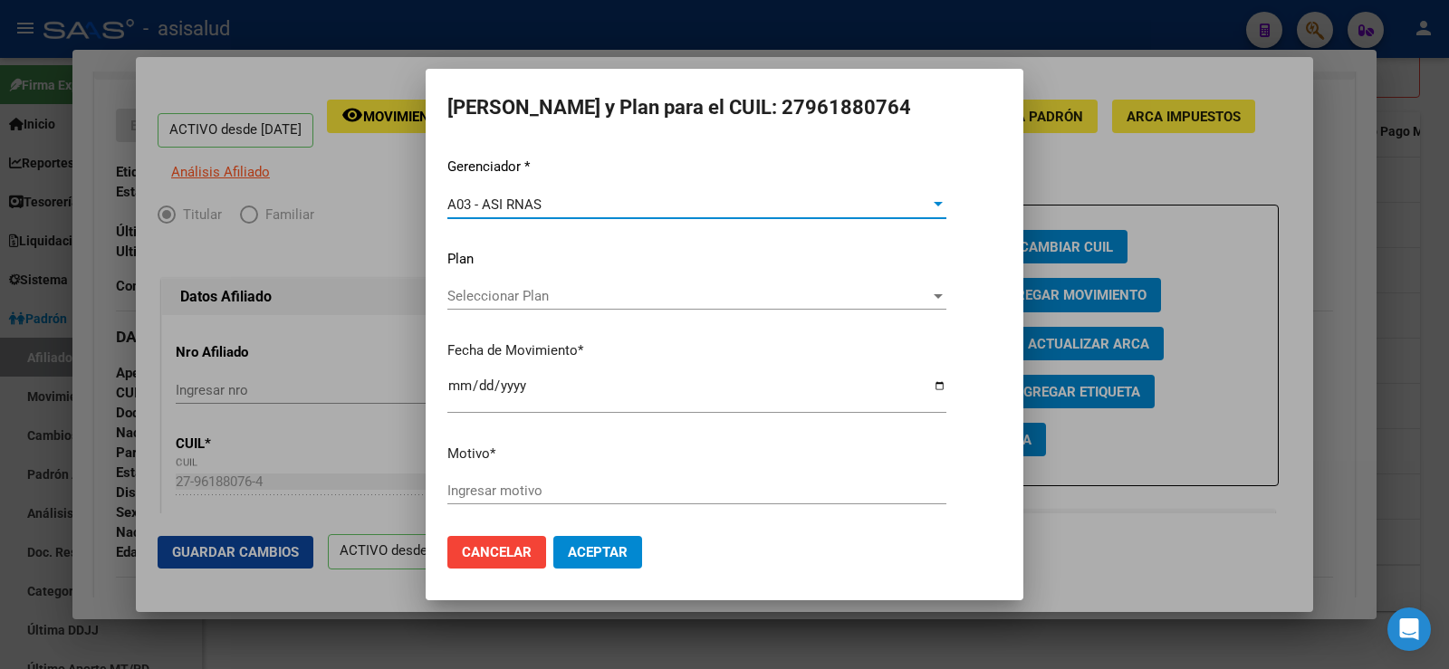
click at [555, 507] on div "Ingresar motivo" at bounding box center [696, 499] width 499 height 44
click at [558, 484] on input "Ingresar motivo" at bounding box center [696, 491] width 499 height 16
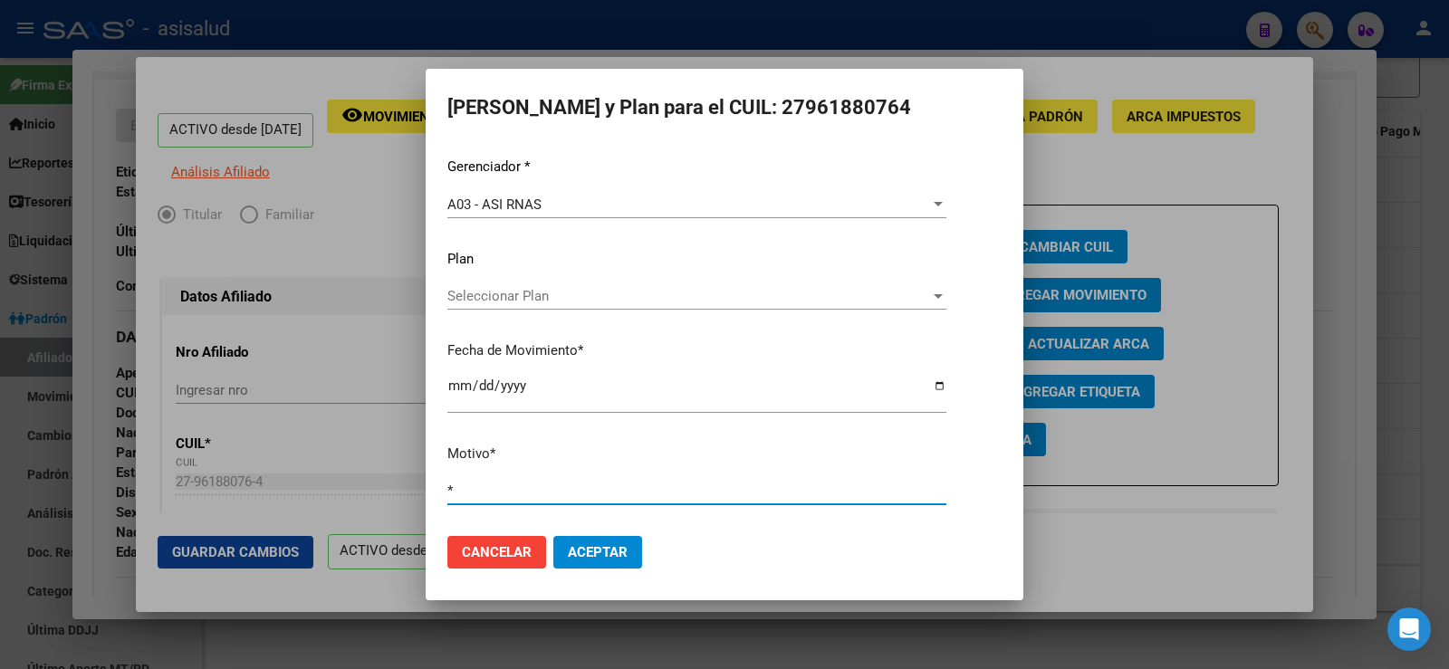
type input "*"
click at [590, 544] on span "Aceptar" at bounding box center [598, 552] width 60 height 16
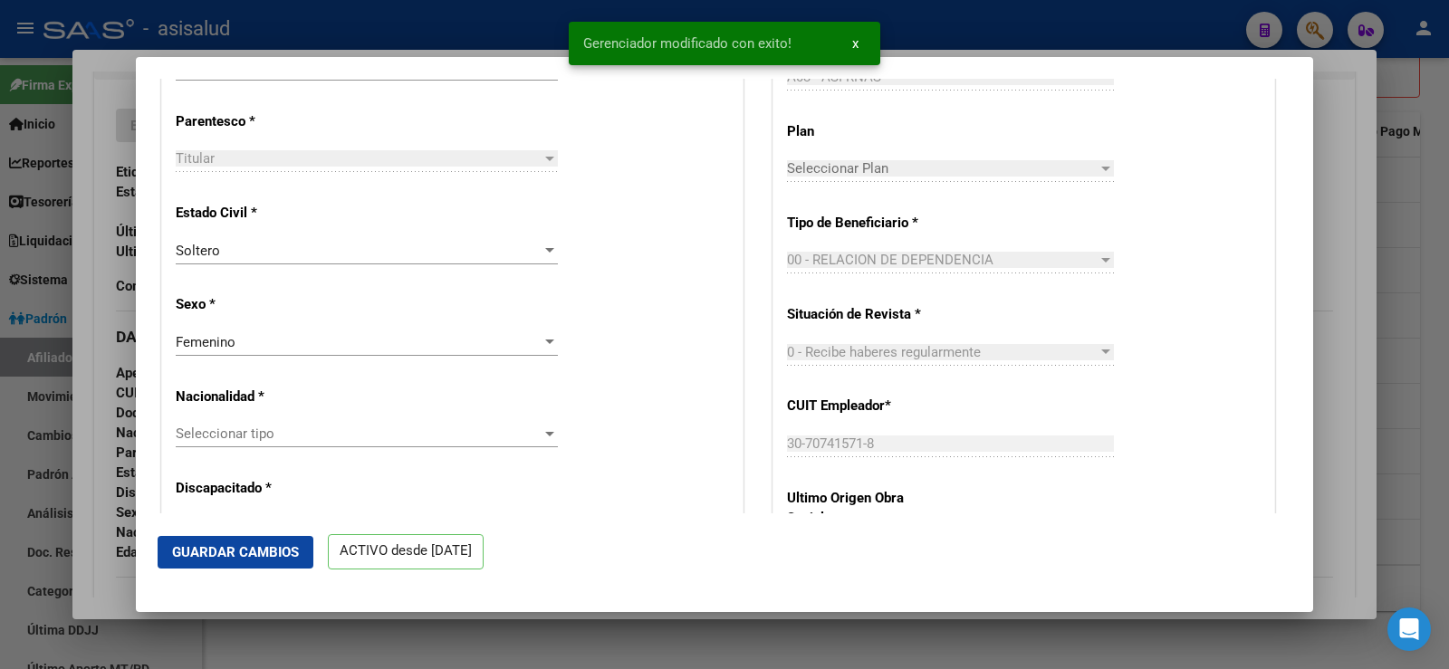
scroll to position [906, 0]
click at [218, 355] on div "Femenino Seleccionar sexo" at bounding box center [367, 341] width 382 height 27
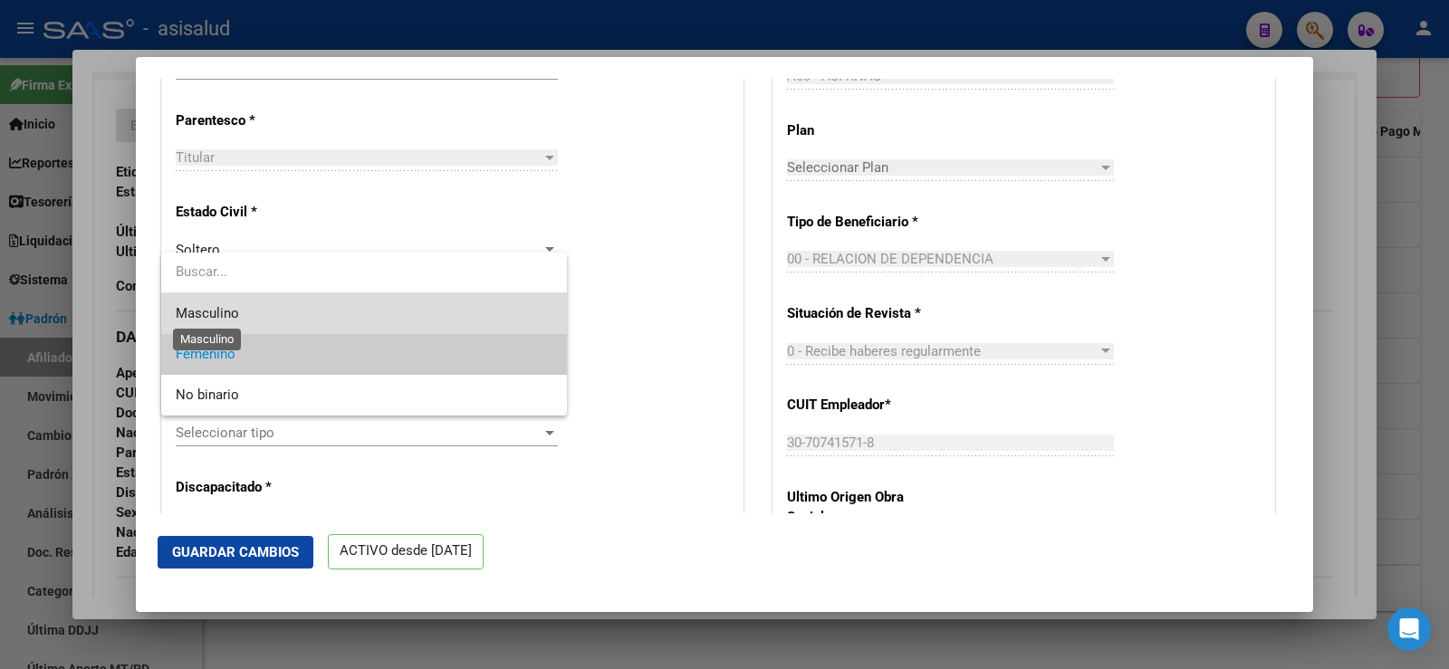
click at [216, 320] on span "Masculino" at bounding box center [207, 313] width 63 height 16
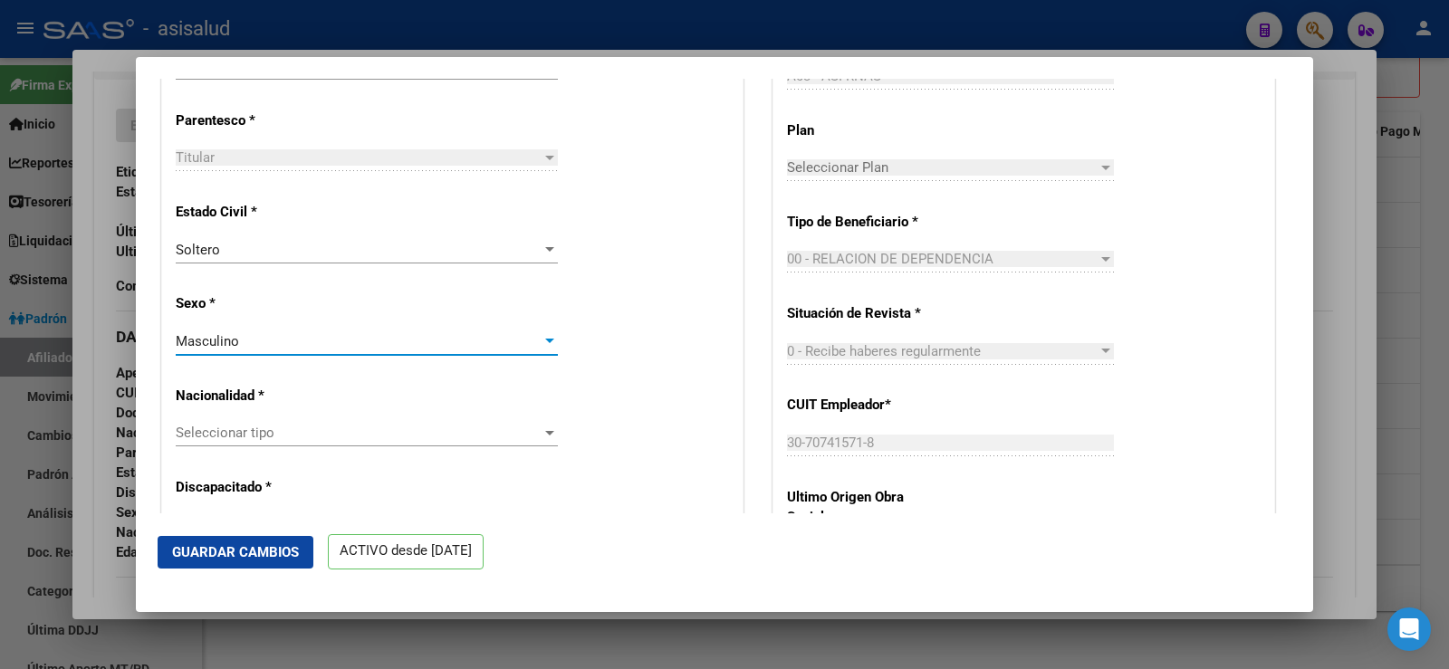
click at [294, 441] on span "Seleccionar tipo" at bounding box center [359, 433] width 366 height 16
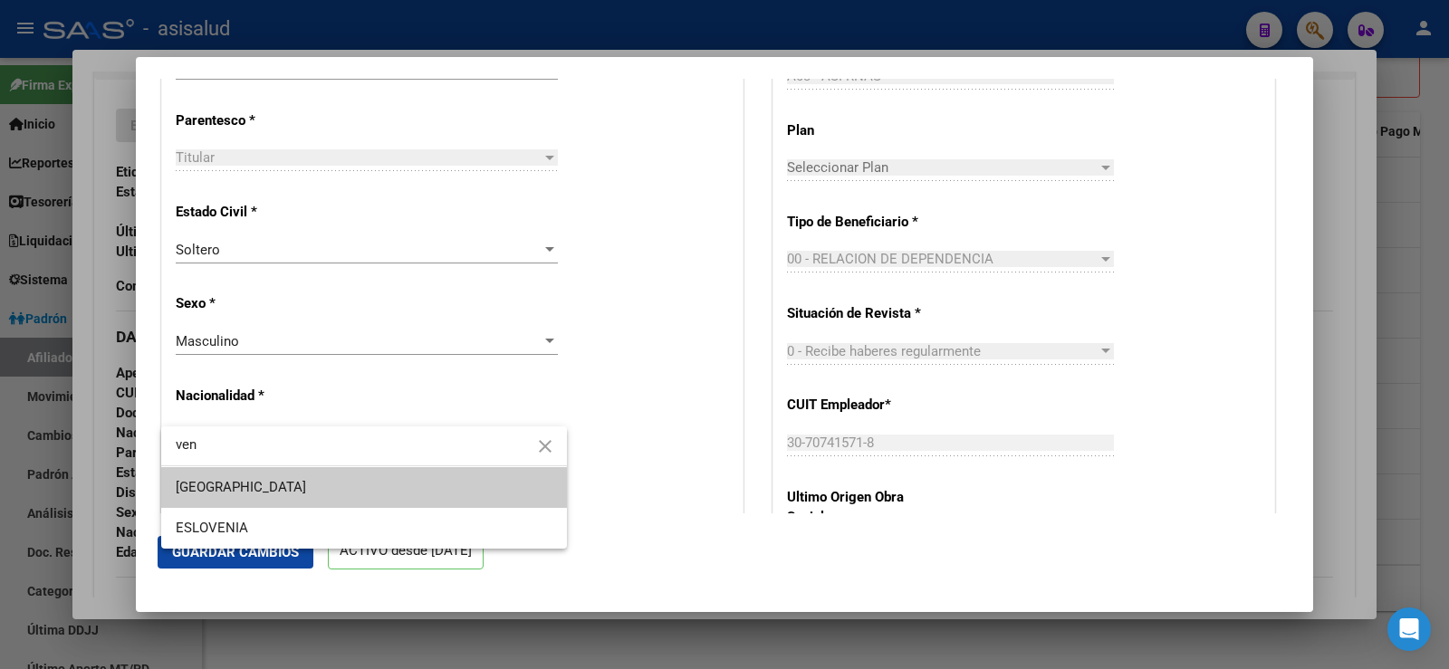
type input "ven"
click at [239, 495] on span "VENEZUELA" at bounding box center [364, 487] width 377 height 41
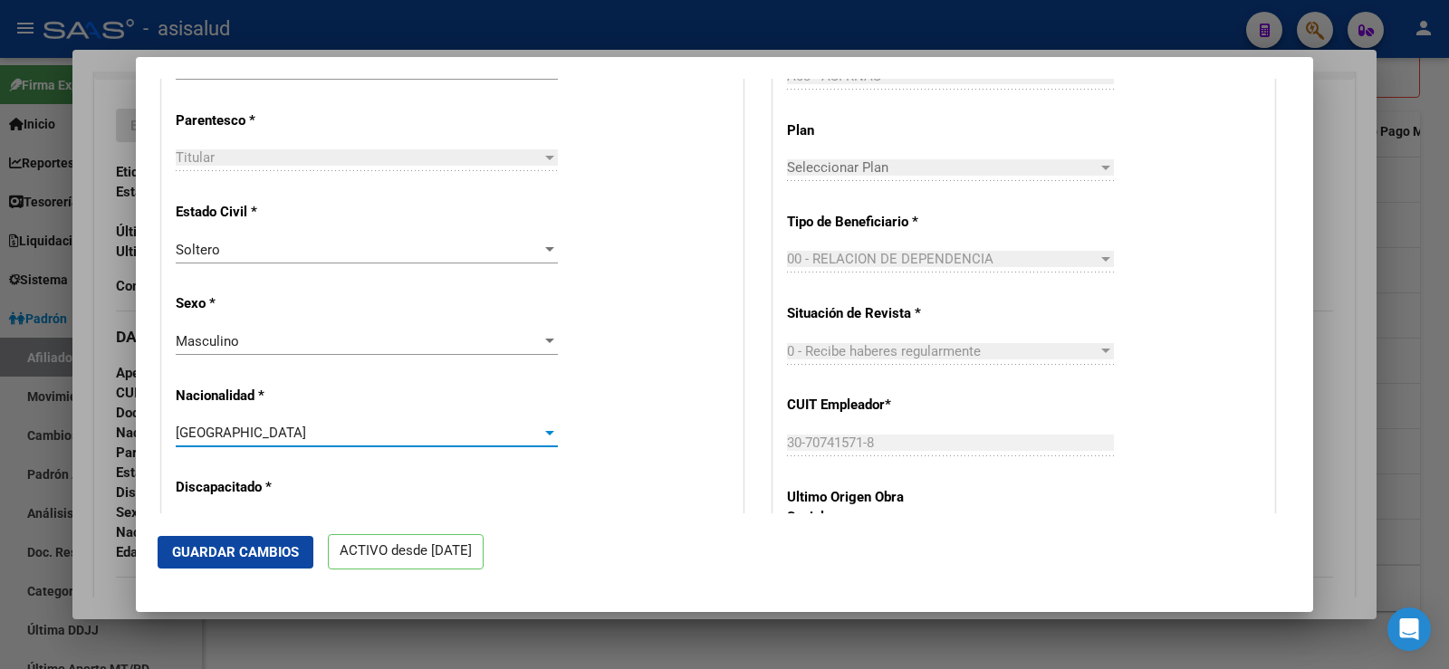
click at [267, 559] on span "Guardar Cambios" at bounding box center [235, 552] width 127 height 16
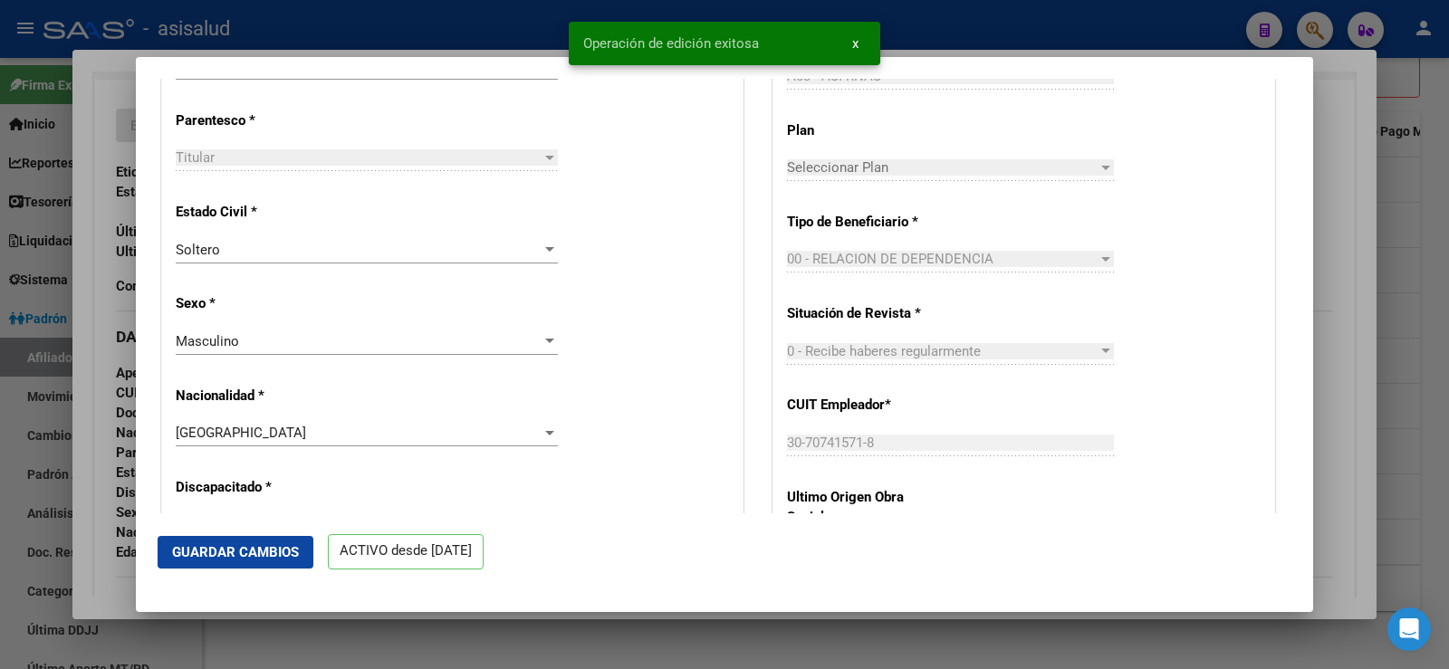
click at [1335, 212] on div at bounding box center [724, 334] width 1449 height 669
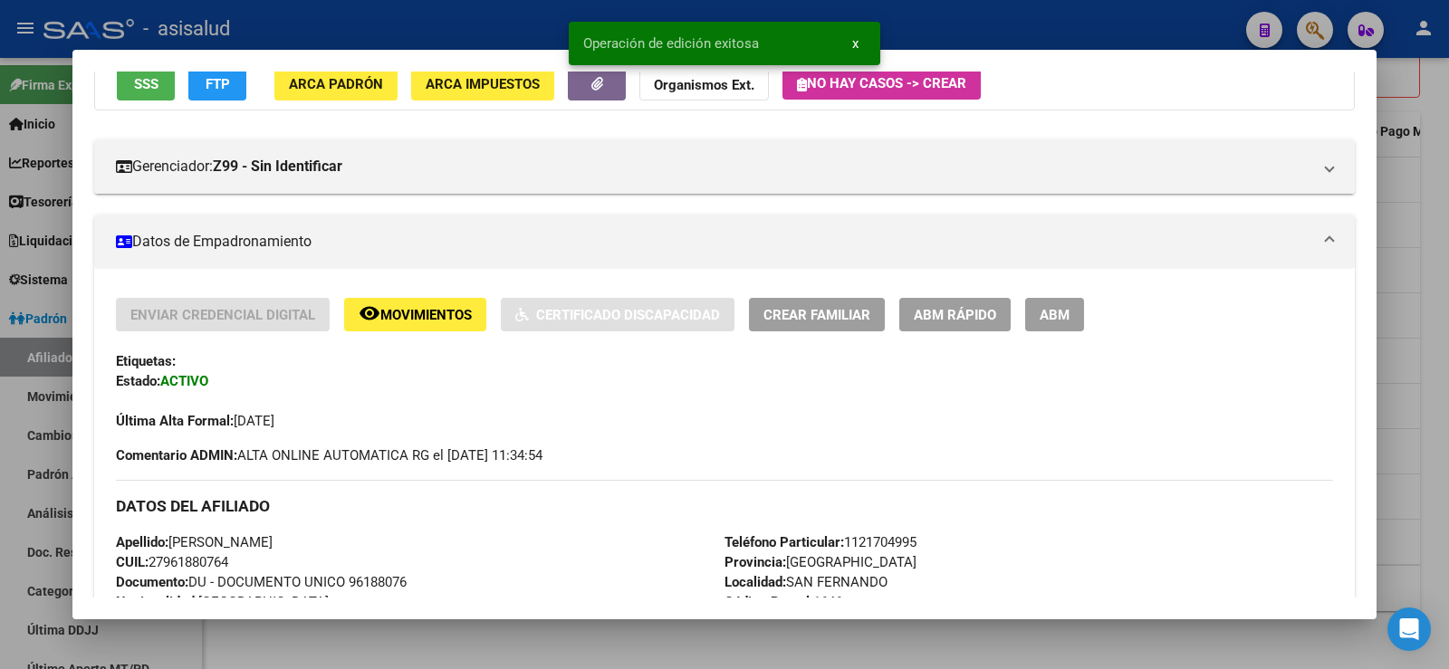
scroll to position [362, 0]
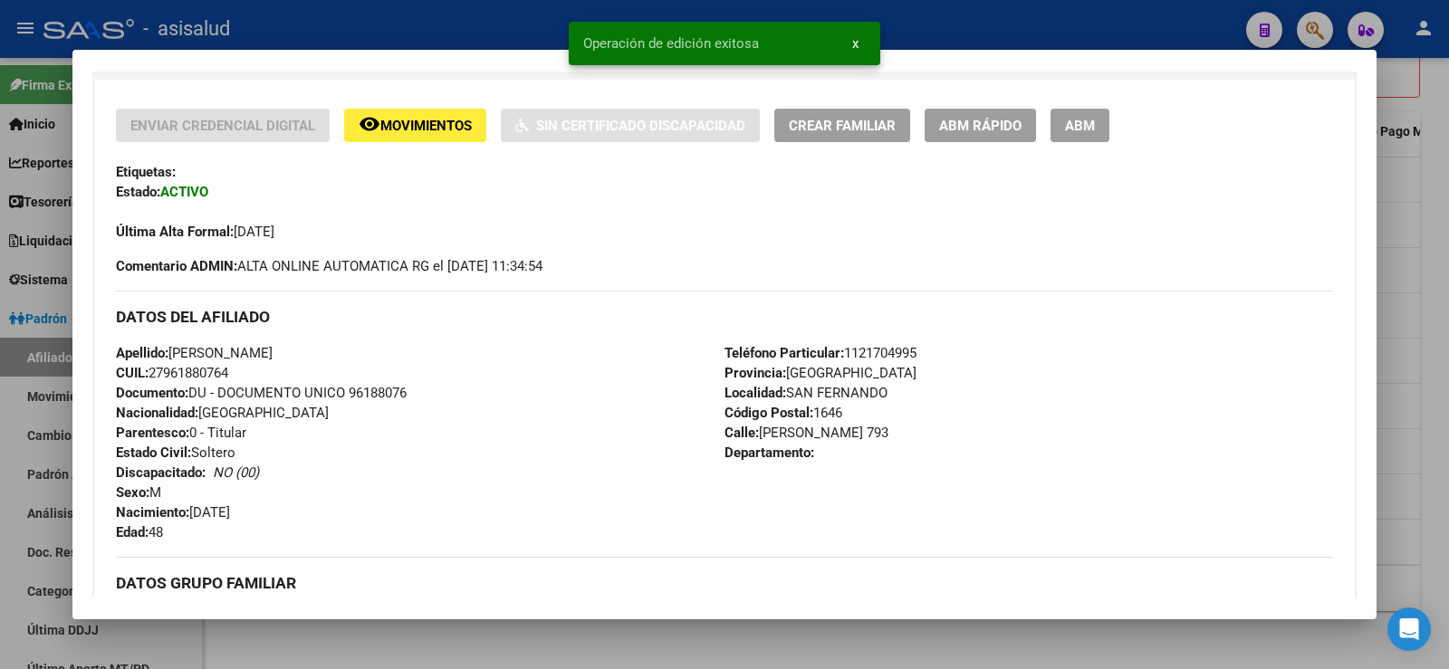
click at [1448, 201] on div at bounding box center [724, 334] width 1449 height 669
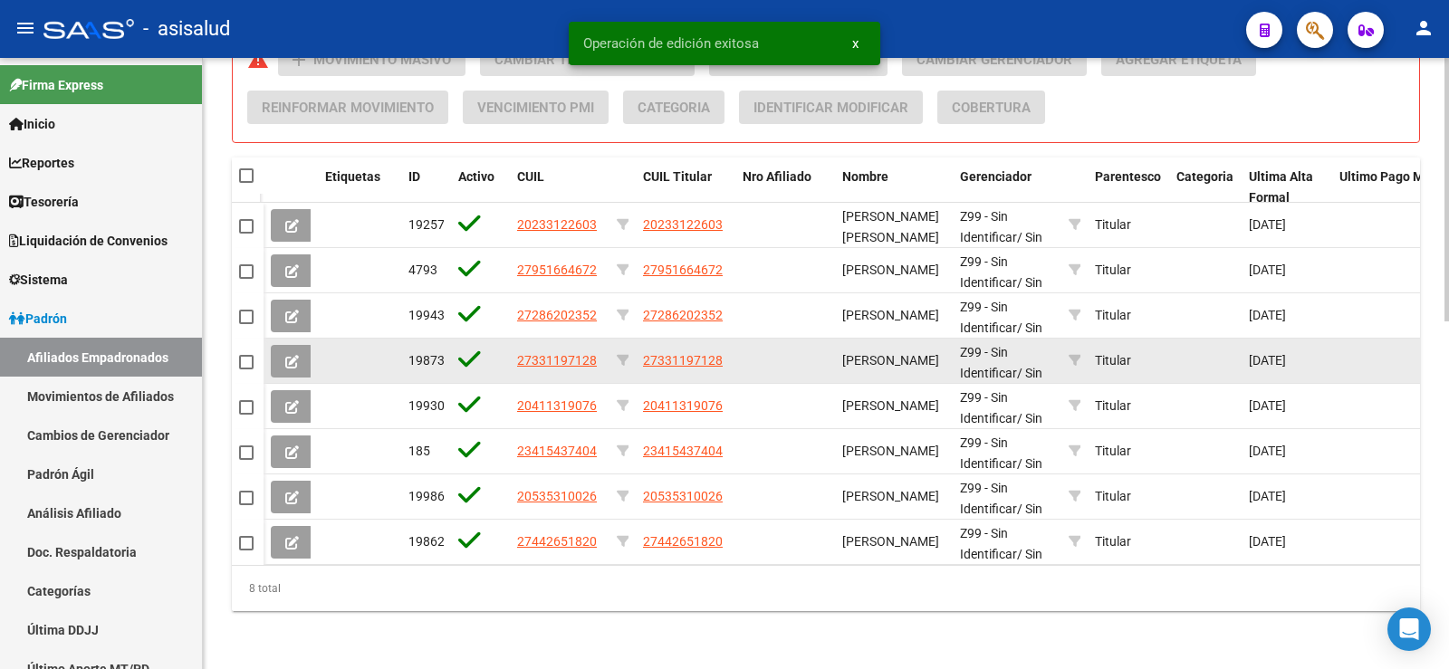
scroll to position [807, 0]
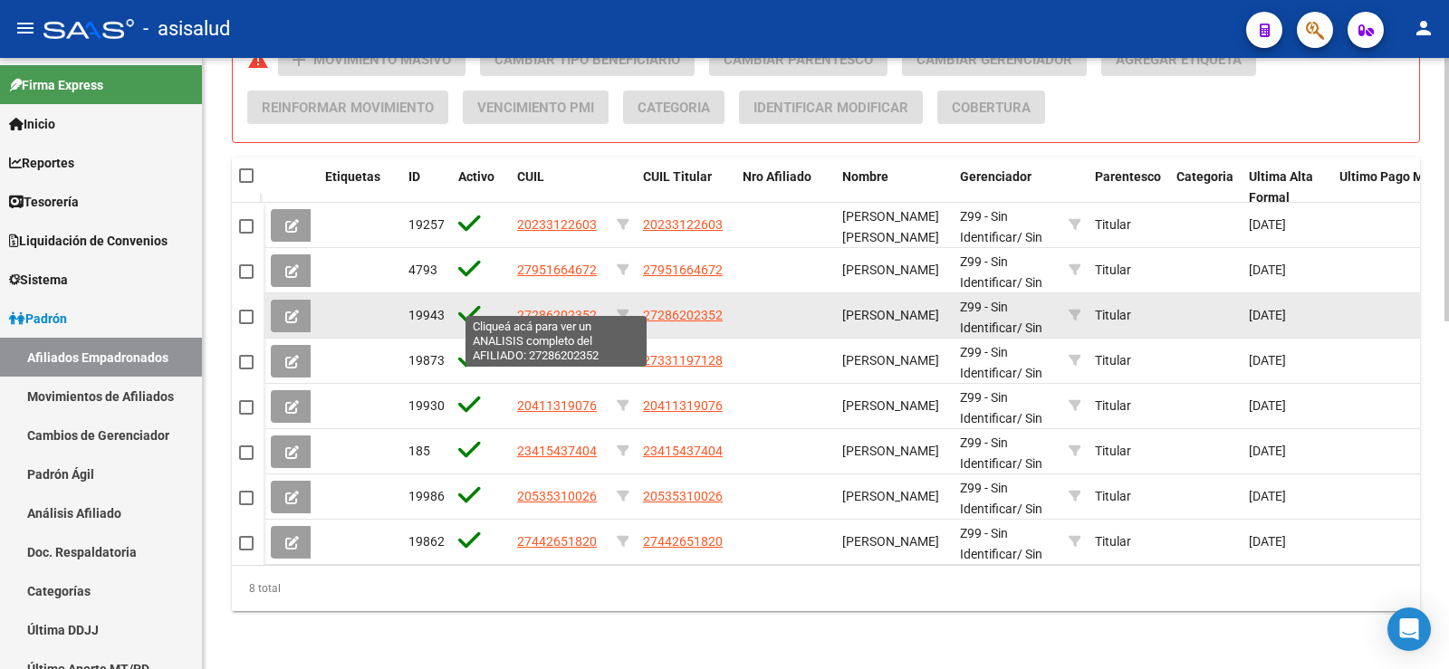
click at [542, 308] on span "27286202352" at bounding box center [557, 315] width 80 height 14
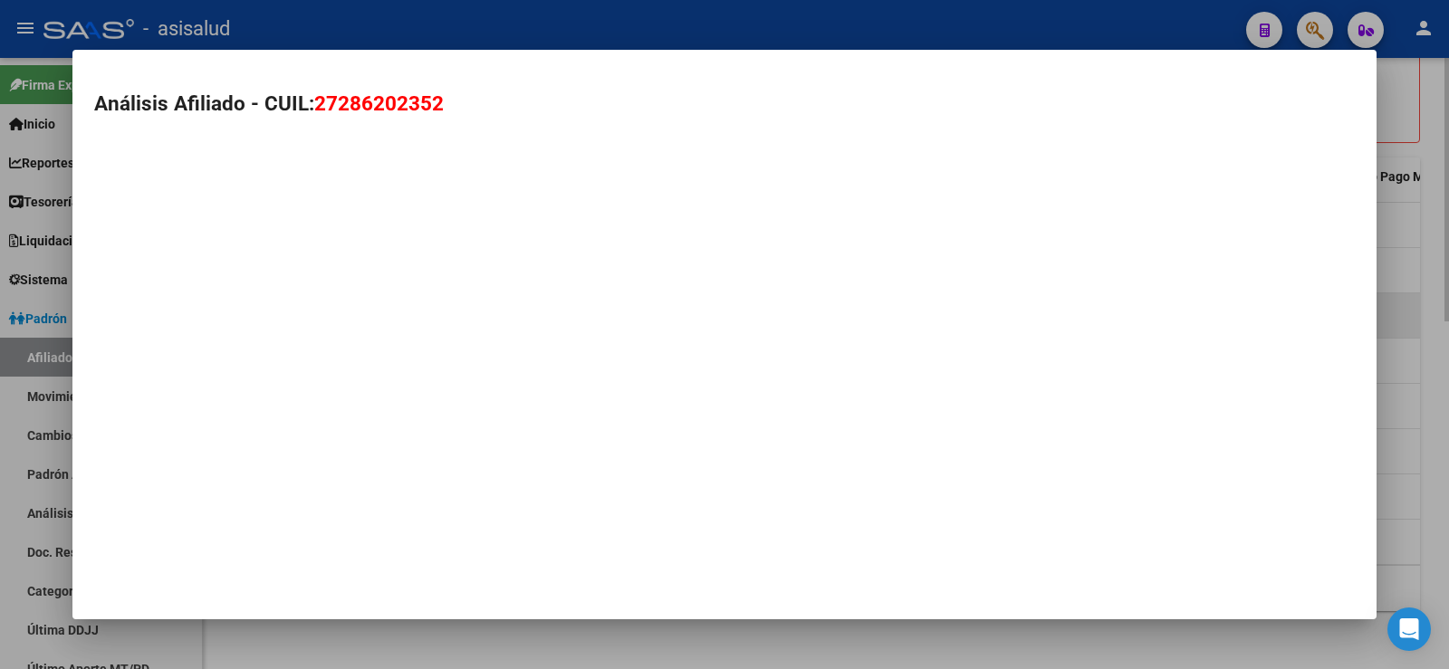
type textarea "27286202352"
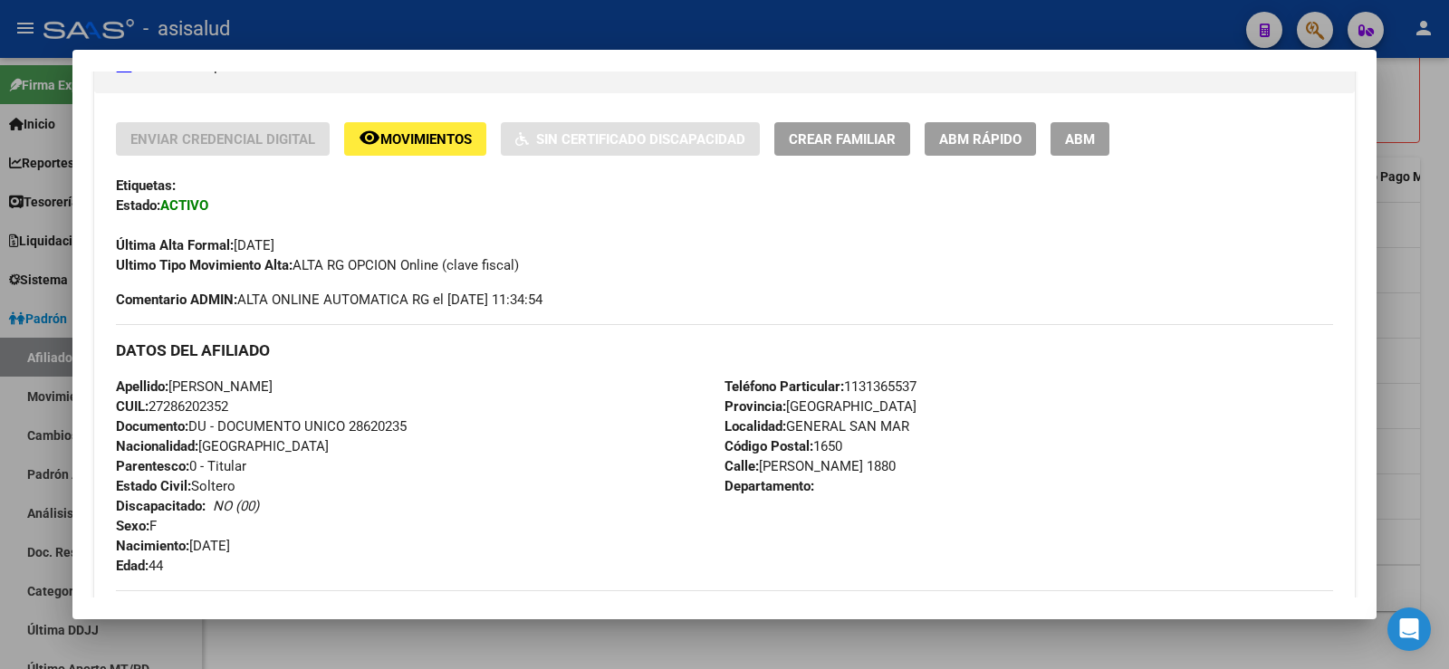
scroll to position [362, 0]
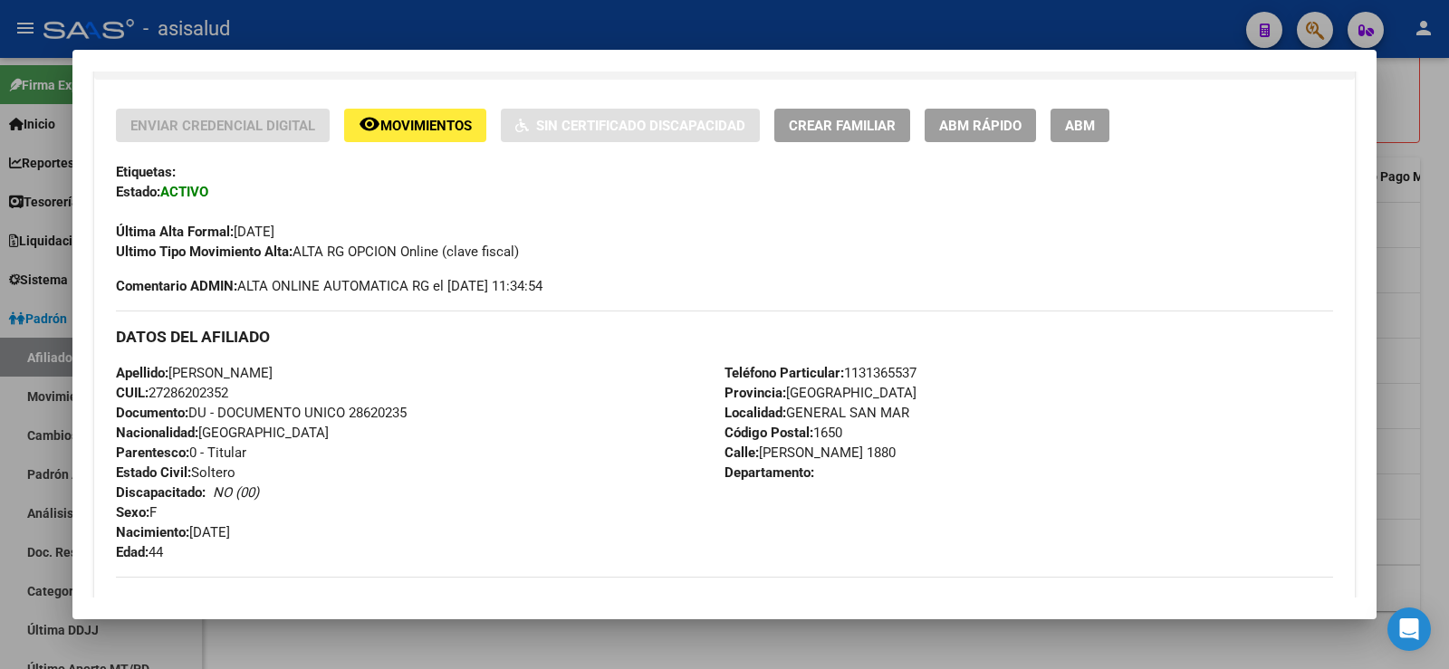
click at [405, 412] on span "Documento: DU - DOCUMENTO UNICO 28620235" at bounding box center [261, 413] width 291 height 16
copy span "28620235"
click at [470, 420] on div "Apellido: MELISA ELENA CORRARO CUIL: 27286202352 Documento: DU - DOCUMENTO UNIC…" at bounding box center [420, 462] width 609 height 199
click at [974, 118] on span "ABM Rápido" at bounding box center [980, 126] width 82 height 16
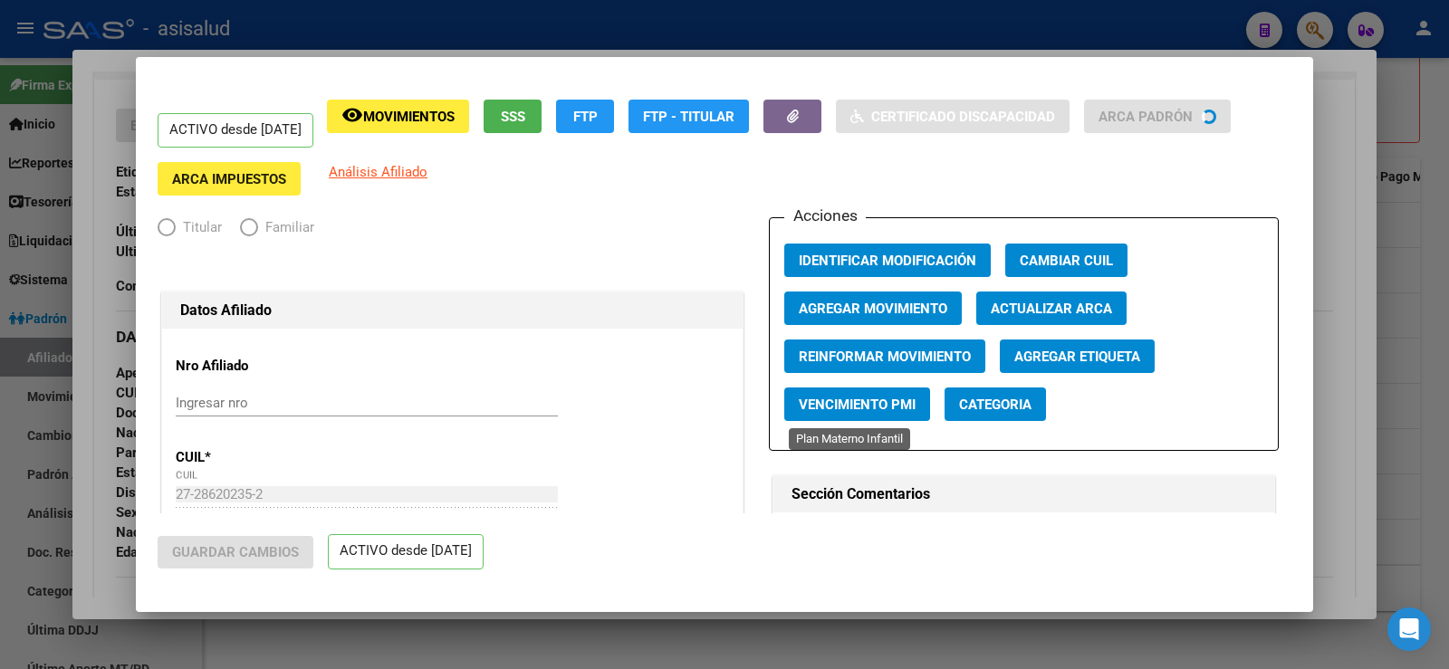
radio input "true"
type input "30-71044063-4"
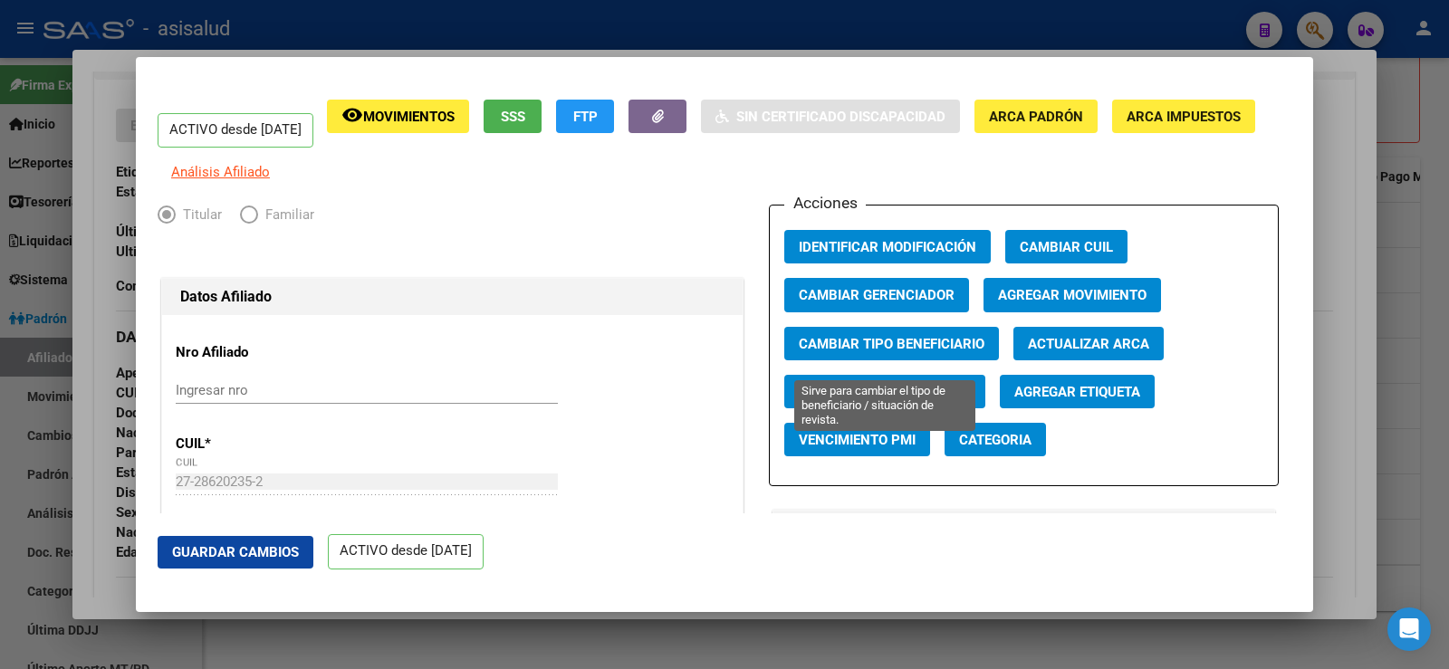
click at [898, 352] on span "Cambiar Tipo Beneficiario" at bounding box center [892, 344] width 186 height 16
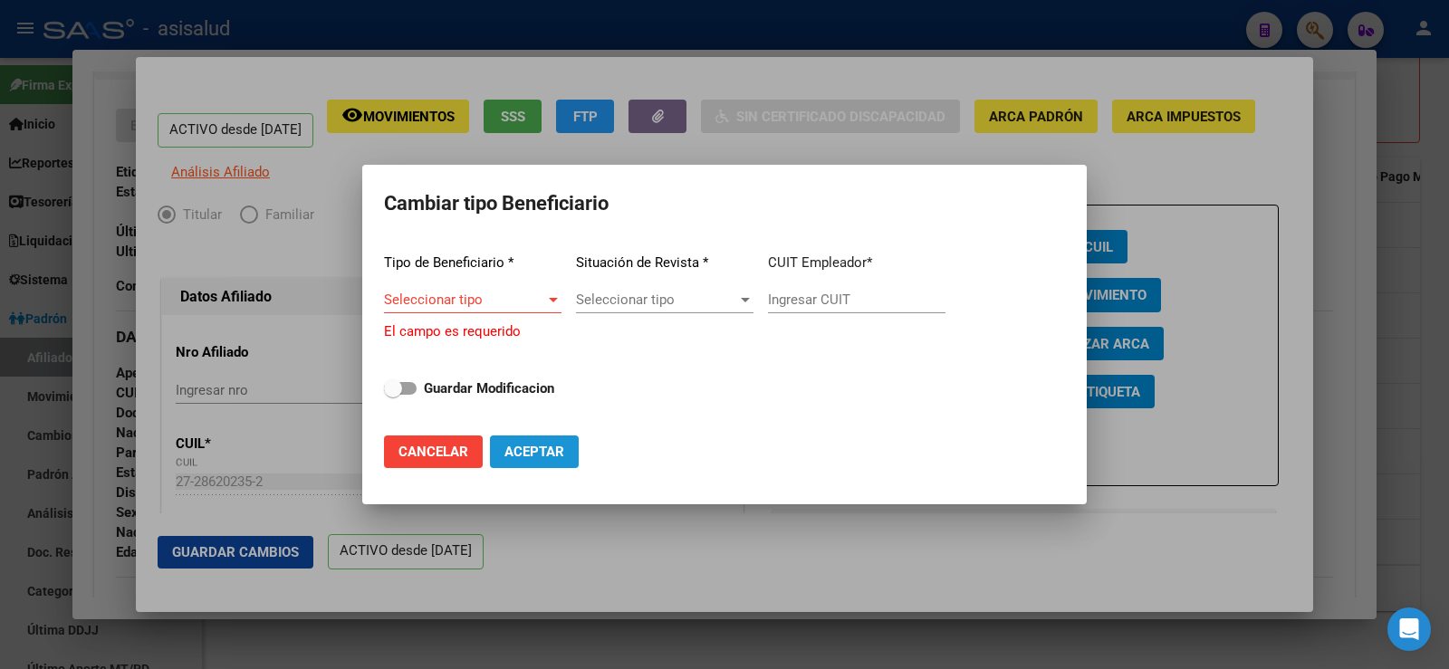
click at [530, 448] on span "Aceptar" at bounding box center [535, 452] width 60 height 16
click at [442, 456] on span "Cancelar" at bounding box center [434, 452] width 70 height 16
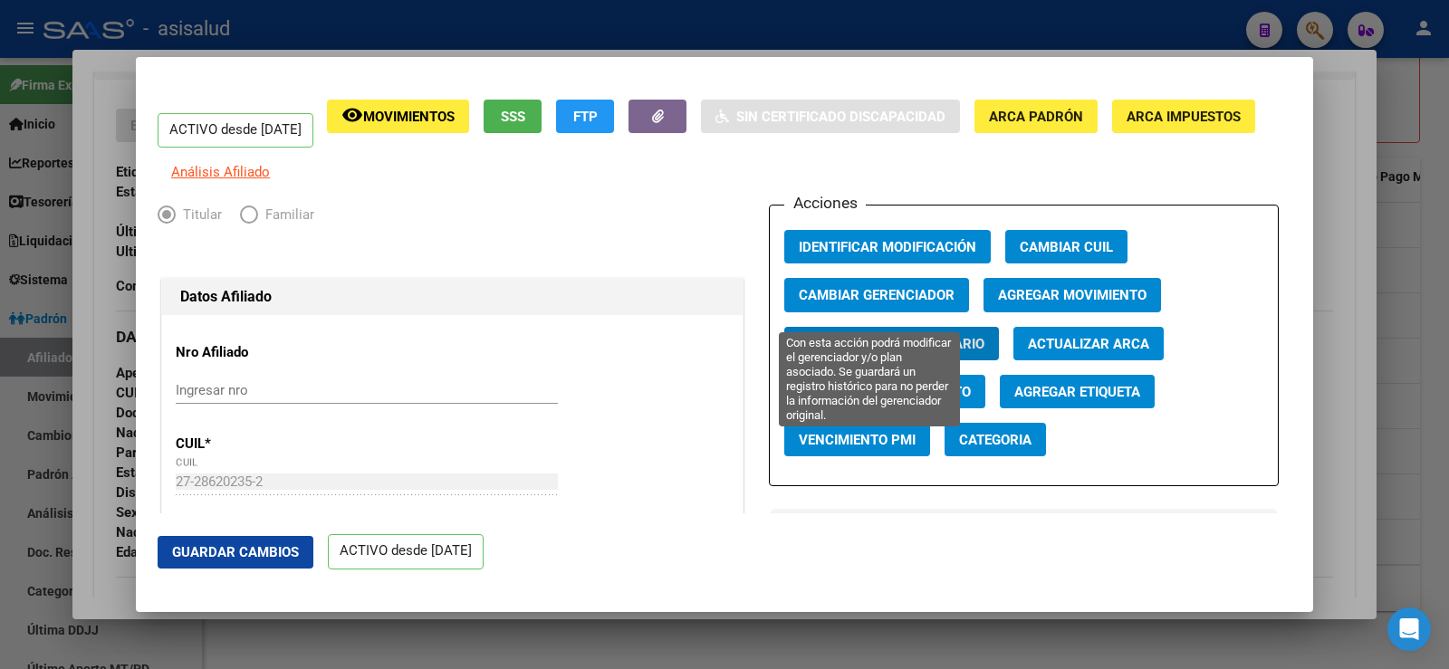
click at [897, 304] on span "Cambiar Gerenciador" at bounding box center [877, 296] width 156 height 16
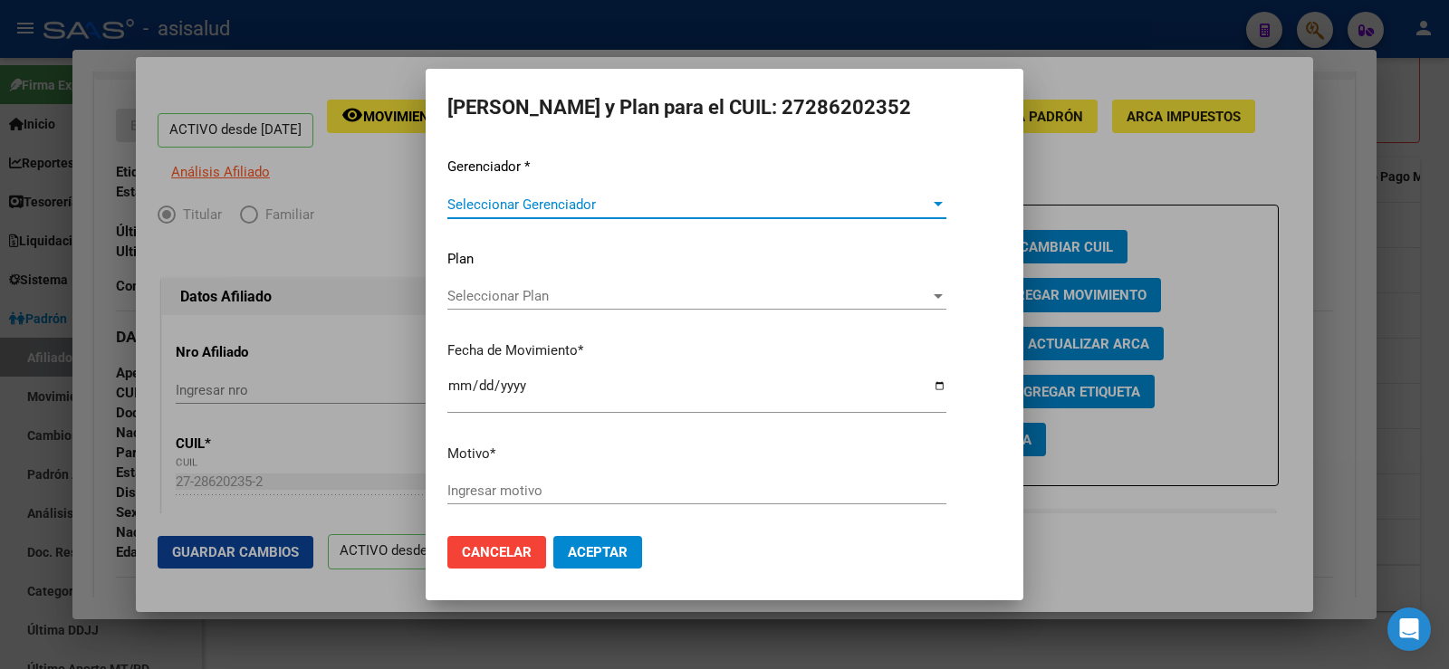
click at [544, 201] on span "Seleccionar Gerenciador" at bounding box center [688, 205] width 483 height 16
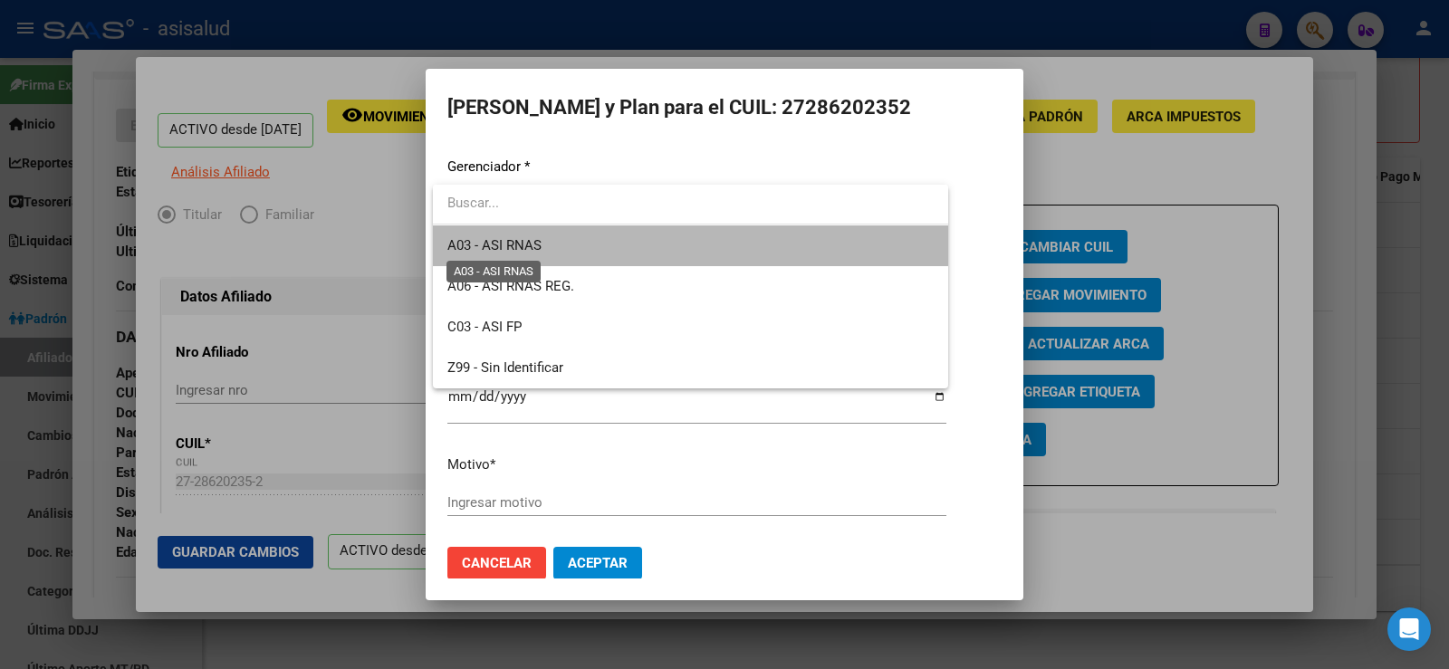
click at [527, 239] on span "A03 - ASI RNAS" at bounding box center [494, 245] width 94 height 16
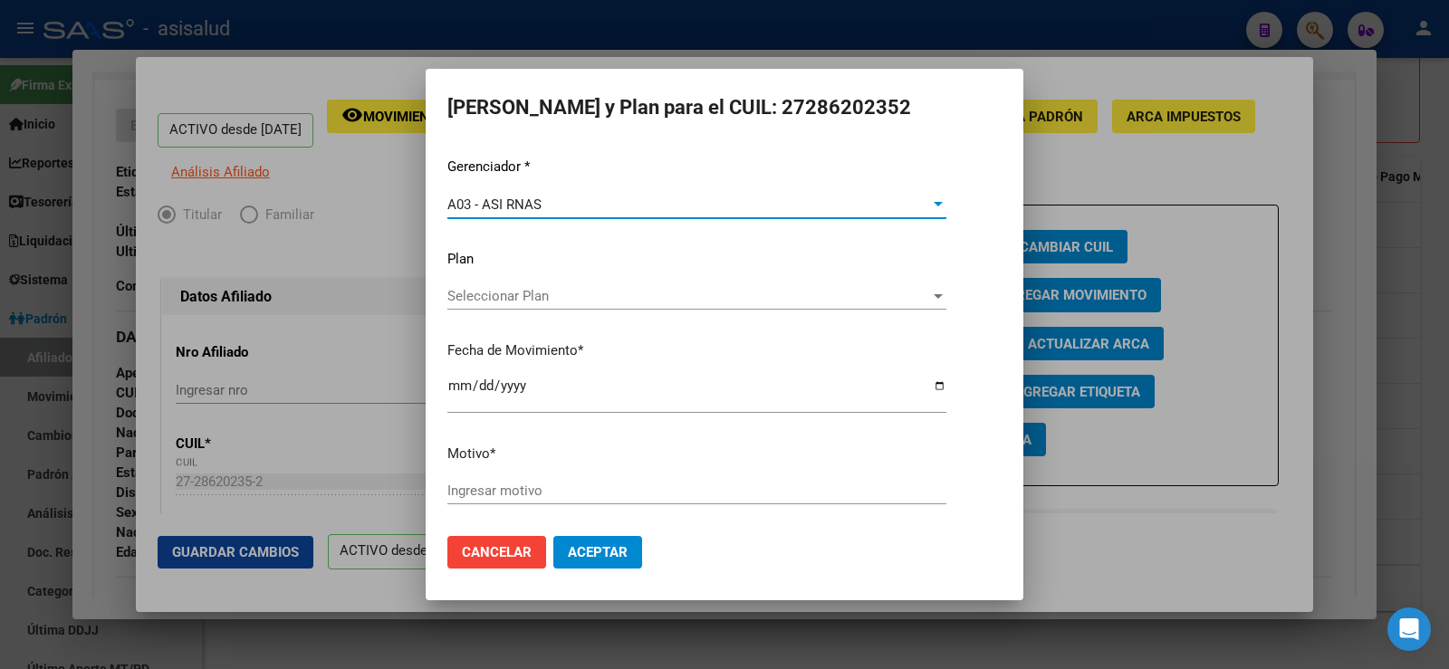
click at [513, 485] on input "Ingresar motivo" at bounding box center [696, 491] width 499 height 16
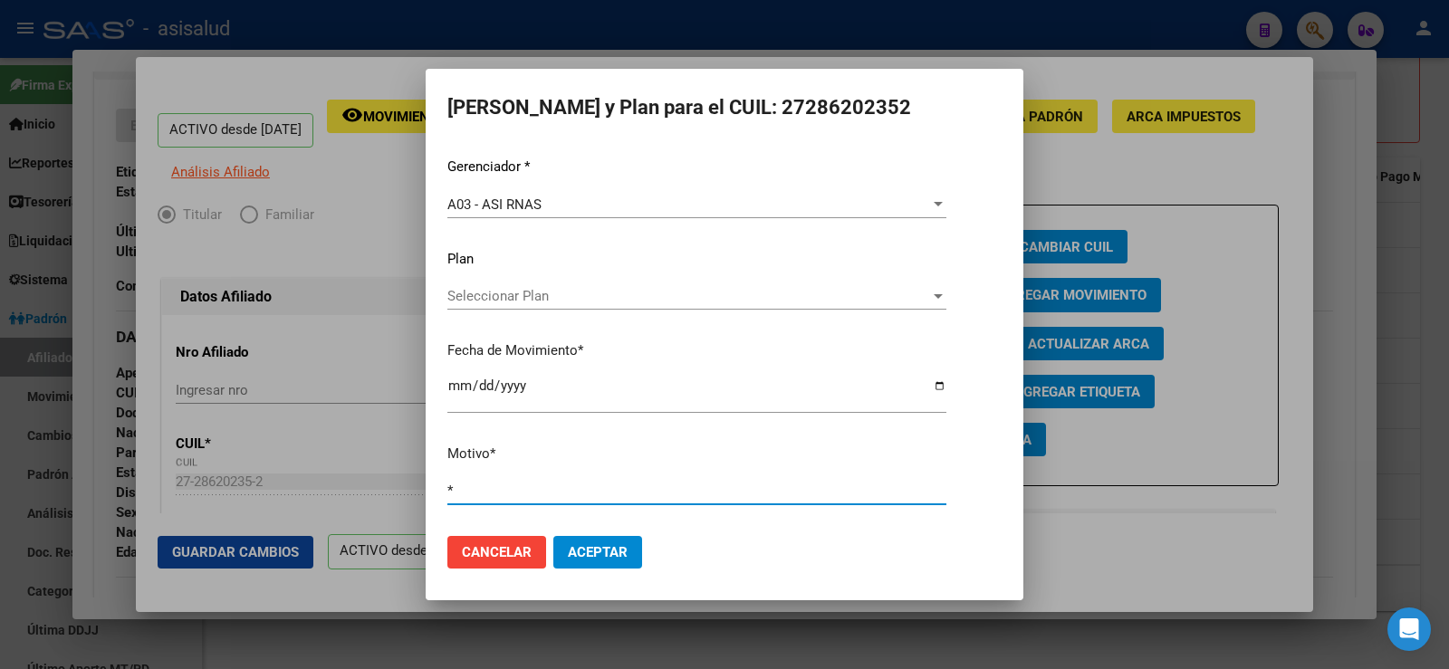
type input "*"
drag, startPoint x: 598, startPoint y: 543, endPoint x: 483, endPoint y: 552, distance: 115.4
click at [598, 543] on button "Aceptar" at bounding box center [597, 552] width 89 height 33
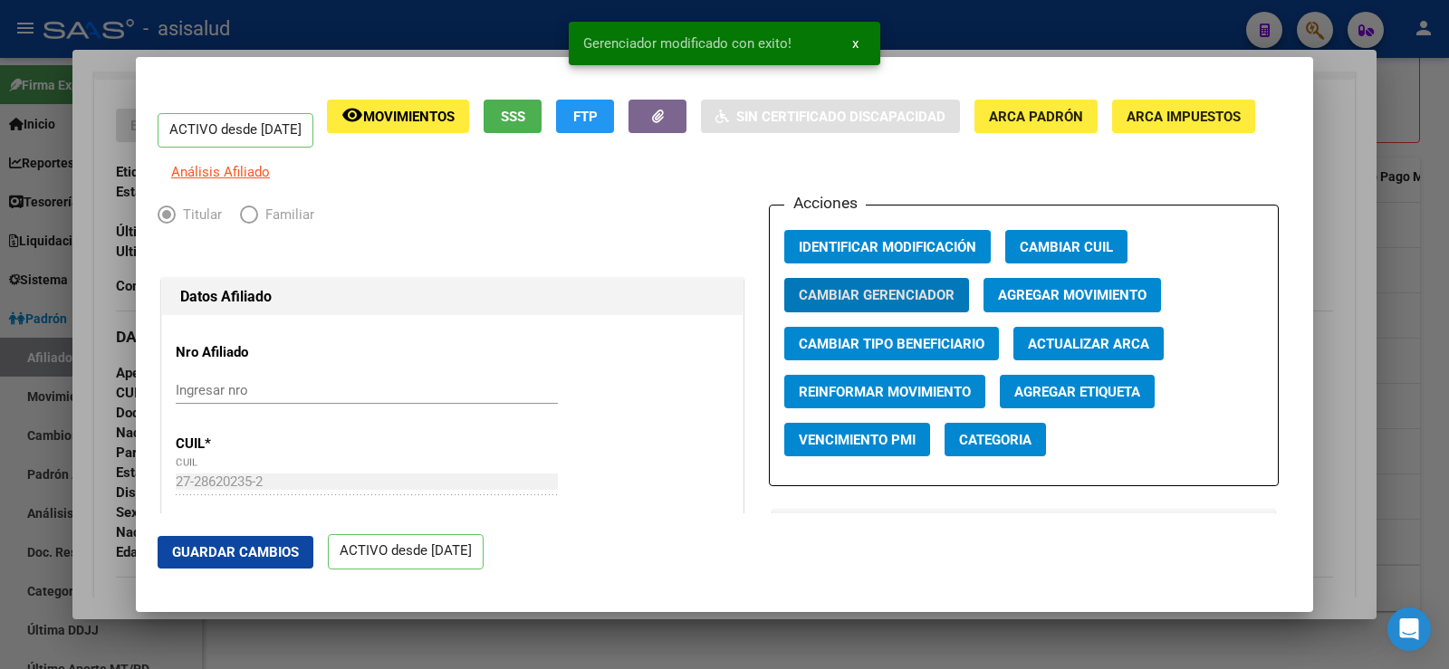
click at [267, 552] on span "Guardar Cambios" at bounding box center [235, 552] width 127 height 16
click at [1346, 120] on div at bounding box center [724, 334] width 1449 height 669
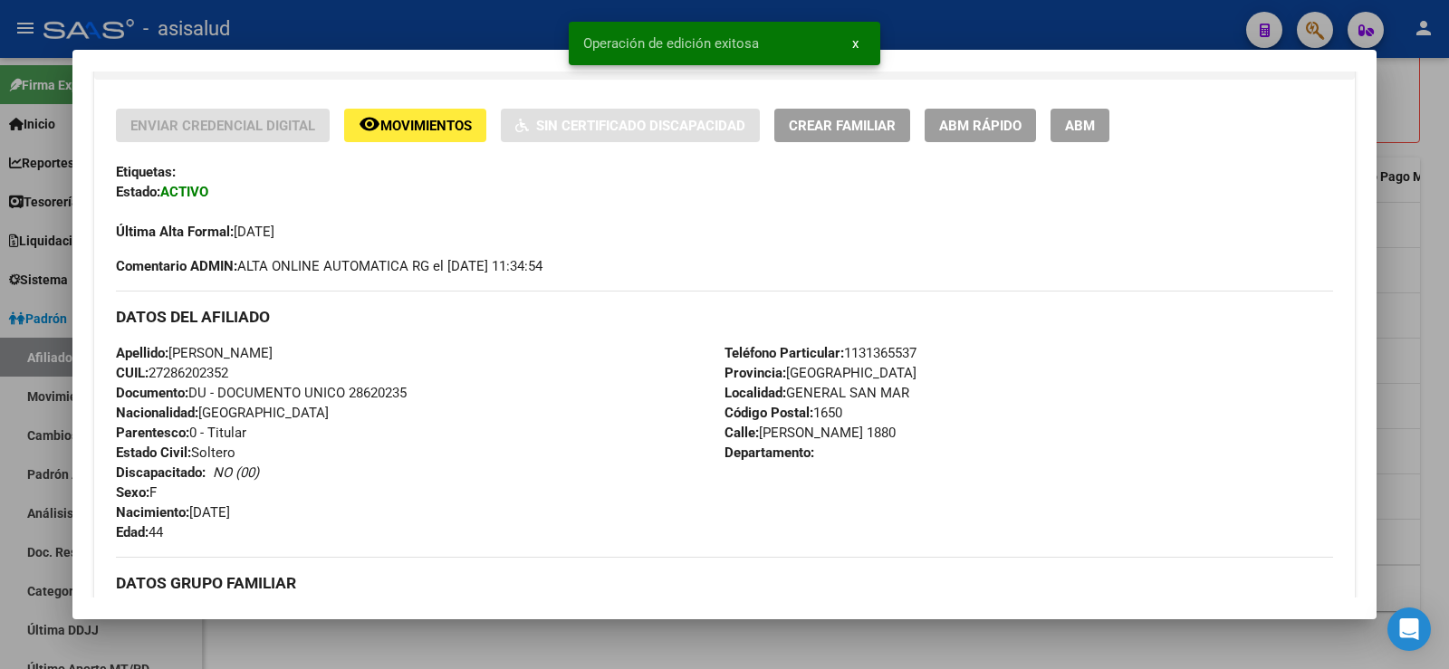
click at [1448, 192] on div at bounding box center [724, 334] width 1449 height 669
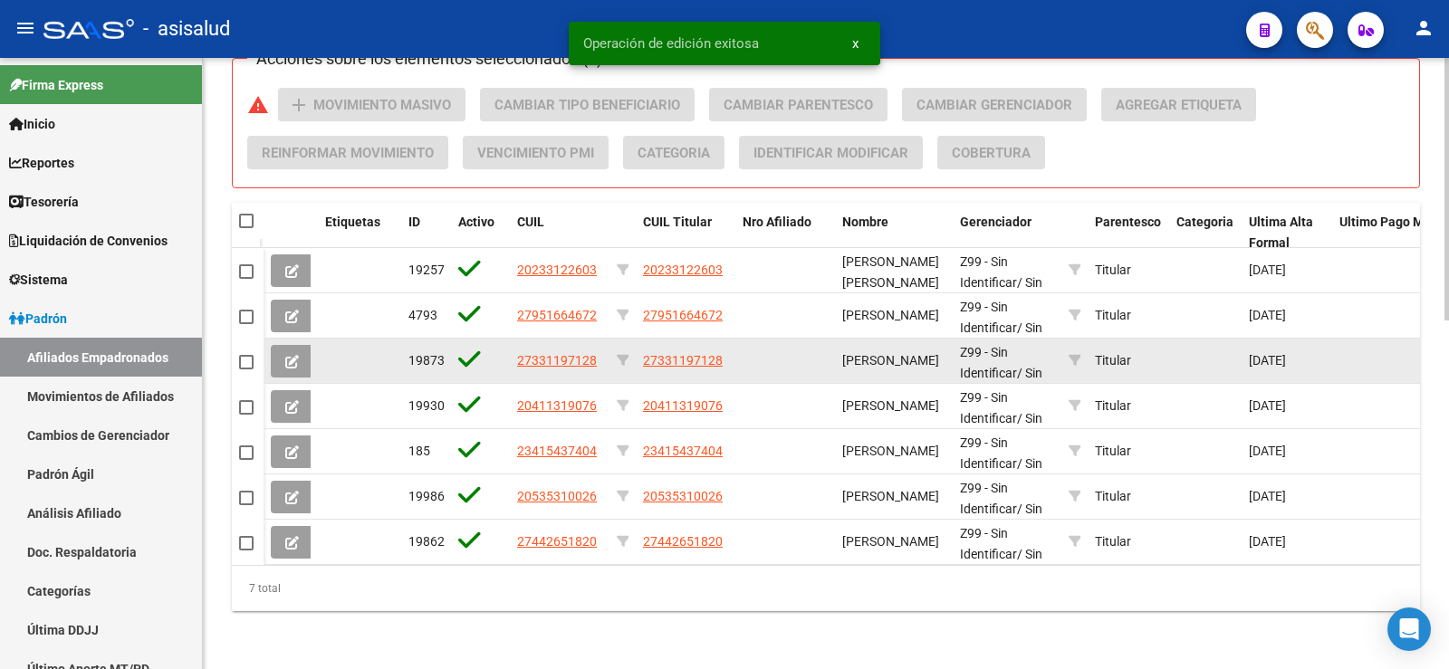
scroll to position [762, 0]
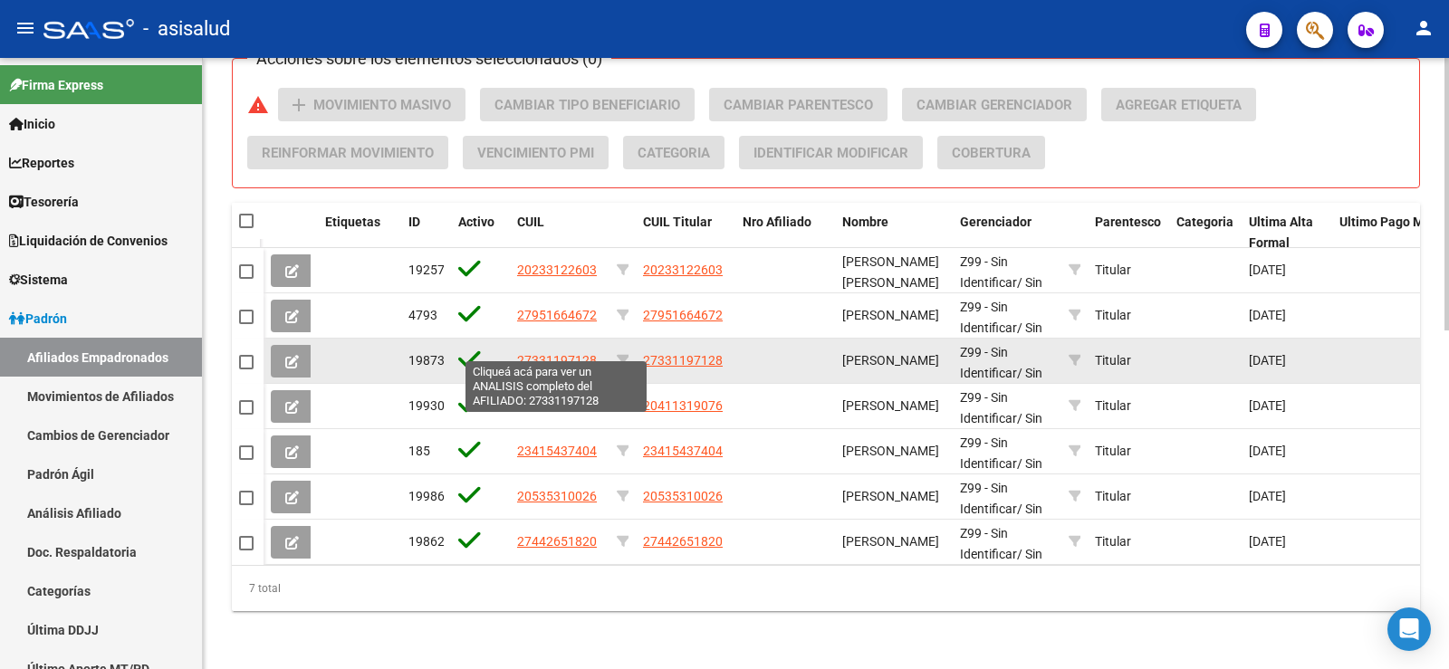
click at [567, 353] on span "27331197128" at bounding box center [557, 360] width 80 height 14
type textarea "27331197128"
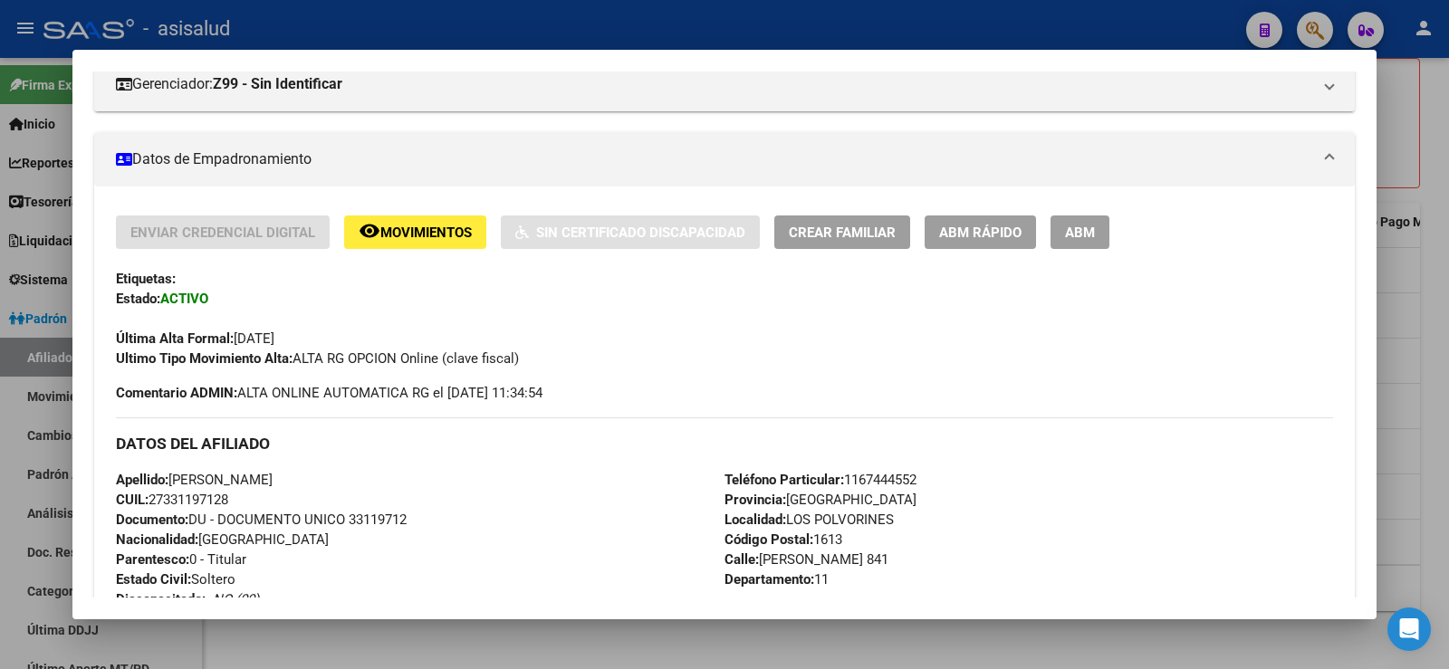
scroll to position [354, 0]
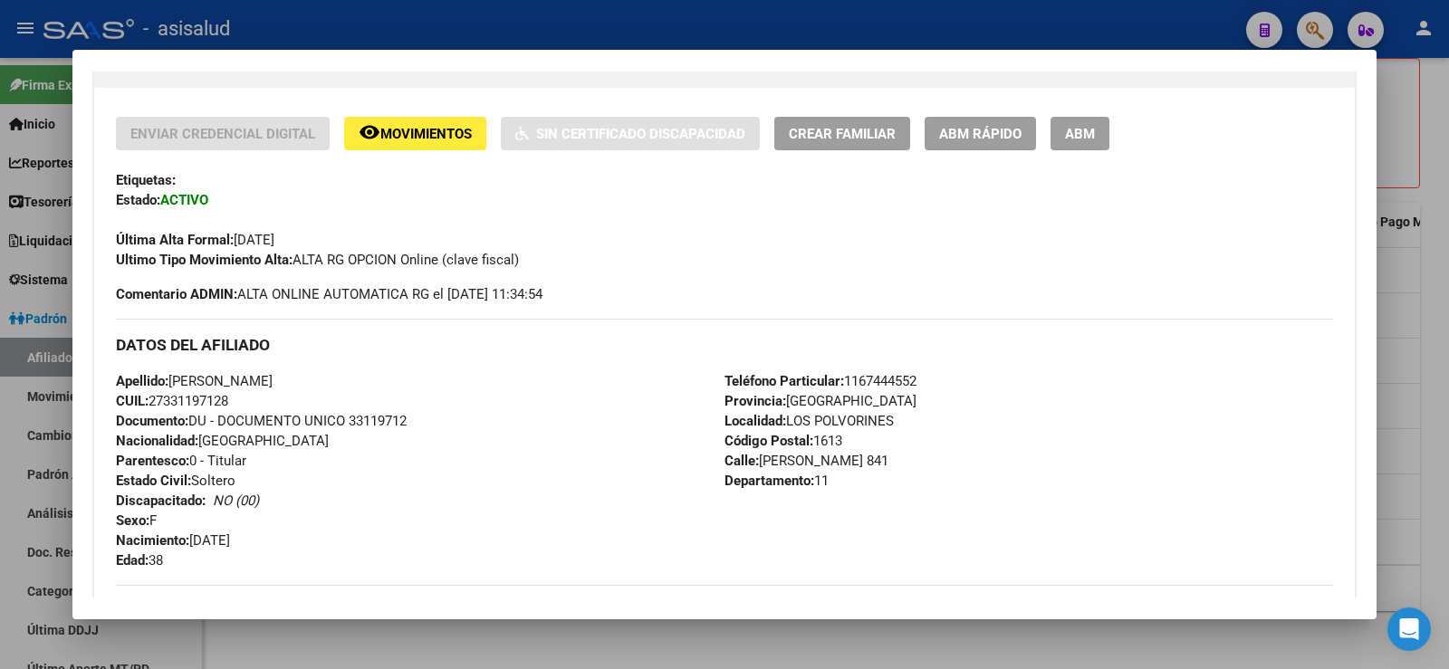
click at [390, 419] on span "Documento: DU - DOCUMENTO UNICO 33119712" at bounding box center [261, 421] width 291 height 16
click at [425, 504] on div "Apellido: ORTIZ MARIELA VIVIANA CUIL: 27331197128 Documento: DU - DOCUMENTO UNI…" at bounding box center [420, 470] width 609 height 199
click at [960, 136] on span "ABM Rápido" at bounding box center [980, 134] width 82 height 16
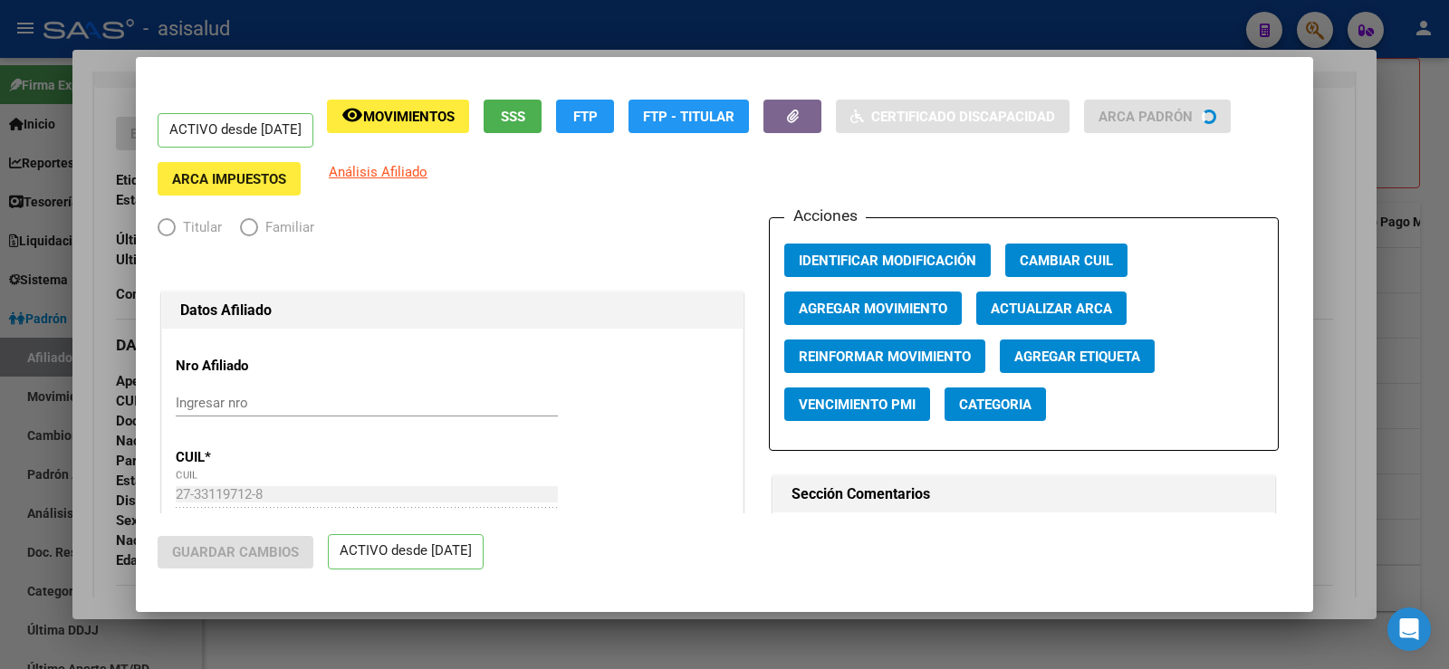
radio input "true"
type input "27-21453143-2"
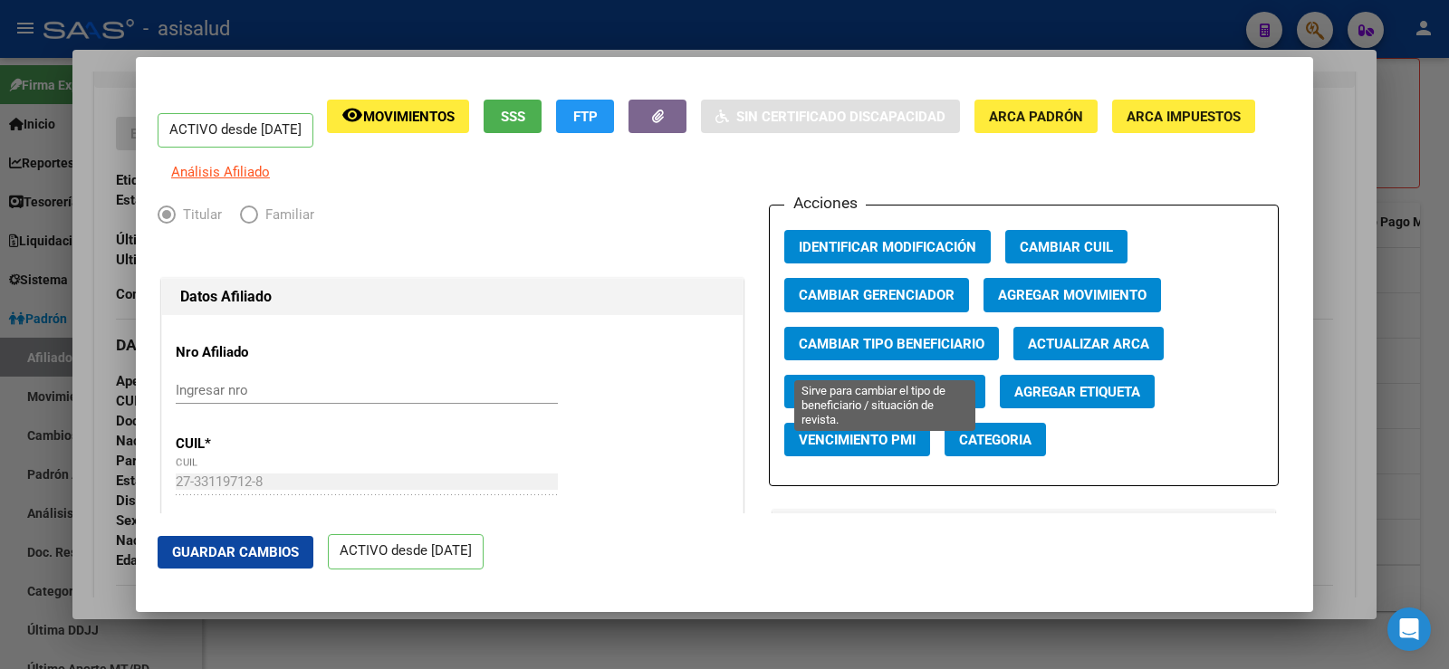
click at [907, 350] on span "Cambiar Tipo Beneficiario" at bounding box center [892, 344] width 186 height 16
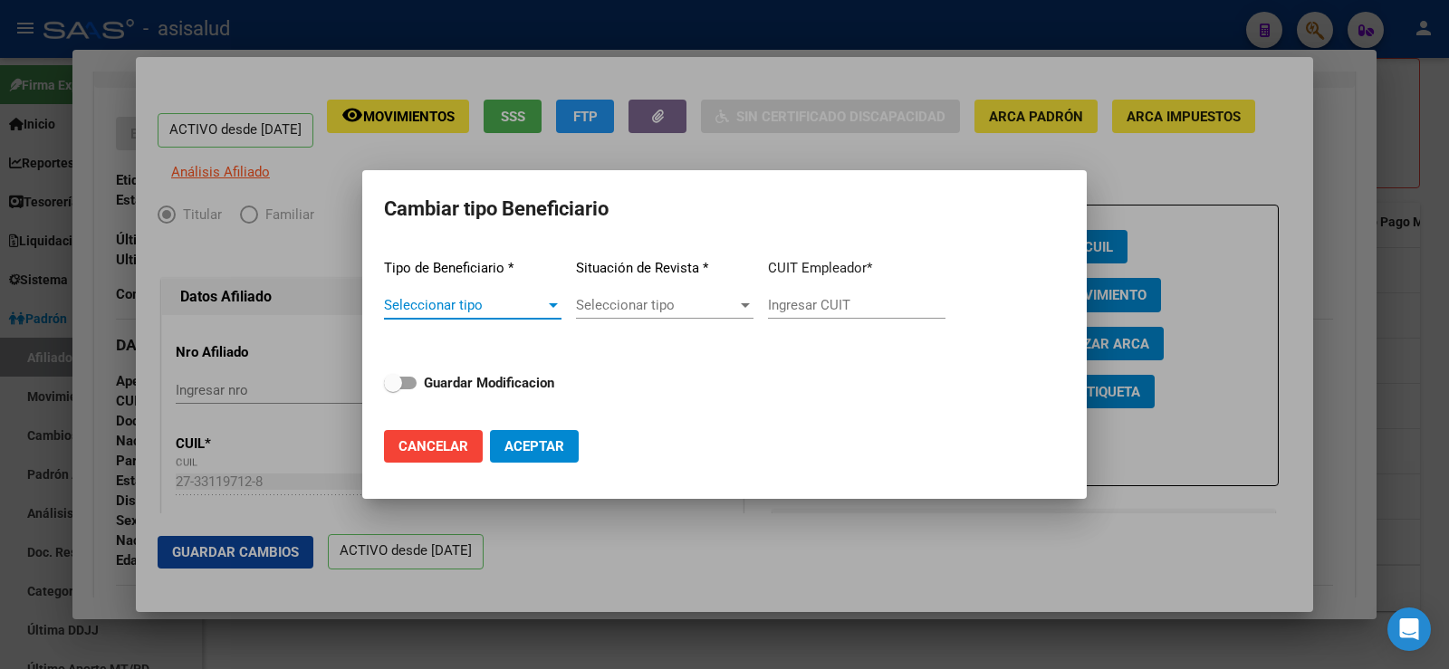
click at [428, 453] on span "Cancelar" at bounding box center [434, 446] width 70 height 16
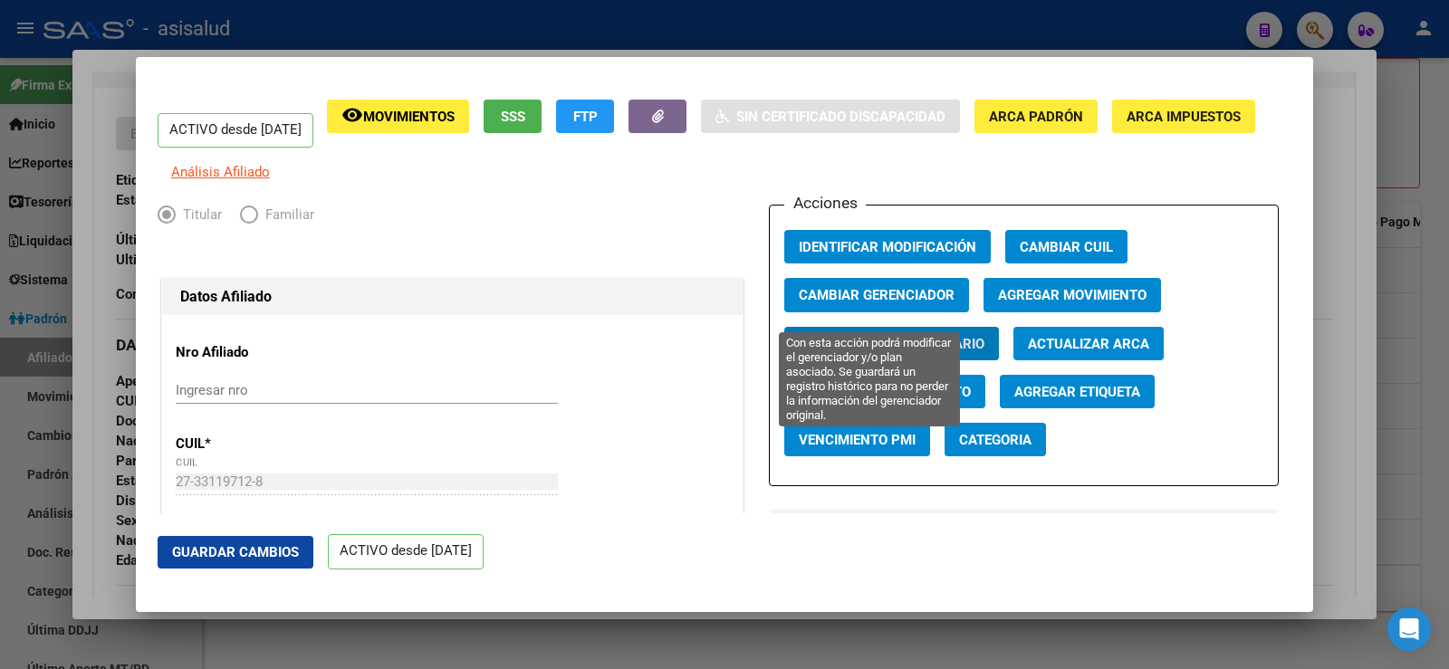
click at [919, 304] on span "Cambiar Gerenciador" at bounding box center [877, 296] width 156 height 16
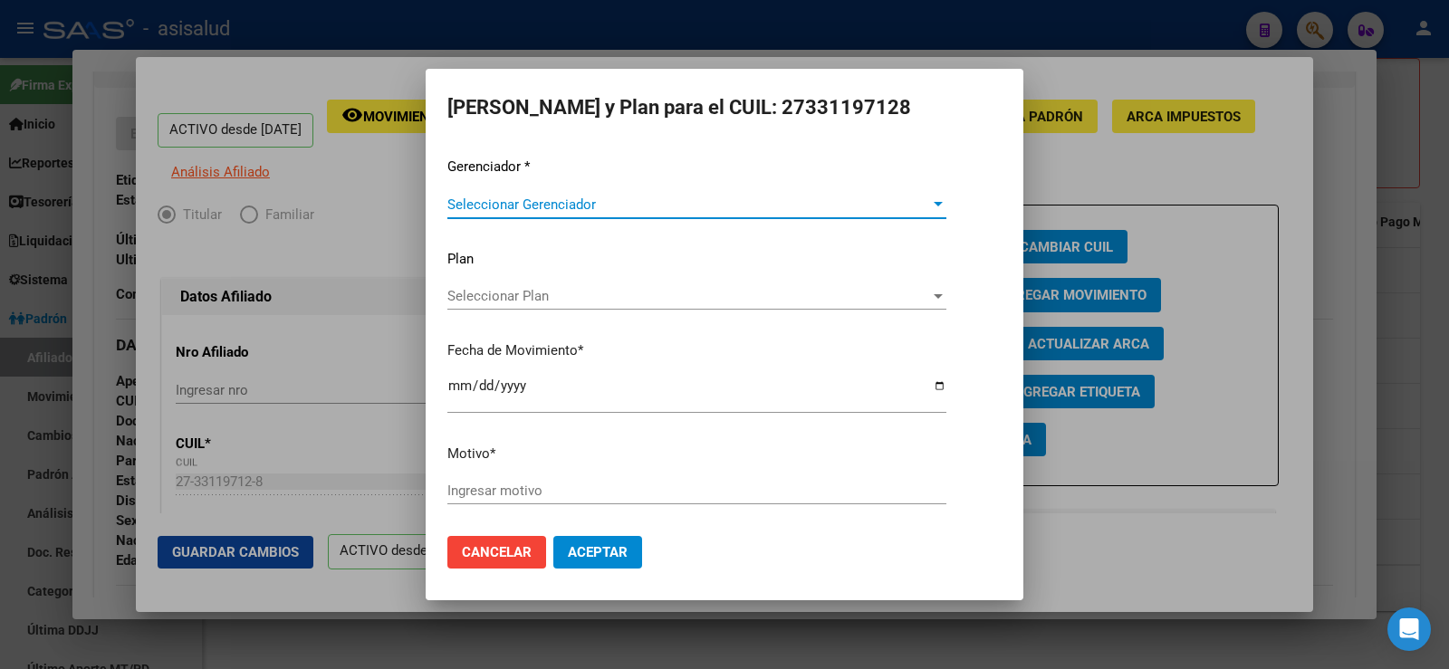
click at [581, 201] on span "Seleccionar Gerenciador" at bounding box center [688, 205] width 483 height 16
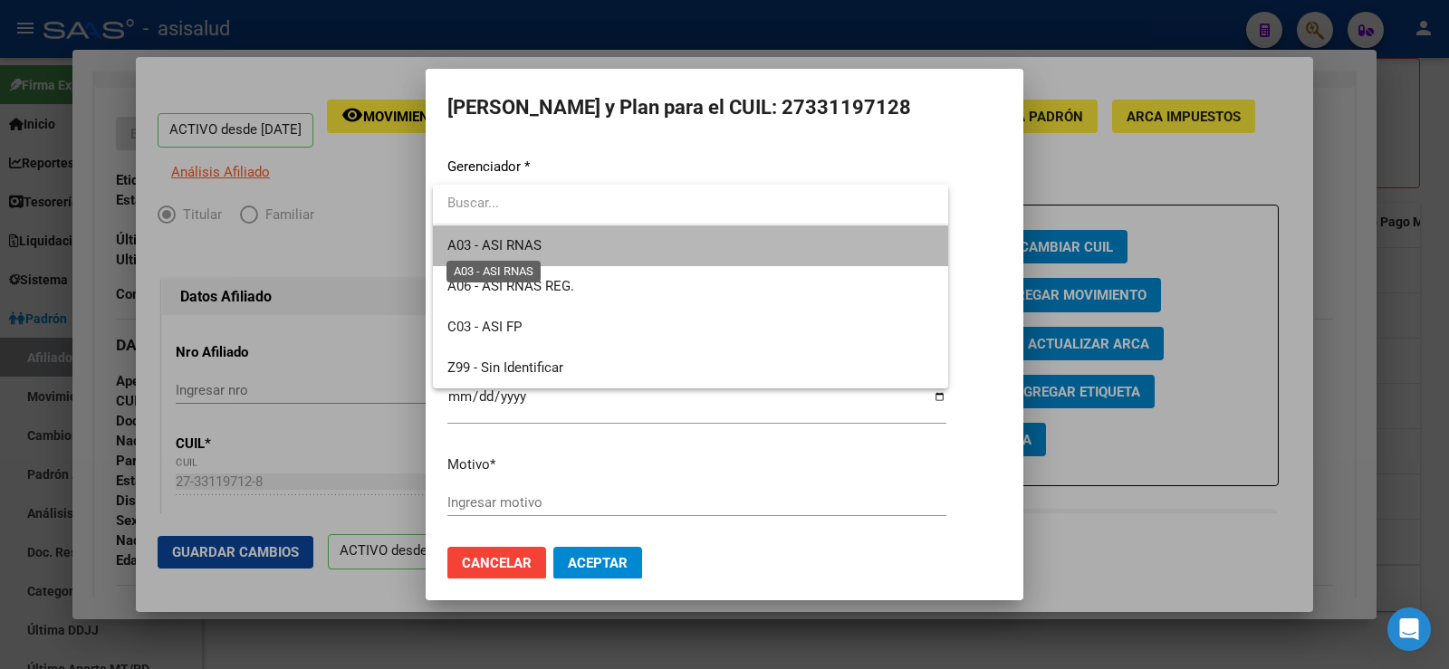
click at [529, 250] on span "A03 - ASI RNAS" at bounding box center [494, 245] width 94 height 16
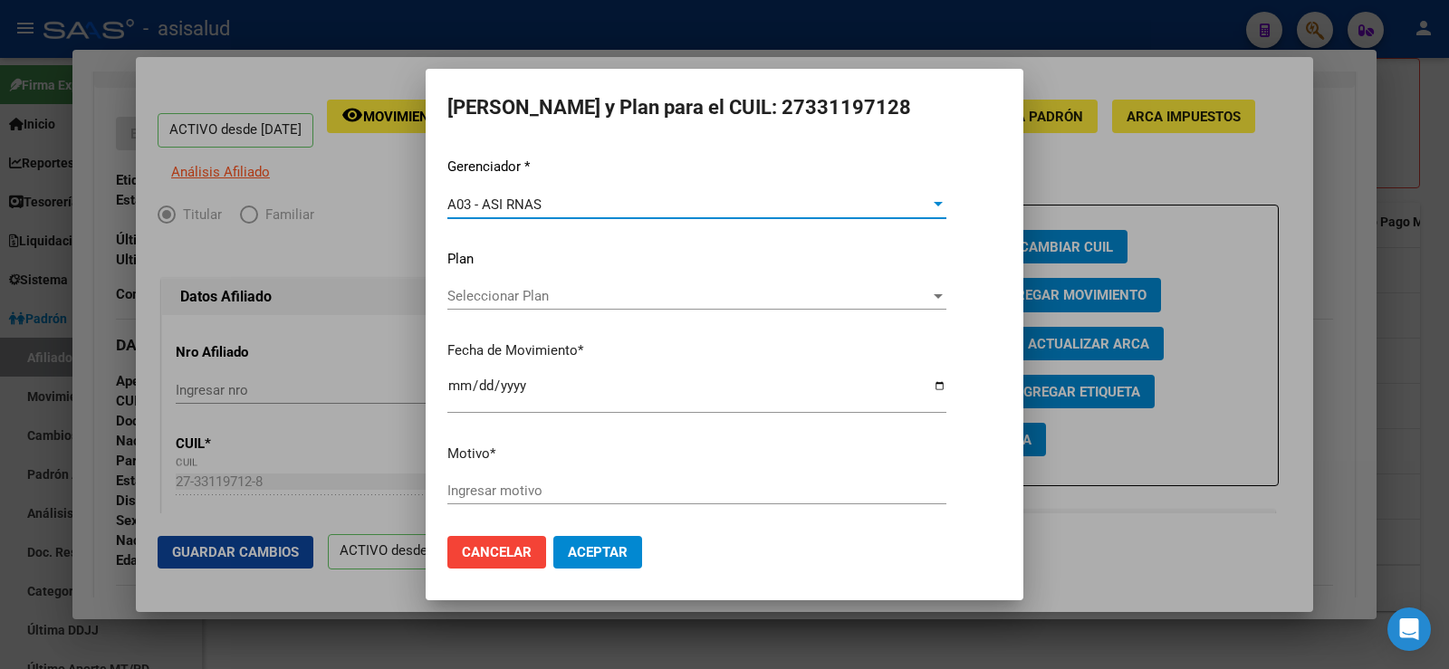
click at [542, 484] on input "Ingresar motivo" at bounding box center [696, 491] width 499 height 16
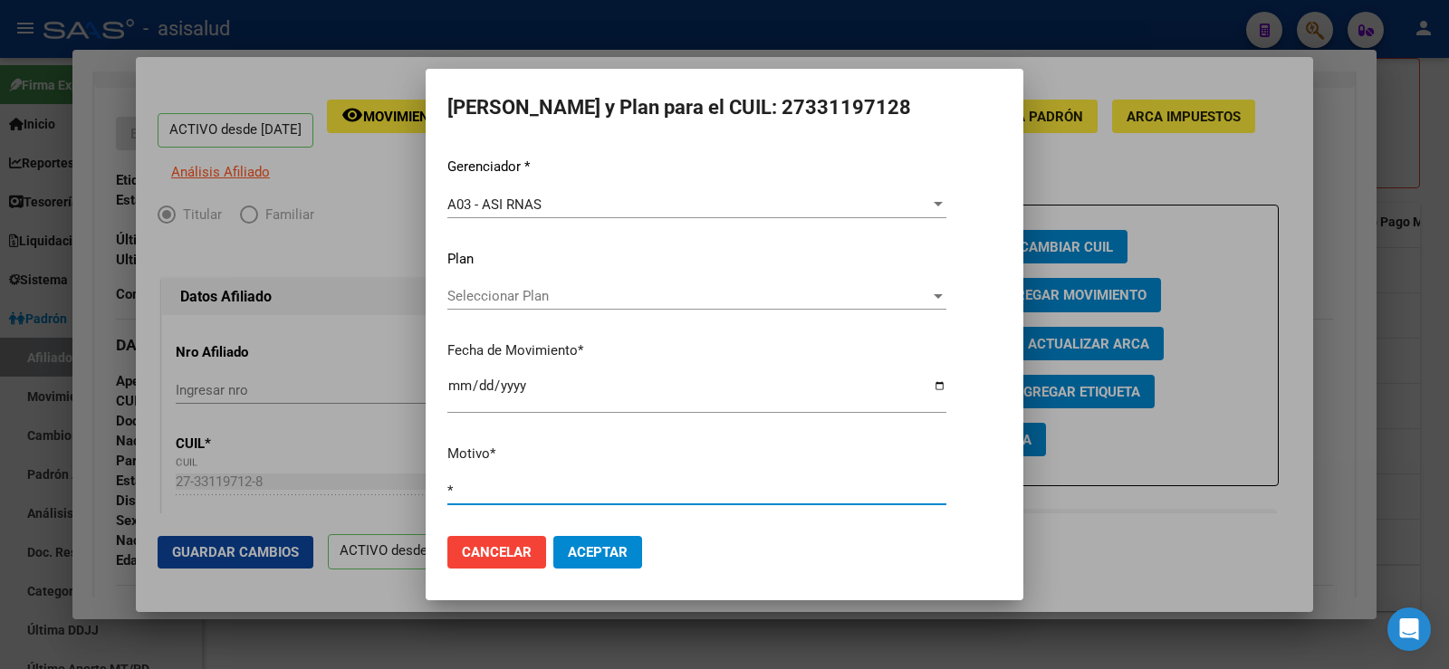
type input "*"
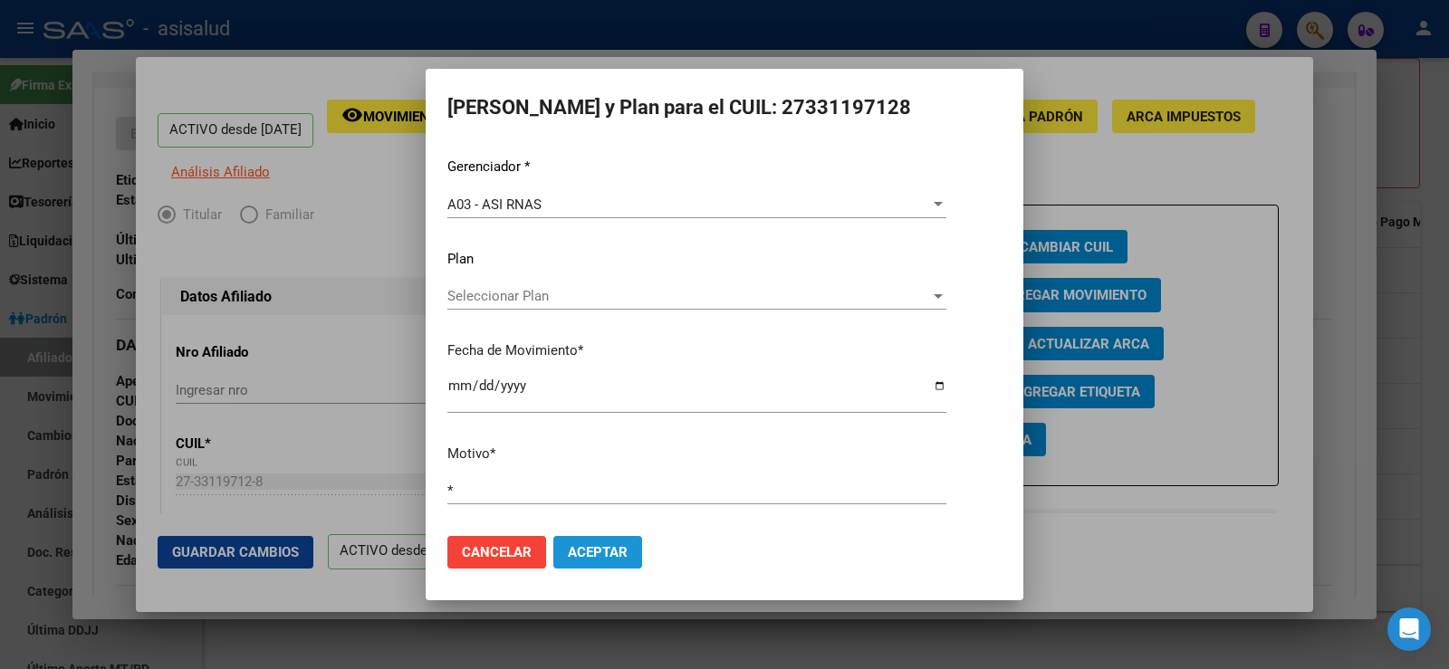
click at [618, 560] on span "Aceptar" at bounding box center [598, 552] width 60 height 16
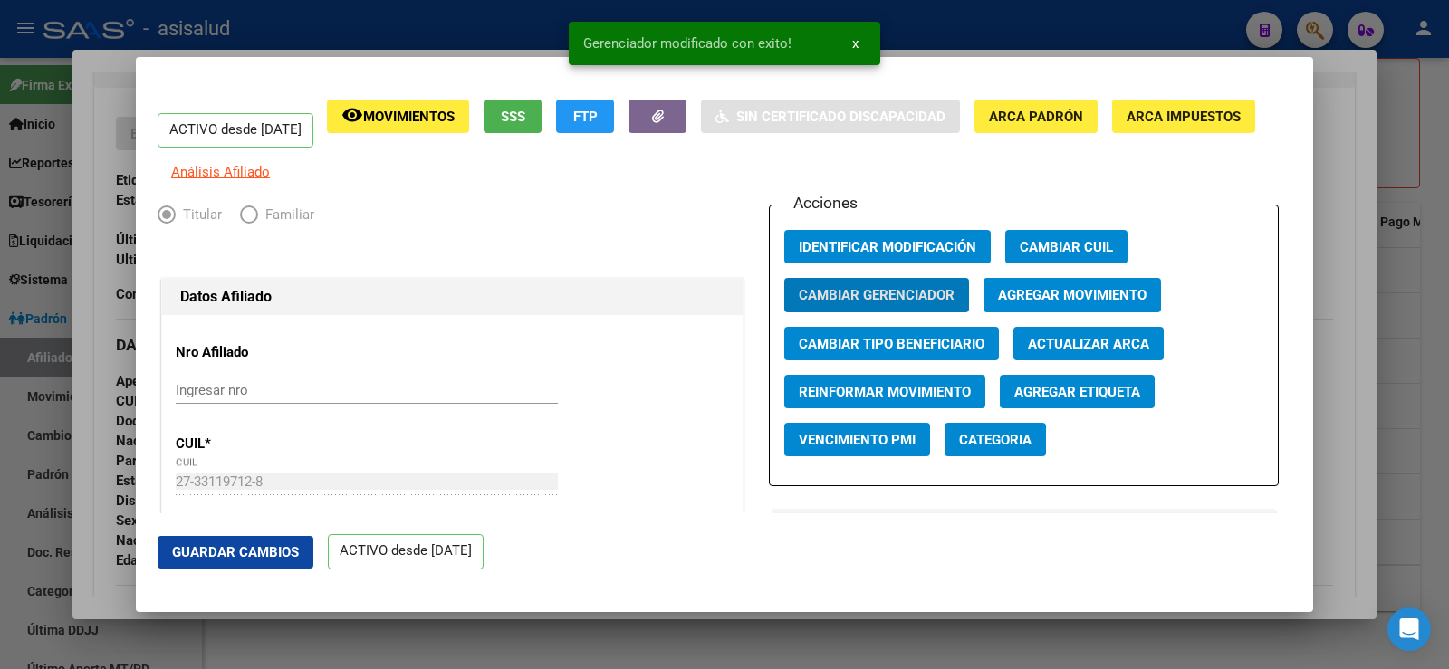
click at [298, 553] on span "Guardar Cambios" at bounding box center [235, 552] width 127 height 16
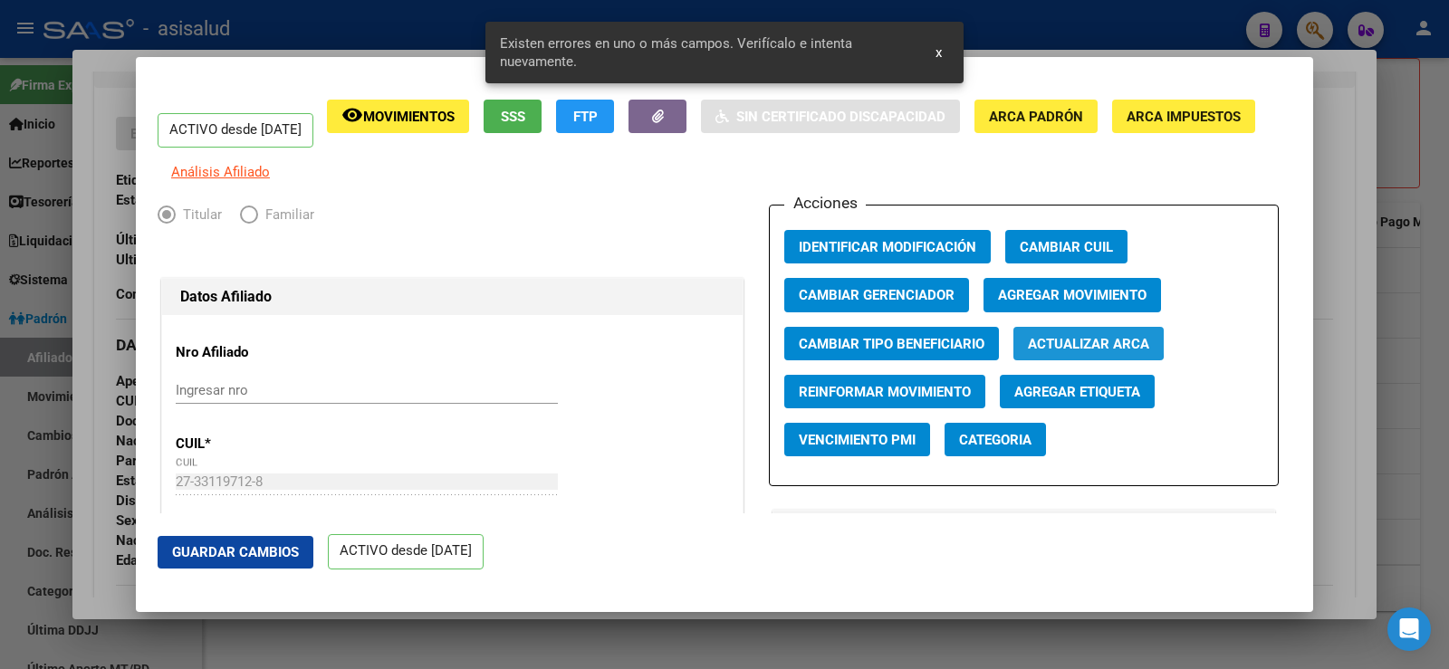
click at [1052, 352] on span "Actualizar ARCA" at bounding box center [1088, 344] width 121 height 16
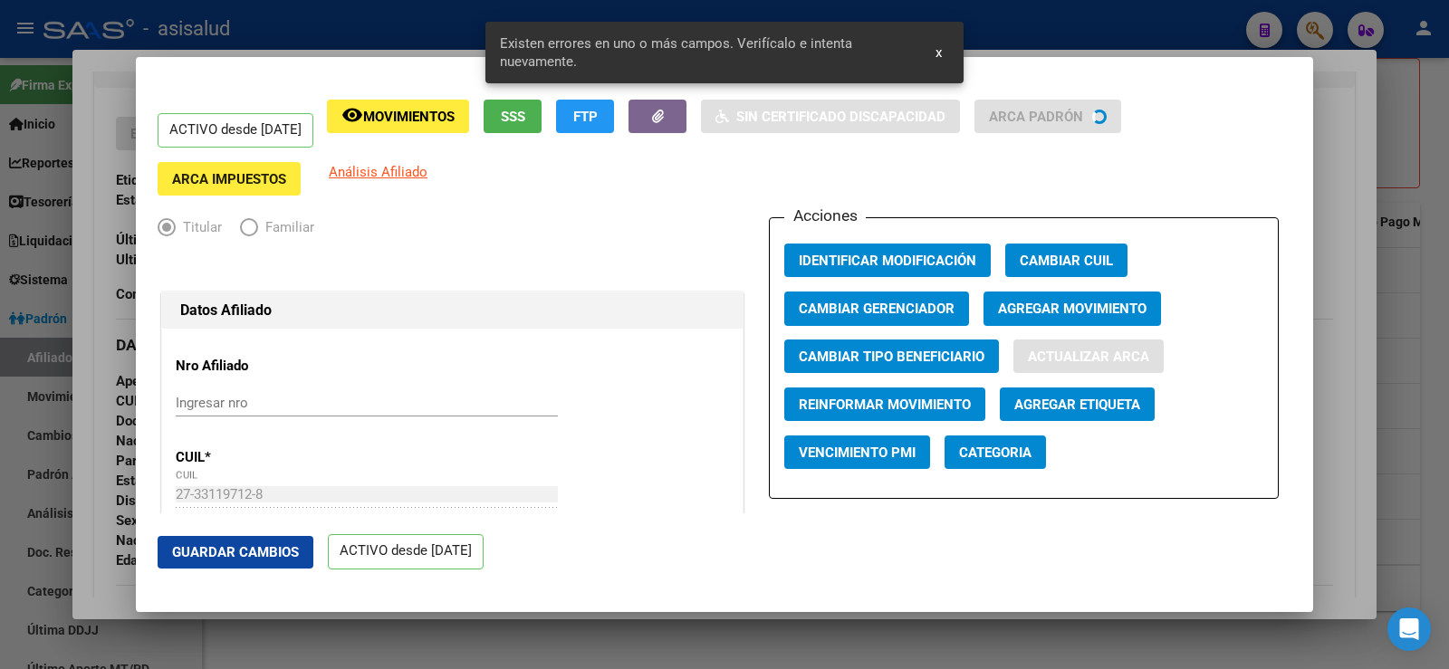
type input "LOS POLVORINES"
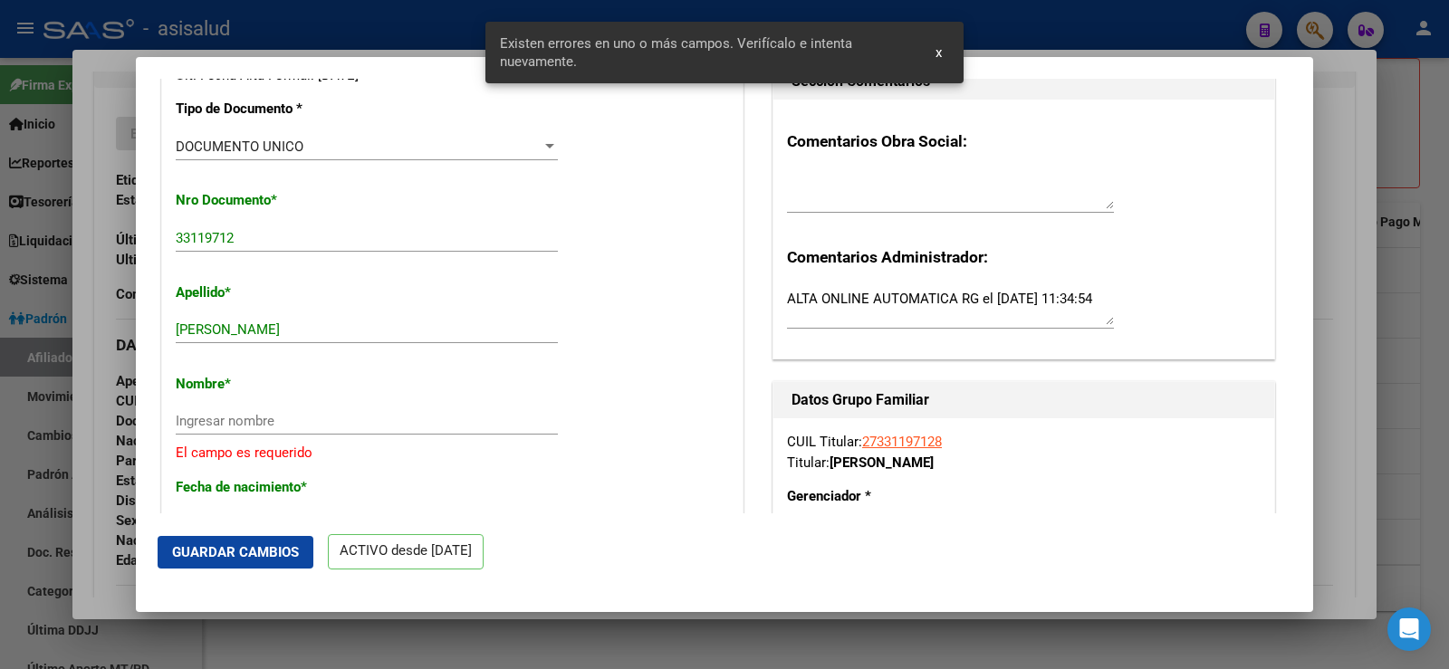
scroll to position [453, 0]
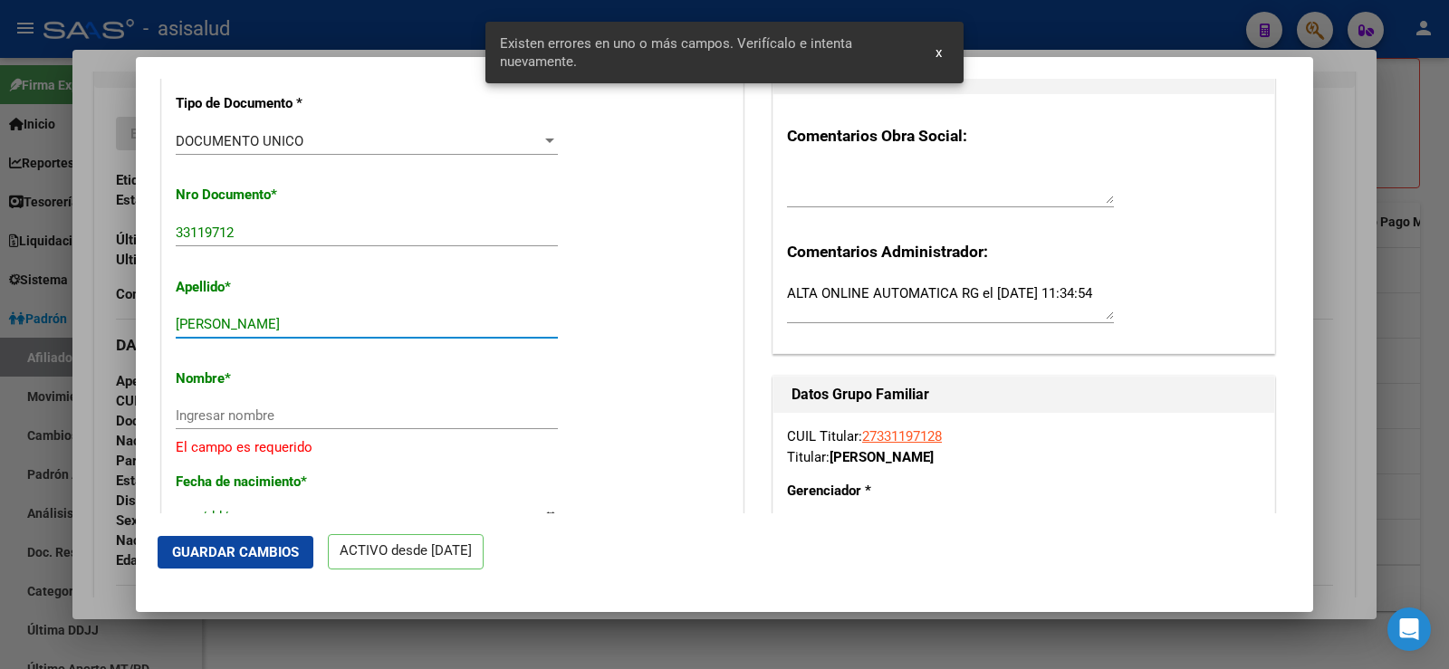
drag, startPoint x: 218, startPoint y: 338, endPoint x: 345, endPoint y: 338, distance: 126.8
click at [345, 332] on input "ORTIZ MARIELA VIVIANA" at bounding box center [367, 324] width 382 height 16
type input "ORTIZ"
click at [270, 424] on input "Ingresar nombre" at bounding box center [367, 416] width 382 height 16
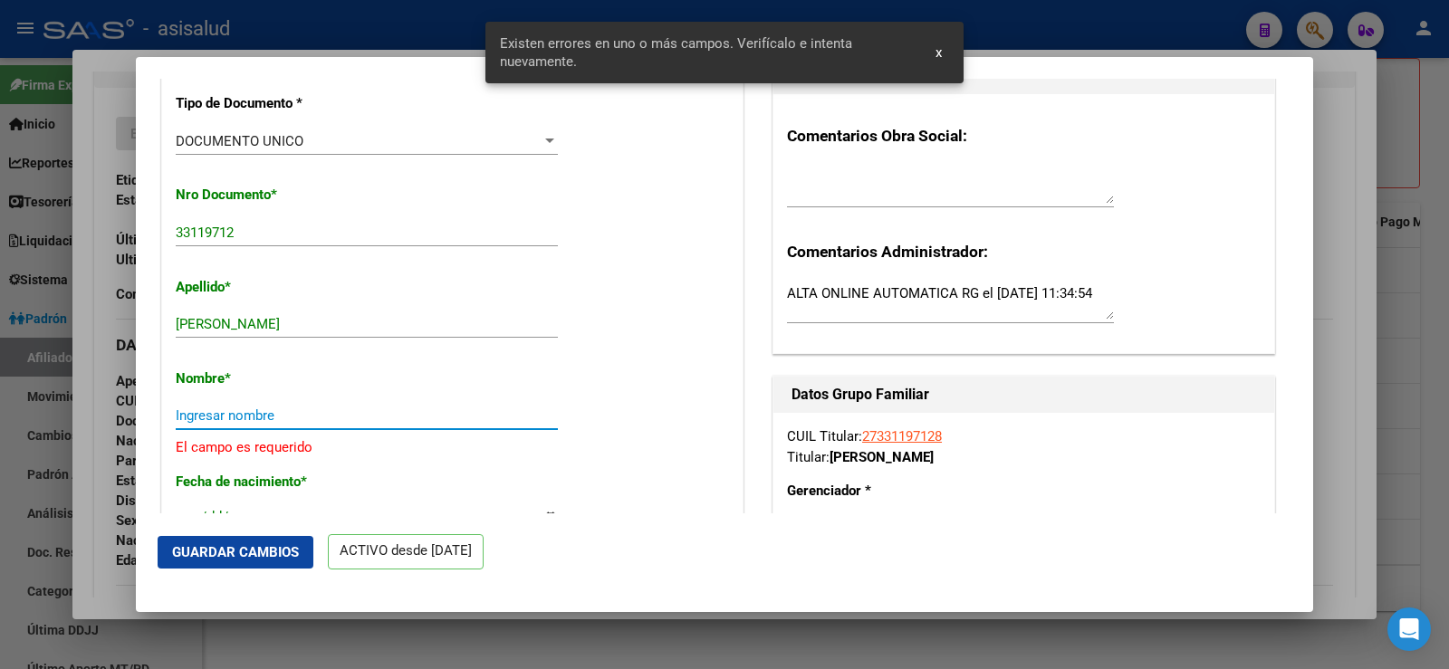
paste input "MARIELA VIVIANA"
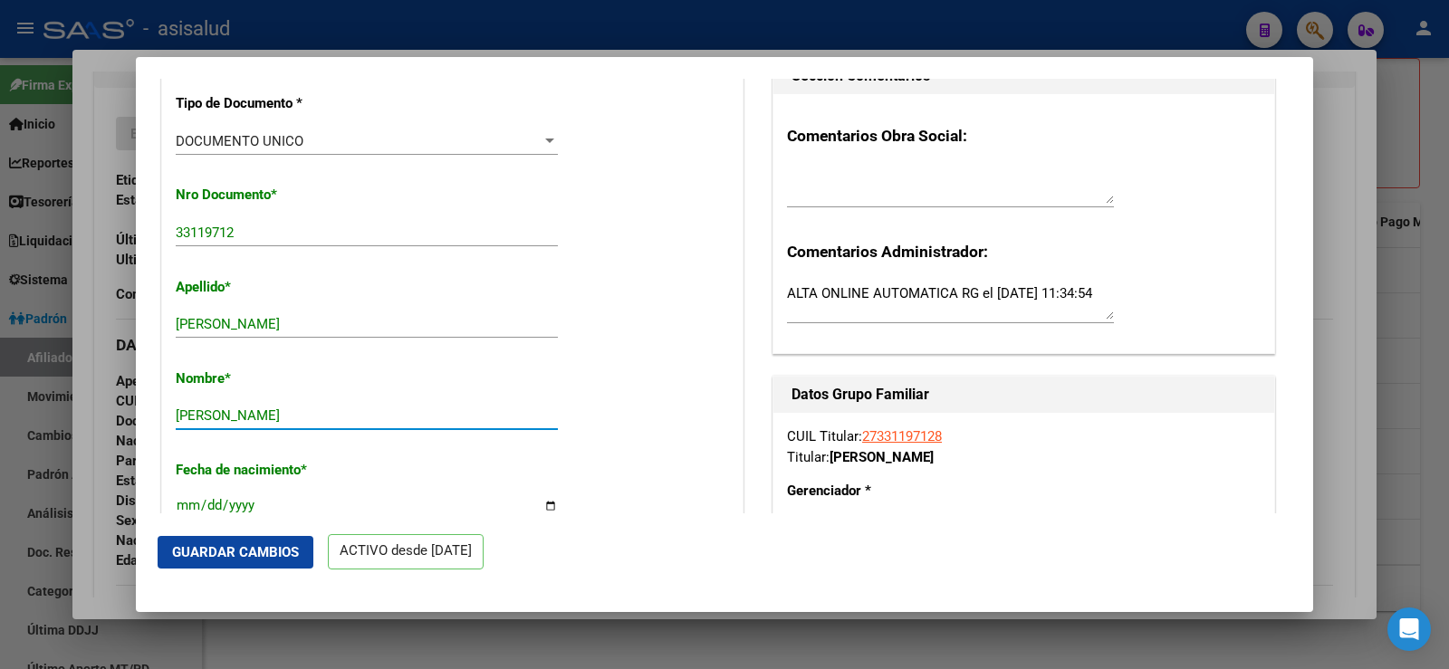
type input "MARIELA VIVIANA"
click at [263, 544] on span "Guardar Cambios" at bounding box center [235, 552] width 127 height 16
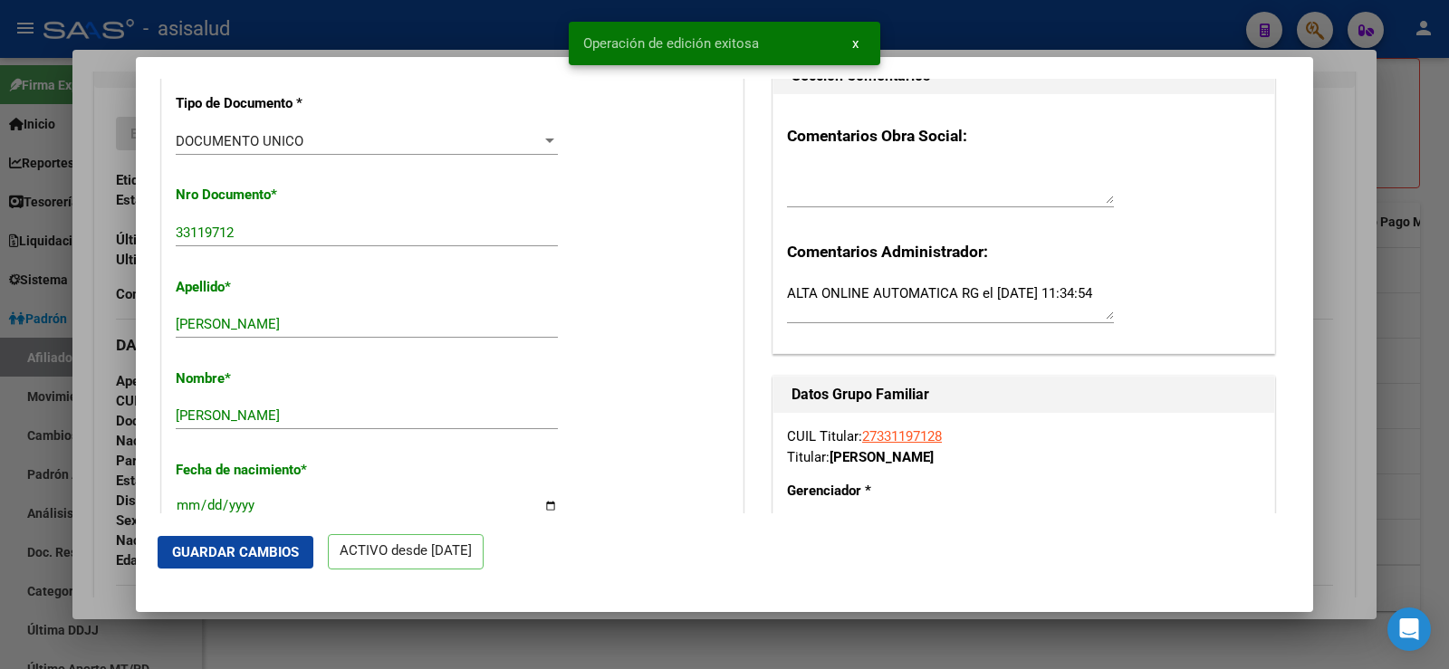
click at [1347, 140] on div at bounding box center [724, 334] width 1449 height 669
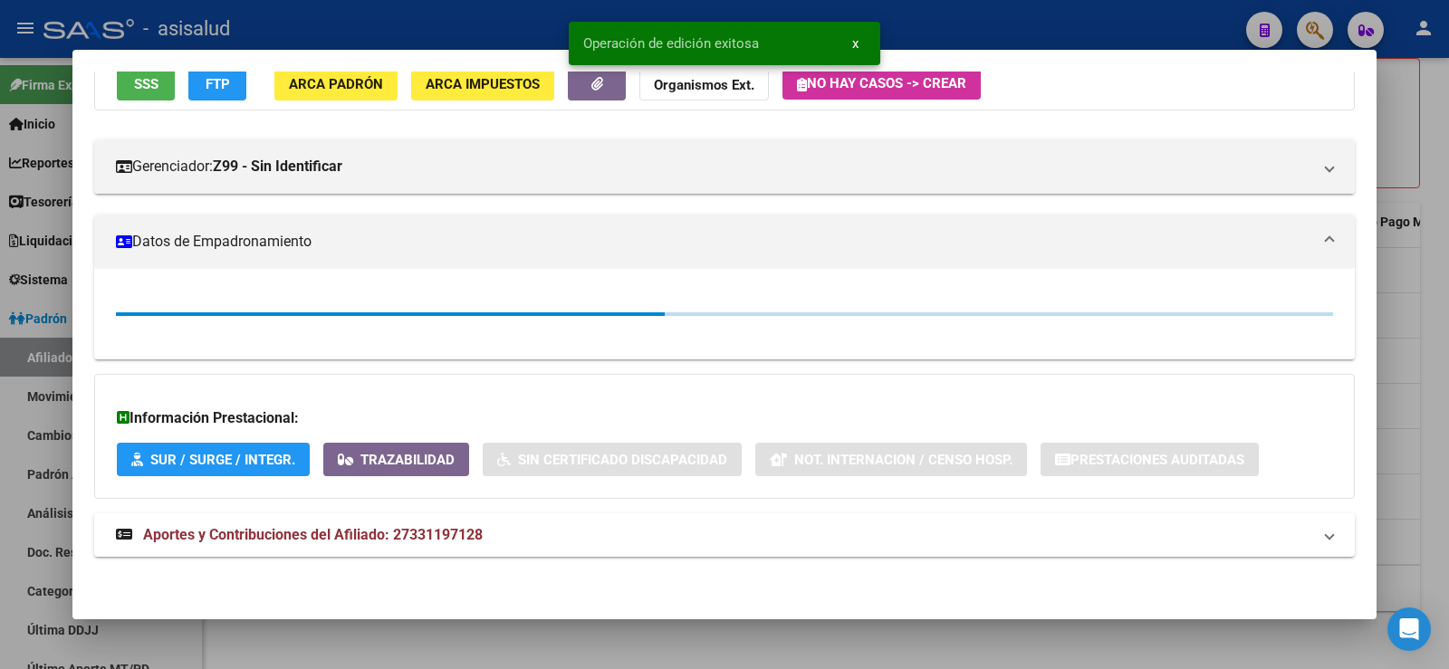
scroll to position [354, 0]
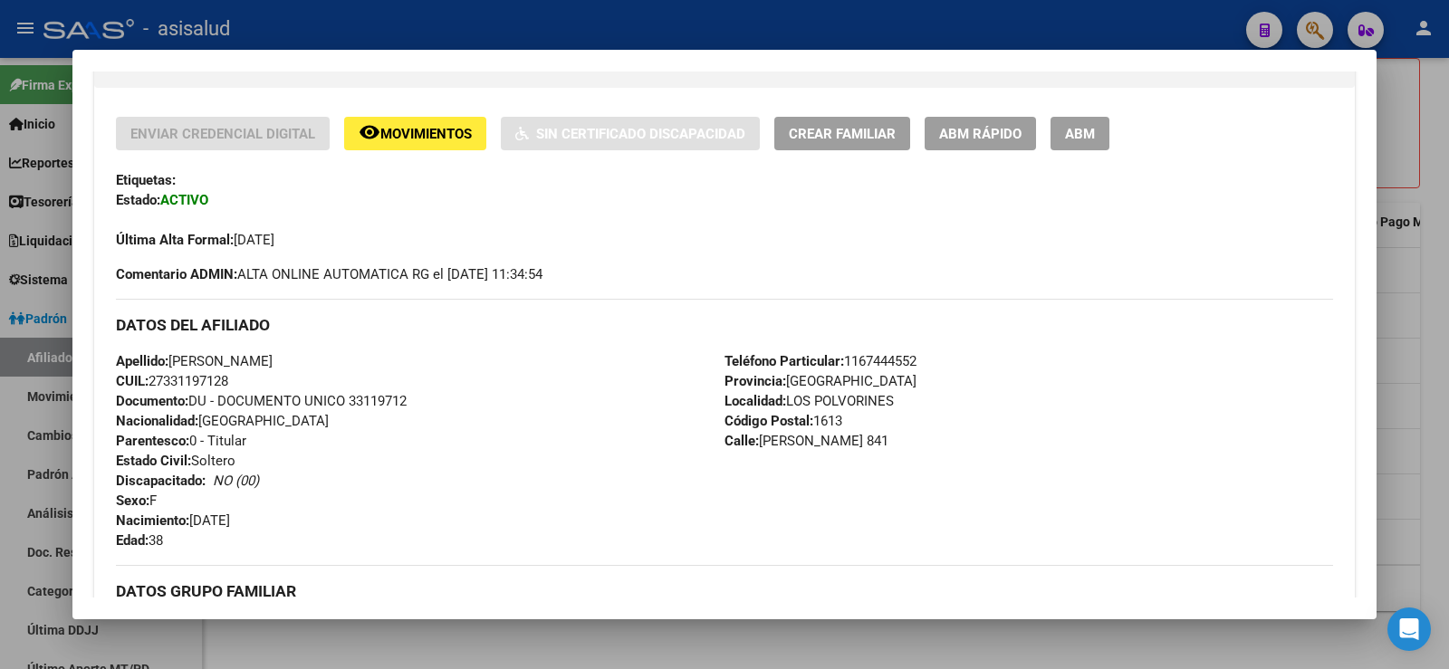
click at [1434, 187] on div at bounding box center [724, 334] width 1449 height 669
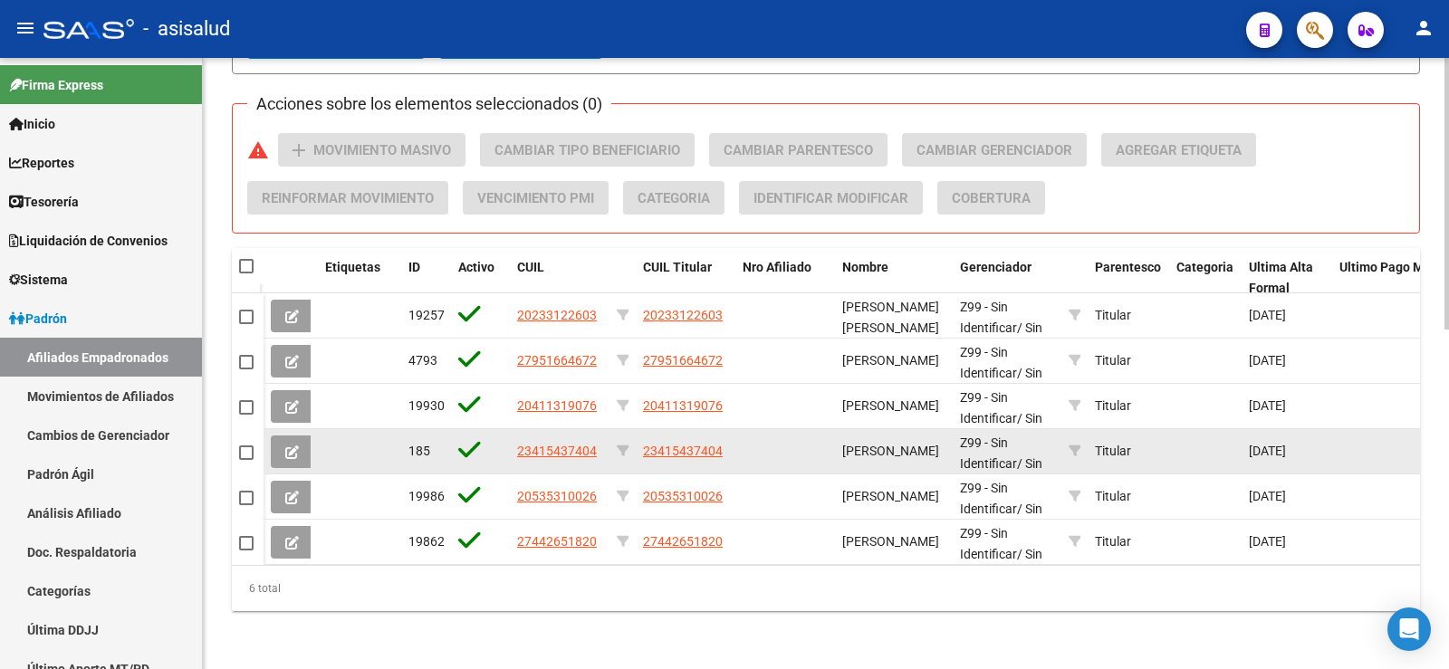
scroll to position [716, 0]
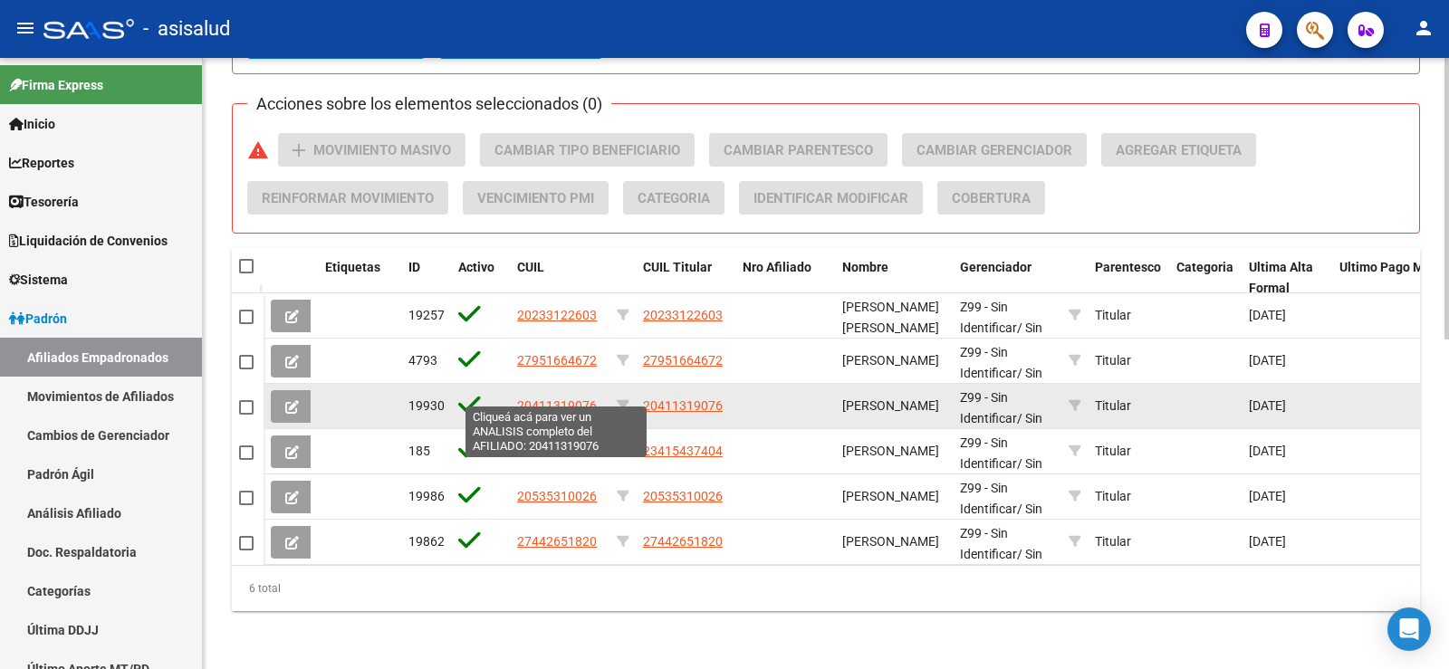
click at [565, 399] on span "20411319076" at bounding box center [557, 406] width 80 height 14
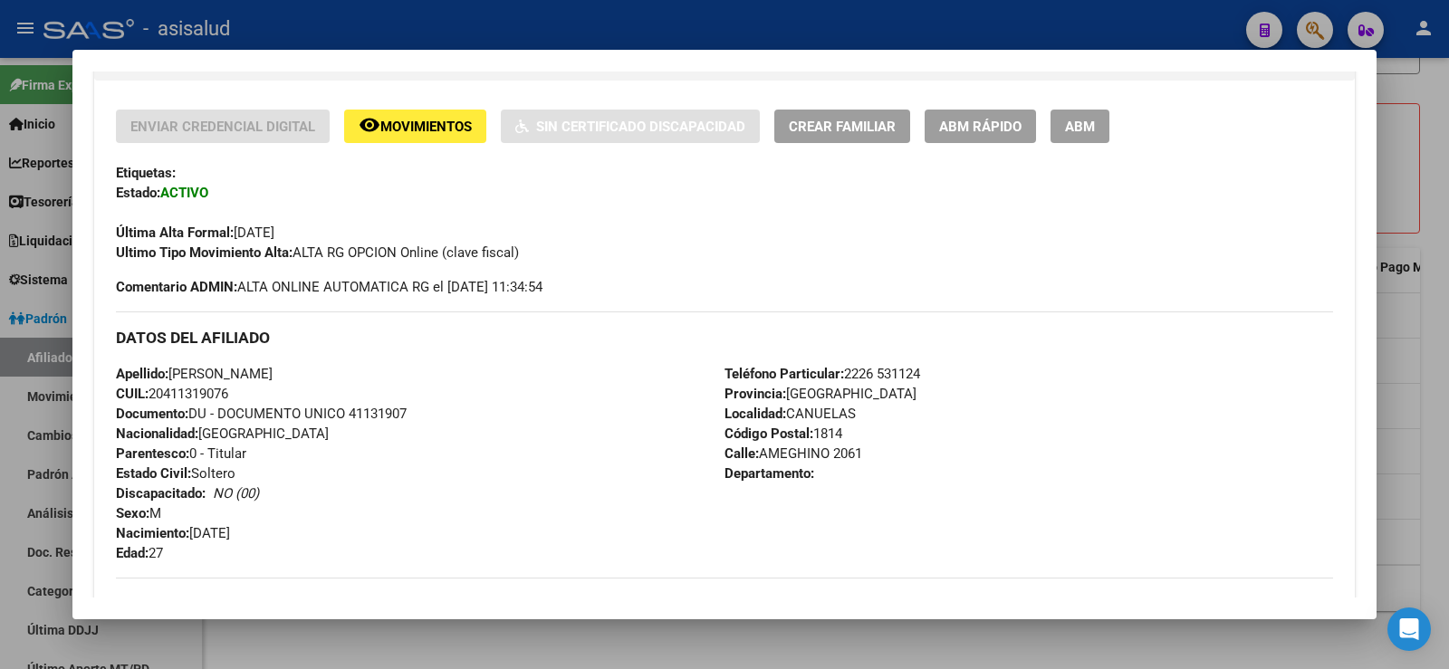
scroll to position [362, 0]
click at [389, 408] on span "Documento: DU - DOCUMENTO UNICO 41131907" at bounding box center [261, 413] width 291 height 16
click at [382, 411] on span "Documento: DU - DOCUMENTO UNICO 41131907" at bounding box center [261, 413] width 291 height 16
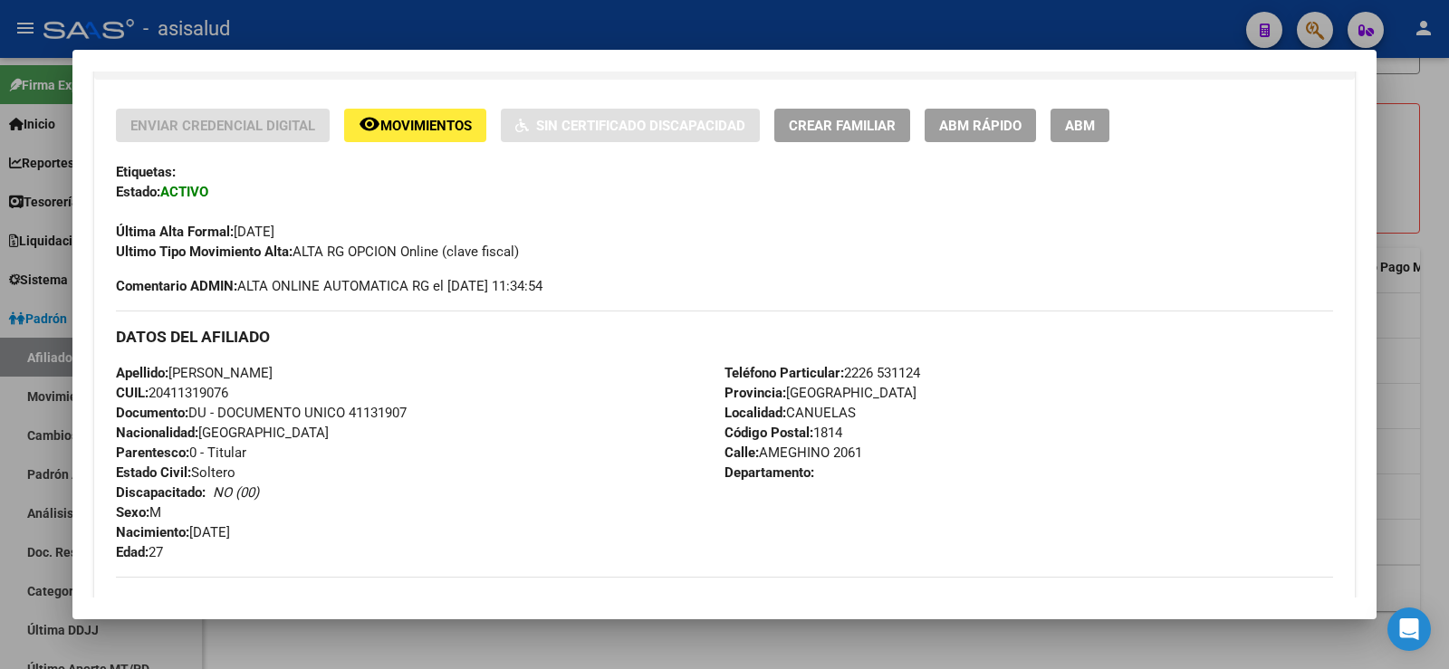
click at [790, 22] on div at bounding box center [724, 334] width 1449 height 669
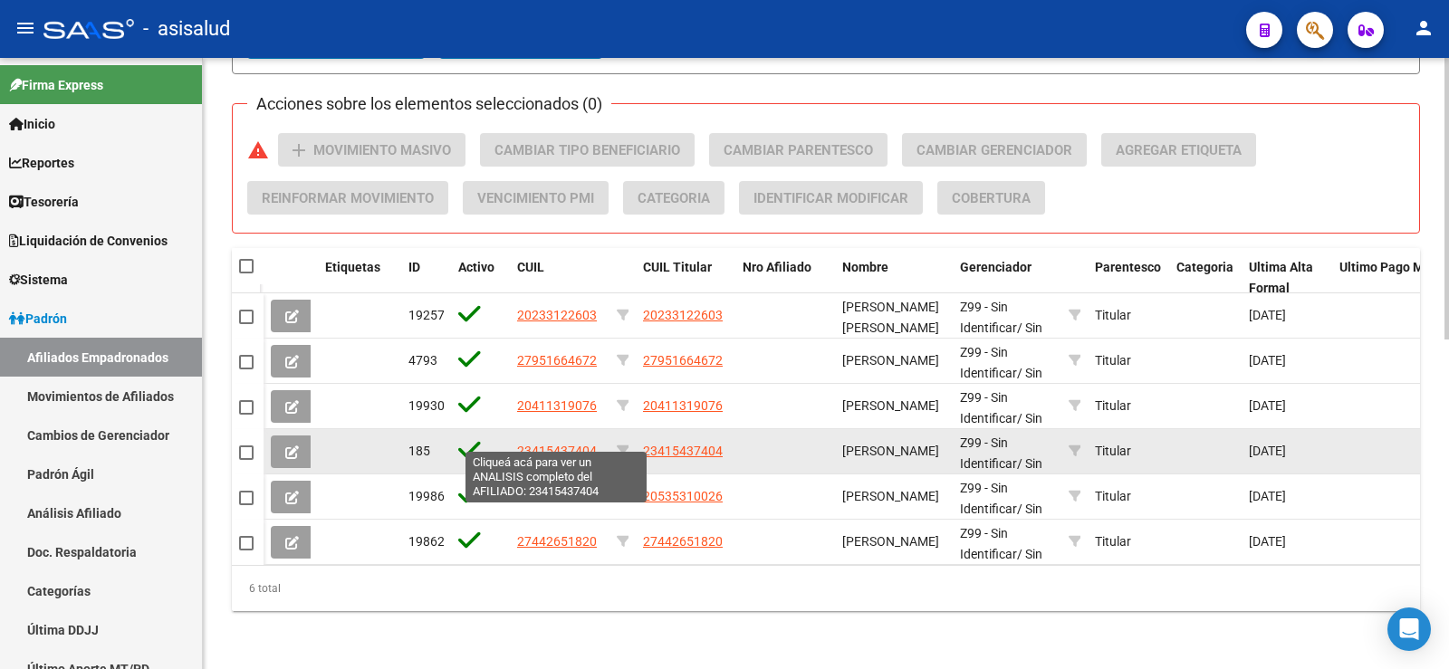
click at [550, 444] on span "23415437404" at bounding box center [557, 451] width 80 height 14
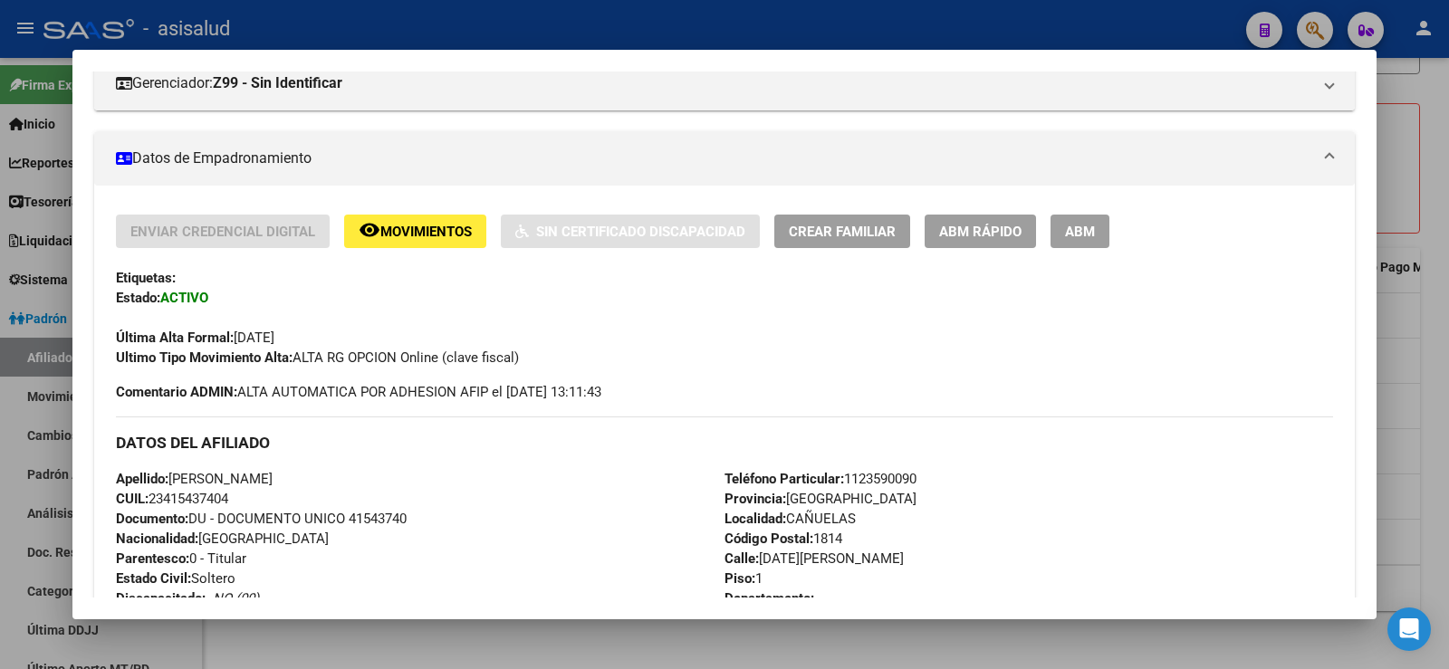
scroll to position [354, 0]
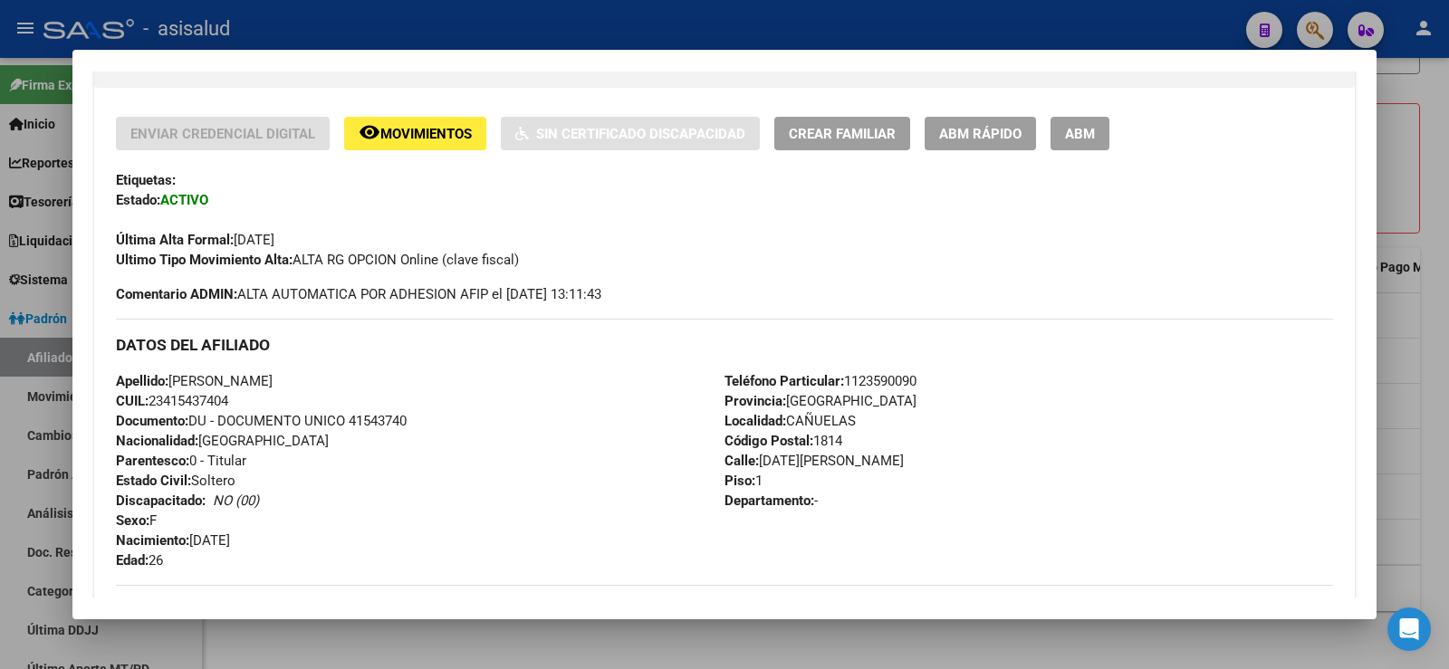
click at [382, 406] on div "Apellido: MILAGROS MICHELLE MENDEZ CUIL: 23415437404 Documento: DU - DOCUMENTO …" at bounding box center [420, 470] width 609 height 199
click at [382, 415] on span "Documento: DU - DOCUMENTO UNICO 41543740" at bounding box center [261, 421] width 291 height 16
click at [1440, 190] on div at bounding box center [724, 334] width 1449 height 669
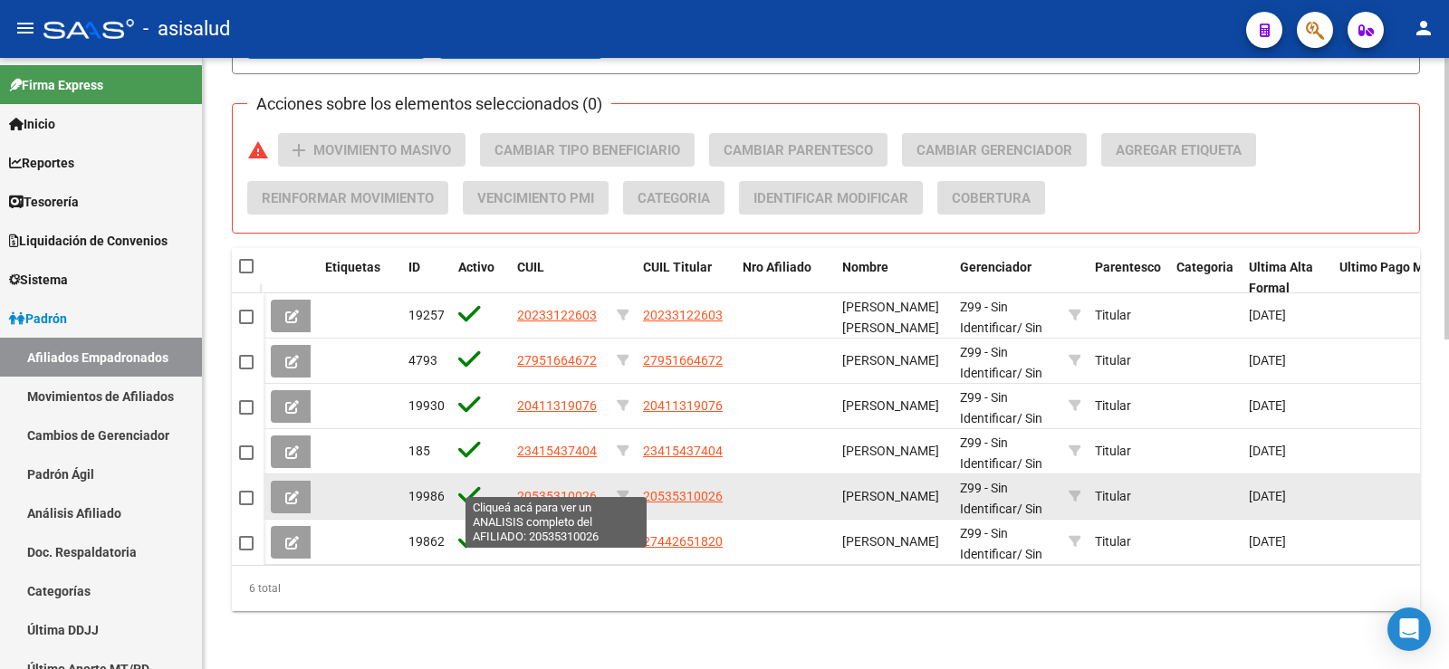
click at [559, 489] on span "20535310026" at bounding box center [557, 496] width 80 height 14
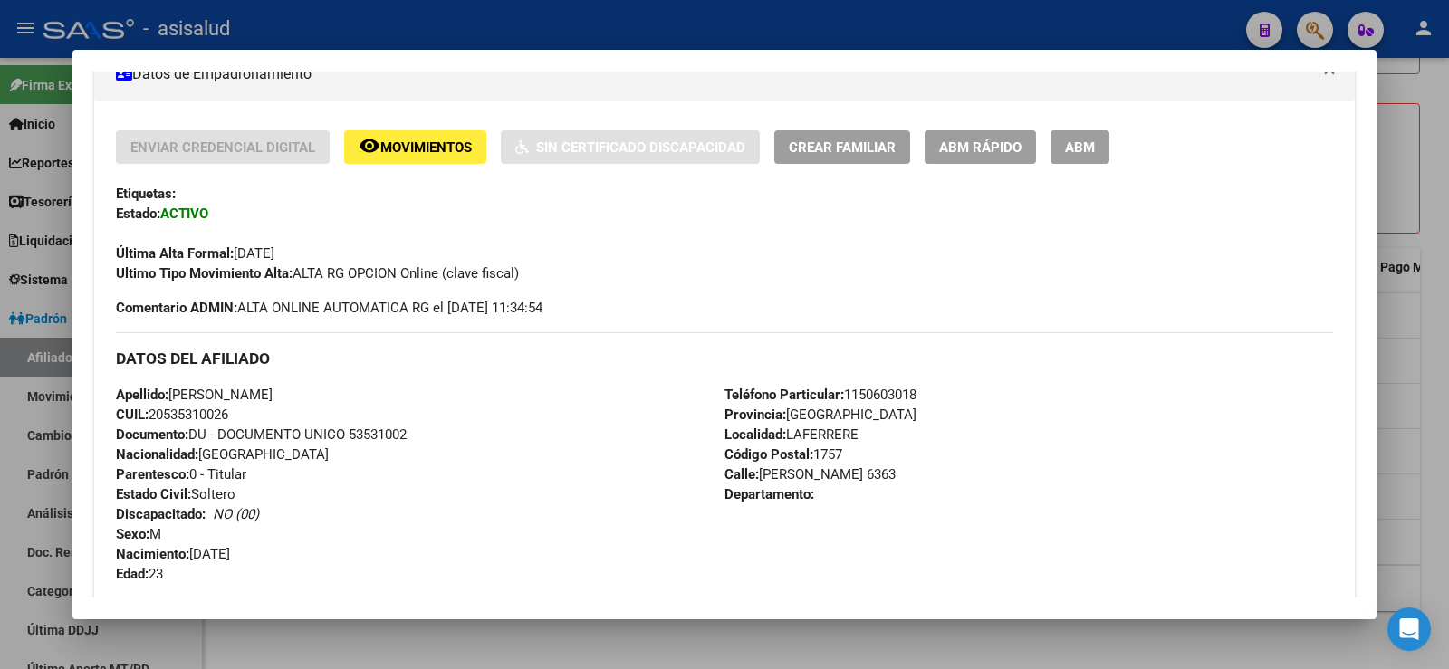
scroll to position [362, 0]
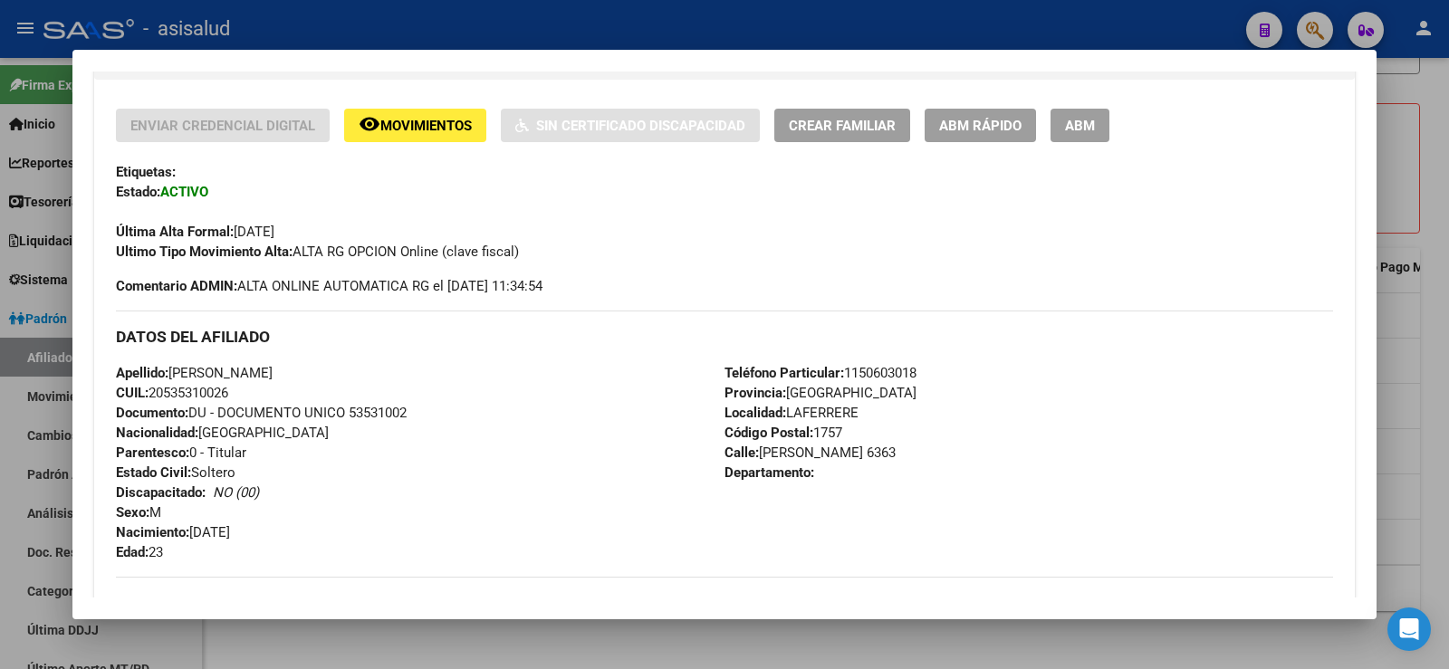
click at [389, 415] on span "Documento: DU - DOCUMENTO UNICO 53531002" at bounding box center [261, 413] width 291 height 16
click at [792, 28] on div at bounding box center [724, 334] width 1449 height 669
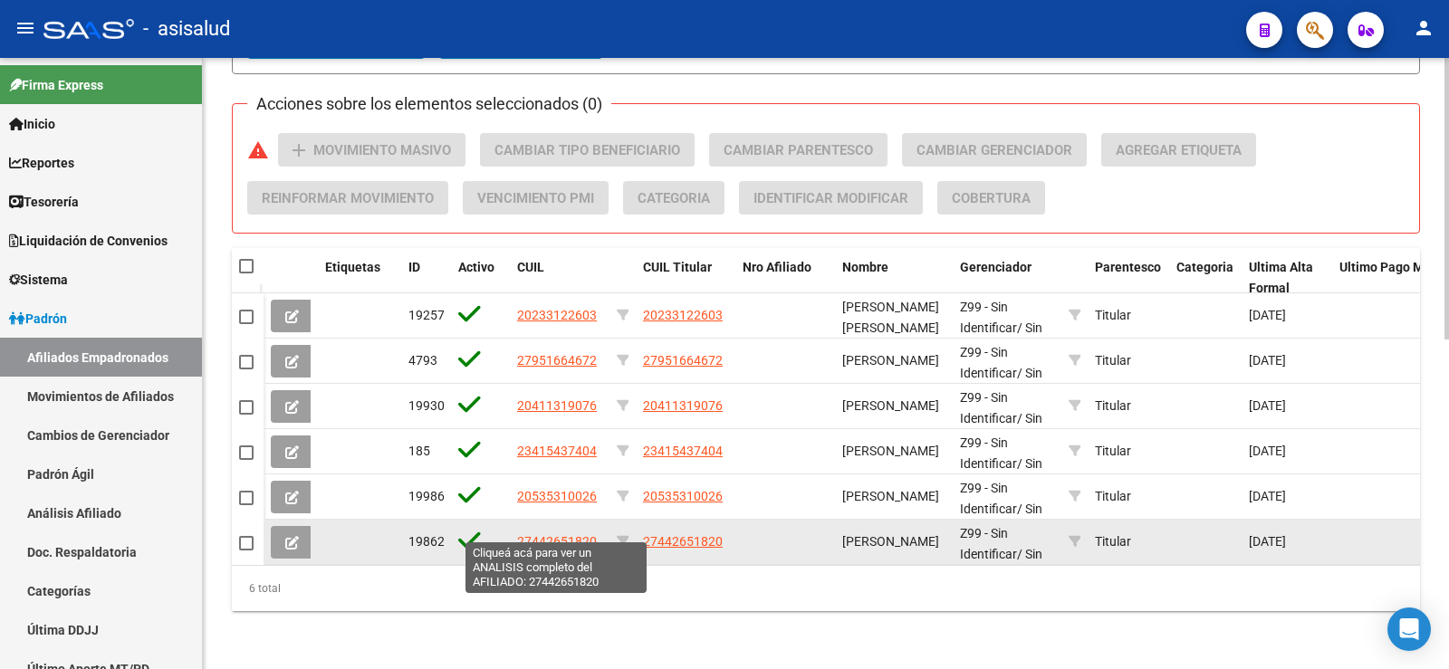
click at [540, 534] on span "27442651820" at bounding box center [557, 541] width 80 height 14
type textarea "27442651820"
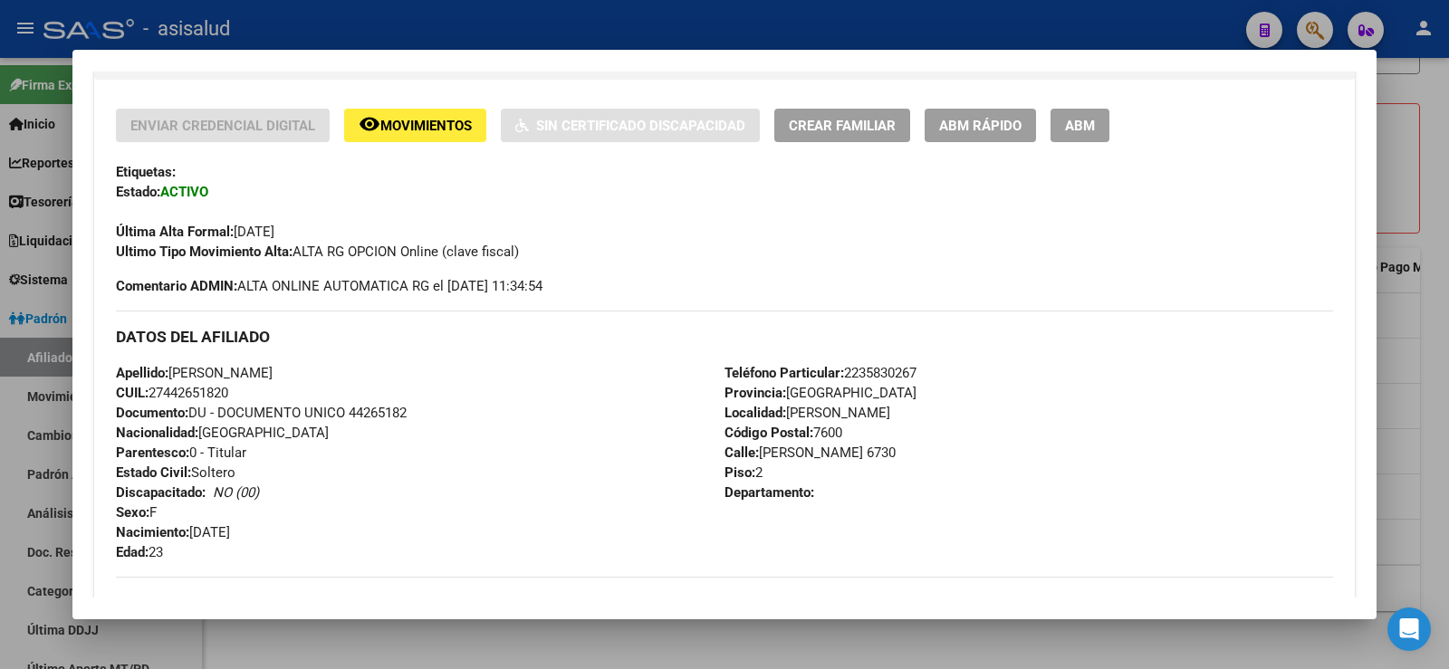
click at [377, 405] on span "Documento: DU - DOCUMENTO UNICO 44265182" at bounding box center [261, 413] width 291 height 16
click at [332, 504] on div "Apellido: KARIM YAMIL JORGE CUIL: 27442651820 Documento: DU - DOCUMENTO UNICO 4…" at bounding box center [420, 462] width 609 height 199
click at [967, 134] on button "ABM Rápido" at bounding box center [980, 126] width 111 height 34
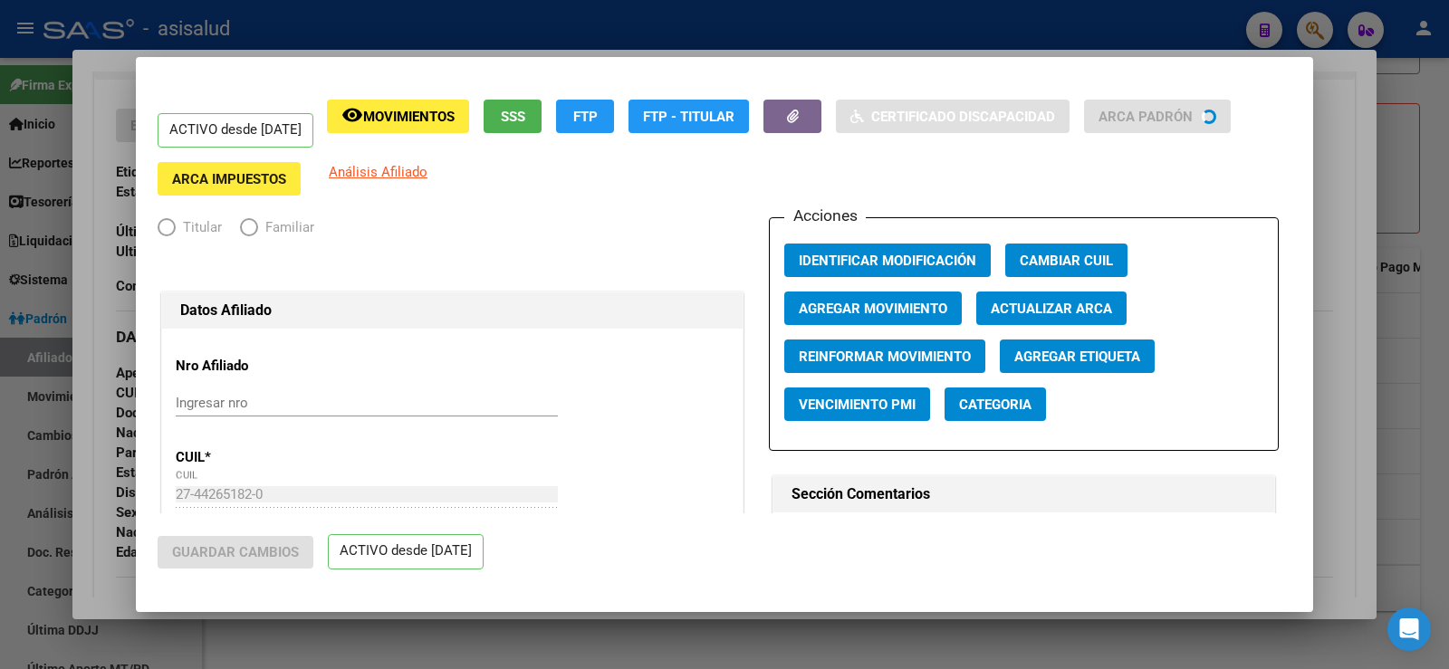
radio input "true"
type input "30-71723479-7"
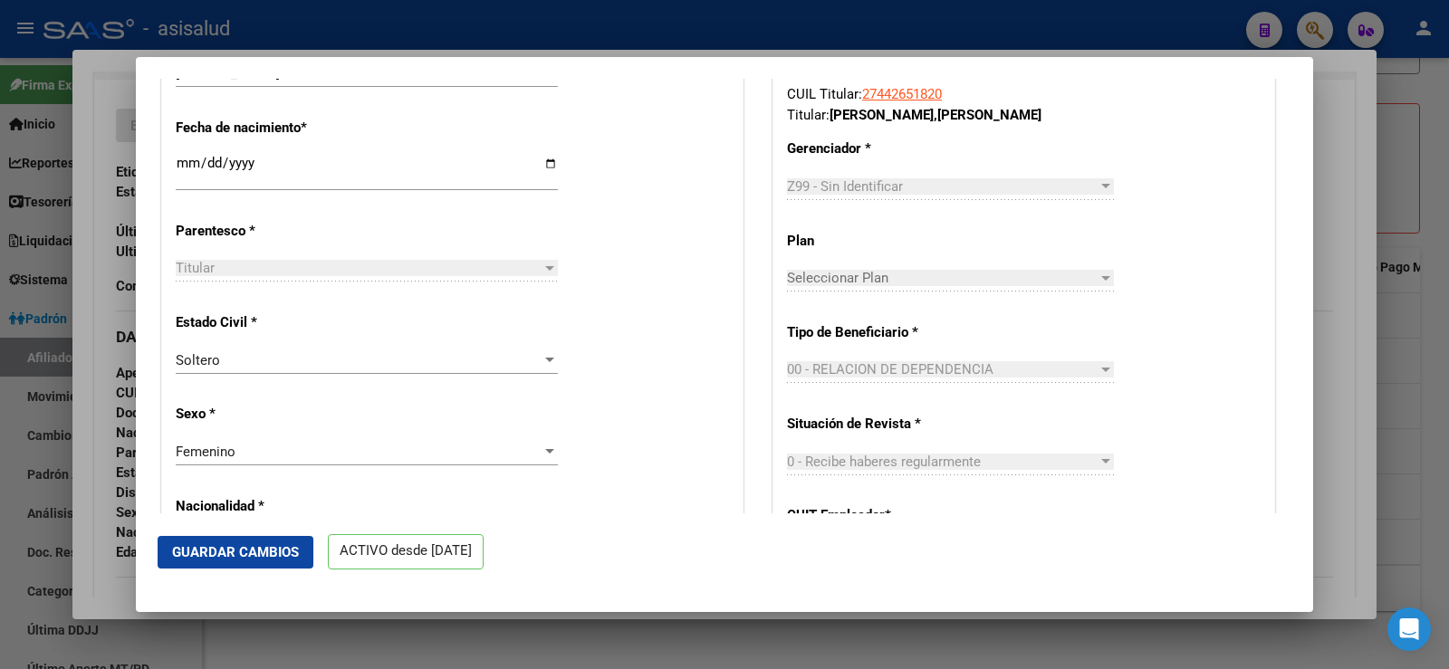
scroll to position [815, 0]
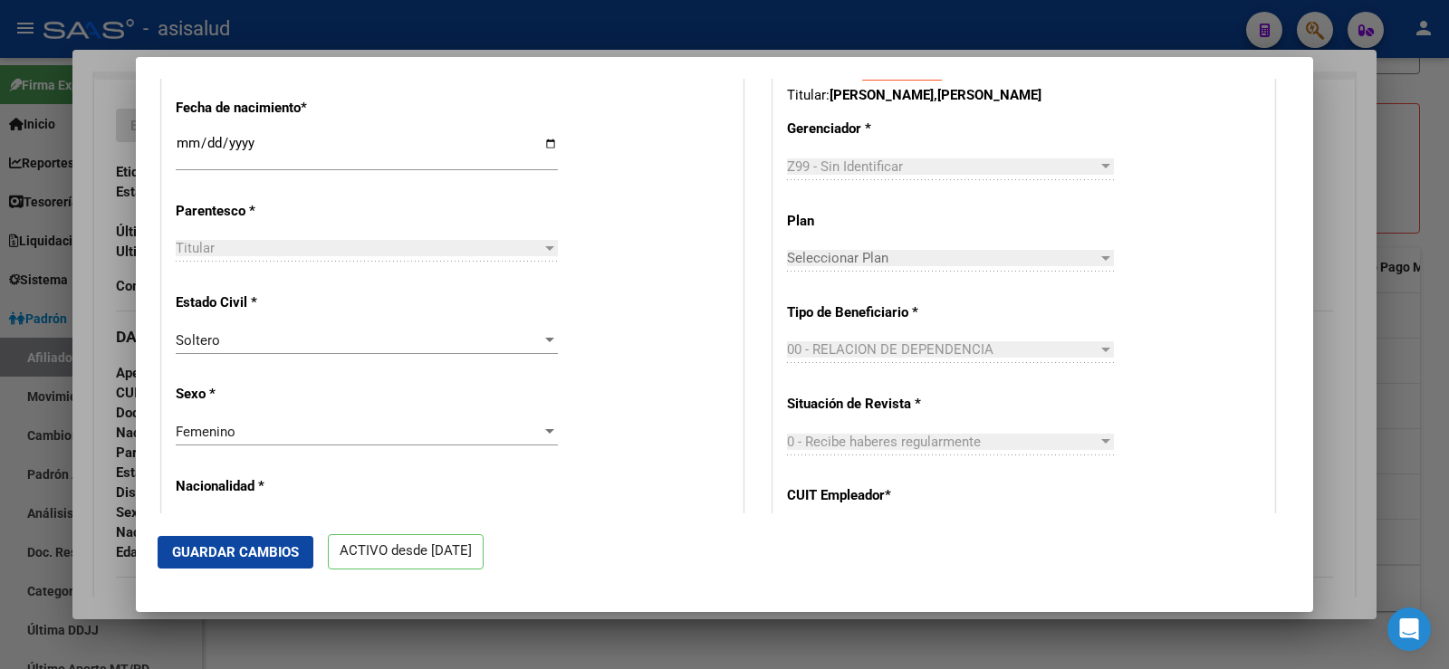
click at [220, 439] on span "Femenino" at bounding box center [206, 432] width 60 height 16
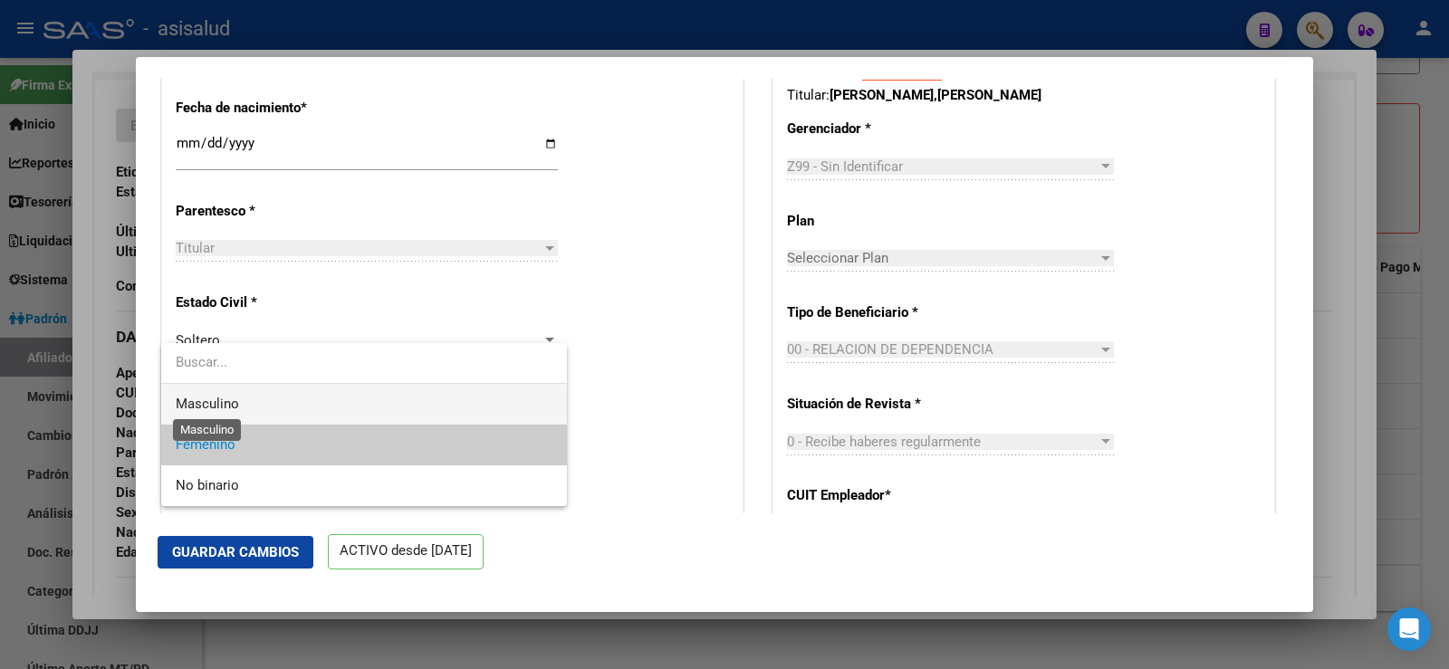
click at [219, 408] on span "Masculino" at bounding box center [207, 404] width 63 height 16
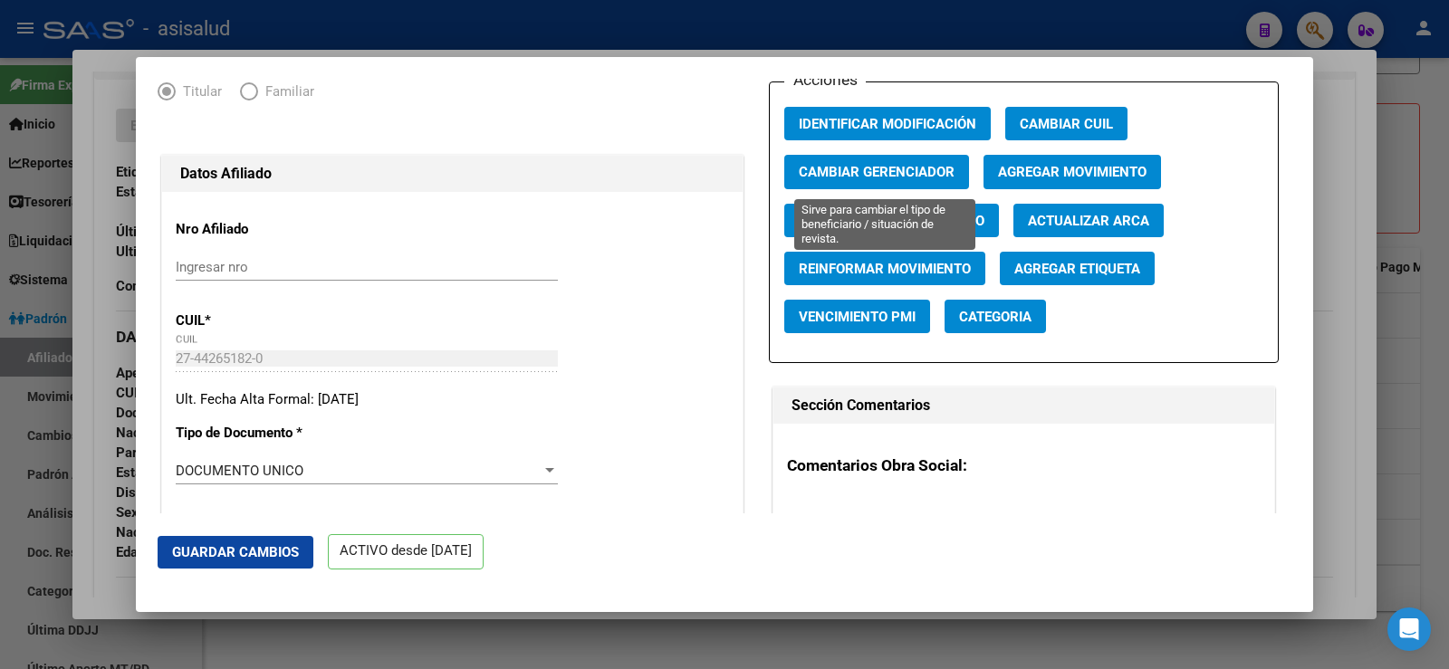
scroll to position [91, 0]
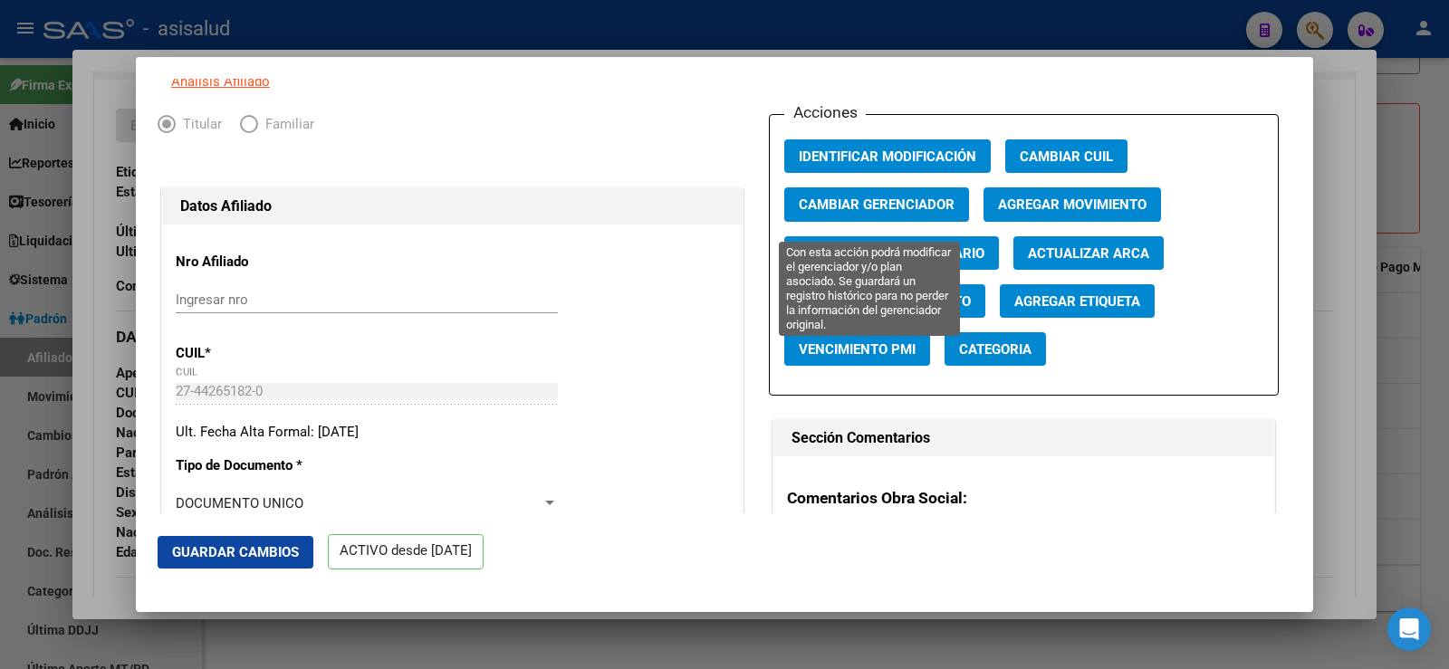
click at [858, 214] on span "Cambiar Gerenciador" at bounding box center [877, 205] width 156 height 16
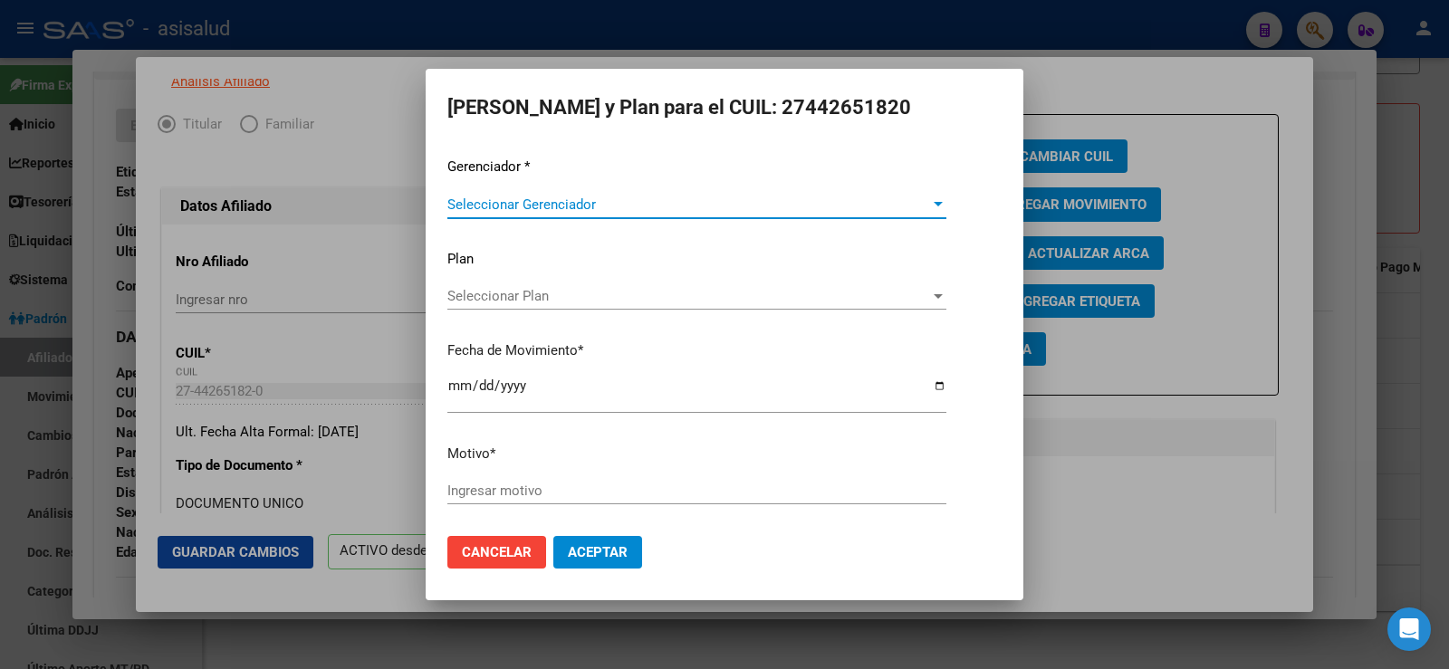
click at [505, 200] on span "Seleccionar Gerenciador" at bounding box center [688, 205] width 483 height 16
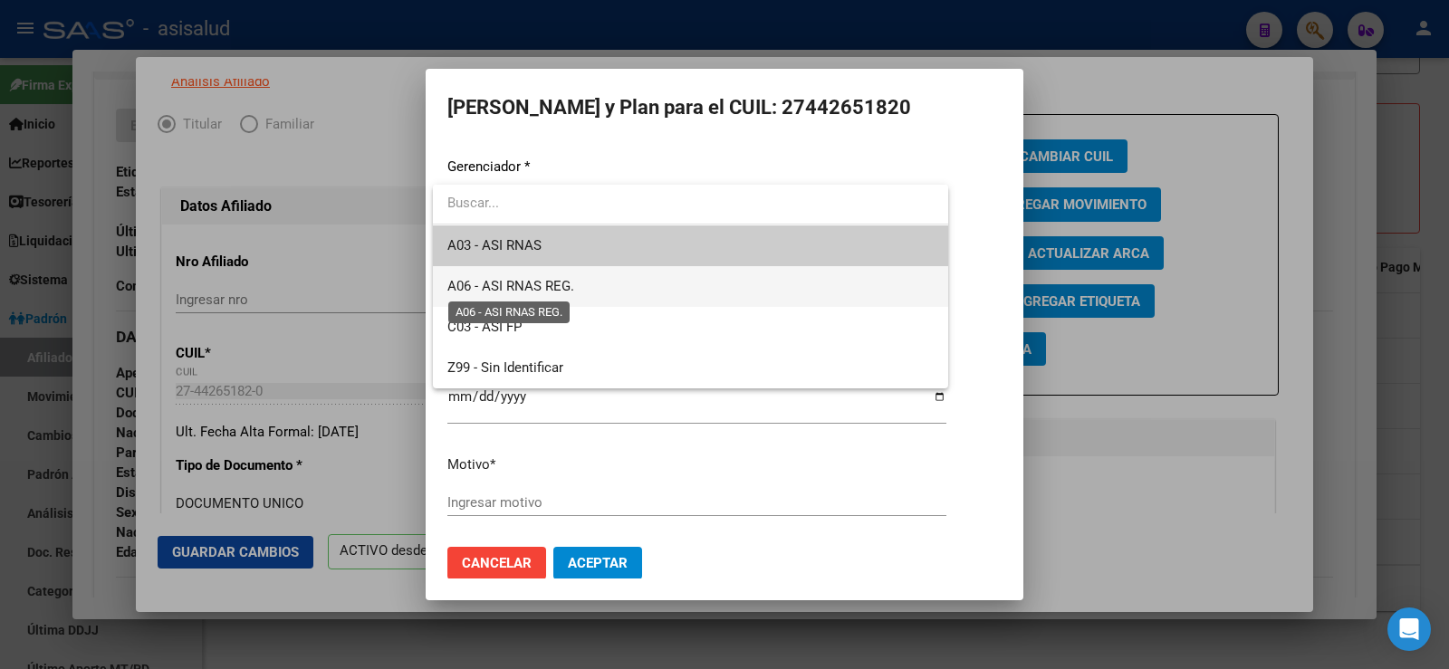
click at [538, 288] on span "A06 - ASI RNAS REG." at bounding box center [510, 286] width 127 height 16
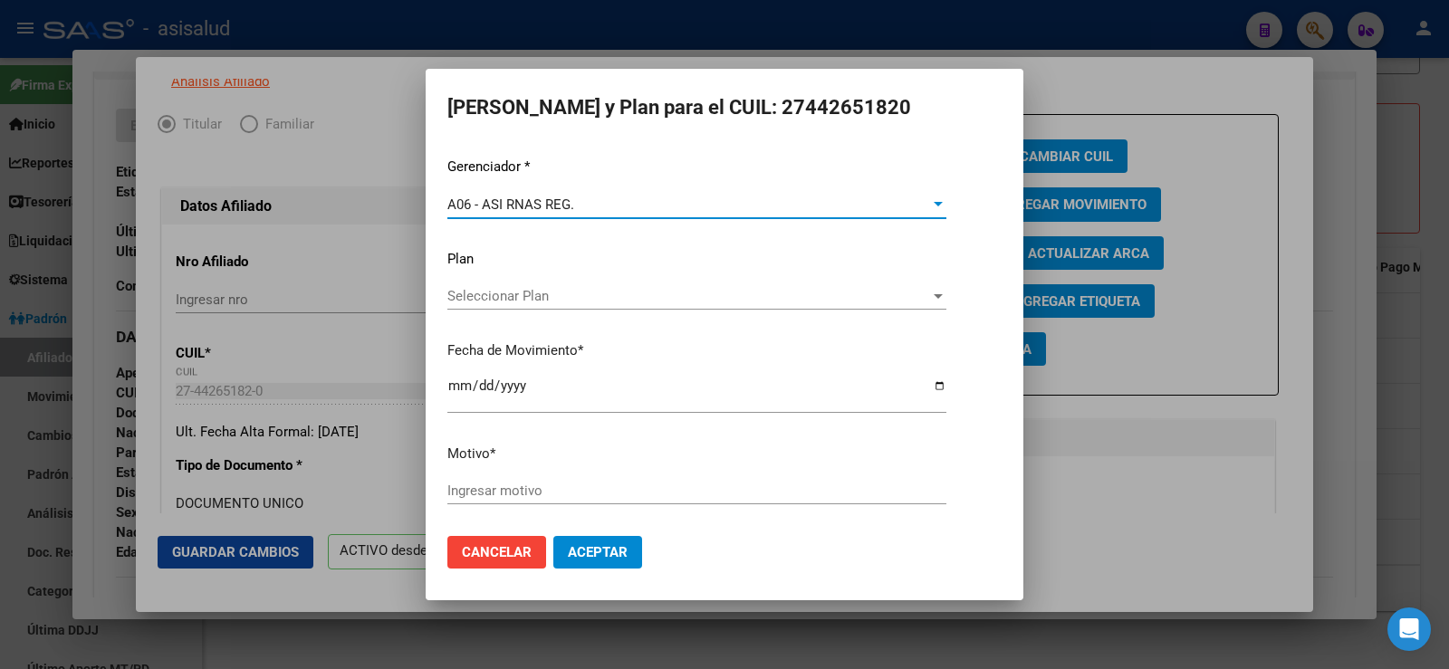
click at [518, 499] on input "Ingresar motivo" at bounding box center [696, 491] width 499 height 16
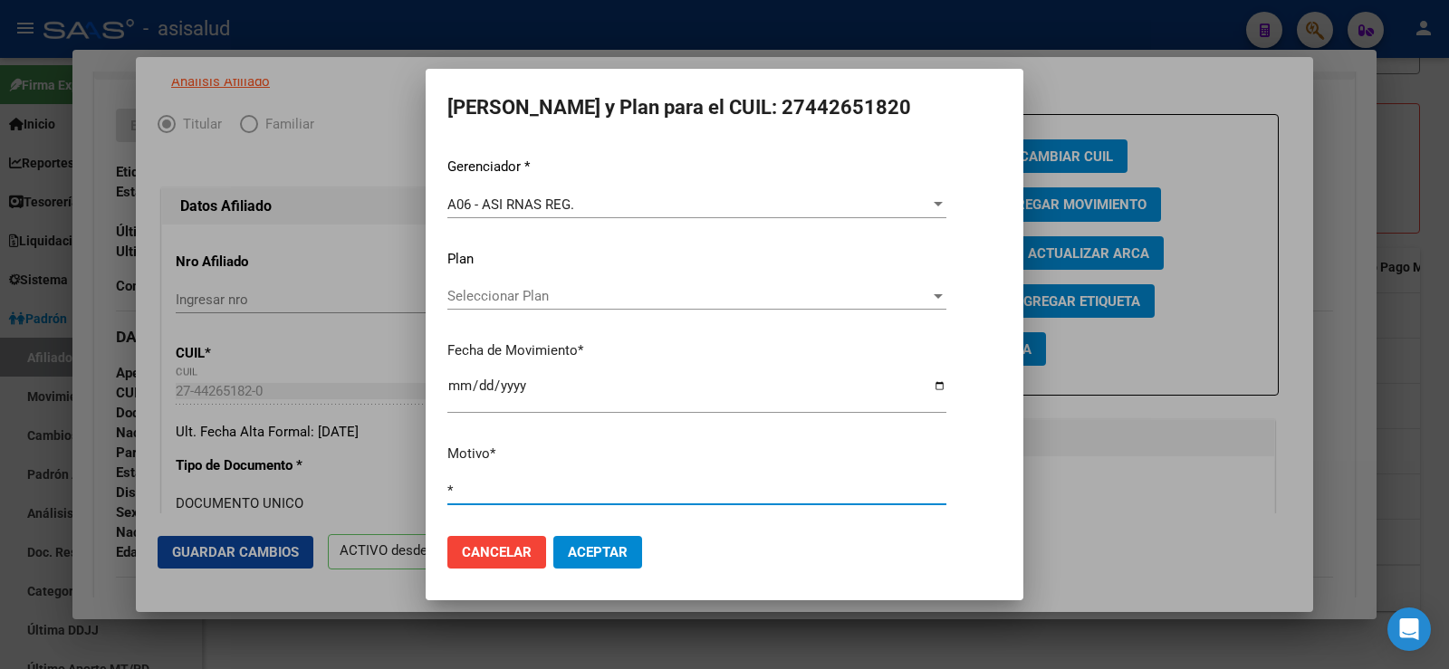
type input "*"
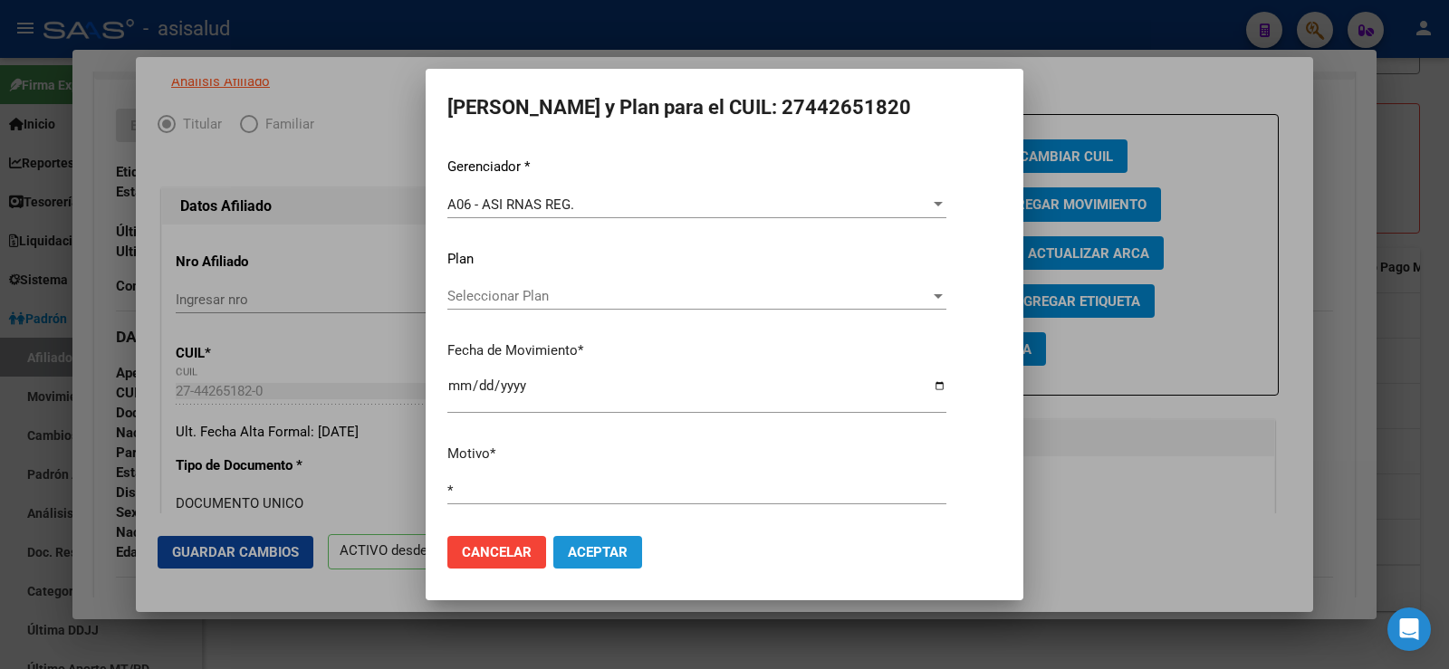
click at [593, 559] on span "Aceptar" at bounding box center [598, 552] width 60 height 16
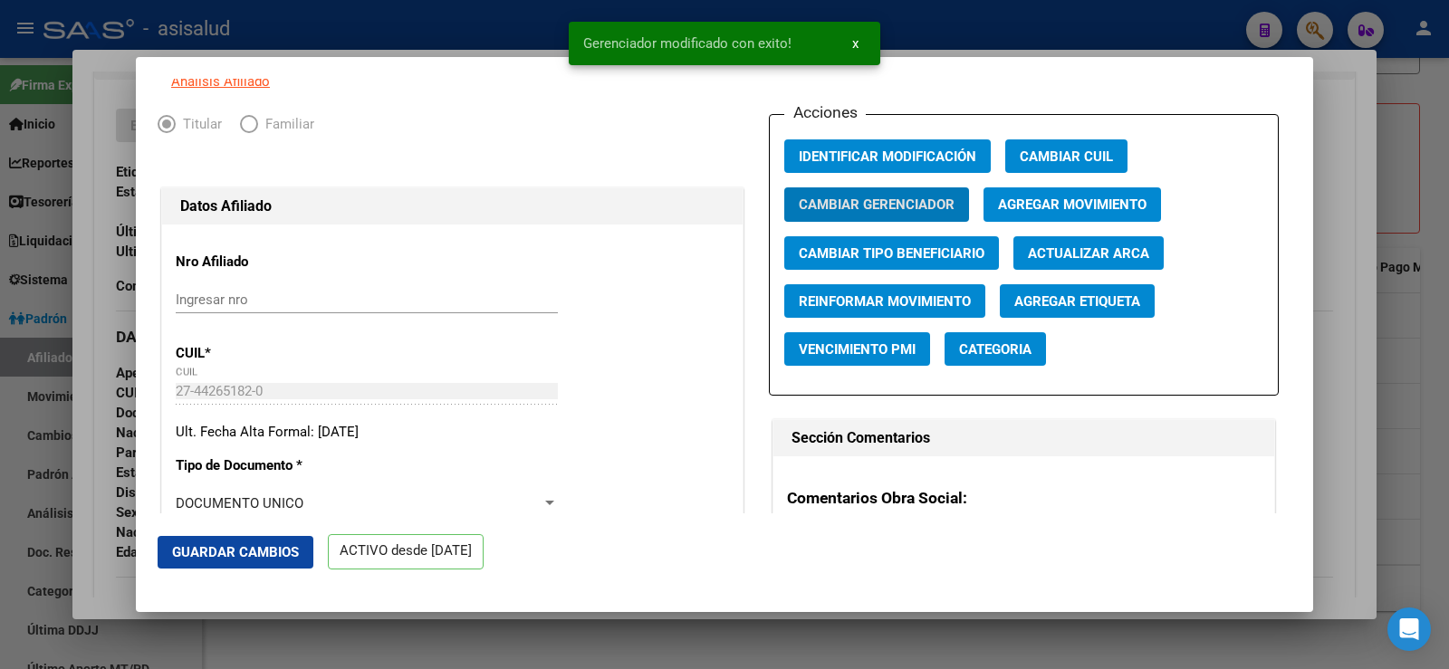
click at [288, 558] on span "Guardar Cambios" at bounding box center [235, 552] width 127 height 16
click at [1341, 165] on div at bounding box center [724, 334] width 1449 height 669
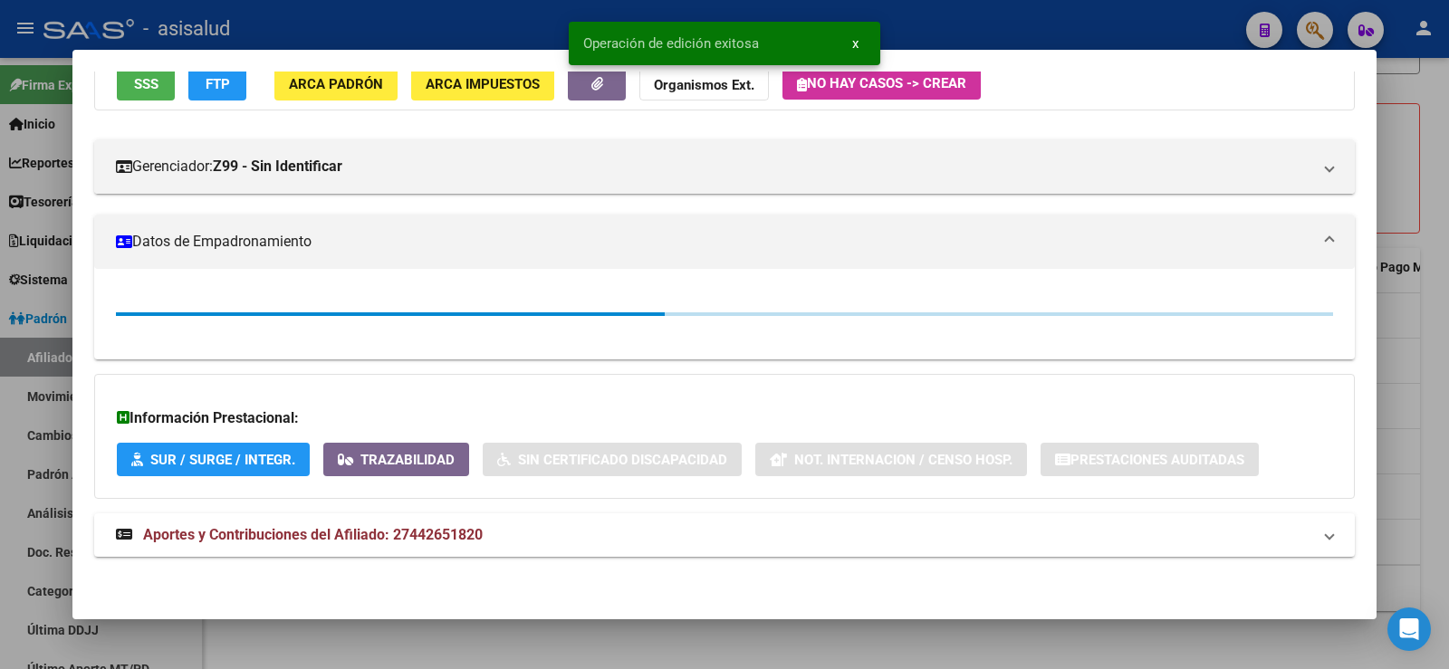
scroll to position [362, 0]
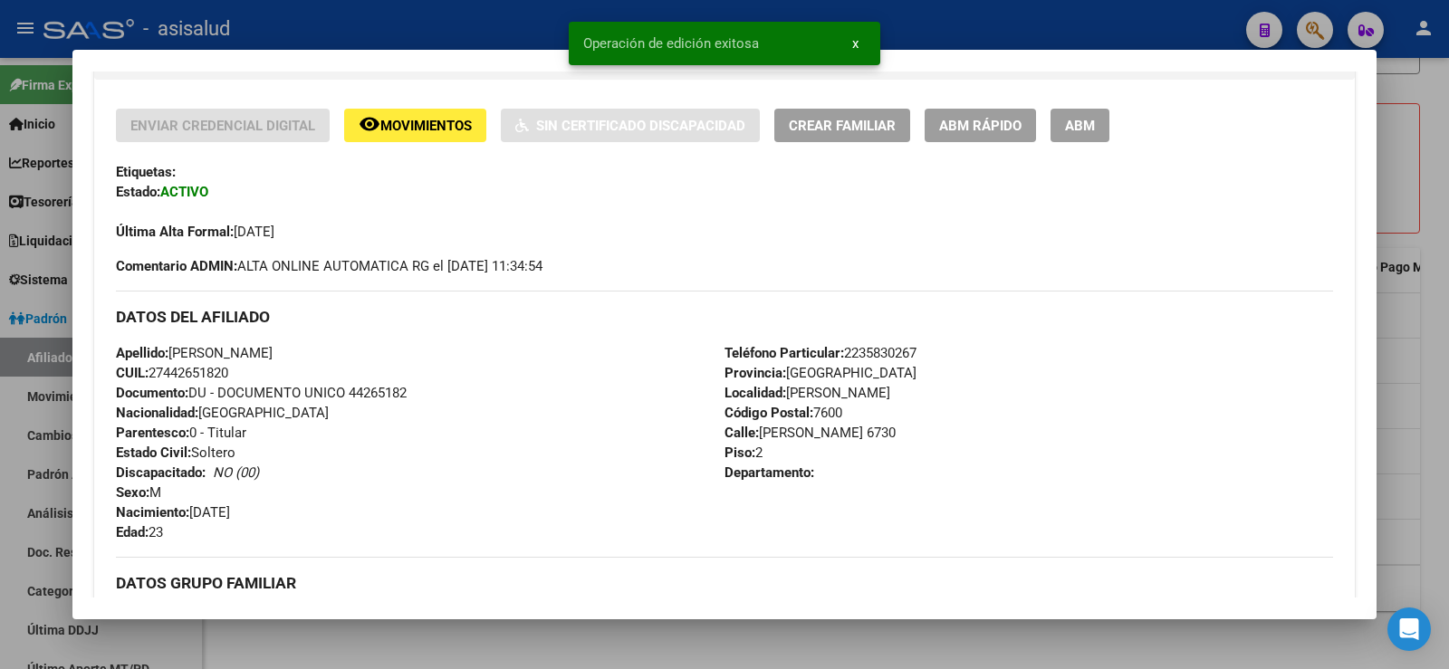
click at [1445, 181] on div at bounding box center [724, 334] width 1449 height 669
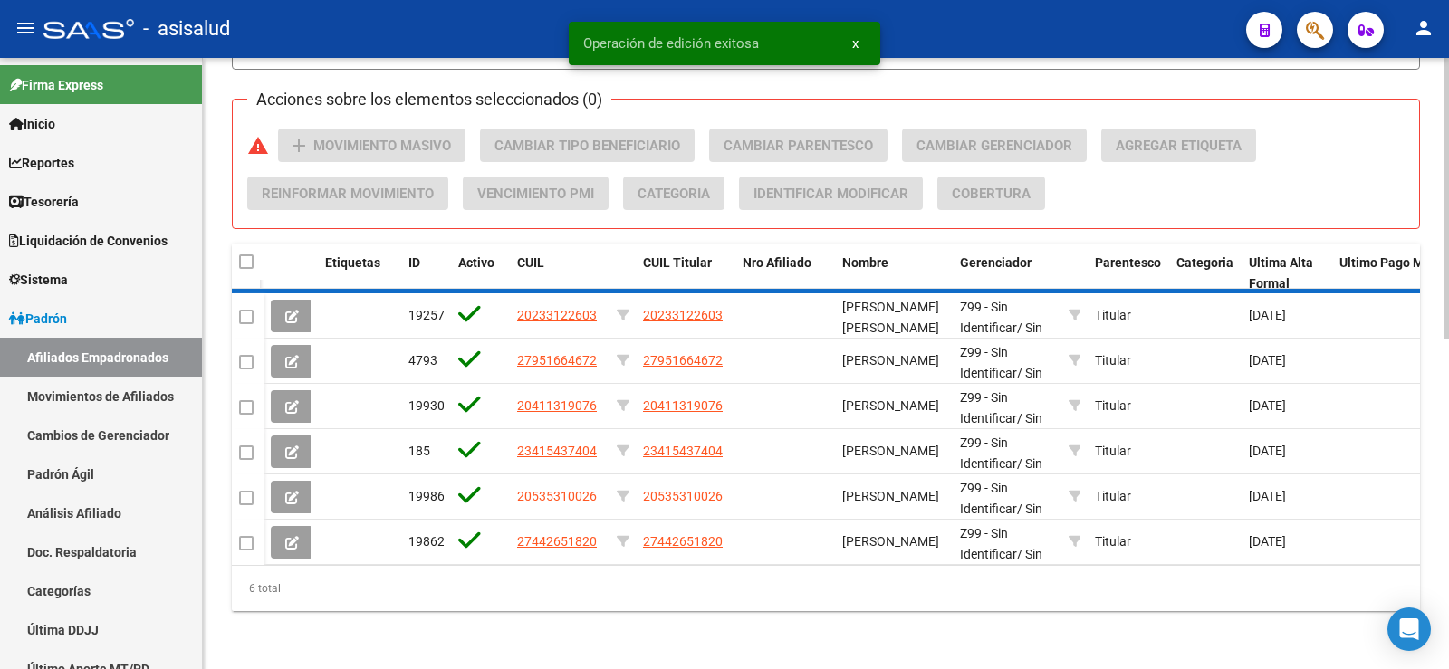
scroll to position [671, 0]
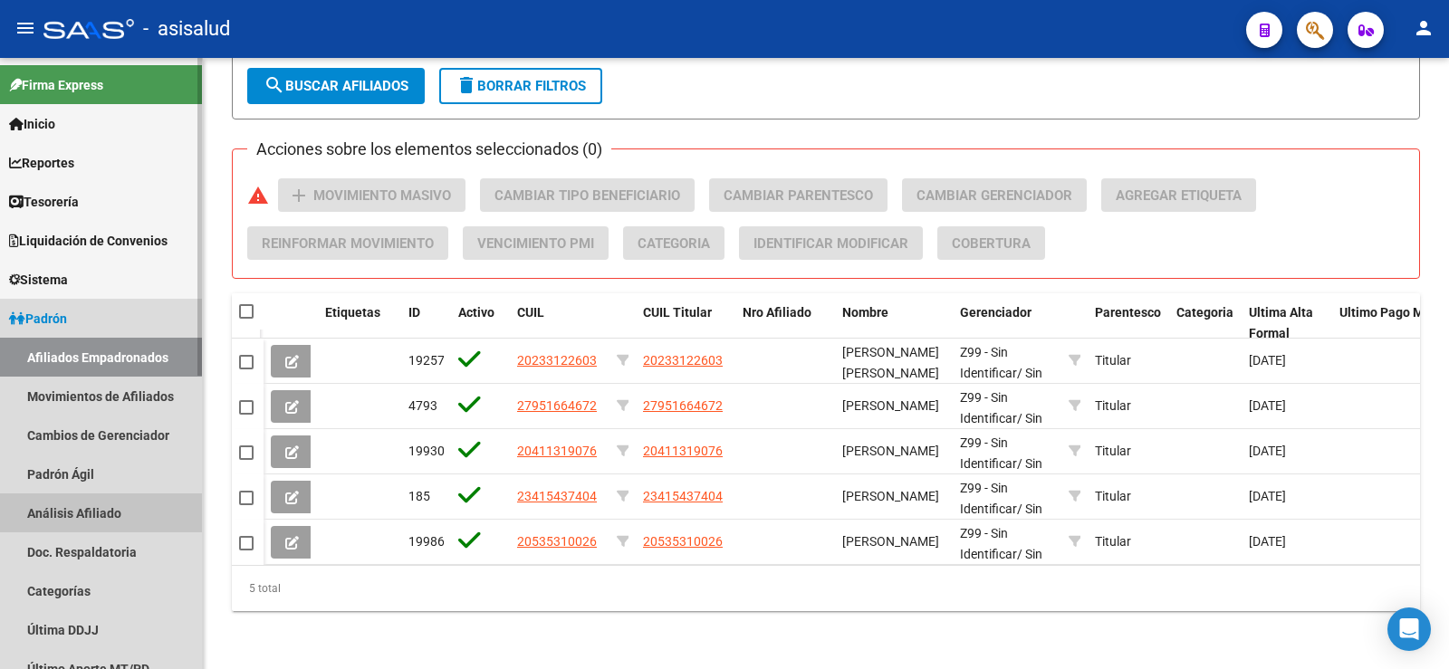
click at [70, 513] on link "Análisis Afiliado" at bounding box center [101, 513] width 202 height 39
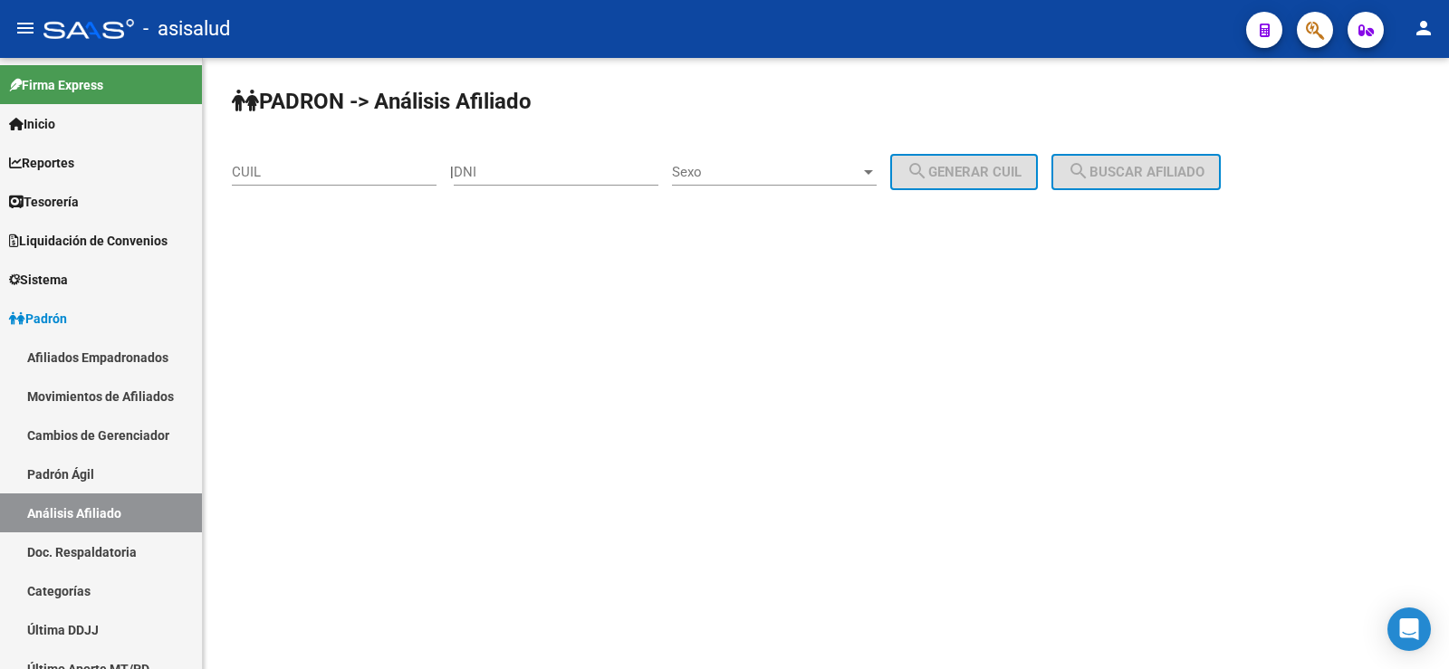
click at [244, 178] on input "CUIL" at bounding box center [334, 172] width 205 height 16
paste input "20-25812463-5"
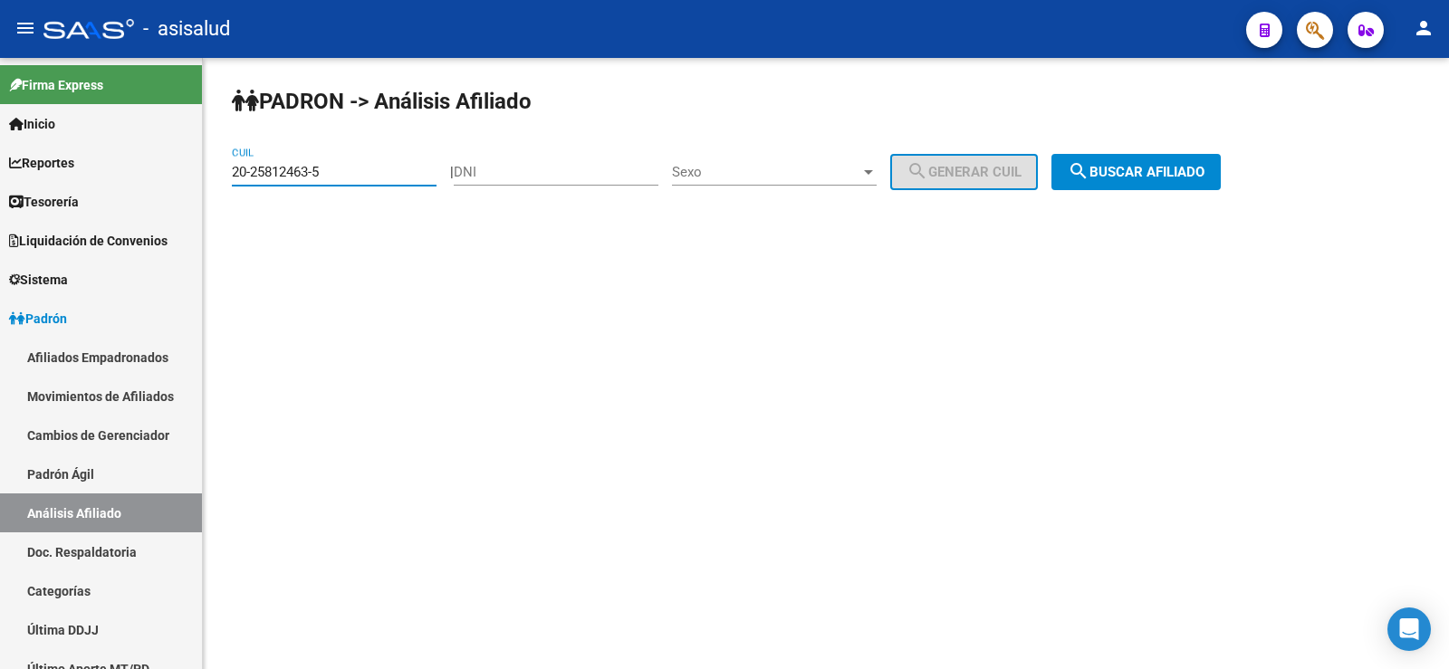
type input "20-25812463-5"
click at [1113, 161] on button "search Buscar afiliado" at bounding box center [1136, 172] width 169 height 36
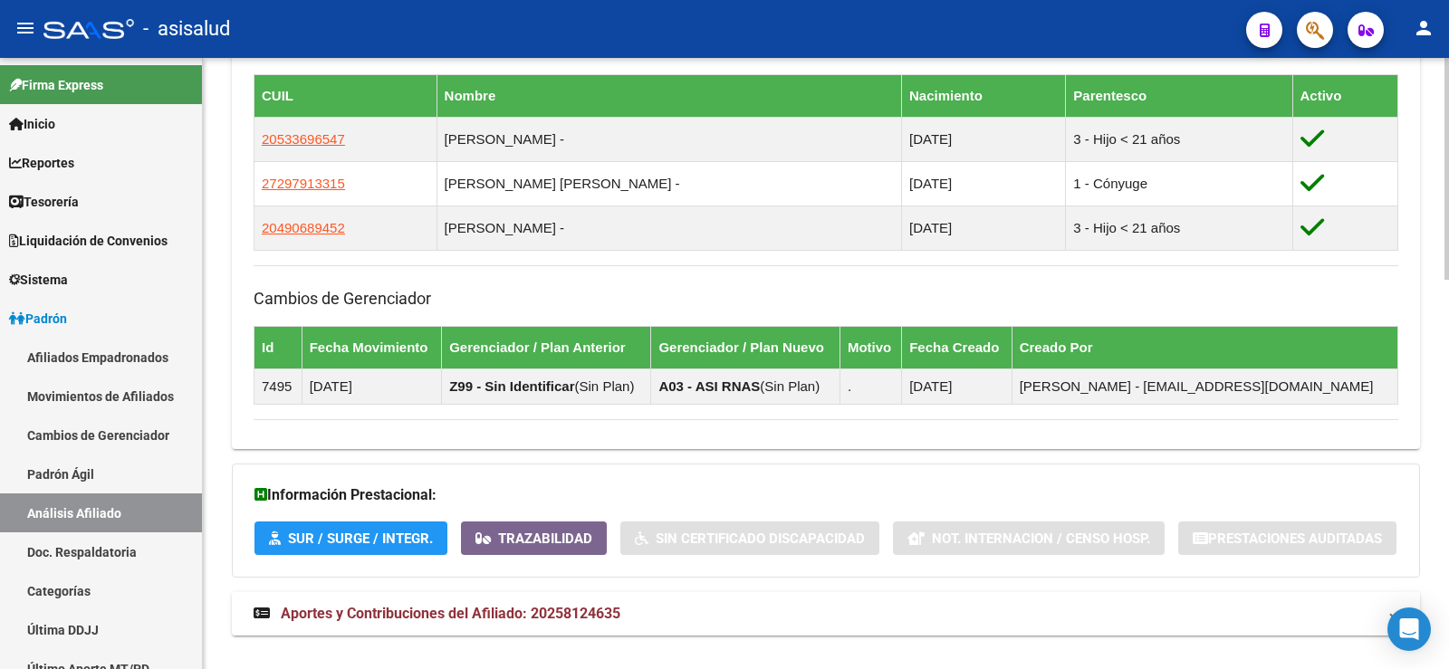
scroll to position [1072, 0]
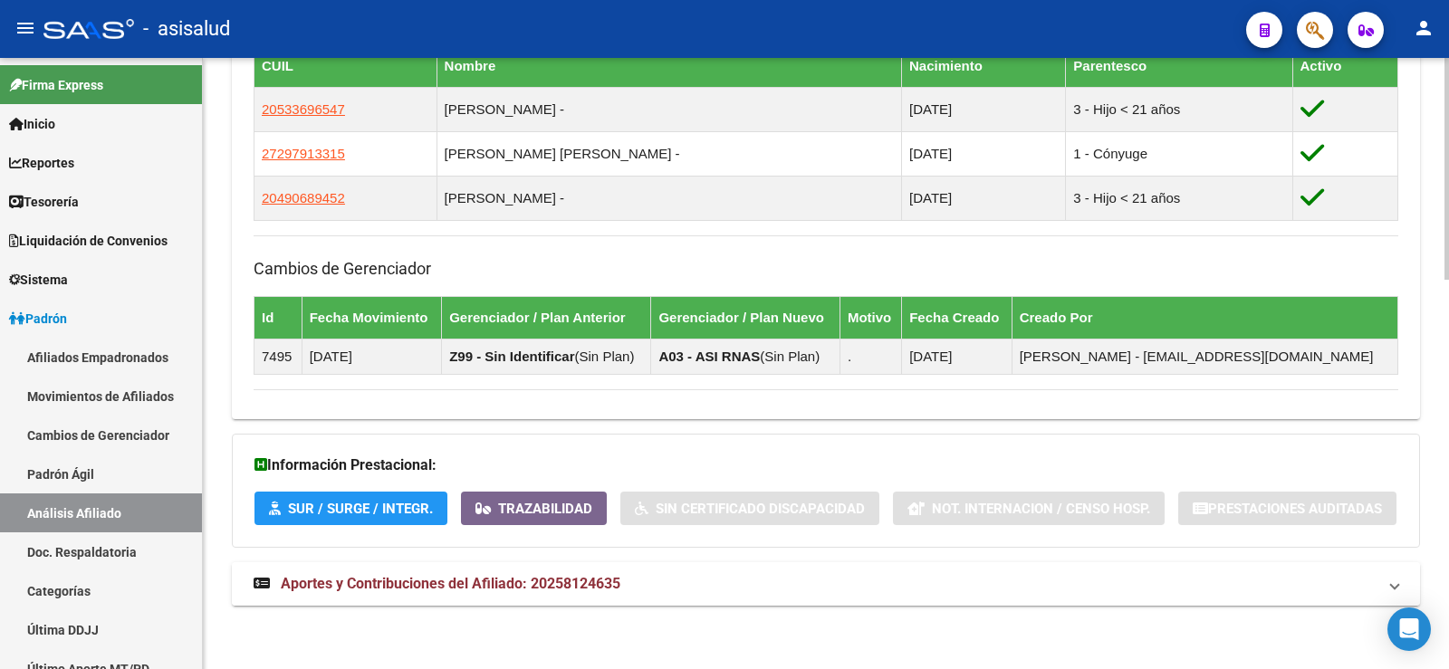
click at [572, 588] on span "Aportes y Contribuciones del Afiliado: 20258124635" at bounding box center [451, 583] width 340 height 17
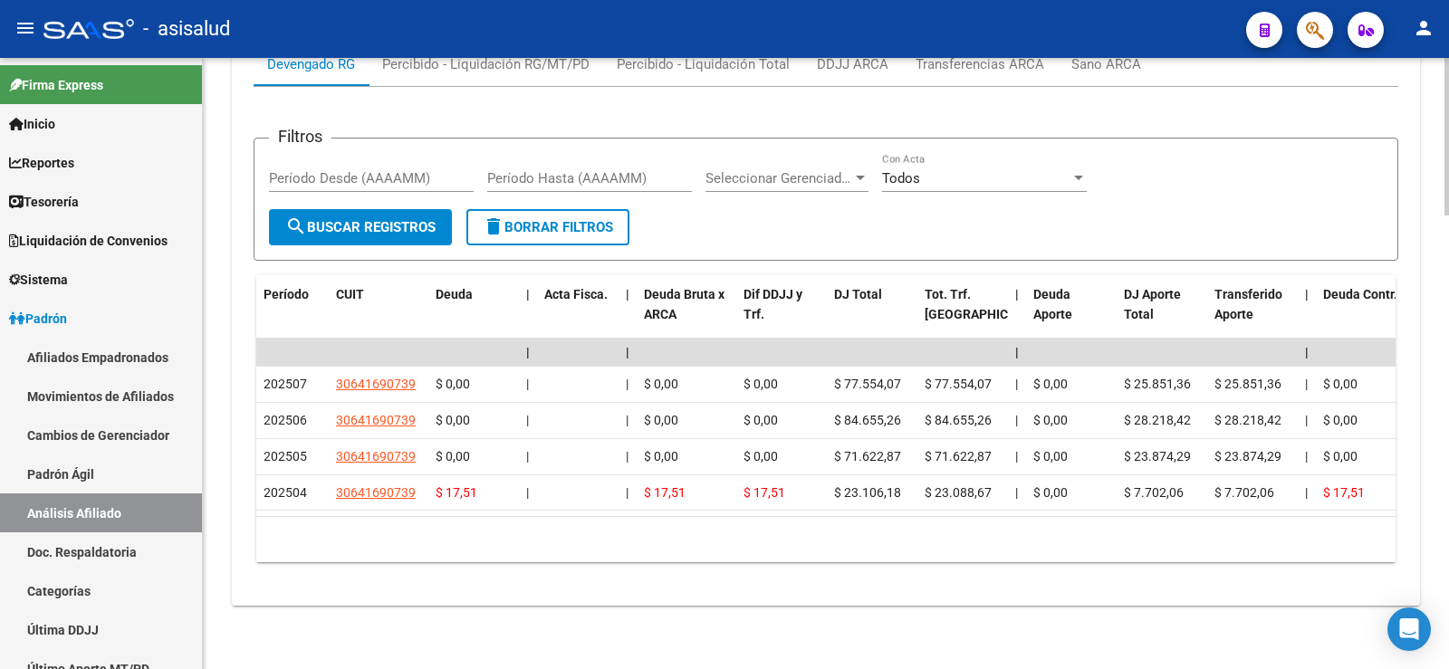
scroll to position [1758, 0]
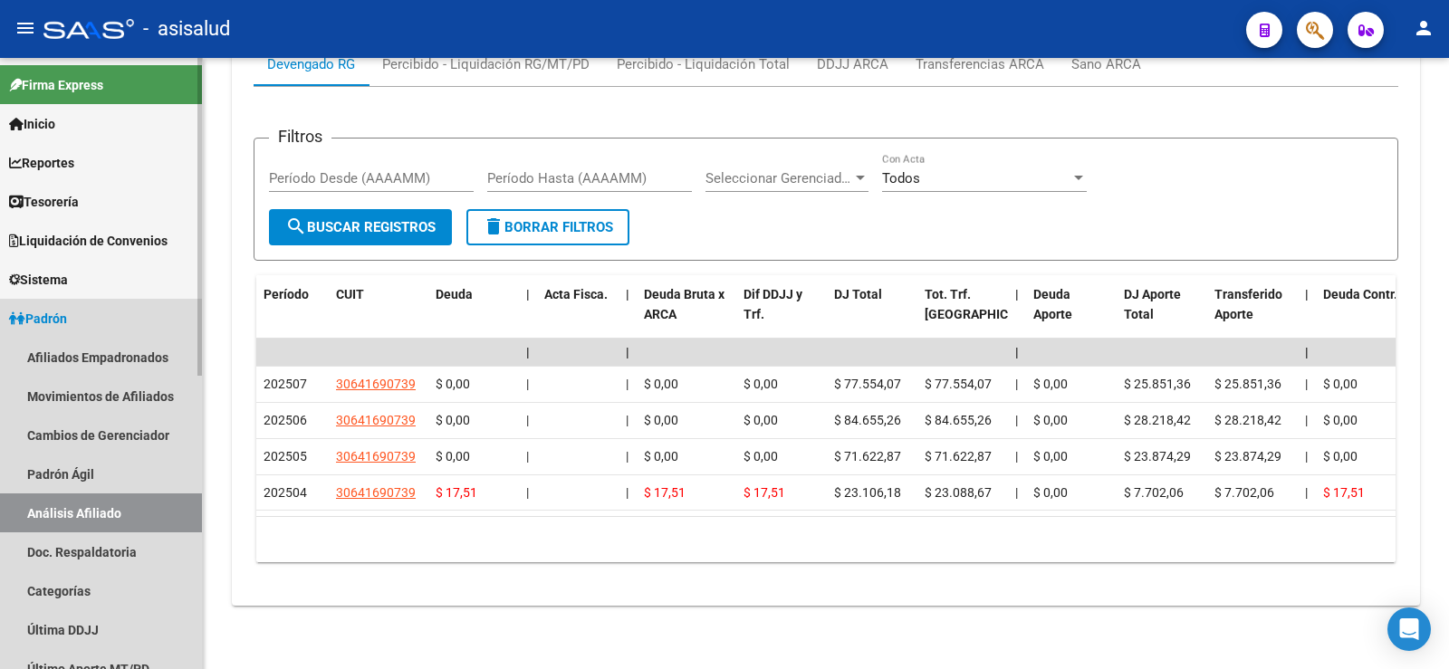
click at [67, 319] on span "Padrón" at bounding box center [38, 319] width 58 height 20
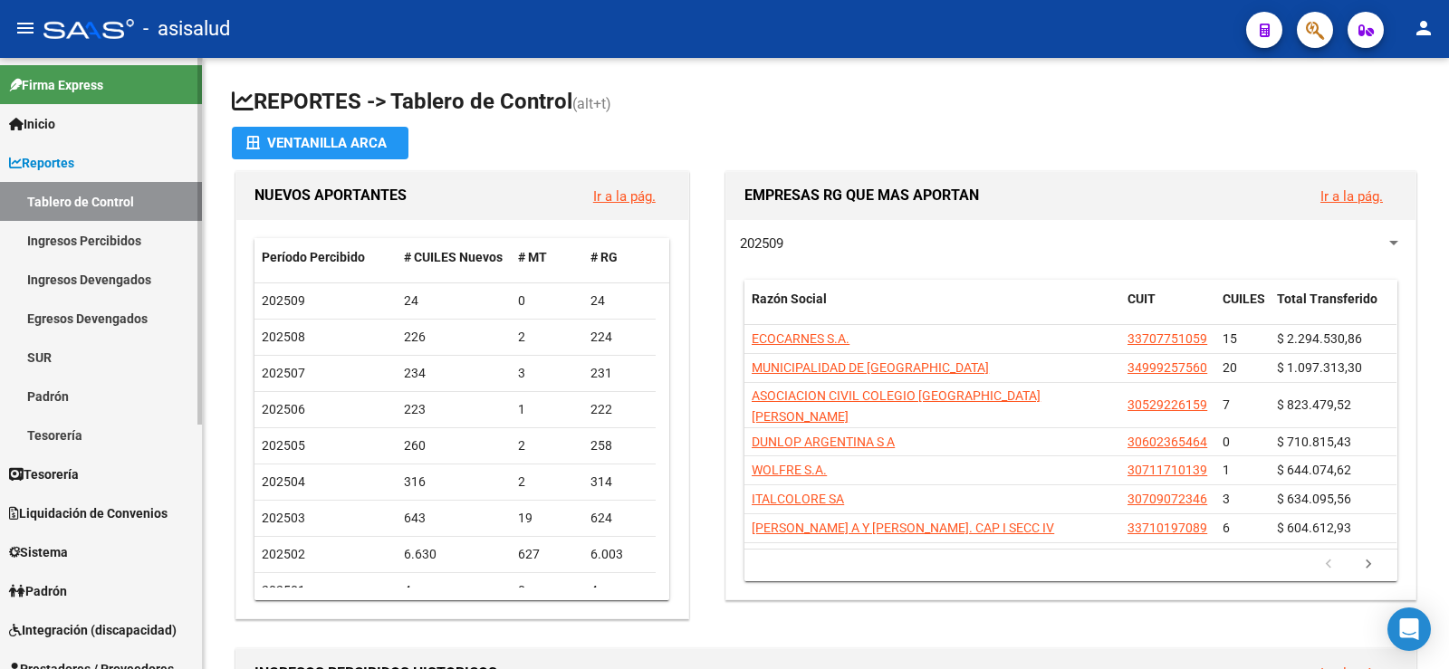
click at [51, 164] on span "Reportes" at bounding box center [41, 163] width 65 height 20
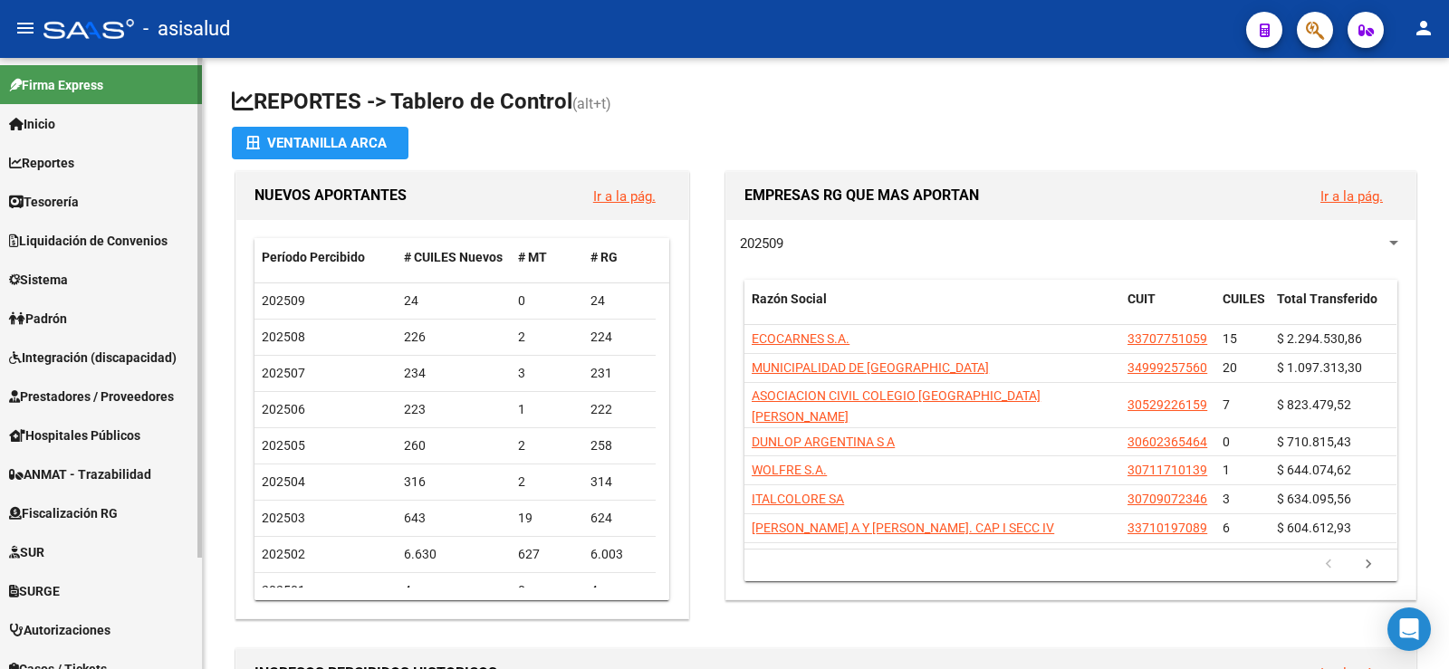
click at [51, 306] on link "Padrón" at bounding box center [101, 318] width 202 height 39
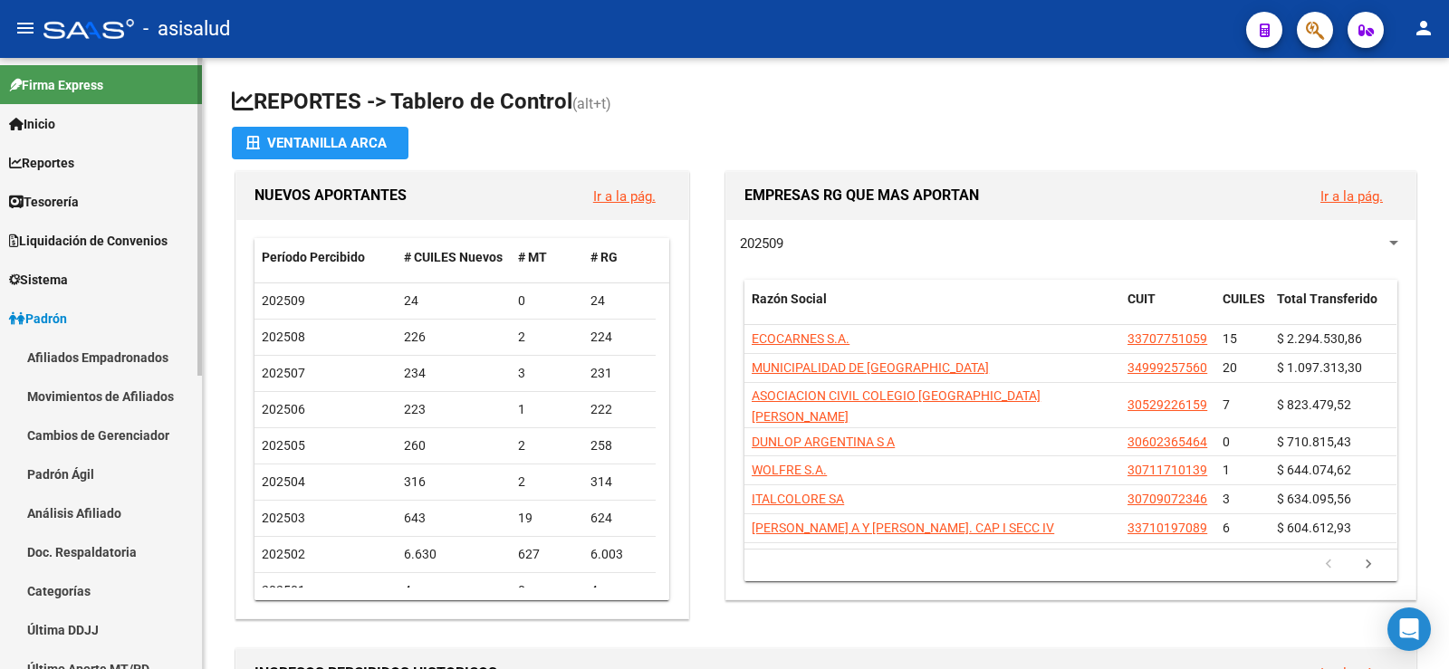
click at [82, 521] on link "Análisis Afiliado" at bounding box center [101, 513] width 202 height 39
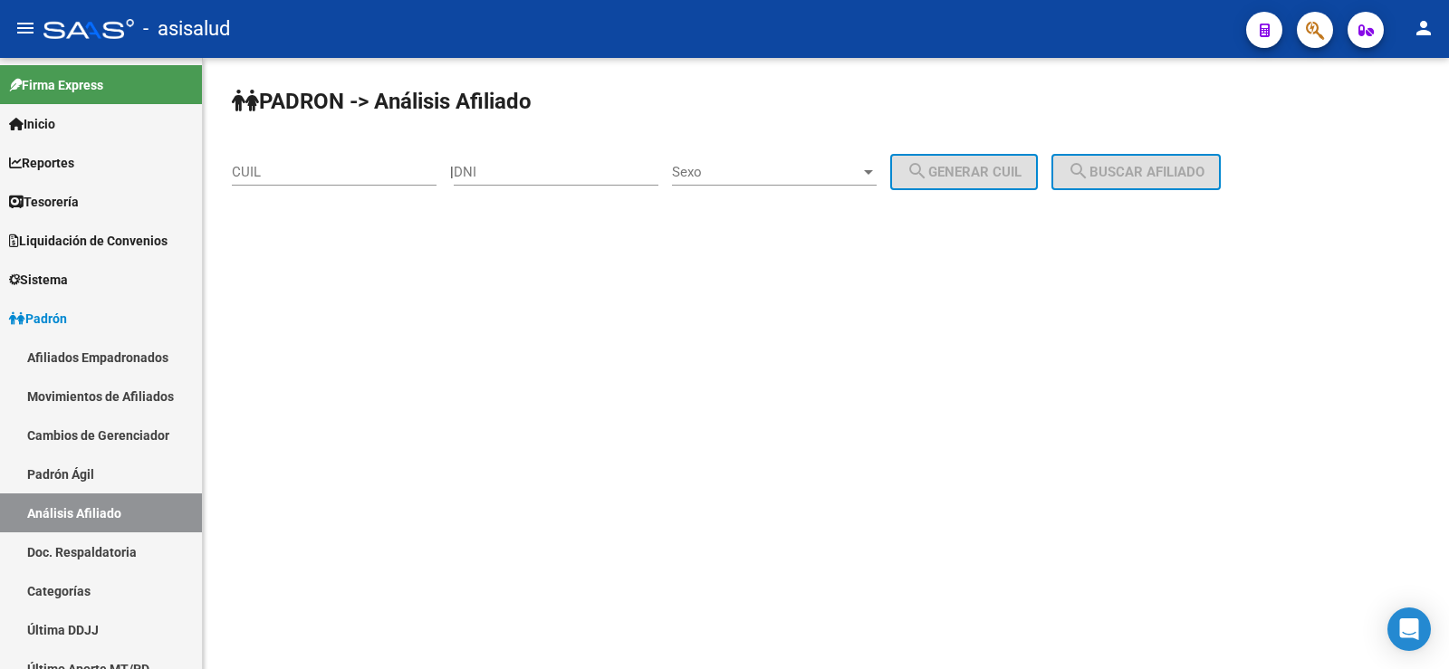
click at [323, 159] on div "CUIL" at bounding box center [334, 166] width 205 height 39
paste input "20-39554176-6"
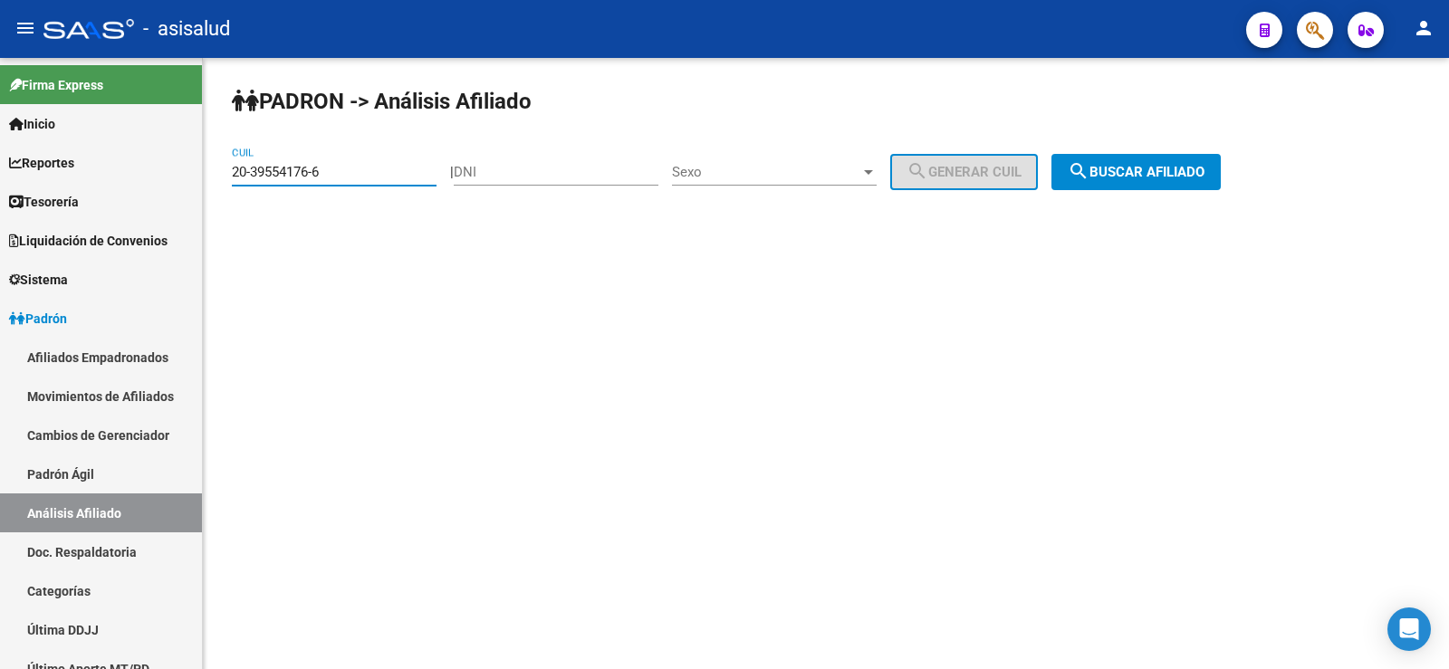
type input "20-39554176-6"
click at [1178, 168] on span "search Buscar afiliado" at bounding box center [1136, 172] width 137 height 16
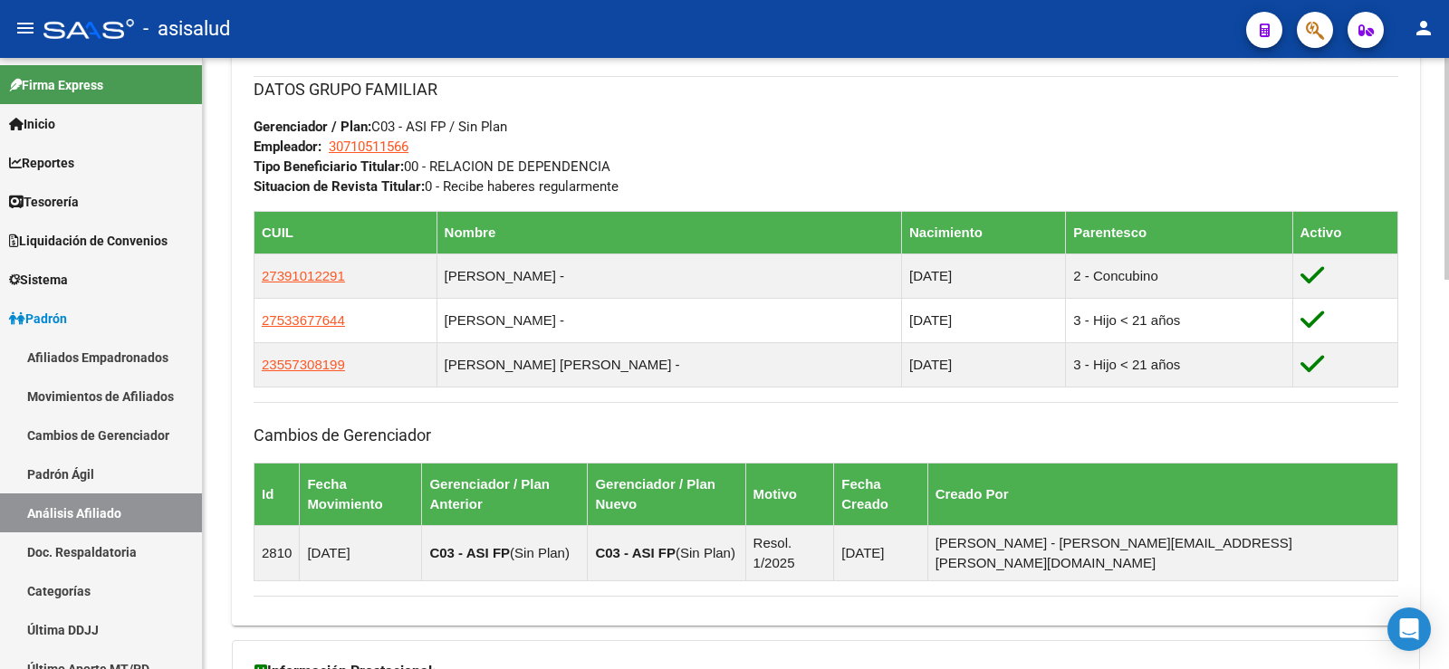
scroll to position [1072, 0]
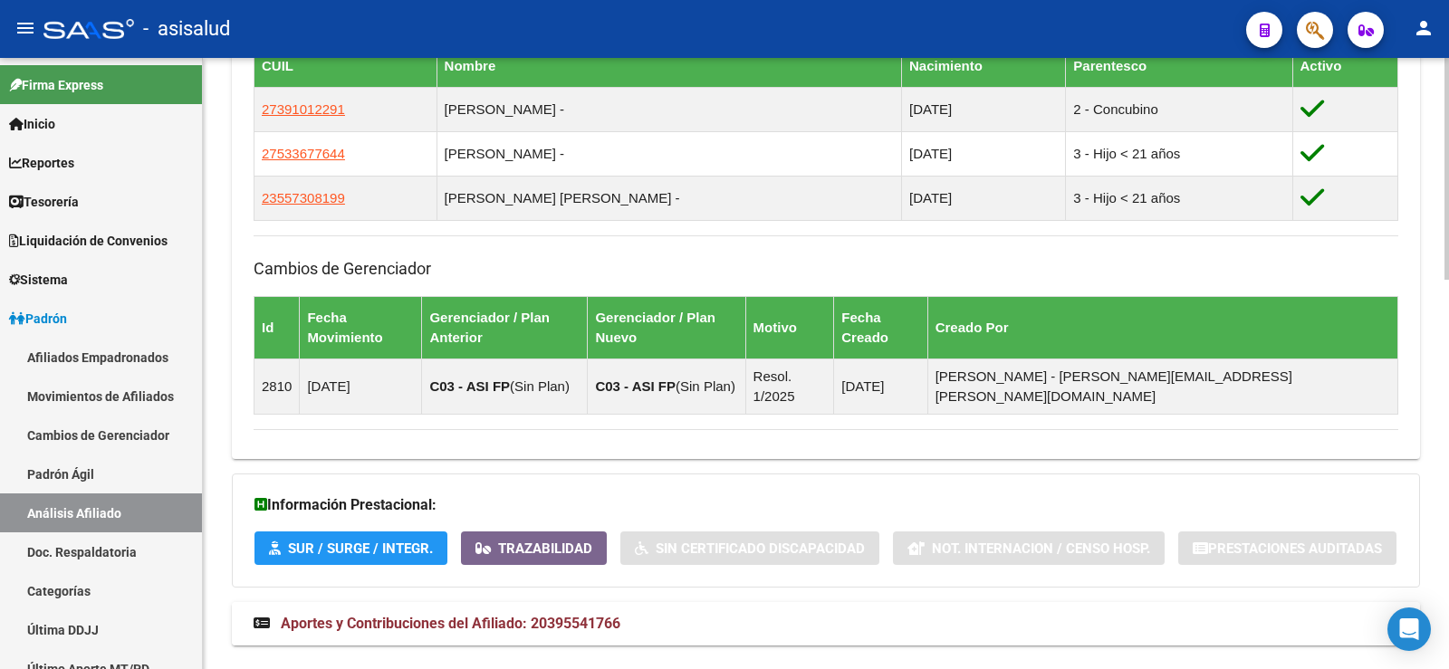
click at [526, 602] on mat-expansion-panel-header "Aportes y Contribuciones del Afiliado: 20395541766" at bounding box center [826, 623] width 1188 height 43
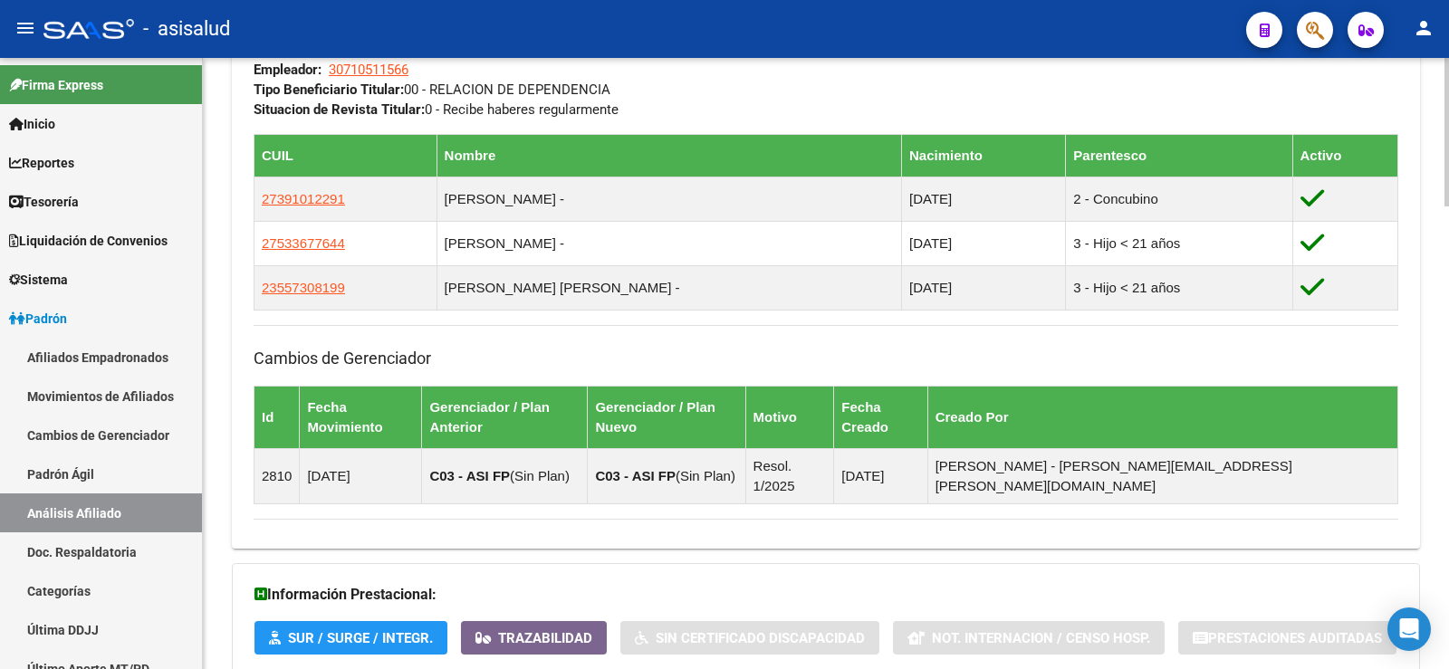
scroll to position [982, 0]
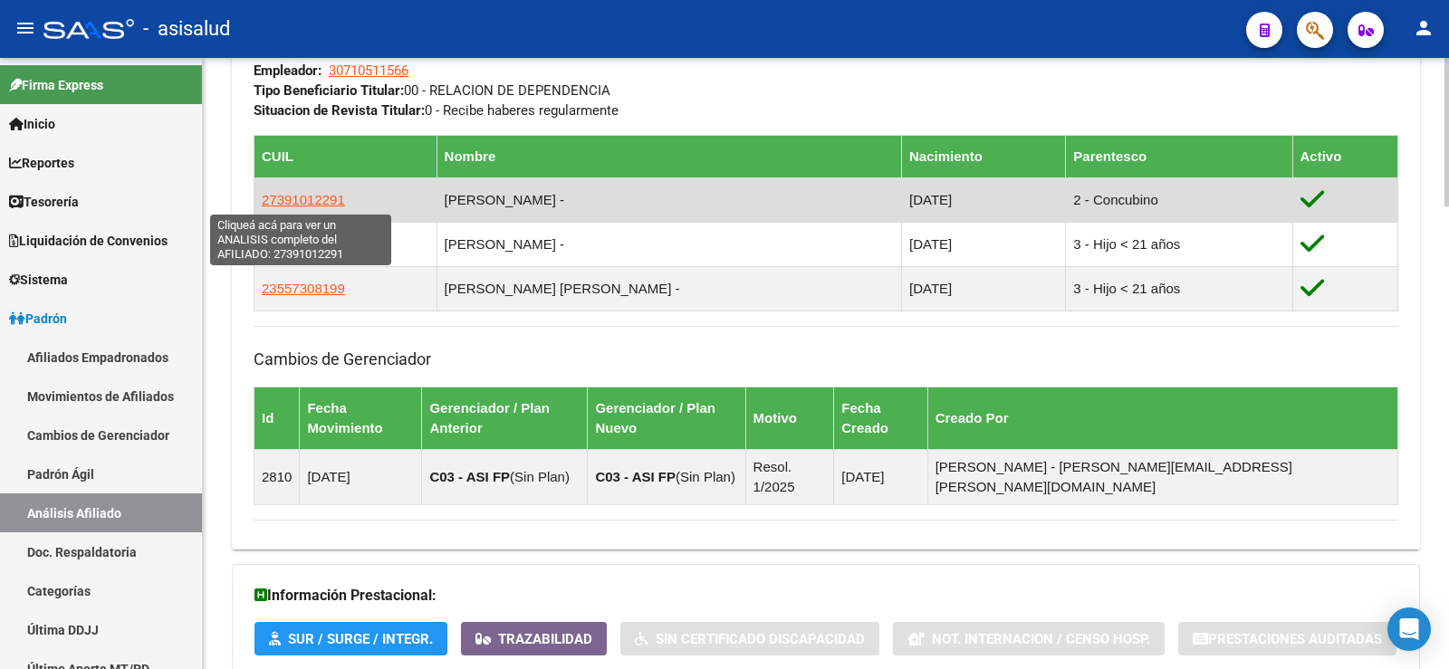
click at [303, 202] on span "27391012291" at bounding box center [303, 199] width 83 height 15
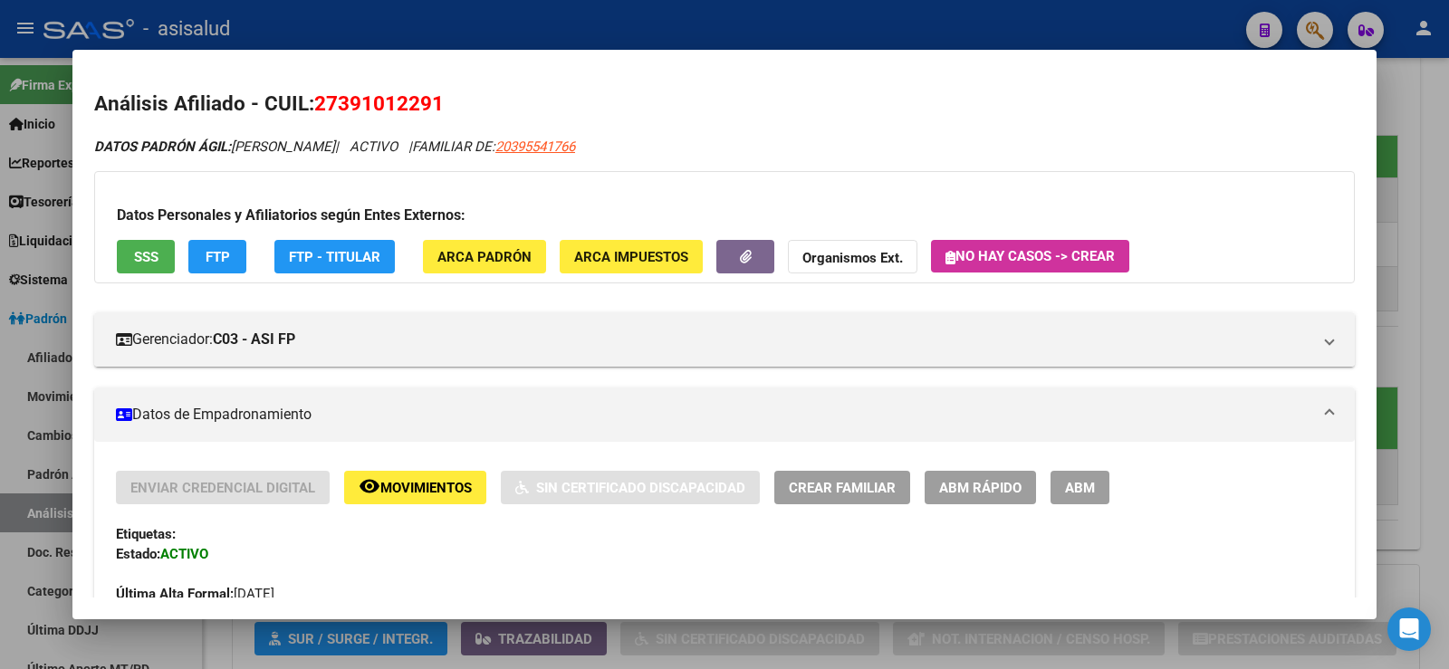
click at [156, 259] on span "SSS" at bounding box center [146, 257] width 24 height 16
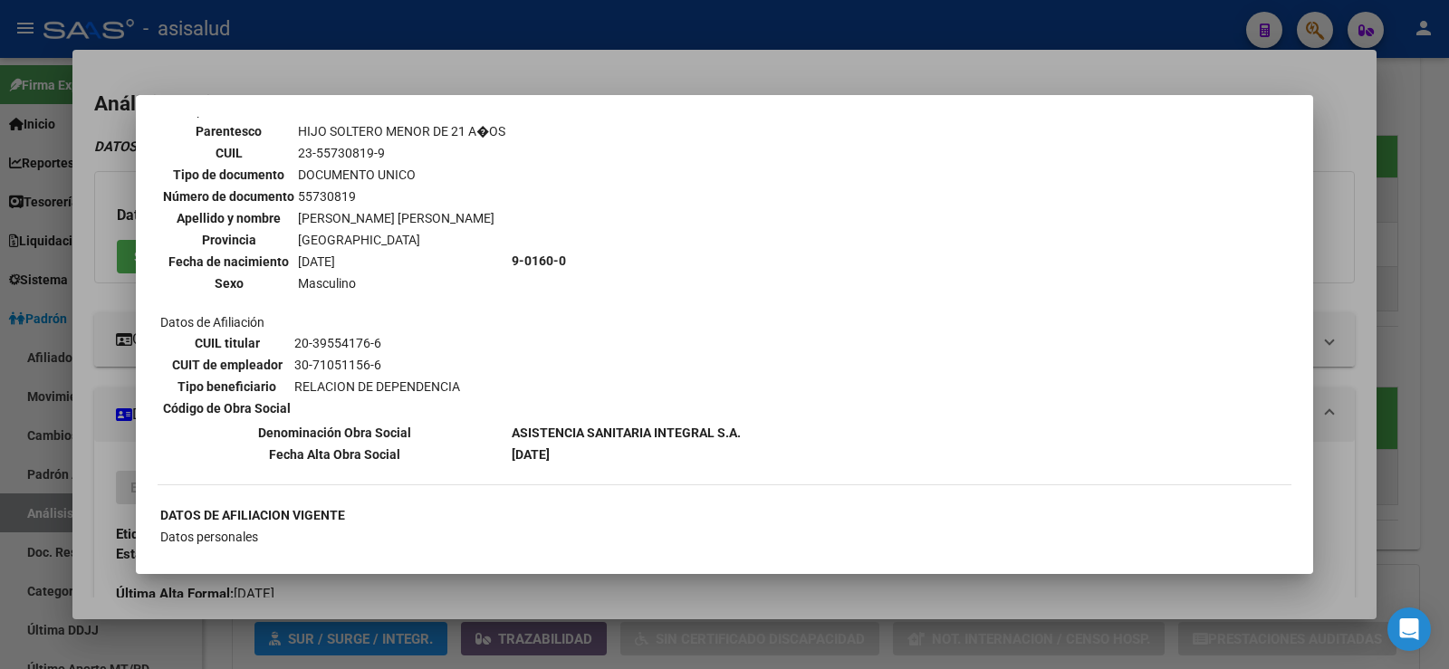
scroll to position [1177, 0]
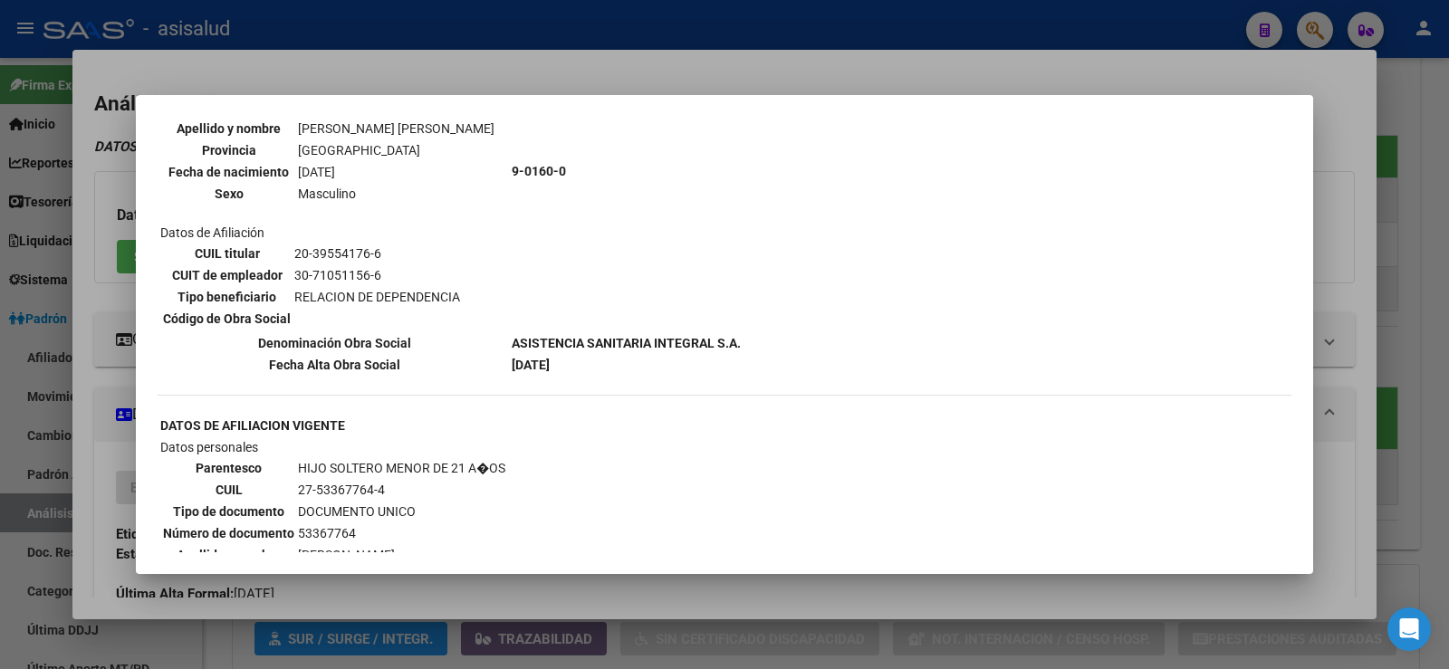
click at [533, 67] on div at bounding box center [724, 334] width 1449 height 669
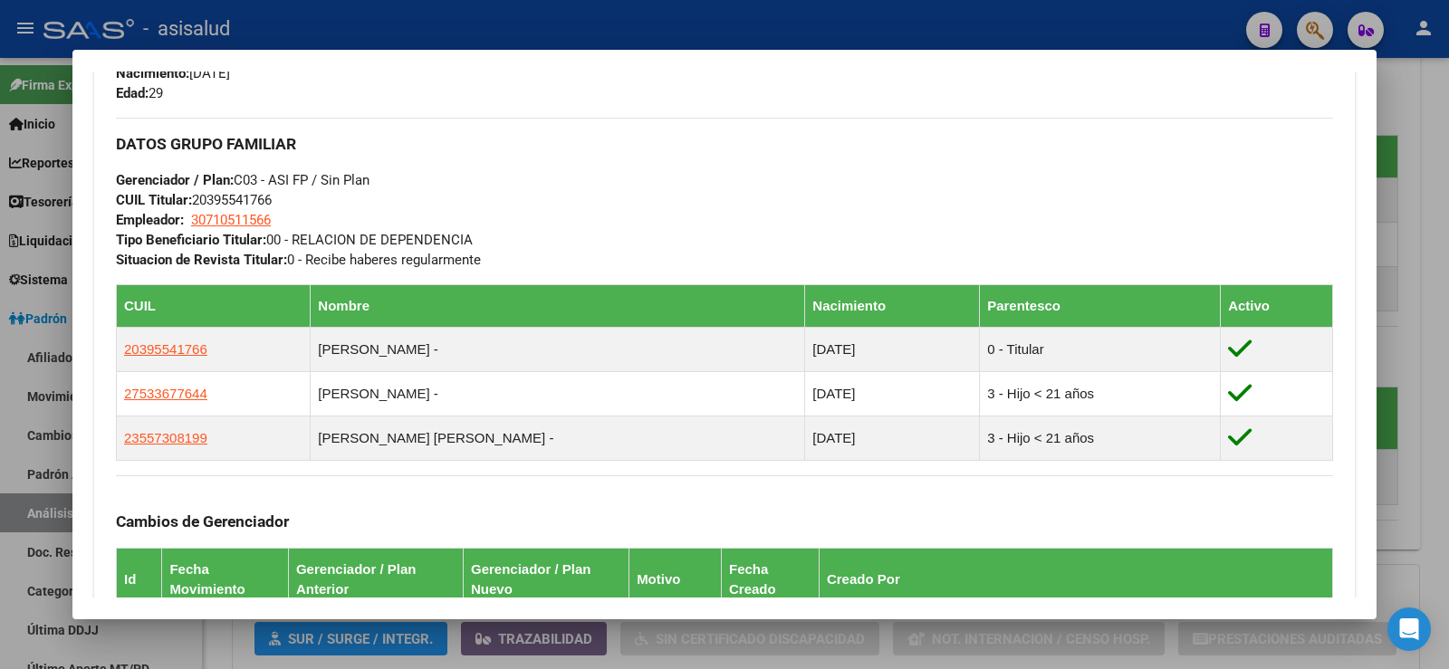
scroll to position [815, 0]
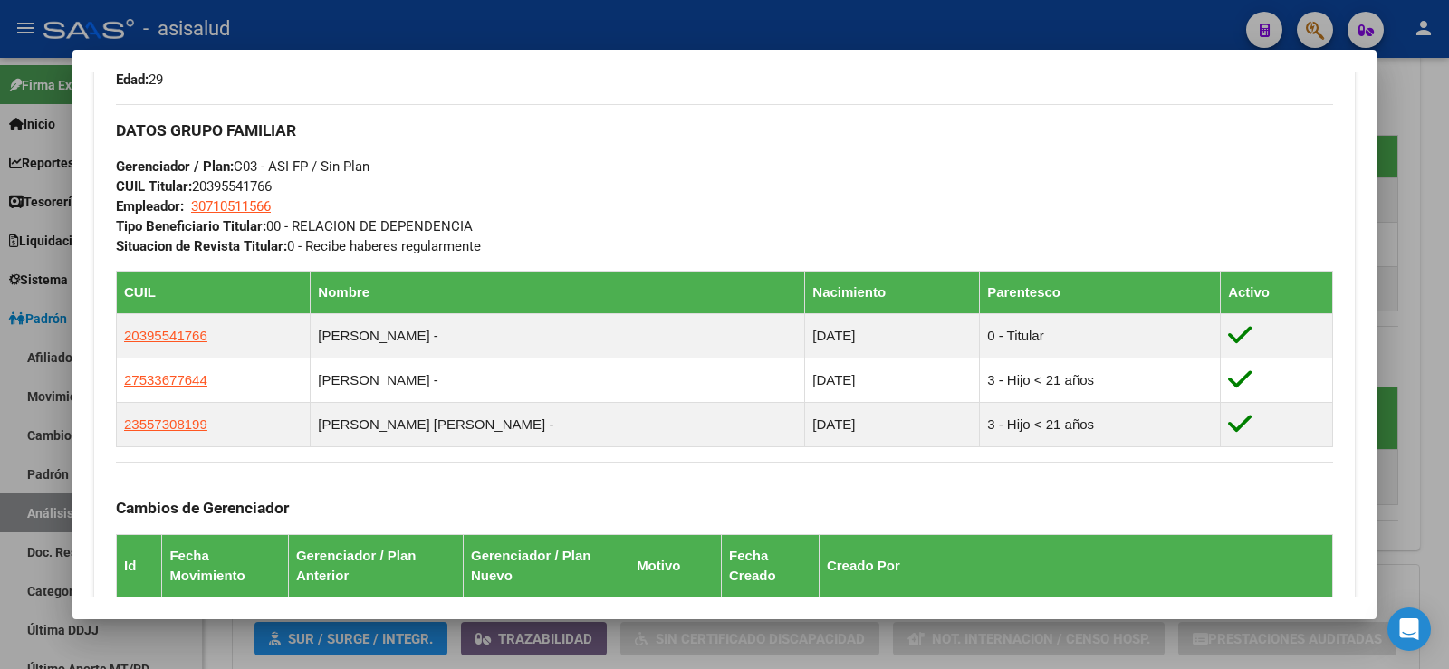
drag, startPoint x: 117, startPoint y: 126, endPoint x: 525, endPoint y: 240, distance: 424.1
click at [525, 240] on div "DATOS GRUPO FAMILIAR Gerenciador / Plan: C03 - ASI FP / Sin Plan CUIL Titular: …" at bounding box center [724, 180] width 1217 height 152
click at [517, 246] on div "DATOS GRUPO FAMILIAR Gerenciador / Plan: C03 - ASI FP / Sin Plan CUIL Titular: …" at bounding box center [724, 180] width 1217 height 152
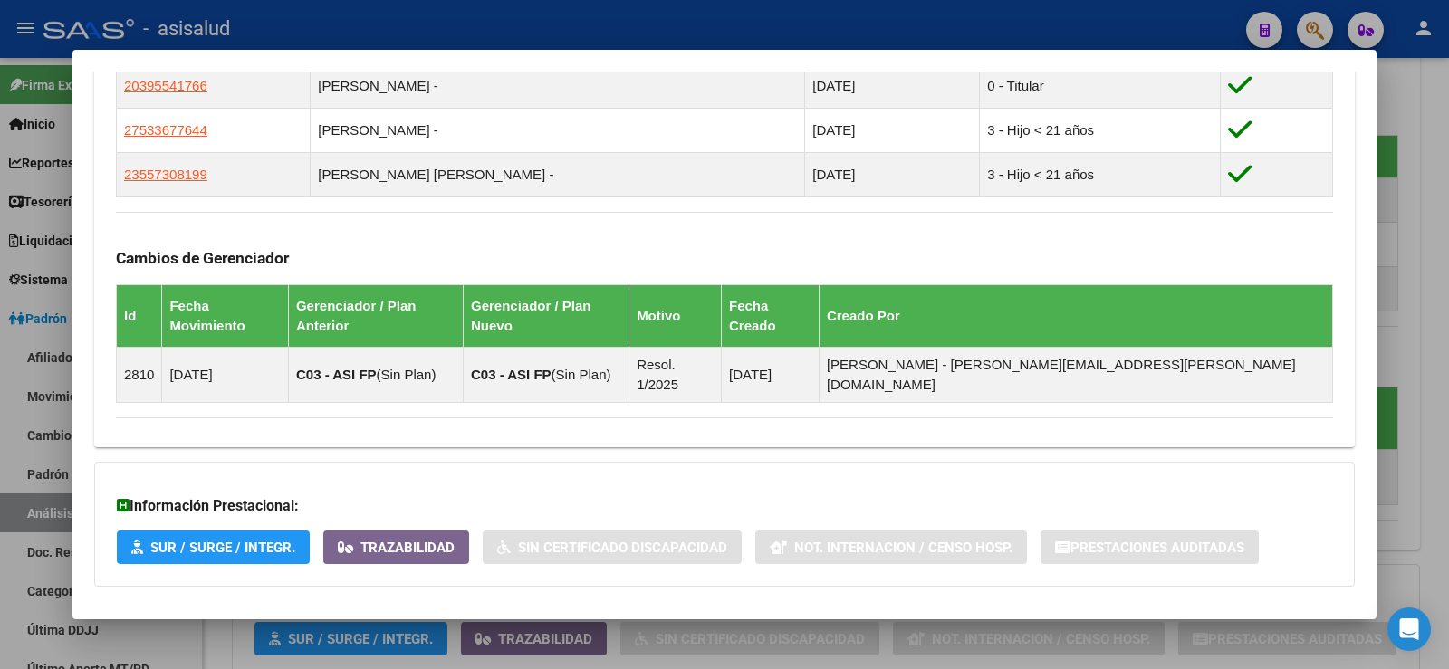
scroll to position [1157, 0]
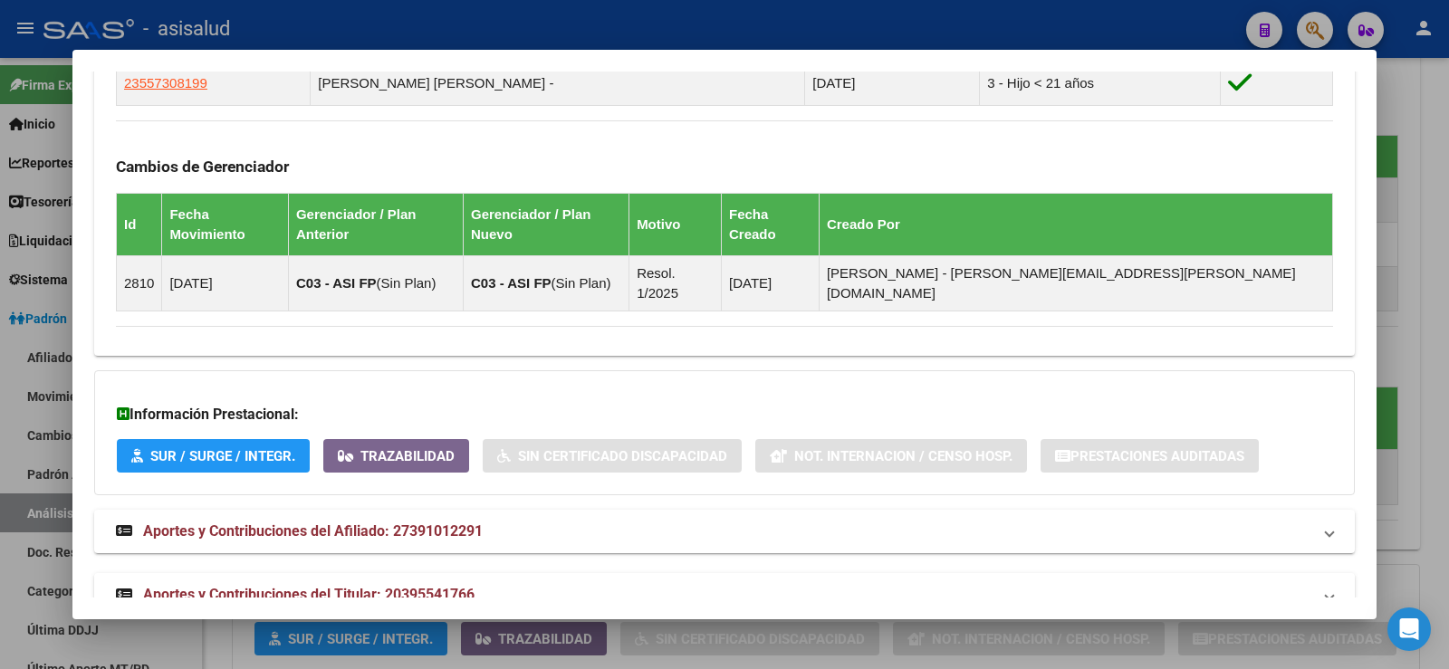
click at [344, 586] on span "Aportes y Contribuciones del Titular: 20395541766" at bounding box center [309, 594] width 332 height 17
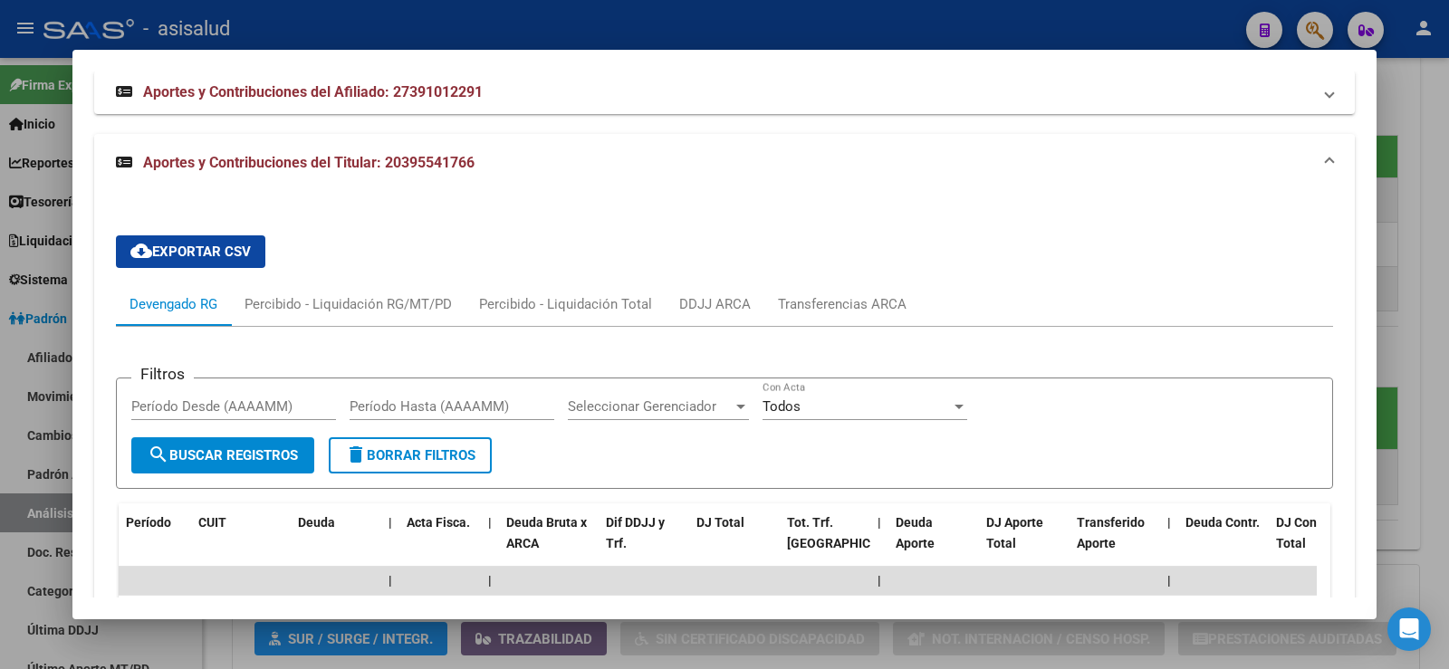
scroll to position [1534, 0]
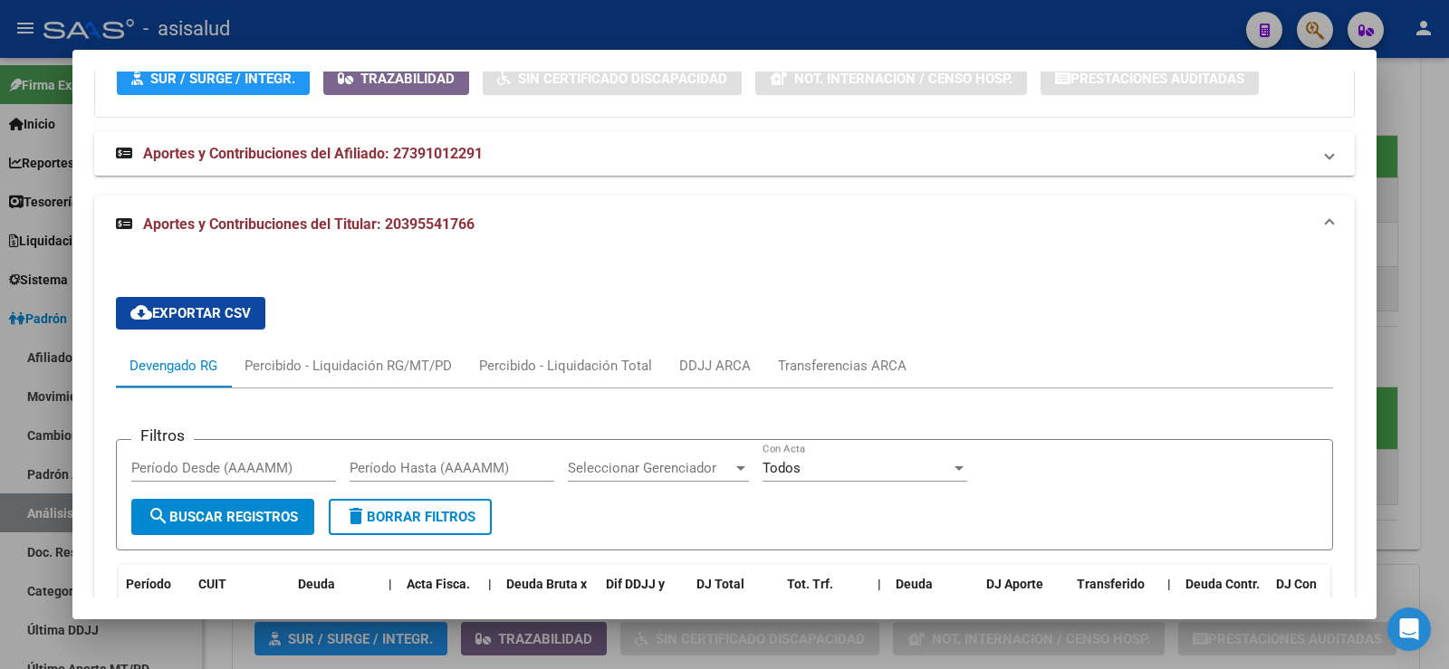
click at [456, 216] on span "Aportes y Contribuciones del Titular: 20395541766" at bounding box center [309, 224] width 332 height 17
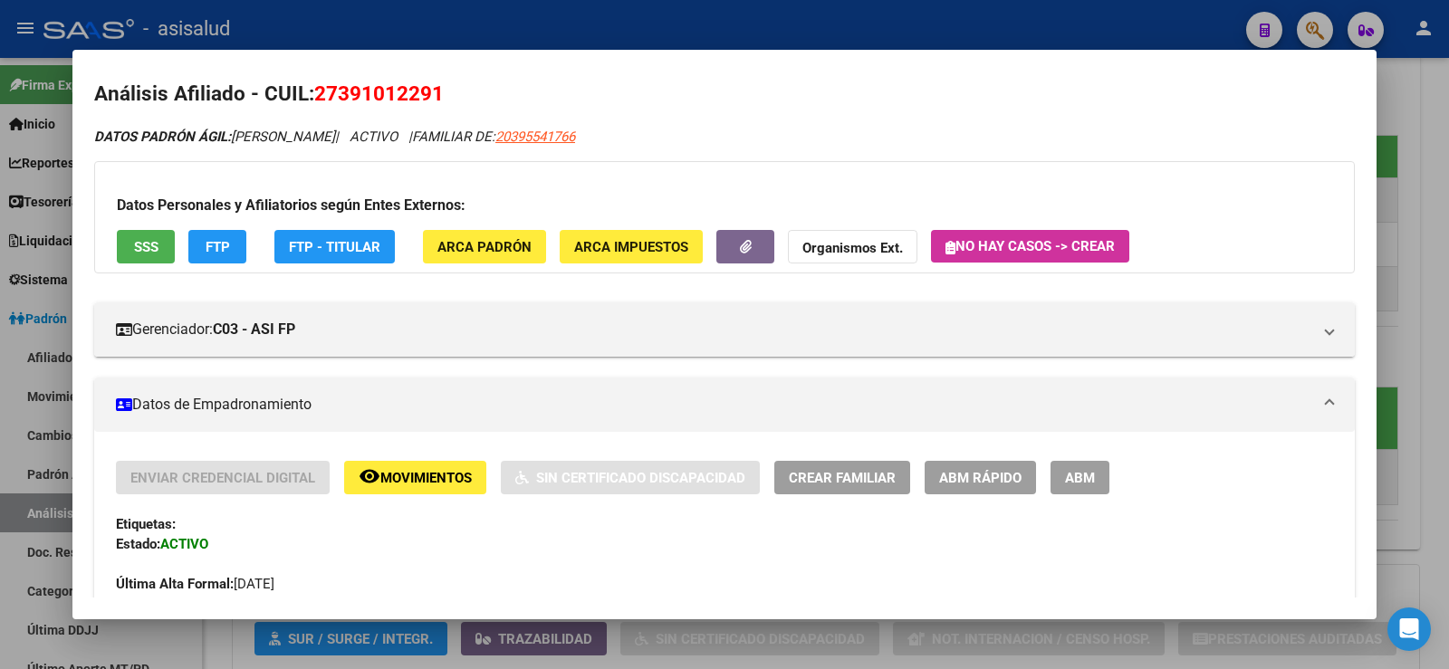
scroll to position [0, 0]
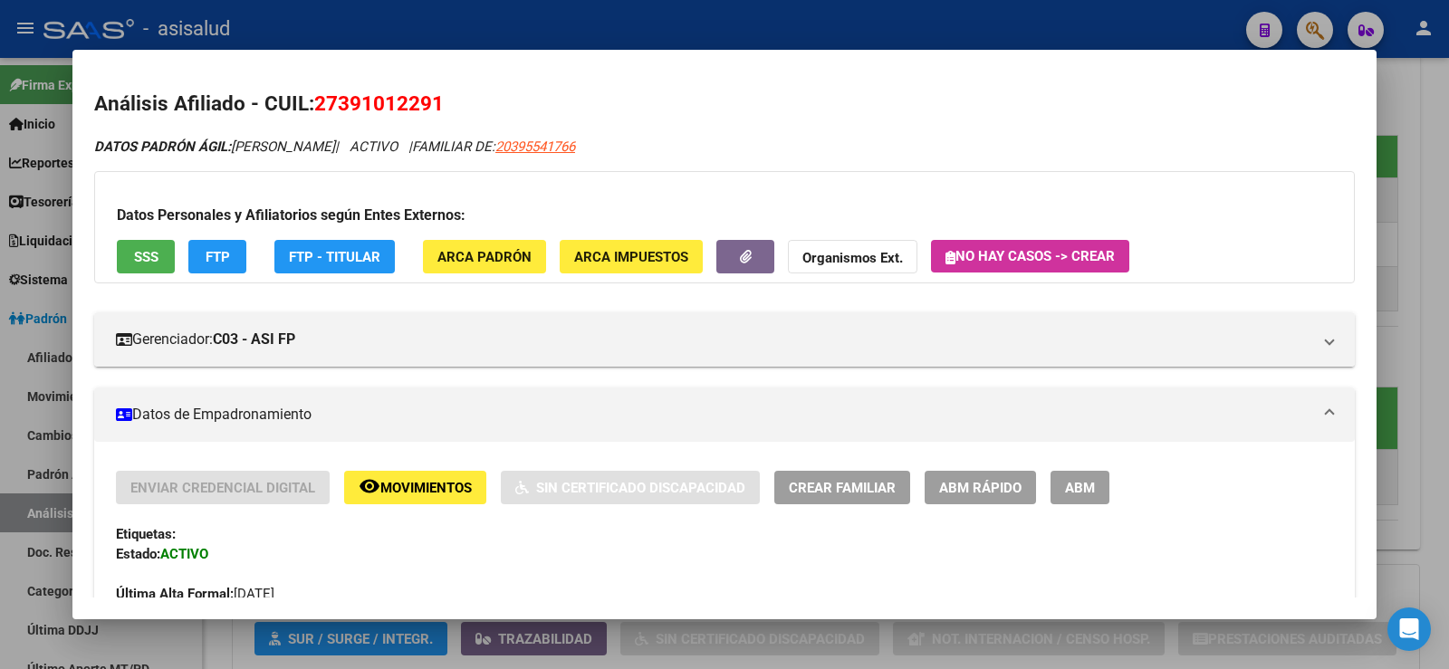
click at [1427, 194] on div at bounding box center [724, 334] width 1449 height 669
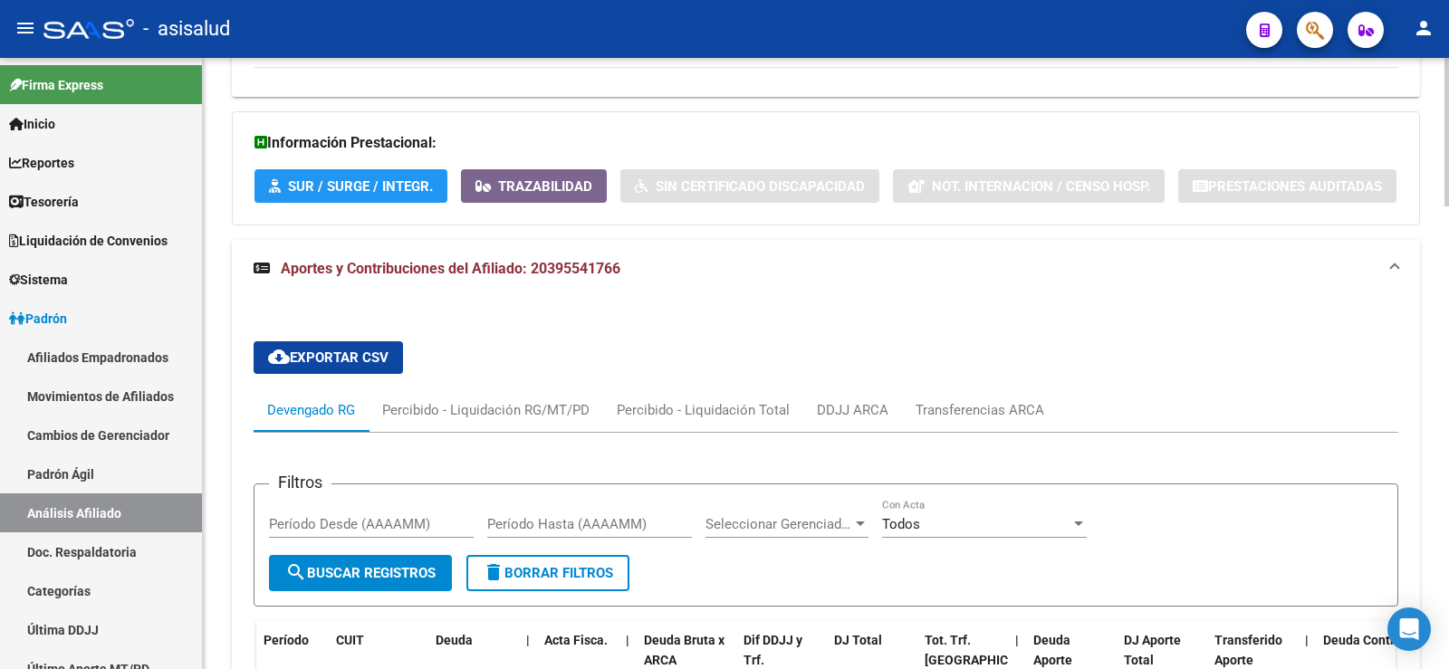
scroll to position [1616, 0]
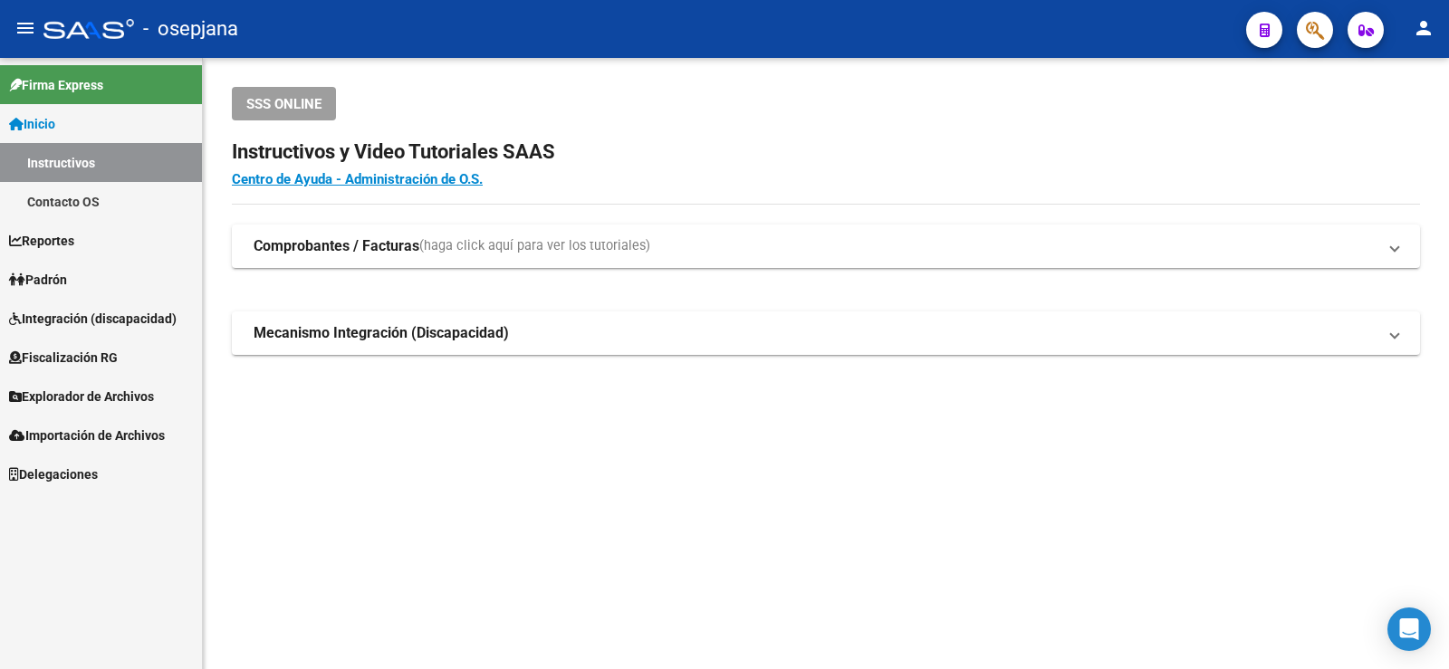
click at [67, 282] on span "Padrón" at bounding box center [38, 280] width 58 height 20
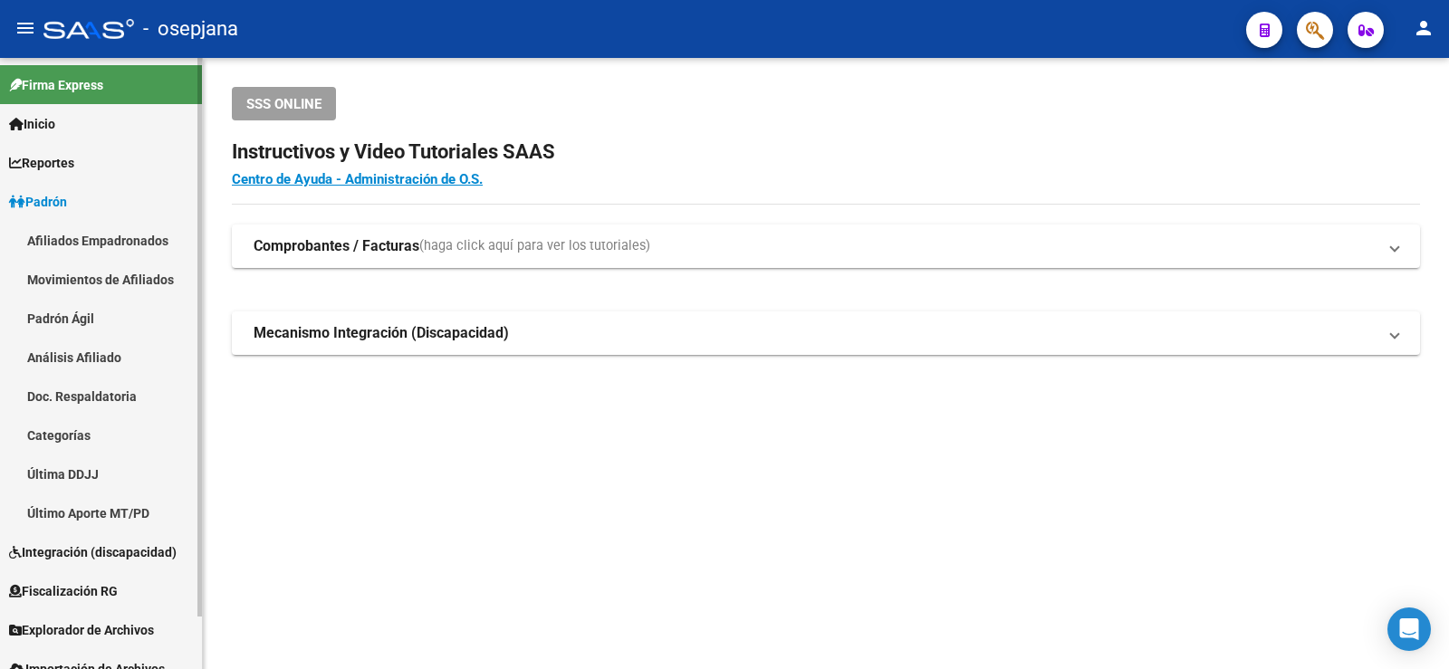
click at [82, 363] on link "Análisis Afiliado" at bounding box center [101, 357] width 202 height 39
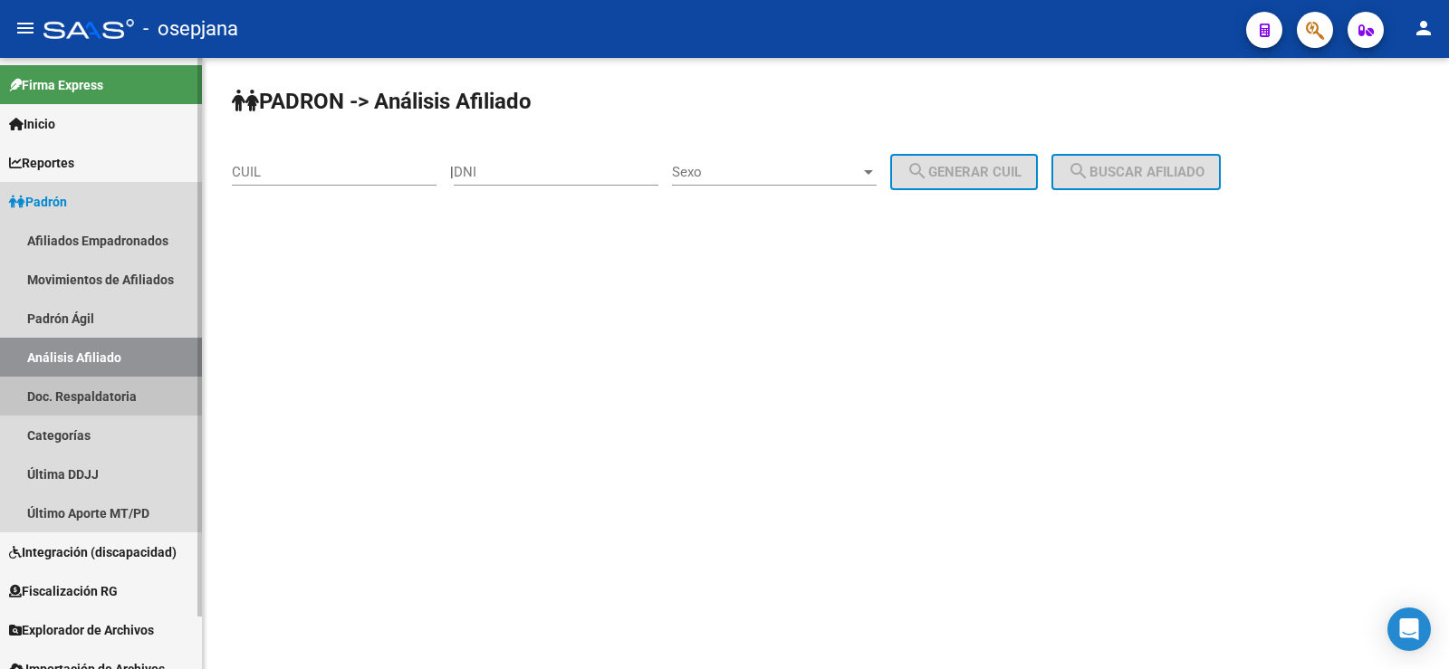
click at [83, 393] on link "Doc. Respaldatoria" at bounding box center [101, 396] width 202 height 39
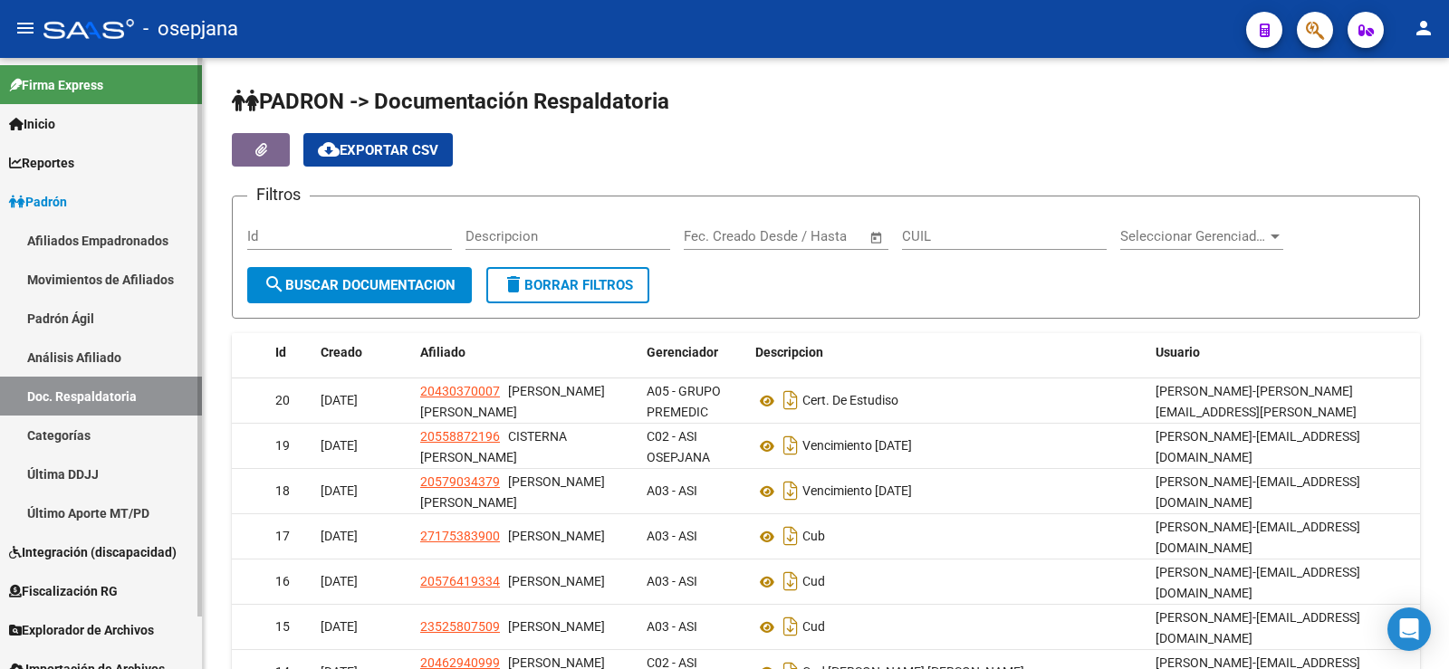
click at [71, 359] on link "Análisis Afiliado" at bounding box center [101, 357] width 202 height 39
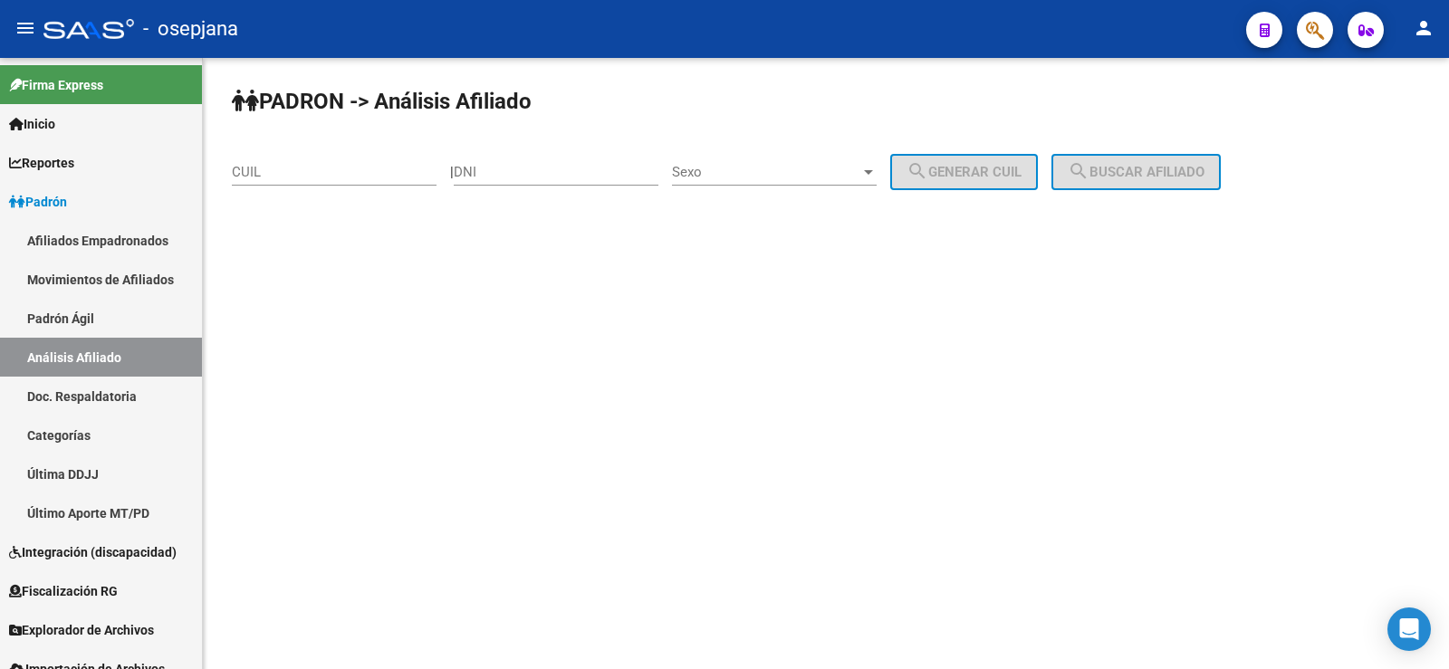
click at [292, 176] on input "CUIL" at bounding box center [334, 172] width 205 height 16
paste input "20-40494483-6"
drag, startPoint x: 1176, startPoint y: 171, endPoint x: 1153, endPoint y: 192, distance: 30.8
click at [1175, 171] on span "search Buscar afiliado" at bounding box center [1136, 172] width 137 height 16
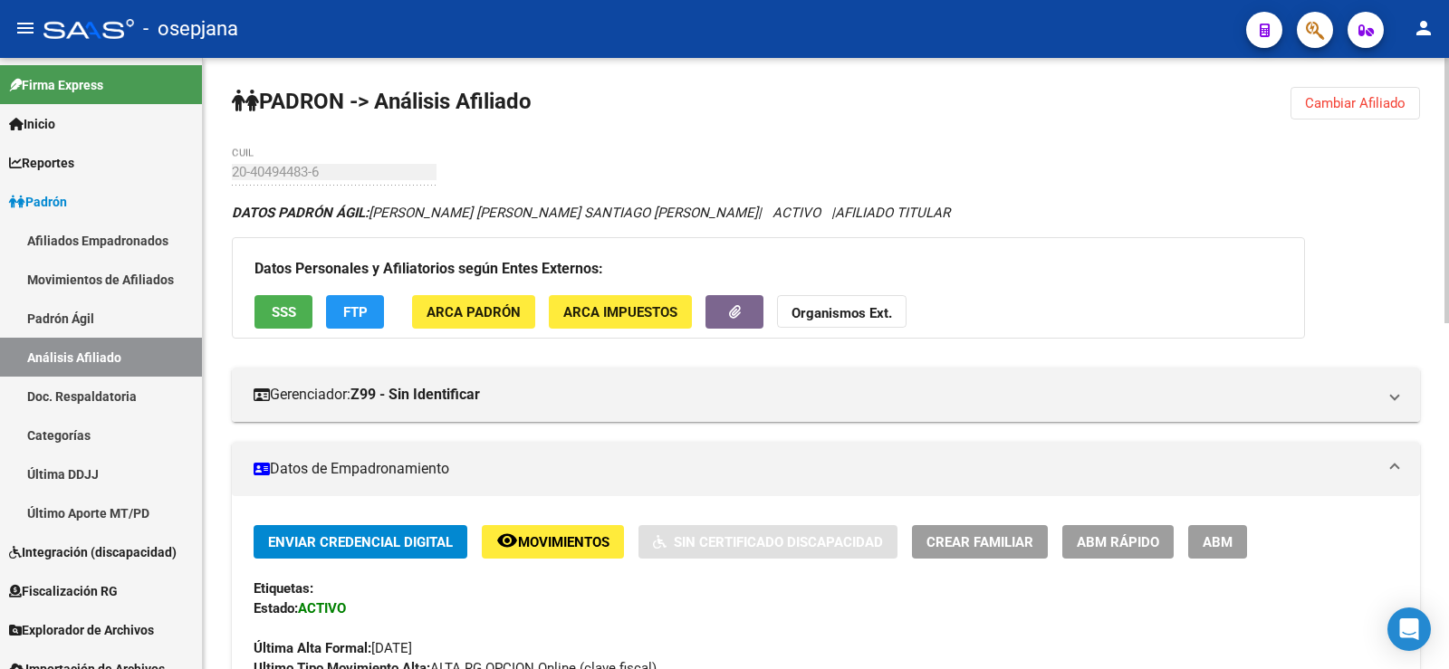
click at [1355, 102] on span "Cambiar Afiliado" at bounding box center [1355, 103] width 101 height 16
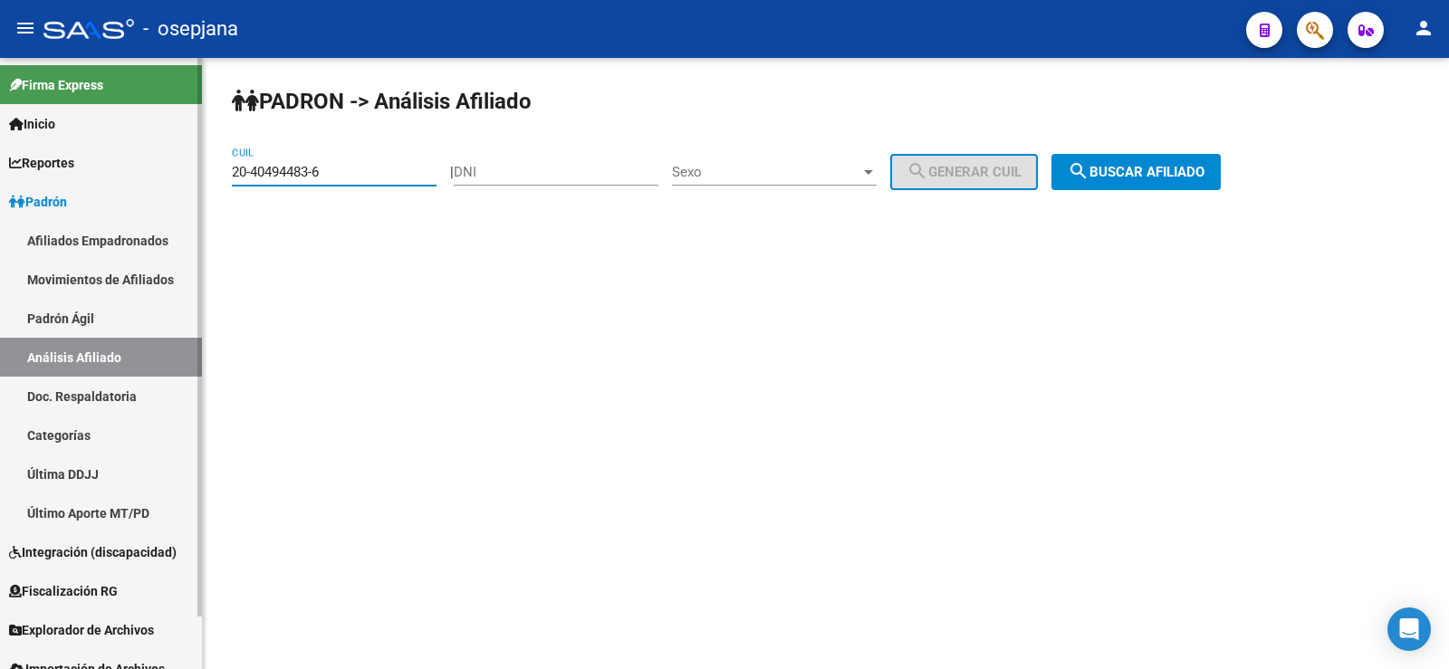
drag, startPoint x: 355, startPoint y: 177, endPoint x: 168, endPoint y: 173, distance: 187.5
click at [168, 173] on mat-sidenav-container "Firma Express Inicio Instructivos Contacto OS Reportes Ingresos Devengados Anál…" at bounding box center [724, 363] width 1449 height 611
paste input "7-42674400-2"
type input "27-42674400-2"
click at [1129, 175] on span "search Buscar afiliado" at bounding box center [1136, 172] width 137 height 16
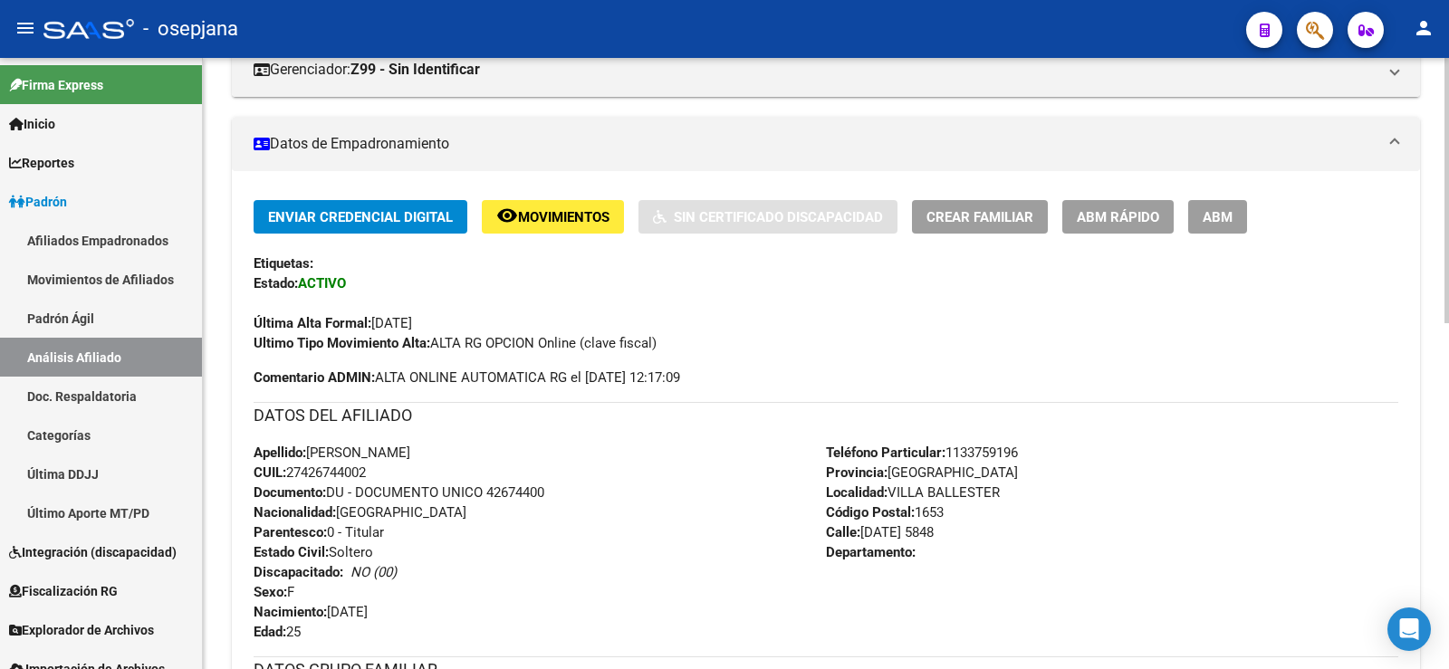
scroll to position [362, 0]
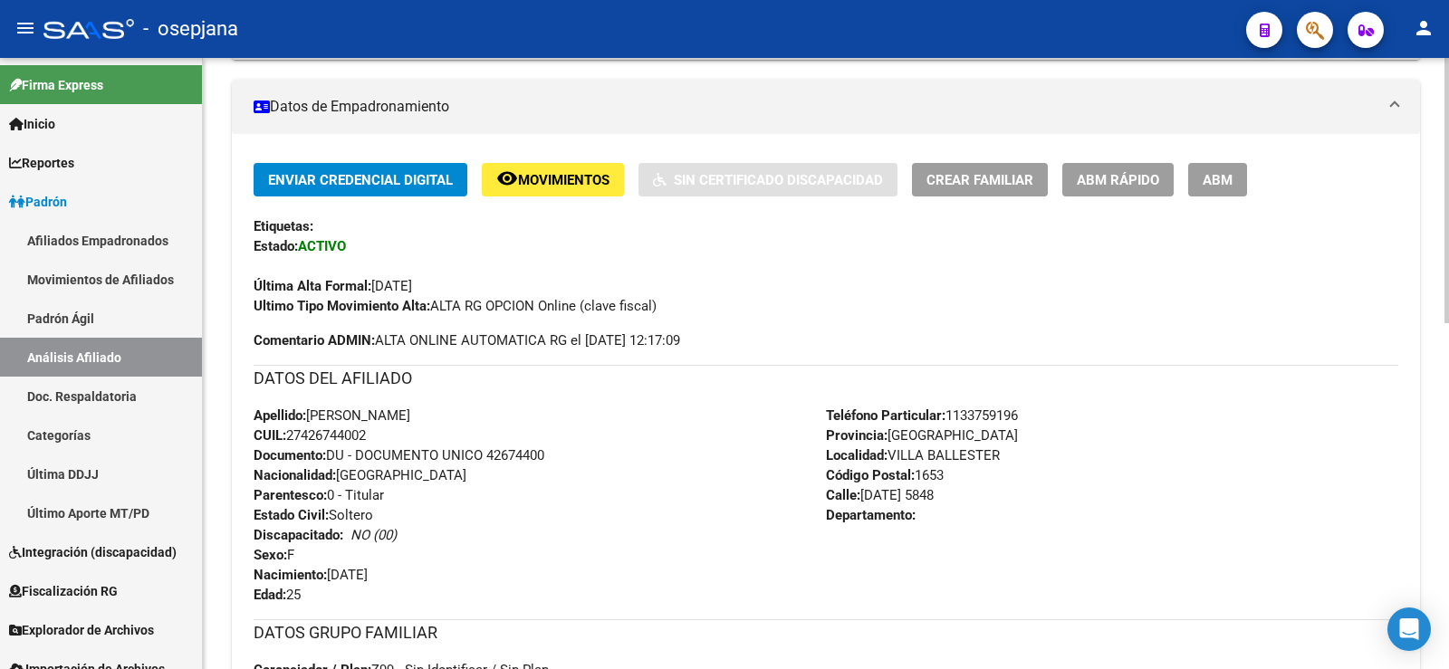
click at [1110, 176] on span "ABM Rápido" at bounding box center [1118, 180] width 82 height 16
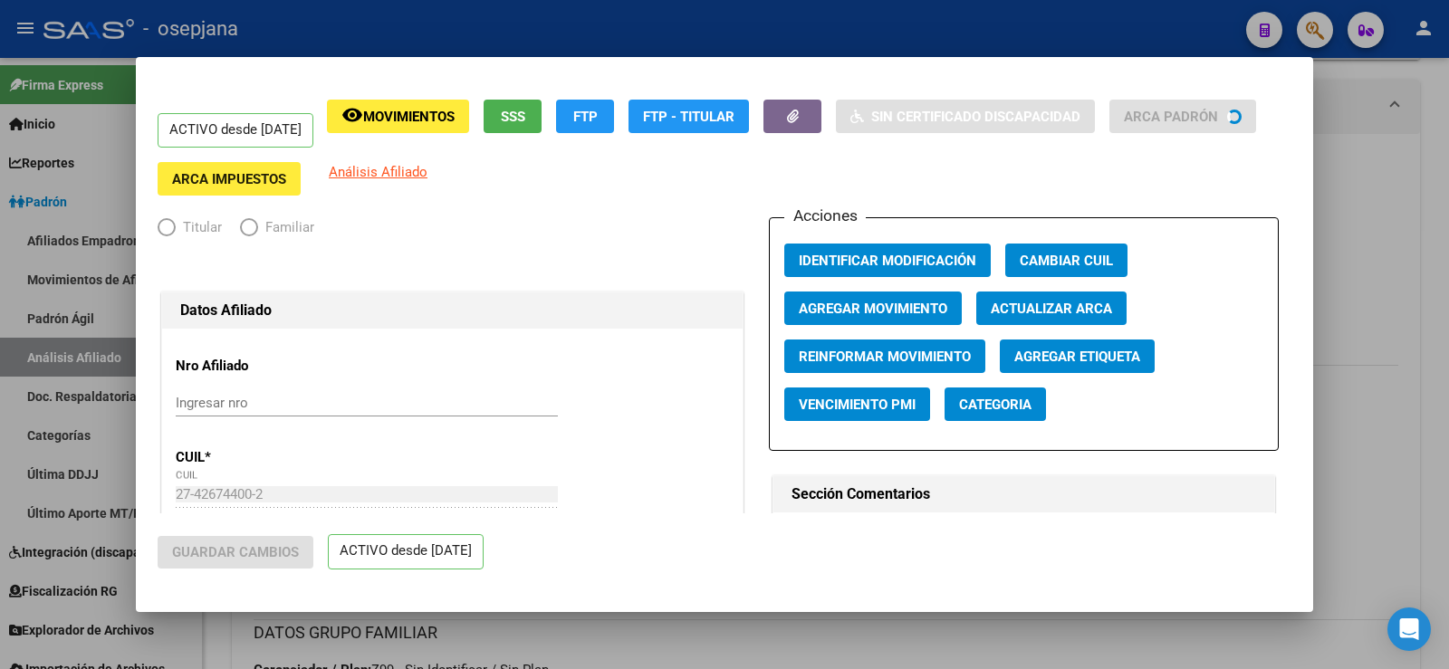
radio input "true"
type input "30-71422403-0"
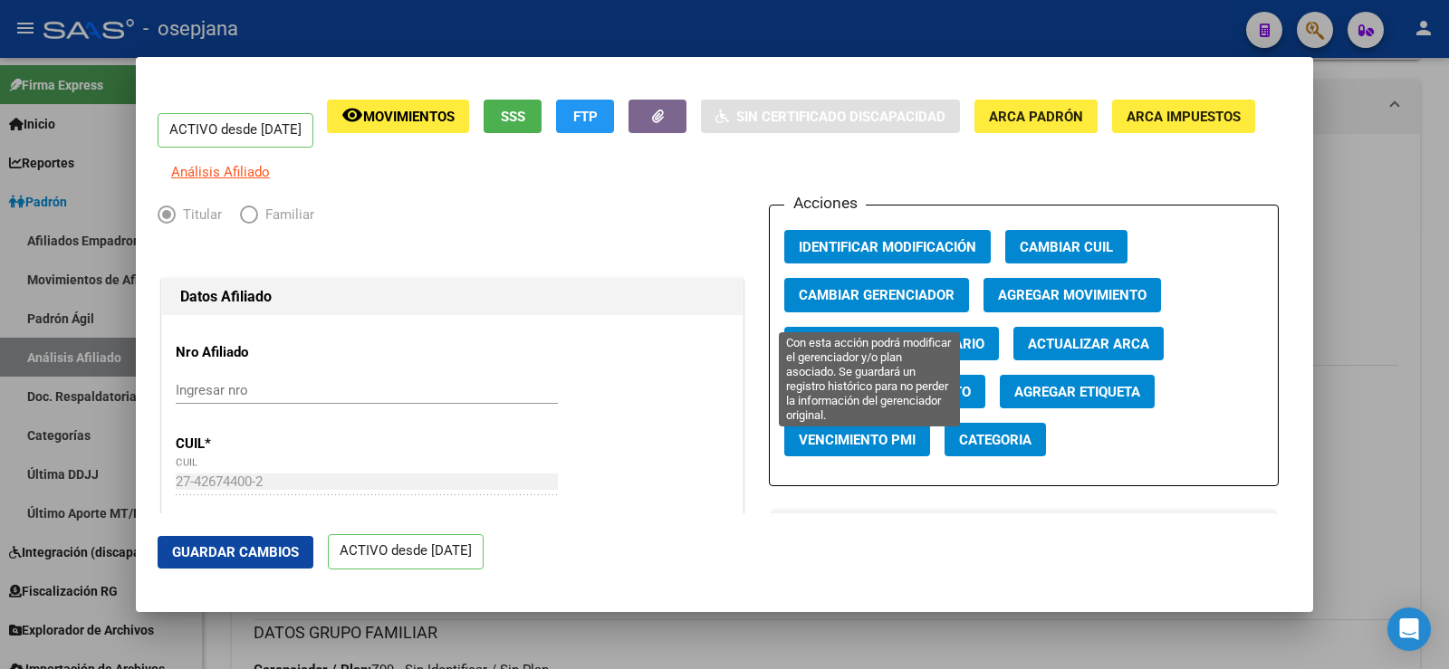
click at [899, 293] on button "Cambiar Gerenciador" at bounding box center [876, 295] width 185 height 34
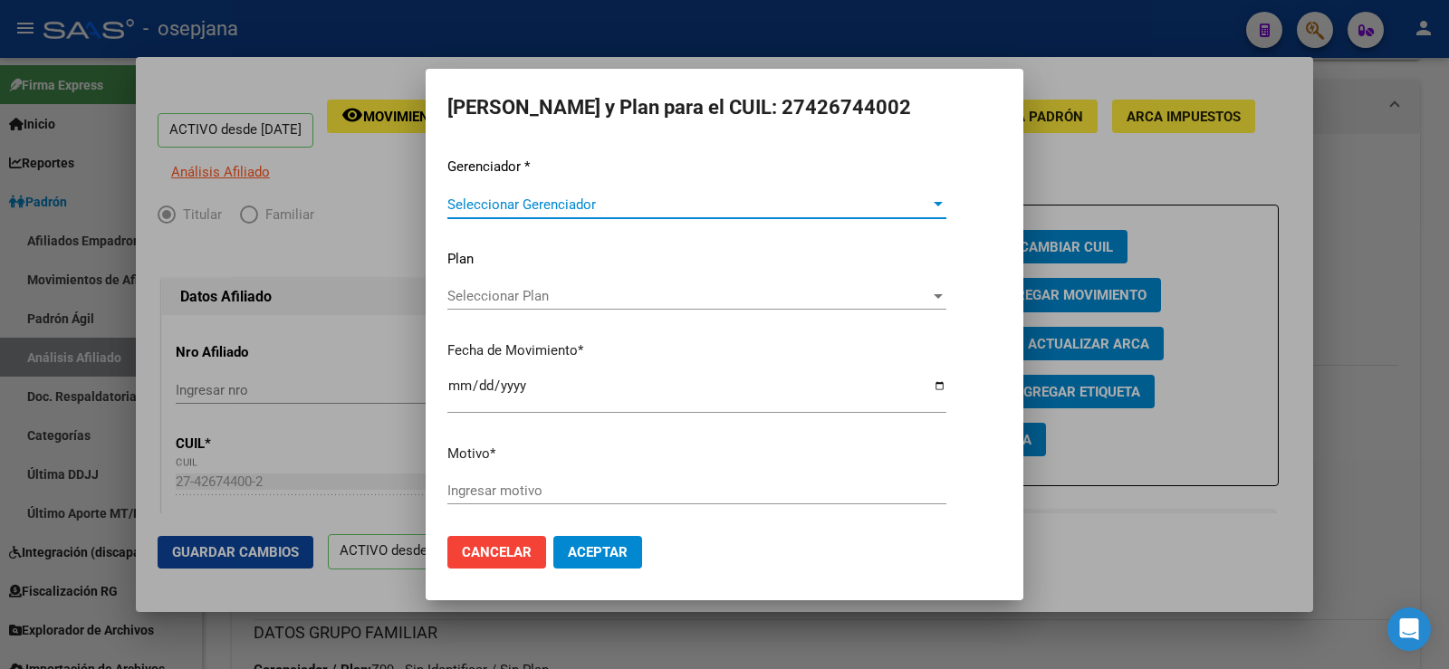
click at [594, 204] on span "Seleccionar Gerenciador" at bounding box center [688, 205] width 483 height 16
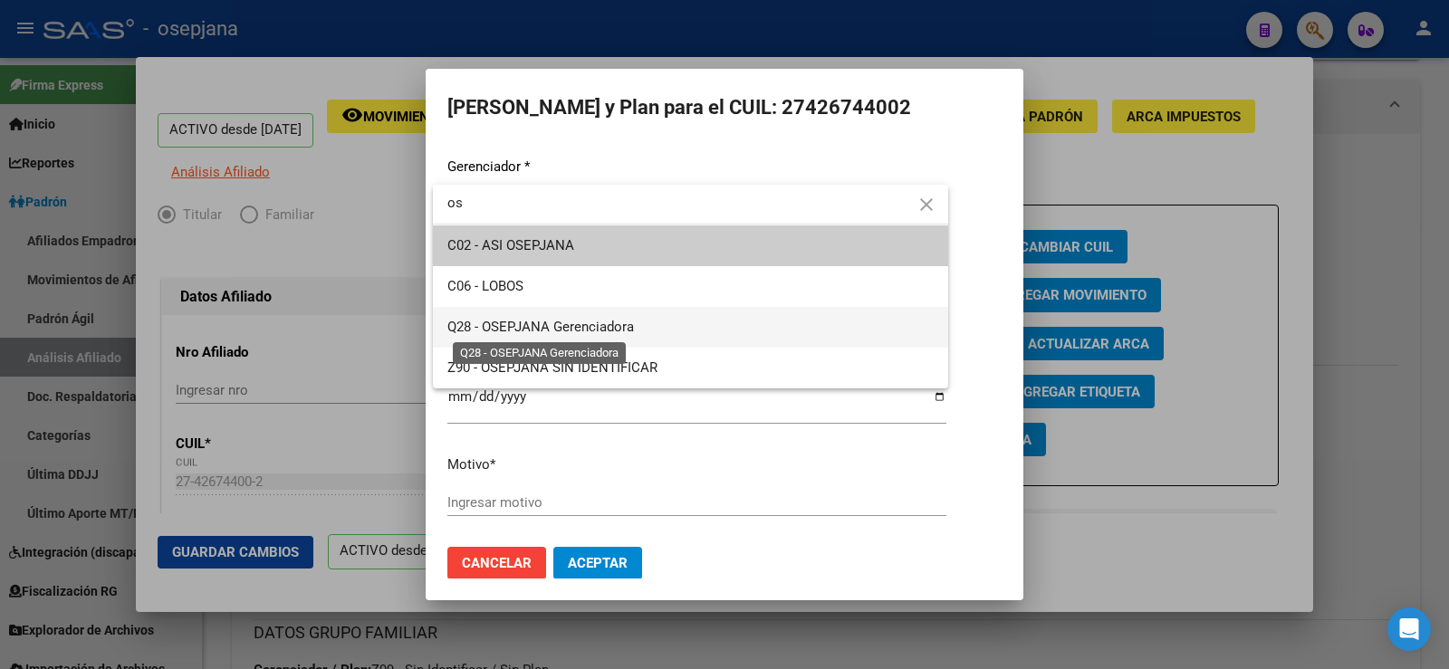
type input "os"
click at [586, 320] on span "Q28 - OSEPJANA Gerenciadora" at bounding box center [540, 327] width 187 height 16
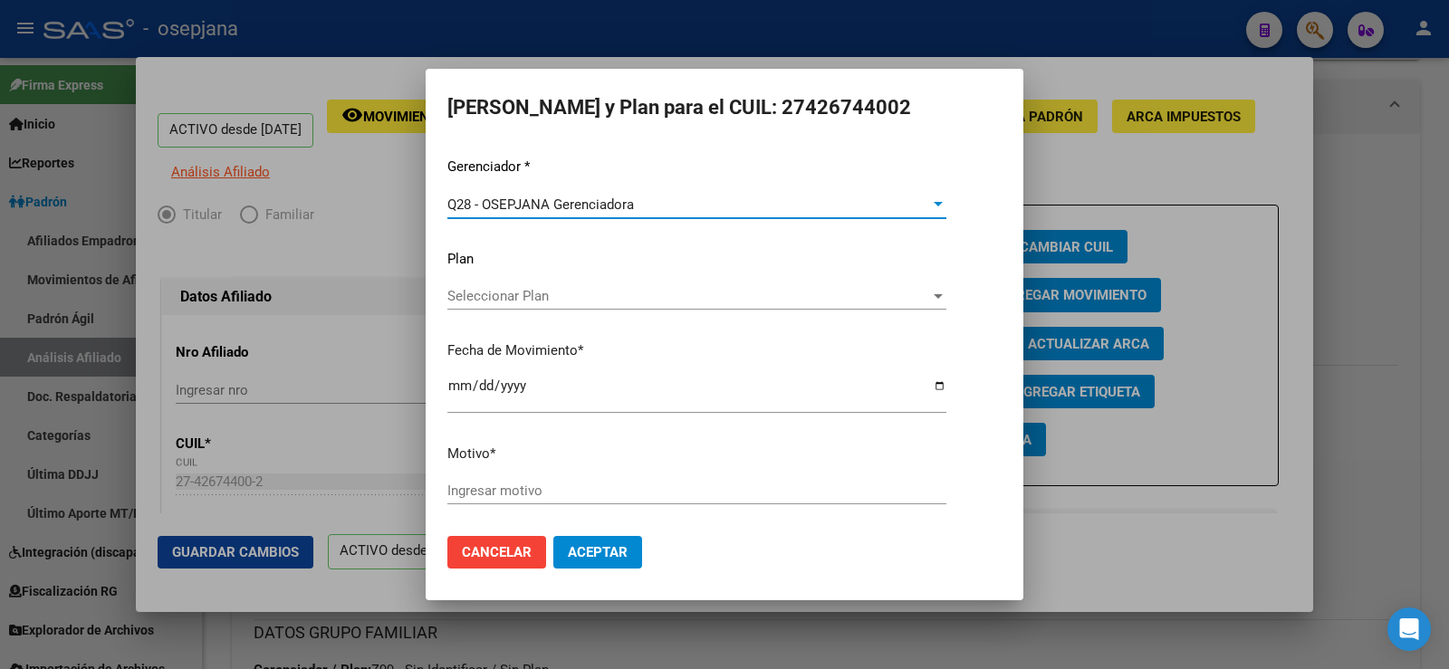
click at [542, 498] on input "Ingresar motivo" at bounding box center [696, 491] width 499 height 16
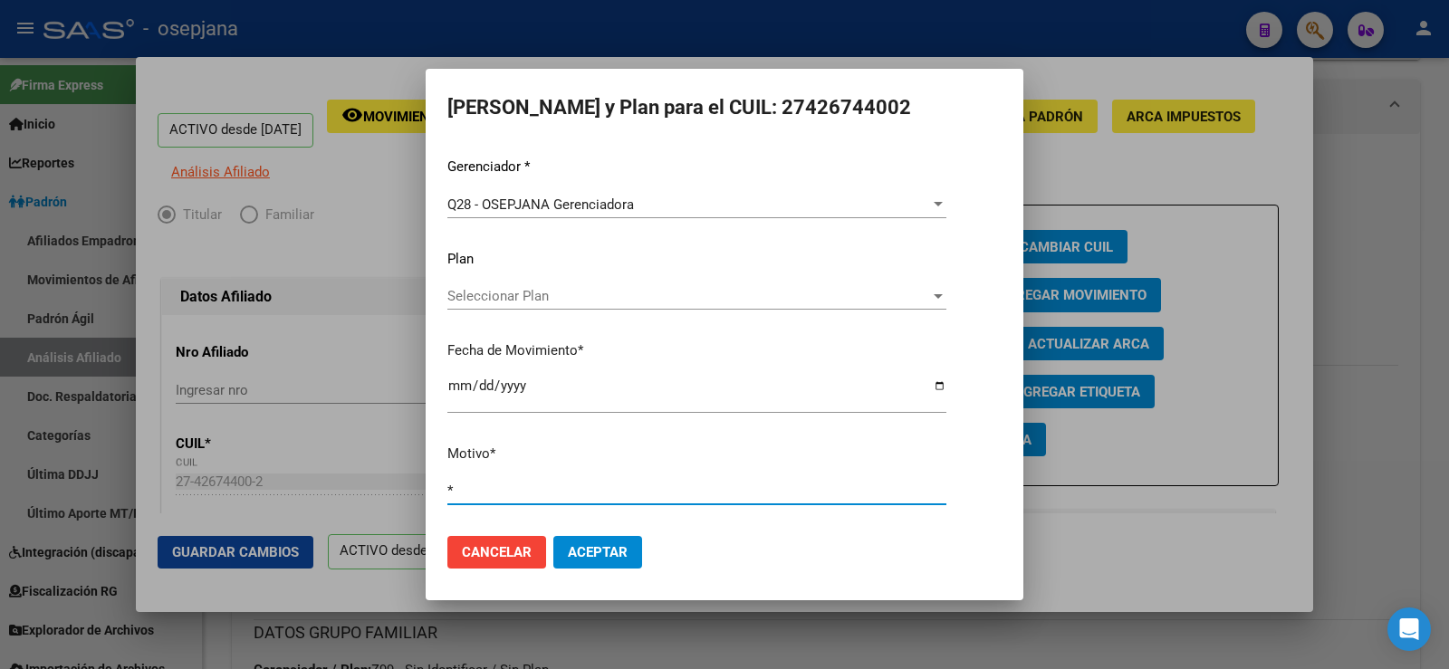
type input "*"
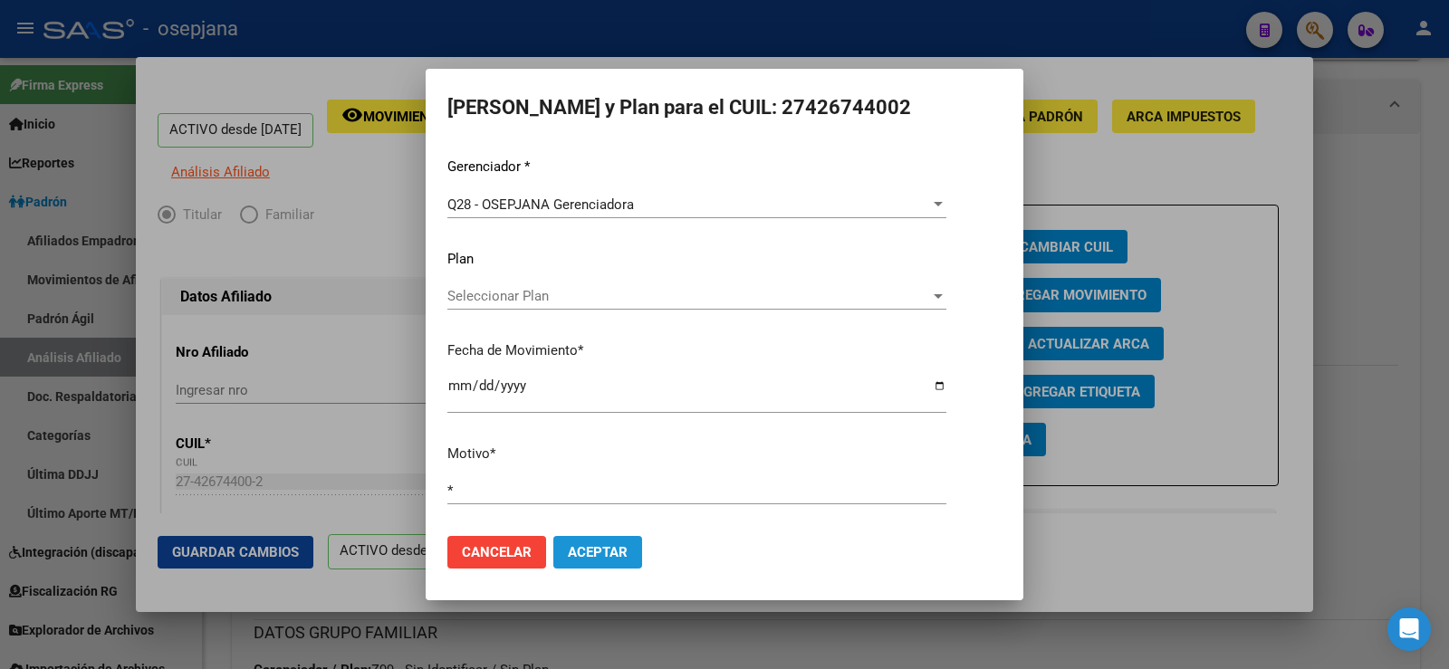
click at [630, 553] on button "Aceptar" at bounding box center [597, 552] width 89 height 33
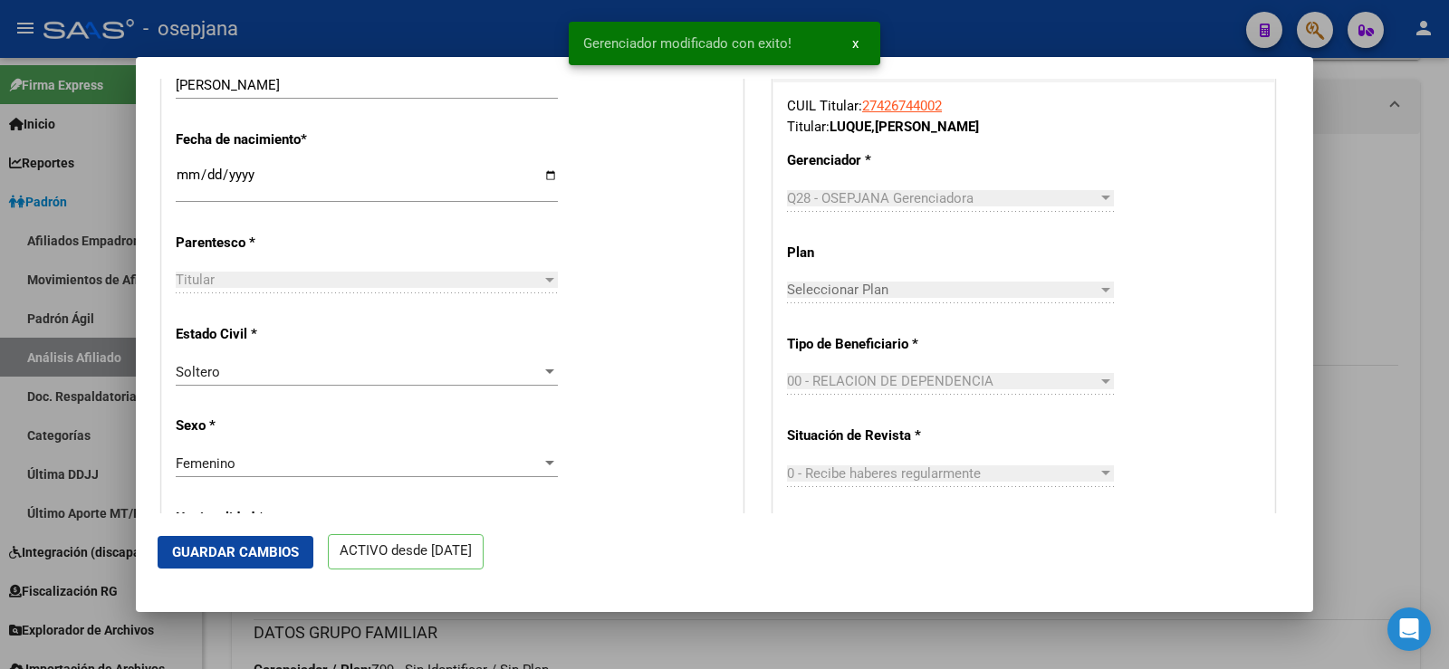
scroll to position [815, 0]
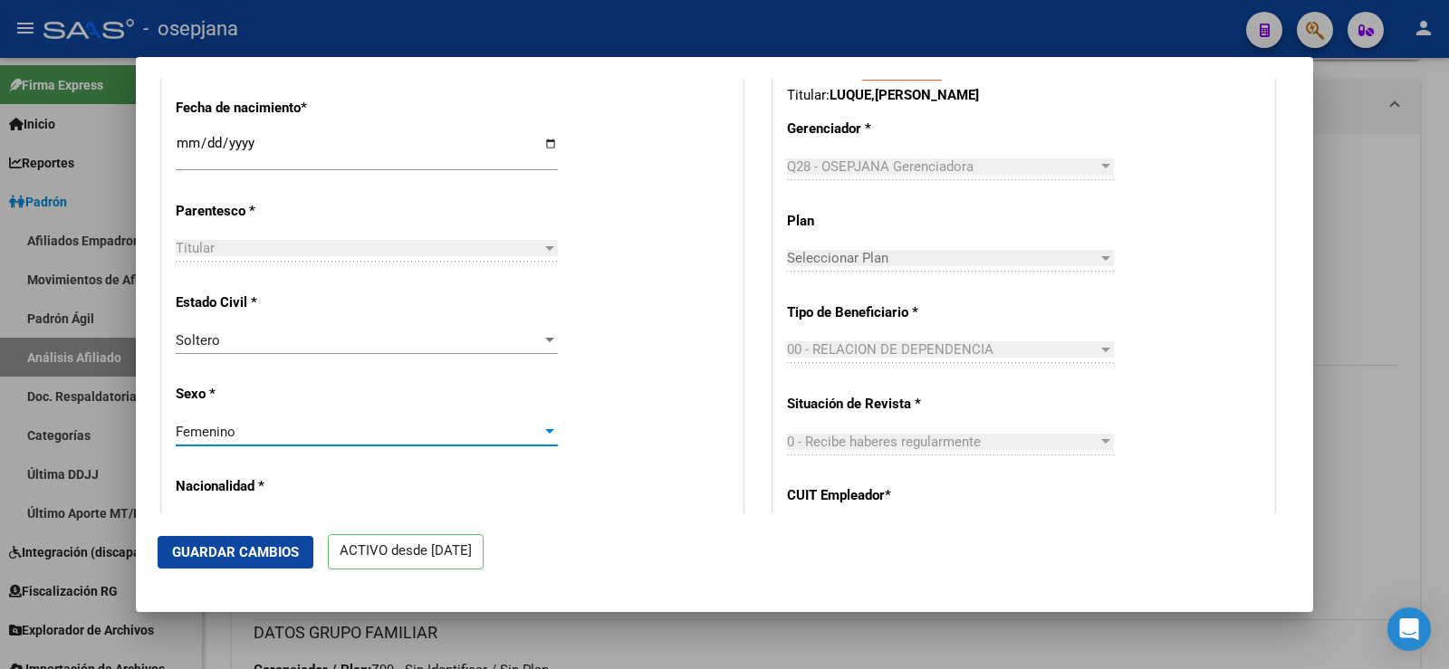
click at [222, 440] on span "Femenino" at bounding box center [206, 432] width 60 height 16
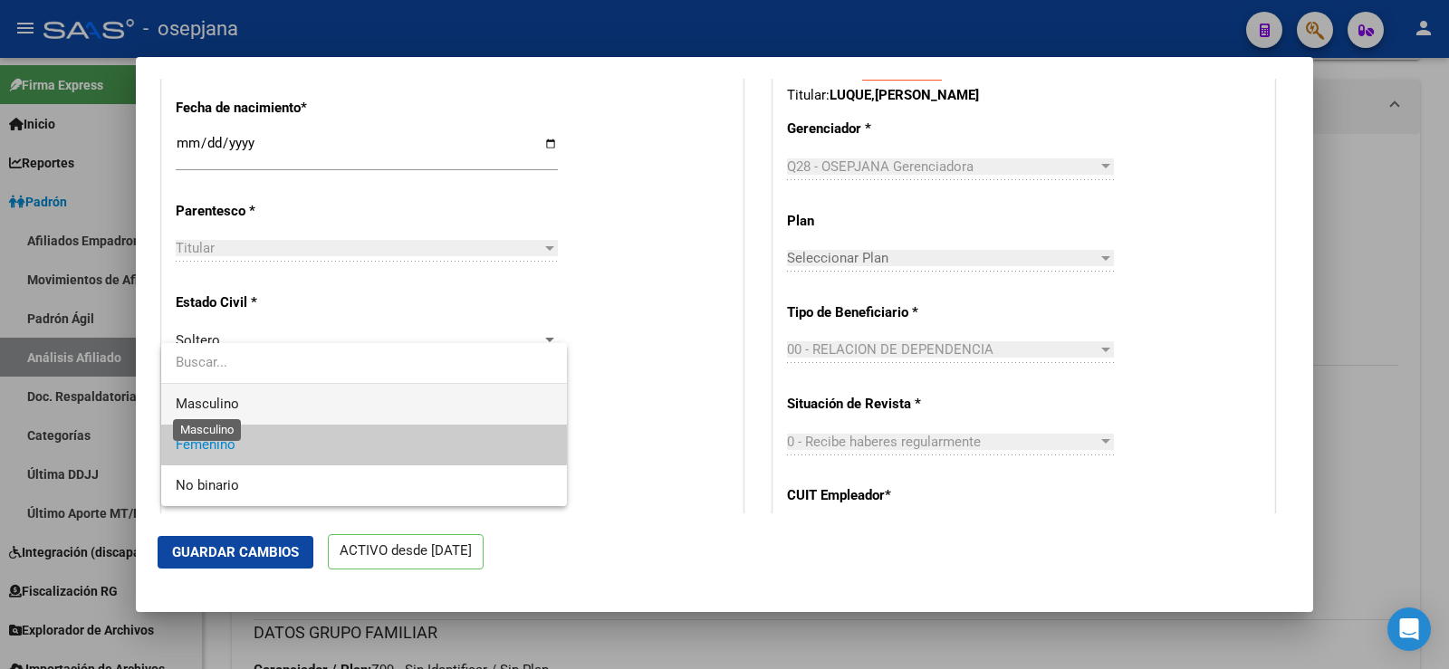
click at [235, 401] on span "Masculino" at bounding box center [207, 404] width 63 height 16
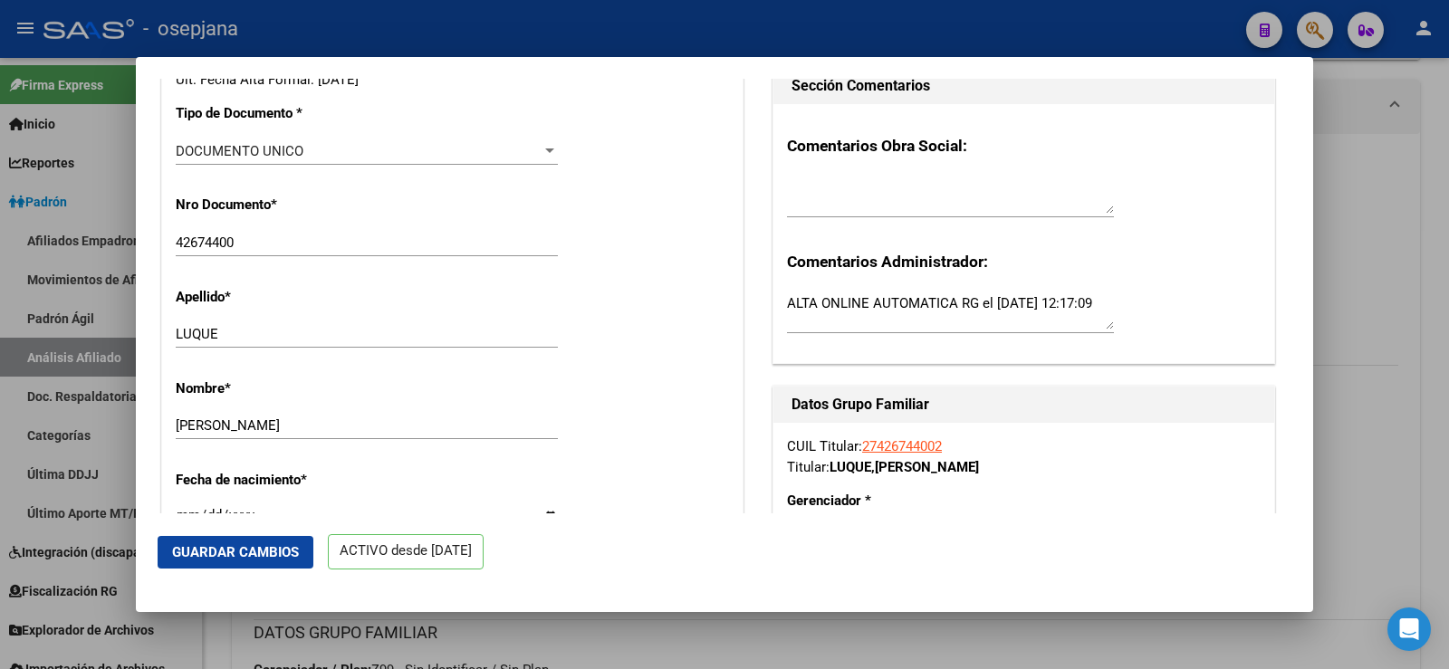
scroll to position [453, 0]
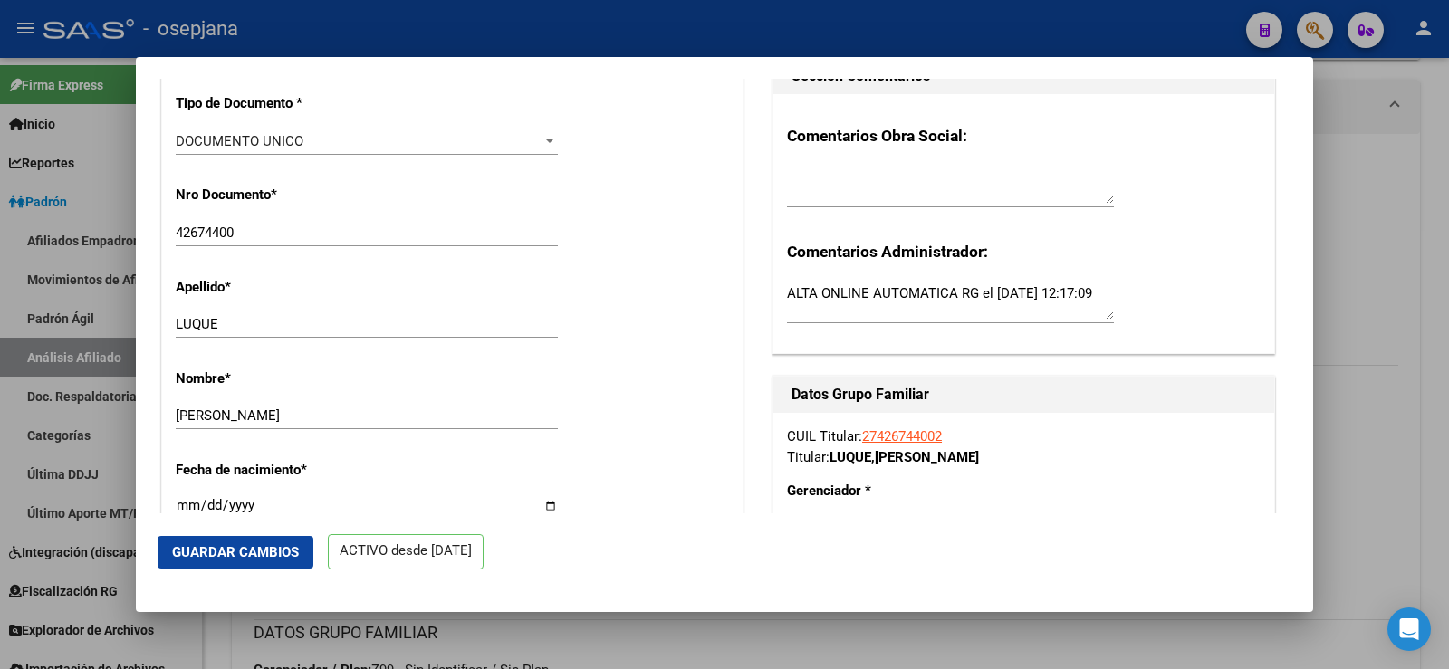
click at [295, 554] on span "Guardar Cambios" at bounding box center [235, 552] width 127 height 16
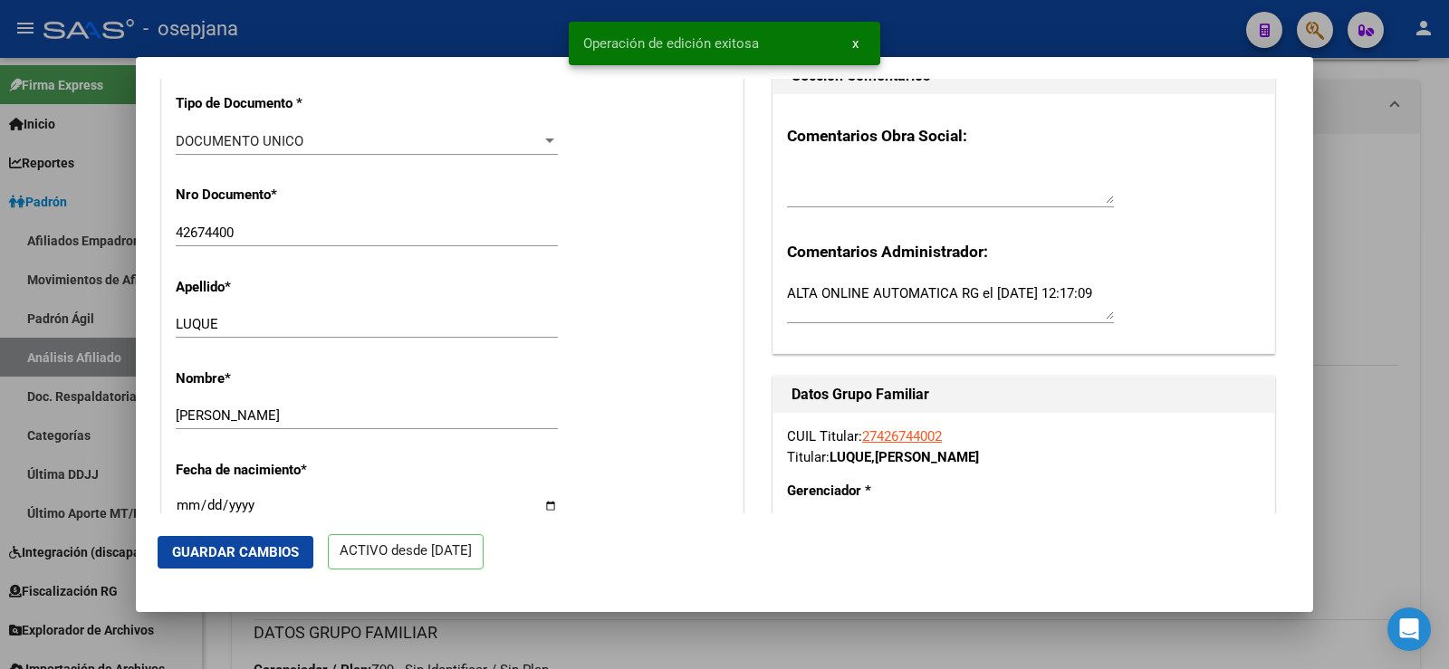
click at [1429, 187] on div at bounding box center [724, 334] width 1449 height 669
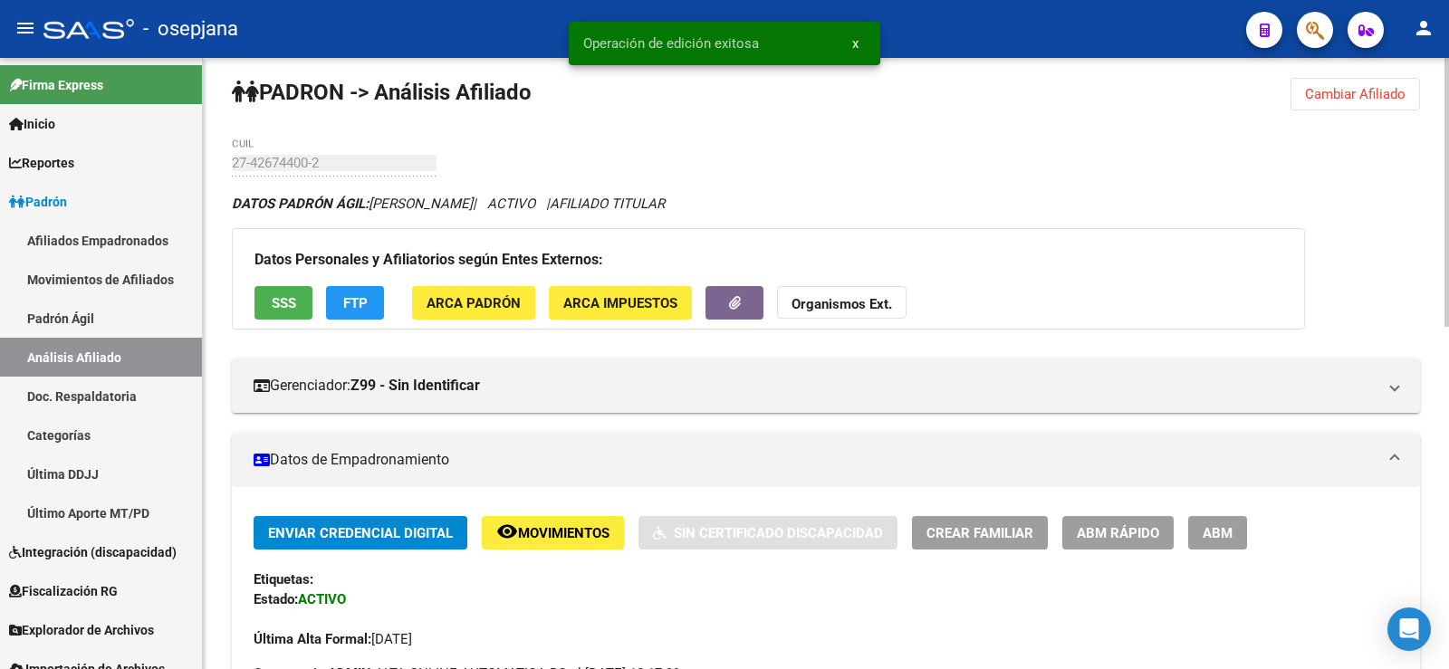
scroll to position [0, 0]
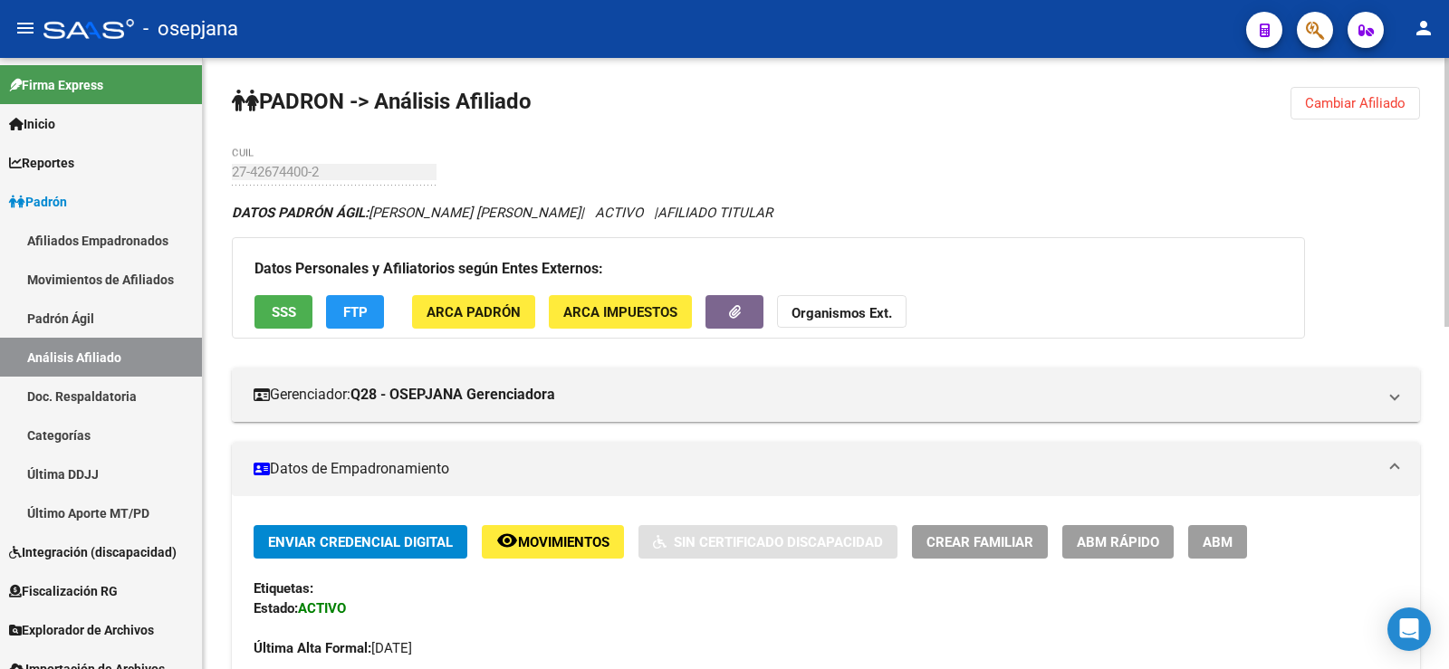
click at [1383, 95] on span "Cambiar Afiliado" at bounding box center [1355, 103] width 101 height 16
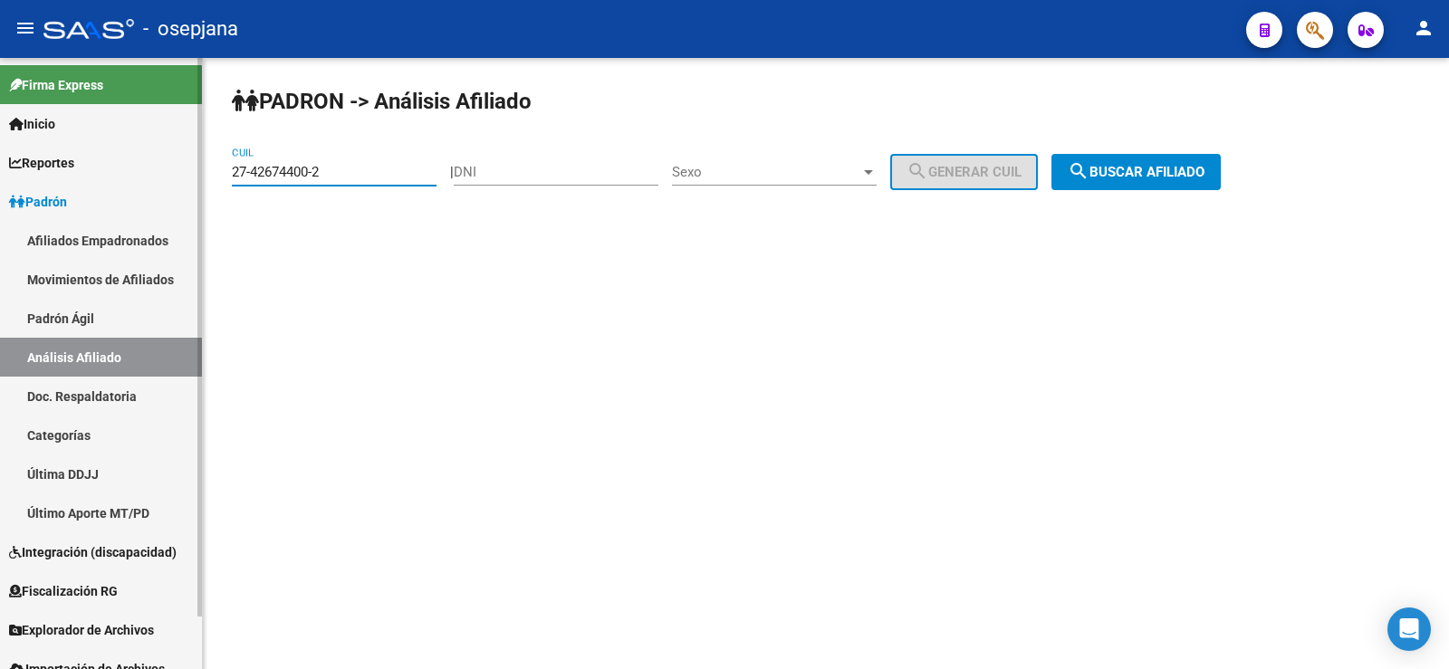
drag, startPoint x: 374, startPoint y: 170, endPoint x: 184, endPoint y: 167, distance: 190.2
click at [184, 167] on mat-sidenav-container "Firma Express Inicio Instructivos Contacto OS Reportes Ingresos Devengados Anál…" at bounding box center [724, 363] width 1449 height 611
paste input "0-27007748-0"
type input "20-27007748-0"
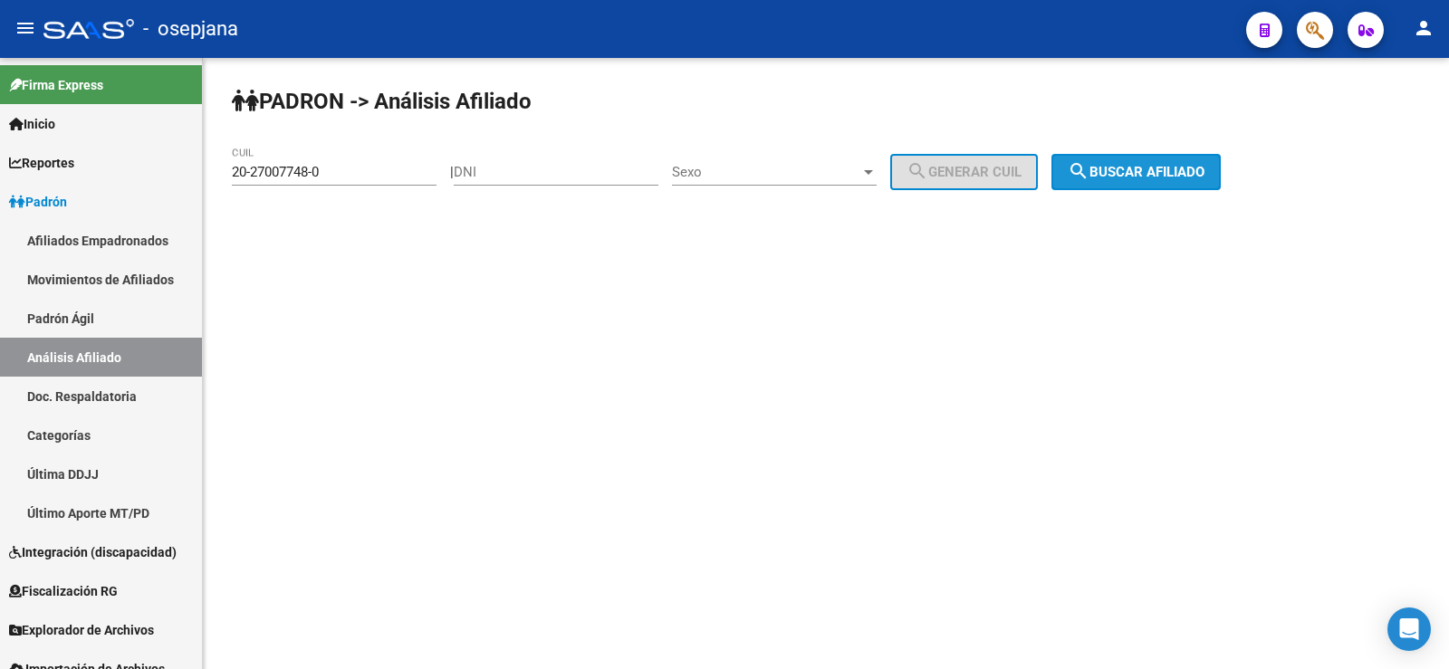
click at [1155, 160] on button "search Buscar afiliado" at bounding box center [1136, 172] width 169 height 36
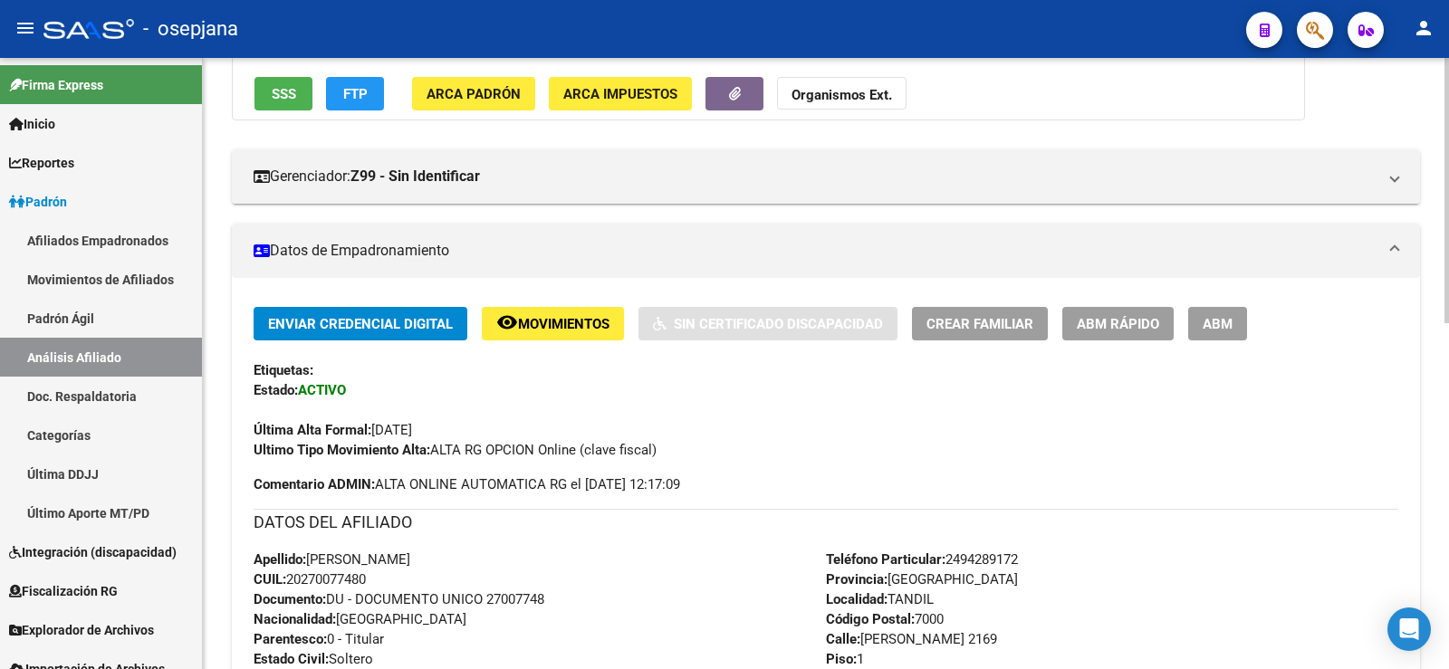
scroll to position [272, 0]
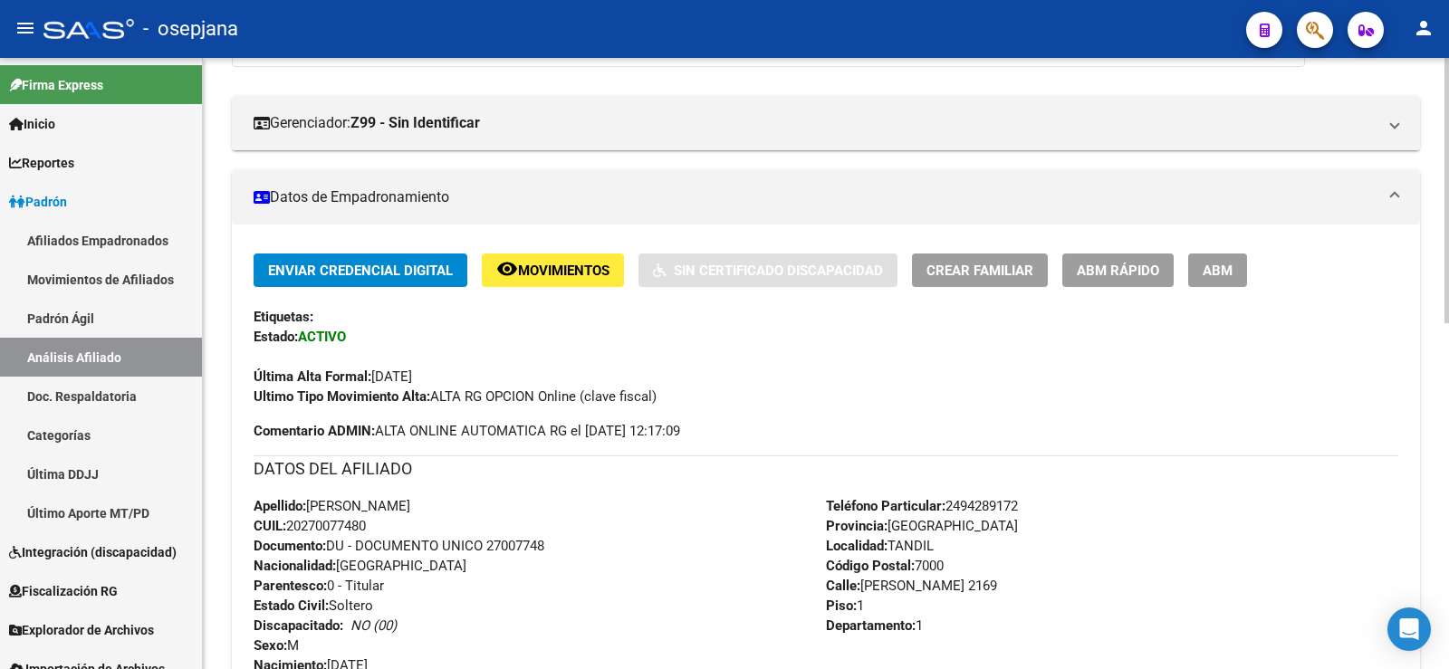
click at [527, 542] on span "Documento: DU - DOCUMENTO UNICO 27007748" at bounding box center [399, 546] width 291 height 16
copy span "27007748"
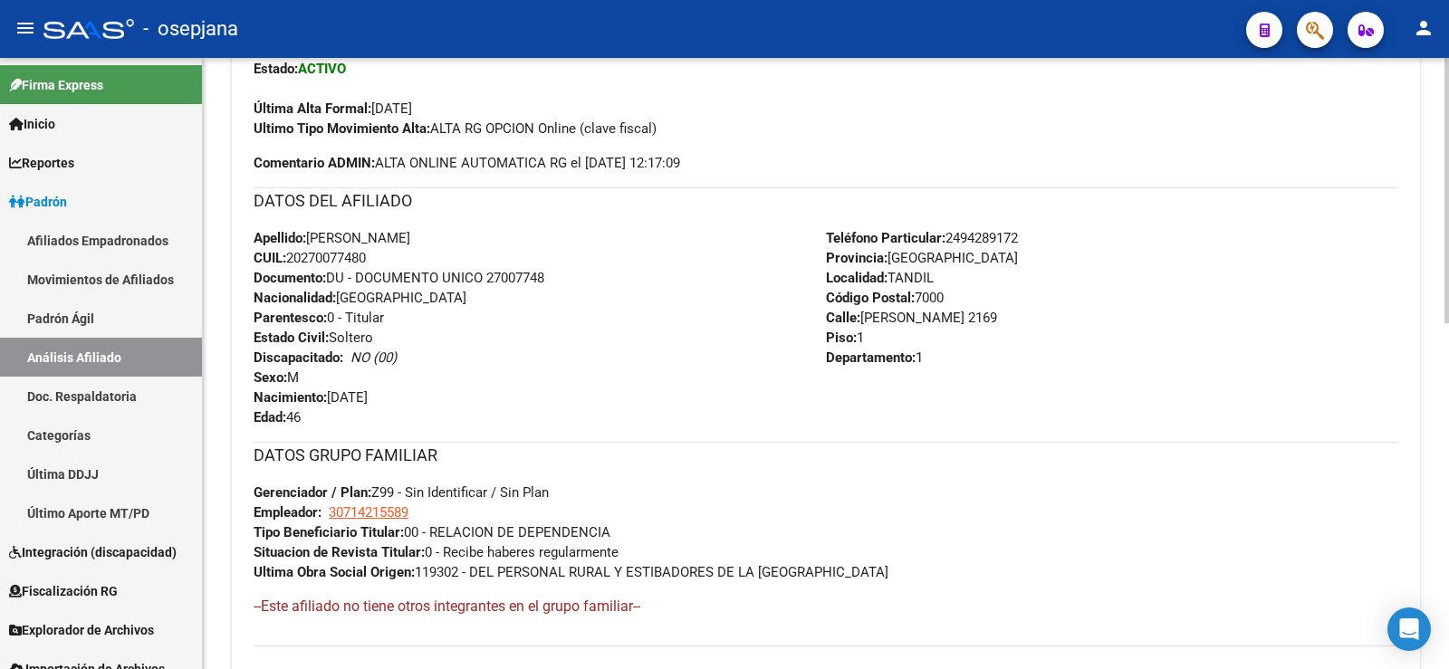
scroll to position [543, 0]
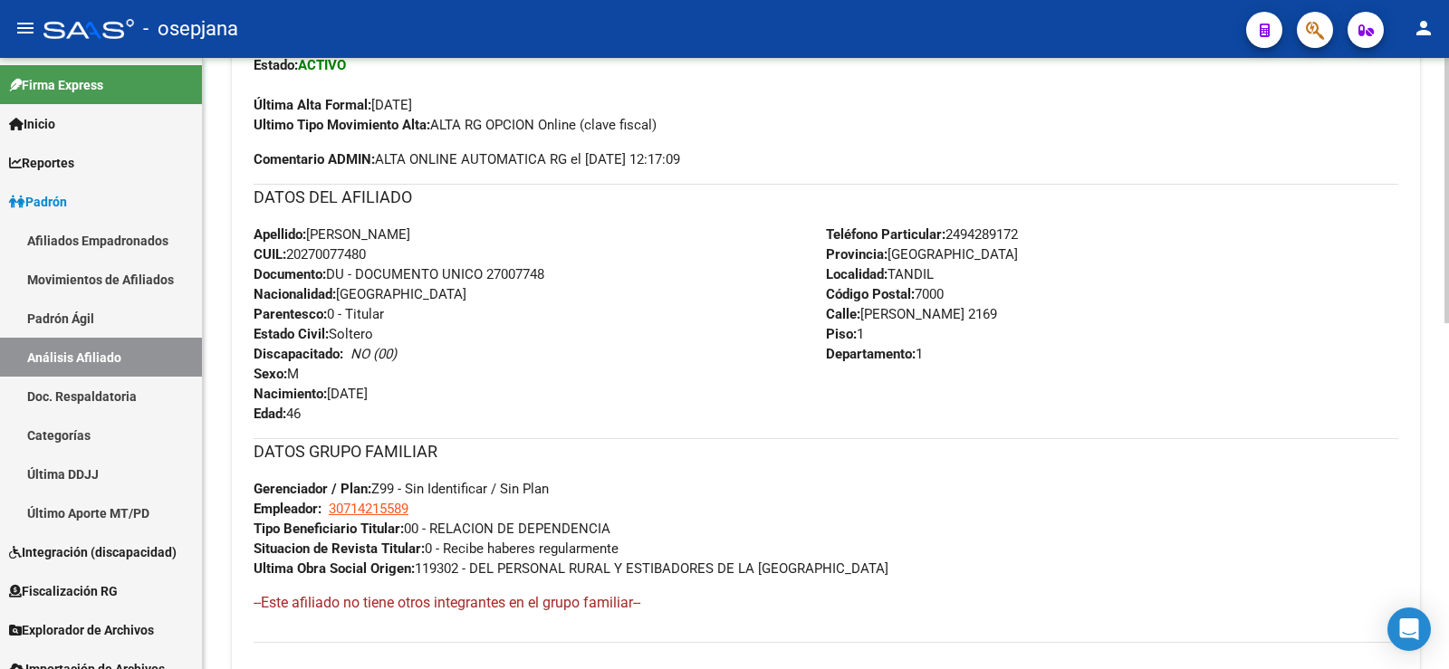
click at [698, 399] on div "Apellido: LUIS ALBERTO PAZ CUIL: 20270077480 Documento: DU - DOCUMENTO UNICO 27…" at bounding box center [540, 324] width 572 height 199
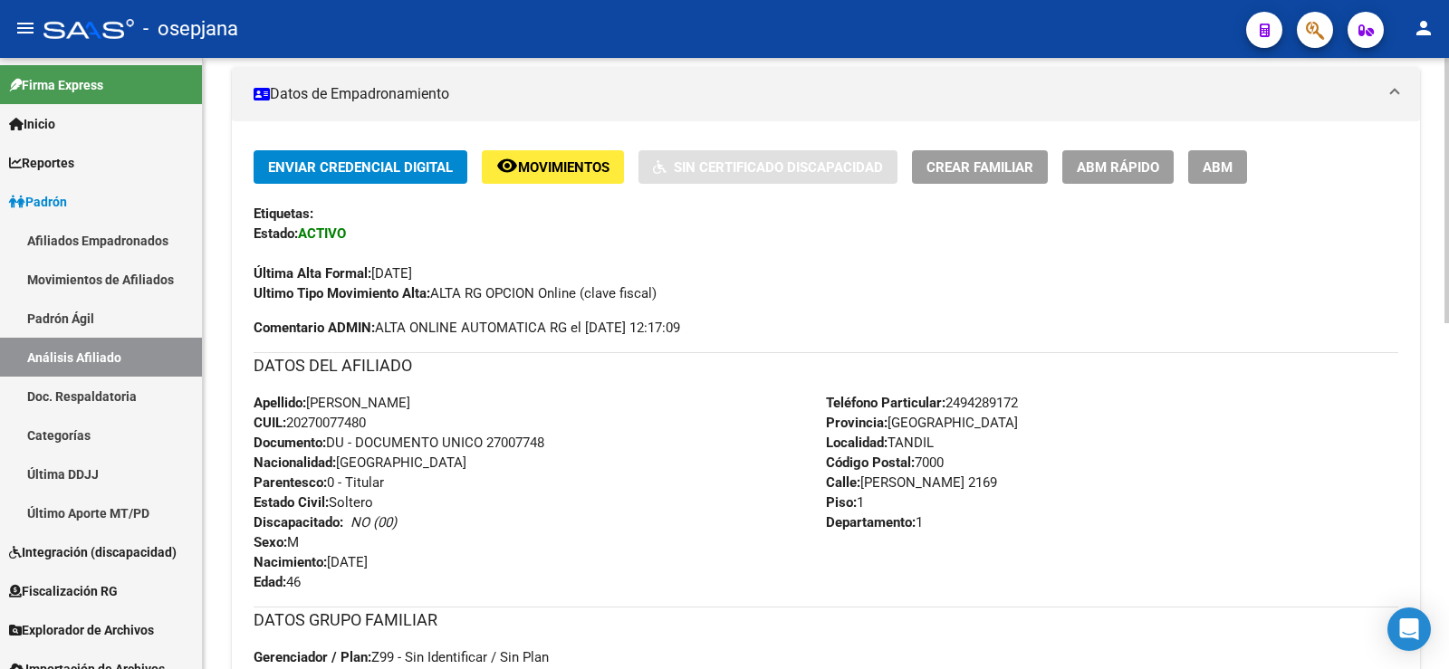
scroll to position [362, 0]
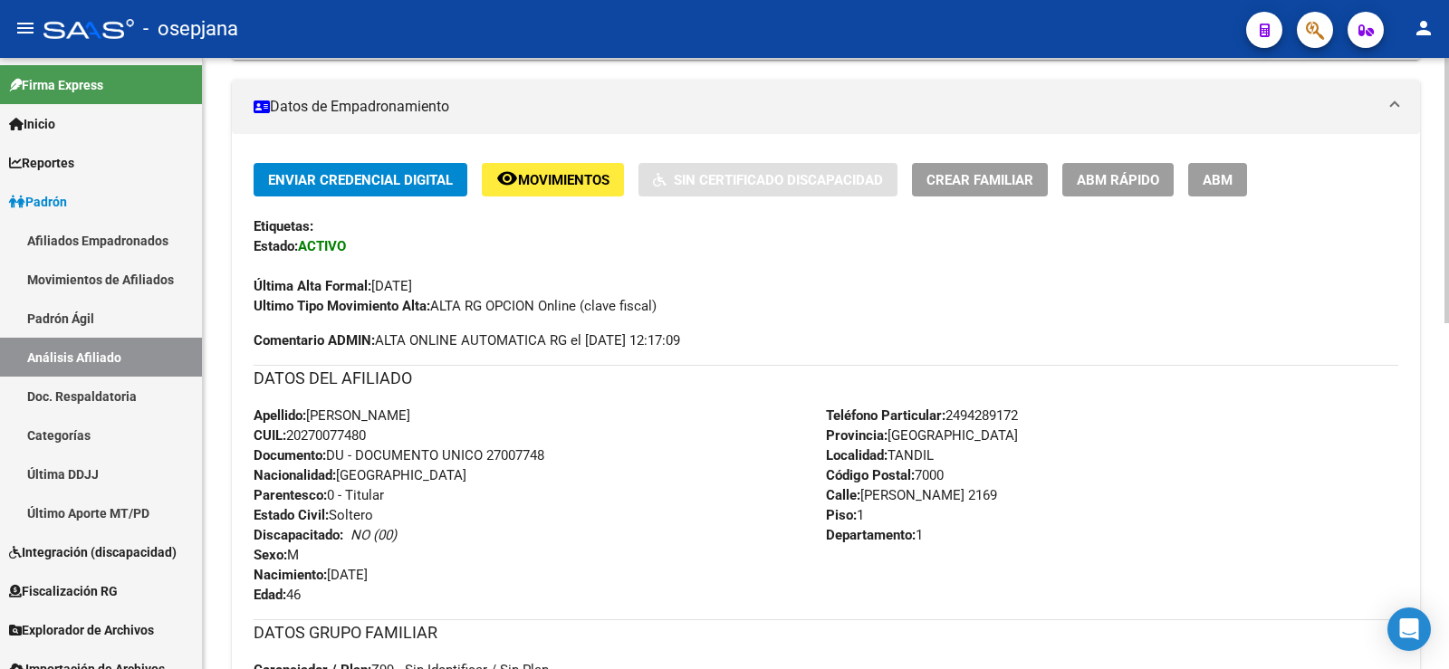
click at [1095, 180] on span "ABM Rápido" at bounding box center [1118, 180] width 82 height 16
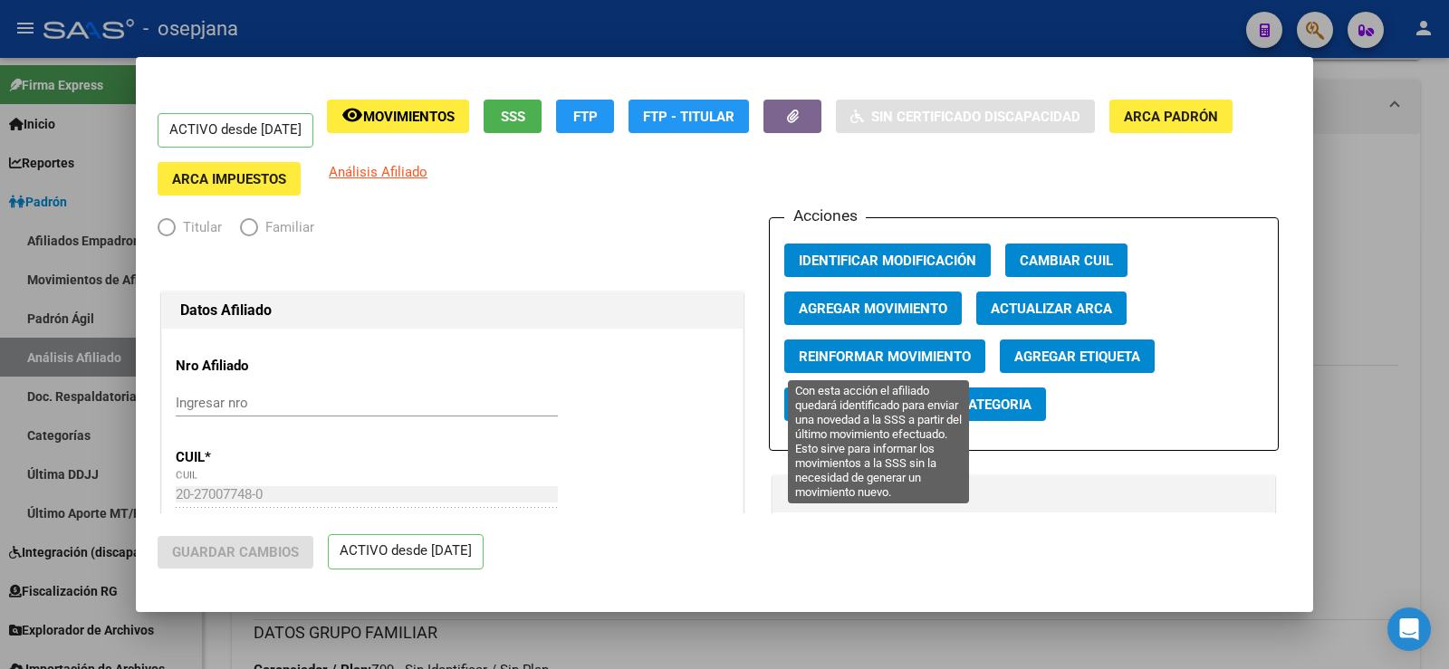
radio input "true"
type input "30-71421558-9"
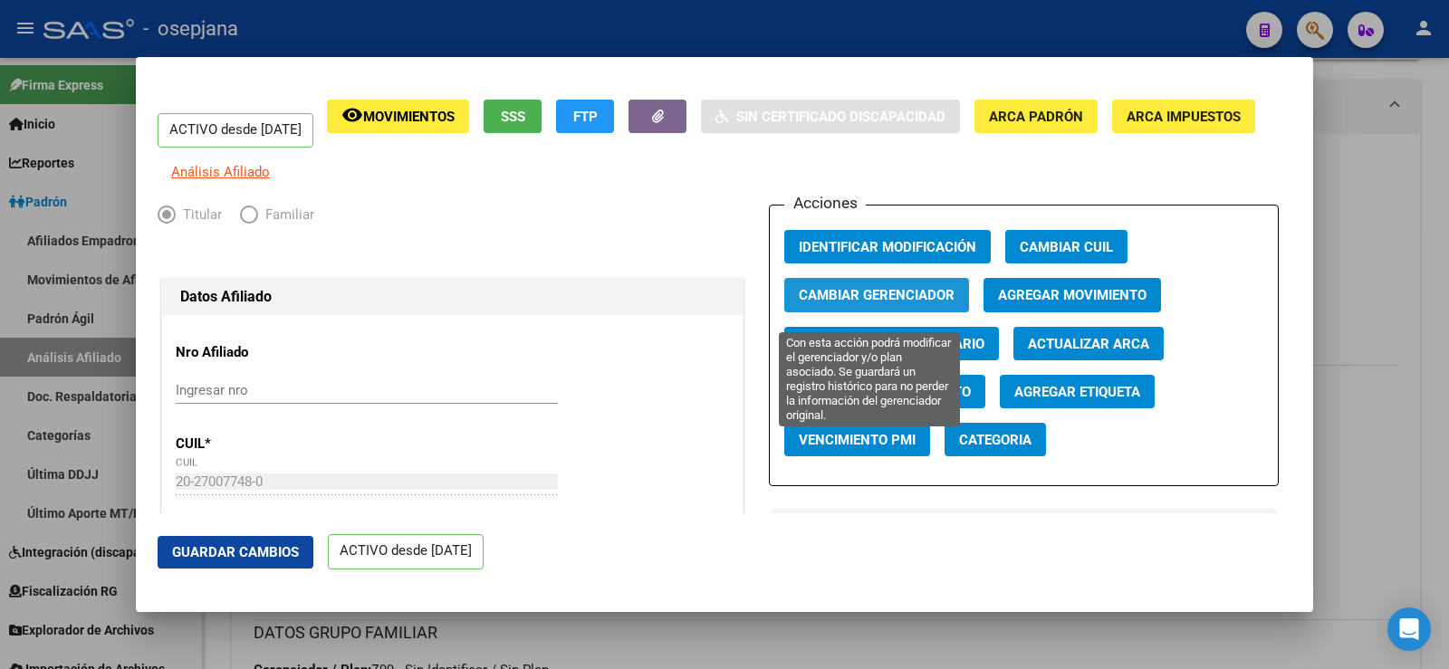
click at [845, 300] on span "Cambiar Gerenciador" at bounding box center [877, 294] width 156 height 16
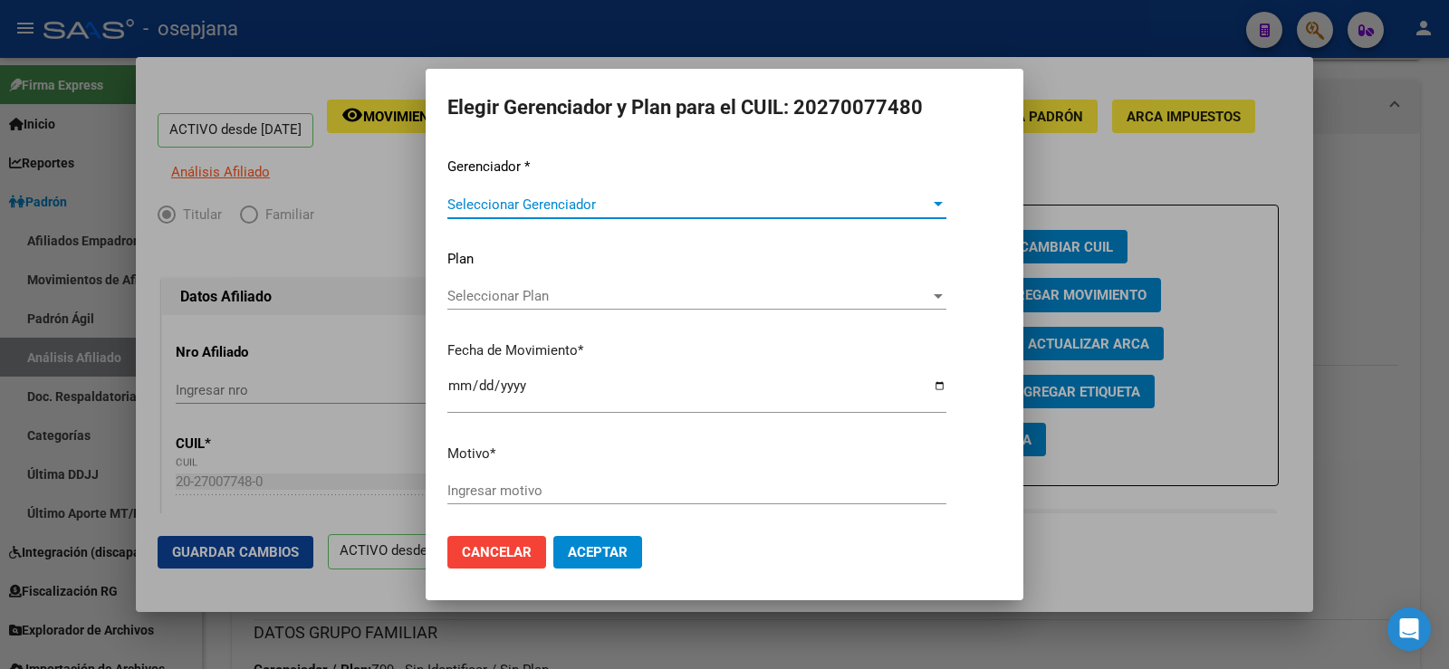
click at [534, 207] on span "Seleccionar Gerenciador" at bounding box center [688, 205] width 483 height 16
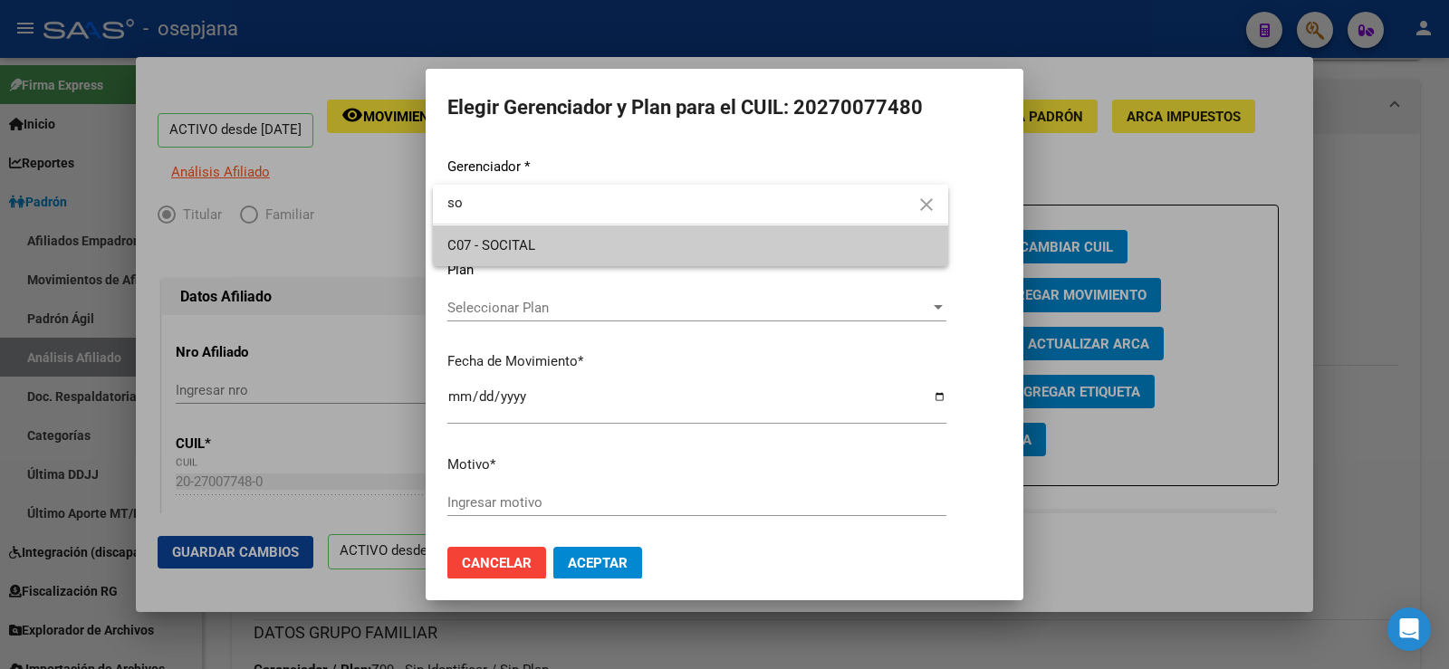
type input "so"
click at [520, 242] on span "C07 - SOCITAL" at bounding box center [491, 245] width 88 height 16
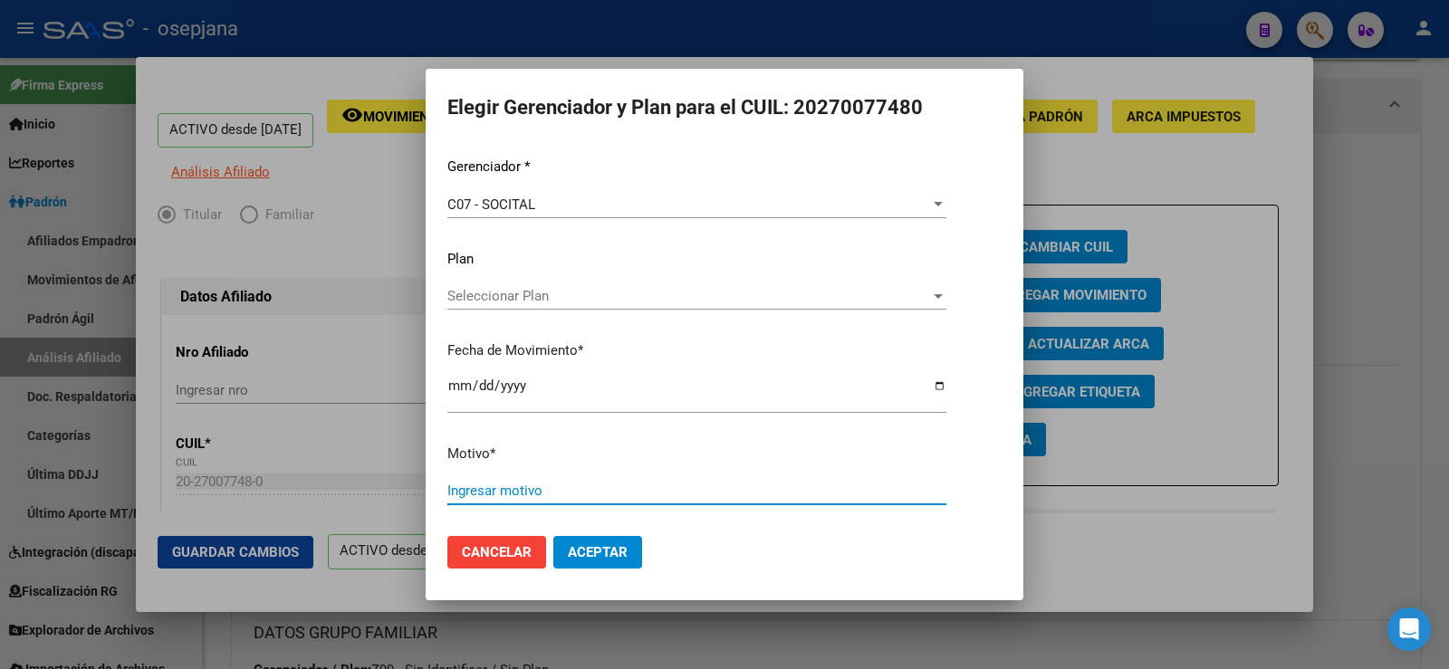
click at [505, 488] on input "Ingresar motivo" at bounding box center [696, 491] width 499 height 16
type input "*"
click at [610, 552] on span "Aceptar" at bounding box center [598, 552] width 60 height 16
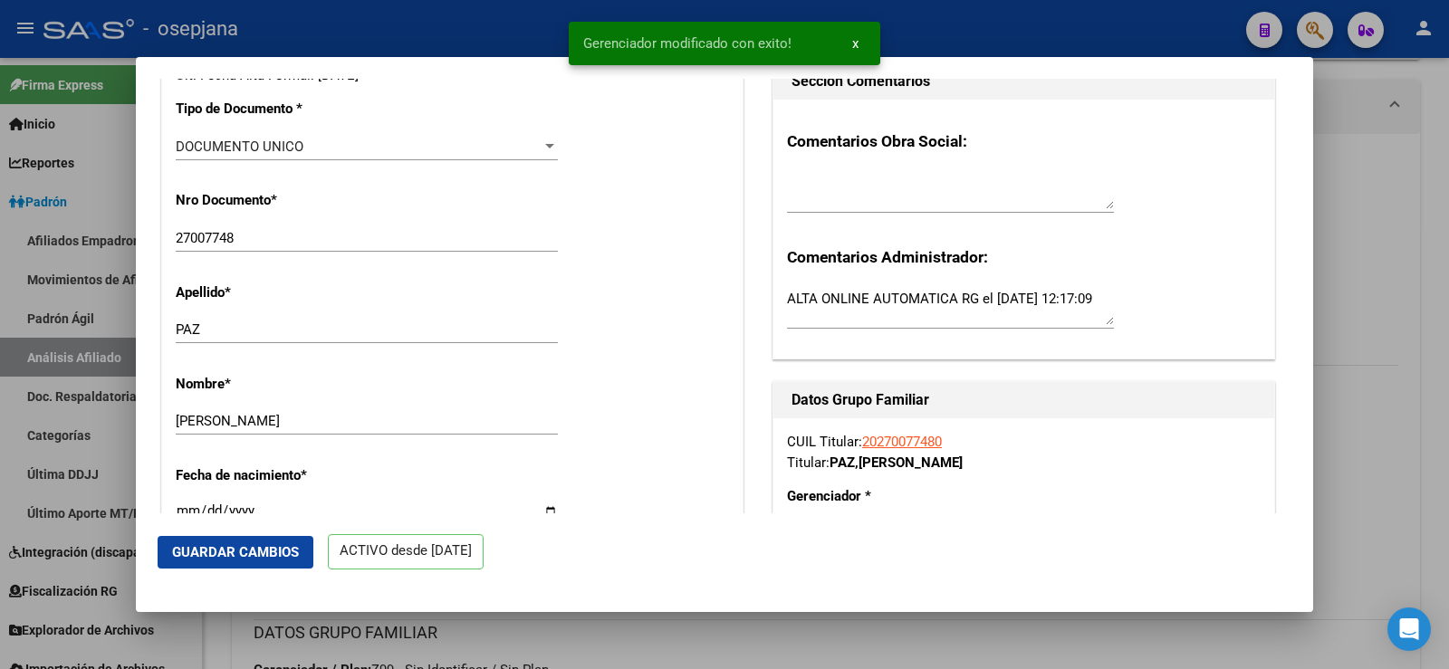
scroll to position [634, 0]
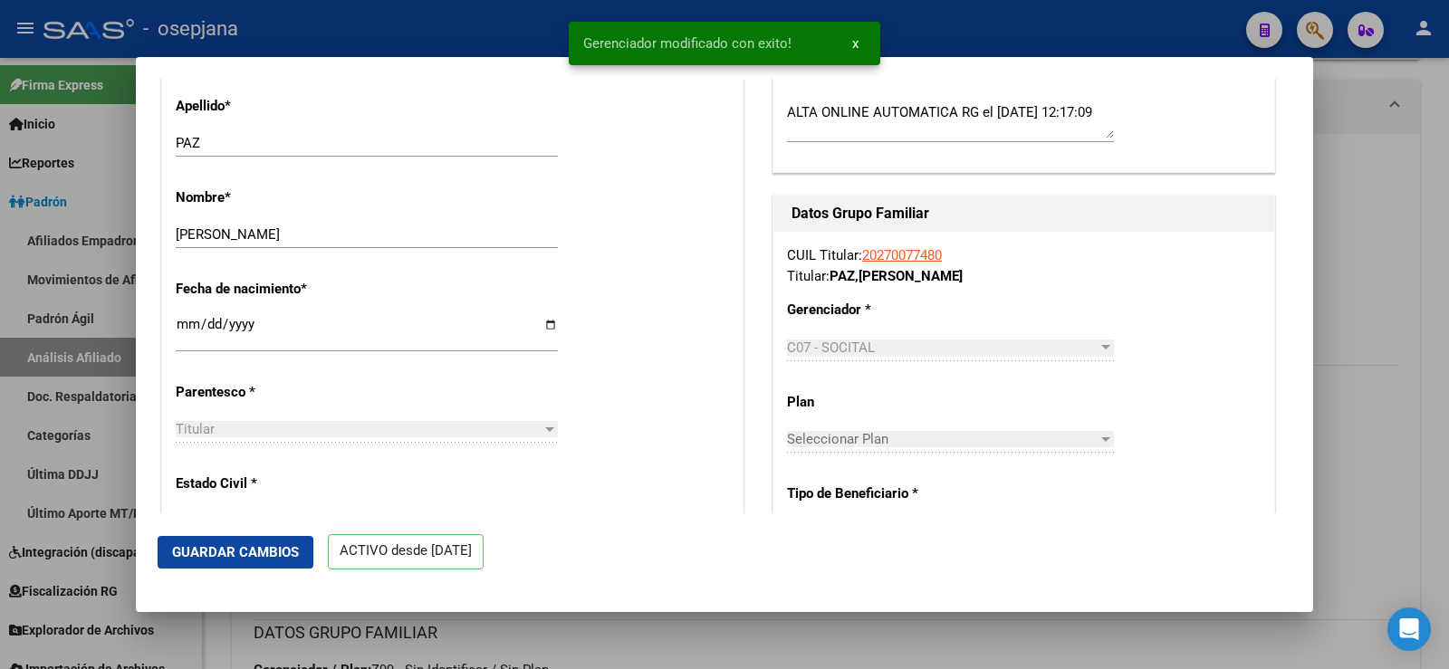
click at [272, 544] on span "Guardar Cambios" at bounding box center [235, 552] width 127 height 16
click at [1400, 175] on div at bounding box center [724, 334] width 1449 height 669
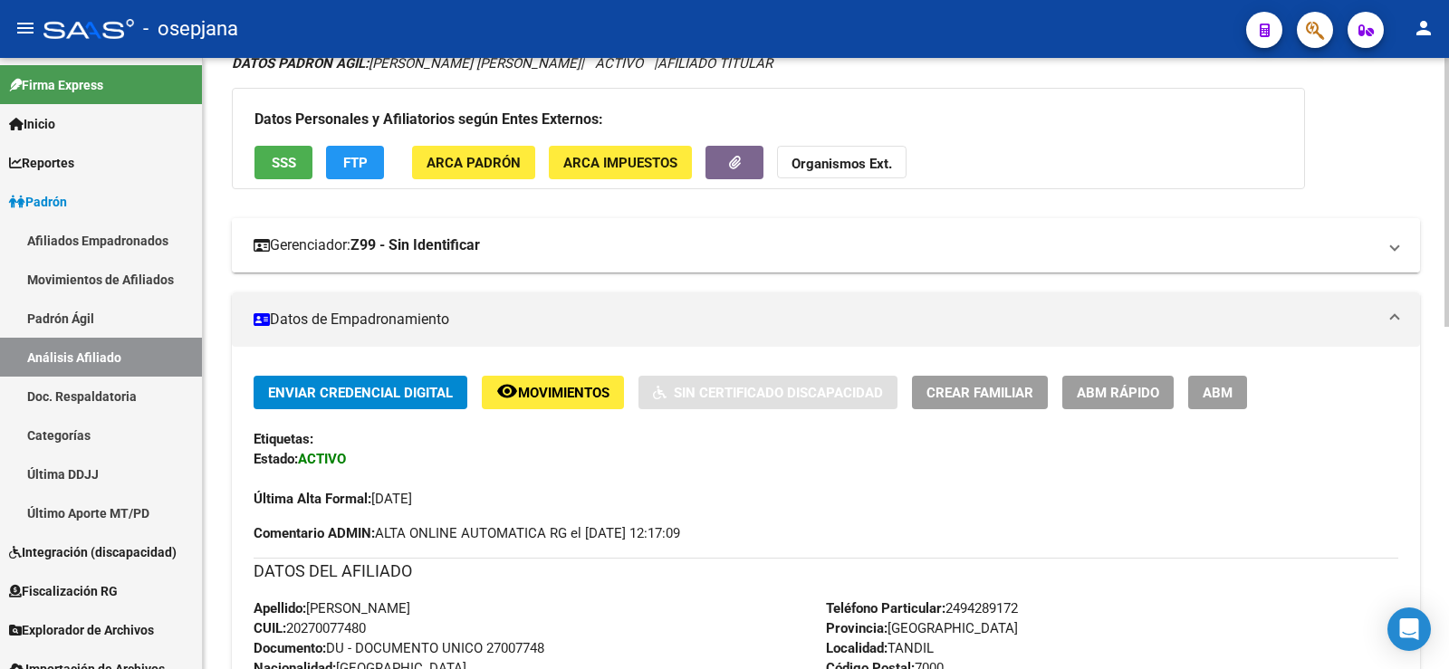
scroll to position [0, 0]
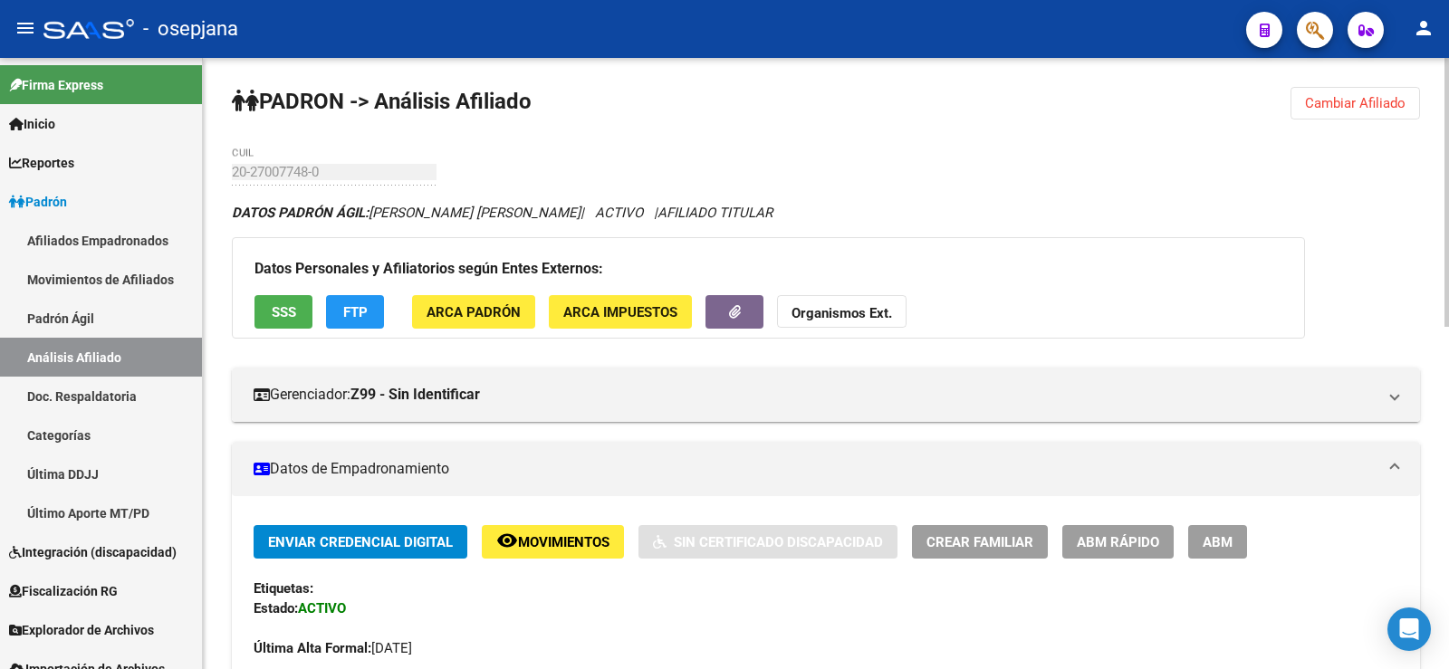
click at [1339, 110] on span "Cambiar Afiliado" at bounding box center [1355, 103] width 101 height 16
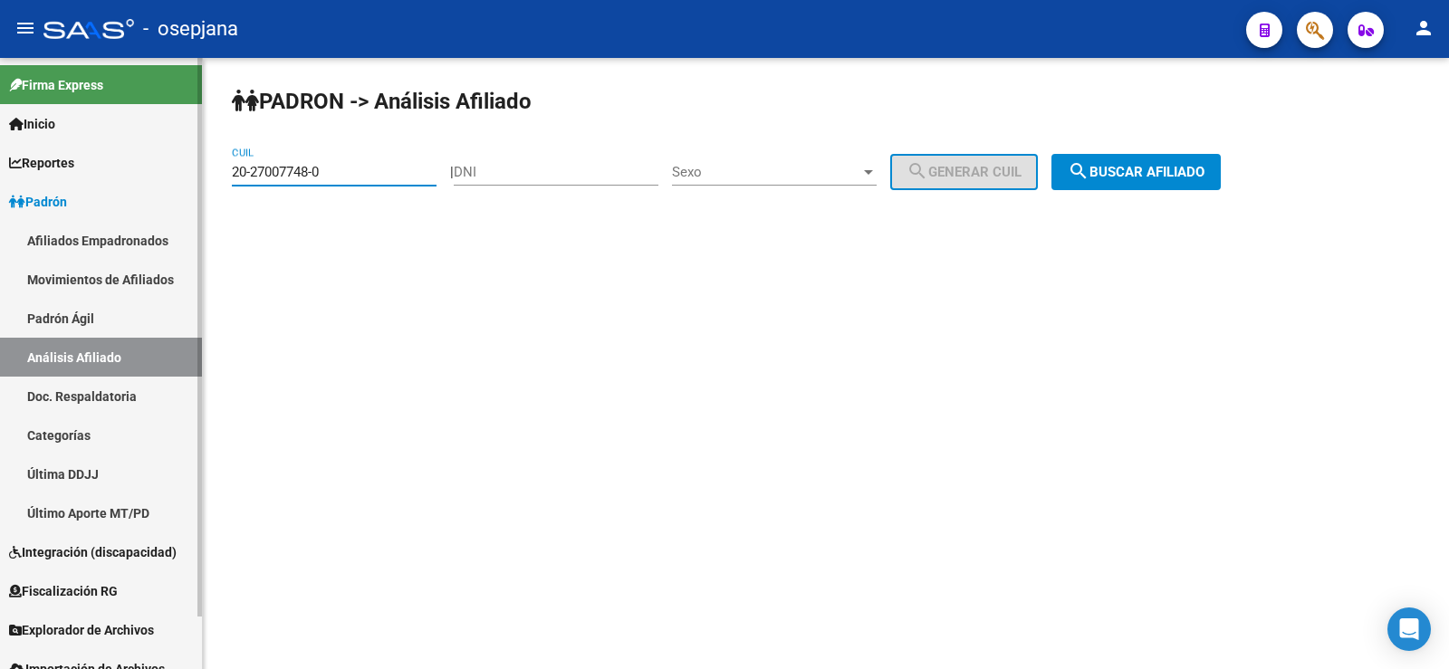
drag, startPoint x: 350, startPoint y: 174, endPoint x: 165, endPoint y: 178, distance: 184.8
click at [165, 178] on mat-sidenav-container "Firma Express Inicio Instructivos Contacto OS Reportes Ingresos Devengados Anál…" at bounding box center [724, 363] width 1449 height 611
paste input "40494483-6"
type input "20-40494483-6"
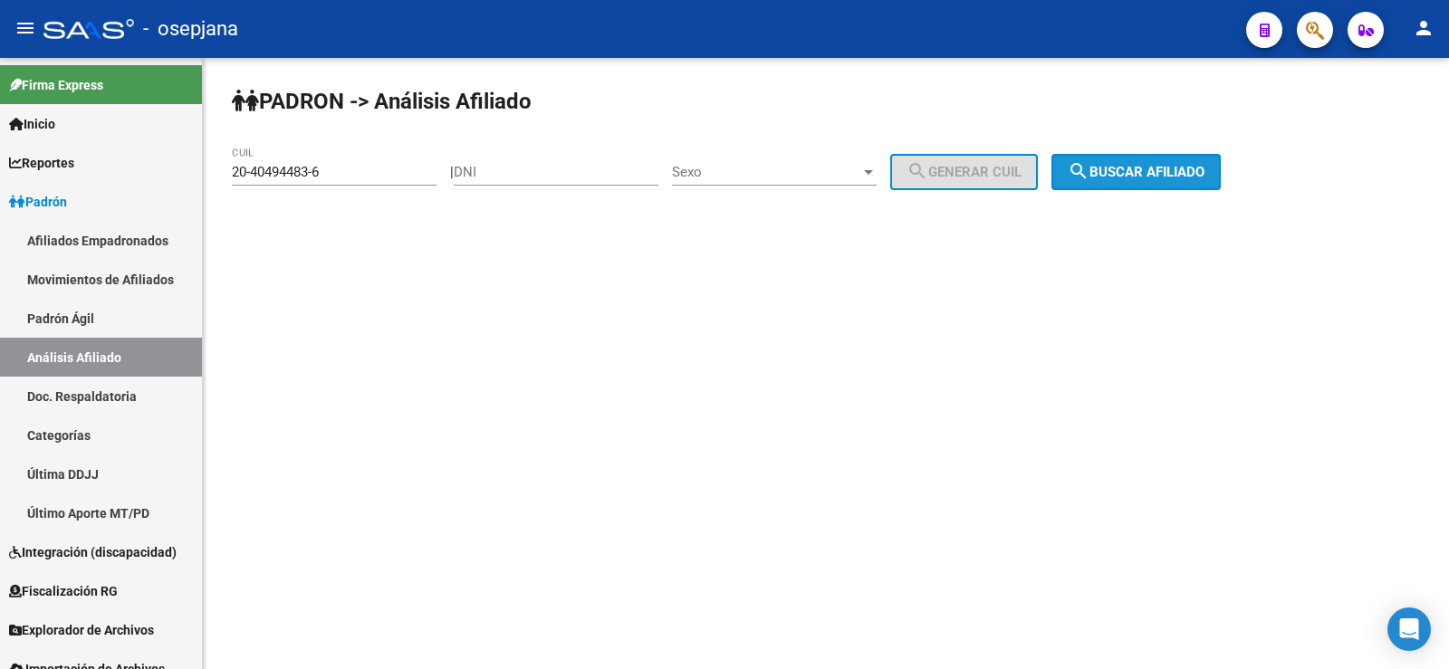
click at [1163, 172] on span "search Buscar afiliado" at bounding box center [1136, 172] width 137 height 16
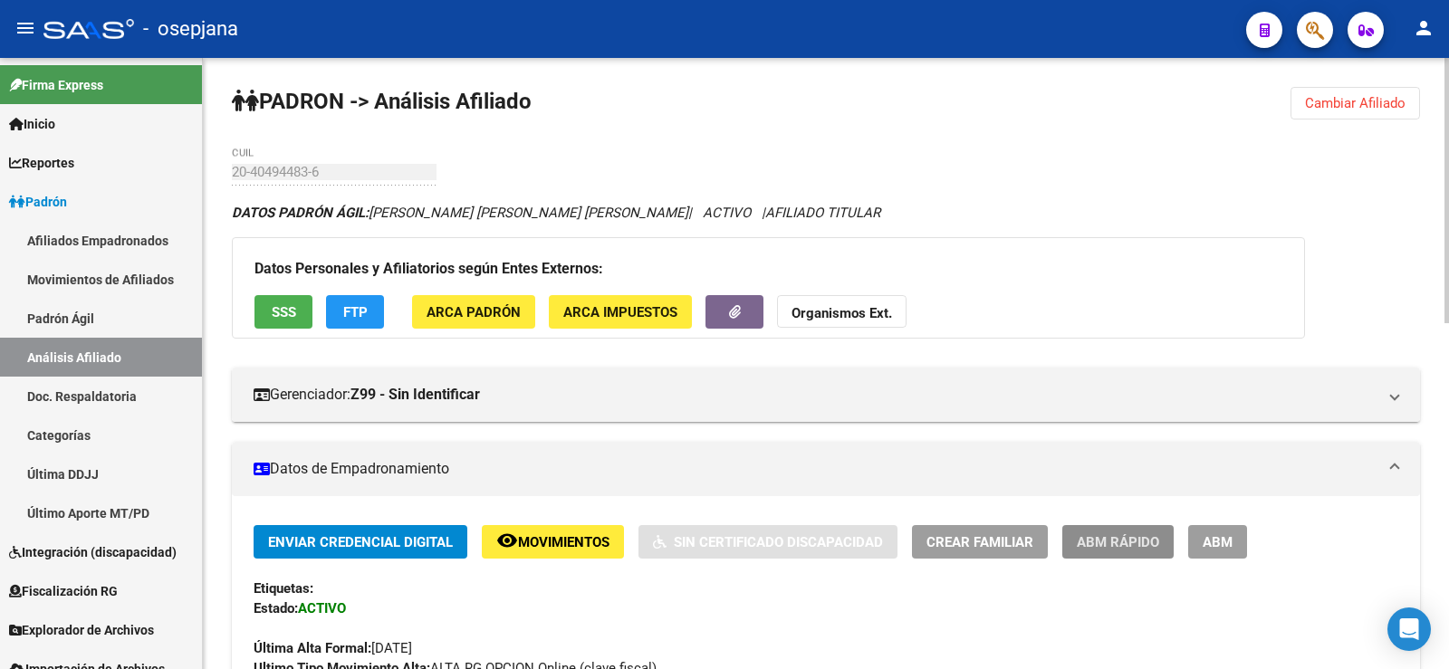
click at [1097, 553] on button "ABM Rápido" at bounding box center [1117, 542] width 111 height 34
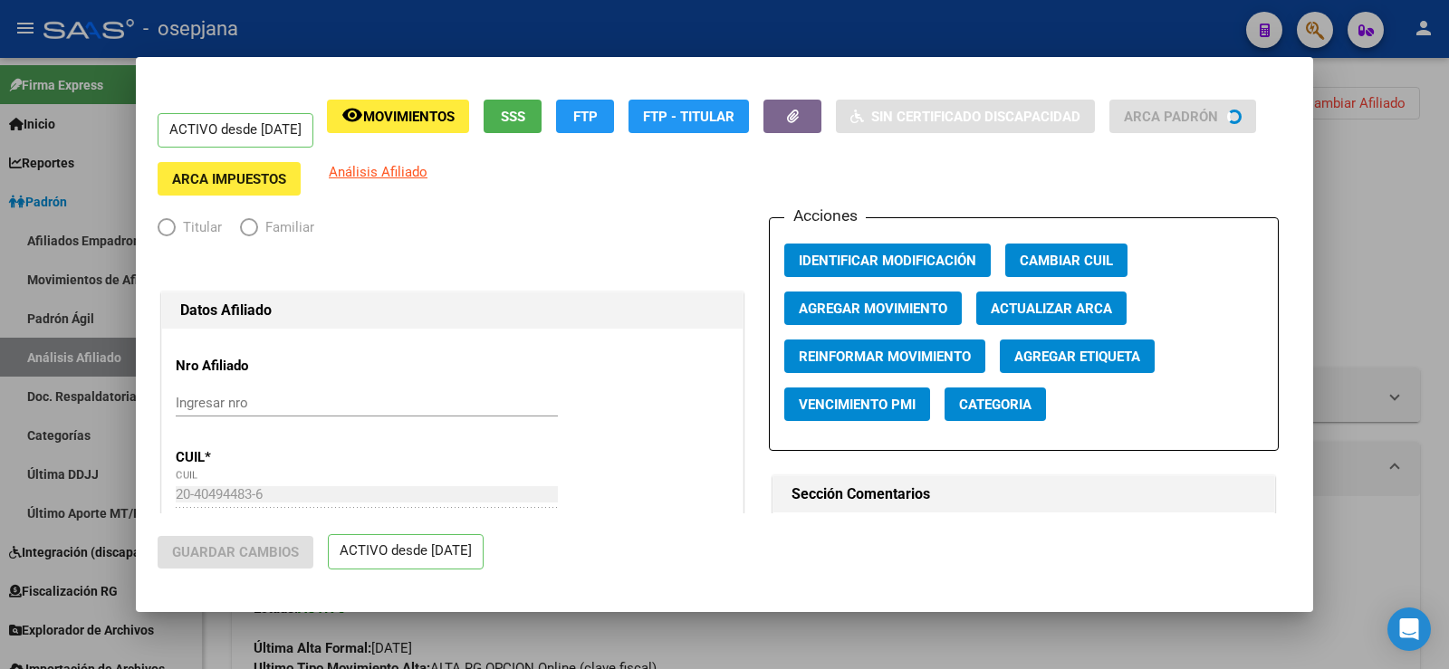
radio input "true"
type input "30-69157477-2"
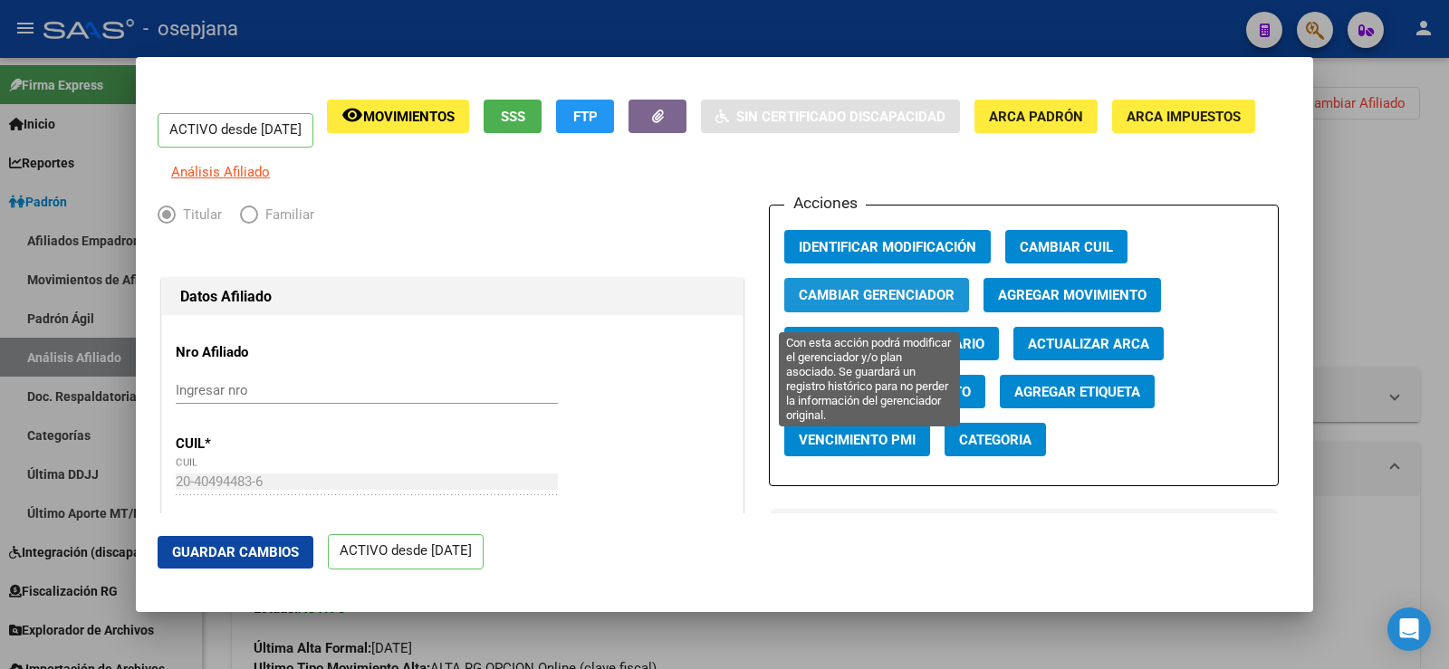
click at [906, 304] on span "Cambiar Gerenciador" at bounding box center [877, 296] width 156 height 16
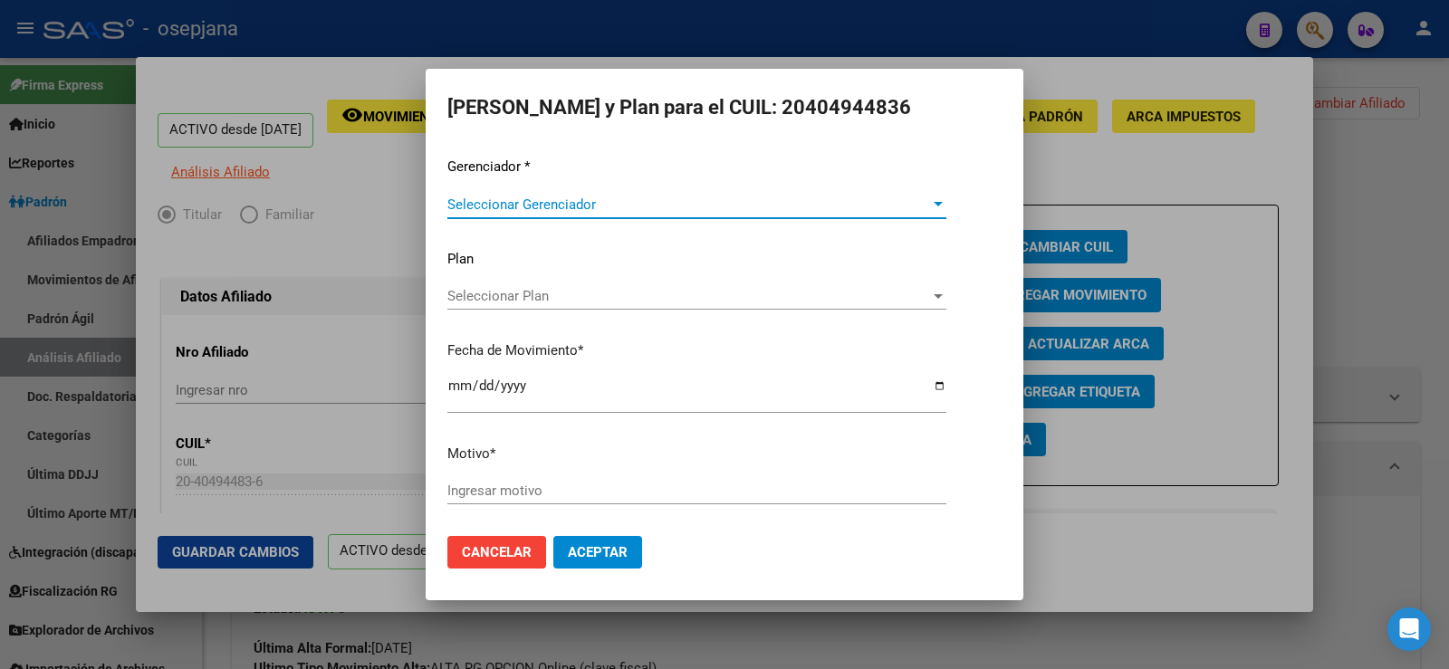
click at [566, 197] on span "Seleccionar Gerenciador" at bounding box center [688, 205] width 483 height 16
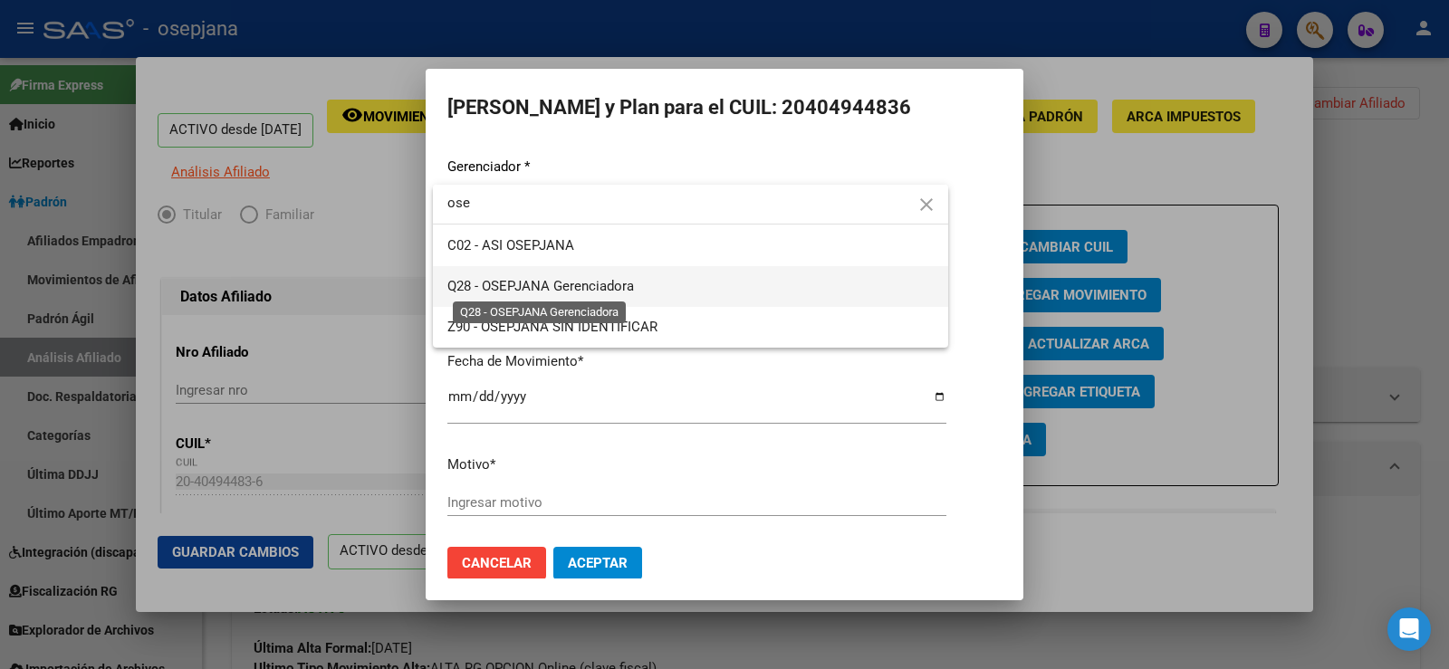
type input "ose"
click at [543, 286] on span "Q28 - OSEPJANA Gerenciadora" at bounding box center [540, 286] width 187 height 16
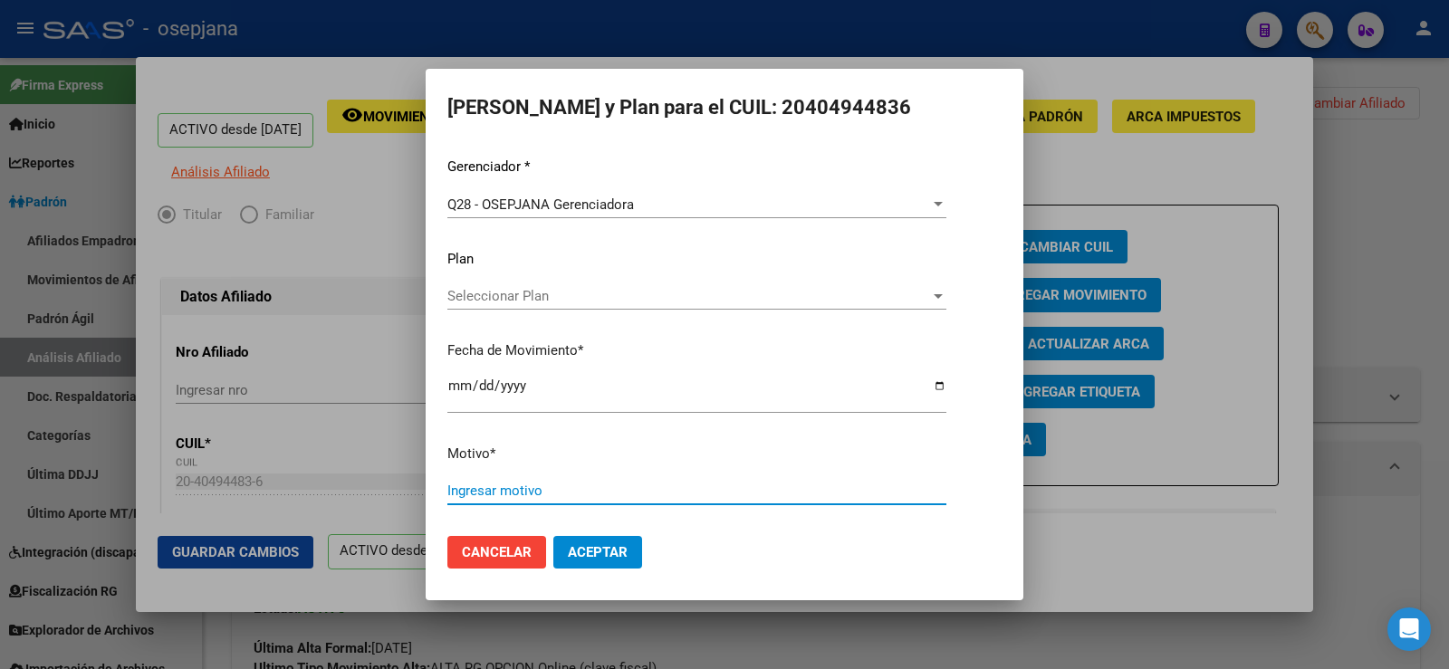
click at [516, 498] on input "Ingresar motivo" at bounding box center [696, 491] width 499 height 16
type input "*"
click at [620, 552] on span "Aceptar" at bounding box center [598, 552] width 60 height 16
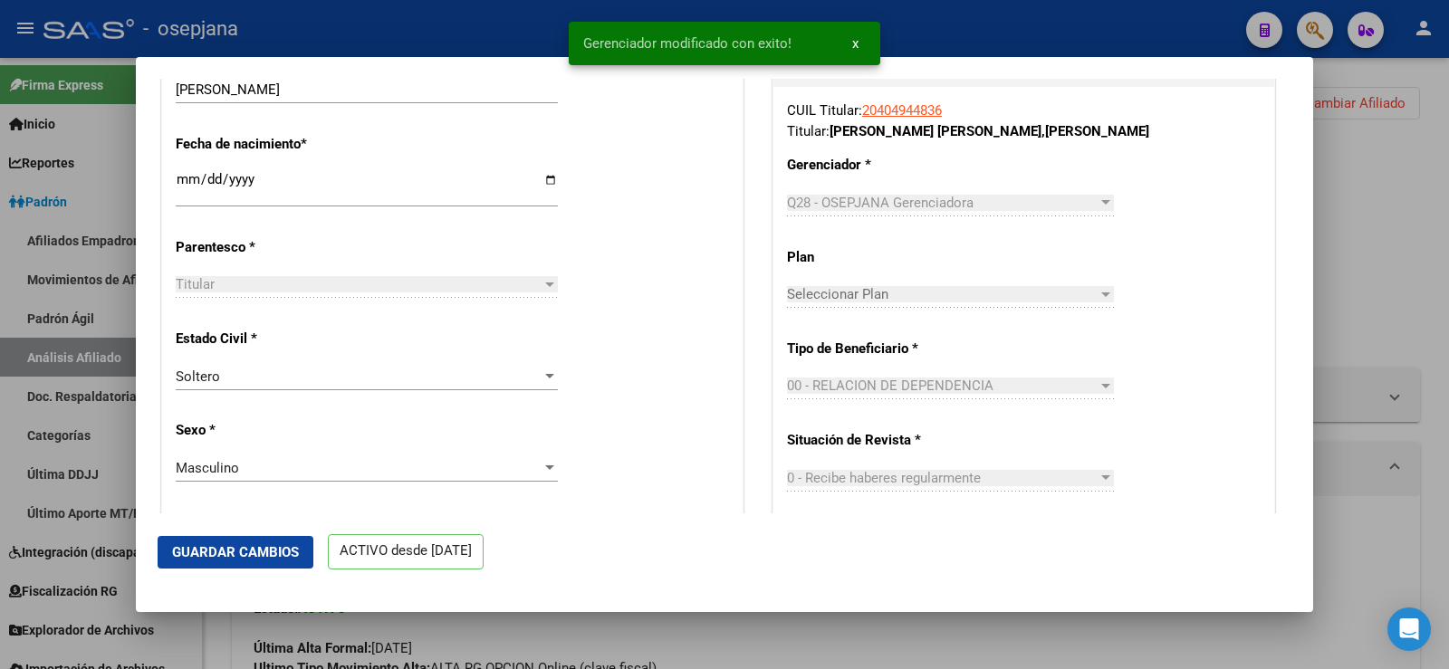
scroll to position [815, 0]
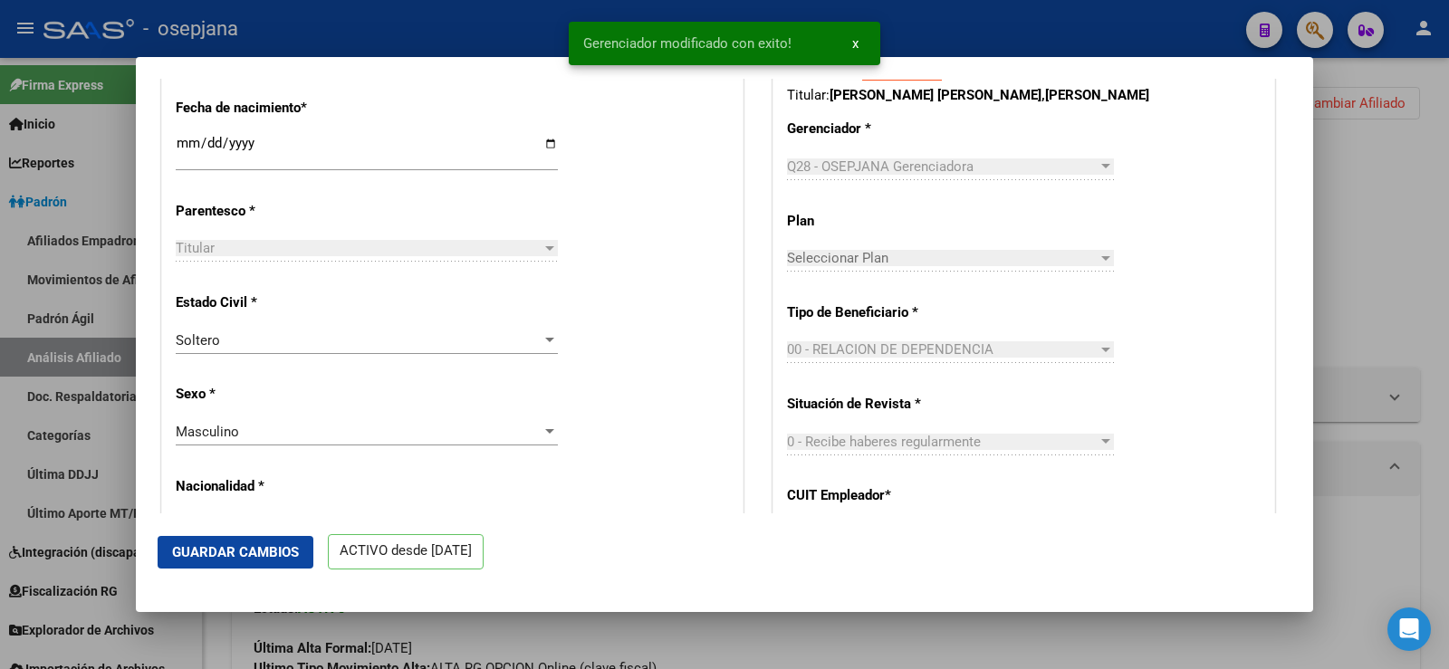
click at [267, 551] on span "Guardar Cambios" at bounding box center [235, 552] width 127 height 16
click at [1385, 222] on div at bounding box center [724, 334] width 1449 height 669
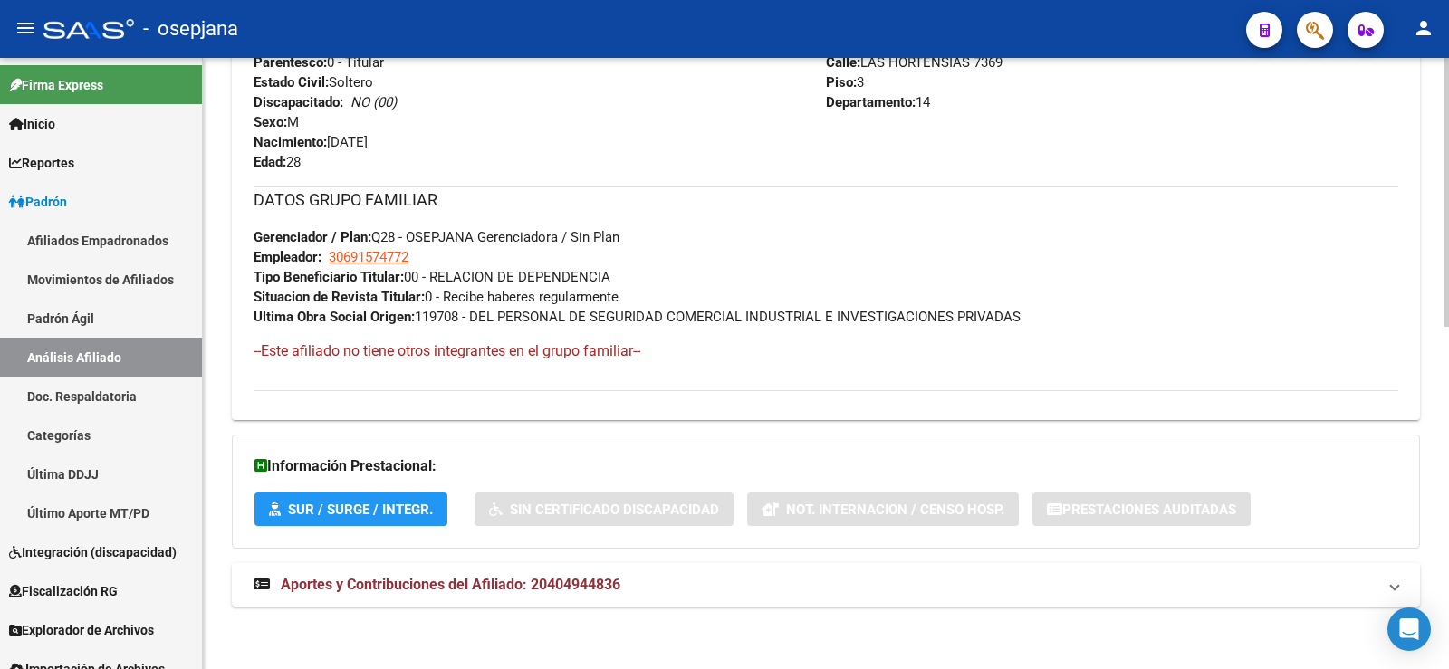
scroll to position [776, 0]
